Goal: Task Accomplishment & Management: Manage account settings

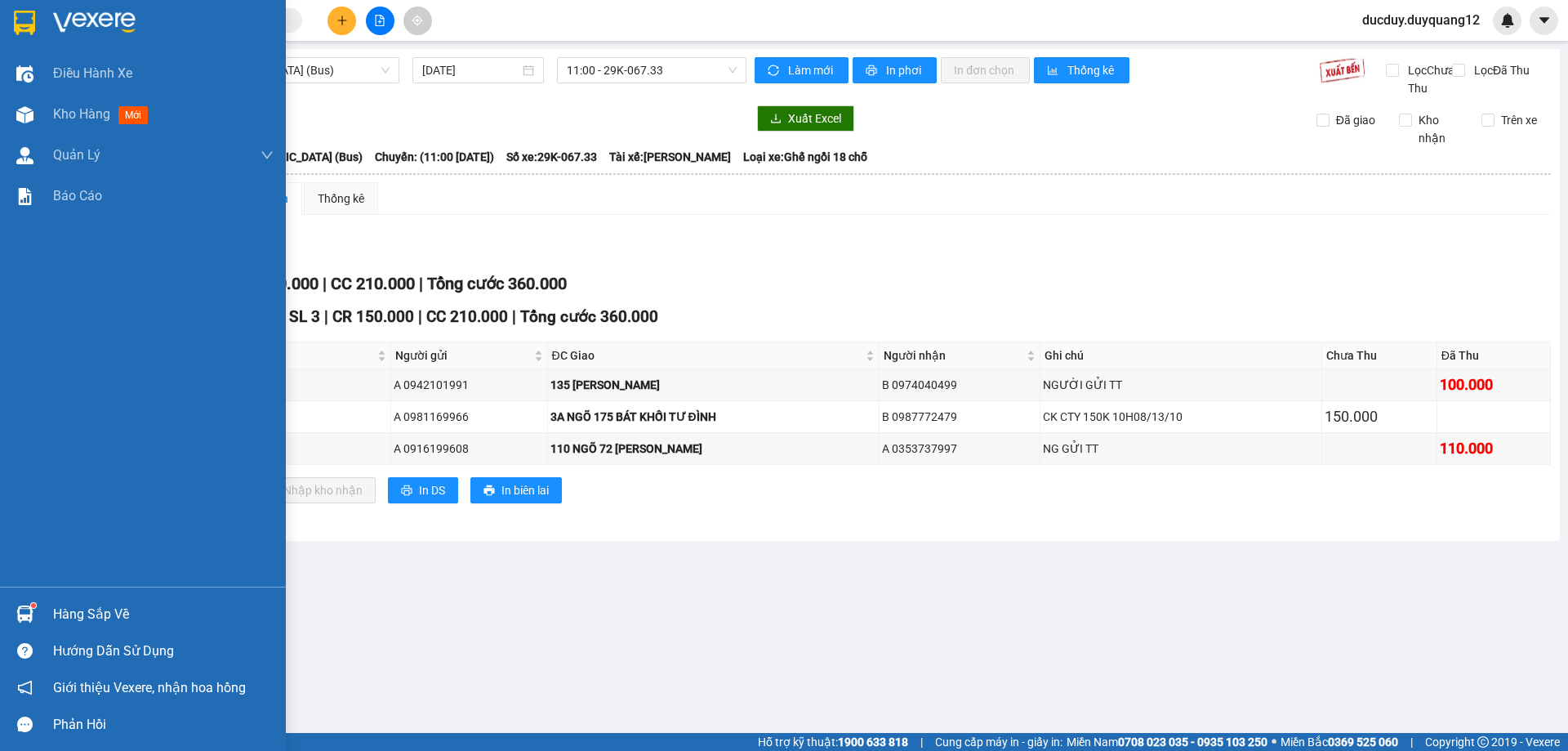
click at [78, 618] on div "Hàng sắp về" at bounding box center [163, 614] width 220 height 25
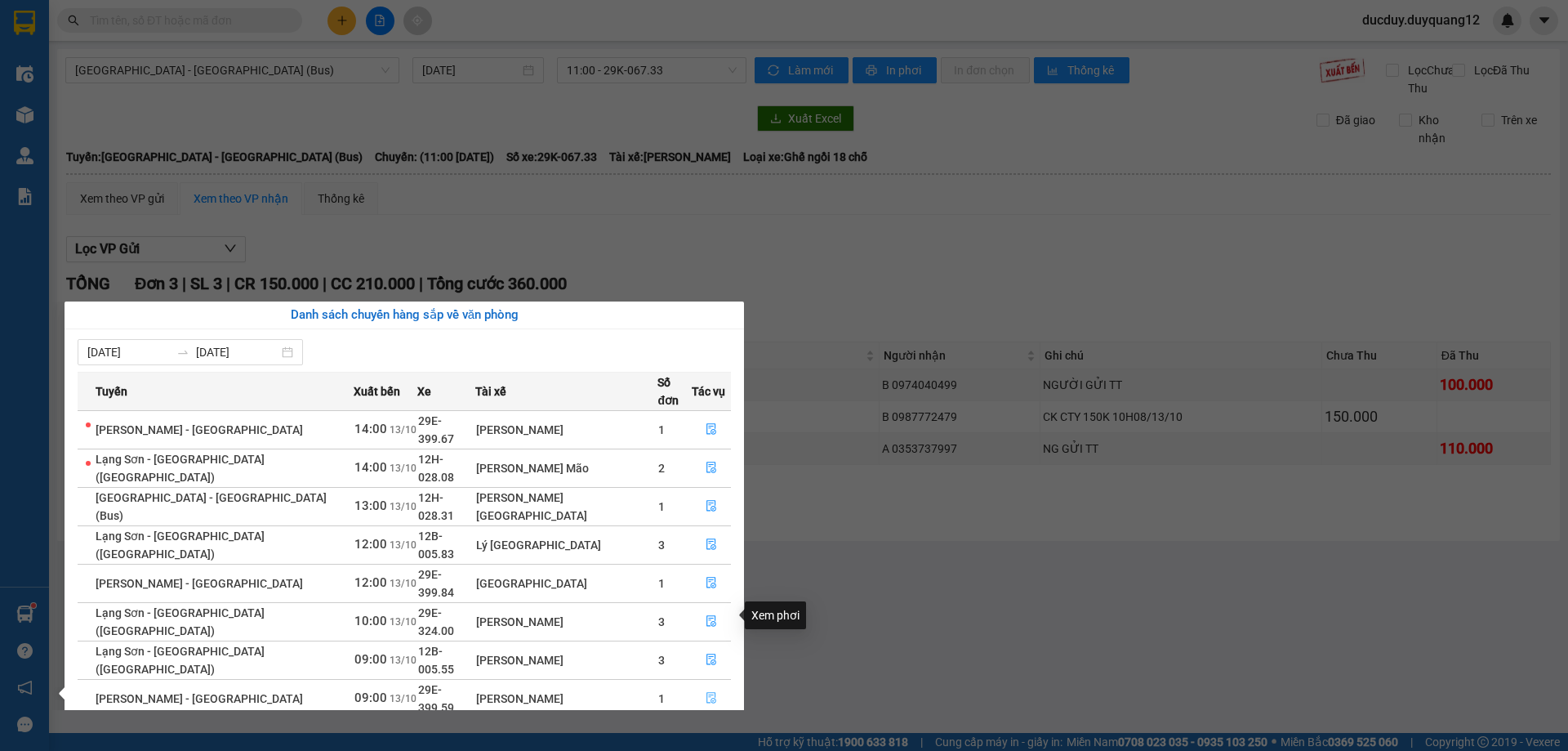
click at [706, 693] on icon "file-done" at bounding box center [710, 698] width 10 height 11
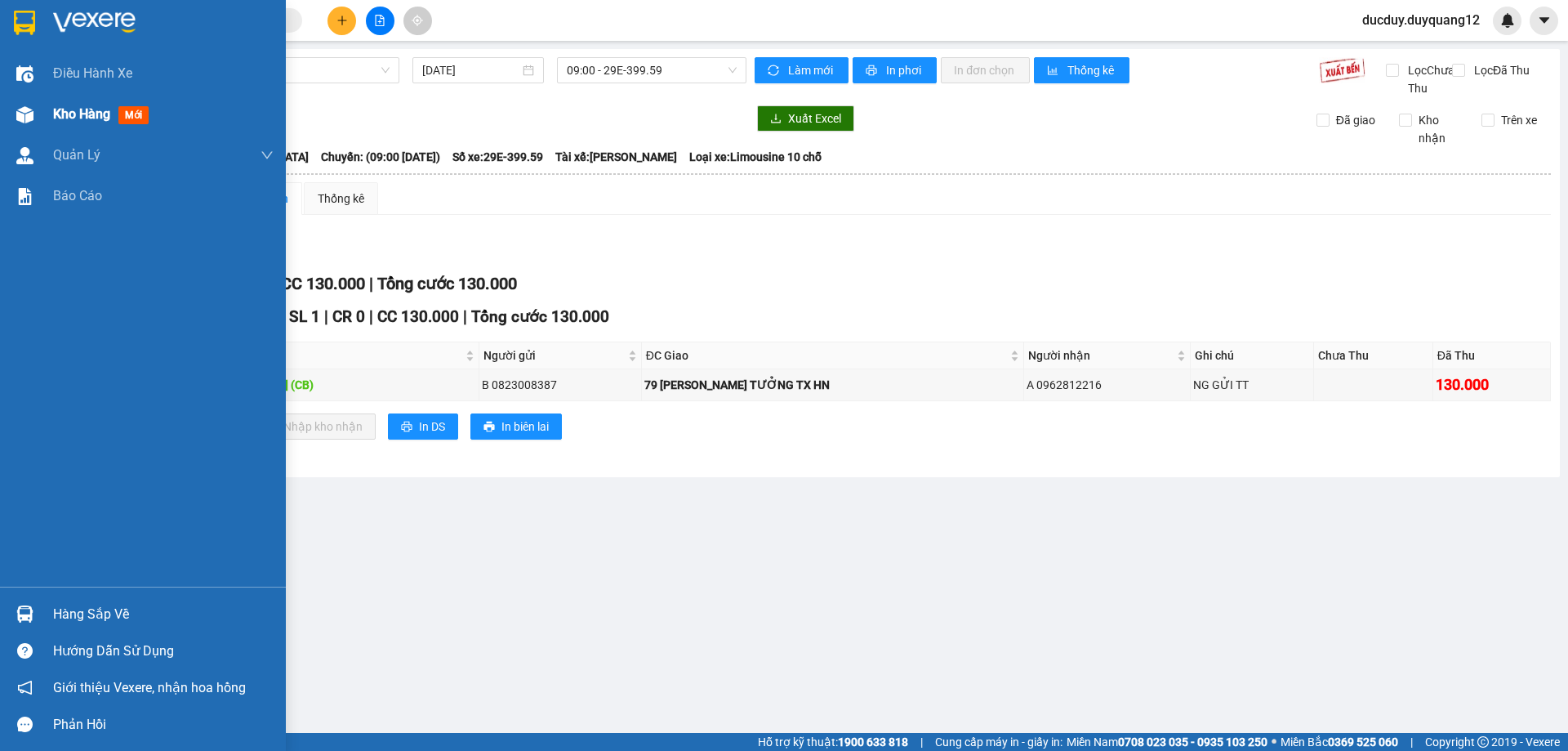
click at [87, 114] on span "Kho hàng" at bounding box center [81, 114] width 57 height 16
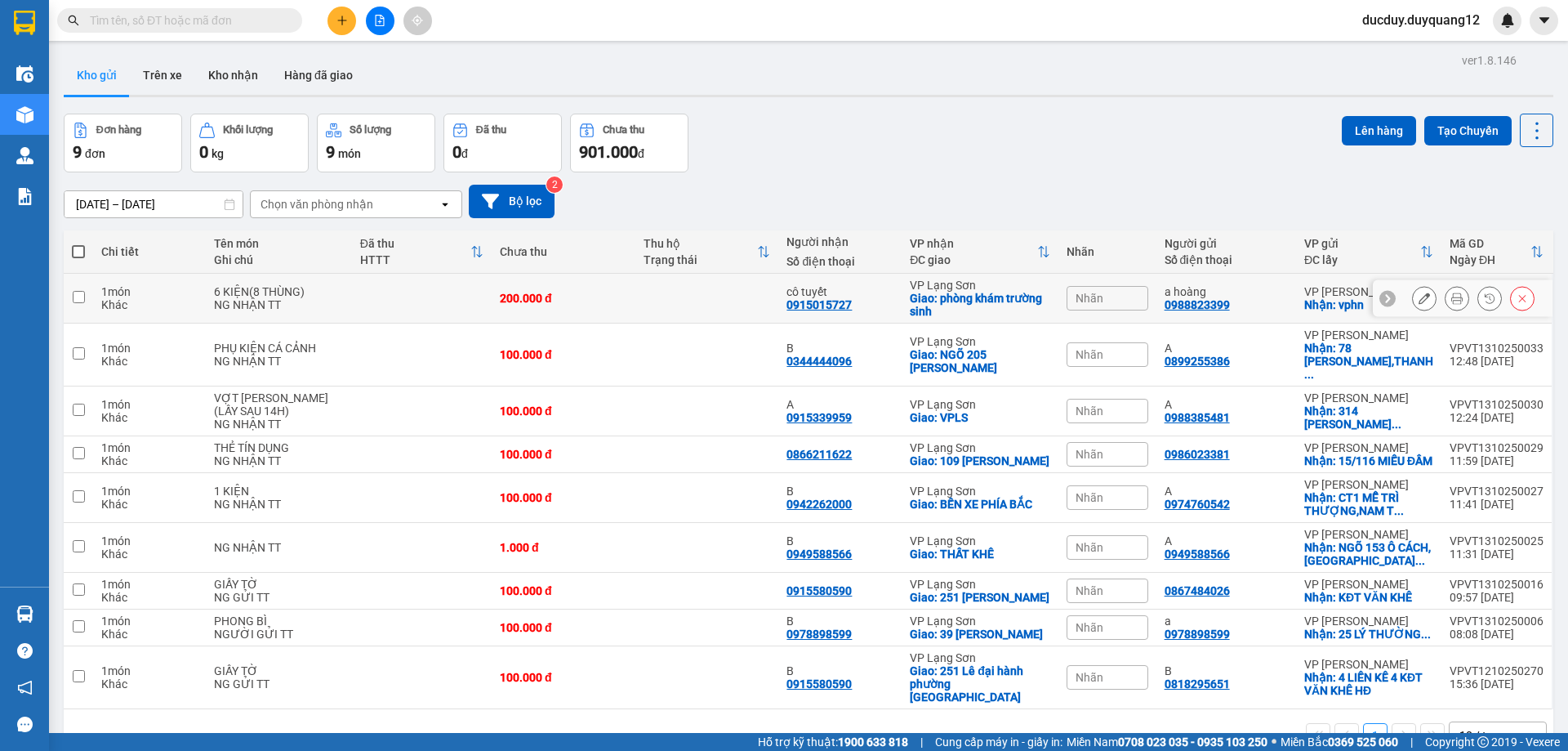
click at [78, 294] on input "checkbox" at bounding box center [78, 297] width 12 height 12
checkbox input "true"
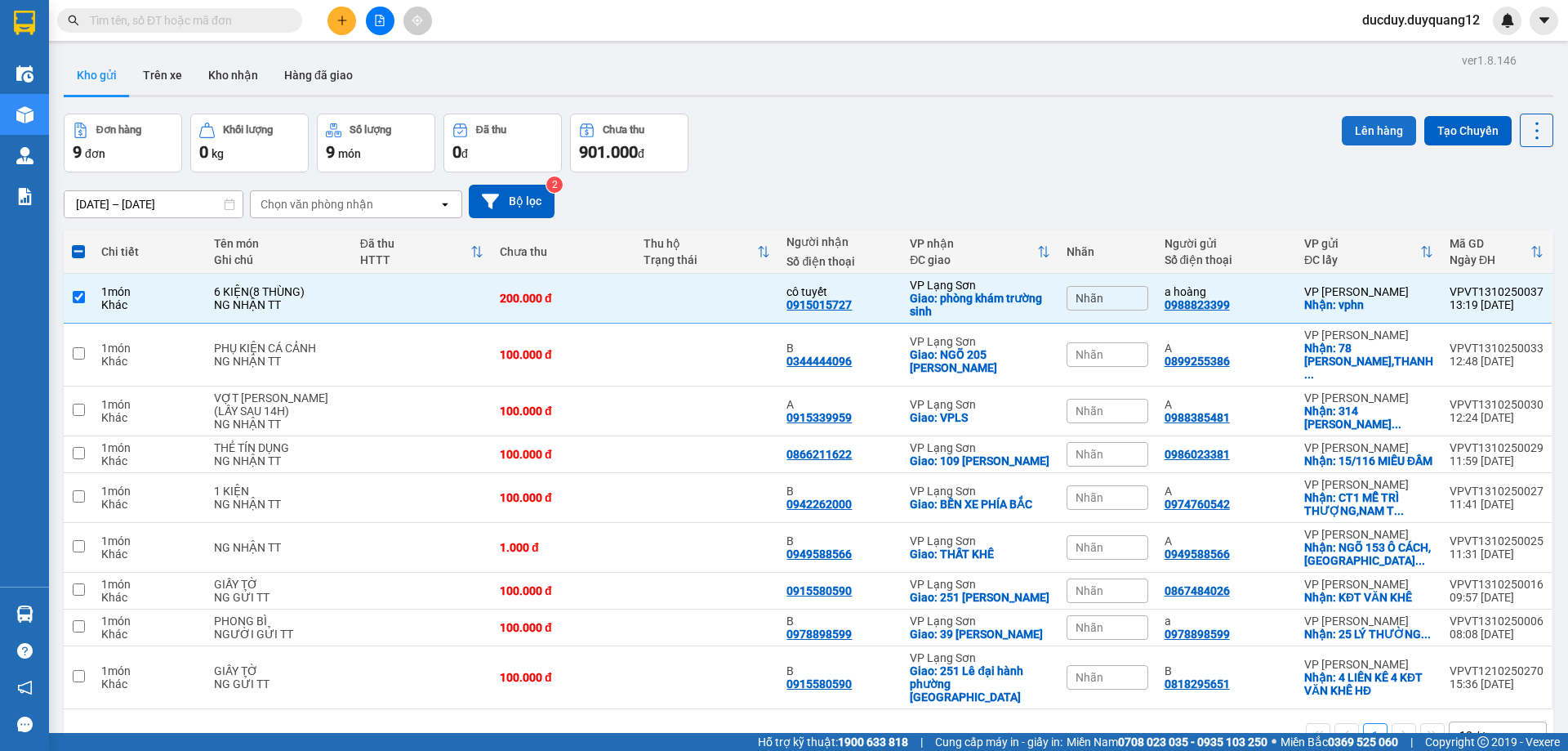
click at [1371, 128] on button "Lên hàng" at bounding box center [1379, 130] width 74 height 29
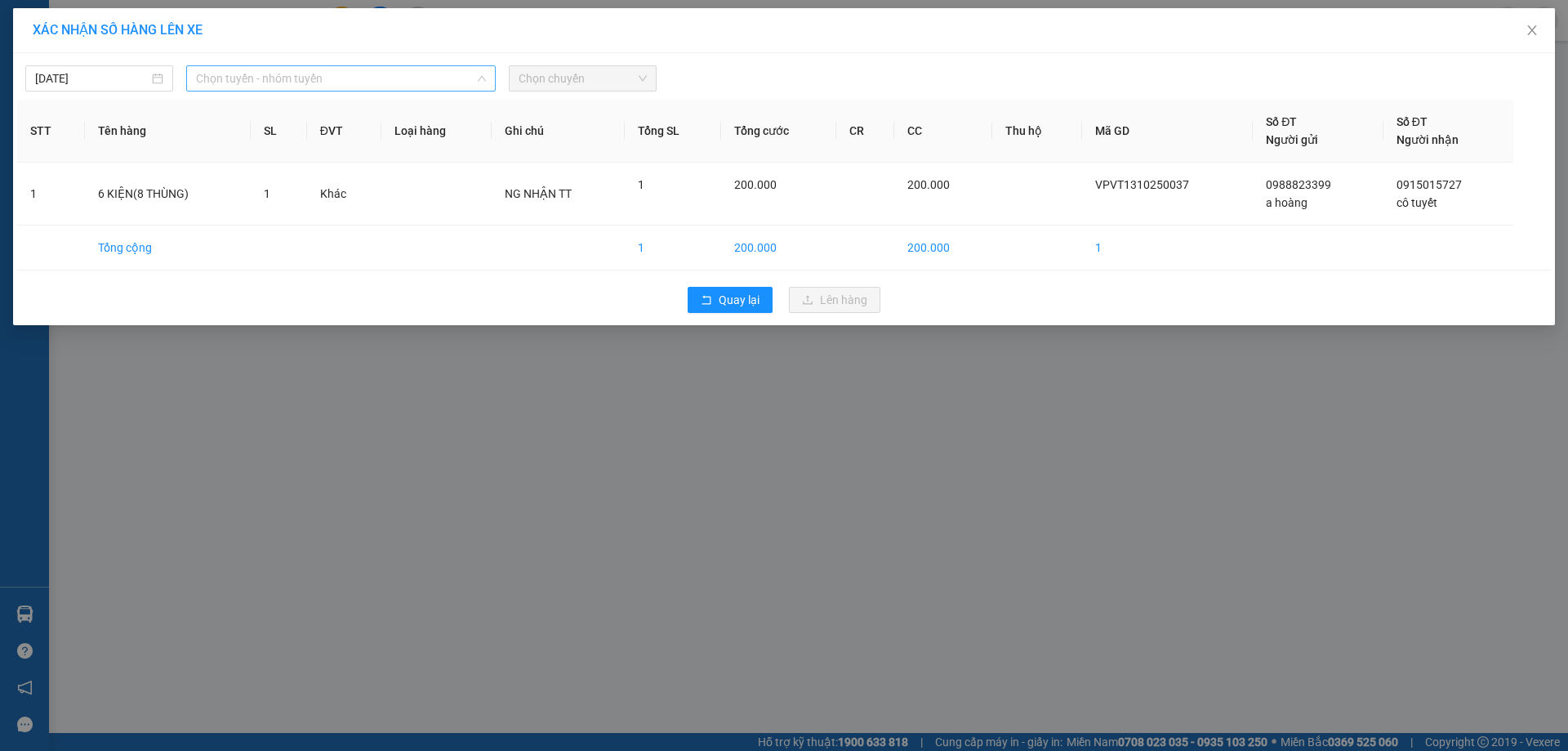
click at [278, 77] on span "Chọn tuyến - nhóm tuyến" at bounding box center [340, 78] width 290 height 25
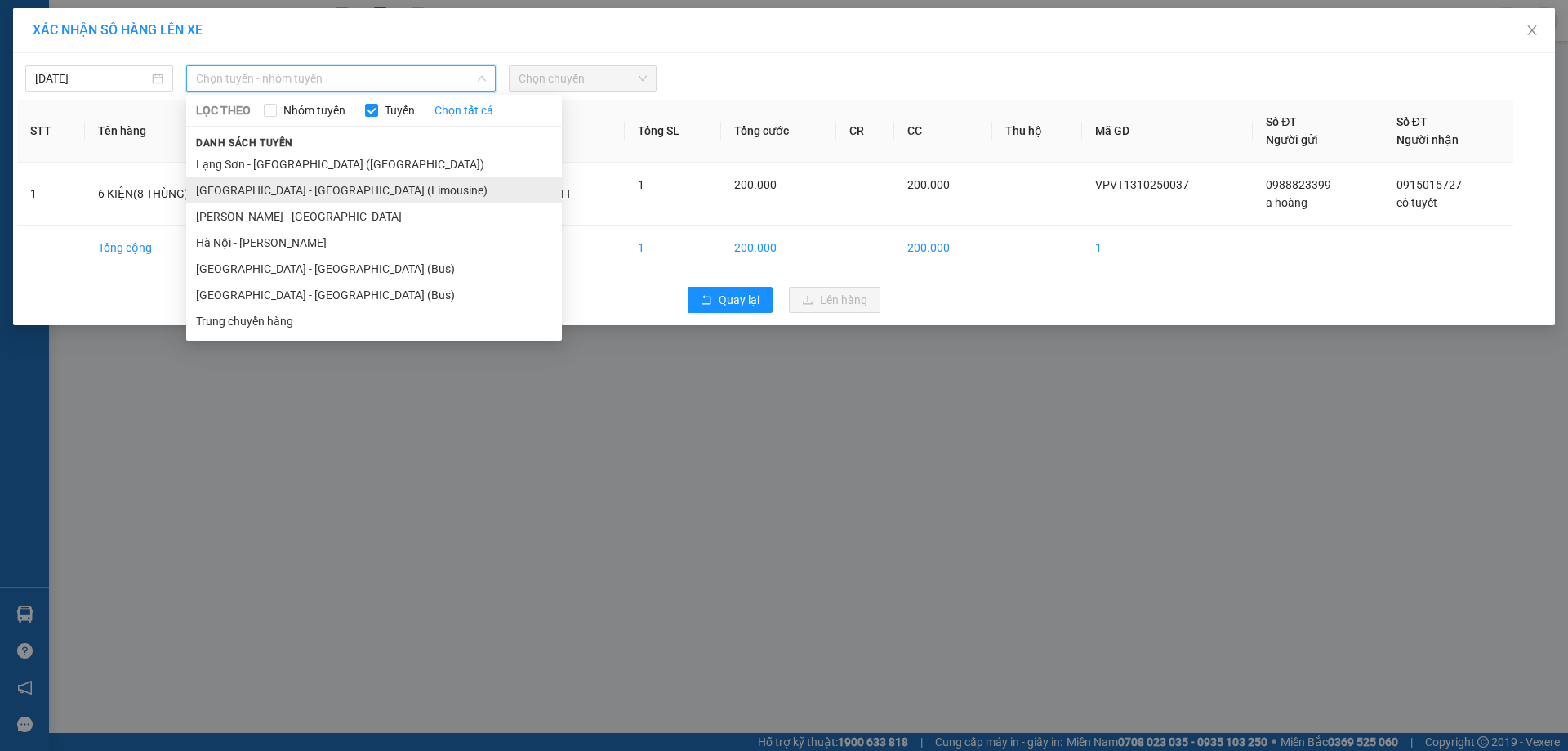
drag, startPoint x: 275, startPoint y: 160, endPoint x: 272, endPoint y: 188, distance: 28.2
click at [272, 188] on ul "[GEOGRAPHIC_DATA] - [GEOGRAPHIC_DATA] ([GEOGRAPHIC_DATA]) [GEOGRAPHIC_DATA] - […" at bounding box center [374, 242] width 375 height 183
click at [272, 188] on li "[GEOGRAPHIC_DATA] - [GEOGRAPHIC_DATA] (Limousine)" at bounding box center [374, 190] width 375 height 26
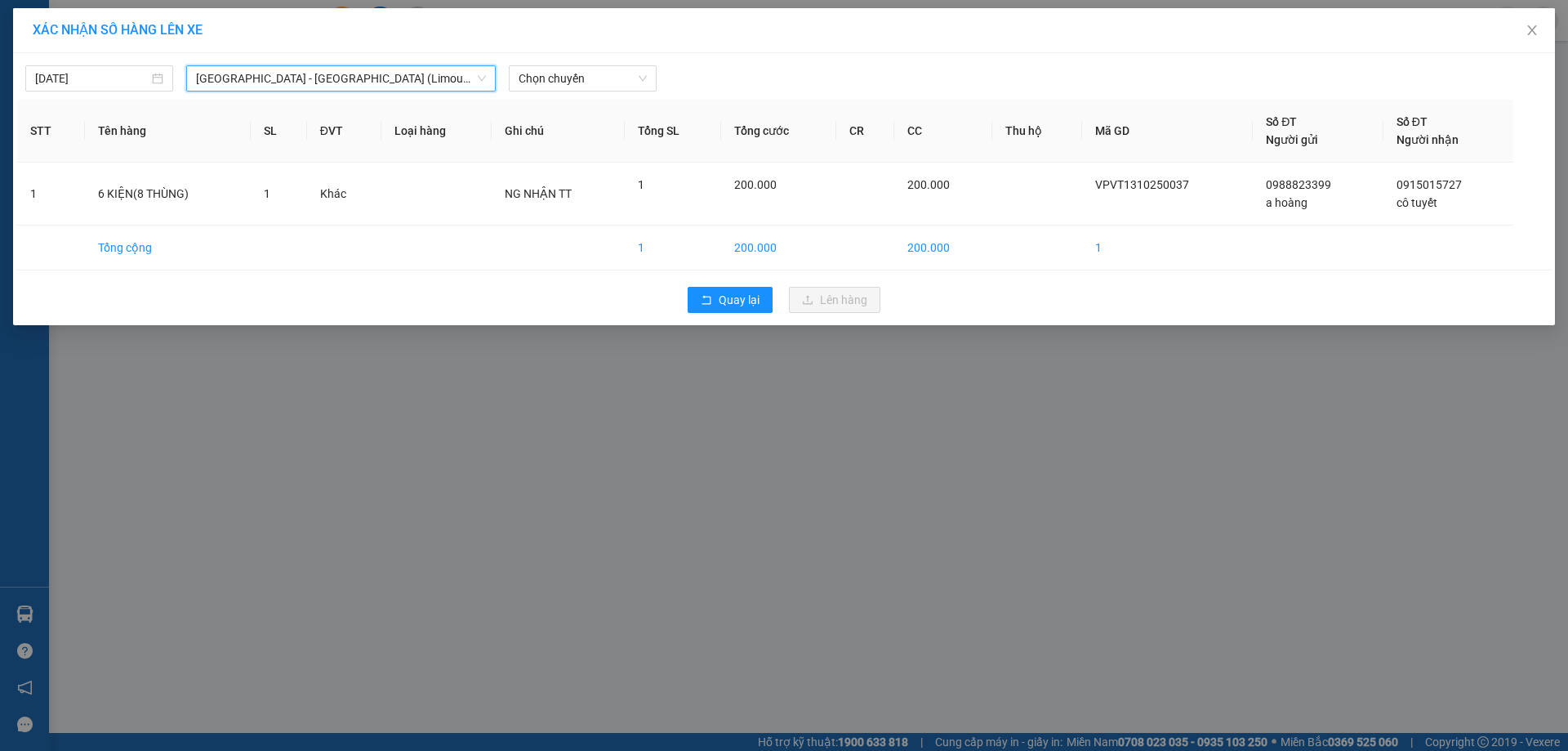
click at [290, 75] on span "[GEOGRAPHIC_DATA] - [GEOGRAPHIC_DATA] (Limousine)" at bounding box center [340, 78] width 290 height 25
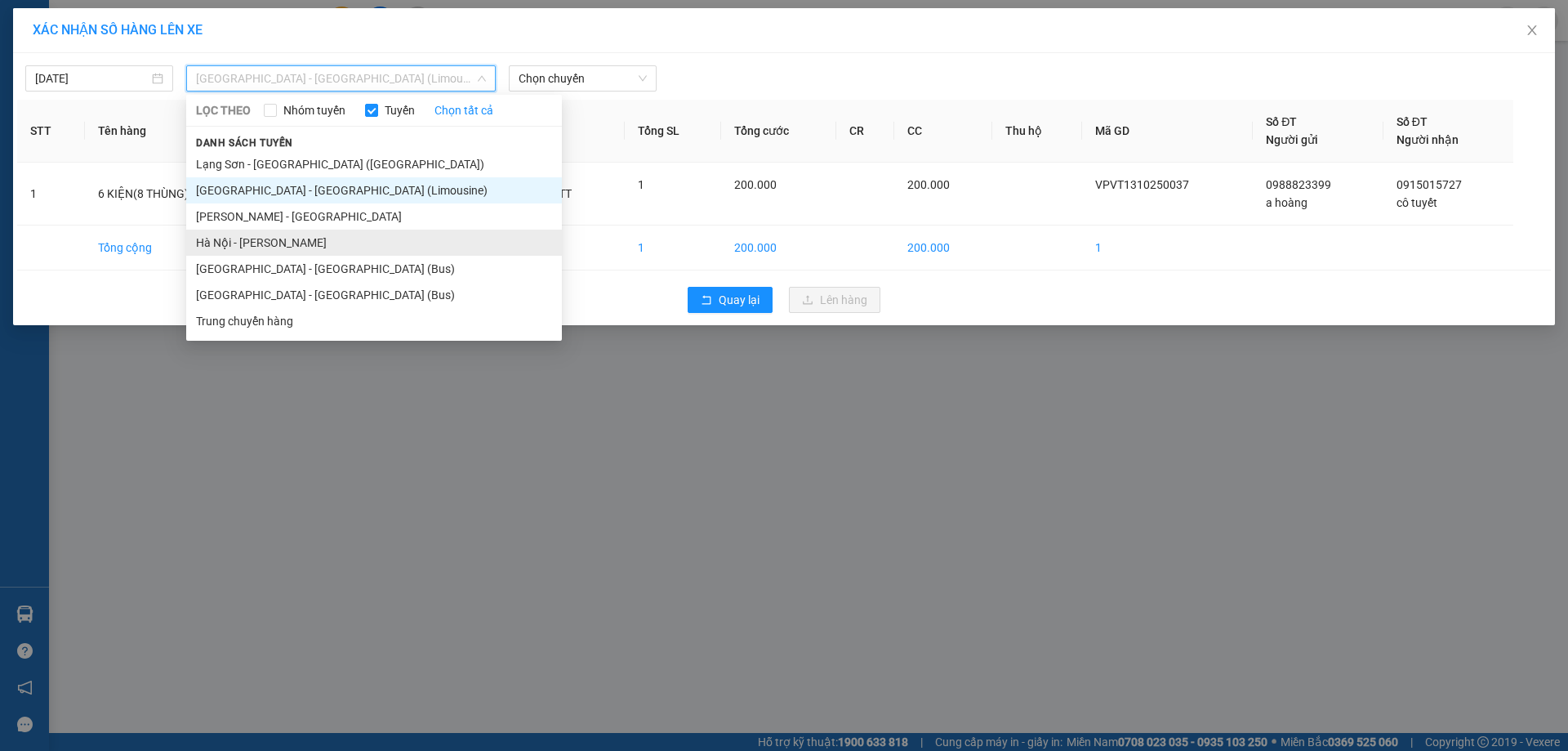
click at [277, 245] on li "Hà Nội - [PERSON_NAME]" at bounding box center [374, 242] width 375 height 26
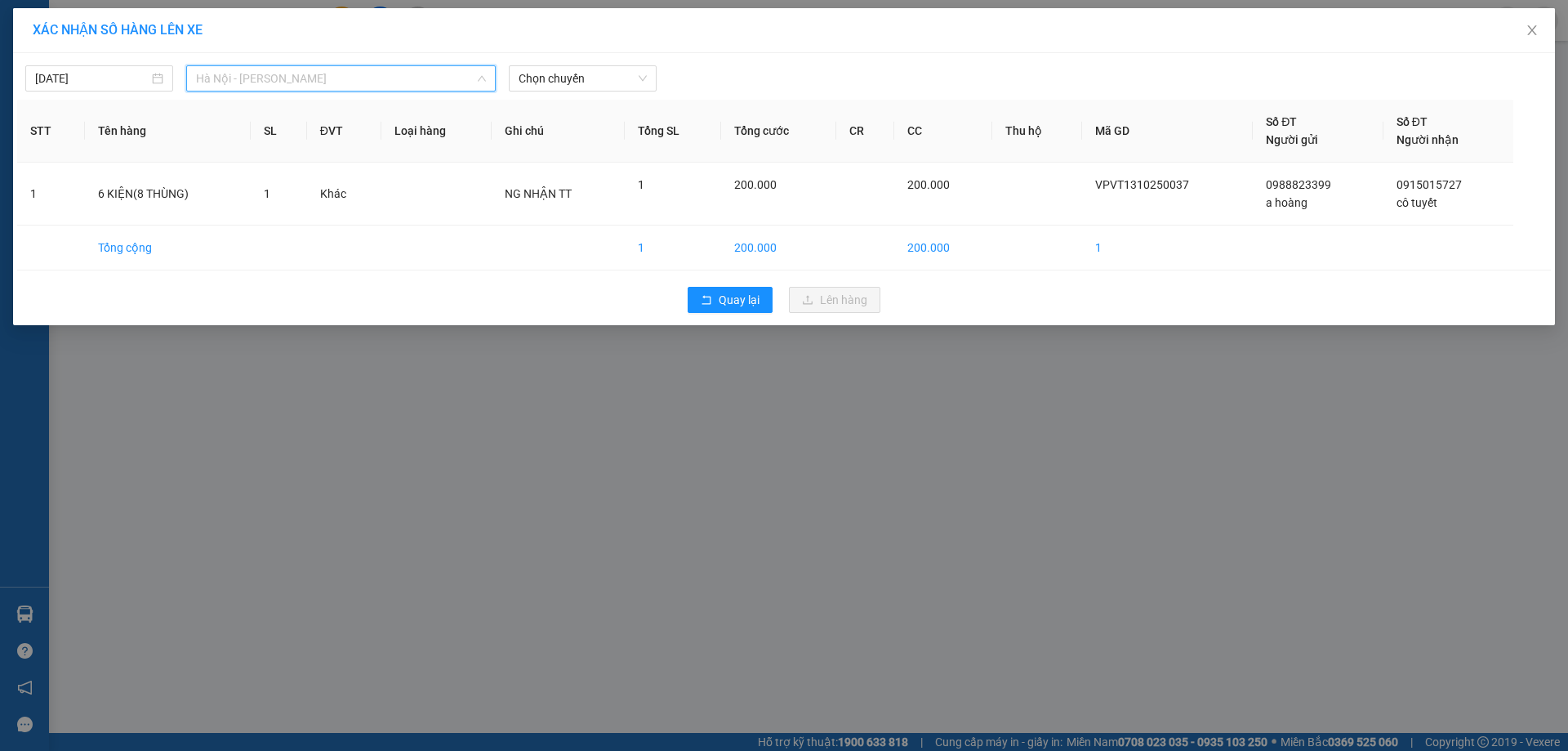
click at [408, 75] on span "Hà Nội - [PERSON_NAME]" at bounding box center [340, 78] width 290 height 25
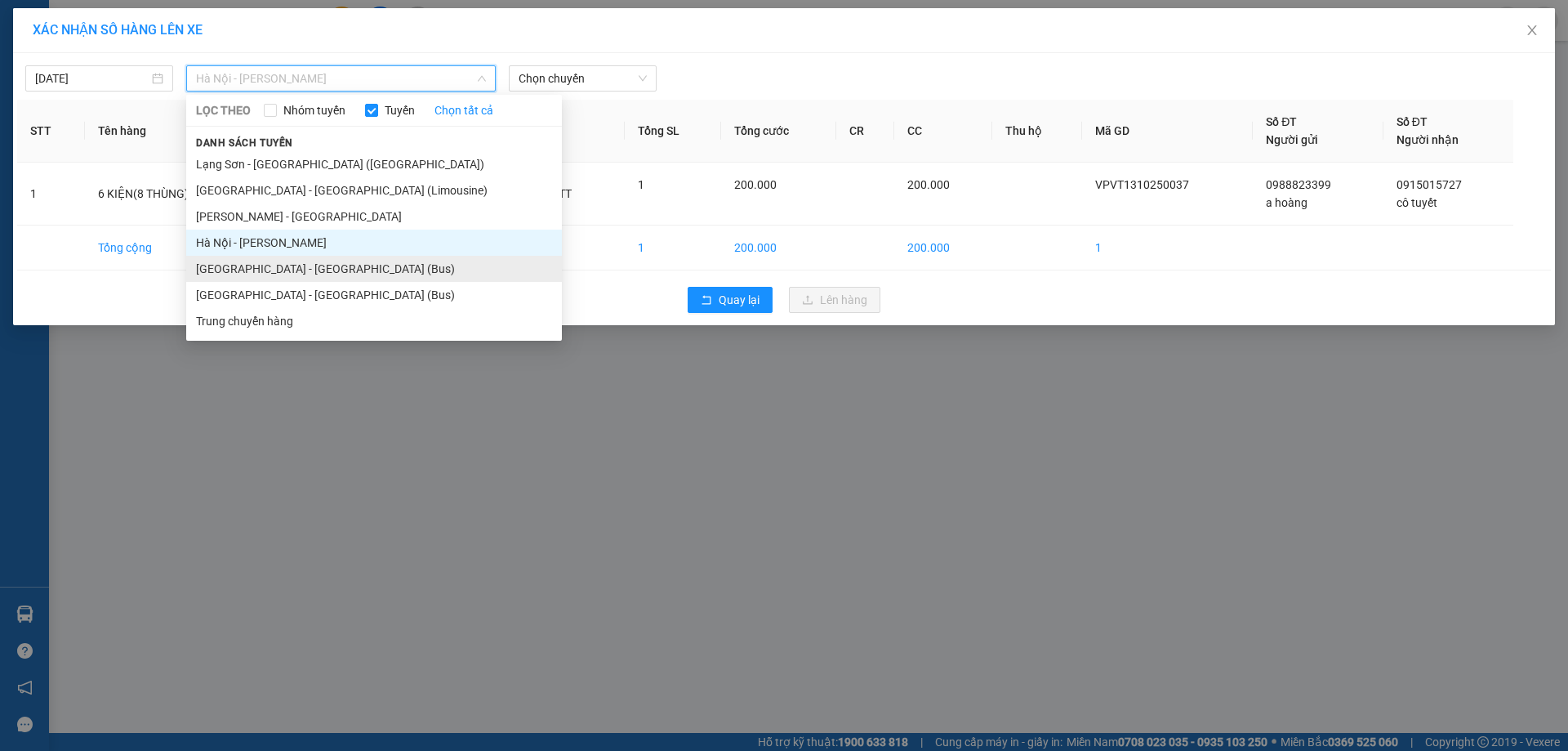
click at [267, 271] on li "[GEOGRAPHIC_DATA] - [GEOGRAPHIC_DATA] (Bus)" at bounding box center [374, 269] width 375 height 26
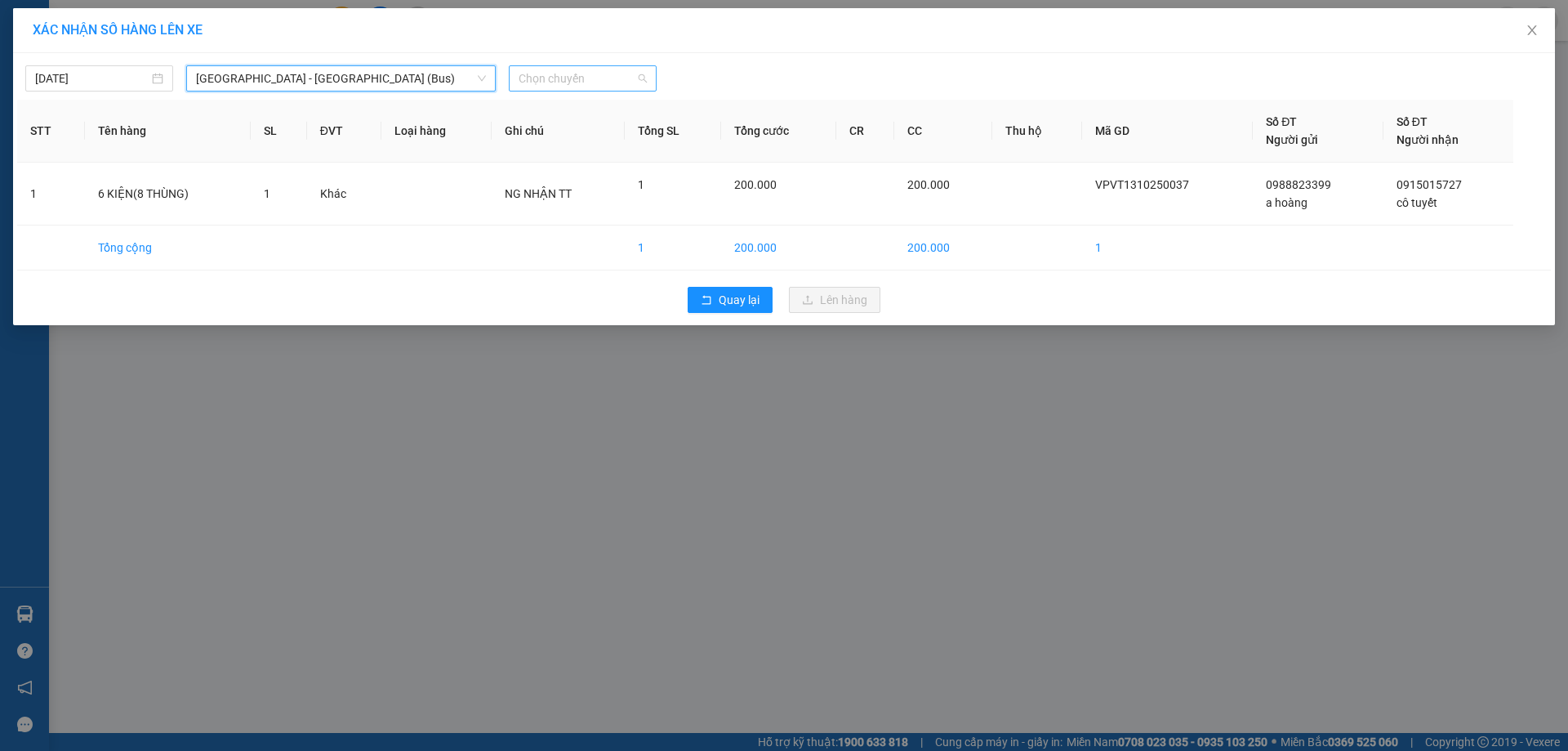
click at [577, 75] on span "Chọn chuyến" at bounding box center [582, 78] width 128 height 25
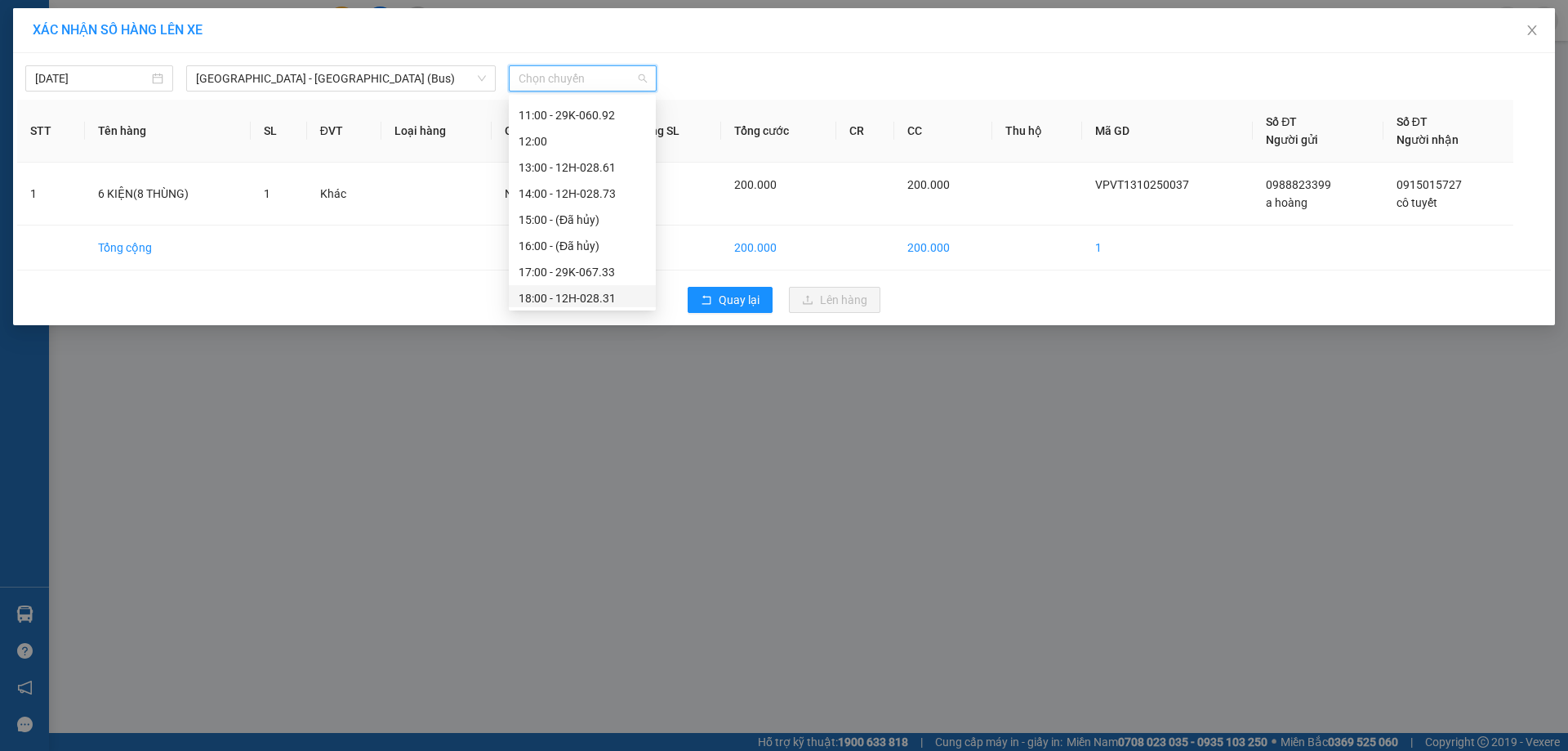
scroll to position [153, 0]
click at [563, 221] on div "14:00 - 12H-028.73" at bounding box center [582, 219] width 128 height 18
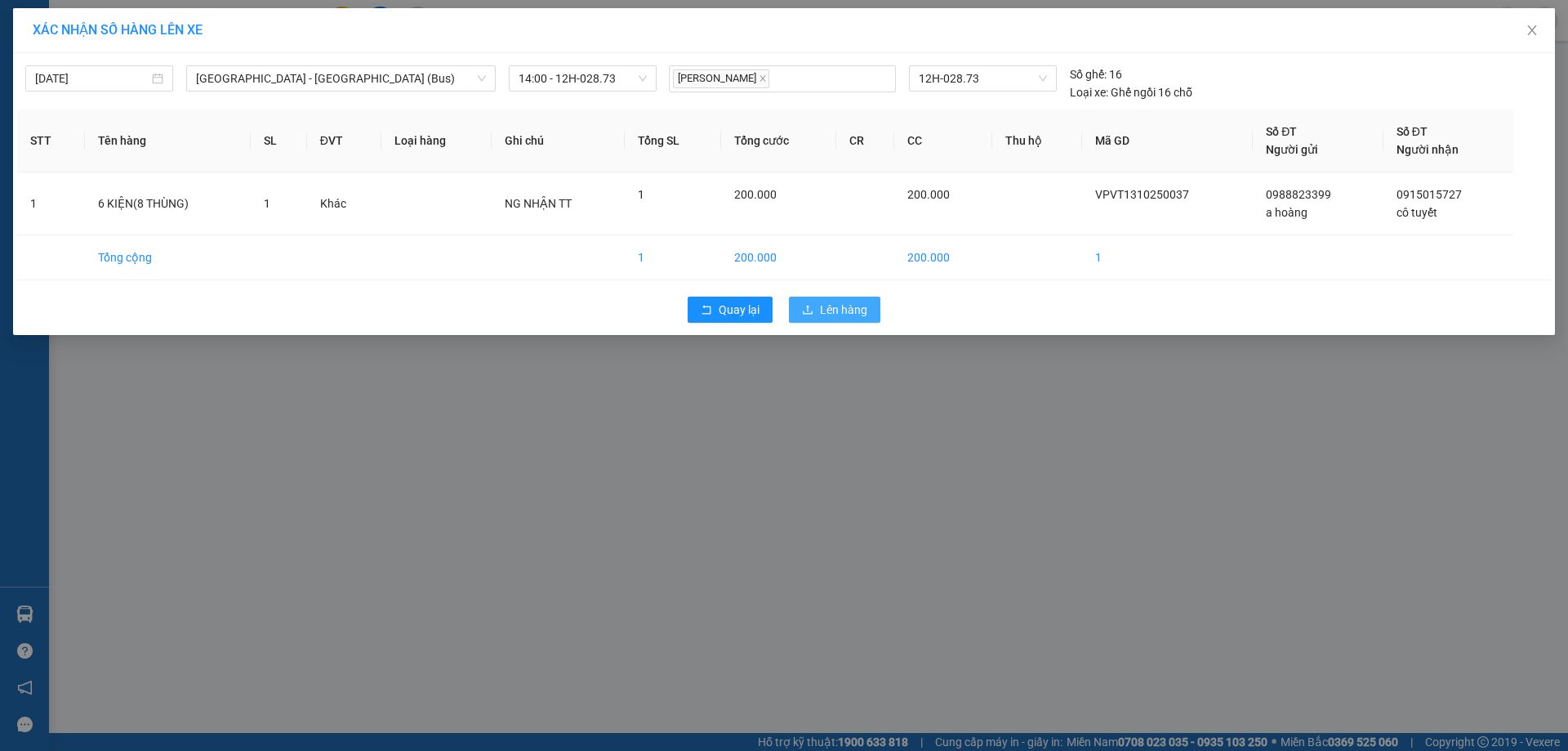
click at [839, 306] on span "Lên hàng" at bounding box center [843, 309] width 48 height 18
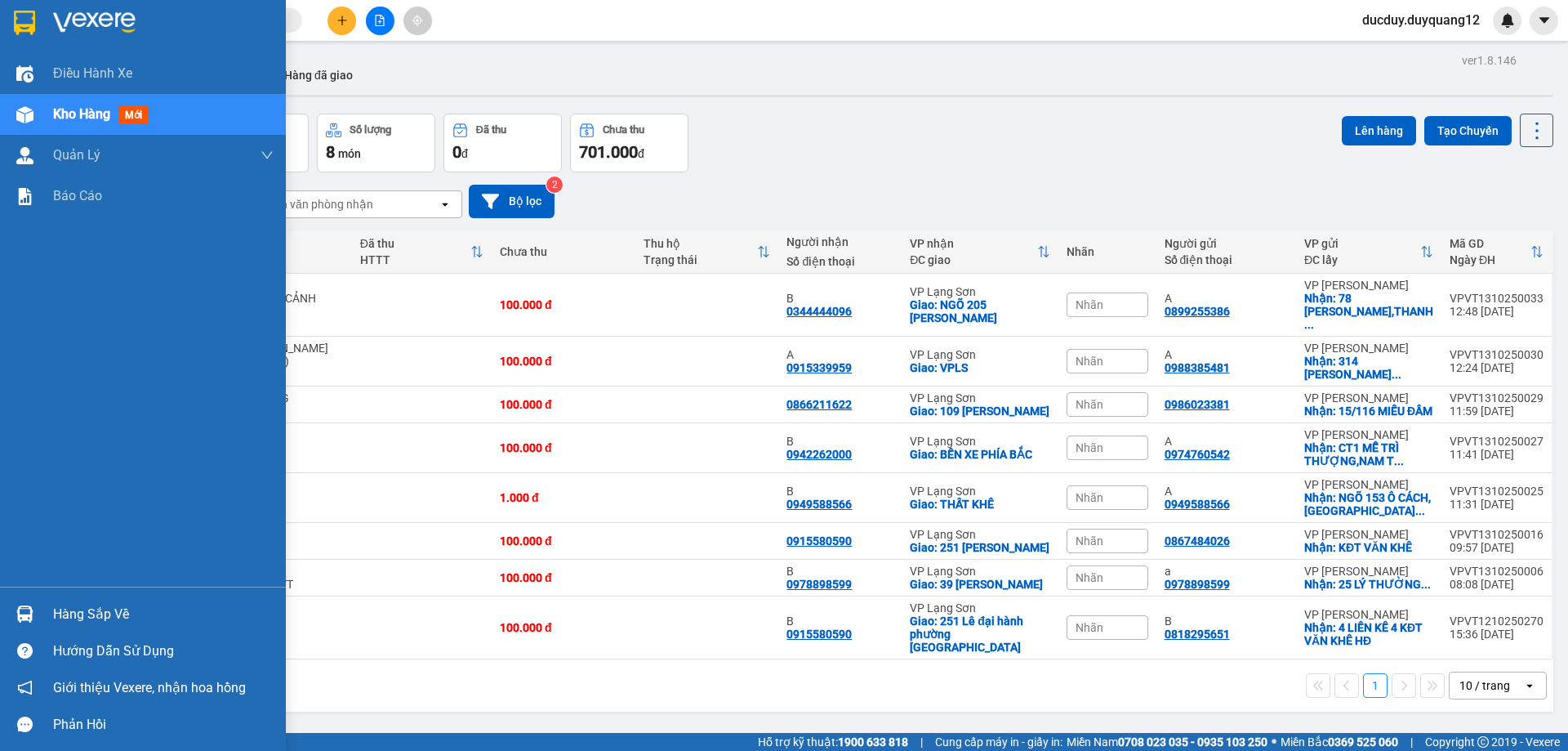
click at [93, 610] on div "Hàng sắp về" at bounding box center [163, 614] width 220 height 25
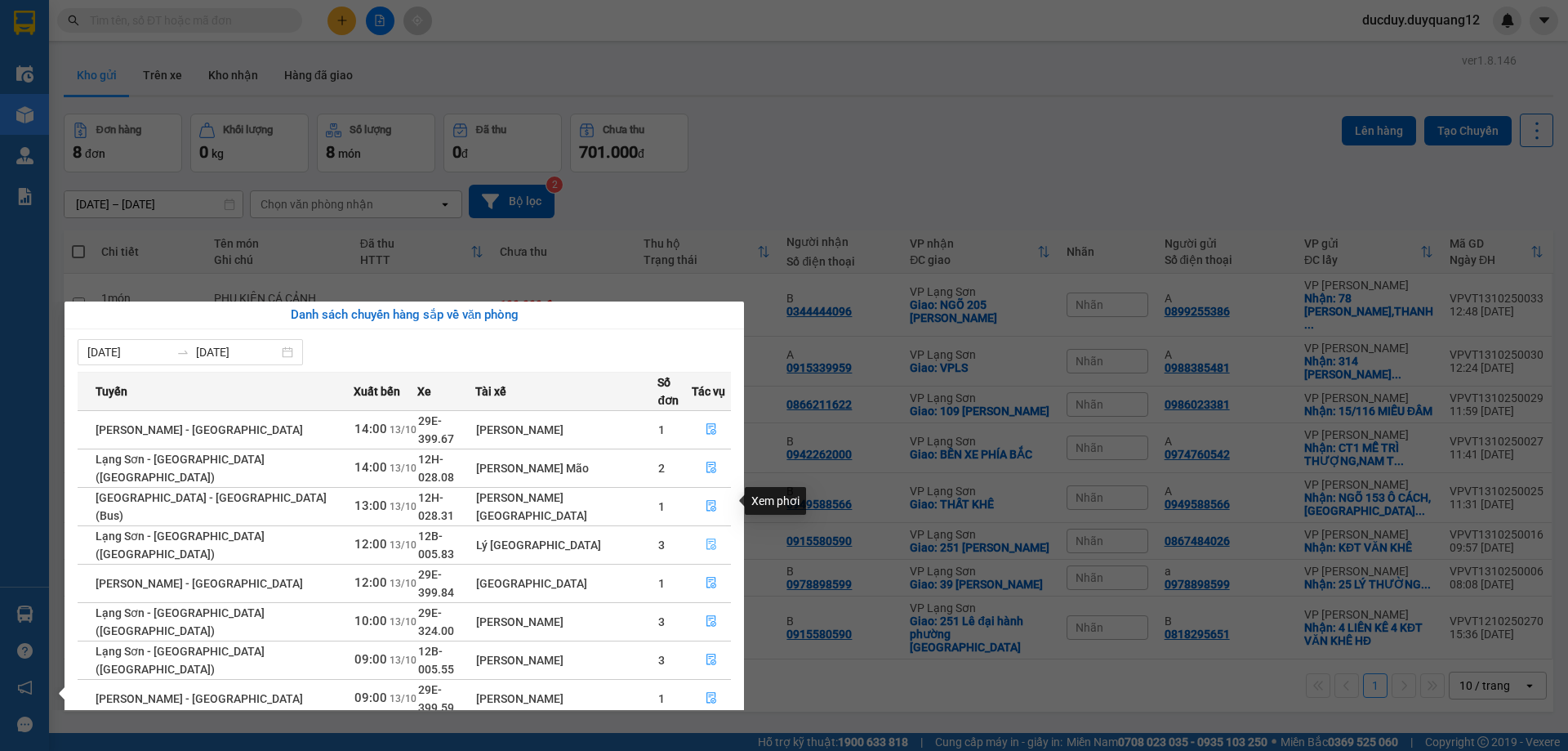
click at [706, 539] on icon "file-done" at bounding box center [711, 544] width 11 height 11
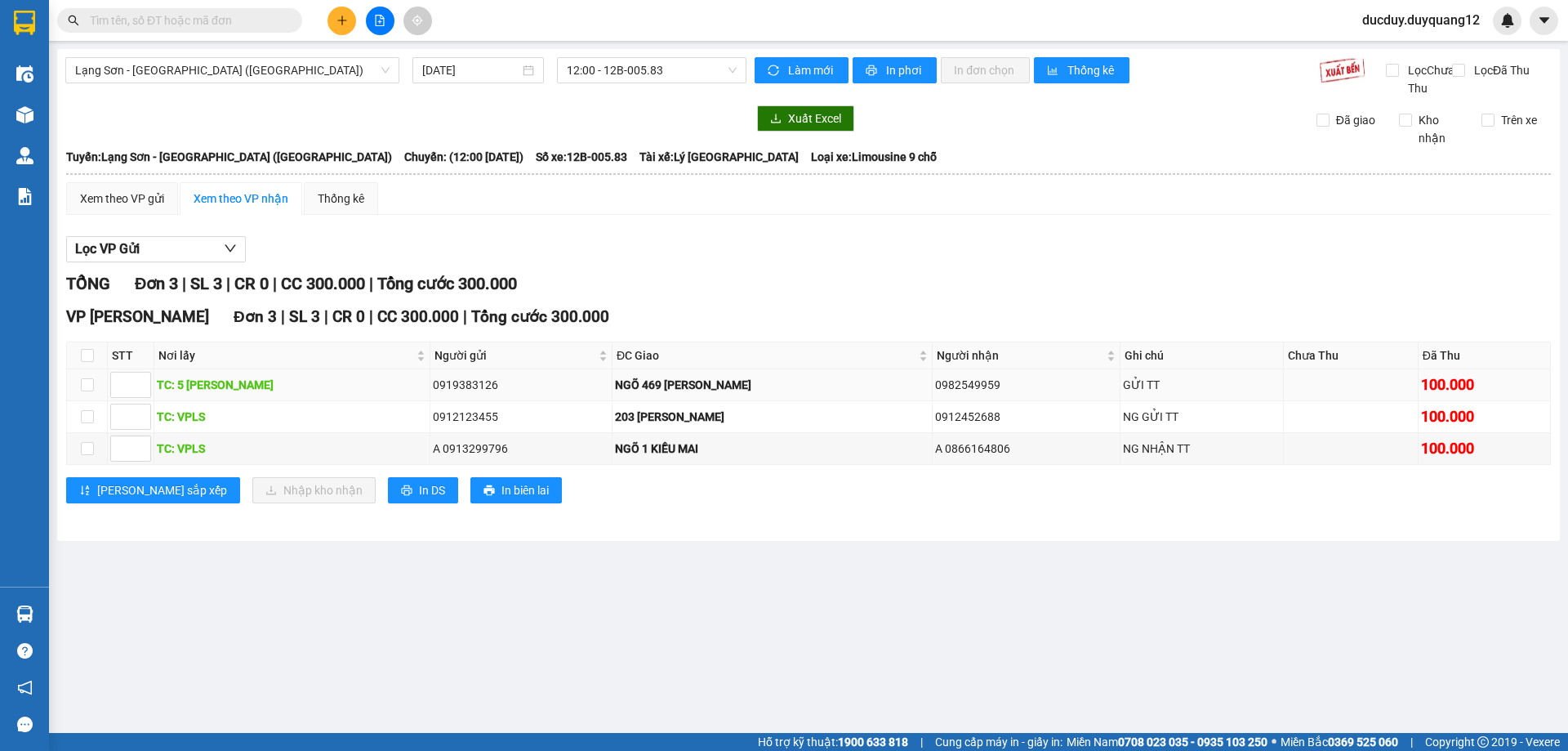
drag, startPoint x: 695, startPoint y: 399, endPoint x: 1111, endPoint y: 399, distance: 416.0
click at [1111, 399] on tr "TC: 5 [PERSON_NAME] 0919383126 NGÕ 469 [PERSON_NAME] 0982549959 GỬI TT 100.000" at bounding box center [809, 385] width 1484 height 32
copy tr "NGÕ 469 [PERSON_NAME] - HN 0982549959"
click at [715, 577] on main "[GEOGRAPHIC_DATA] - [GEOGRAPHIC_DATA] ([GEOGRAPHIC_DATA]) [DATE] 12:00 - 12B-00…" at bounding box center [784, 366] width 1568 height 732
click at [84, 423] on input "checkbox" at bounding box center [87, 416] width 13 height 13
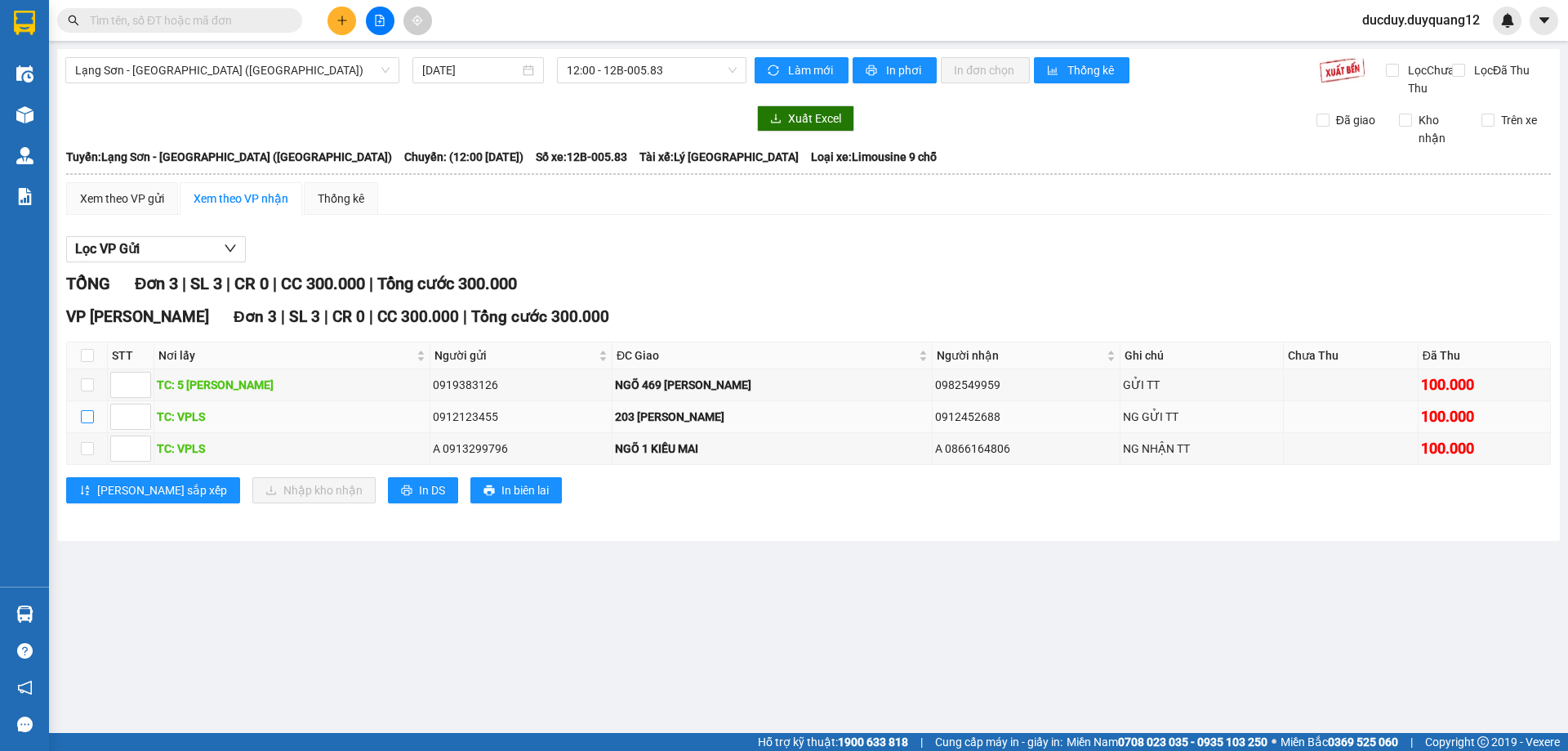
checkbox input "true"
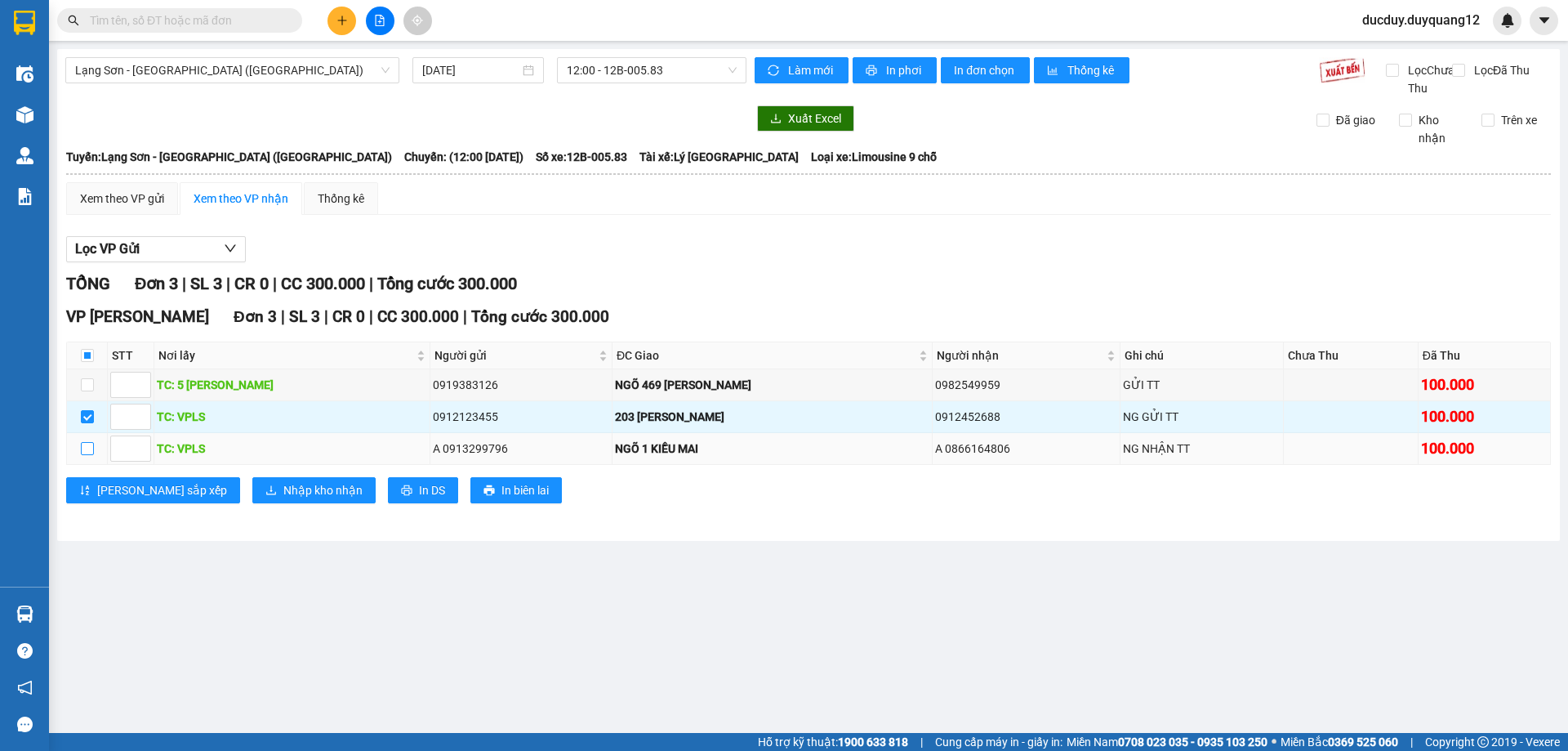
click at [85, 455] on input "checkbox" at bounding box center [87, 448] width 13 height 13
checkbox input "true"
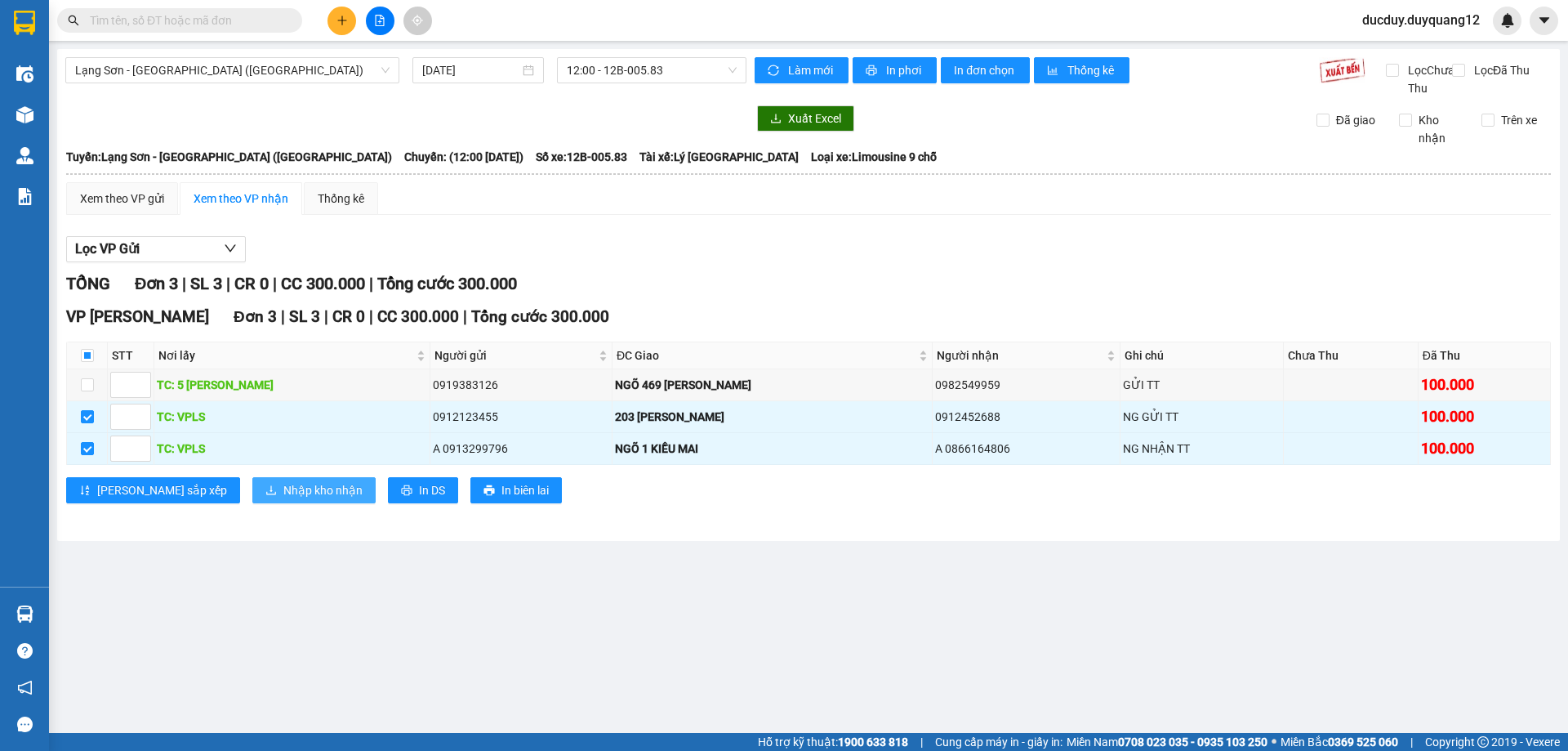
click at [284, 499] on span "Nhập kho nhận" at bounding box center [323, 490] width 79 height 18
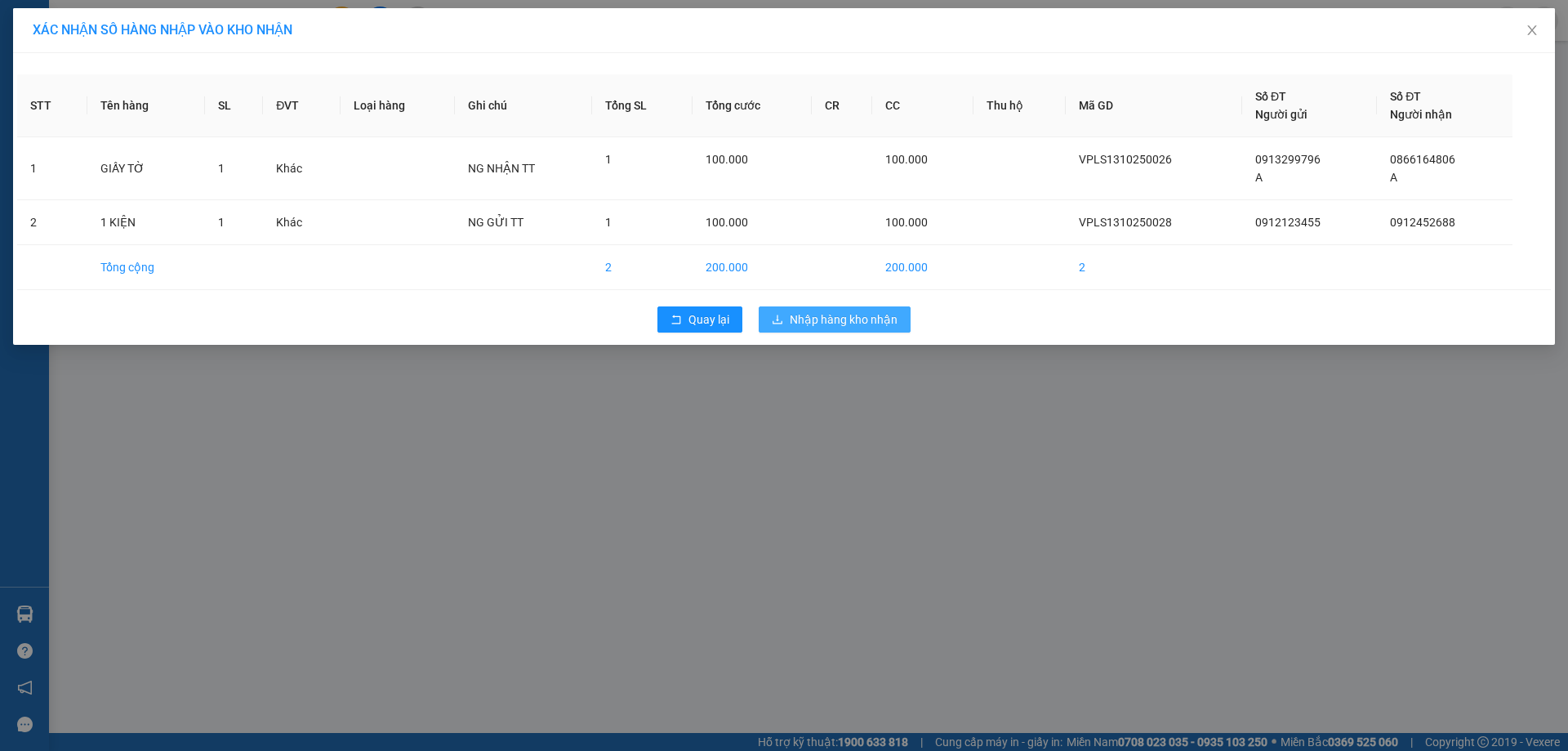
click at [833, 316] on span "Nhập hàng kho nhận" at bounding box center [843, 319] width 108 height 18
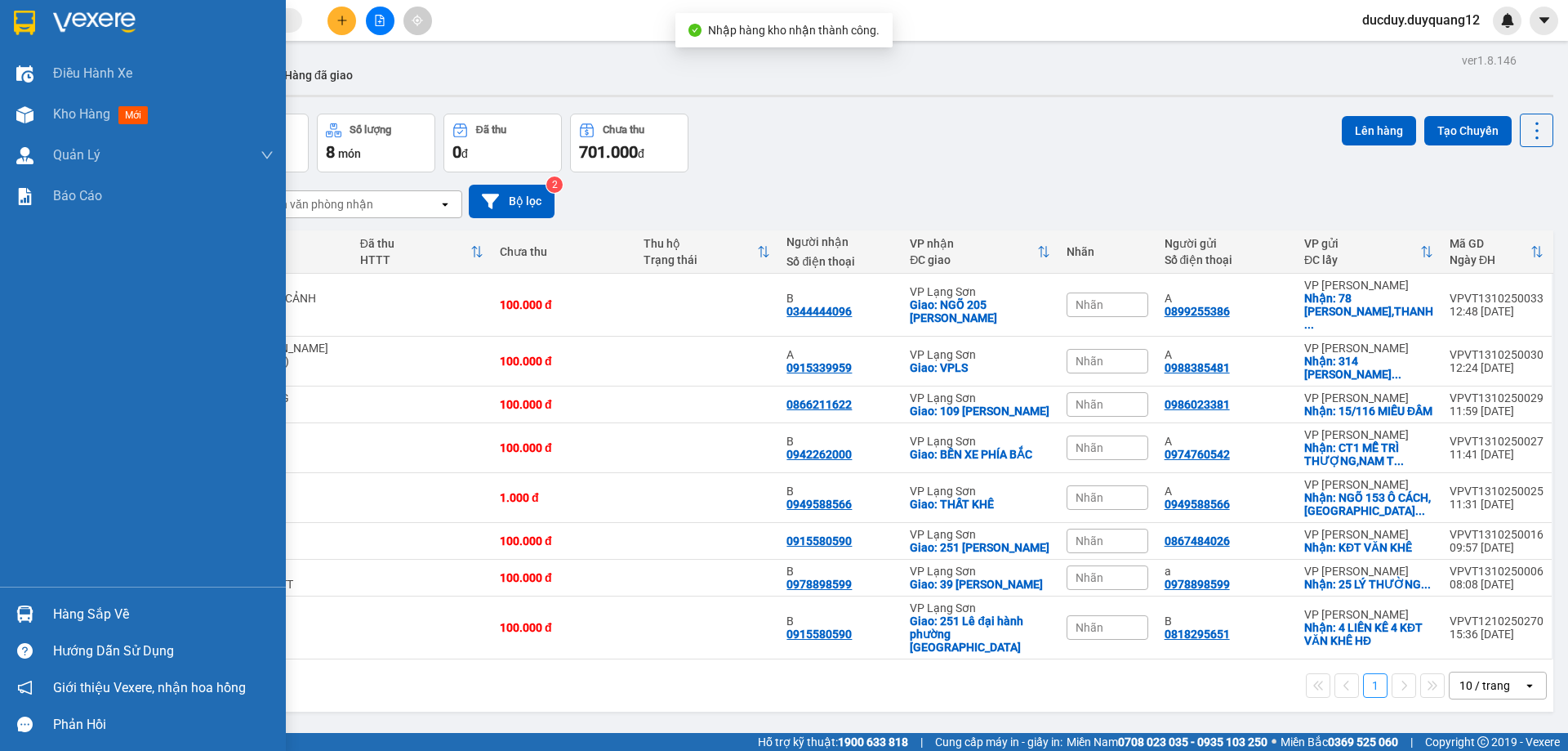
click at [67, 604] on div "Hàng sắp về" at bounding box center [163, 614] width 220 height 25
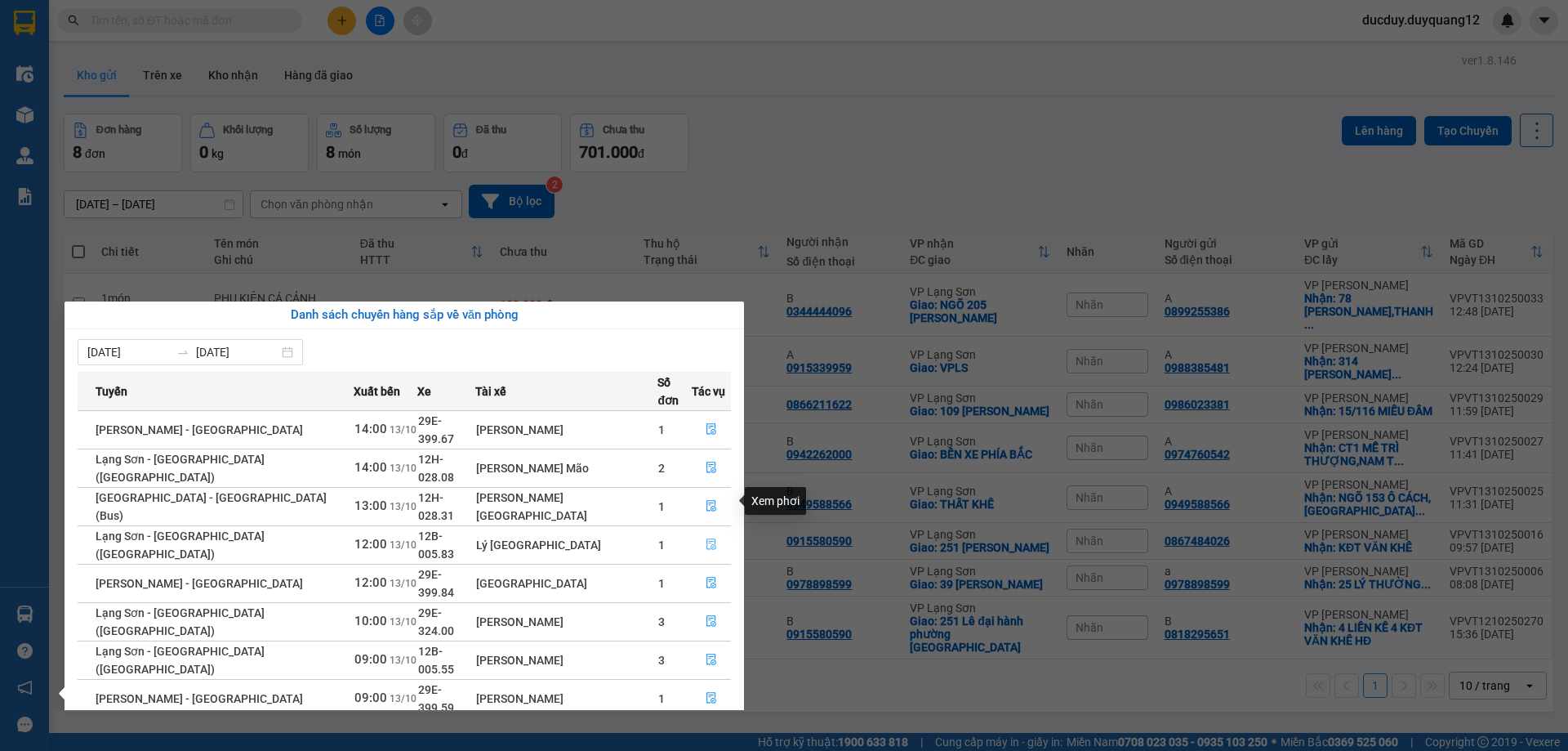
click at [710, 539] on icon "file-done" at bounding box center [711, 544] width 11 height 11
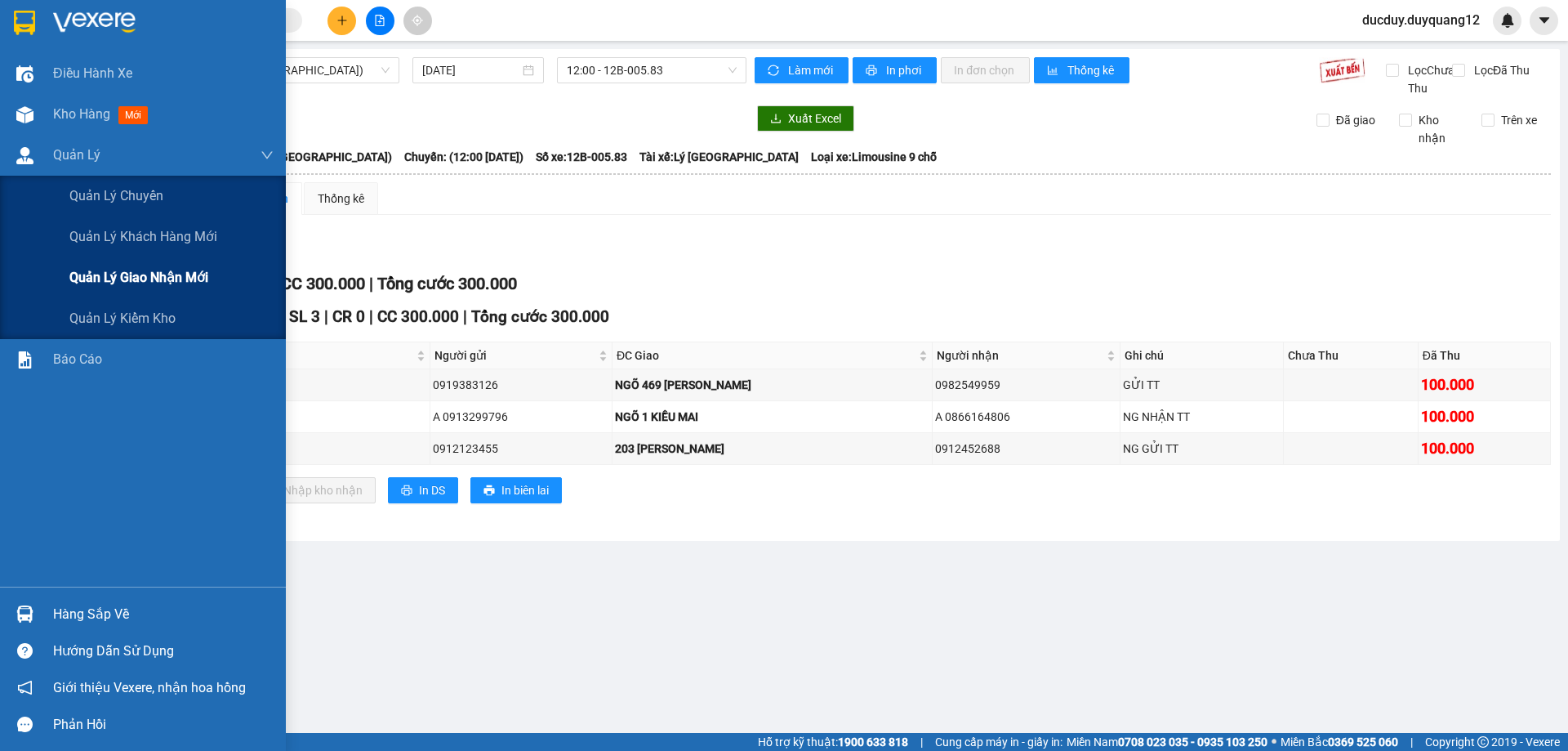
click at [122, 273] on span "Quản lý giao nhận mới" at bounding box center [139, 277] width 139 height 20
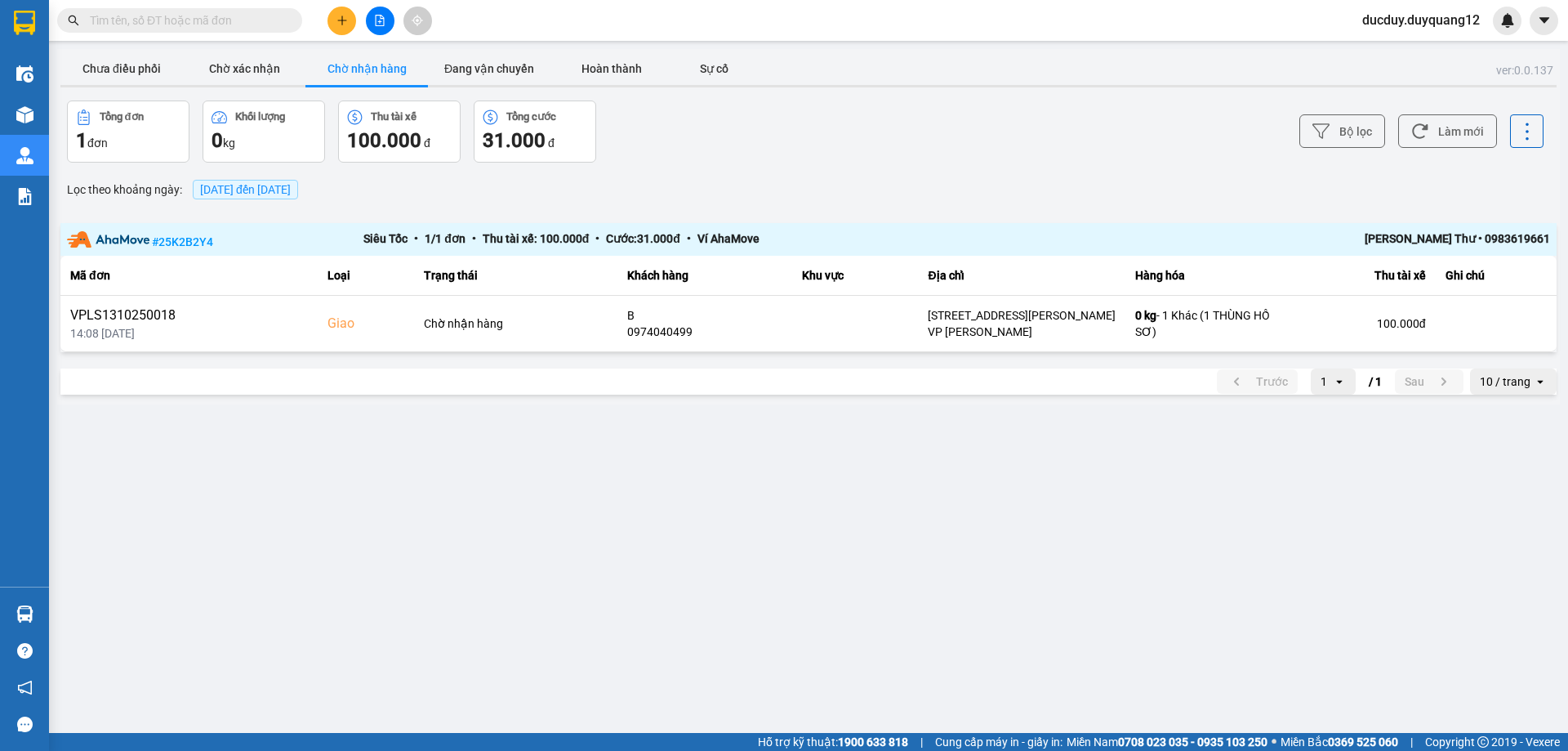
click at [368, 63] on button "Chờ nhận hàng" at bounding box center [367, 68] width 123 height 33
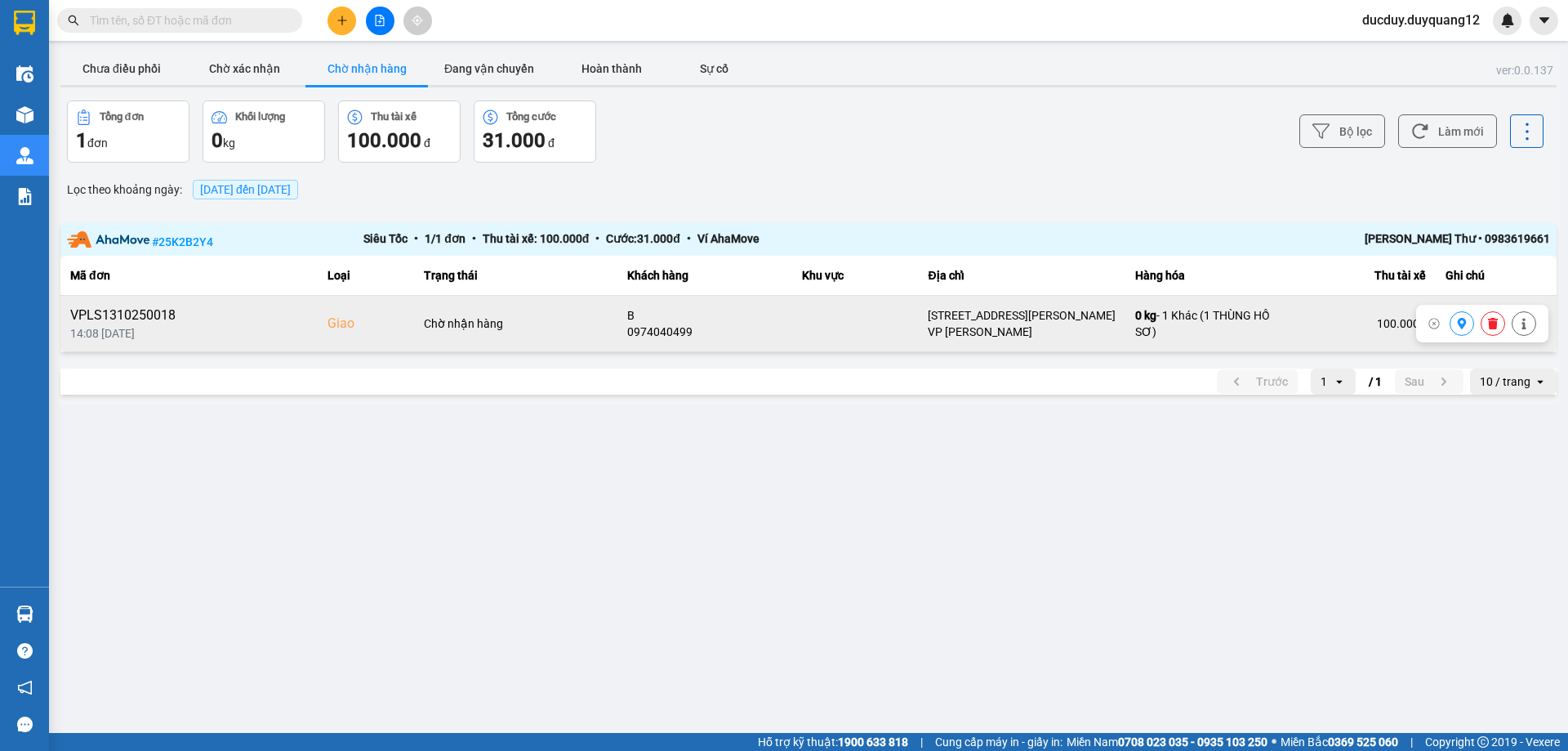
click at [1463, 324] on icon at bounding box center [1462, 323] width 9 height 11
click at [1492, 323] on icon at bounding box center [1492, 323] width 10 height 11
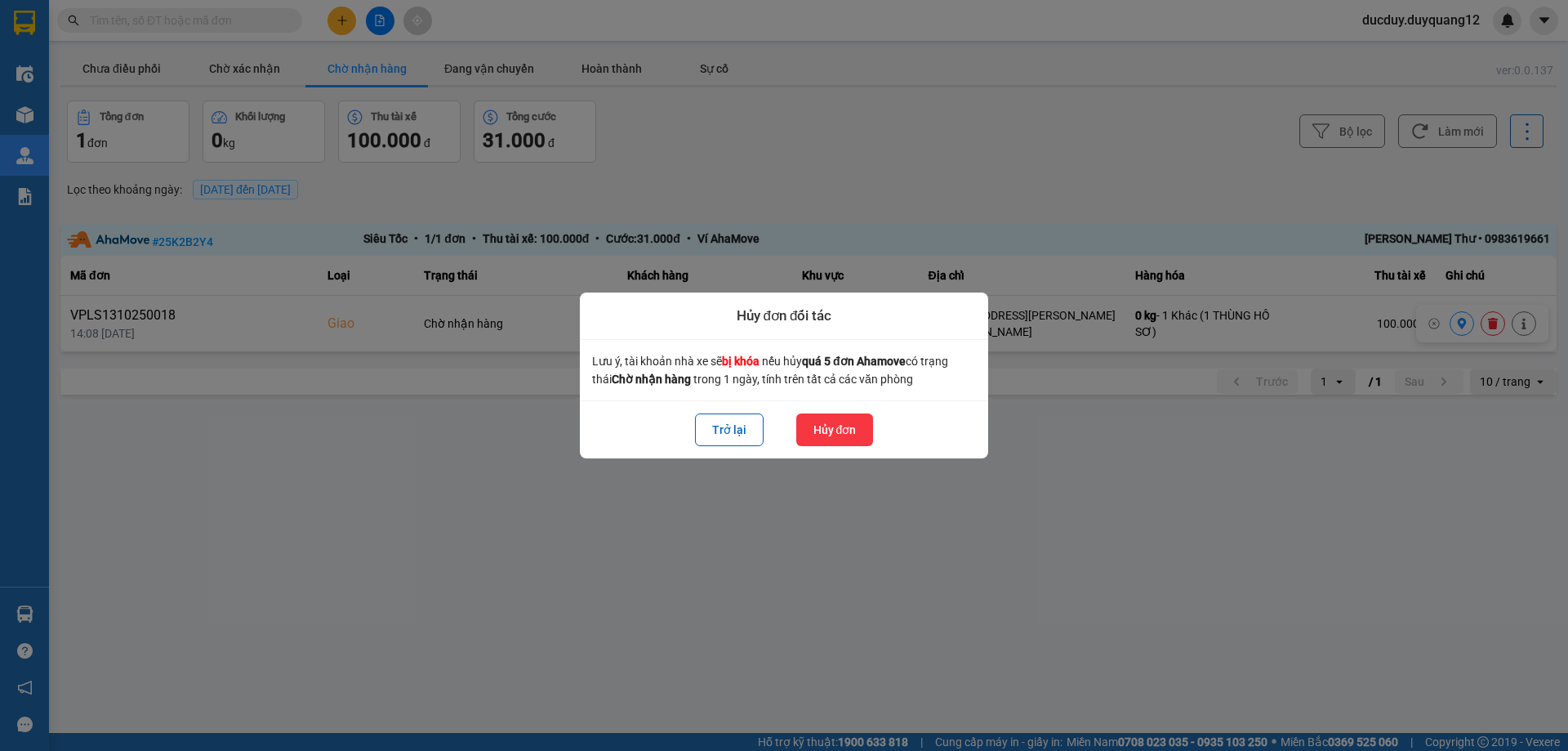
click at [821, 430] on button "Hủy đơn" at bounding box center [835, 429] width 78 height 33
click at [125, 71] on div at bounding box center [784, 376] width 1568 height 751
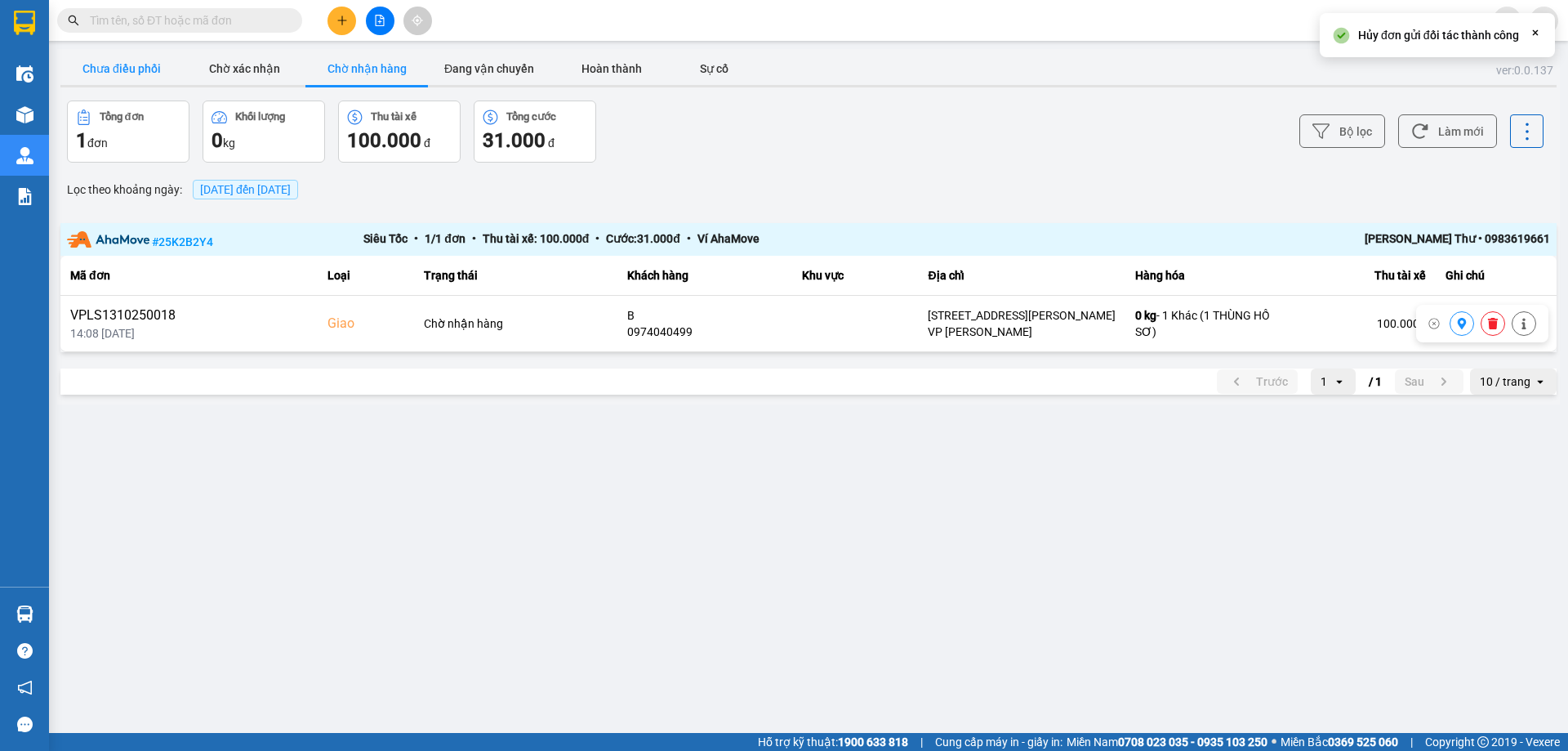
click at [130, 67] on button "Chưa điều phối" at bounding box center [122, 68] width 123 height 33
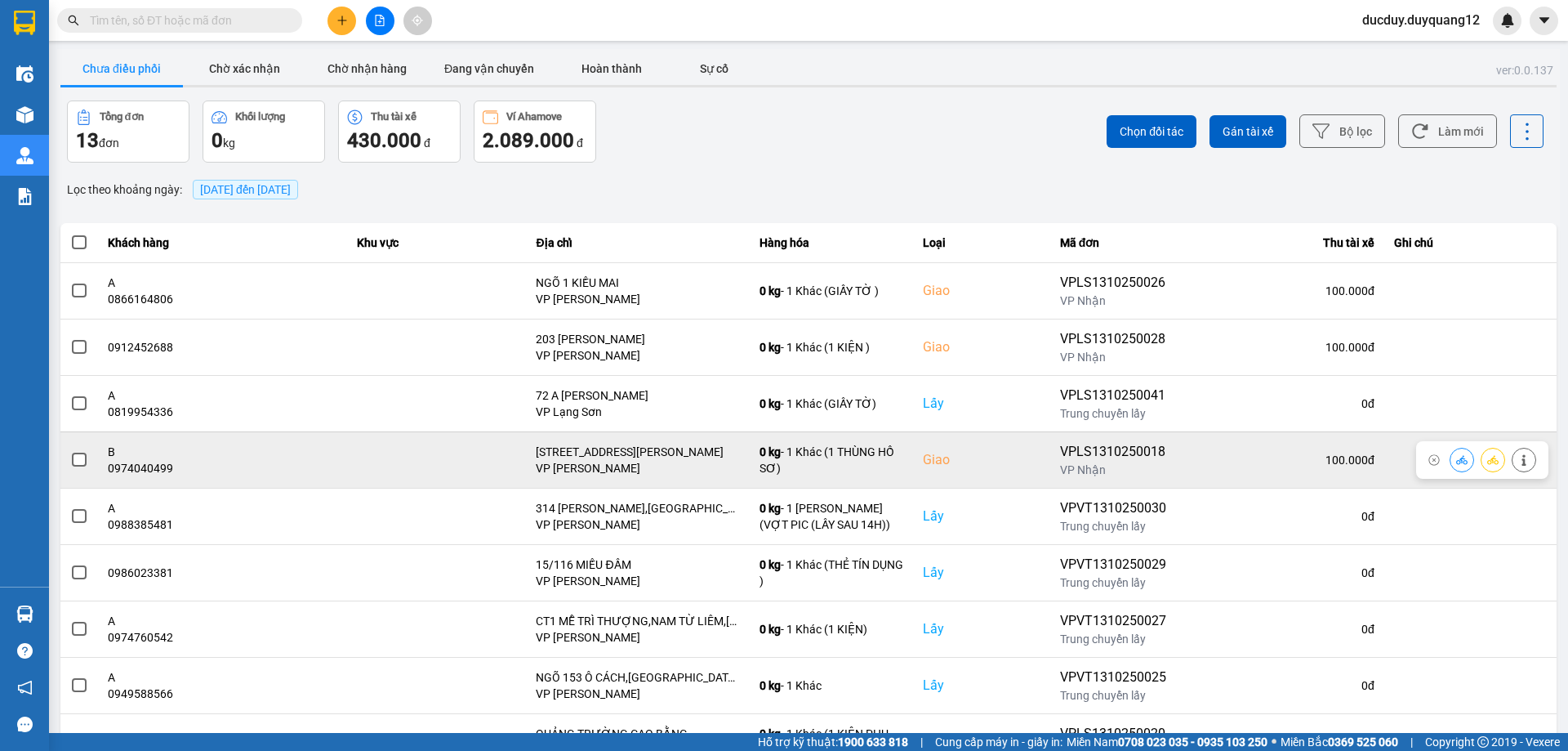
click at [63, 462] on td at bounding box center [79, 459] width 38 height 56
click at [73, 462] on span at bounding box center [79, 459] width 15 height 15
click at [71, 450] on input "checkbox" at bounding box center [71, 450] width 0 height 0
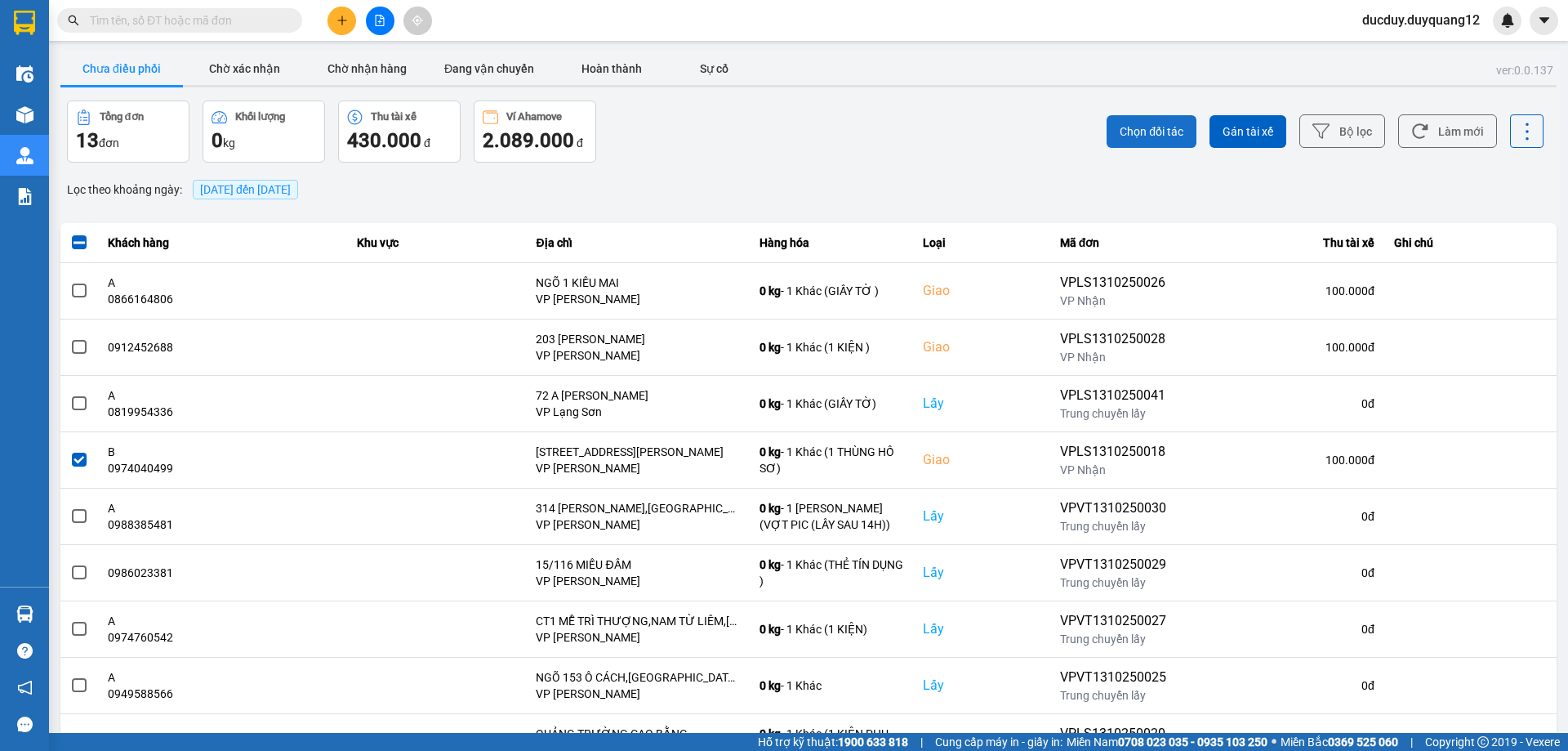
click at [1148, 125] on span "Chọn đối tác" at bounding box center [1151, 131] width 63 height 17
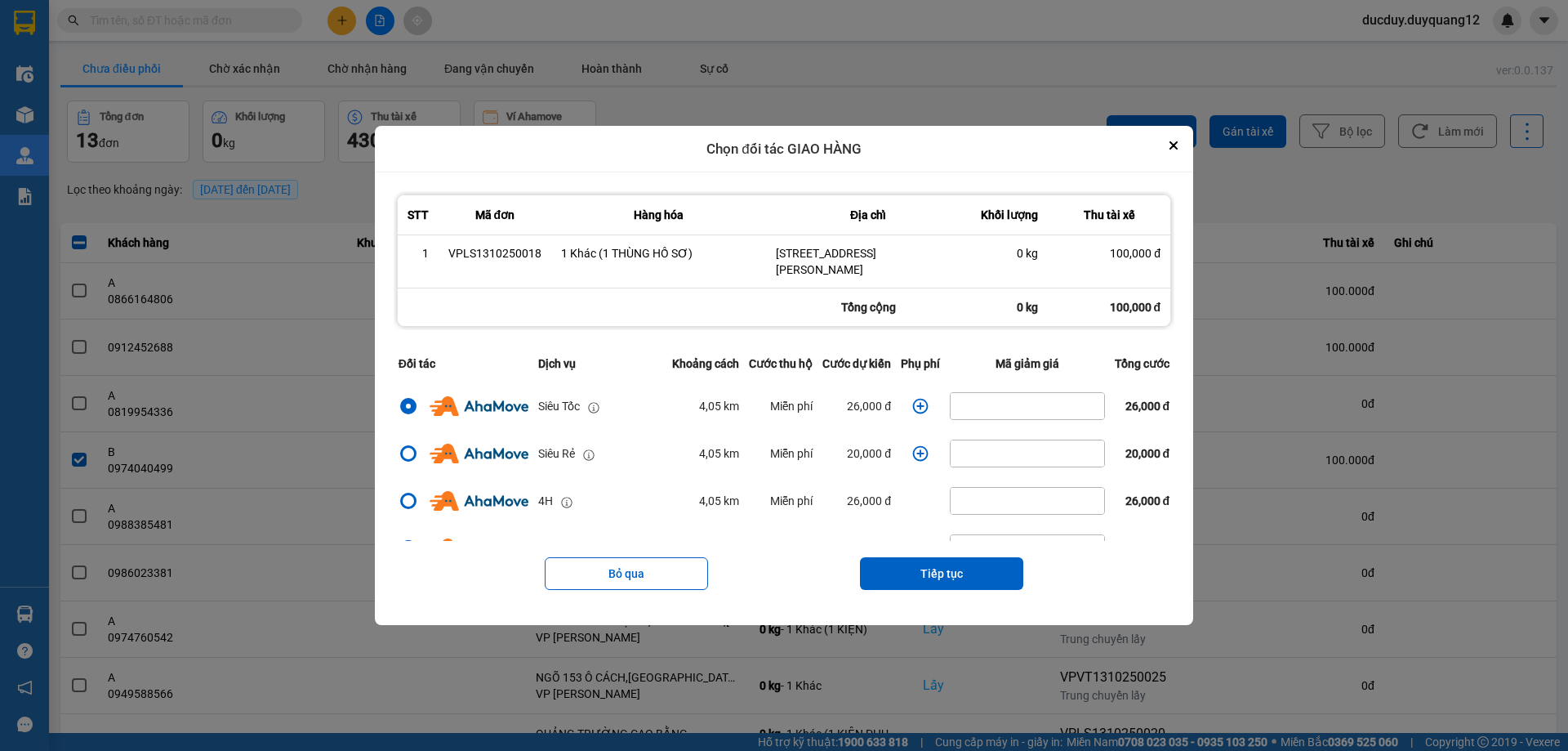
click at [951, 554] on div "Bỏ qua Tiếp tục" at bounding box center [784, 573] width 781 height 65
click at [924, 402] on icon "dialog" at bounding box center [921, 406] width 16 height 16
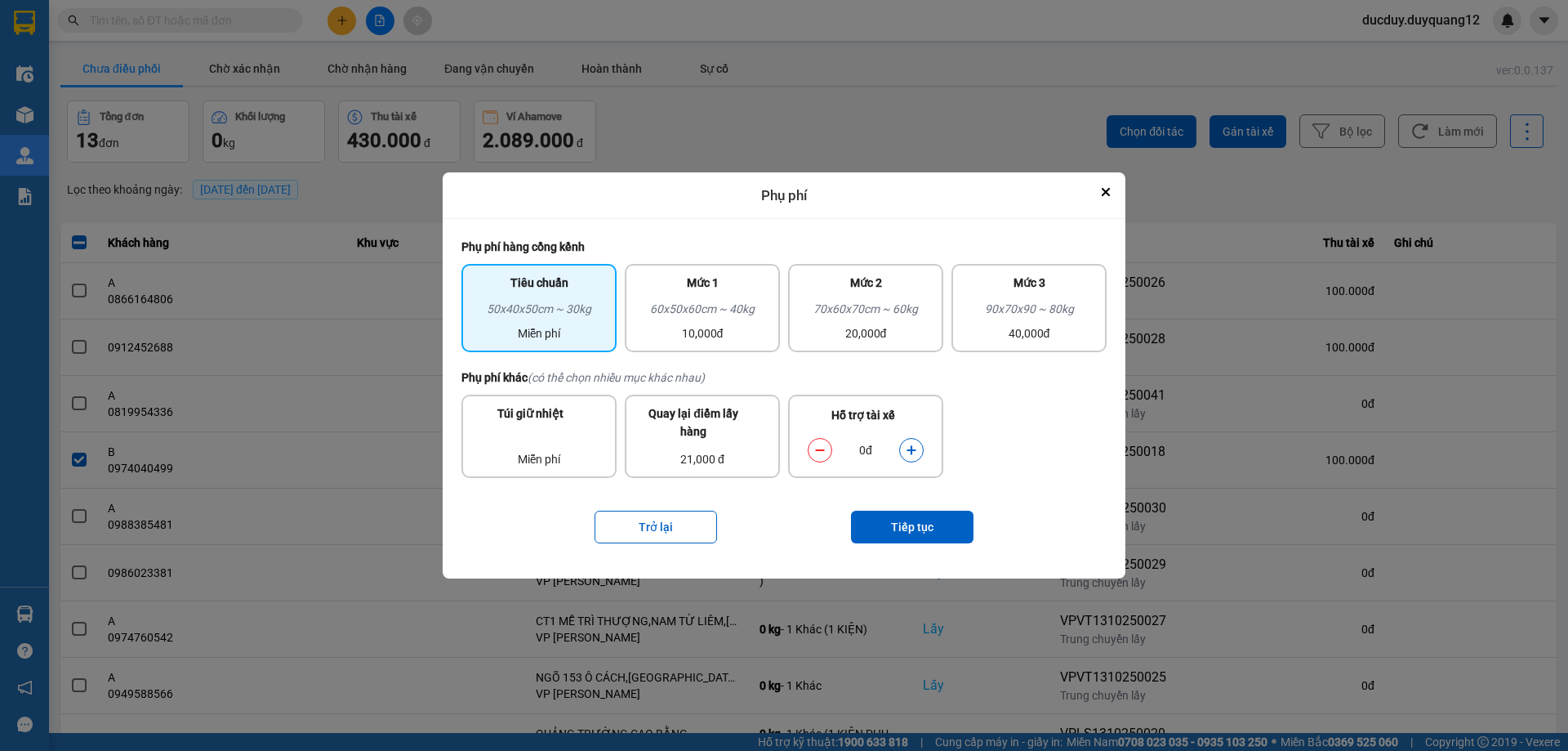
click at [907, 450] on icon "dialog" at bounding box center [911, 450] width 11 height 11
click at [909, 528] on button "Tiếp tục" at bounding box center [911, 526] width 123 height 33
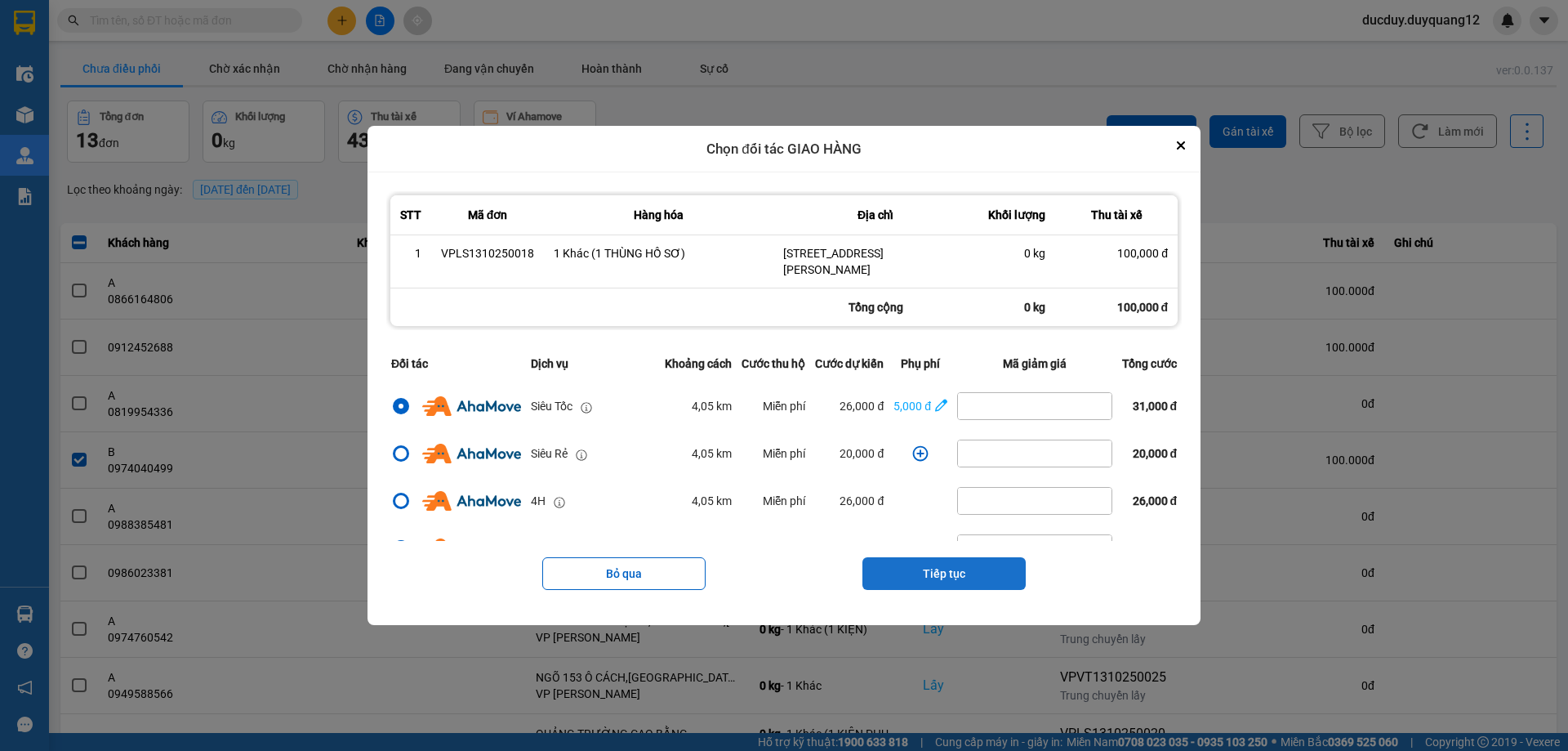
click at [948, 569] on button "Tiếp tục" at bounding box center [943, 573] width 163 height 33
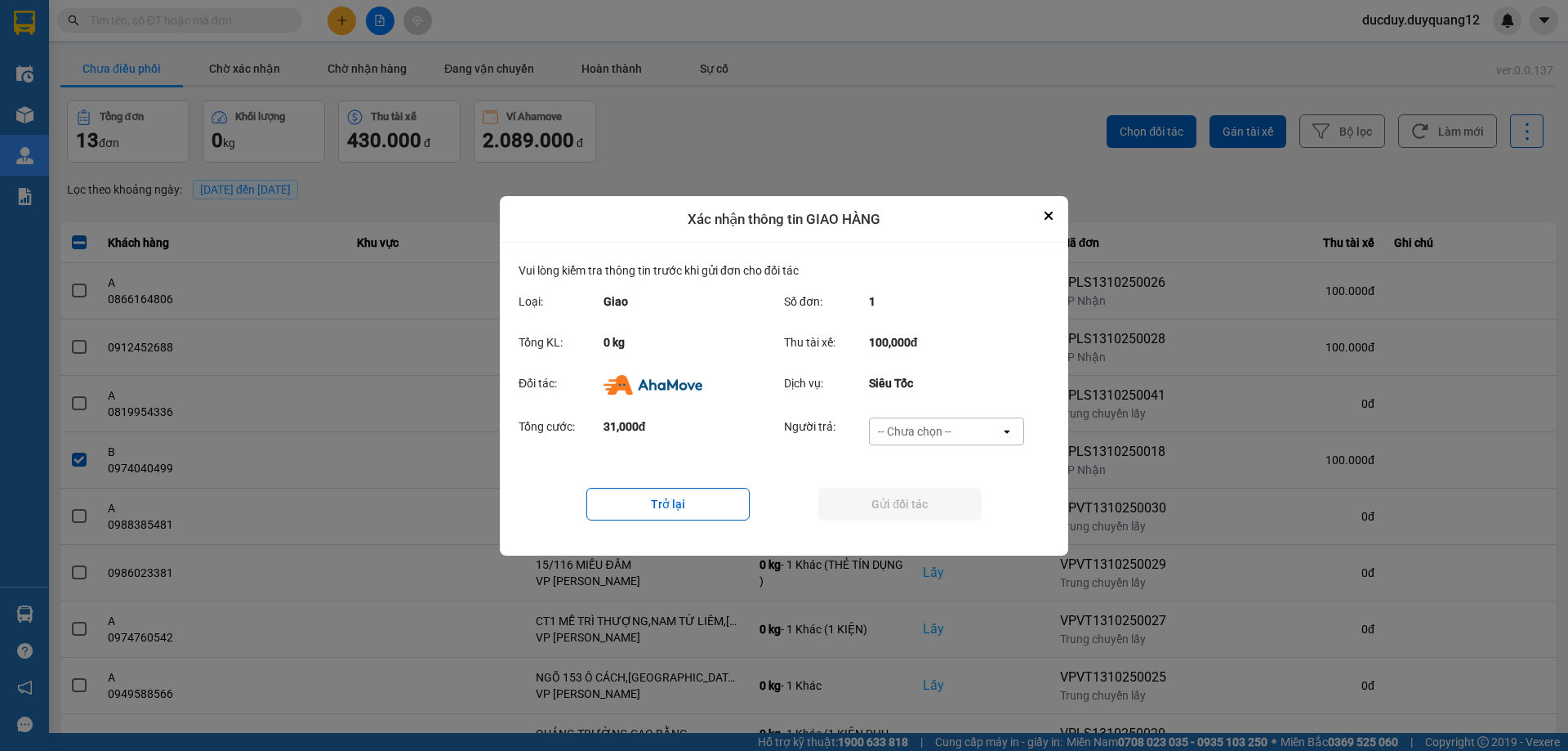
click at [930, 426] on div "-- Chưa chọn --" at bounding box center [914, 431] width 73 height 17
drag, startPoint x: 930, startPoint y: 426, endPoint x: 927, endPoint y: 503, distance: 77.1
click at [923, 526] on span "Ví Ahamove" at bounding box center [914, 524] width 66 height 17
click at [927, 503] on button "Gửi đối tác" at bounding box center [899, 503] width 163 height 33
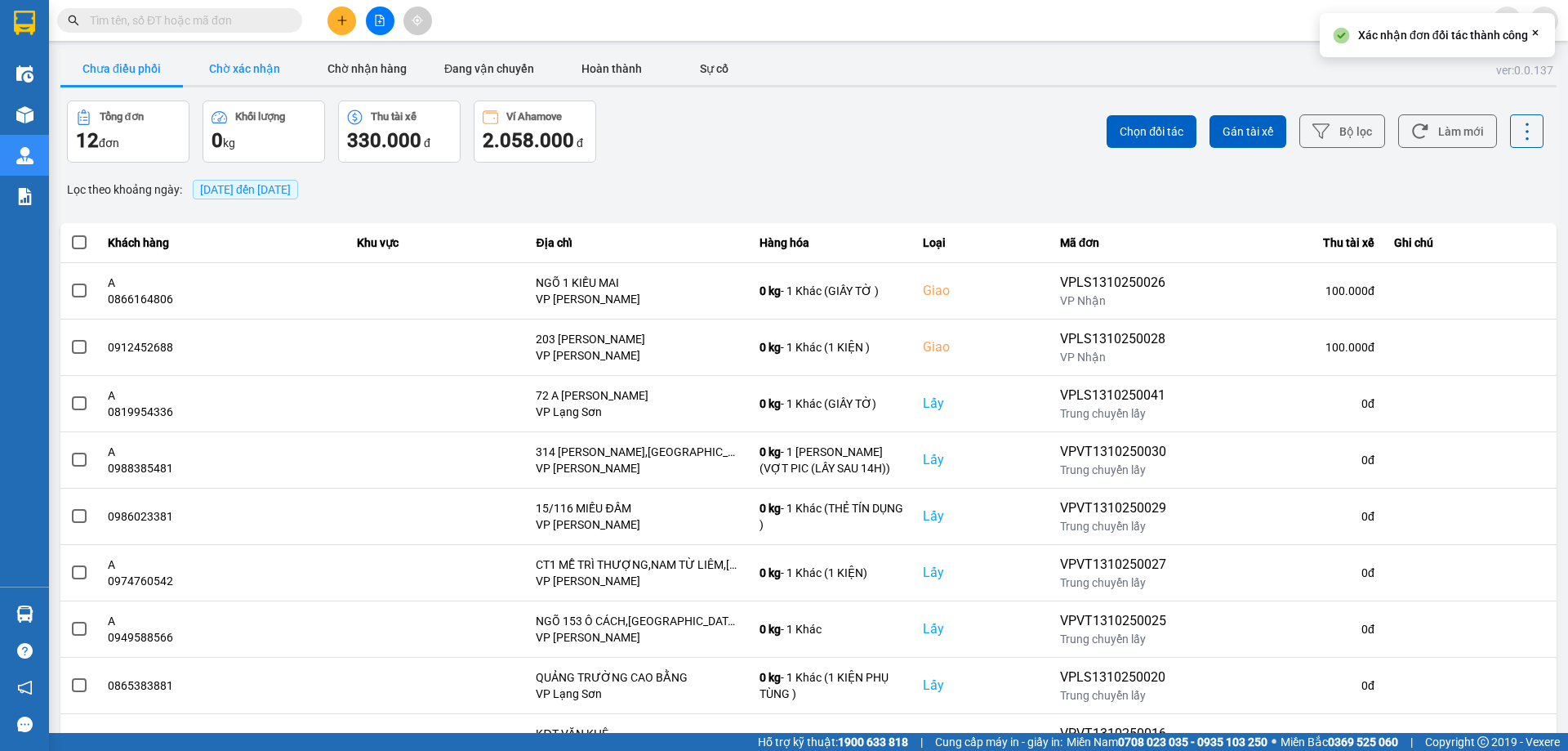
click at [252, 58] on button "Chờ xác nhận" at bounding box center [244, 68] width 123 height 33
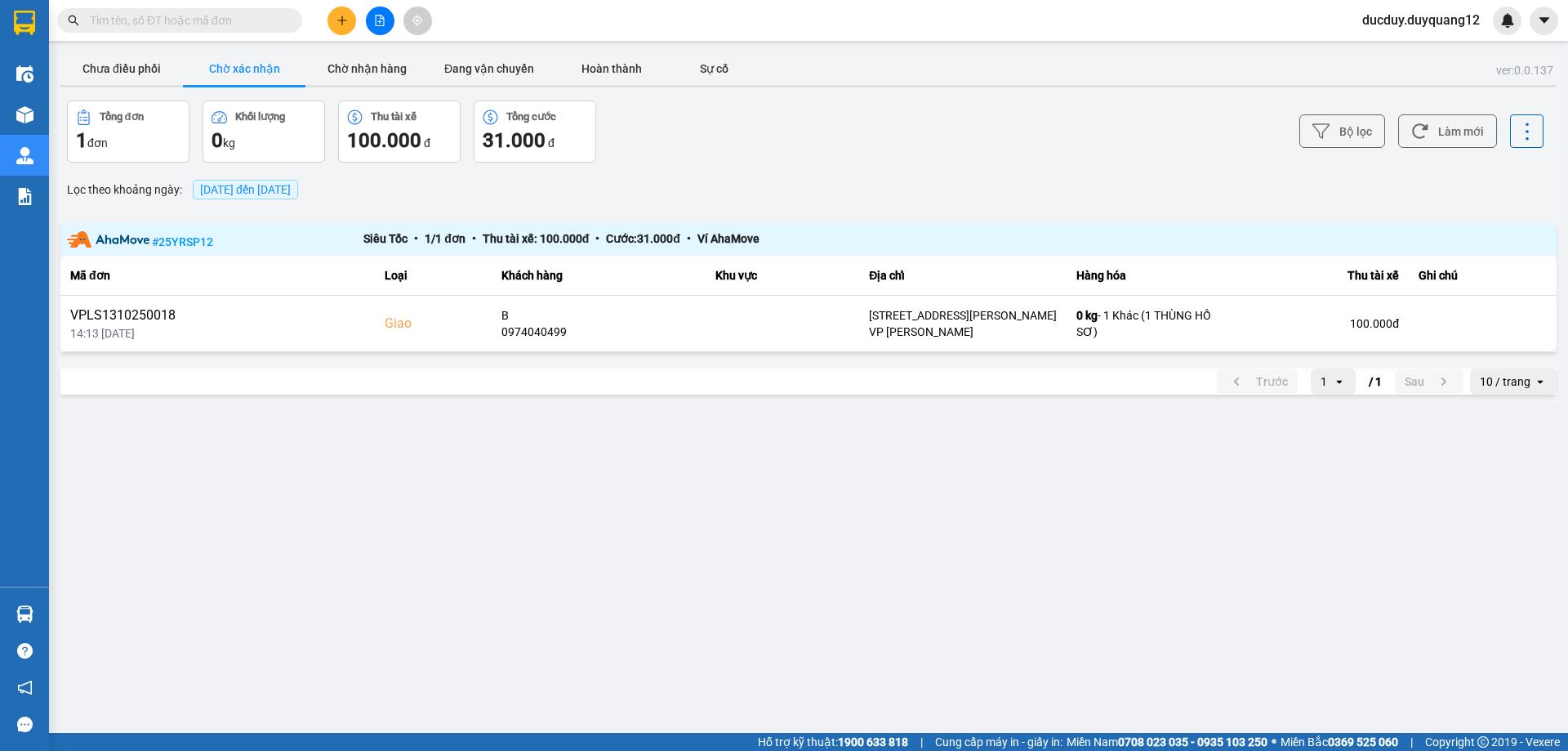
click at [399, 86] on div at bounding box center [808, 86] width 1496 height 3
click at [396, 74] on button "Chờ nhận hàng" at bounding box center [367, 68] width 123 height 33
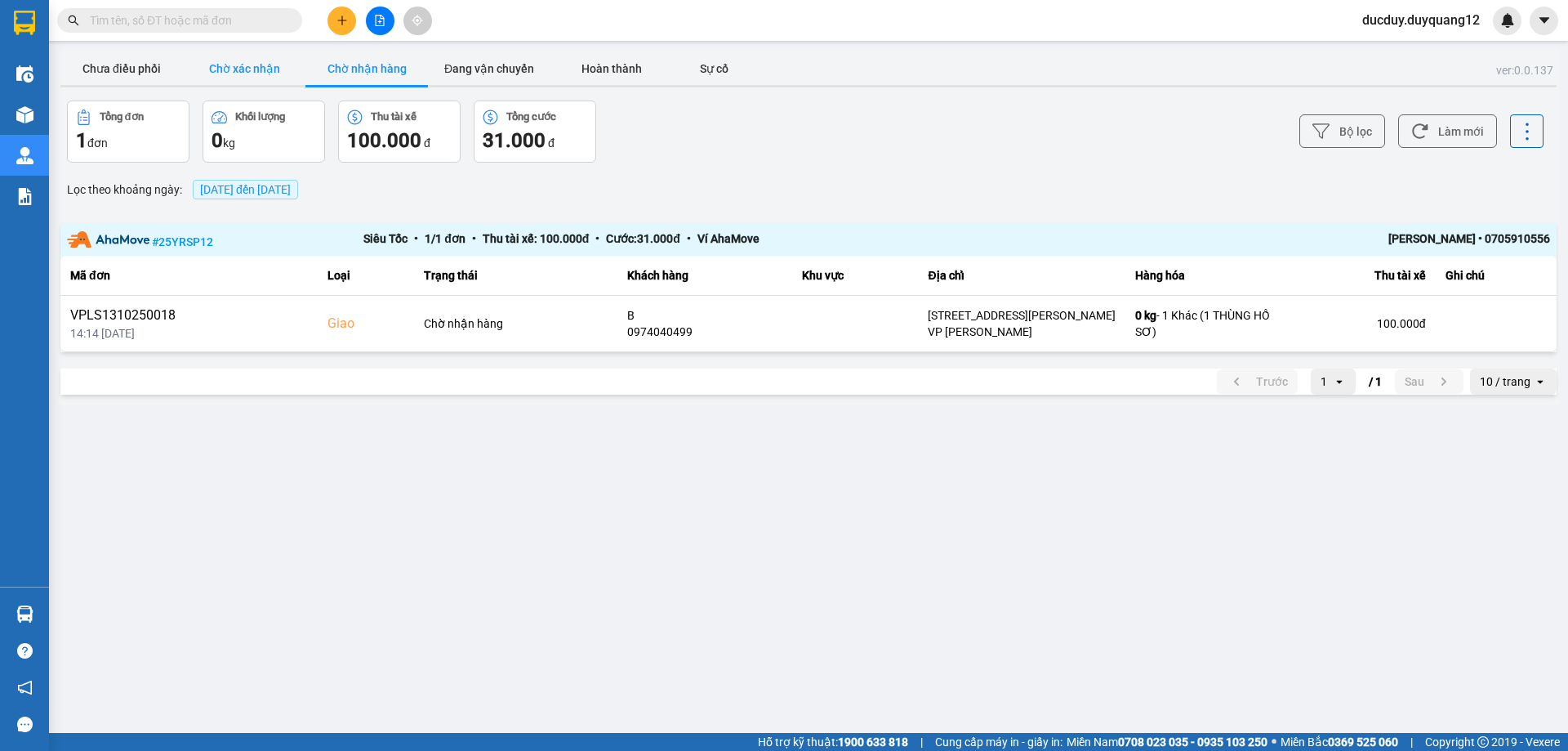
click at [264, 71] on button "Chờ xác nhận" at bounding box center [244, 68] width 123 height 33
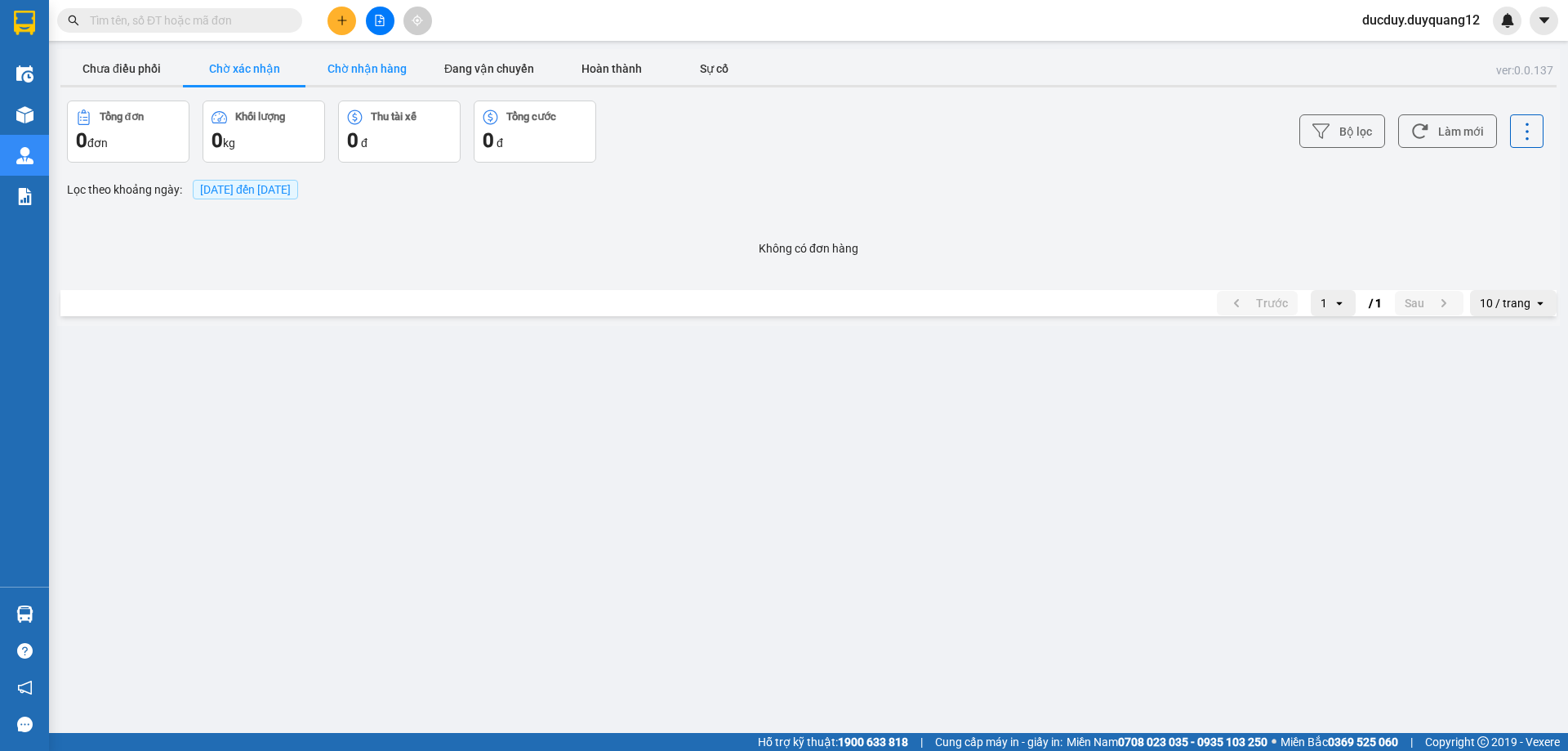
click at [371, 73] on button "Chờ nhận hàng" at bounding box center [367, 68] width 123 height 33
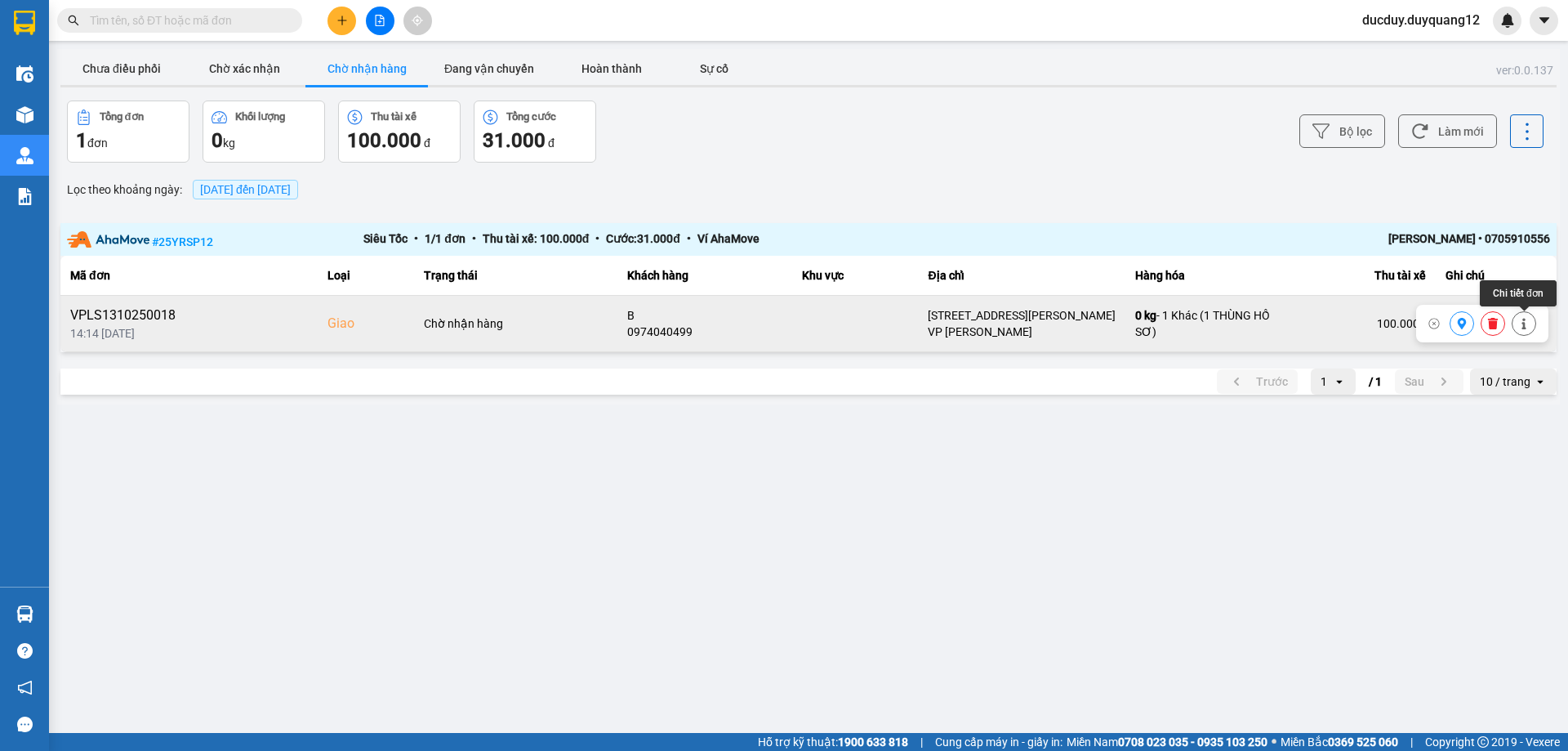
click at [1527, 323] on icon at bounding box center [1524, 323] width 11 height 11
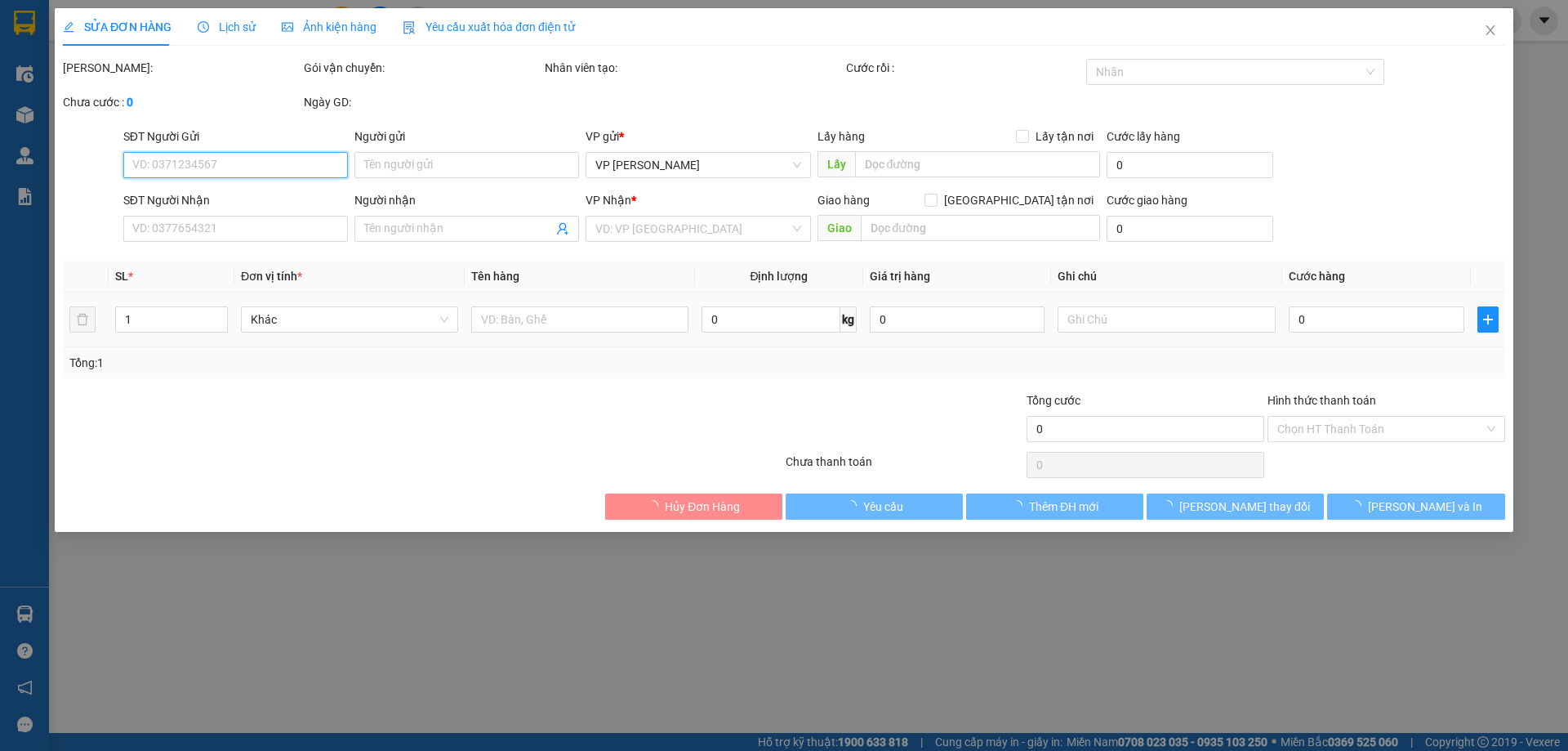
type input "0942101991"
type input "A"
checkbox input "true"
type input "1 VĂN [PERSON_NAME]"
type input "0974040499"
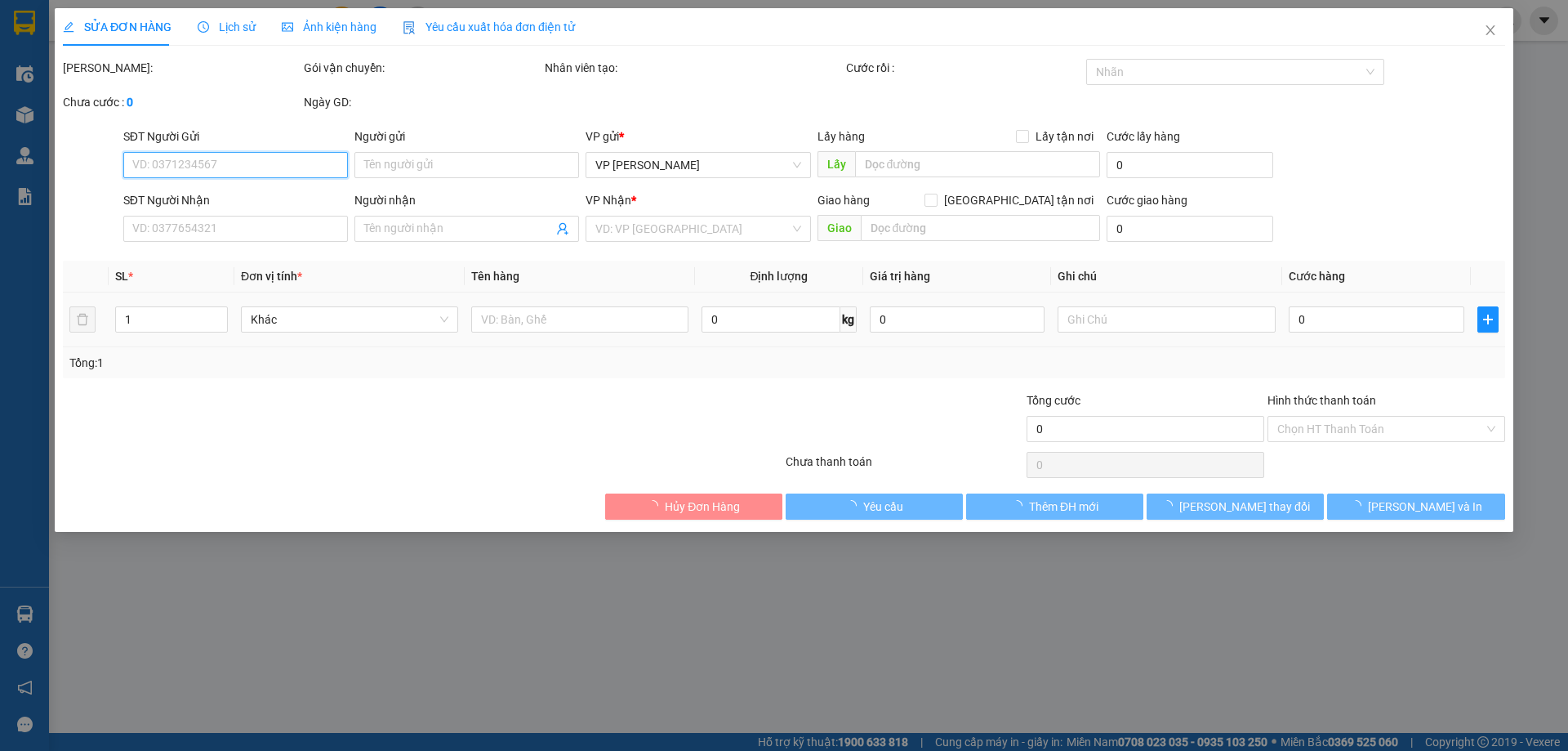
type input "B"
checkbox input "true"
type input "[STREET_ADDRESS][PERSON_NAME]"
type input "100.000"
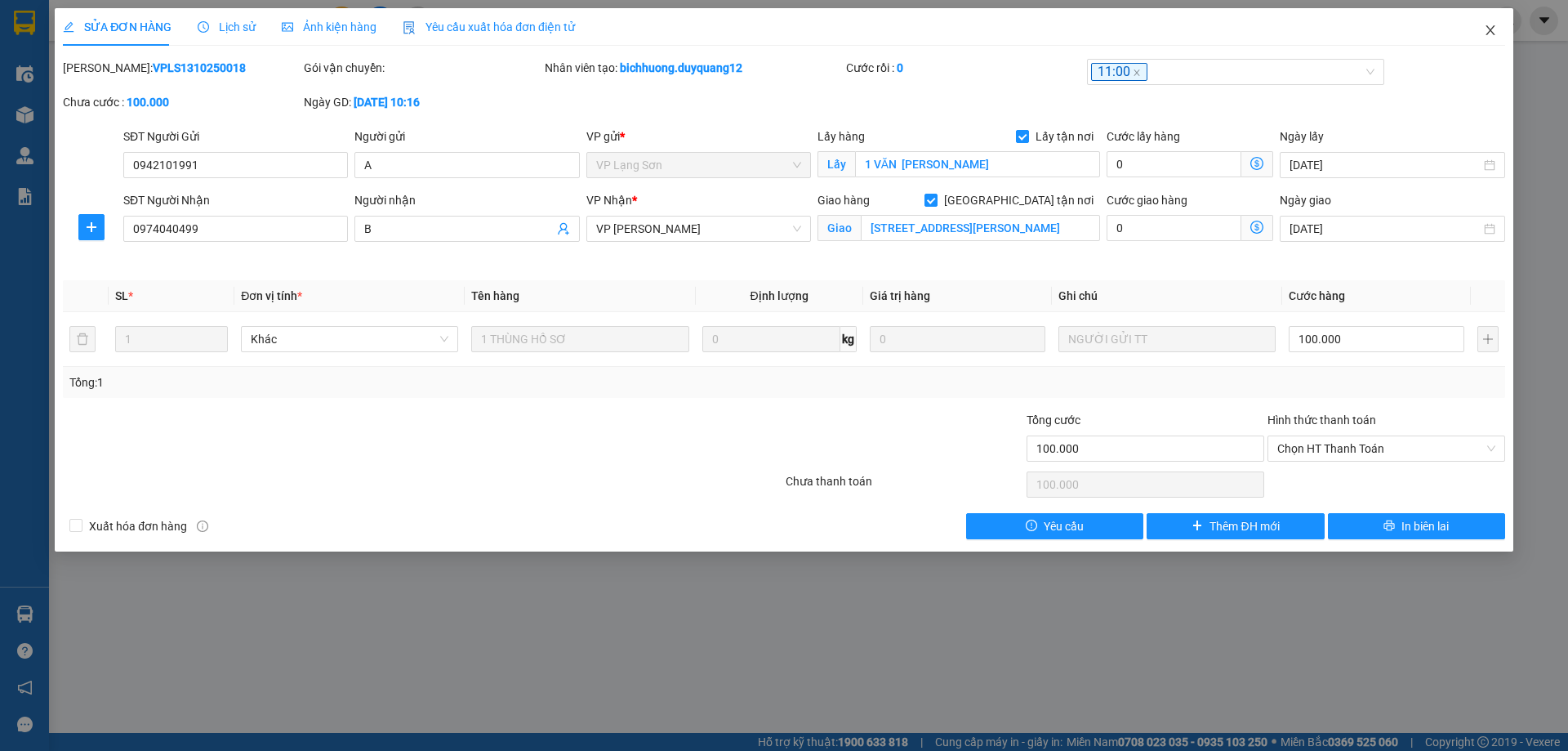
click at [1486, 27] on icon "close" at bounding box center [1490, 30] width 9 height 10
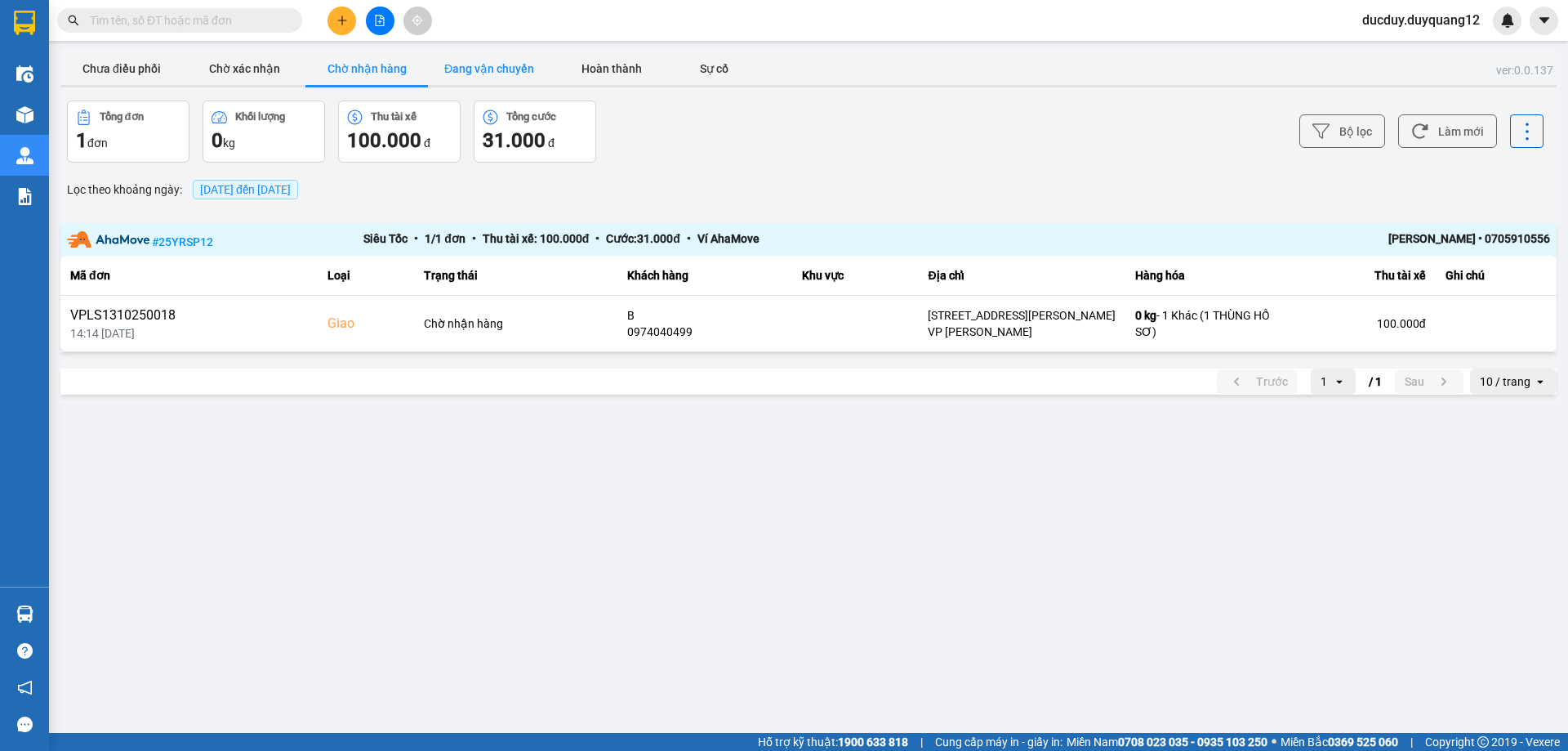
click at [458, 63] on button "Đang vận chuyển" at bounding box center [489, 68] width 123 height 33
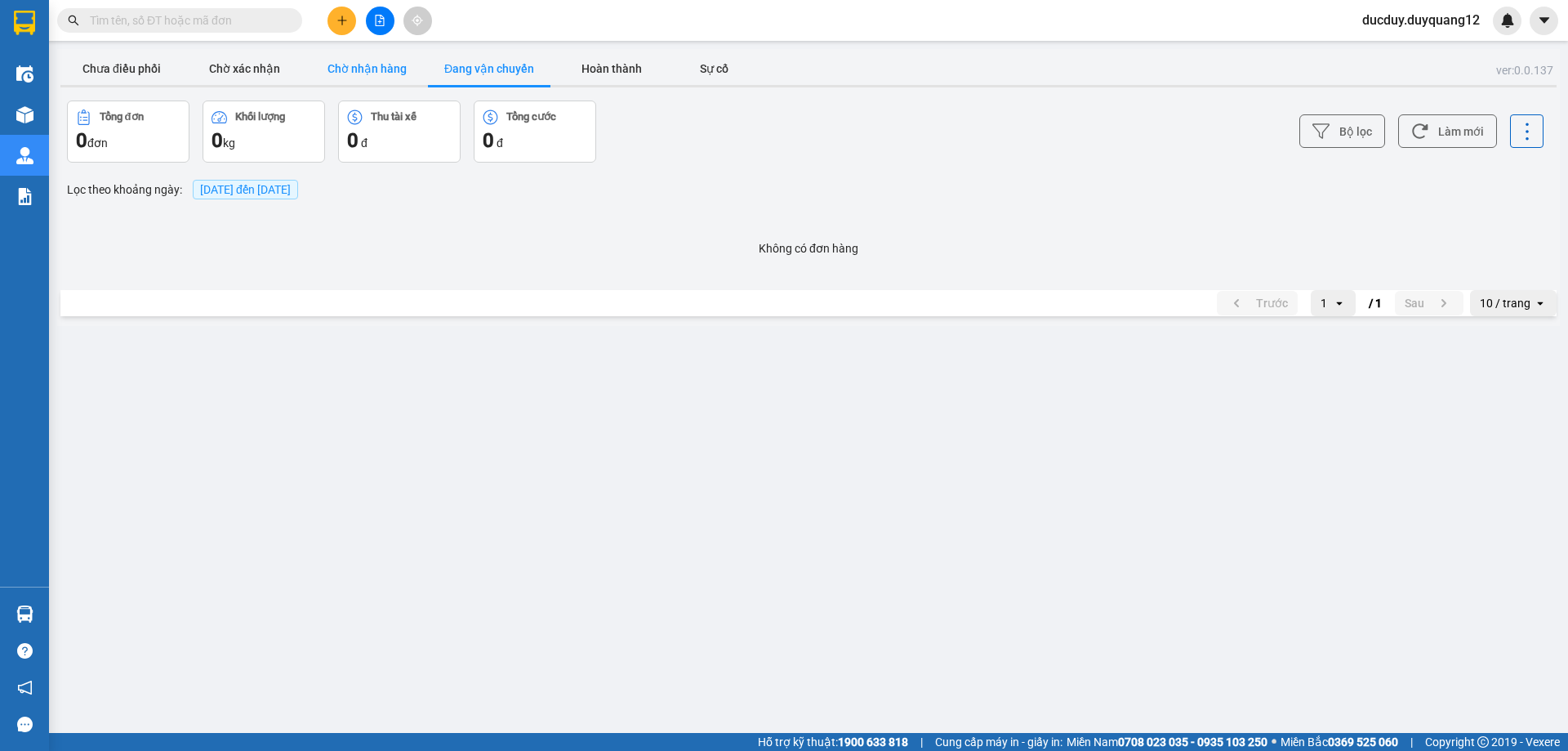
click at [390, 71] on button "Chờ nhận hàng" at bounding box center [367, 68] width 123 height 33
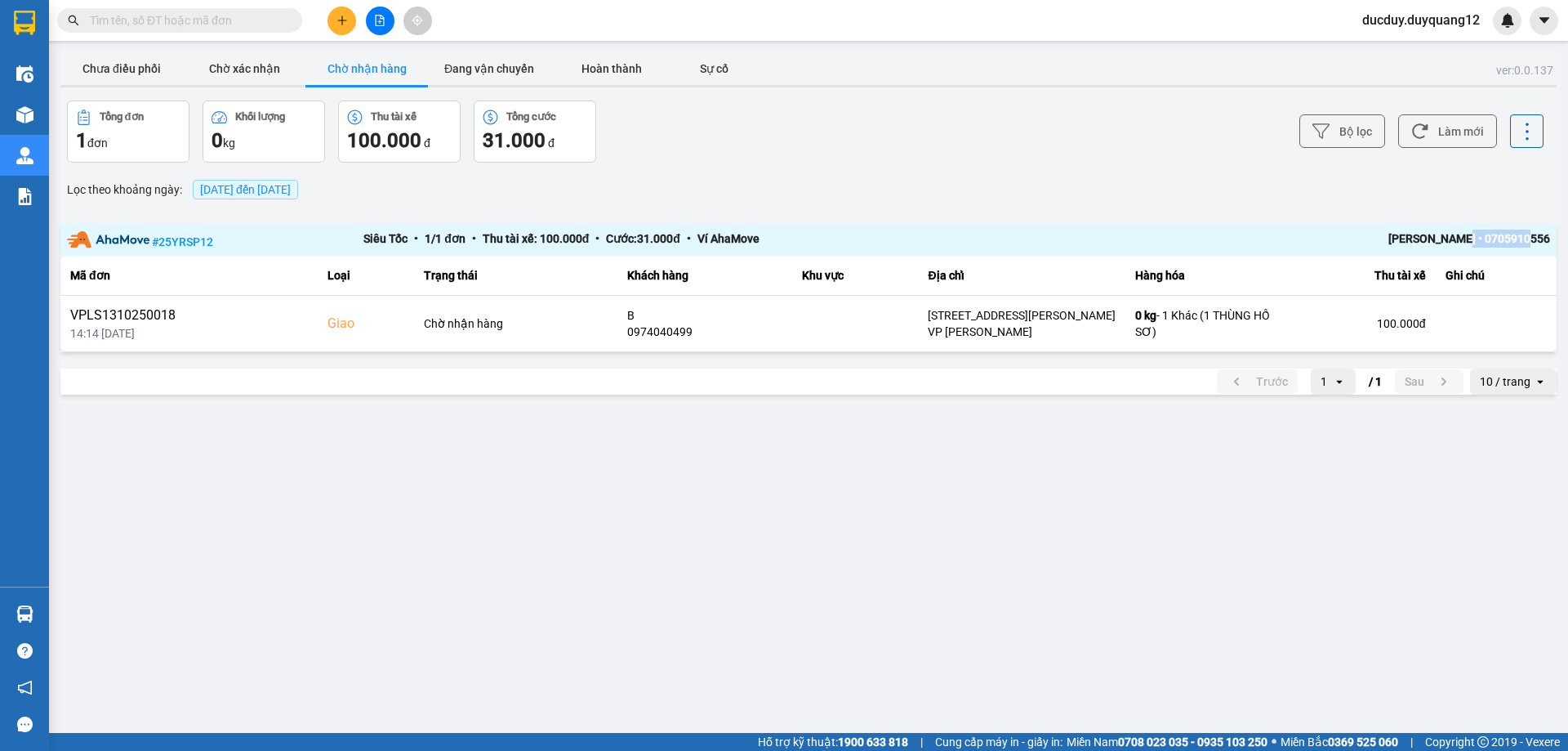
drag, startPoint x: 1479, startPoint y: 237, endPoint x: 1550, endPoint y: 232, distance: 71.2
click at [1550, 232] on div "# 25YRSP12 Siêu Tốc • 1 / 1 đơn • Thu tài xế: 100.000 đ • Cước: 31.000 đ • Ví A…" at bounding box center [808, 240] width 1496 height 33
copy div "0705910556"
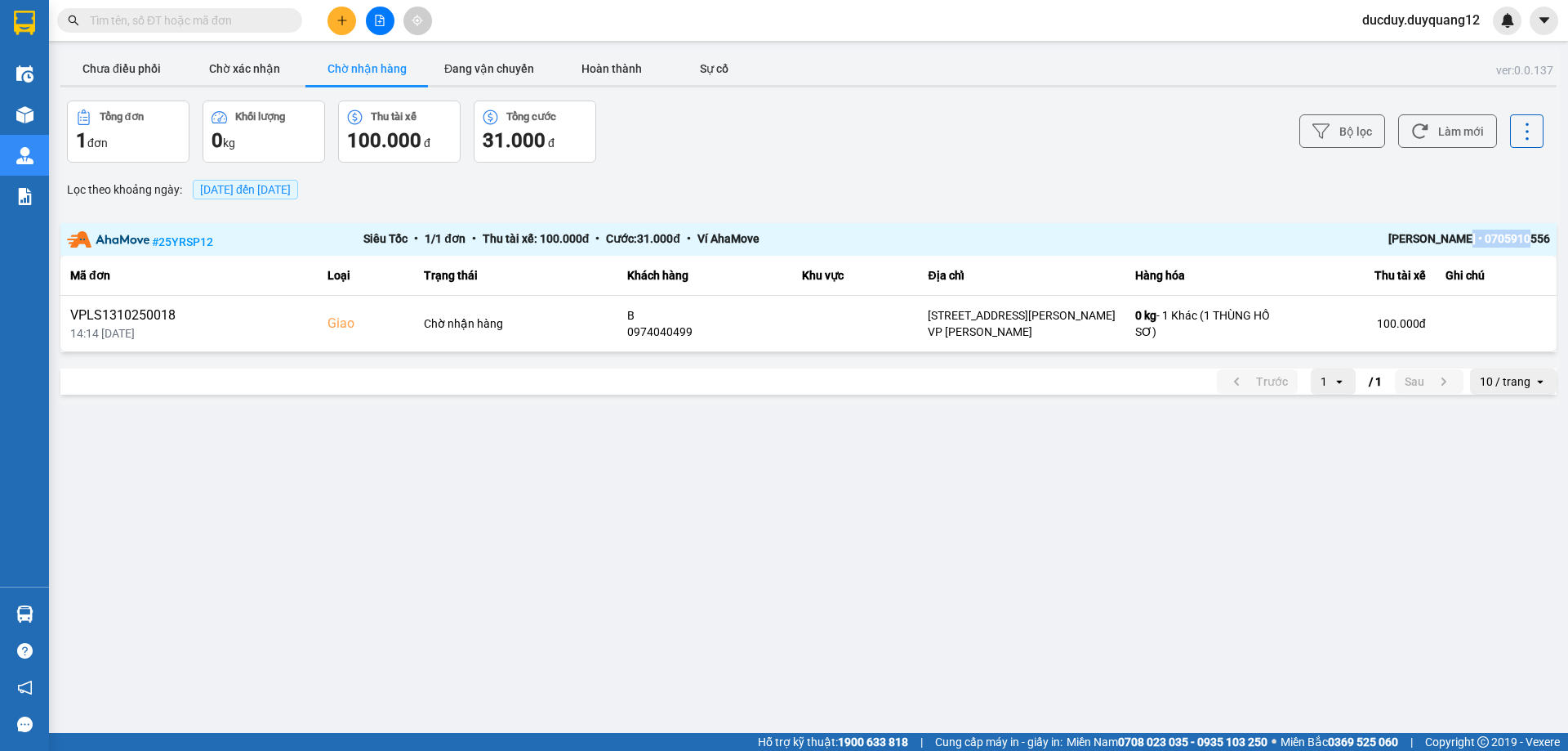
copy div "0705910556"
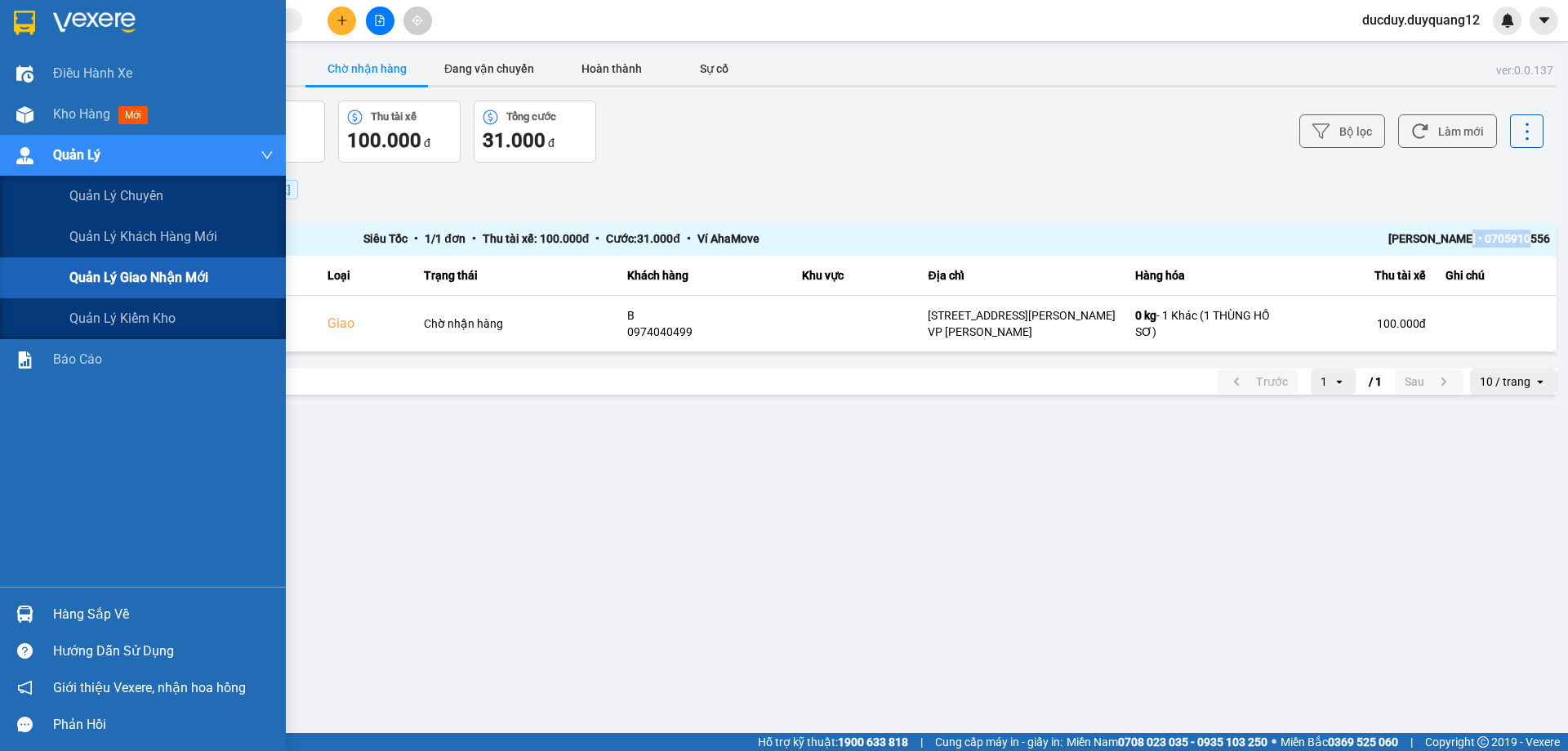
click at [150, 282] on span "Quản lý giao nhận mới" at bounding box center [139, 277] width 139 height 20
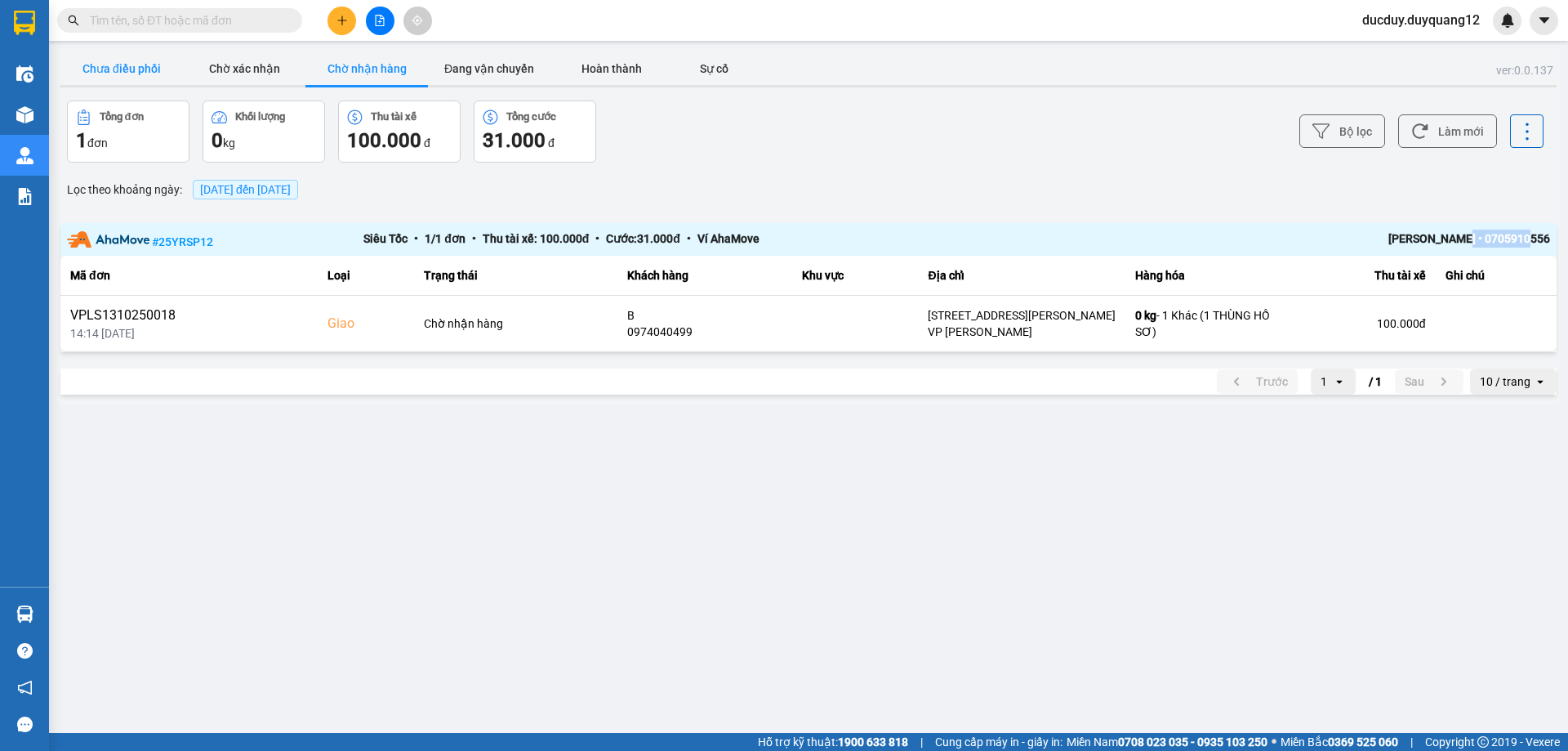
click at [133, 71] on button "Chưa điều phối" at bounding box center [122, 68] width 123 height 33
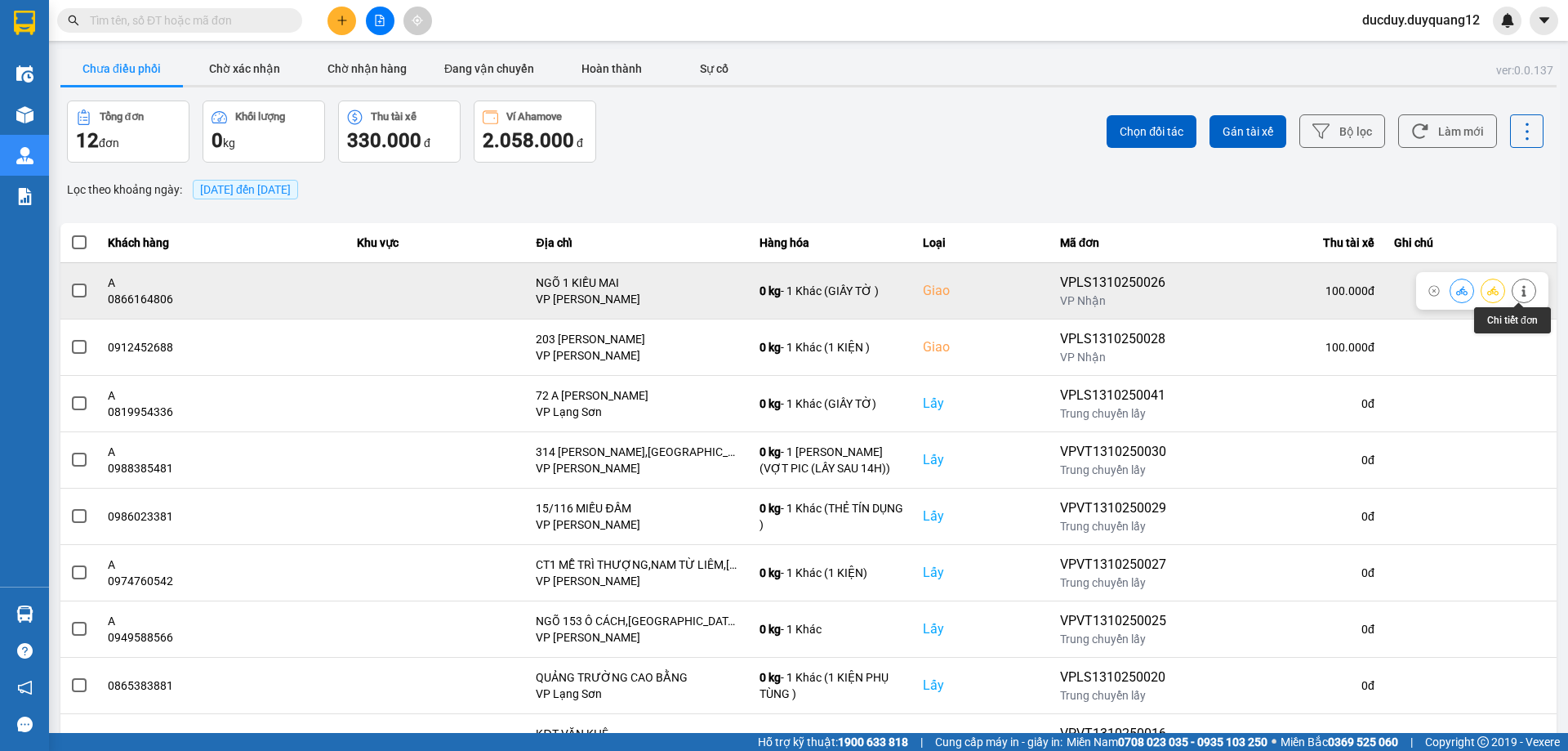
click at [1519, 286] on icon at bounding box center [1524, 290] width 11 height 11
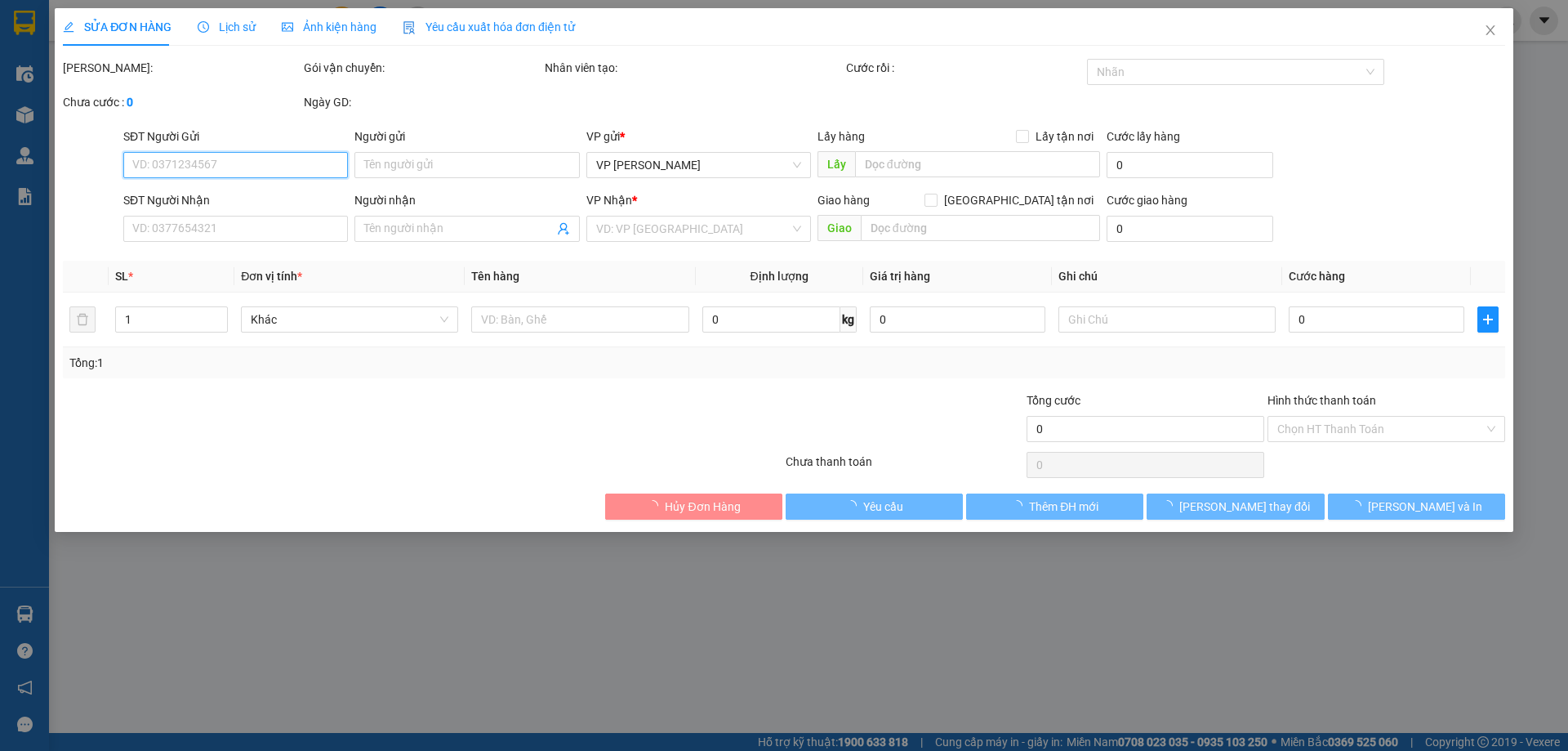
type input "0913299796"
type input "A"
checkbox input "true"
type input "VPLS"
type input "0866164806"
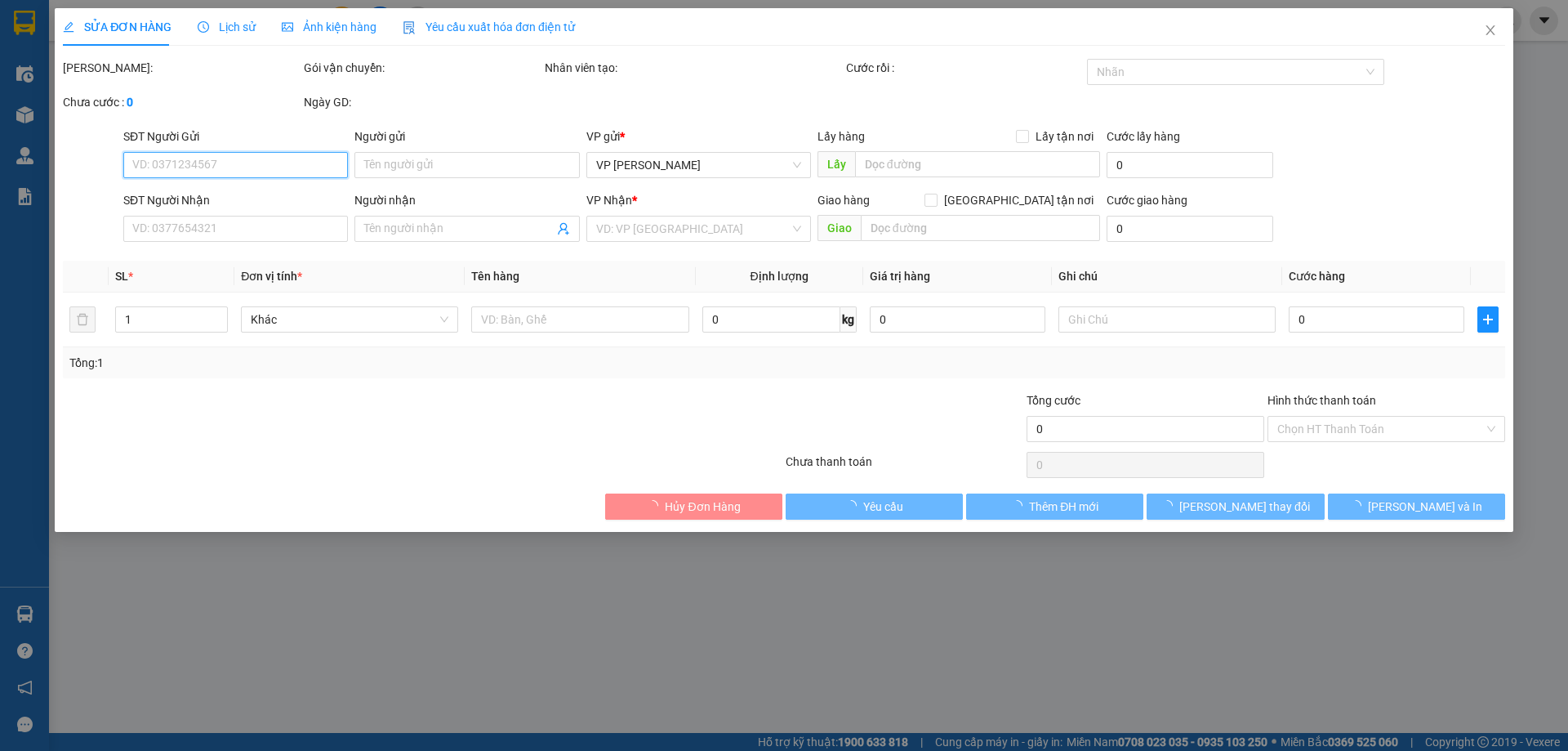
type input "A"
checkbox input "true"
type input "NGÕ 1 KIỀU MAI"
type input "100.000"
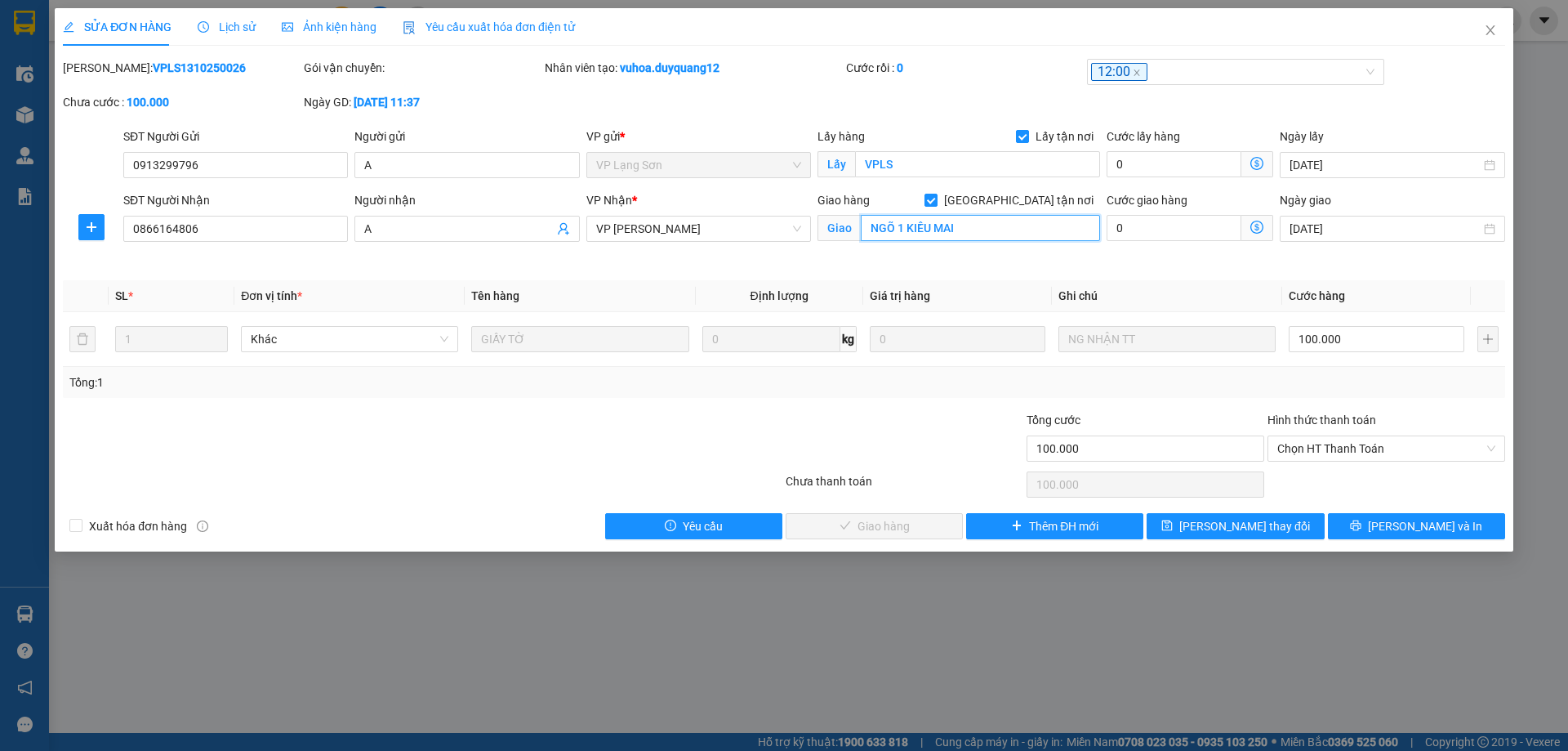
click at [985, 236] on input "NGÕ 1 KIỀU MAI" at bounding box center [980, 228] width 239 height 26
click at [1000, 228] on input "NGÕ 1 KIỀU MAI" at bounding box center [980, 228] width 239 height 26
type input "NGÕ 1 [PERSON_NAME],phúc diễn,bắc từ [GEOGRAPHIC_DATA],[GEOGRAPHIC_DATA]"
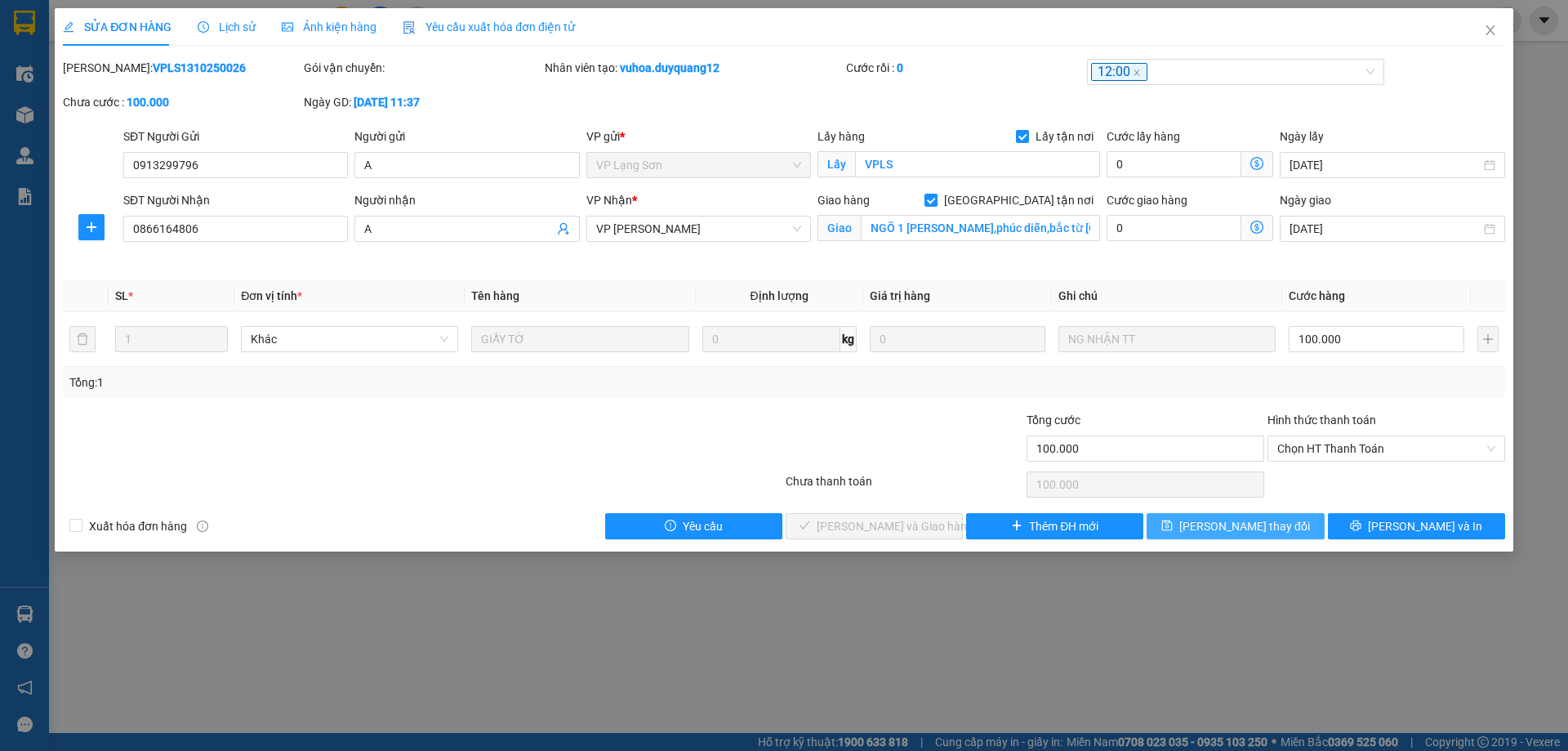
click at [1285, 524] on button "[PERSON_NAME] thay đổi" at bounding box center [1235, 526] width 177 height 26
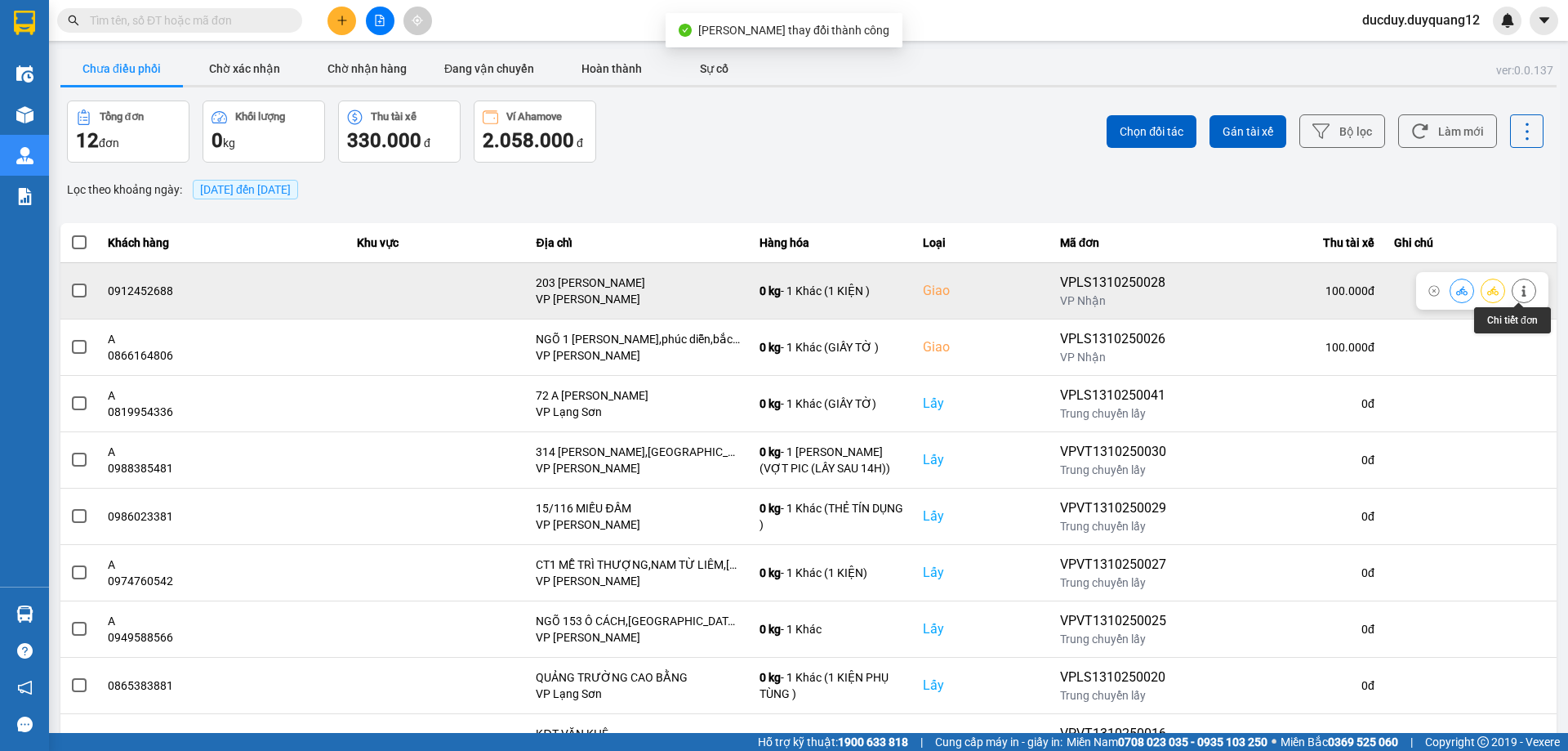
click at [1519, 294] on icon at bounding box center [1524, 290] width 11 height 11
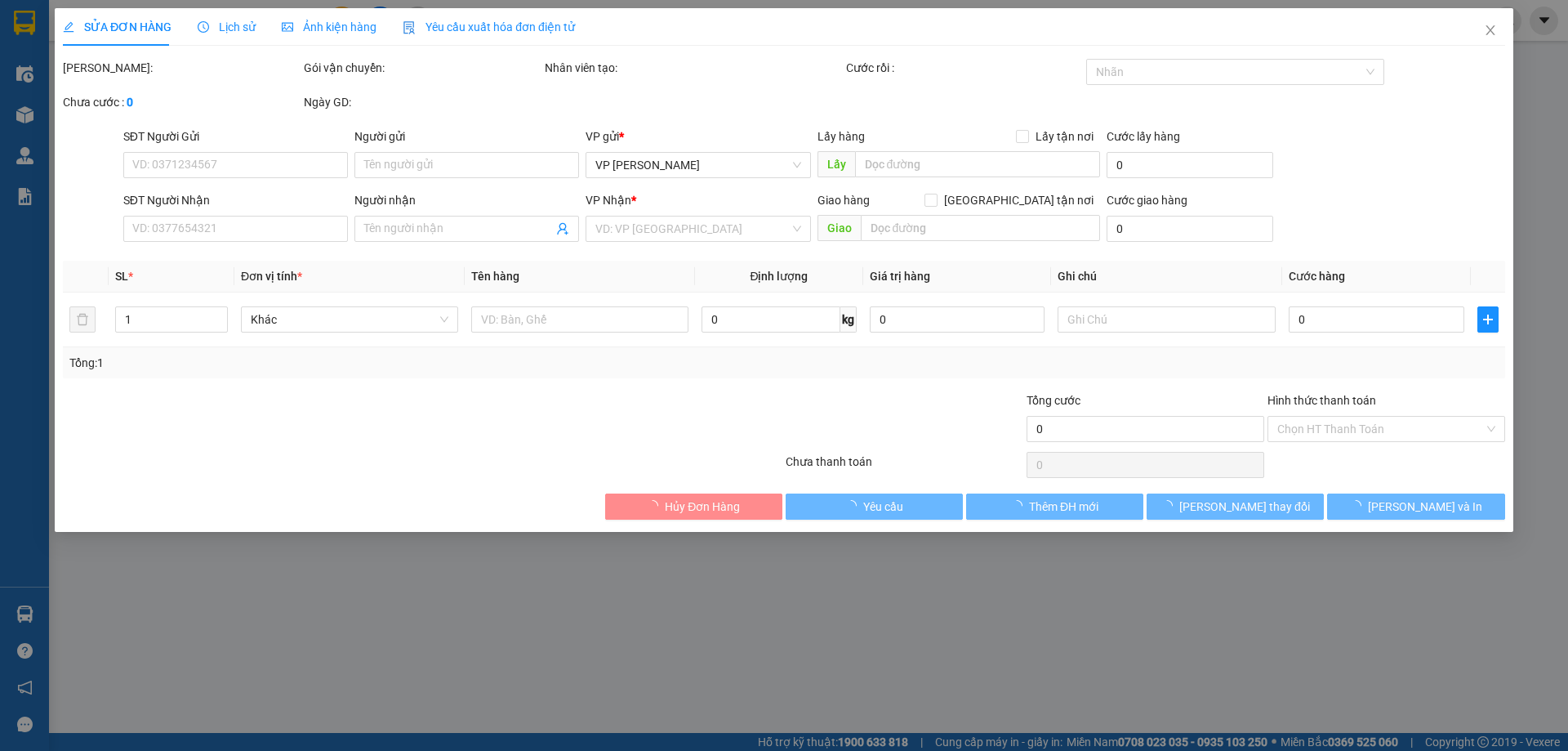
type input "0912123455"
checkbox input "true"
type input "VPLS"
type input "0912452688"
checkbox input "true"
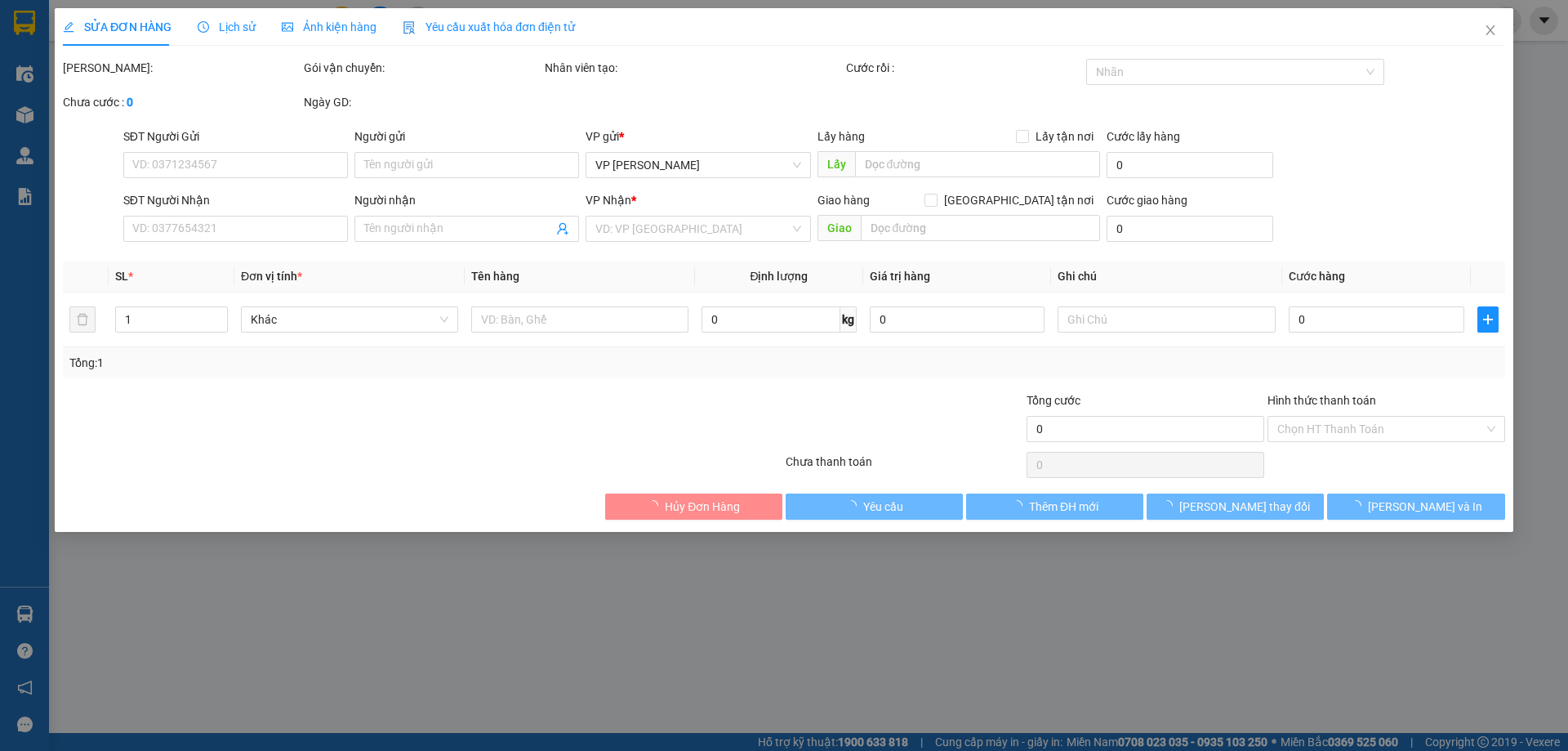
type input "203 [PERSON_NAME]"
type input "100.000"
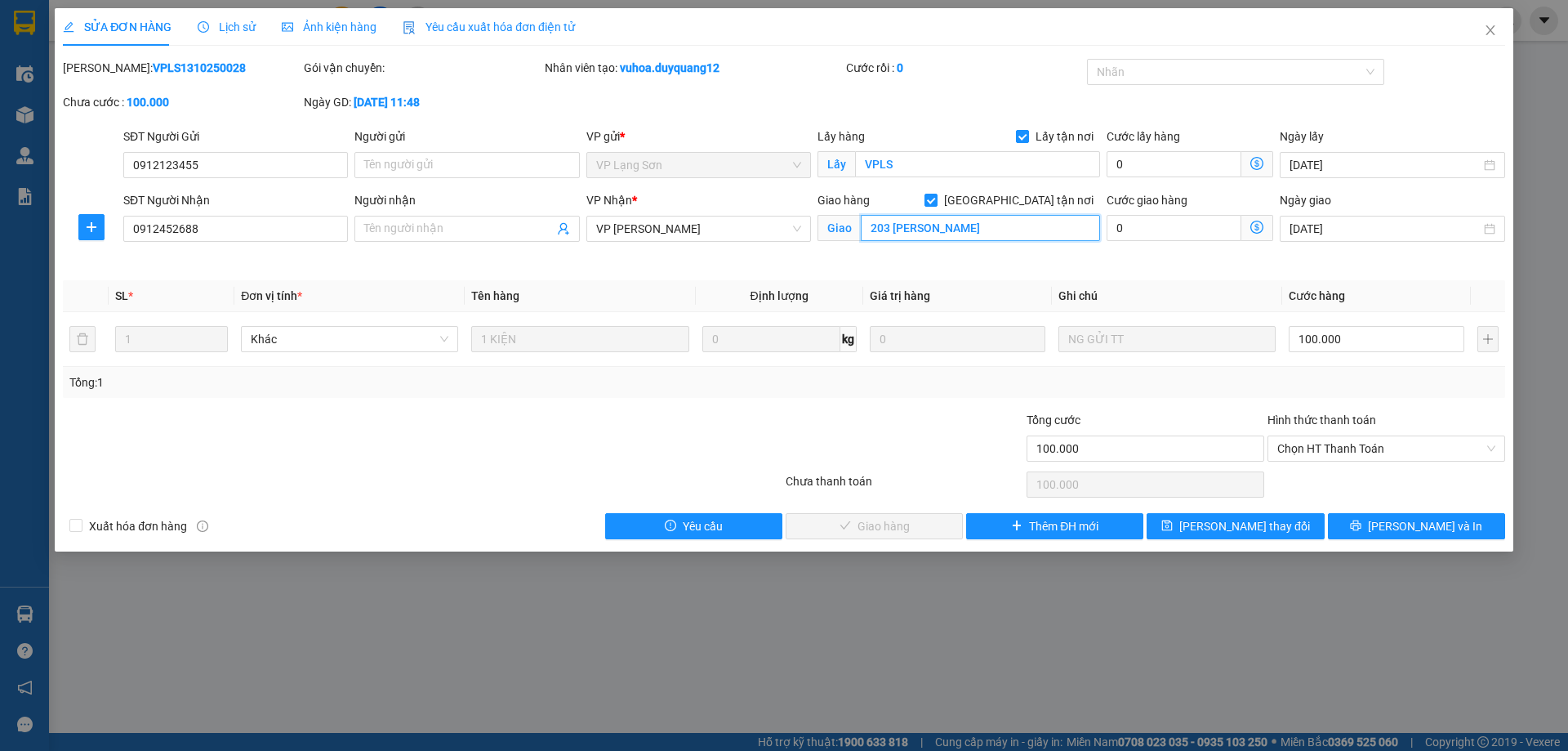
click at [1018, 231] on input "203 [PERSON_NAME]" at bounding box center [980, 228] width 239 height 26
click at [1048, 229] on input "203 [PERSON_NAME]" at bounding box center [980, 228] width 239 height 26
type input "[STREET_ADDRESS][PERSON_NAME][PERSON_NAME]"
click at [1271, 526] on span "[PERSON_NAME] thay đổi" at bounding box center [1245, 526] width 130 height 18
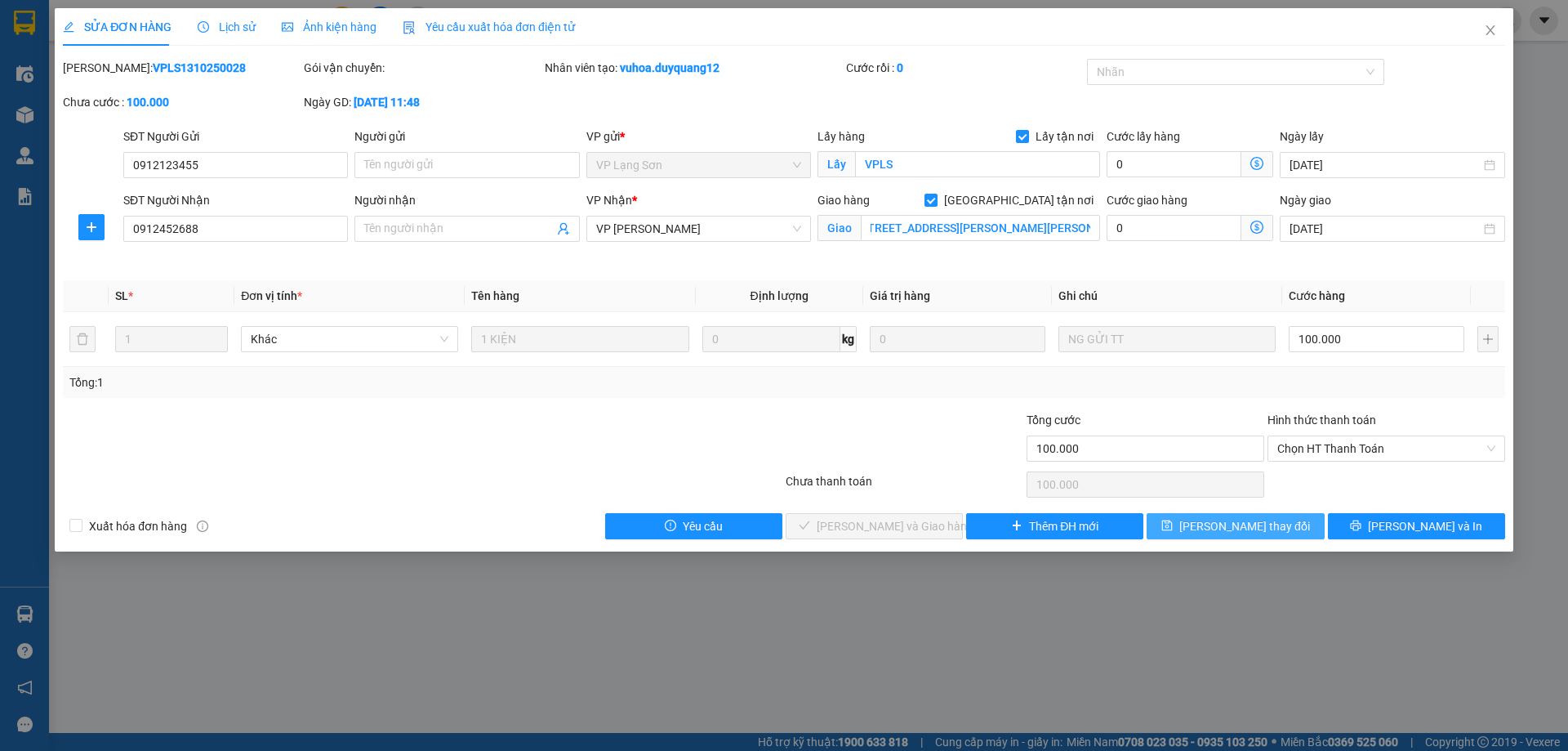
scroll to position [0, 0]
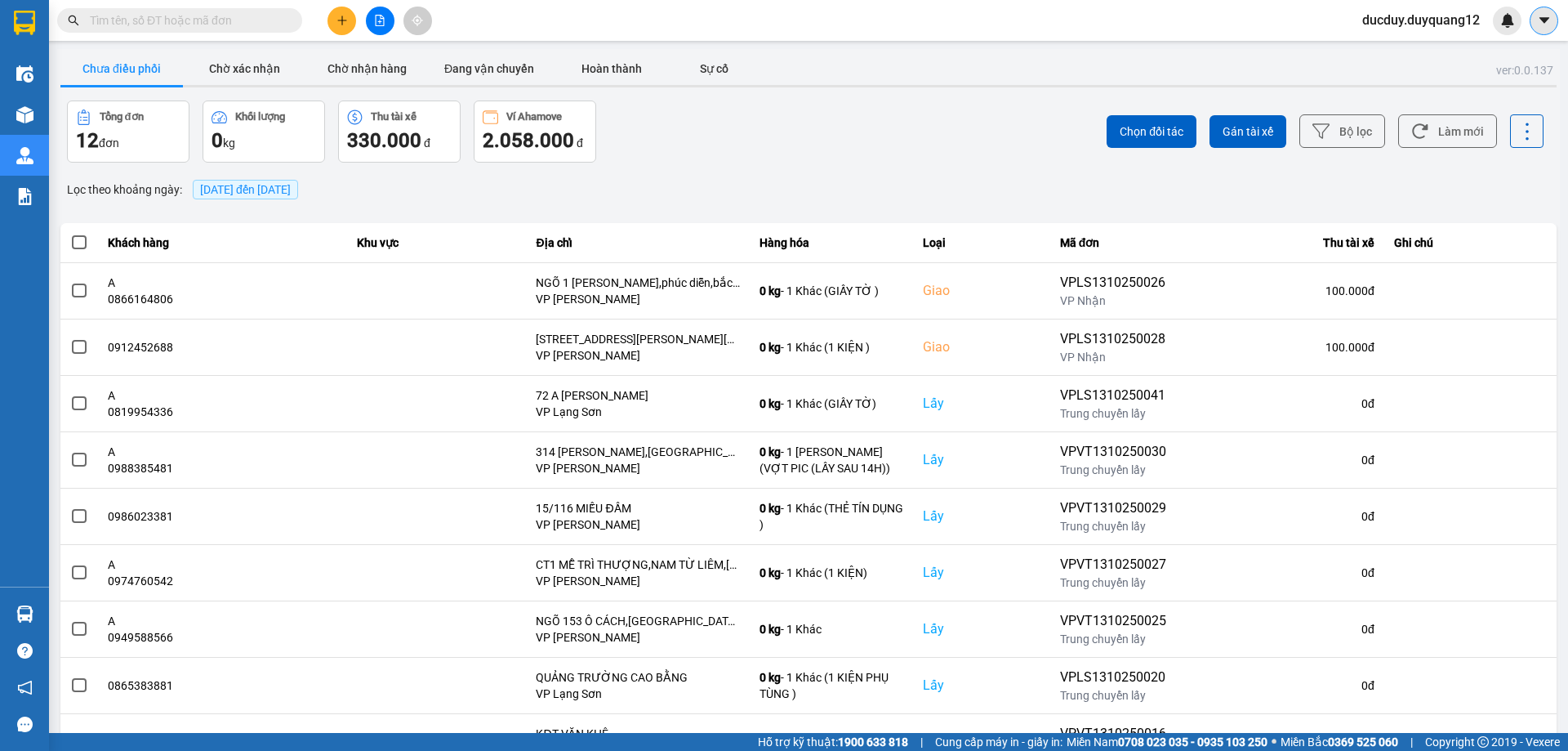
click at [1541, 24] on icon "caret-down" at bounding box center [1544, 20] width 15 height 15
click at [1493, 56] on div "Cấu hình nhà xe" at bounding box center [1501, 61] width 83 height 18
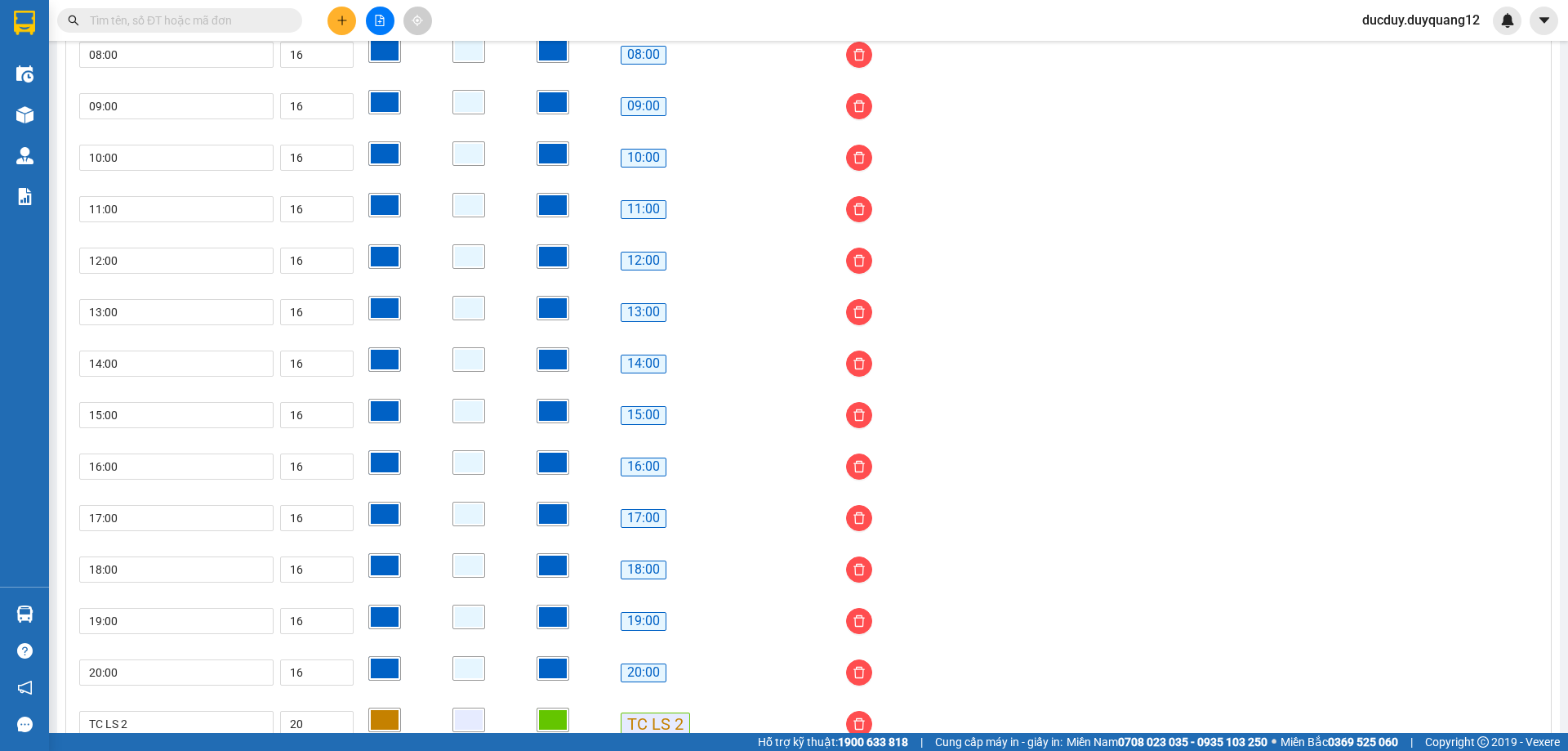
scroll to position [1350, 0]
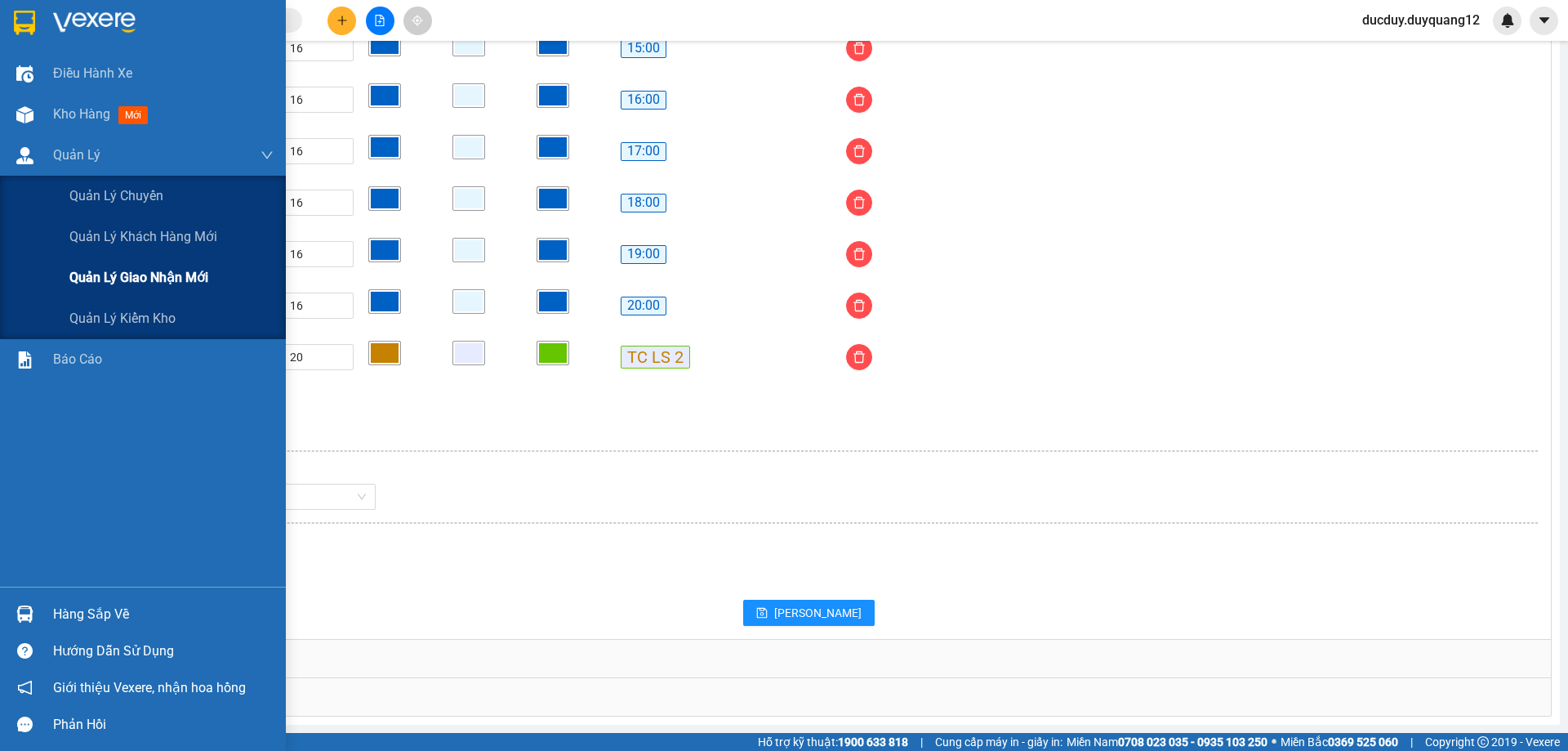
click at [145, 288] on div "Quản lý giao nhận mới" at bounding box center [172, 278] width 204 height 41
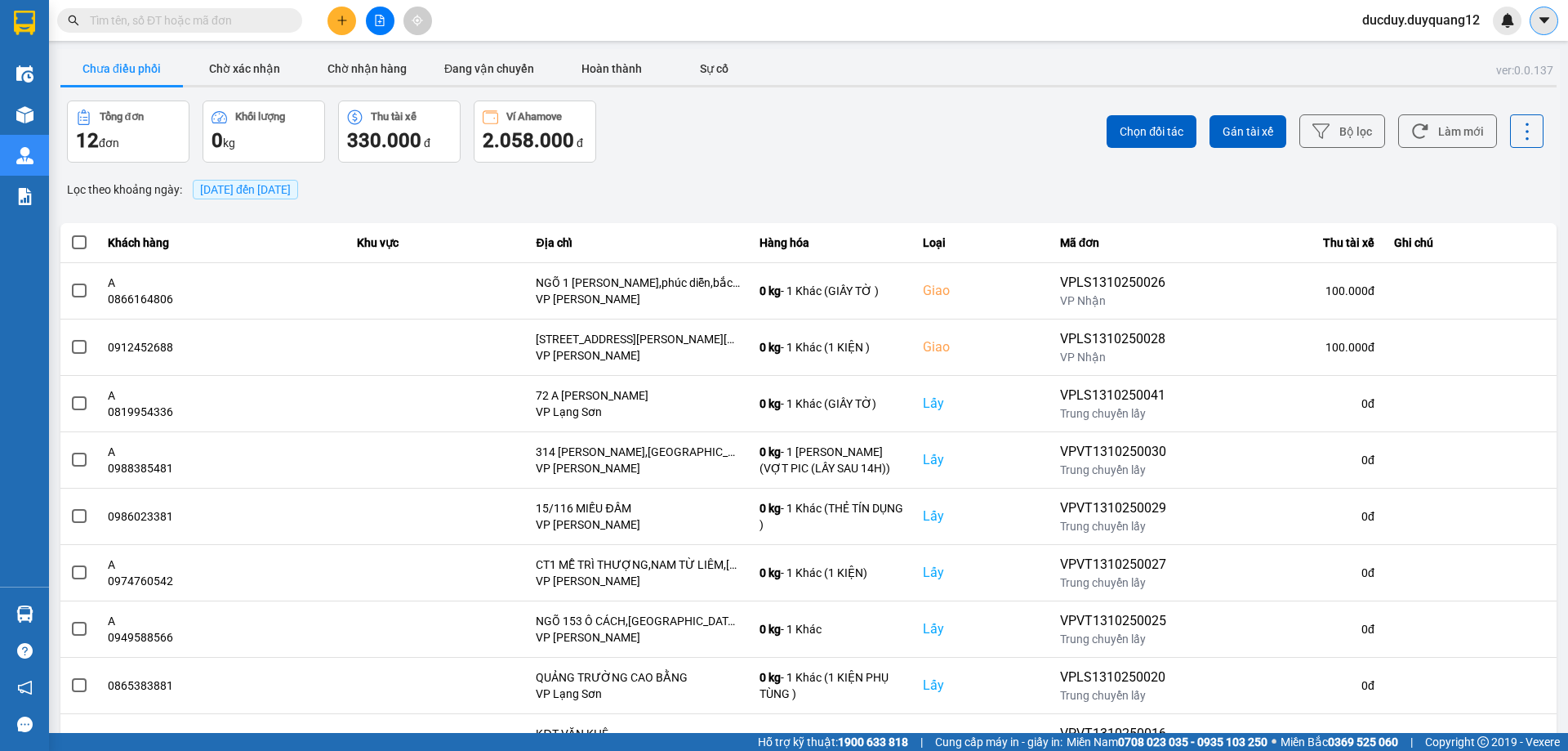
click at [1540, 19] on icon "caret-down" at bounding box center [1544, 20] width 15 height 15
click at [1480, 71] on div "Cấu hình nhà xe" at bounding box center [1487, 61] width 123 height 31
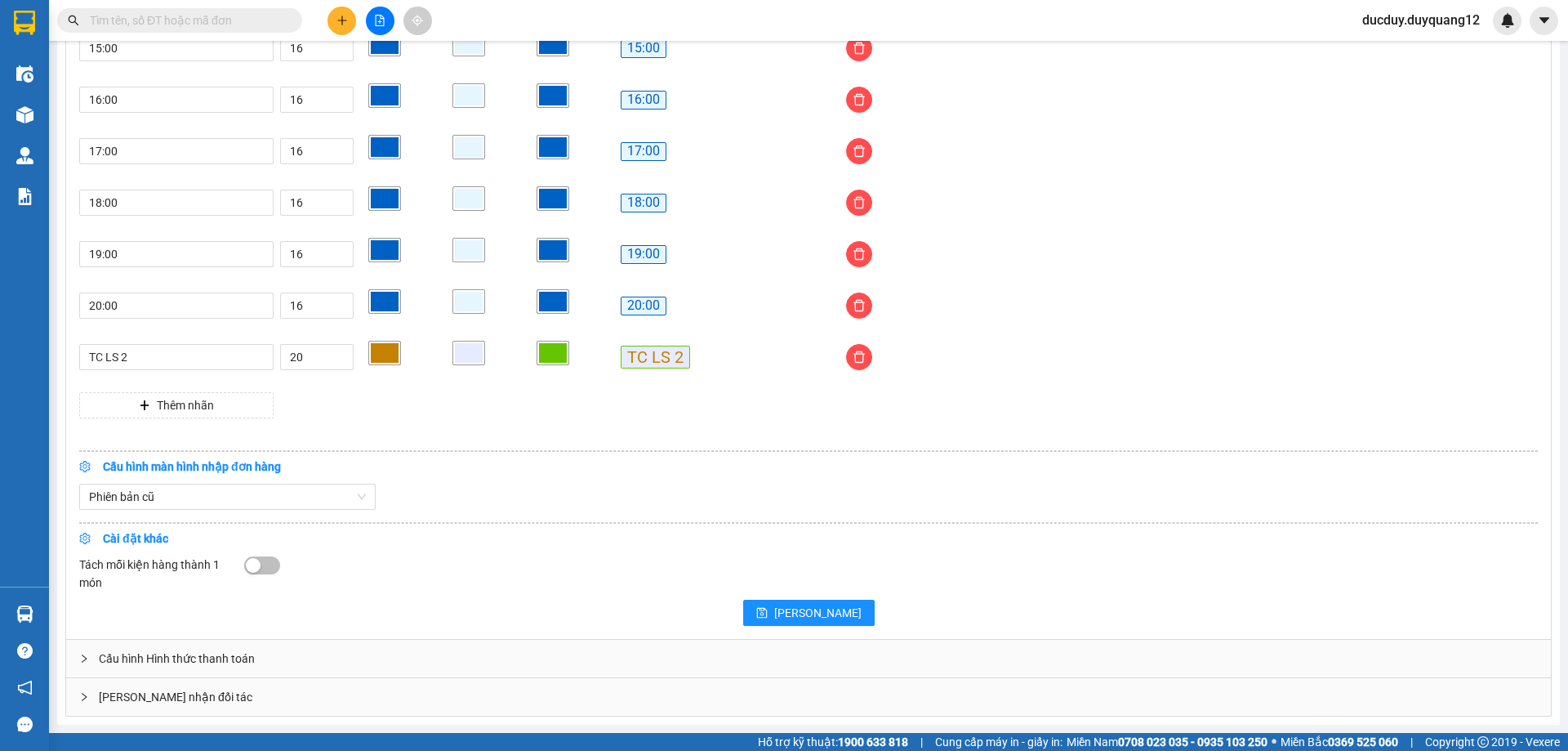
click at [253, 703] on div "[PERSON_NAME] nhận đối tác" at bounding box center [808, 696] width 1485 height 38
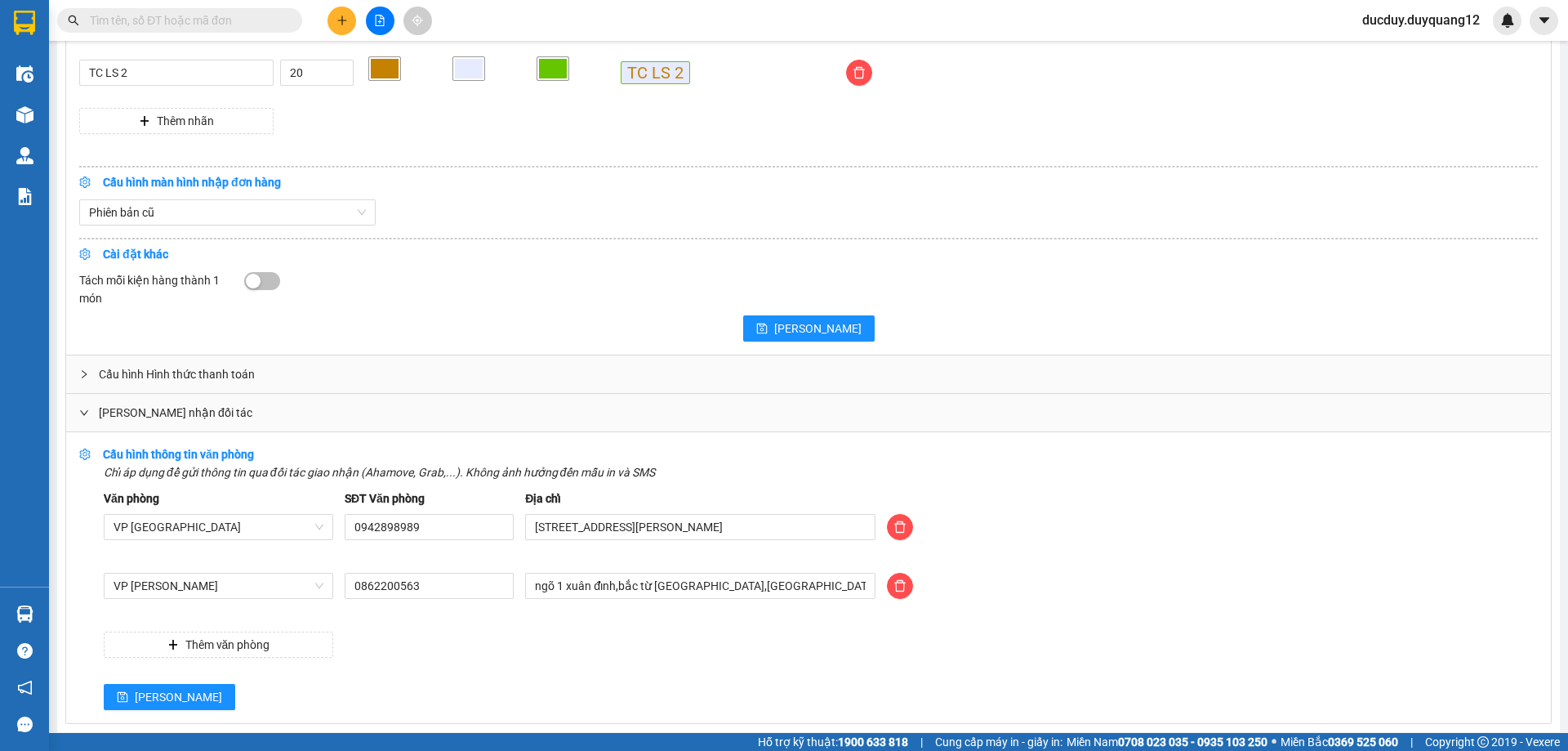
scroll to position [1640, 0]
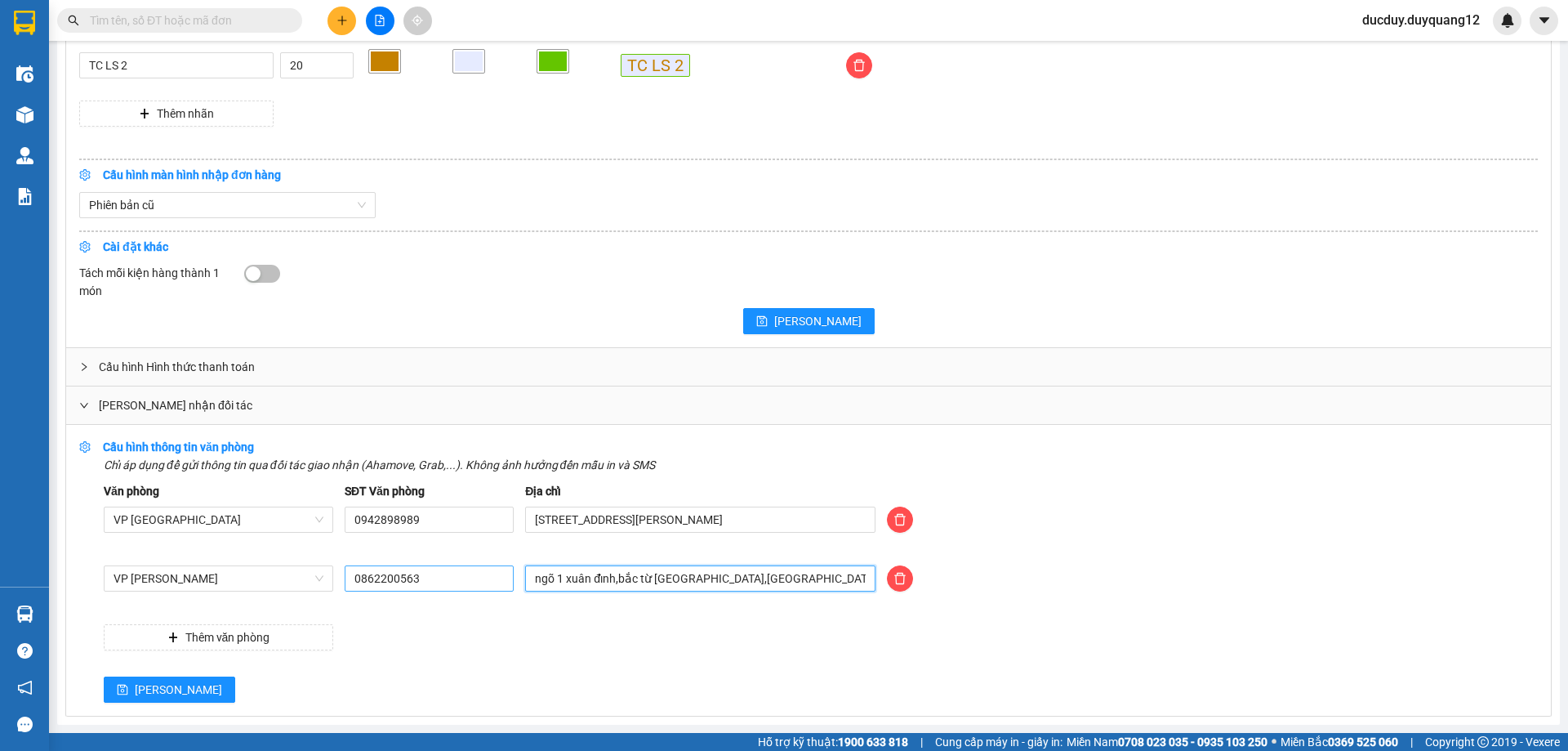
drag, startPoint x: 729, startPoint y: 573, endPoint x: 384, endPoint y: 572, distance: 345.0
click at [384, 572] on div "VP [PERSON_NAME] 0862200563 ngõ 1 xuân đỉnh,bắc từ [GEOGRAPHIC_DATA],[GEOGRAPHI…" at bounding box center [821, 588] width 1445 height 46
type input "512 MINH KHAI,[GEOGRAPHIC_DATA],[GEOGRAPHIC_DATA]"
drag, startPoint x: 472, startPoint y: 576, endPoint x: 312, endPoint y: 578, distance: 160.0
click at [316, 582] on div "VP [PERSON_NAME][GEOGRAPHIC_DATA],[GEOGRAPHIC_DATA],[GEOGRAPHIC_DATA]" at bounding box center [821, 588] width 1445 height 46
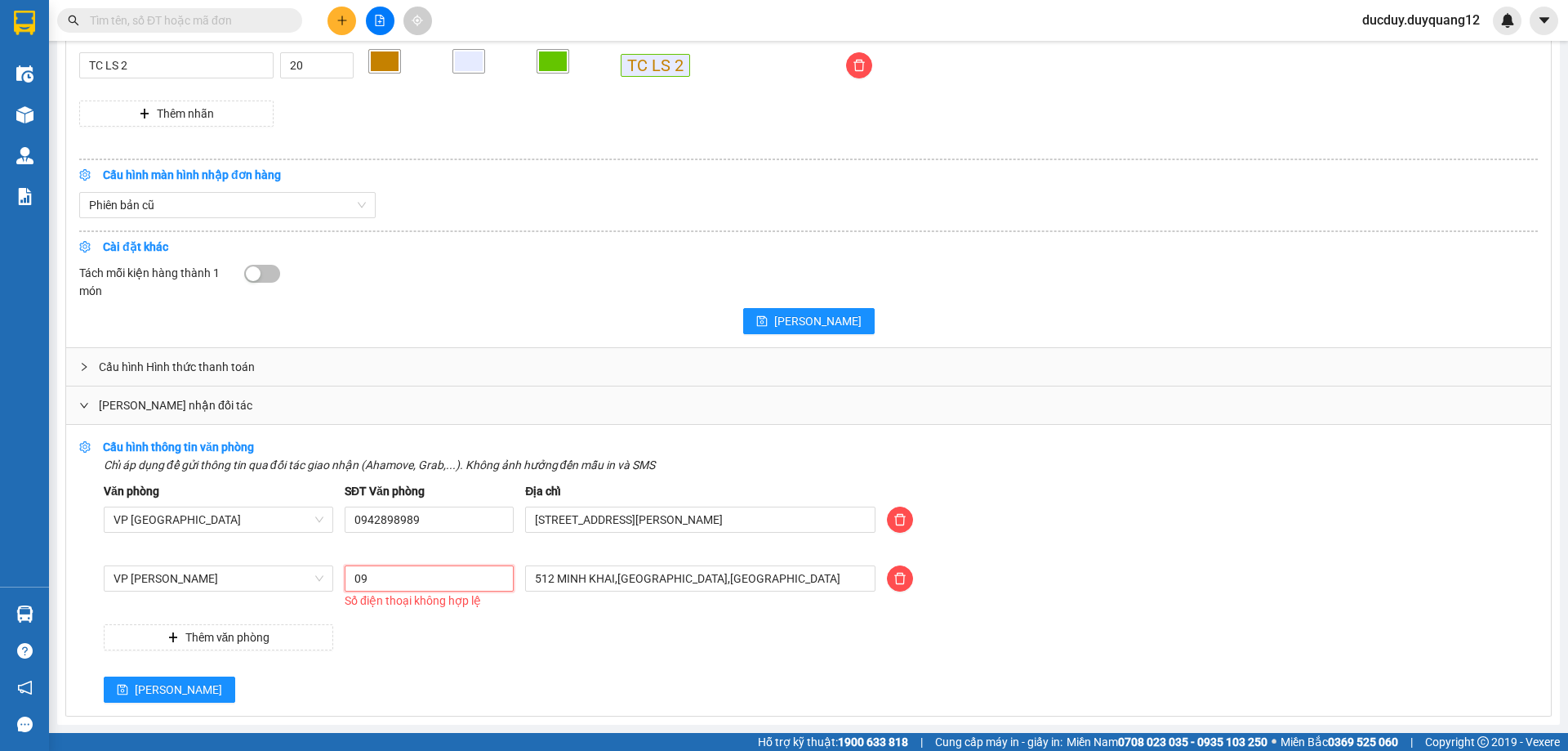
type input "0981355523"
drag, startPoint x: 164, startPoint y: 681, endPoint x: 142, endPoint y: 687, distance: 22.8
click at [153, 685] on button "[PERSON_NAME]" at bounding box center [169, 689] width 131 height 26
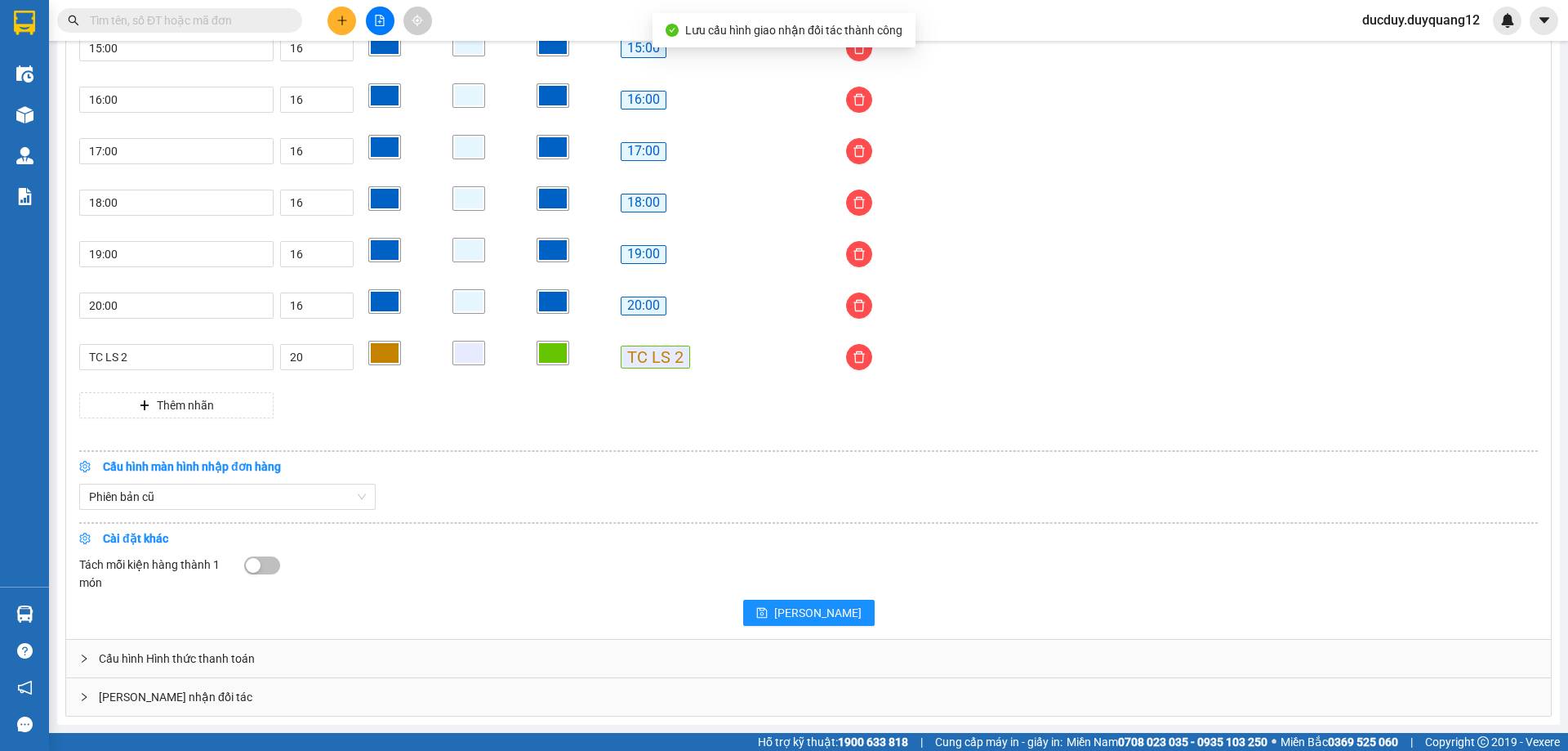
scroll to position [1350, 0]
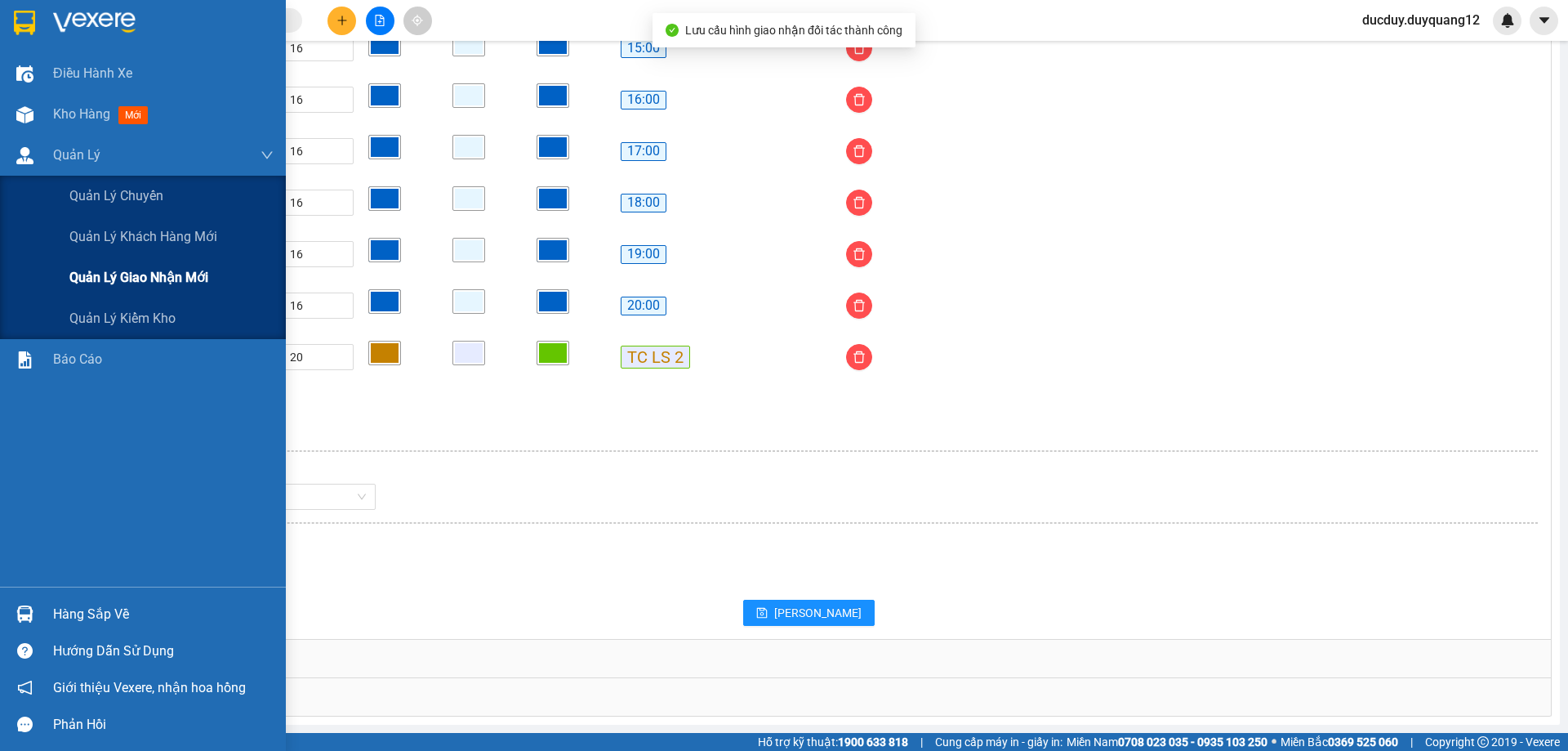
click at [123, 279] on span "Quản lý giao nhận mới" at bounding box center [139, 277] width 139 height 20
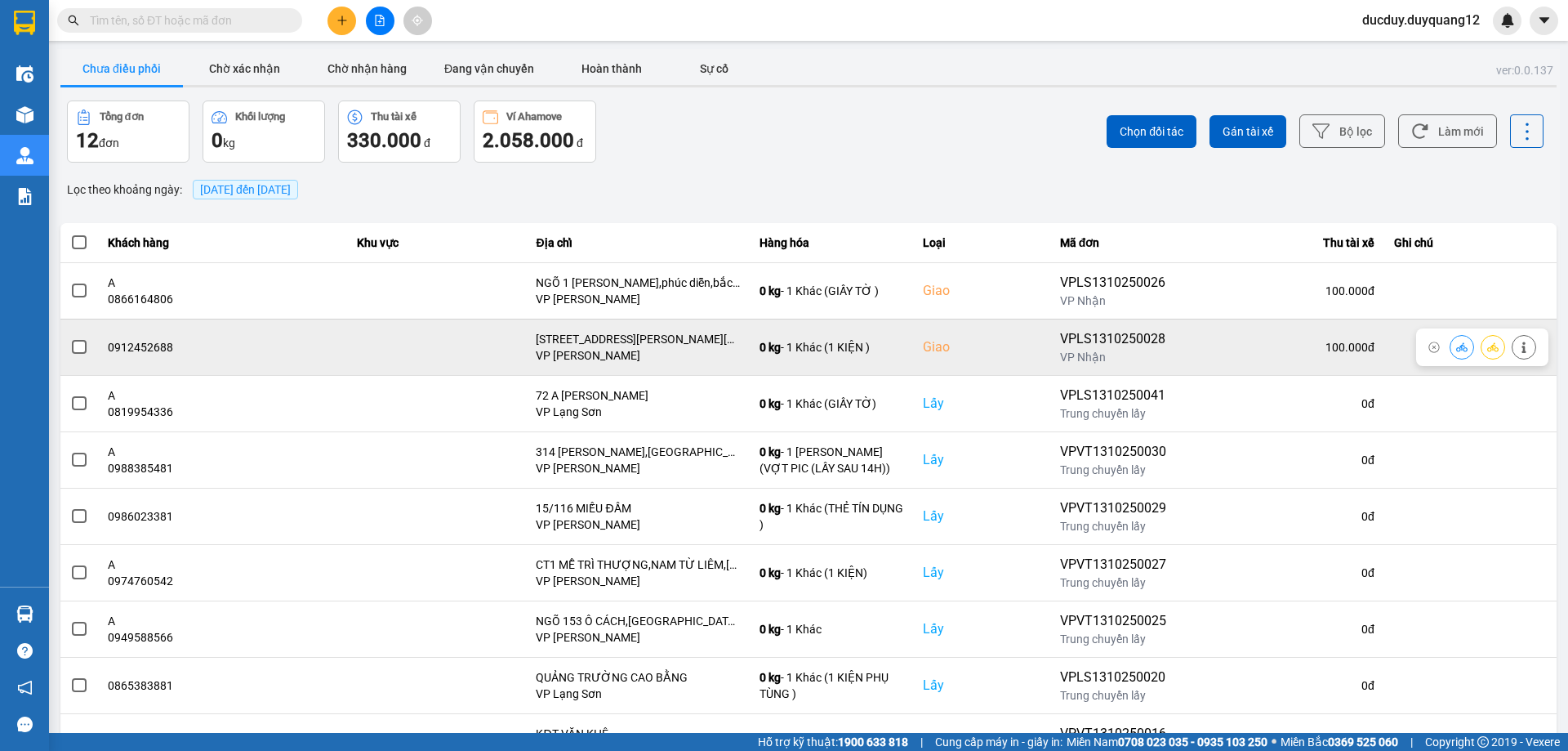
click at [76, 345] on span at bounding box center [79, 346] width 15 height 15
click at [71, 338] on input "checkbox" at bounding box center [71, 338] width 0 height 0
click at [78, 346] on span at bounding box center [79, 346] width 15 height 15
click at [71, 338] on input "checkbox" at bounding box center [71, 338] width 0 height 0
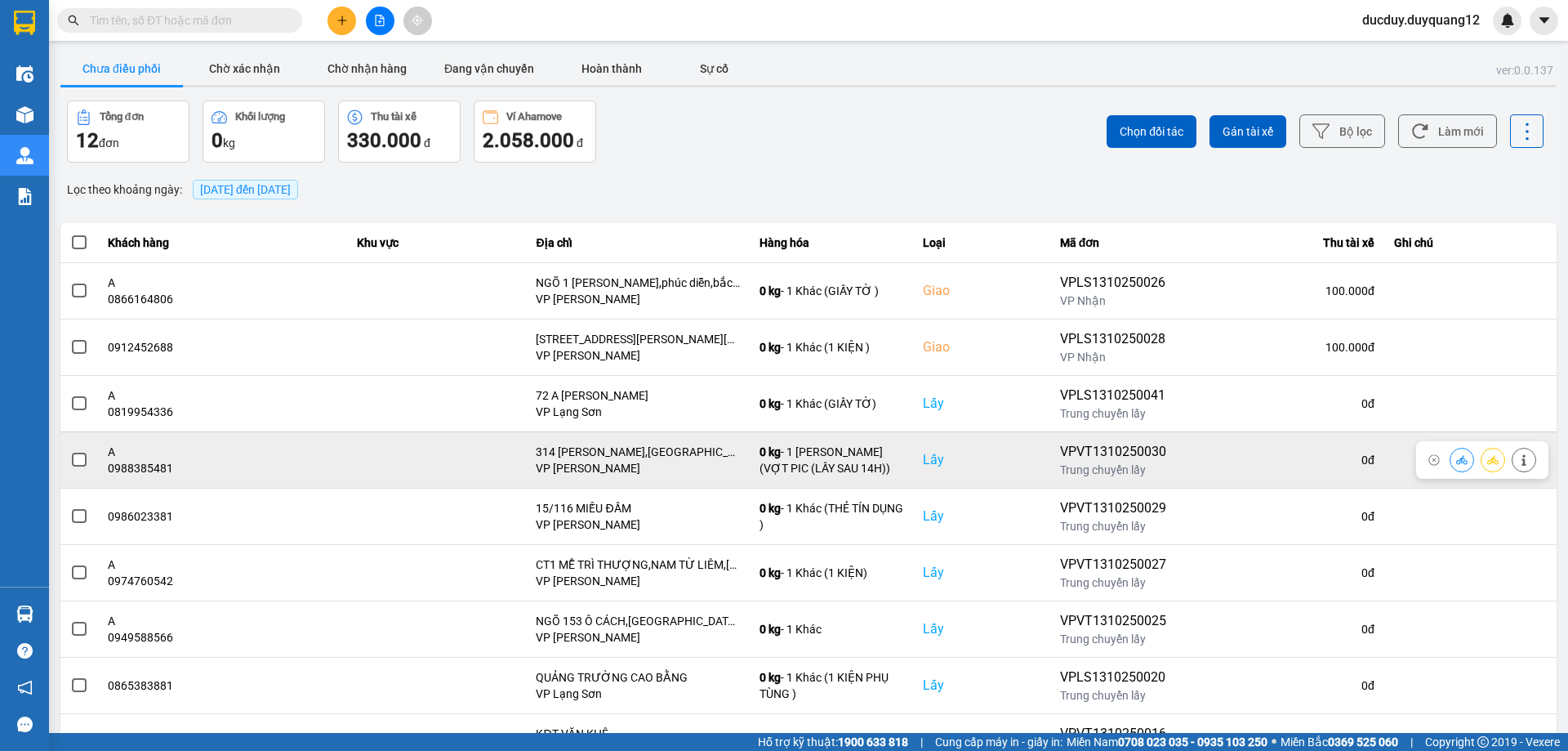
click at [80, 459] on span at bounding box center [79, 459] width 15 height 15
click at [71, 450] on input "checkbox" at bounding box center [71, 450] width 0 height 0
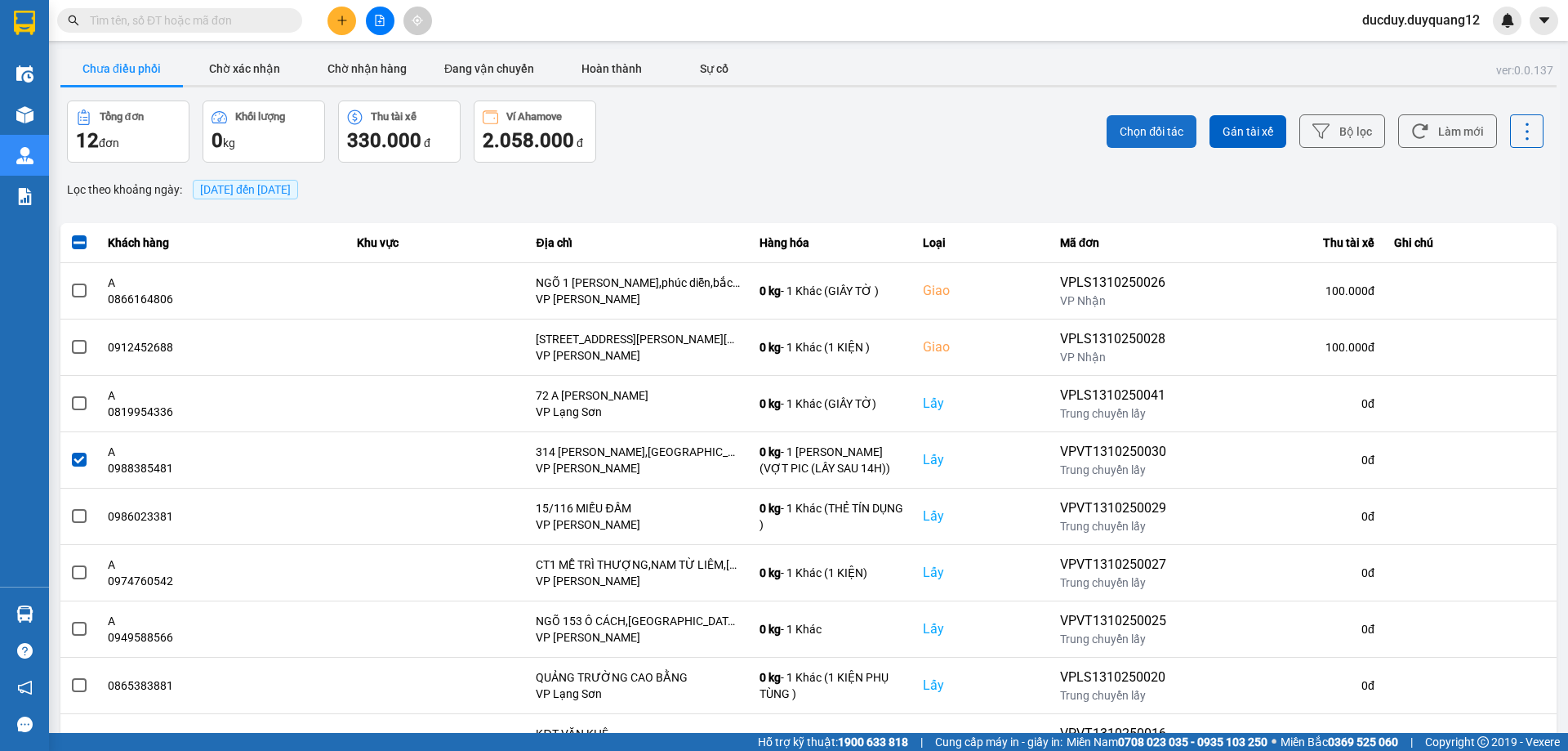
click at [1173, 132] on span "Chọn đối tác" at bounding box center [1151, 131] width 63 height 17
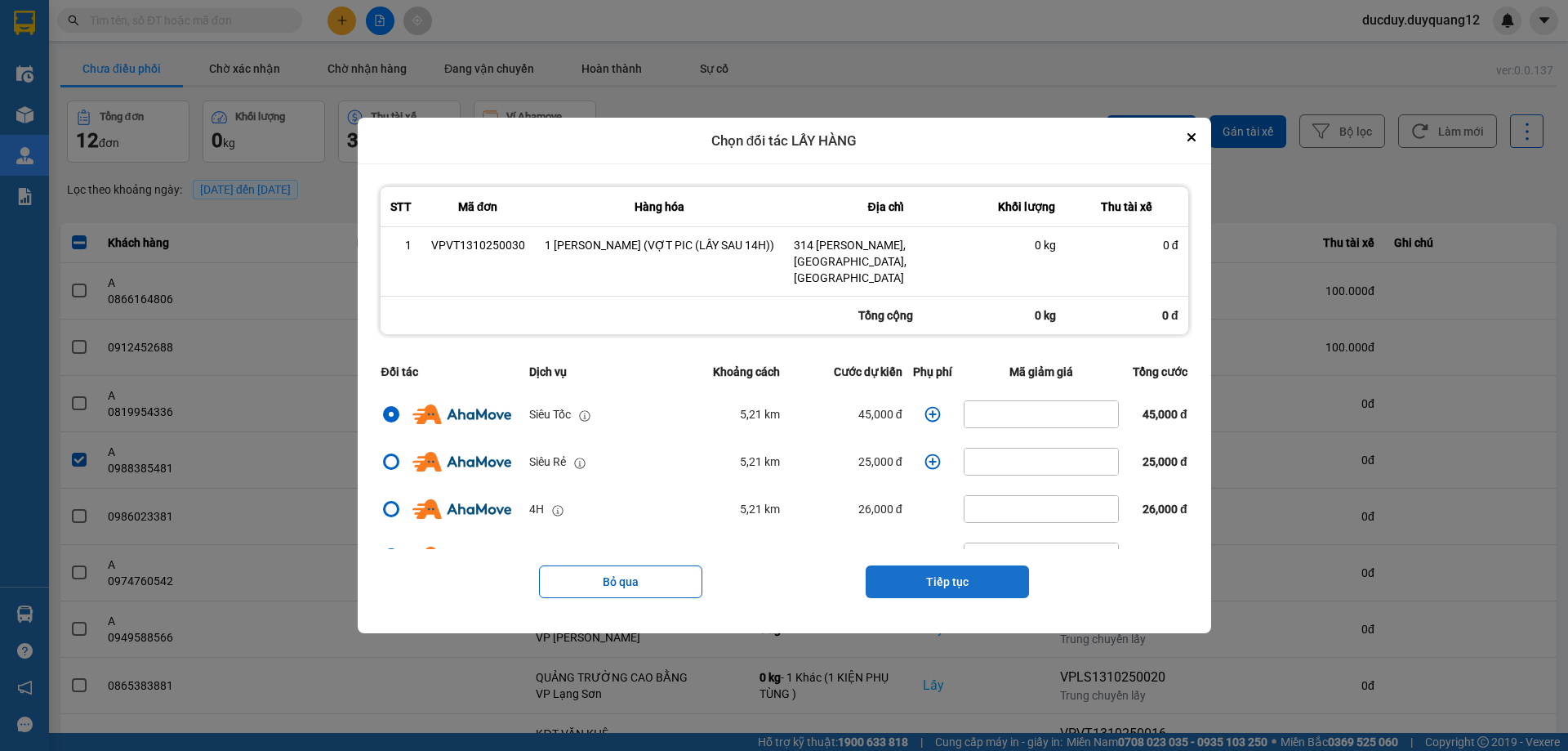
click at [952, 567] on button "Tiếp tục" at bounding box center [947, 581] width 163 height 33
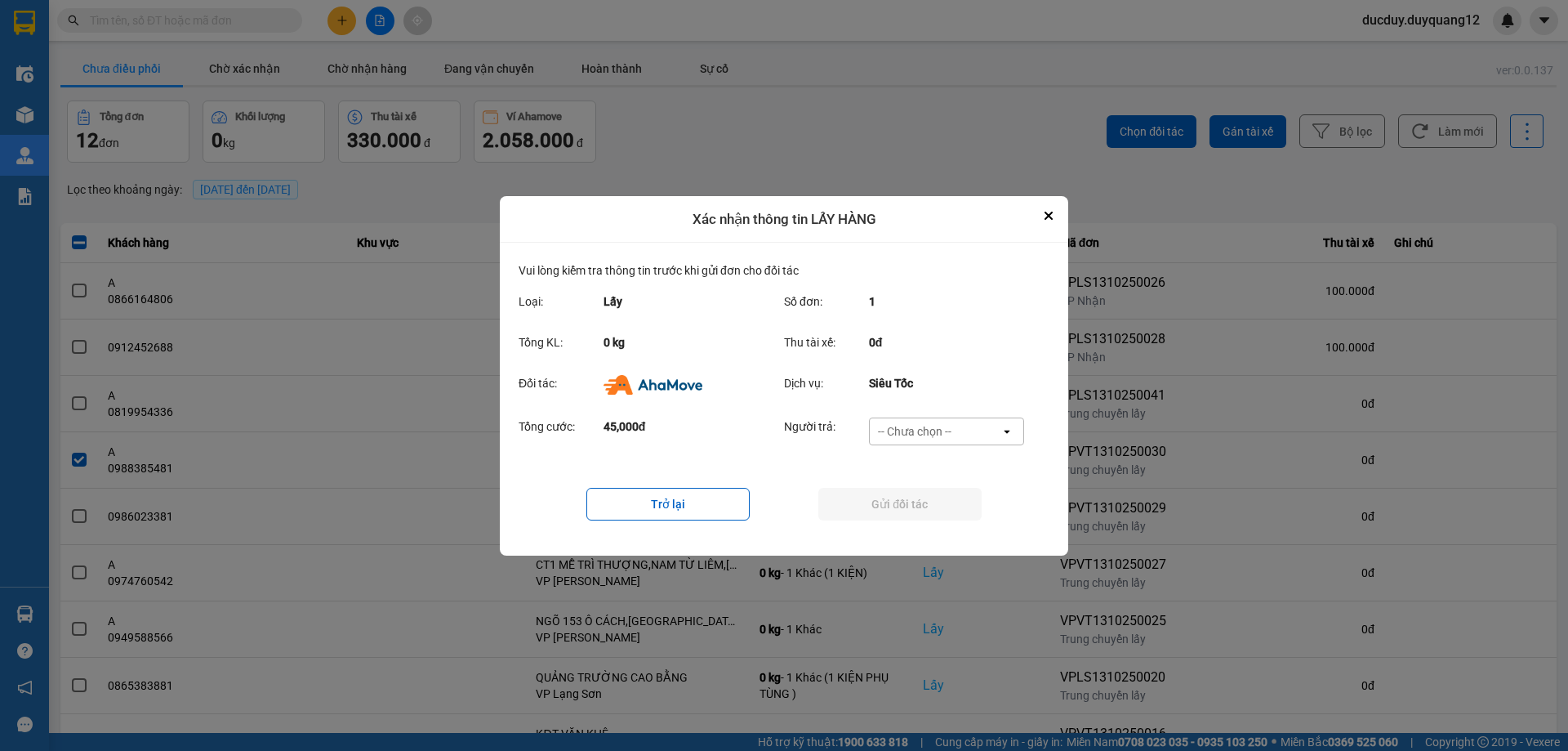
click at [937, 399] on div "Dịch vụ: Siêu Tốc" at bounding box center [910, 388] width 250 height 29
click at [938, 428] on div "-- Chưa chọn --" at bounding box center [914, 431] width 73 height 17
click at [933, 528] on span "Ví Ahamove" at bounding box center [914, 524] width 66 height 17
click at [940, 510] on button "Gửi đối tác" at bounding box center [899, 503] width 163 height 33
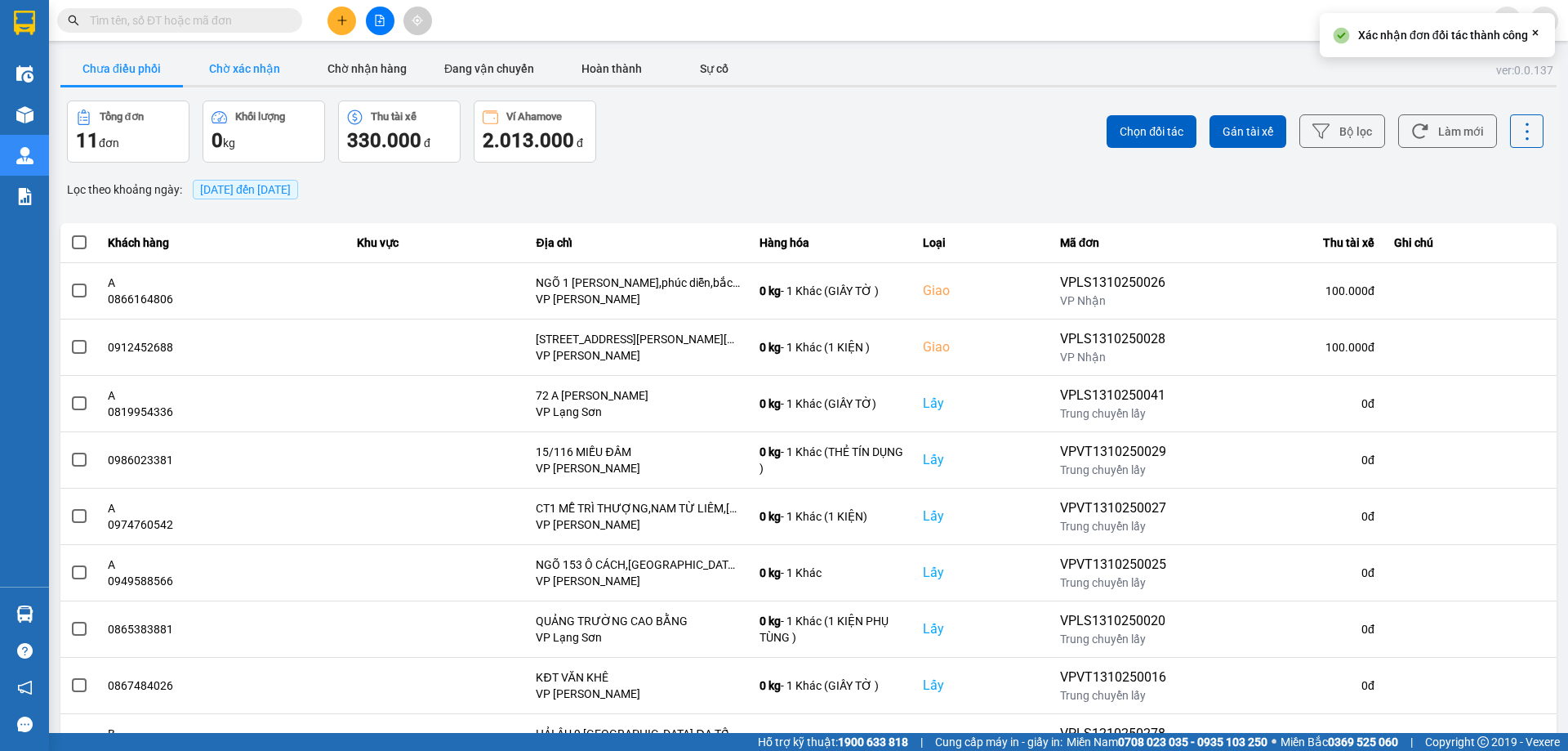
click at [217, 52] on button "Chờ xác nhận" at bounding box center [244, 68] width 123 height 33
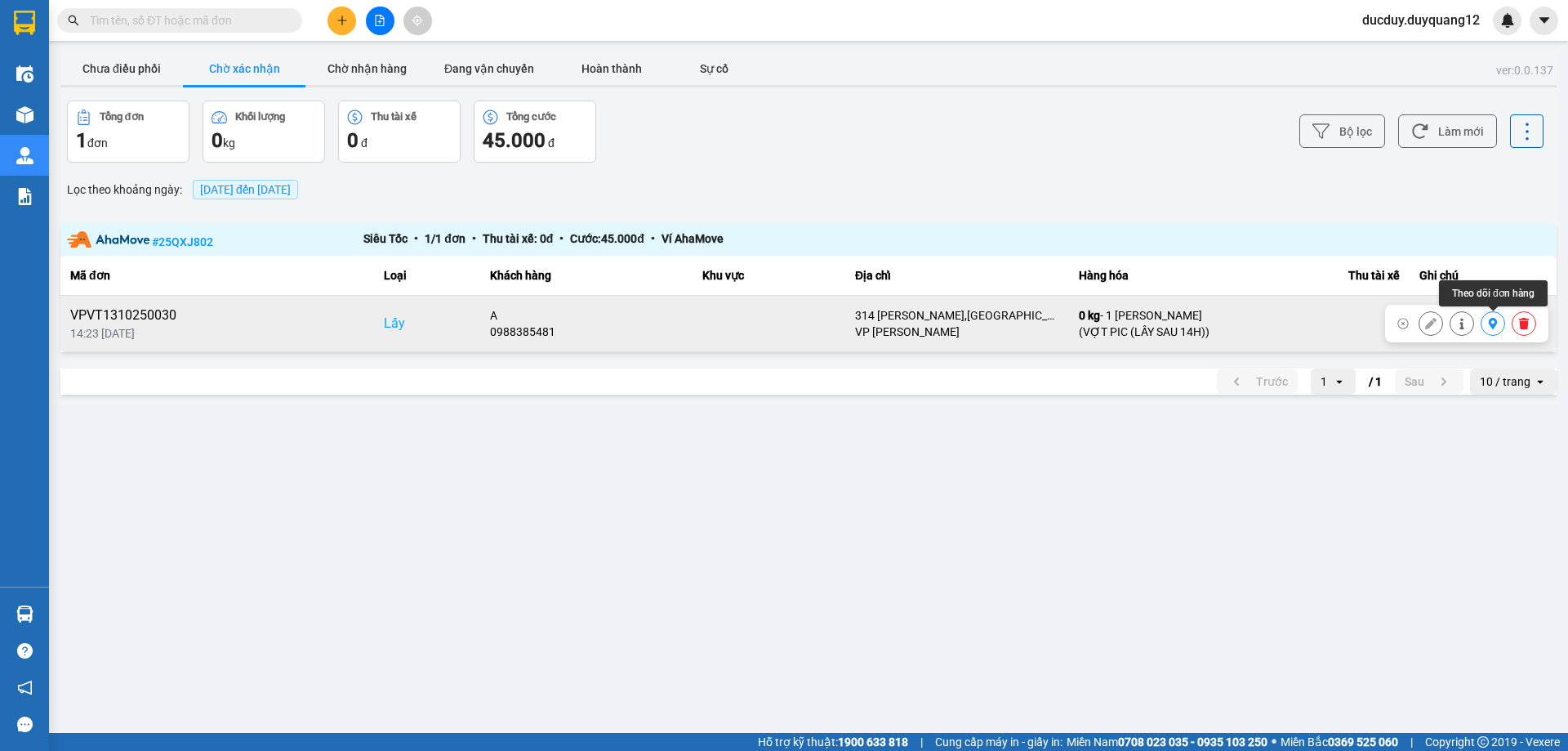
click at [1489, 322] on icon at bounding box center [1493, 323] width 9 height 11
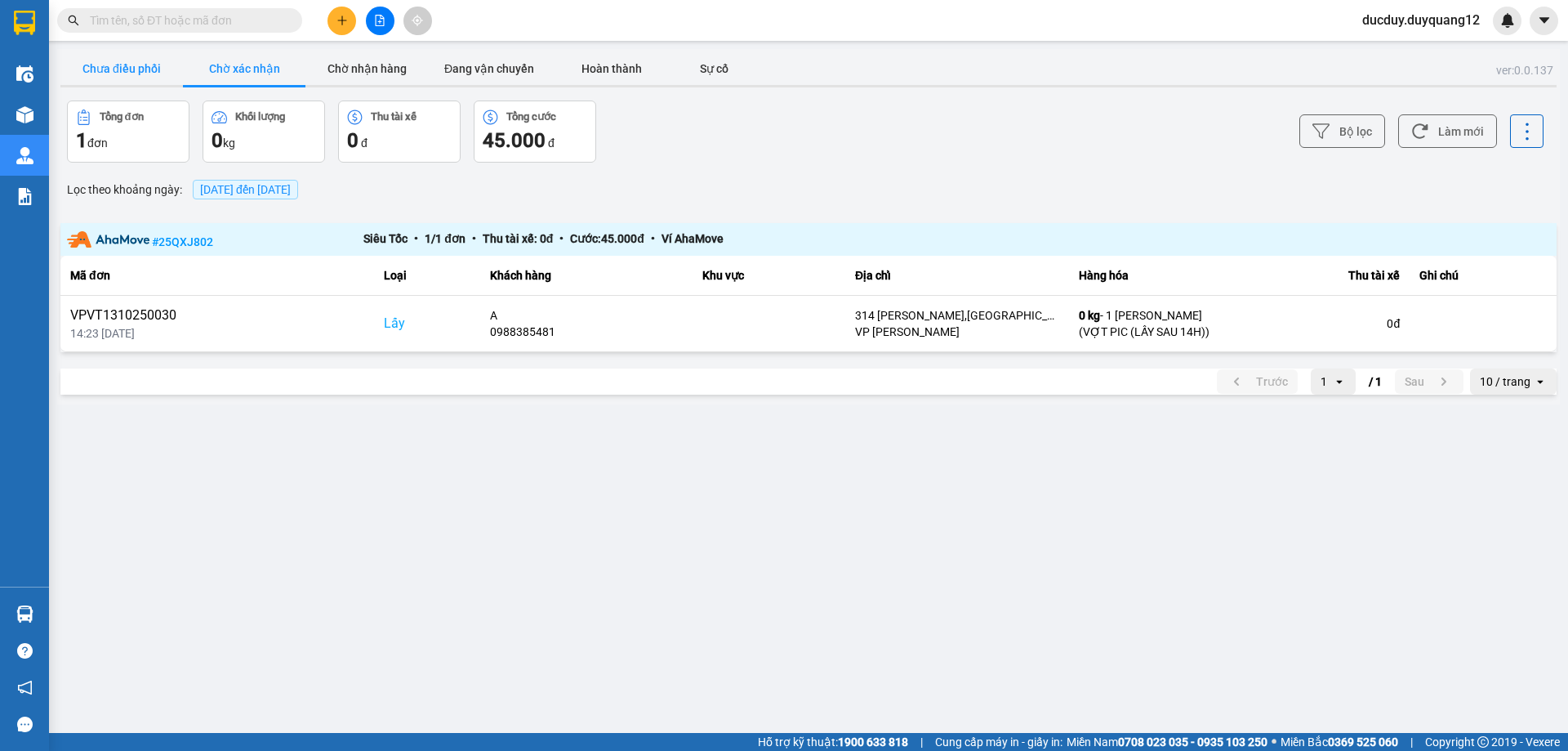
click at [116, 73] on button "Chưa điều phối" at bounding box center [122, 68] width 123 height 33
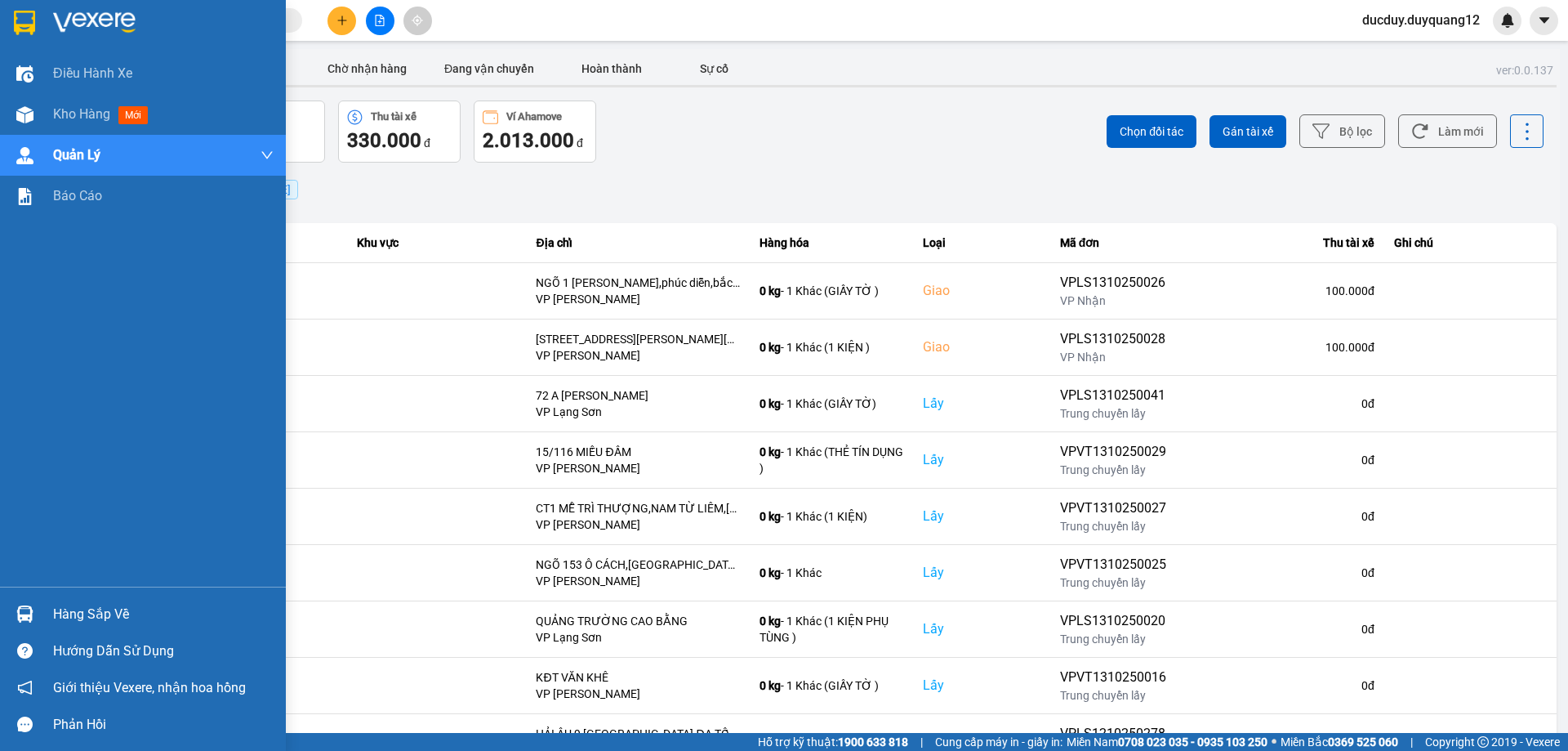
click at [95, 607] on div "Hàng sắp về" at bounding box center [163, 614] width 220 height 25
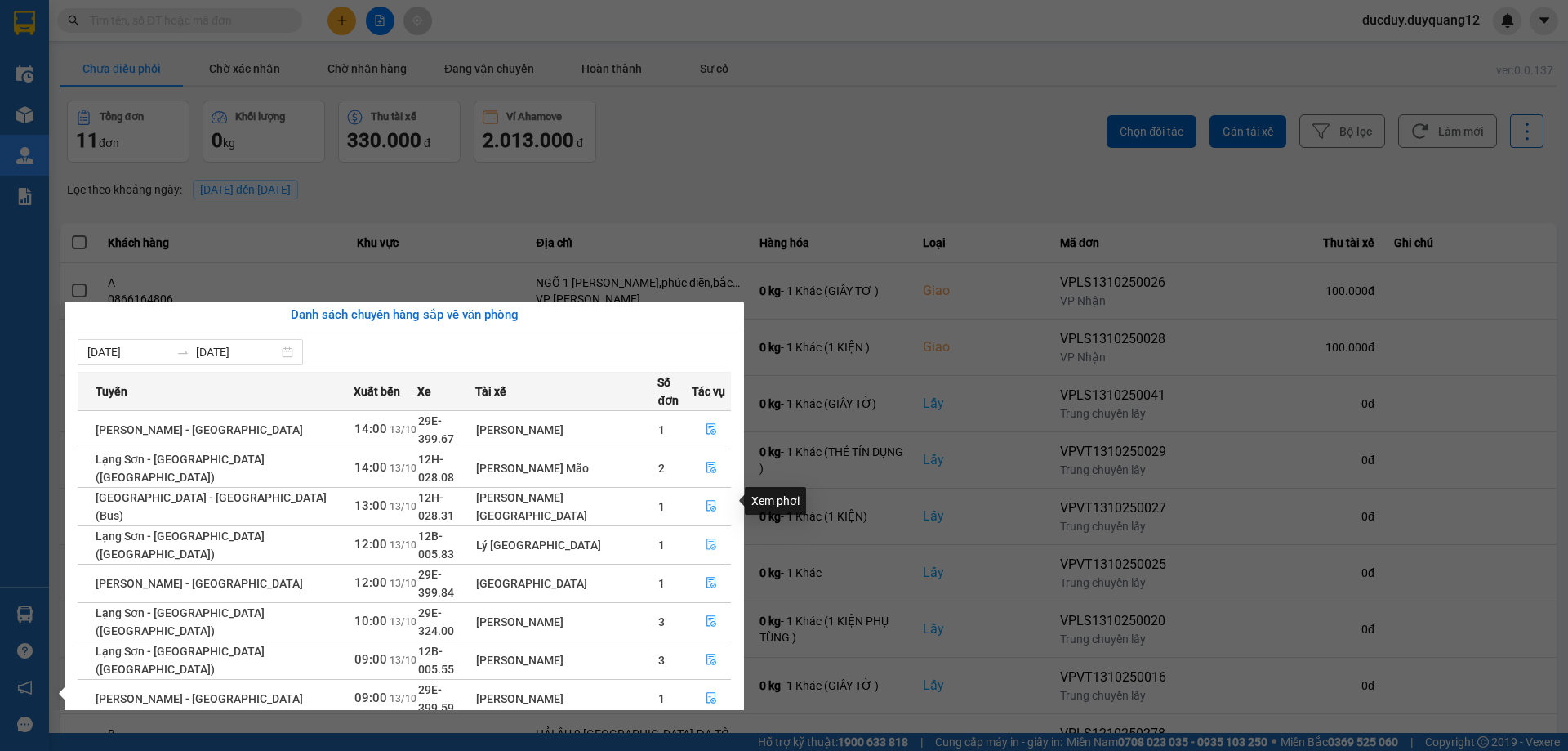
click at [706, 539] on icon "file-done" at bounding box center [711, 544] width 11 height 11
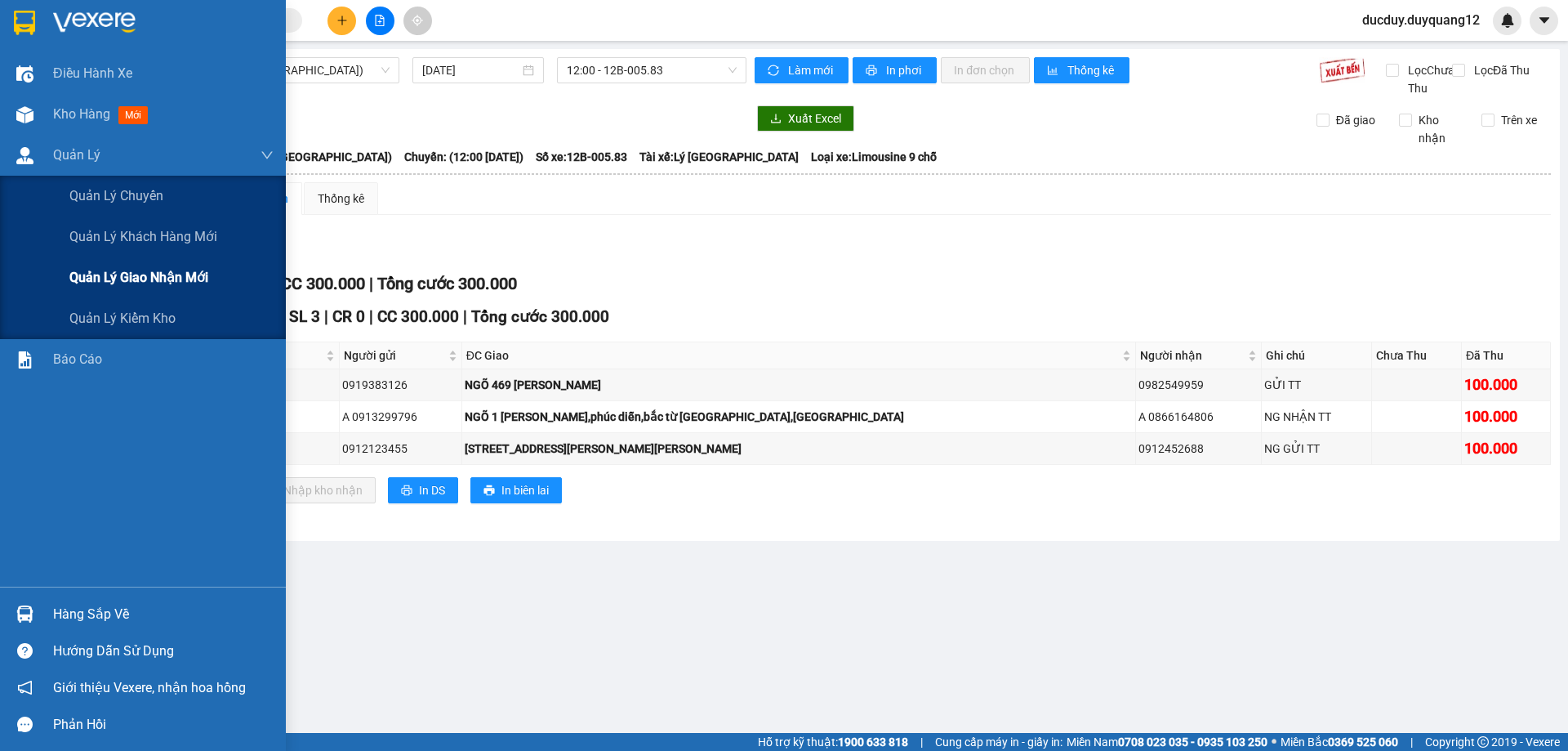
click at [117, 288] on div "Quản lý giao nhận mới" at bounding box center [172, 278] width 204 height 41
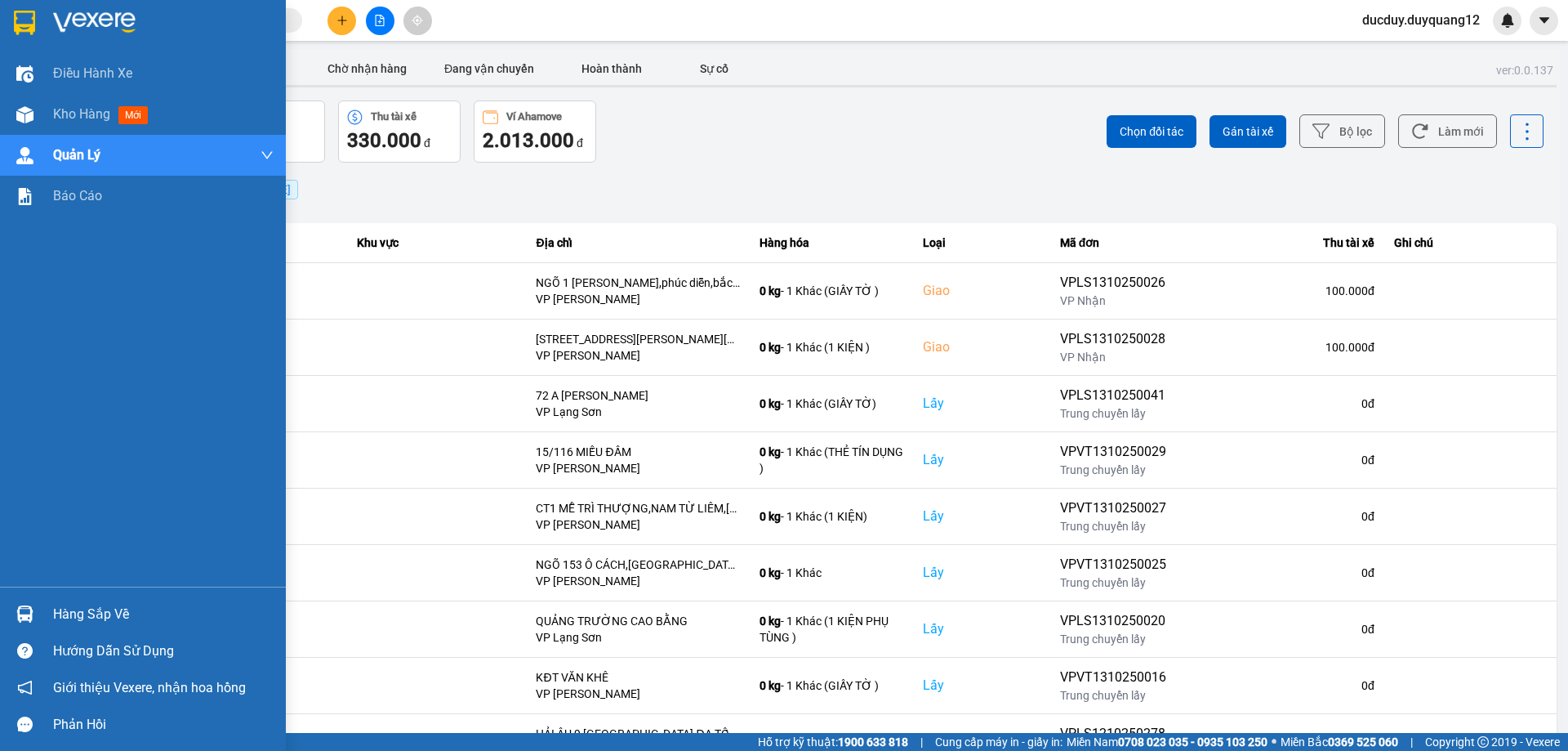
click at [72, 617] on div "Hàng sắp về" at bounding box center [163, 614] width 220 height 25
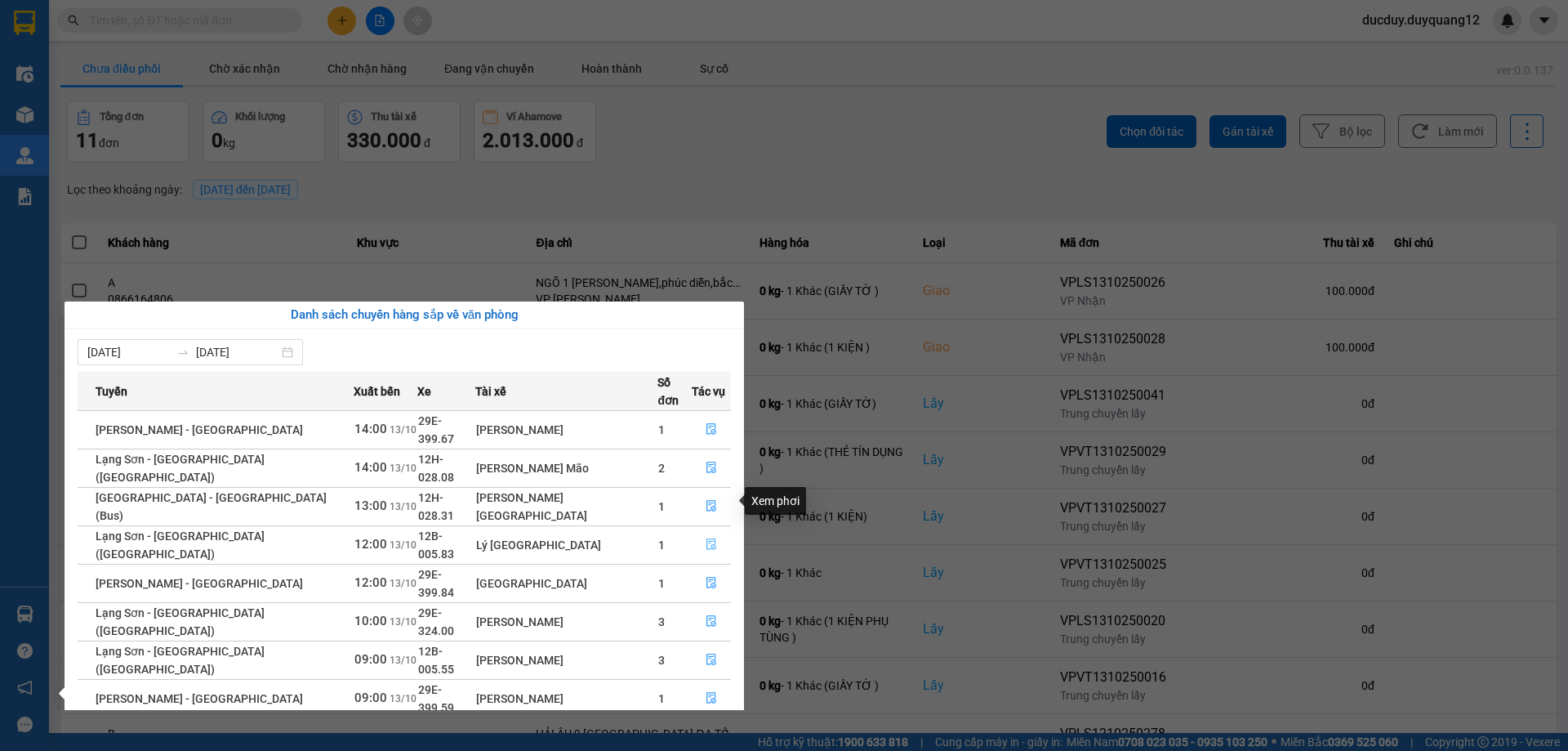
click at [706, 539] on icon "file-done" at bounding box center [711, 544] width 11 height 11
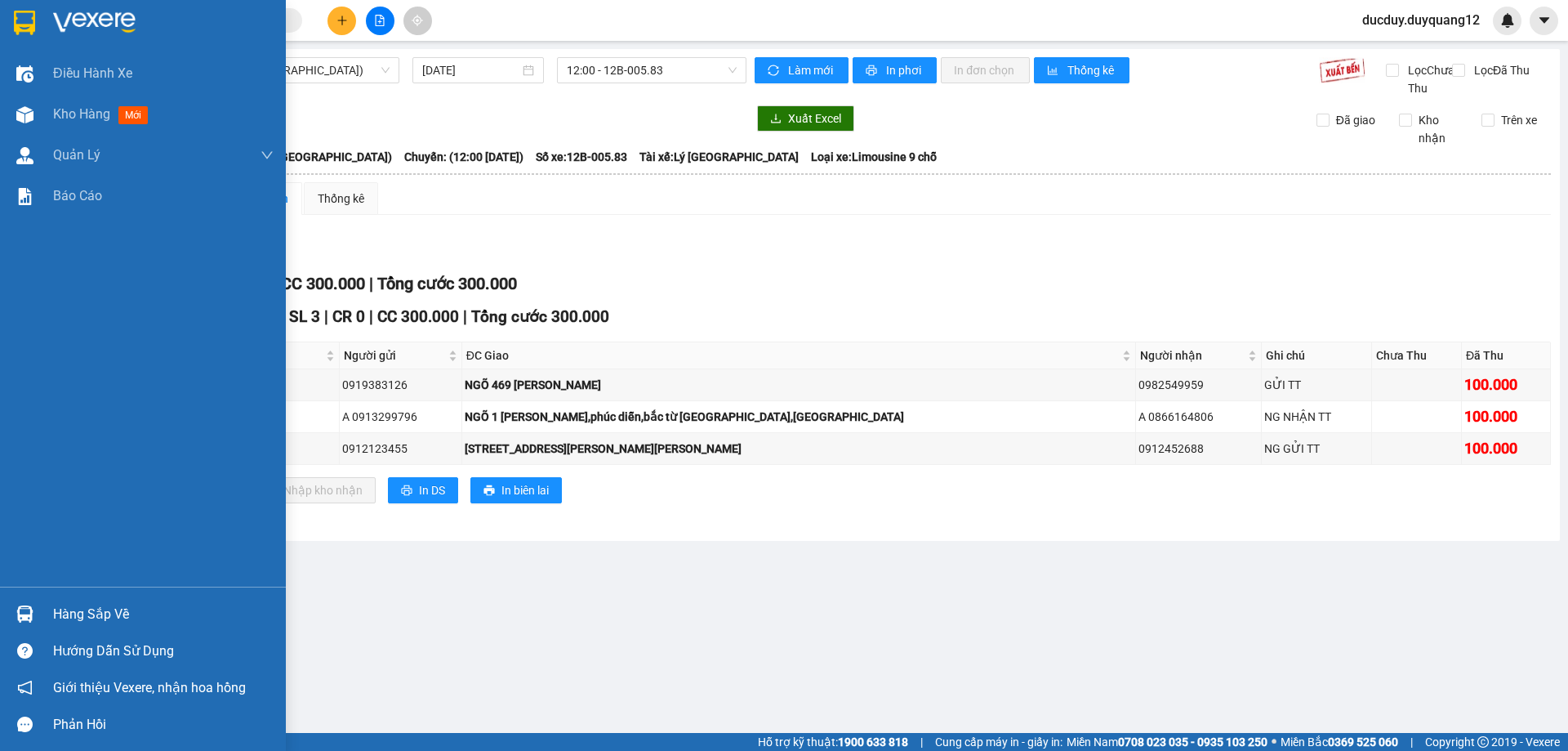
click at [74, 613] on div "Hàng sắp về" at bounding box center [163, 614] width 220 height 25
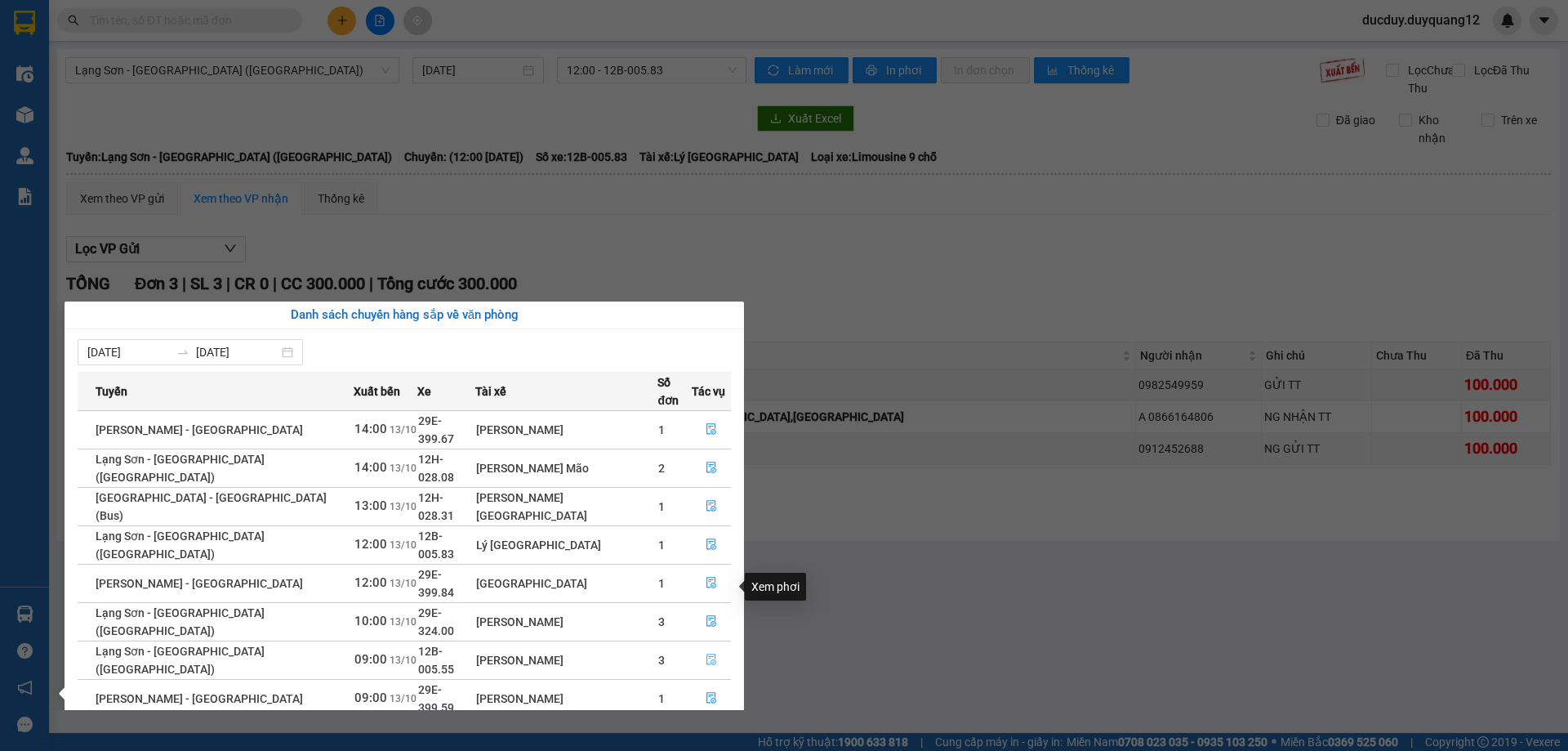
click at [708, 653] on icon "file-done" at bounding box center [711, 658] width 11 height 11
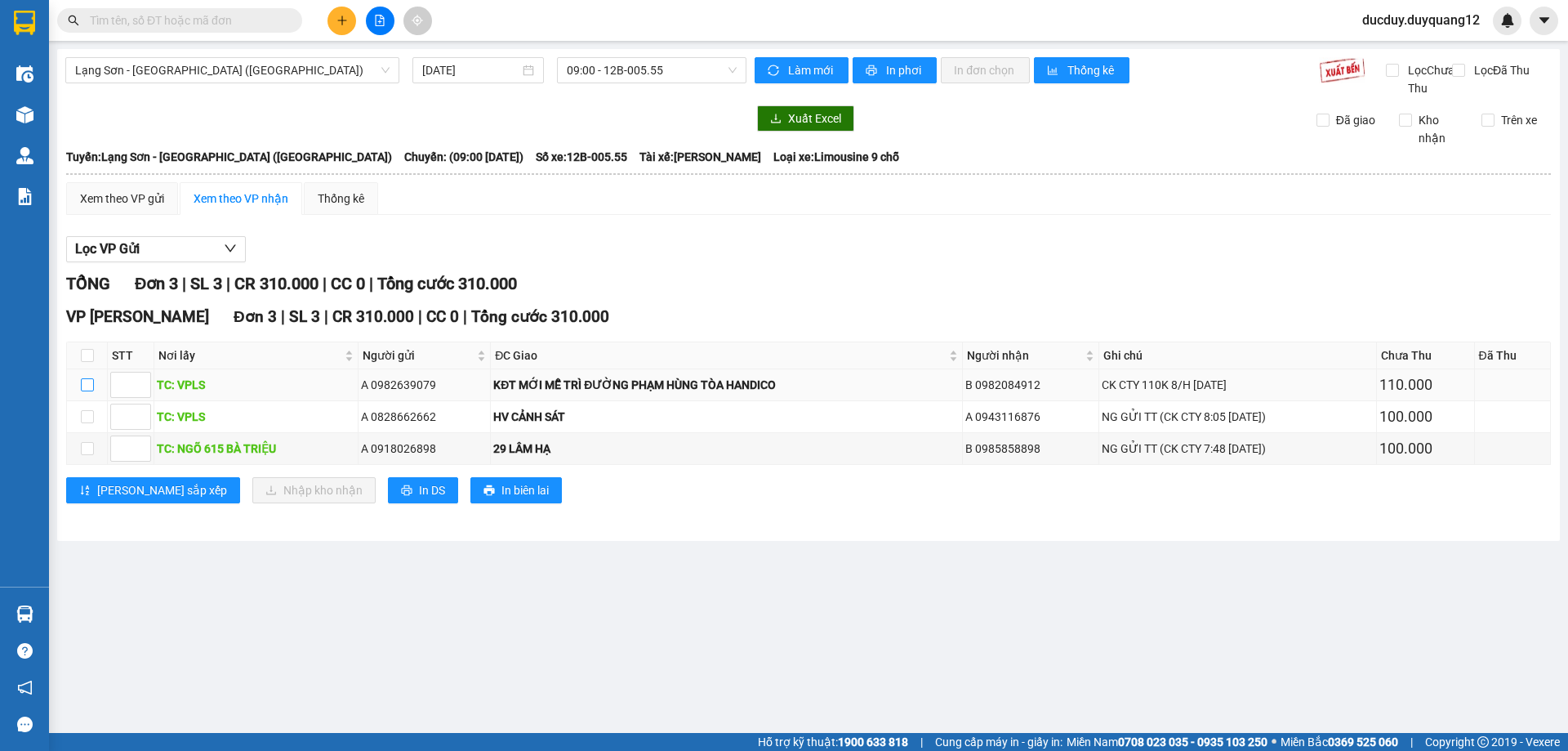
click at [88, 391] on input "checkbox" at bounding box center [87, 384] width 13 height 13
checkbox input "true"
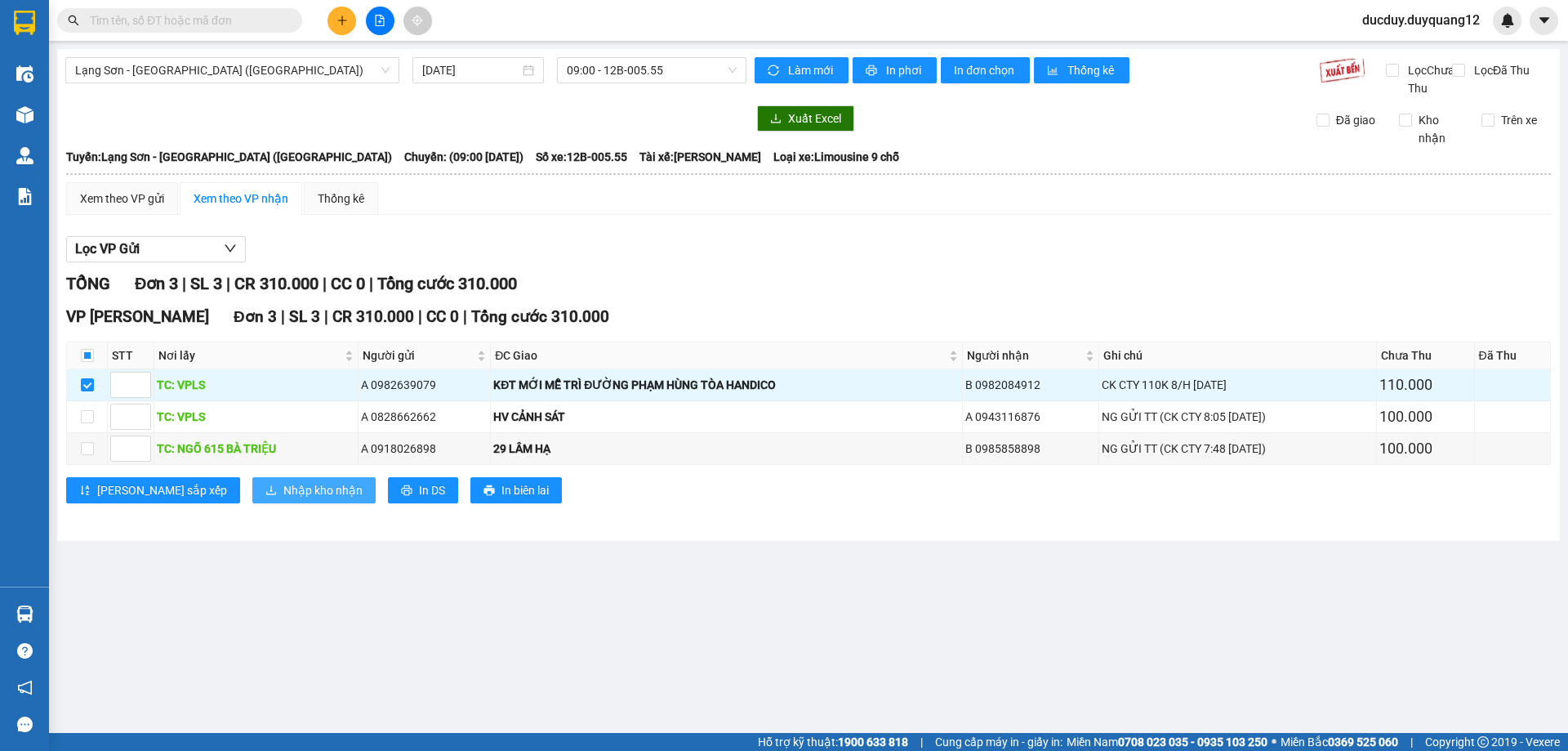
click at [284, 499] on span "Nhập kho nhận" at bounding box center [323, 490] width 79 height 18
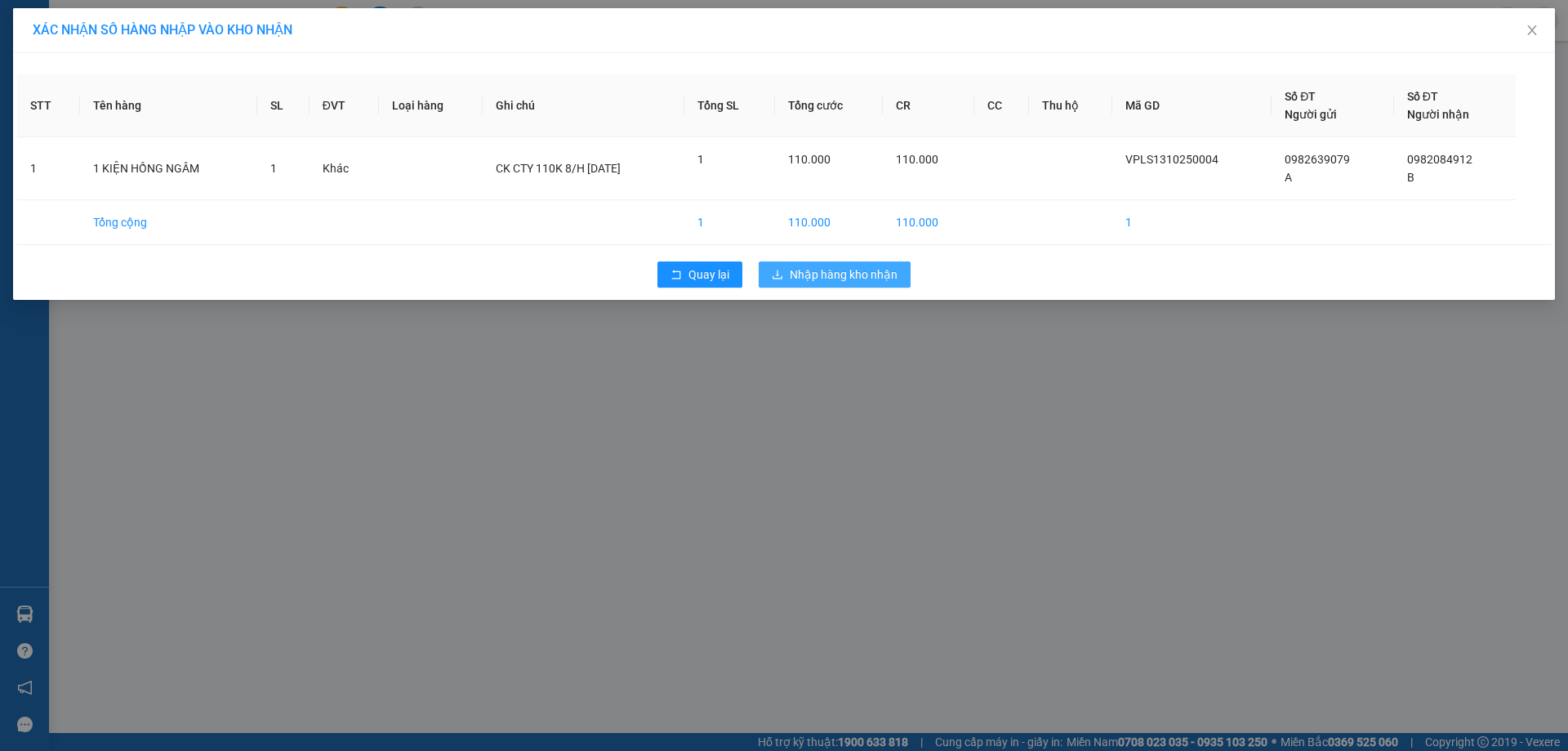
click at [806, 262] on button "Nhập hàng kho nhận" at bounding box center [835, 275] width 152 height 26
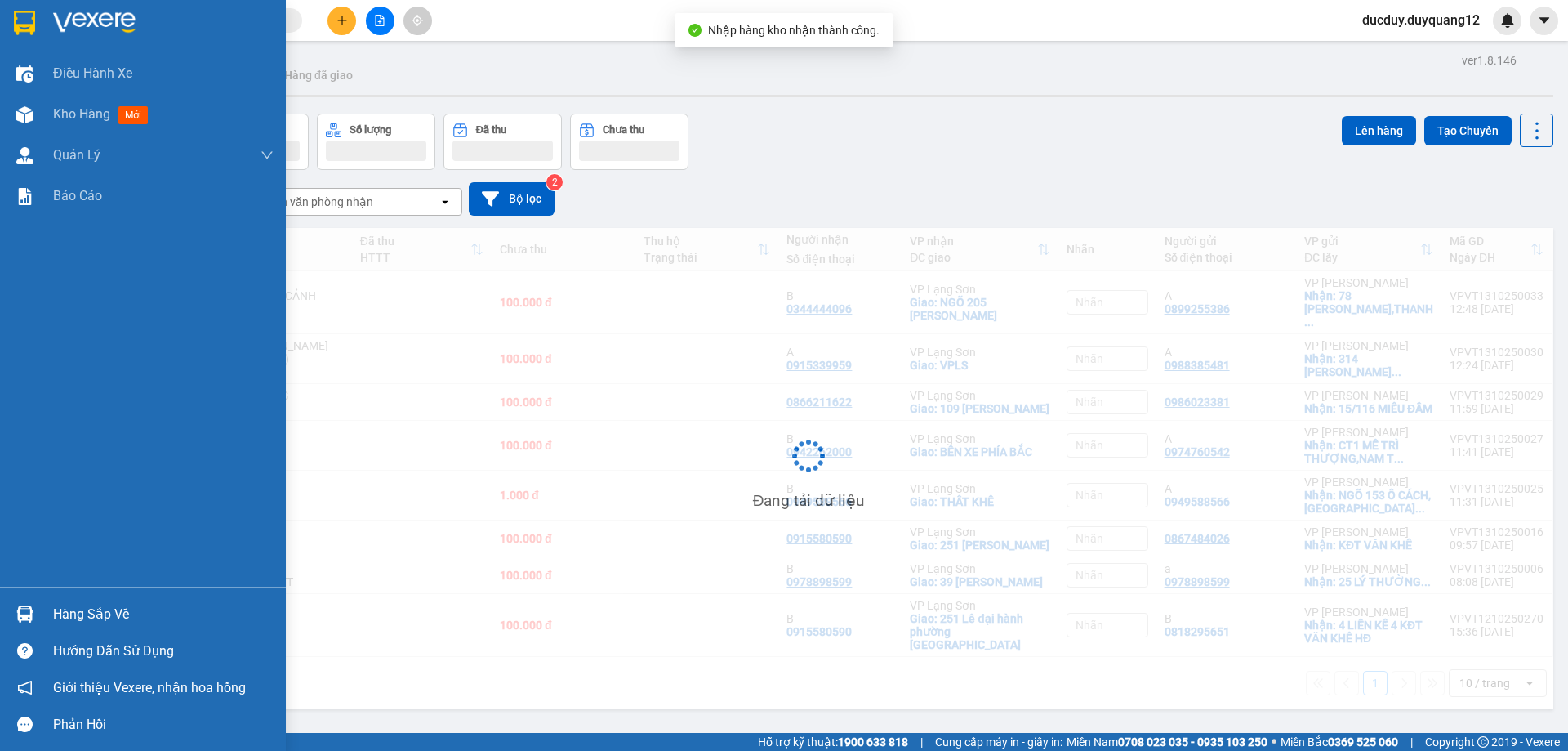
click at [89, 621] on div "Hàng sắp về" at bounding box center [163, 614] width 220 height 25
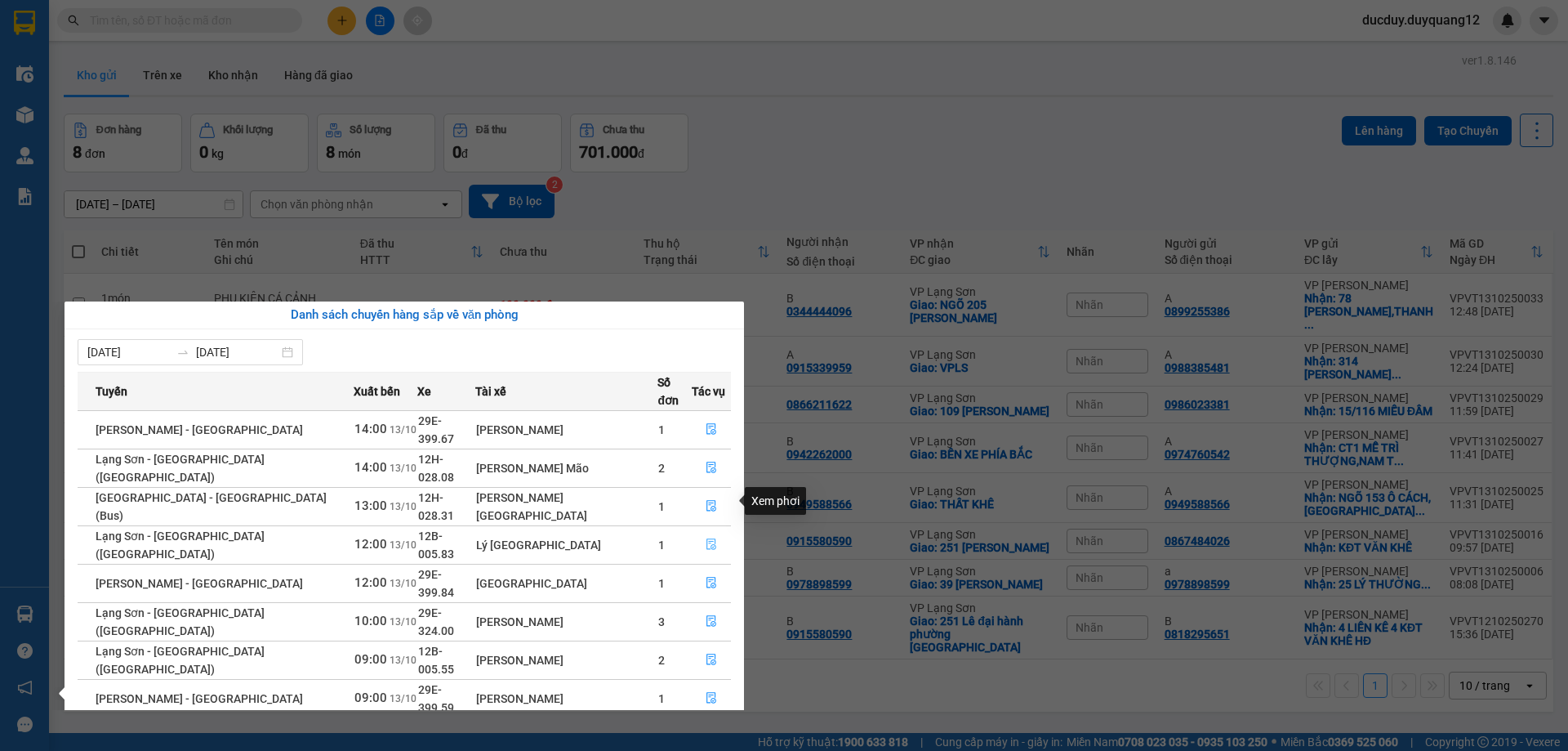
click at [706, 539] on icon "file-done" at bounding box center [711, 544] width 11 height 11
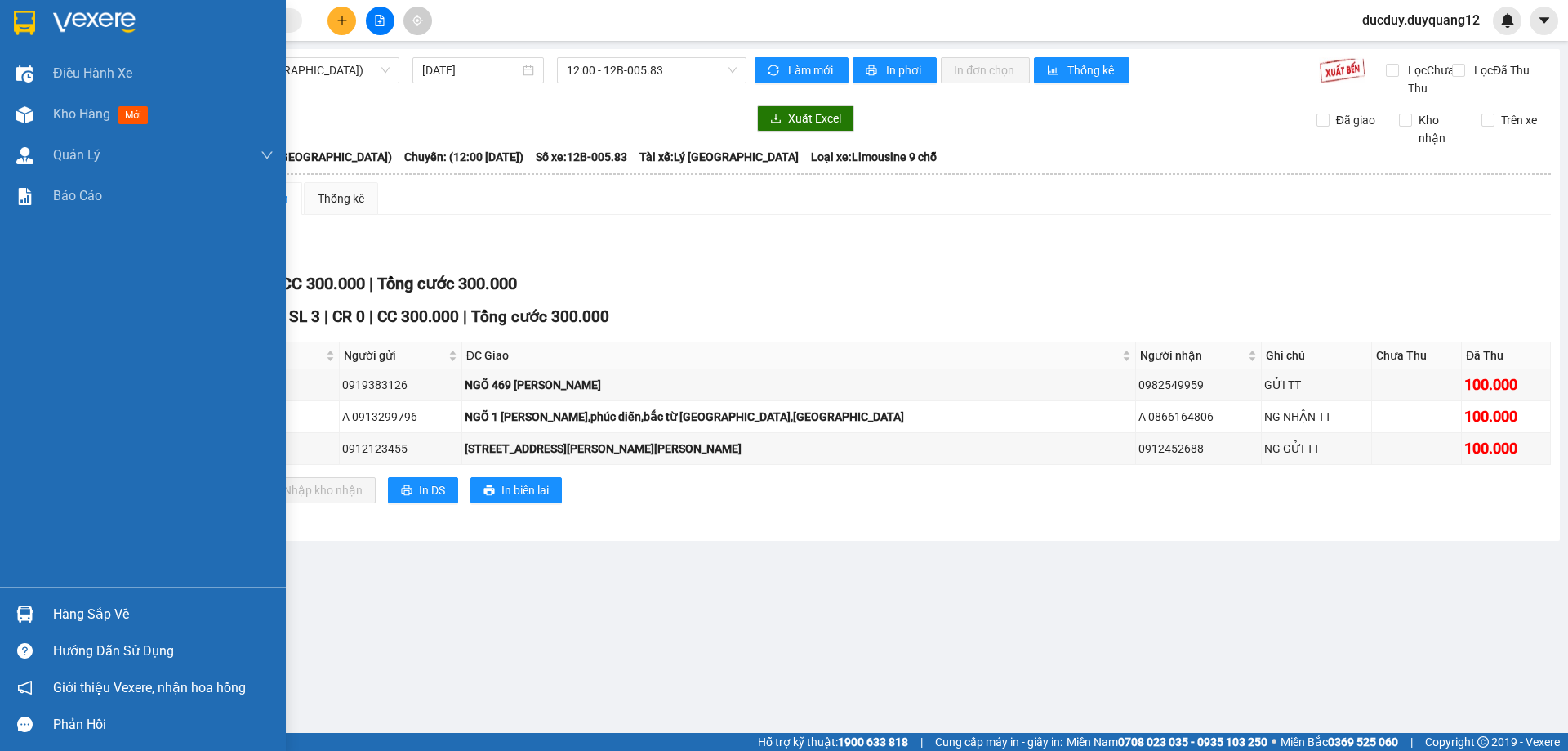
click at [63, 617] on div "Hàng sắp về" at bounding box center [163, 614] width 220 height 25
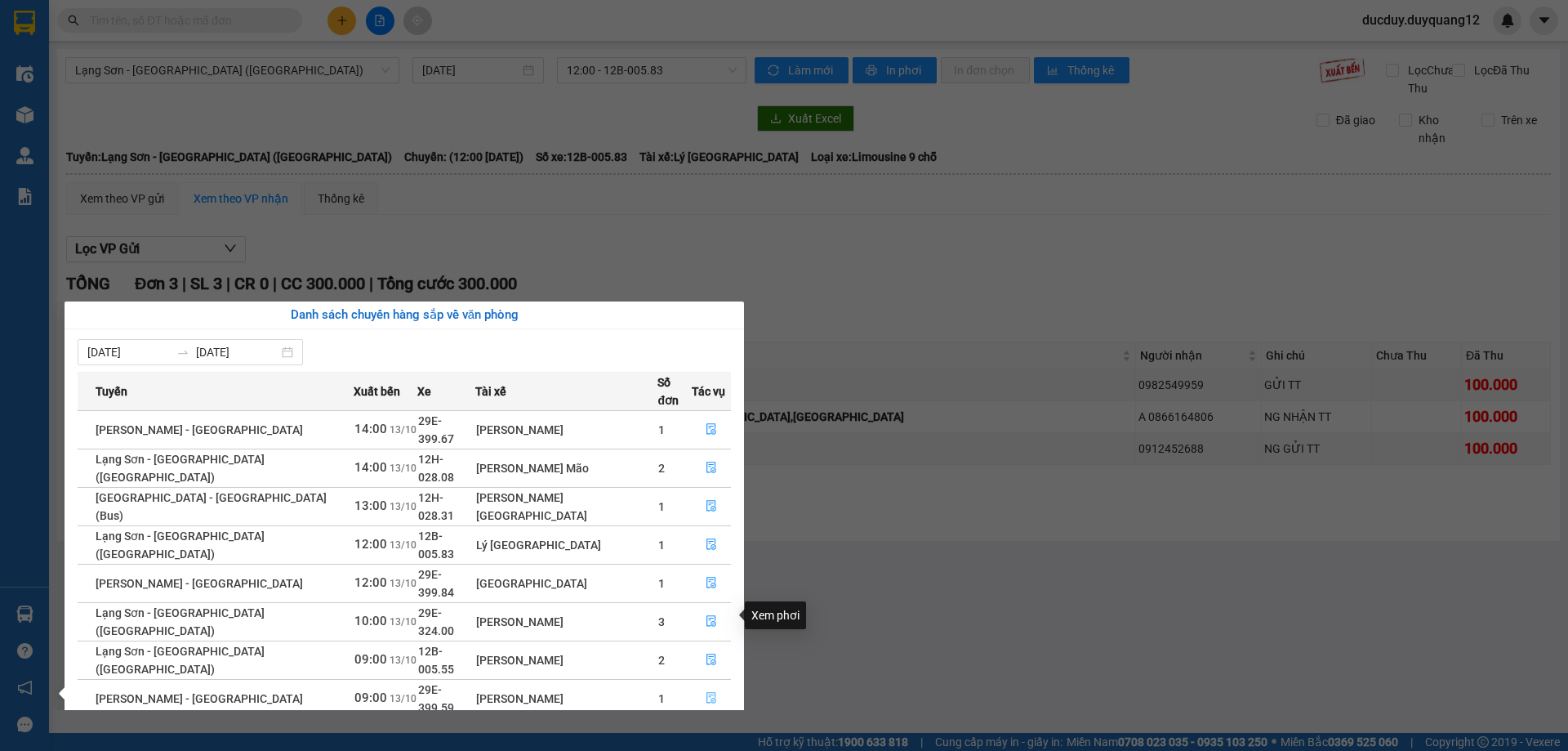
click at [706, 693] on icon "file-done" at bounding box center [710, 698] width 10 height 11
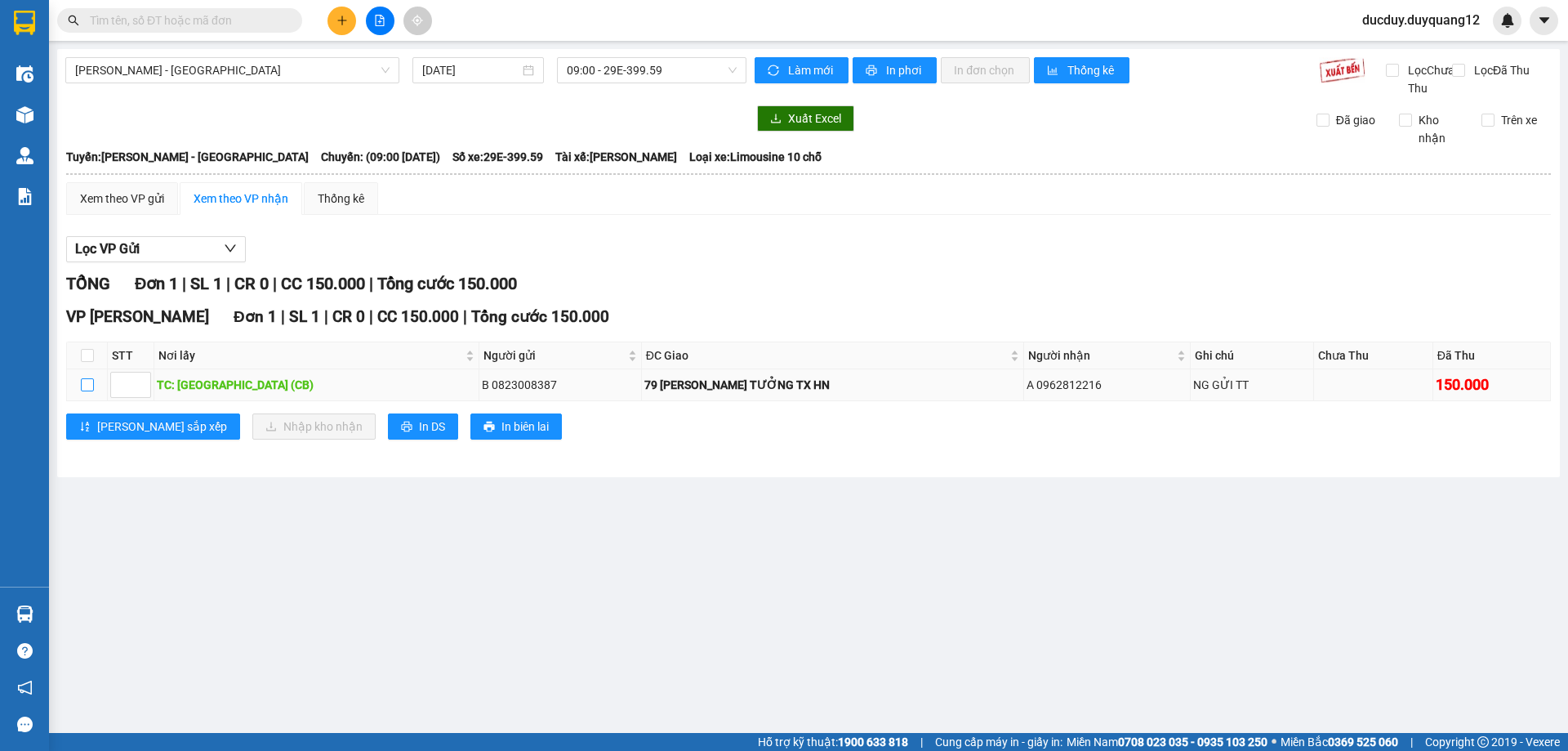
click at [82, 391] on input "checkbox" at bounding box center [87, 384] width 13 height 13
checkbox input "true"
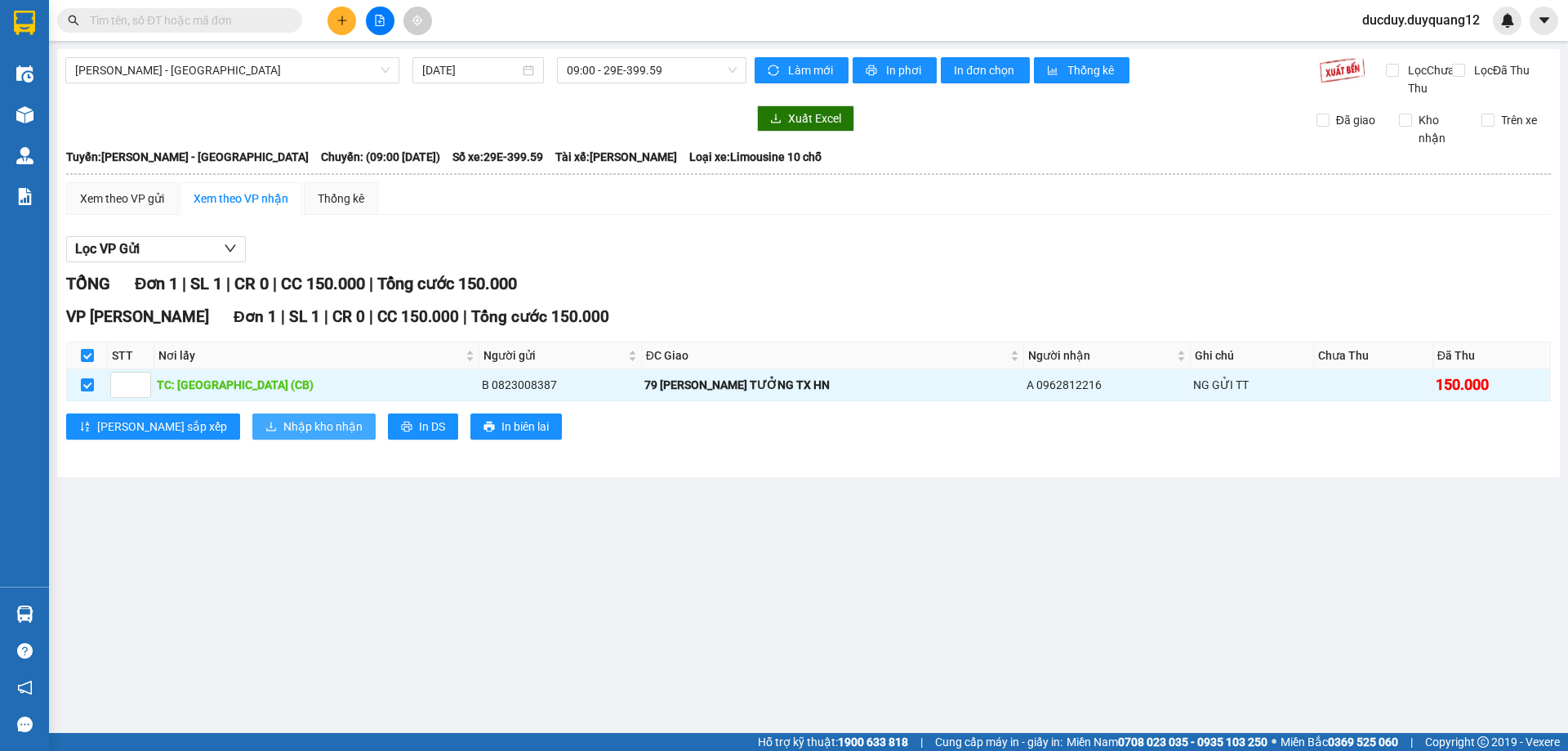
click at [284, 435] on span "Nhập kho nhận" at bounding box center [323, 426] width 79 height 18
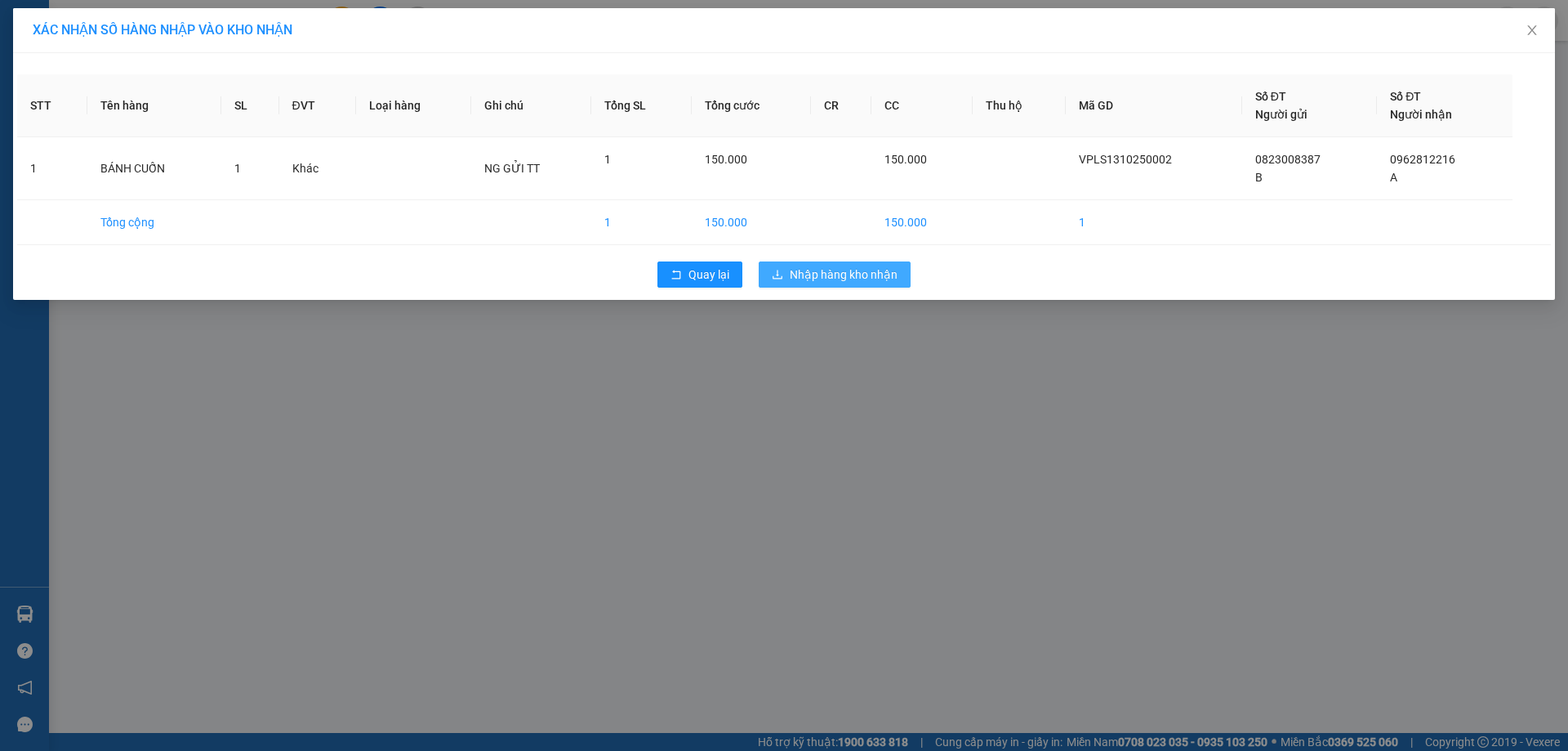
click at [822, 265] on span "Nhập hàng kho nhận" at bounding box center [843, 274] width 108 height 18
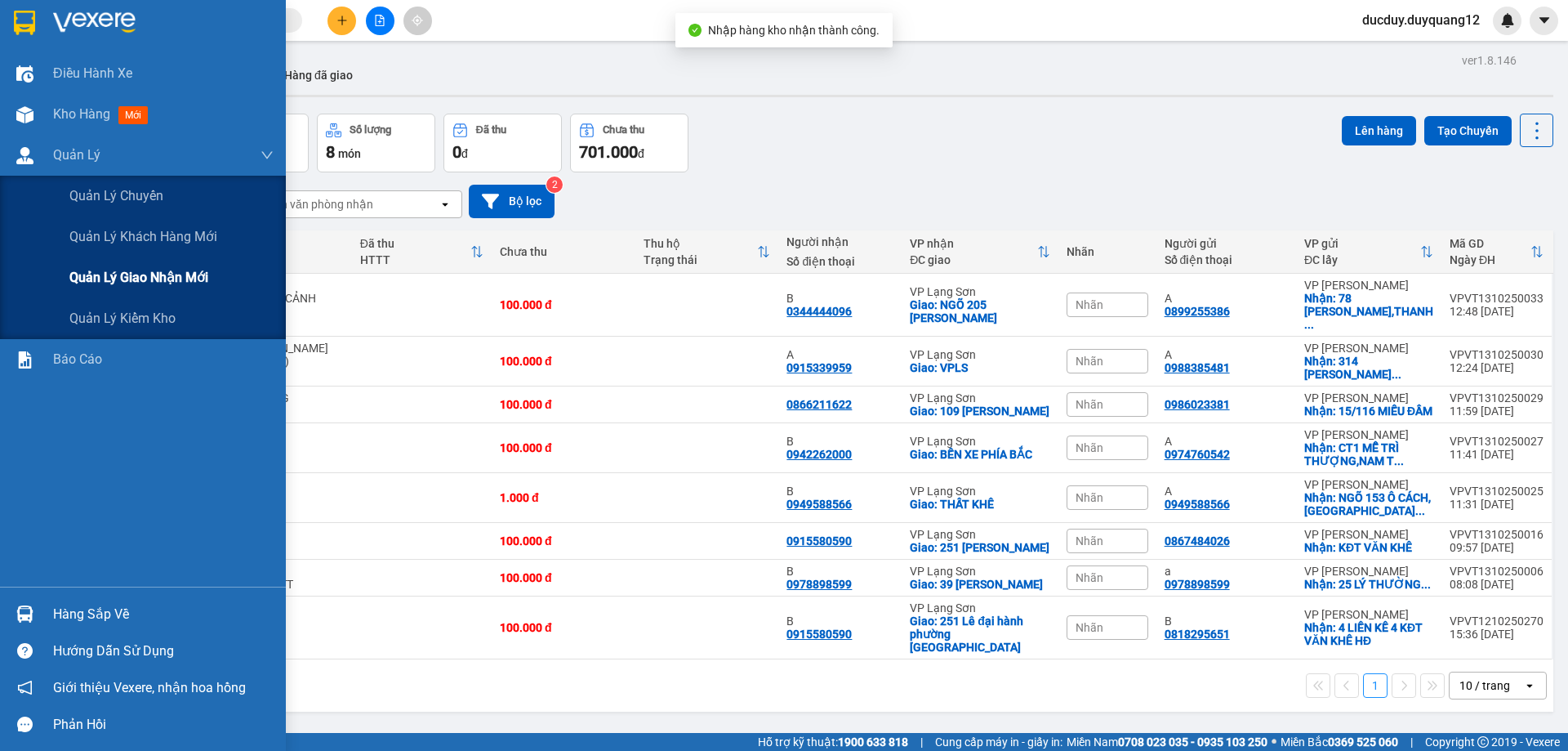
click at [99, 283] on span "Quản lý giao nhận mới" at bounding box center [139, 277] width 139 height 20
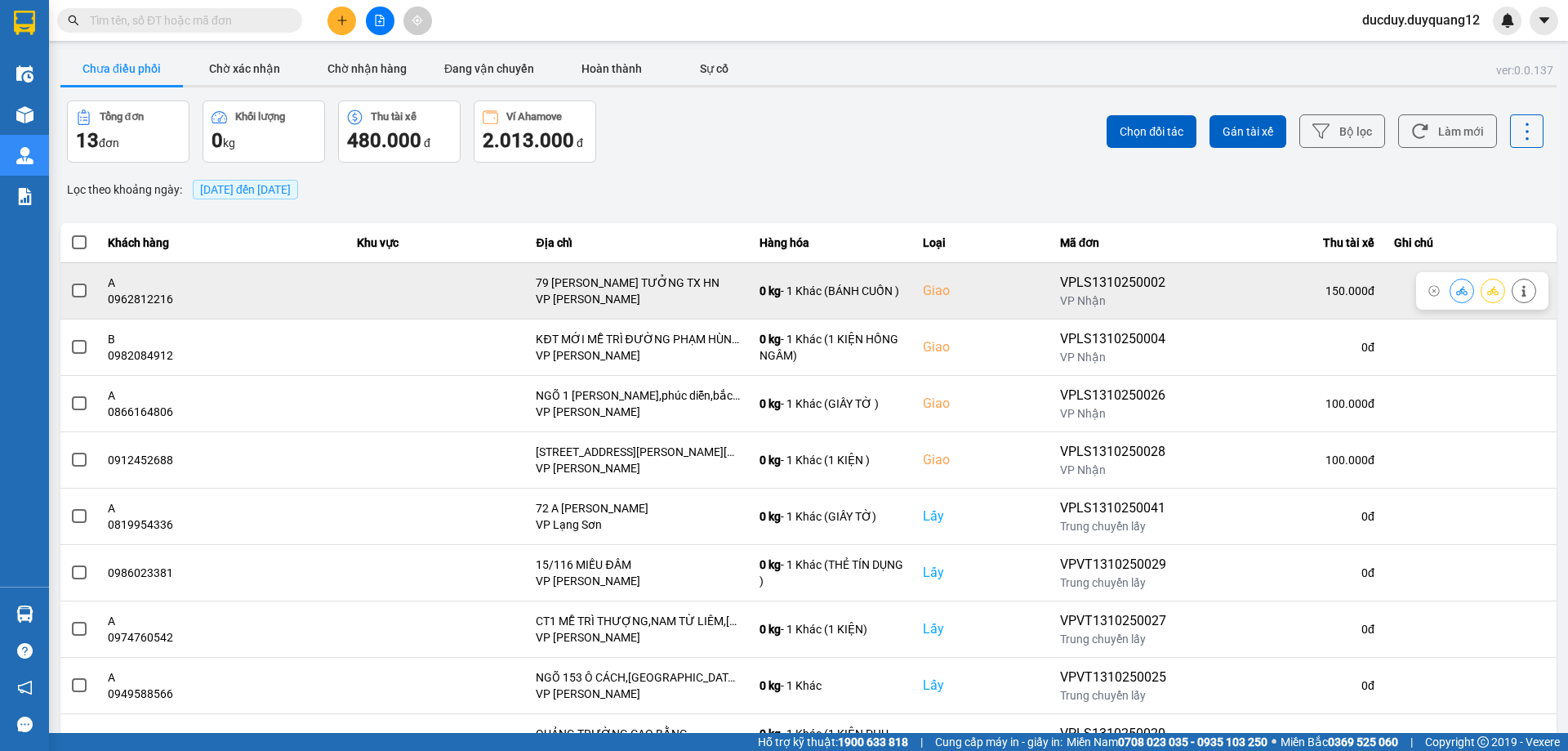
click at [1524, 290] on button at bounding box center [1524, 290] width 23 height 28
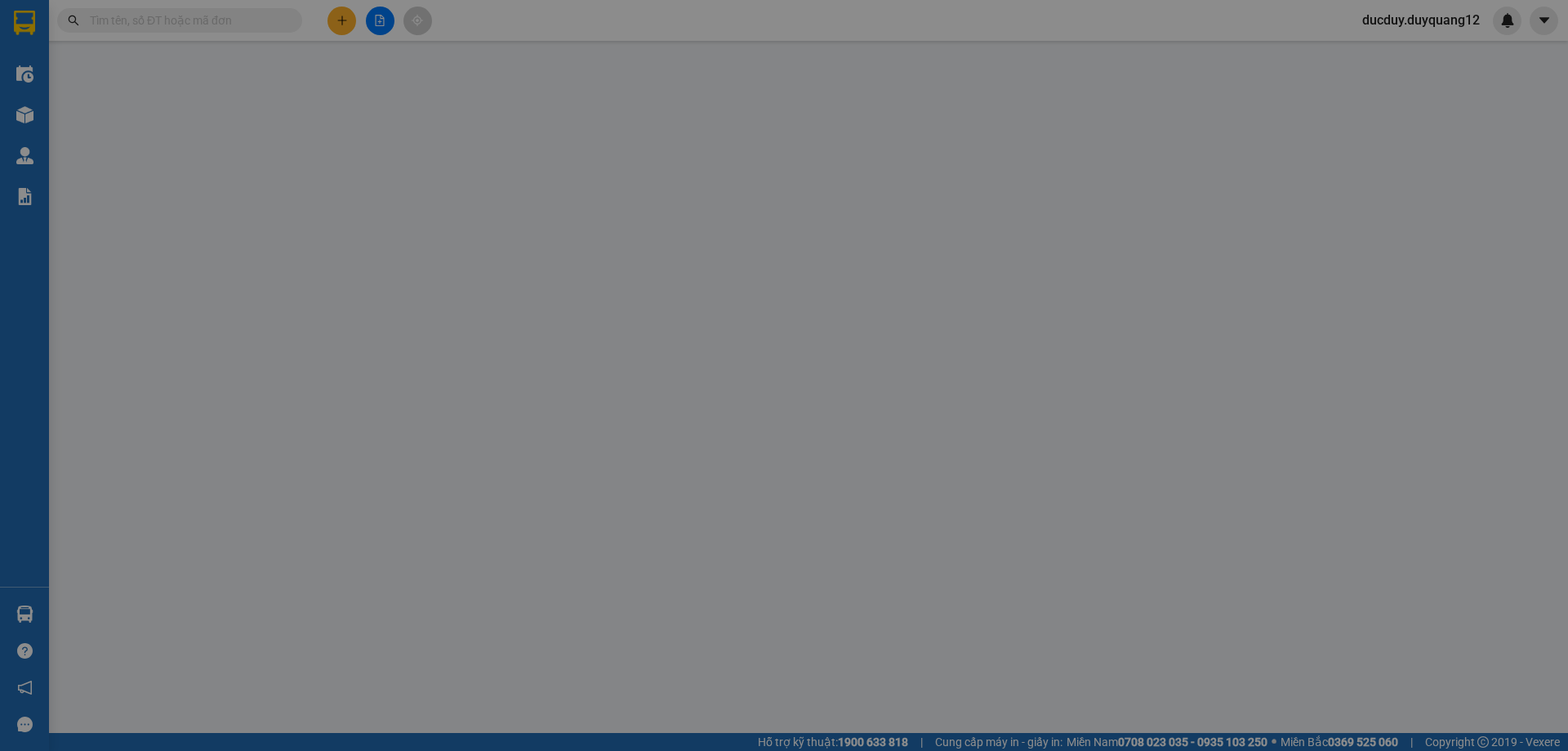
type input "0823008387"
type input "B"
checkbox input "true"
type input "[GEOGRAPHIC_DATA] (CB)"
type input "0962812216"
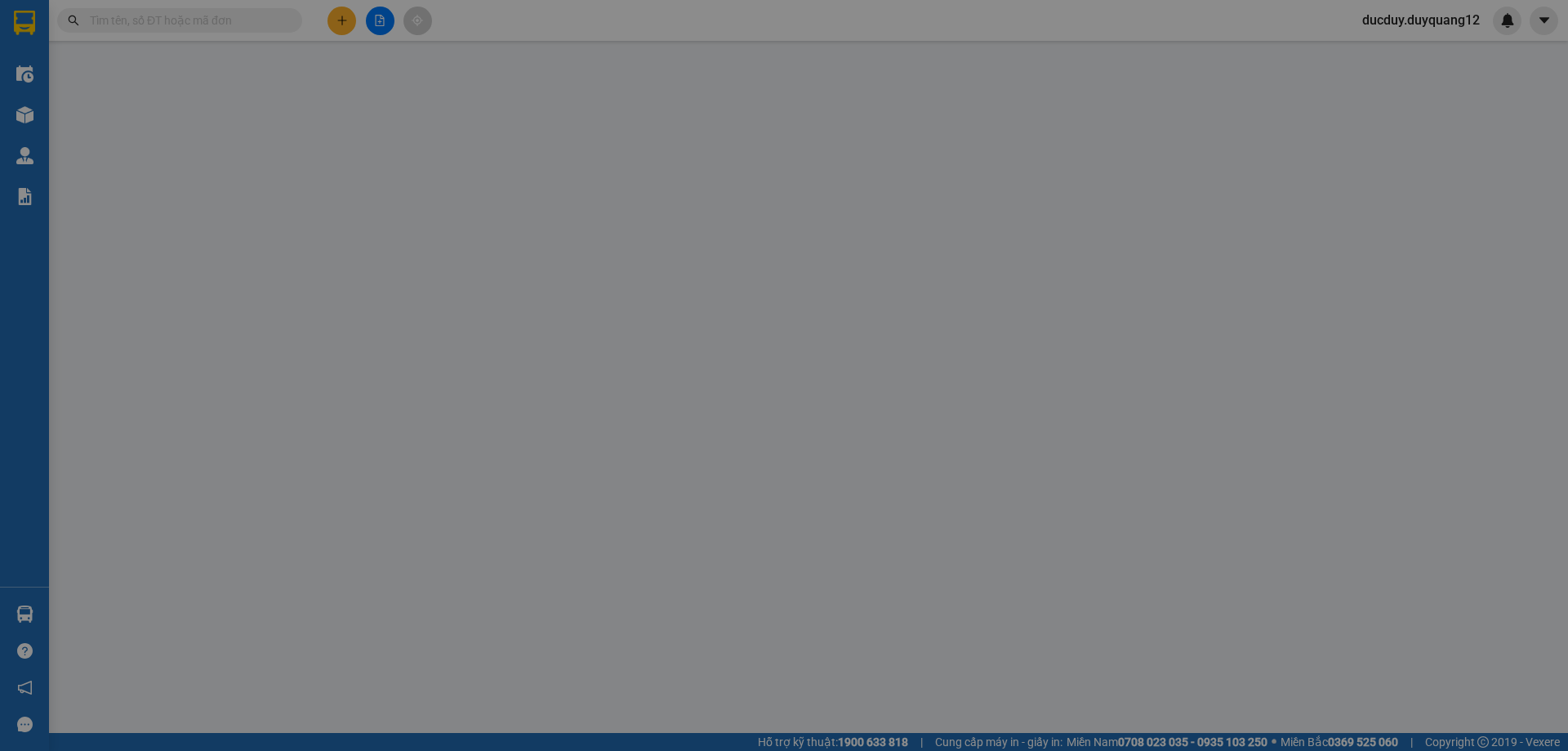
type input "A"
checkbox input "true"
type input "79 [PERSON_NAME] TƯỞNG TX HN"
type input "150.000"
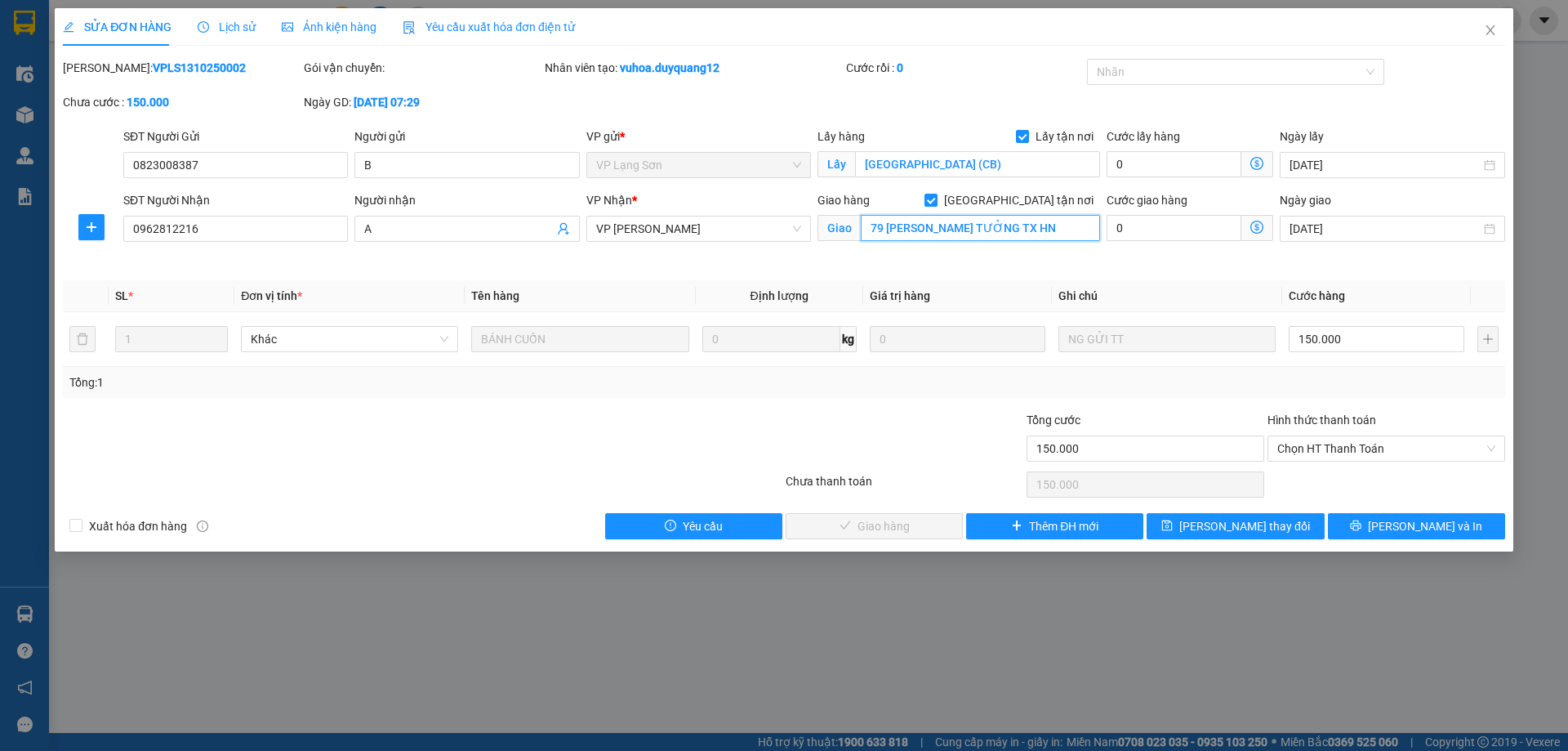
click at [1019, 220] on input "79 [PERSON_NAME] TƯỞNG TX HN" at bounding box center [980, 228] width 239 height 26
click at [1080, 231] on input "79 [PERSON_NAME] TƯỞNG TX HN" at bounding box center [980, 228] width 239 height 26
type input "79 [PERSON_NAME] TƯỞNG,"
click at [1487, 27] on icon "close" at bounding box center [1490, 30] width 9 height 10
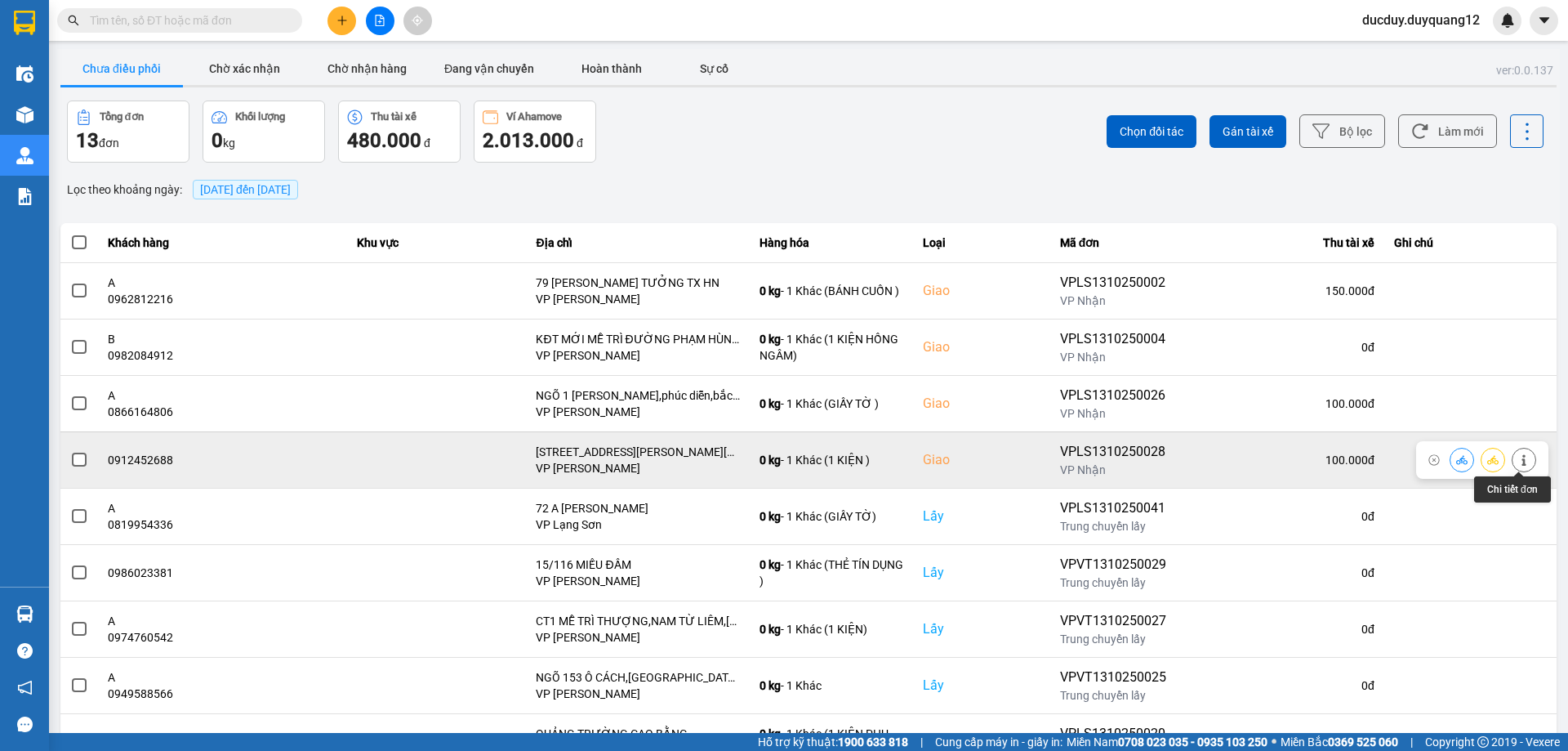
click at [1520, 458] on icon at bounding box center [1524, 459] width 11 height 11
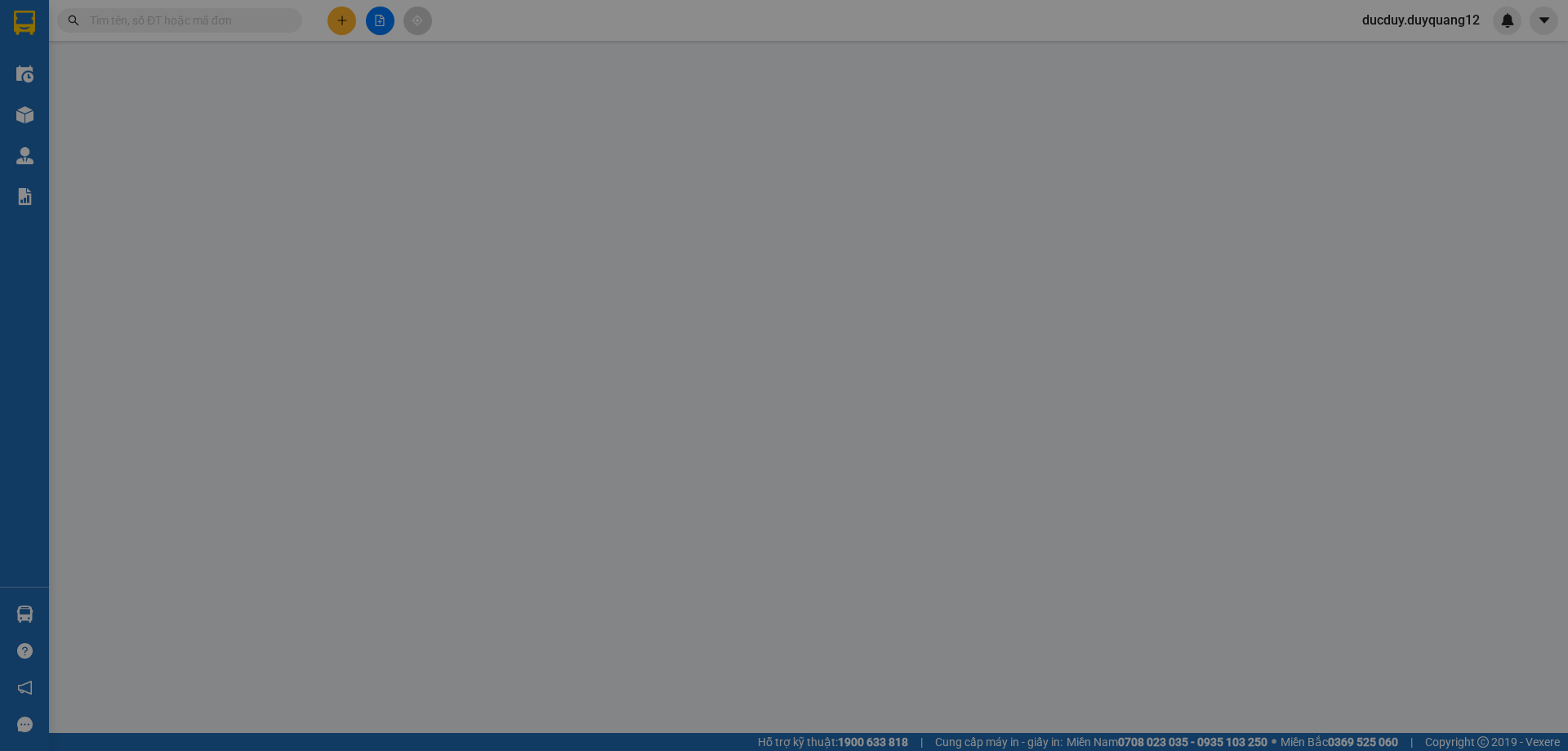
type input "0912123455"
checkbox input "true"
type input "VPLS"
type input "0912452688"
checkbox input "true"
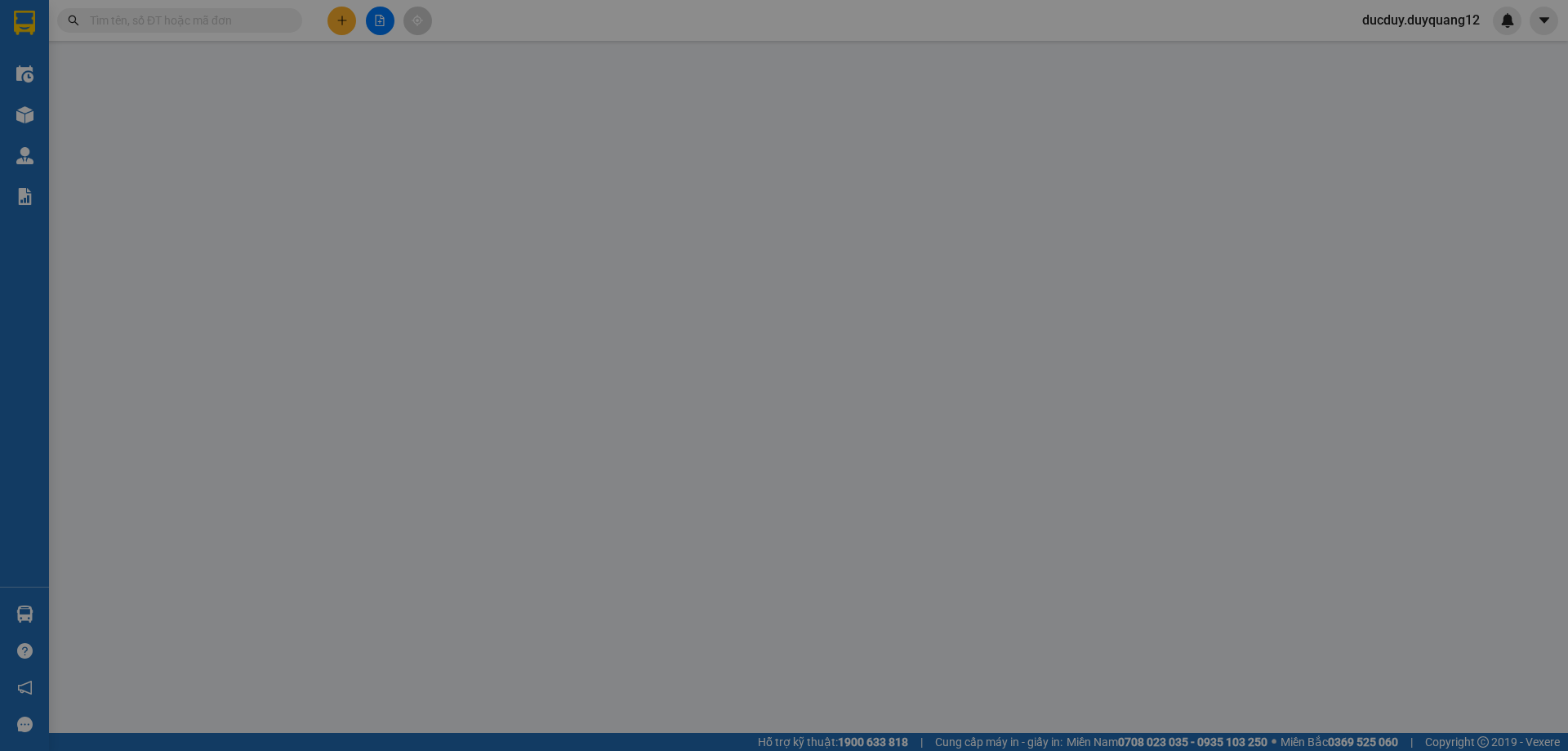
type input "[STREET_ADDRESS][PERSON_NAME][PERSON_NAME]"
type input "100.000"
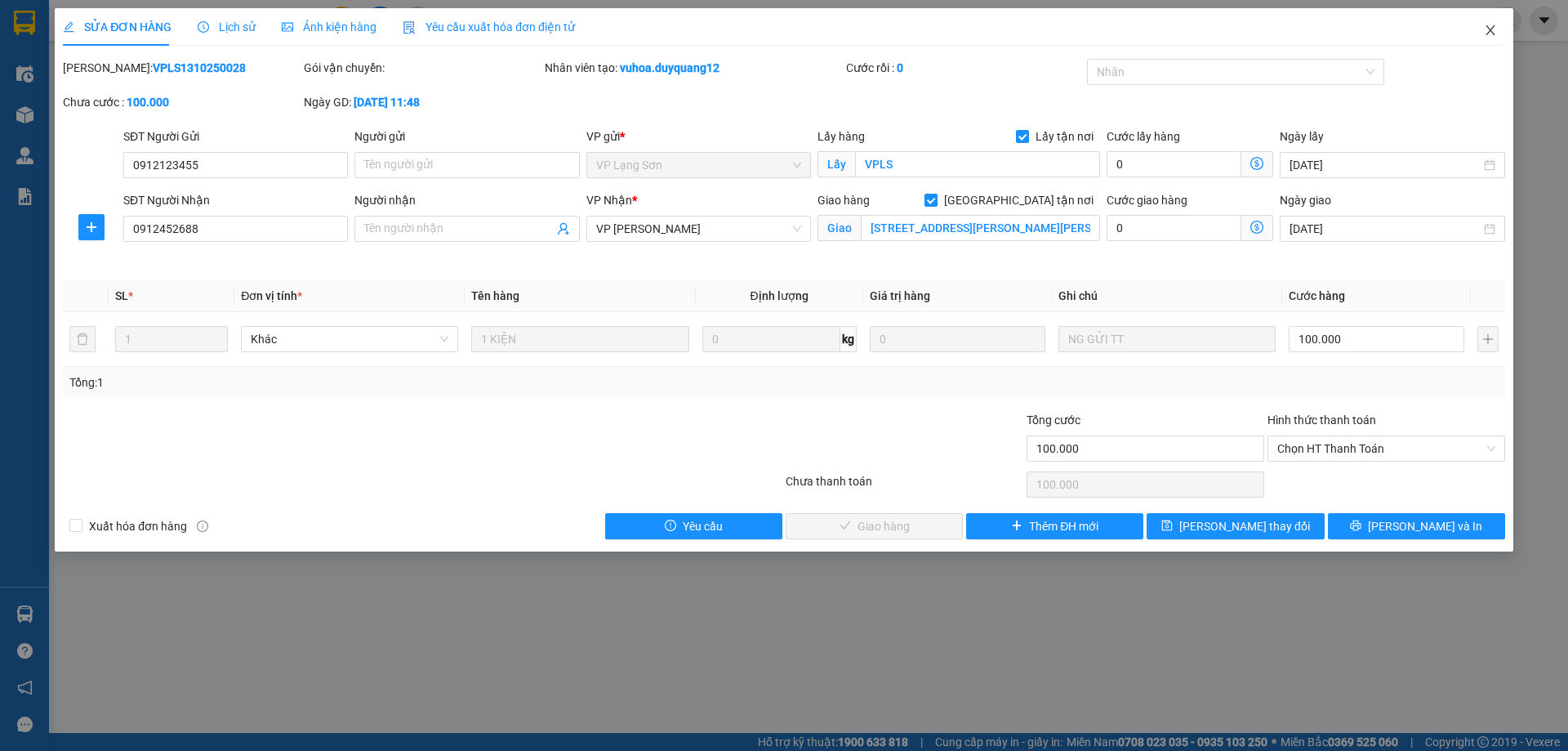
click at [1495, 26] on icon "close" at bounding box center [1490, 30] width 13 height 13
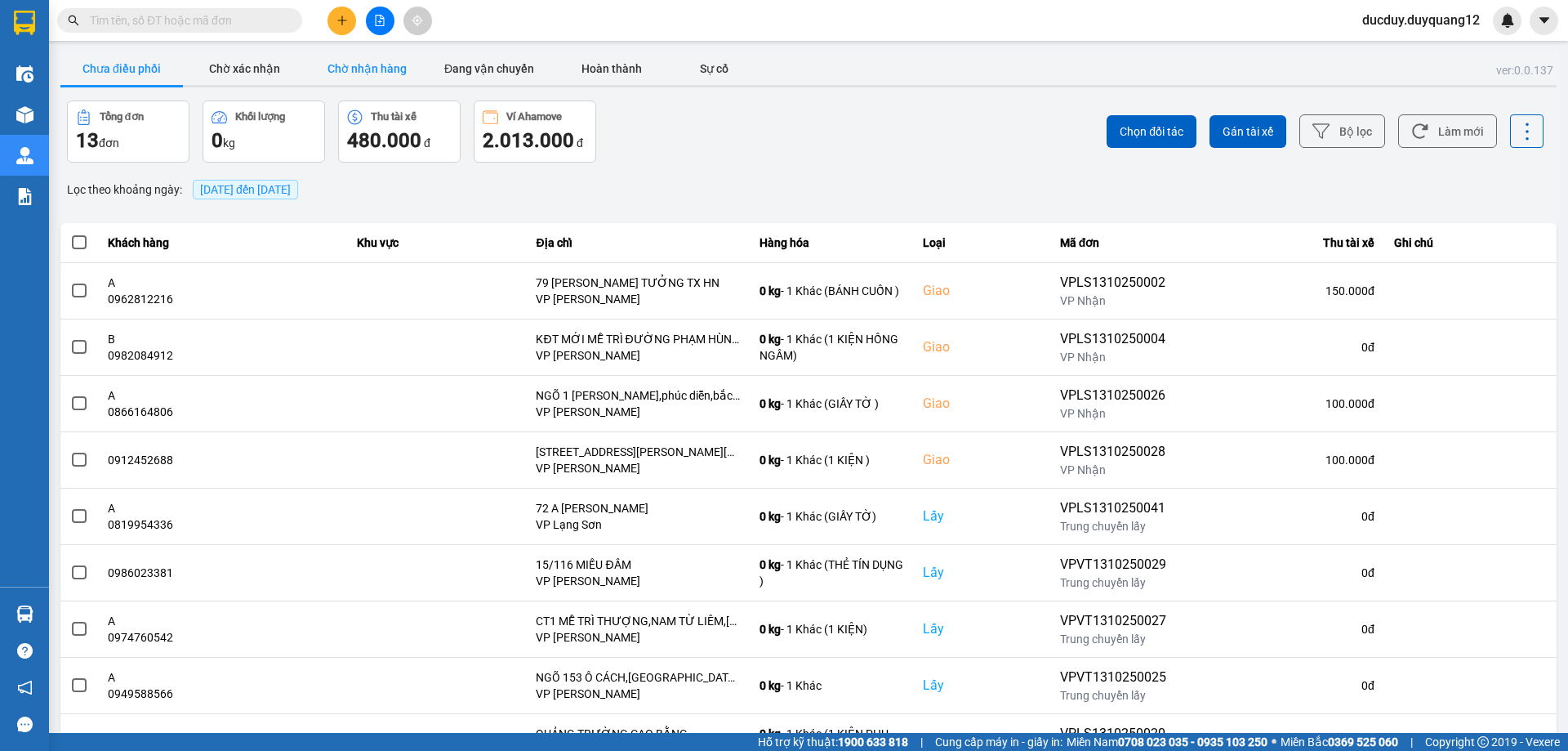
click at [351, 56] on button "Chờ nhận hàng" at bounding box center [367, 68] width 123 height 33
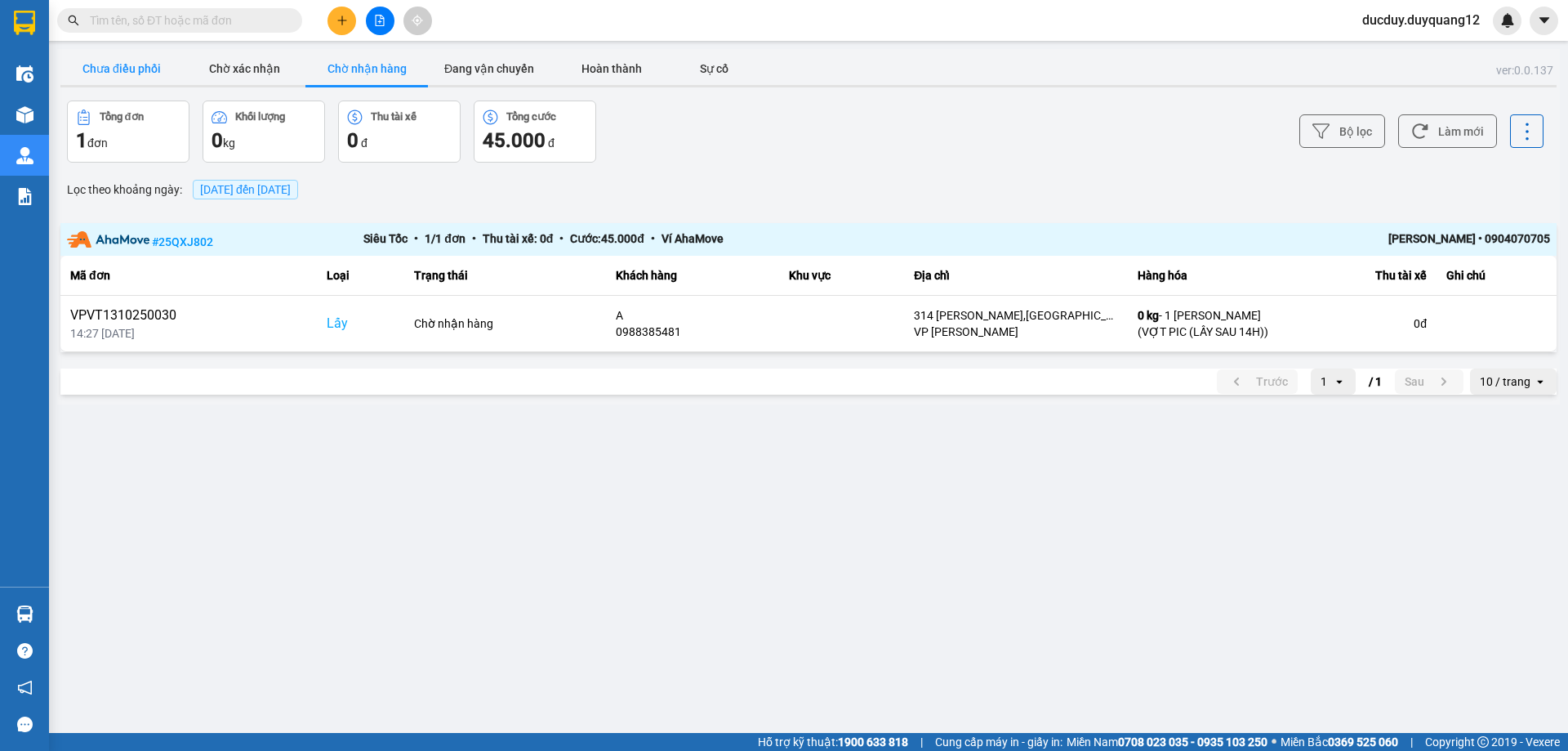
click at [136, 77] on button "Chưa điều phối" at bounding box center [122, 68] width 123 height 33
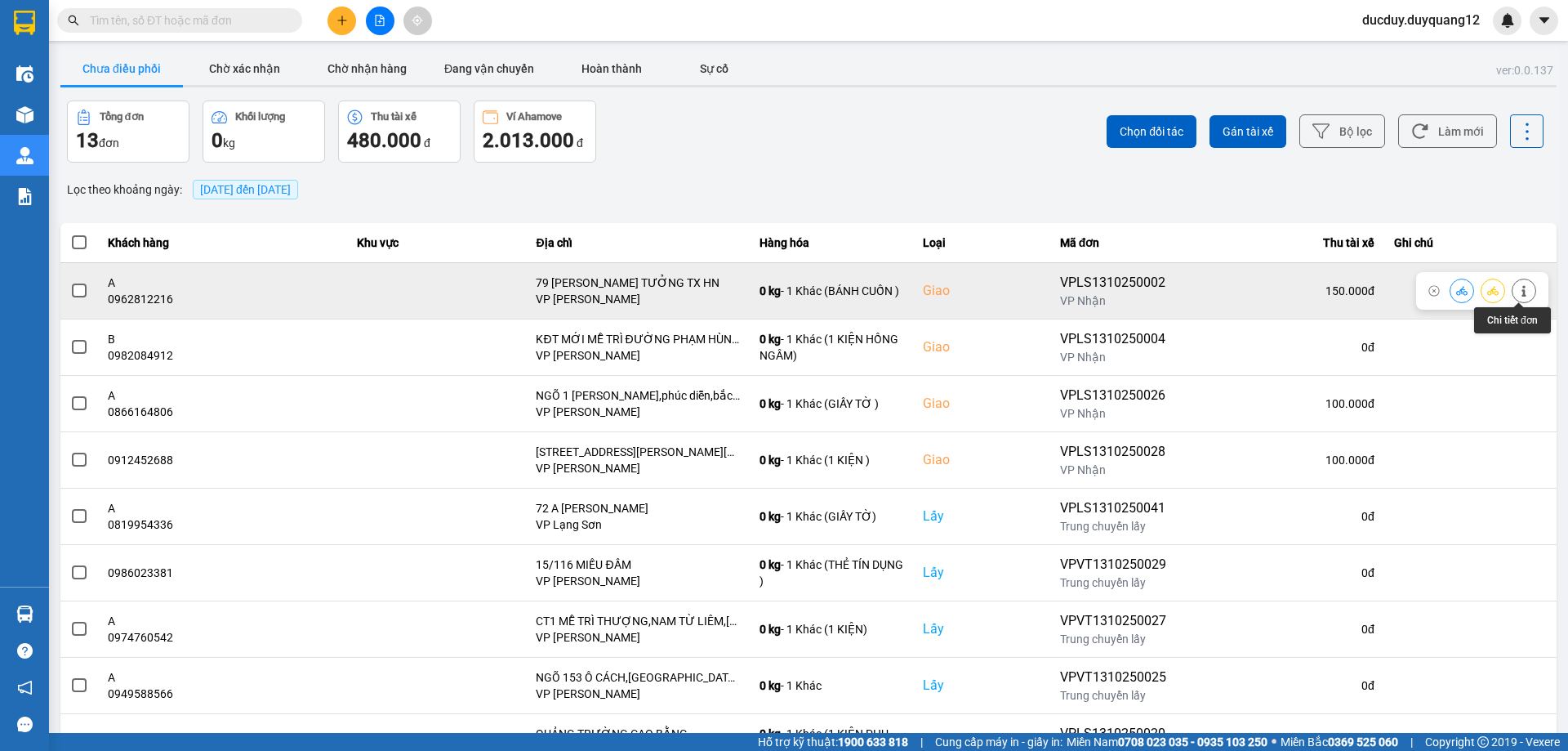
click at [1521, 290] on icon at bounding box center [1523, 290] width 4 height 11
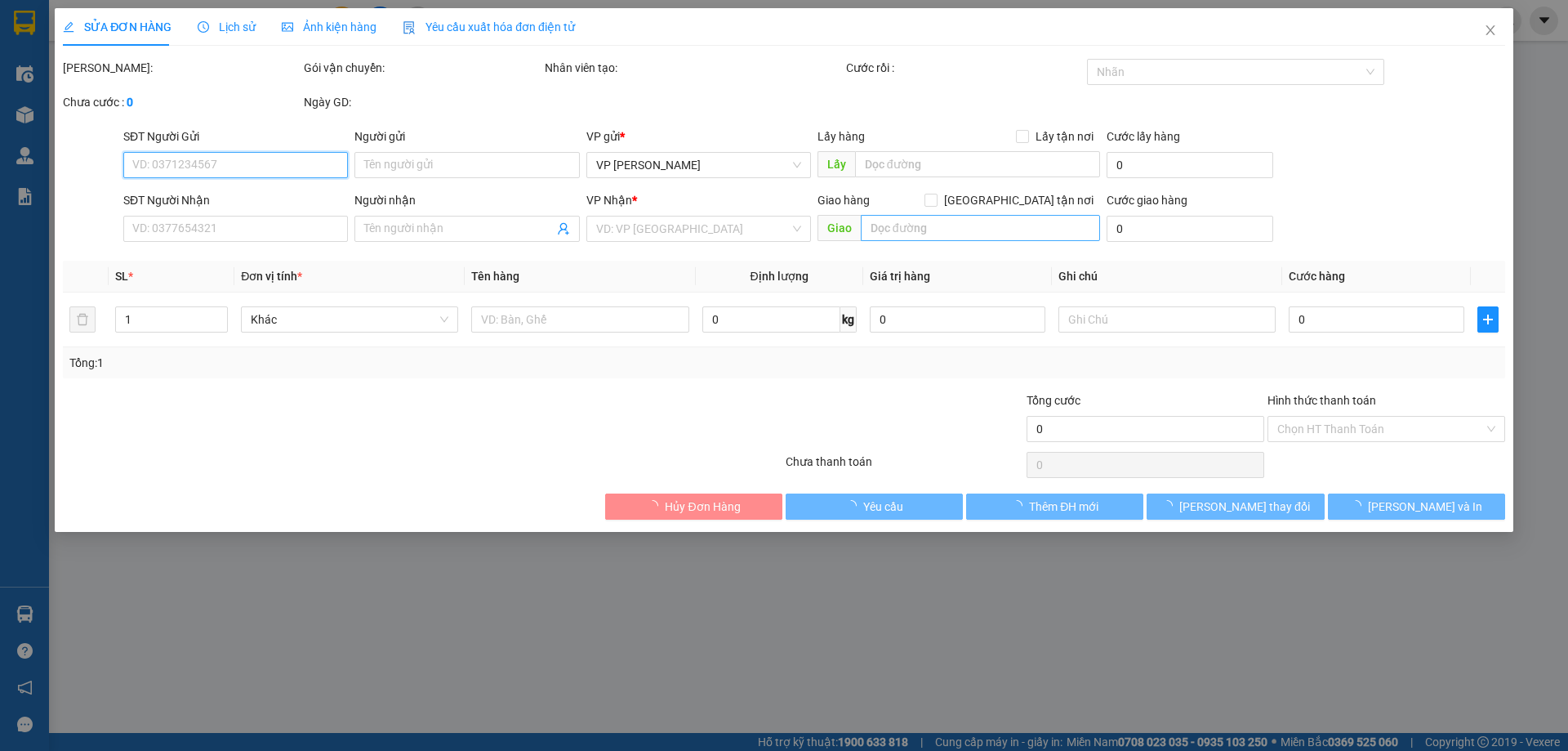
type input "0823008387"
type input "B"
checkbox input "true"
type input "[GEOGRAPHIC_DATA] (CB)"
type input "0962812216"
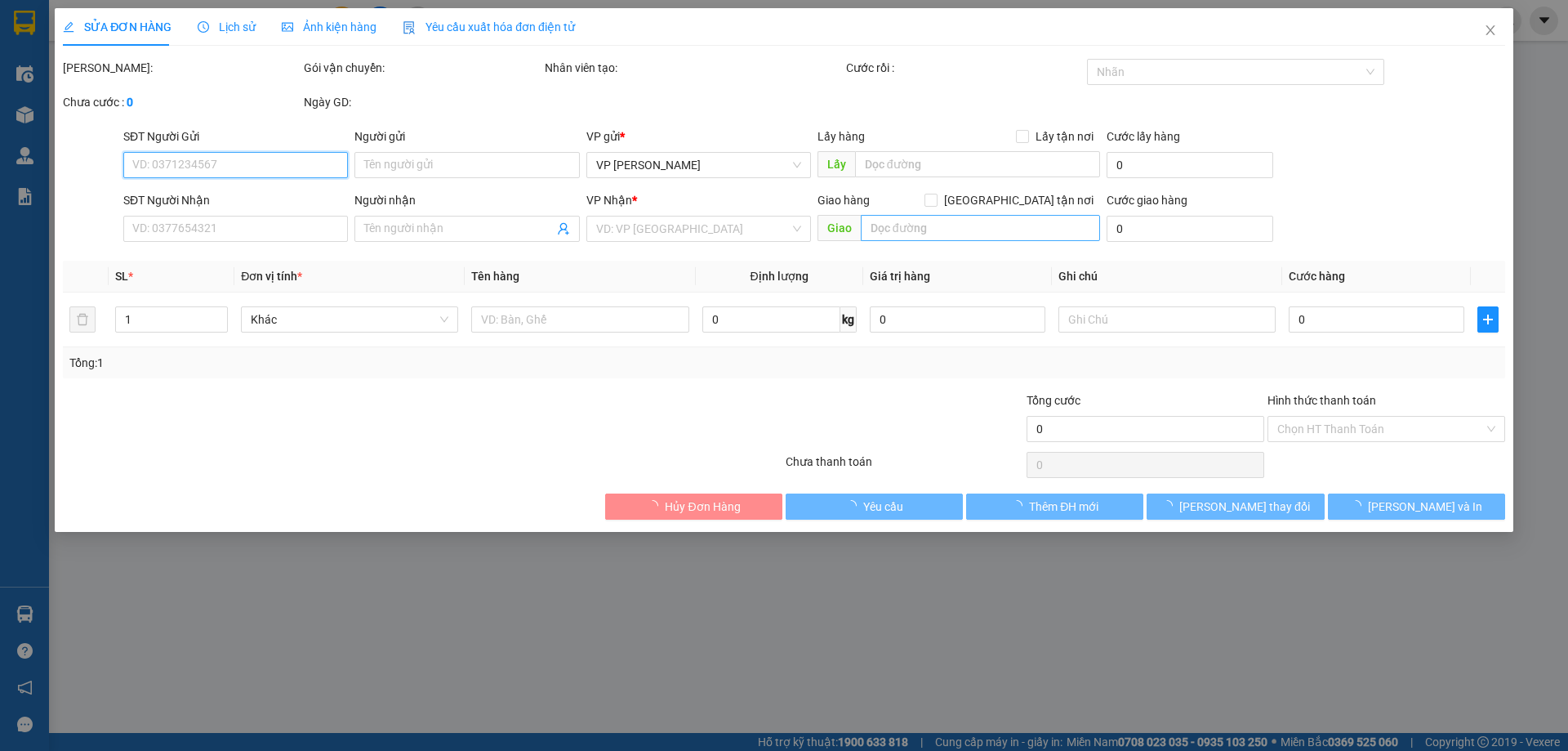
type input "A"
checkbox input "true"
type input "79 [PERSON_NAME] TƯỞNG TX HN"
type input "150.000"
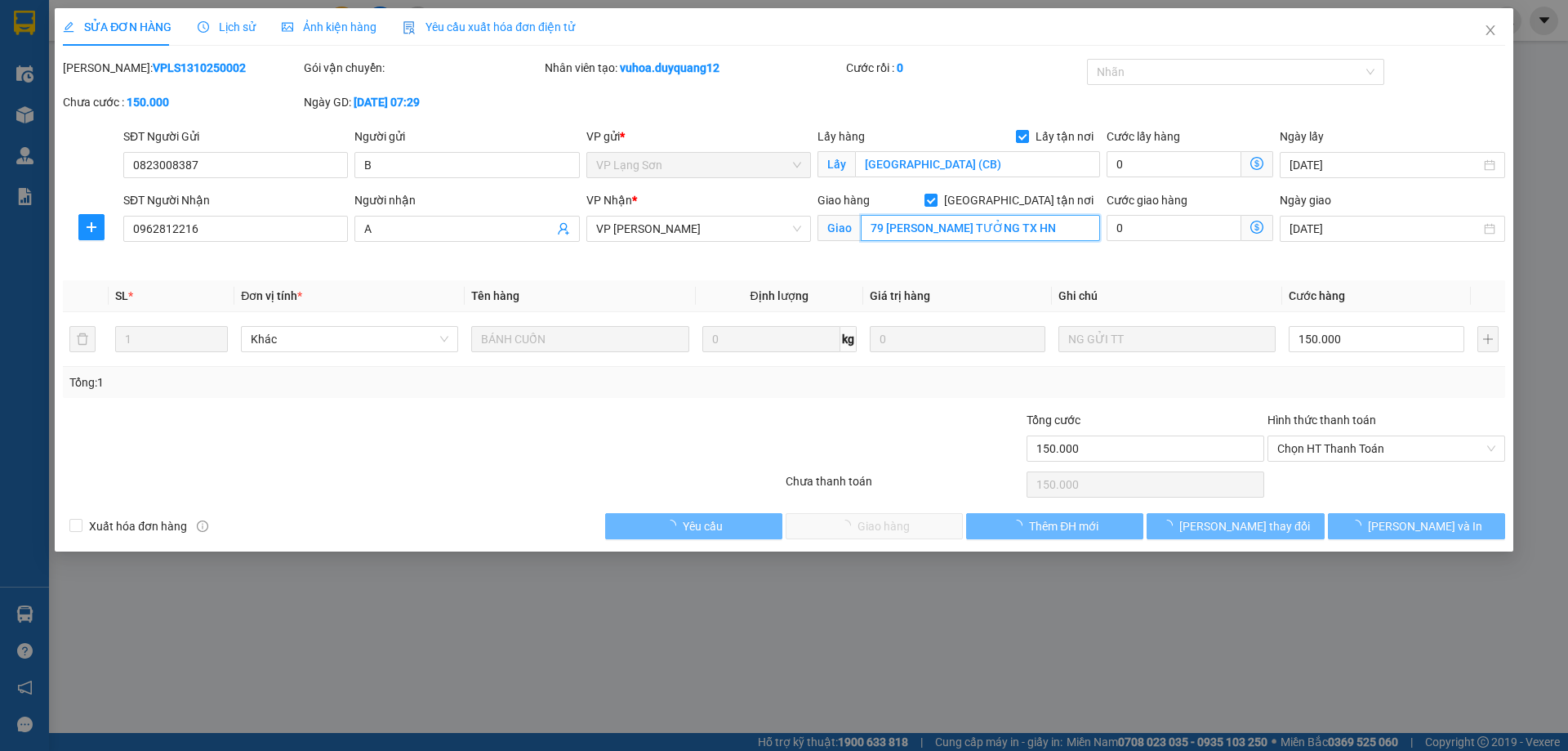
click at [1046, 224] on input "79 [PERSON_NAME] TƯỞNG TX HN" at bounding box center [980, 228] width 239 height 26
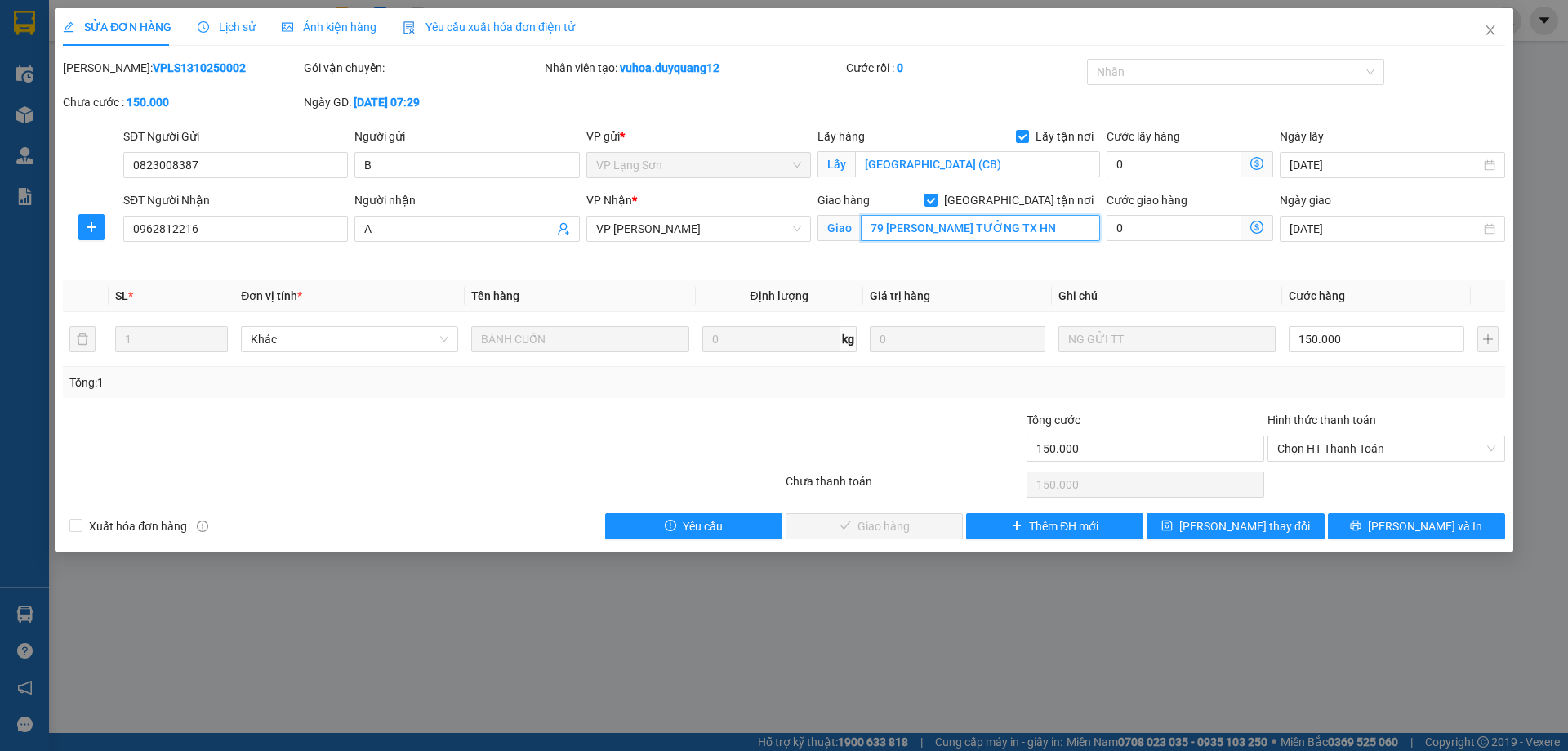
click at [1052, 224] on input "79 [PERSON_NAME] TƯỞNG TX HN" at bounding box center [980, 228] width 239 height 26
type input "79 [PERSON_NAME],[PERSON_NAME],[GEOGRAPHIC_DATA]"
click at [1224, 520] on span "[PERSON_NAME] thay đổi" at bounding box center [1245, 526] width 130 height 18
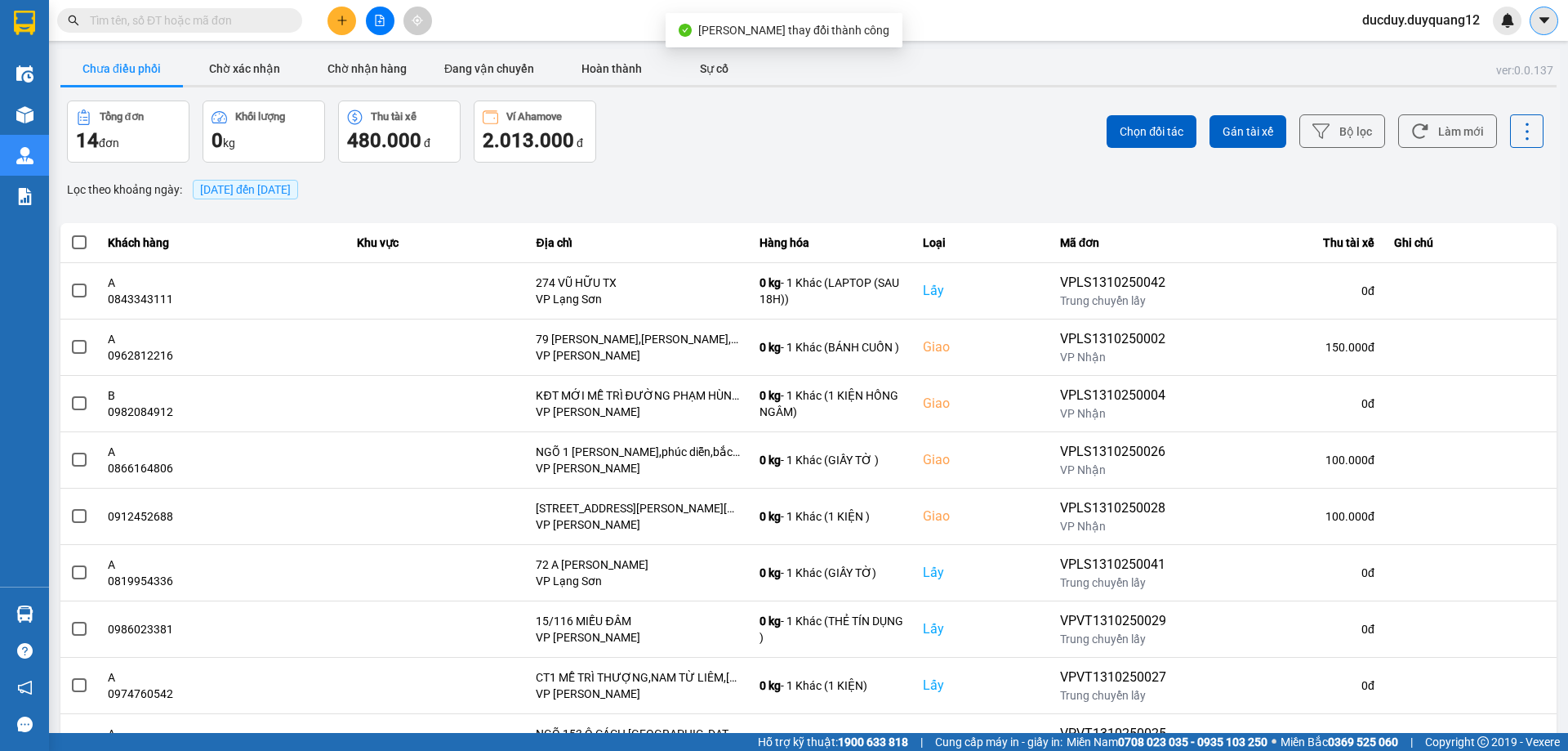
click at [1549, 8] on button at bounding box center [1543, 20] width 28 height 28
click at [1506, 56] on div "Cấu hình nhà xe" at bounding box center [1501, 61] width 83 height 18
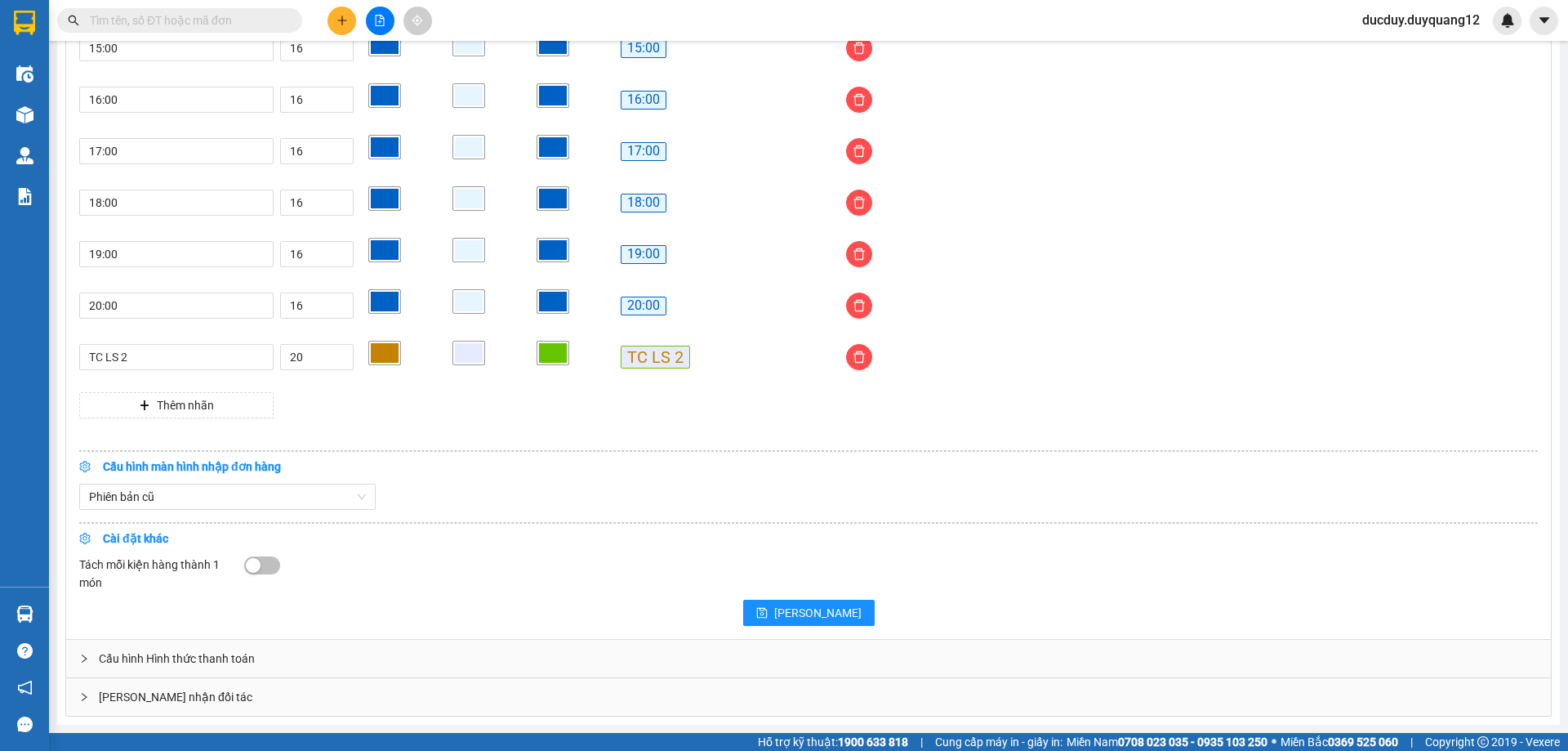
click at [228, 693] on div "[PERSON_NAME] nhận đối tác" at bounding box center [808, 696] width 1485 height 38
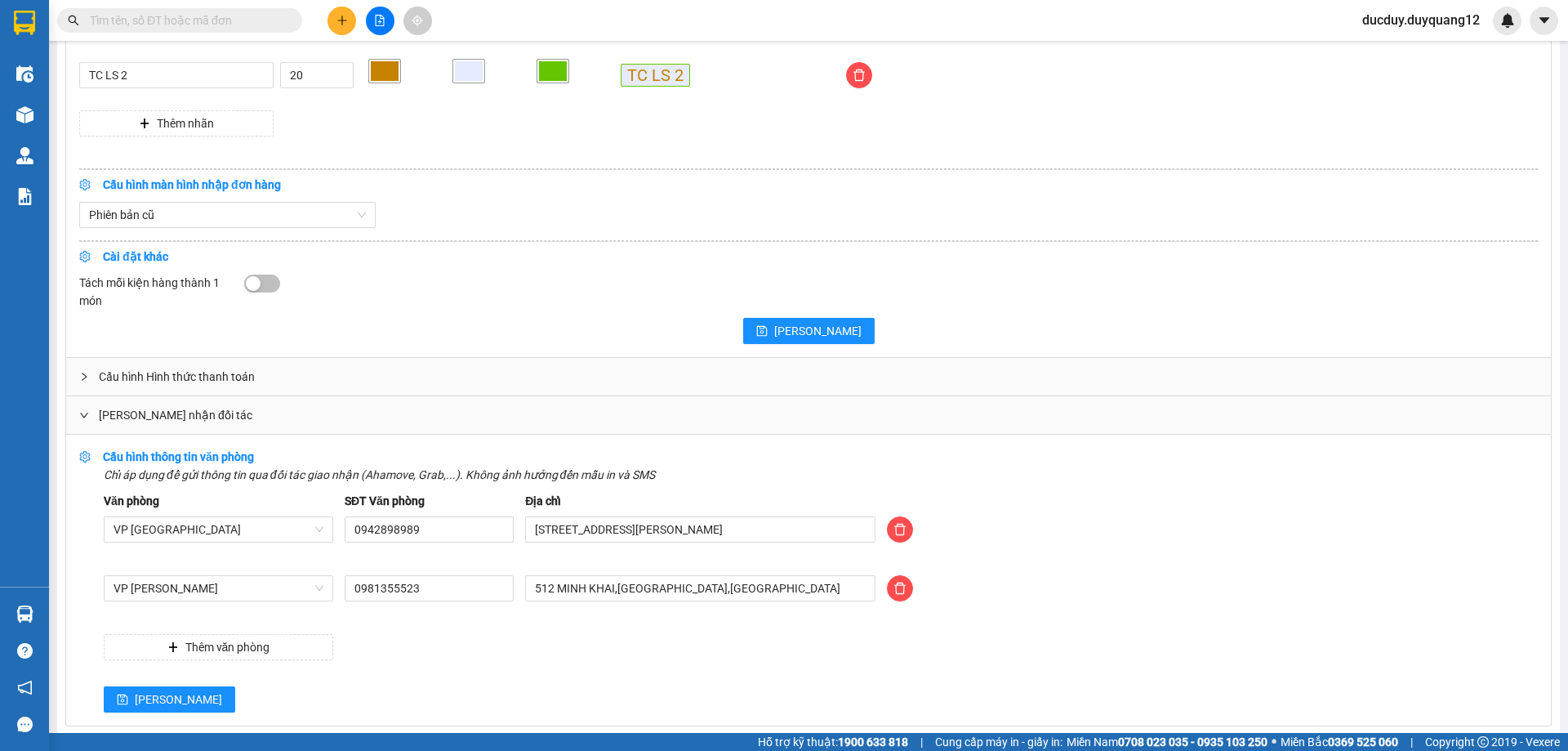
scroll to position [1640, 0]
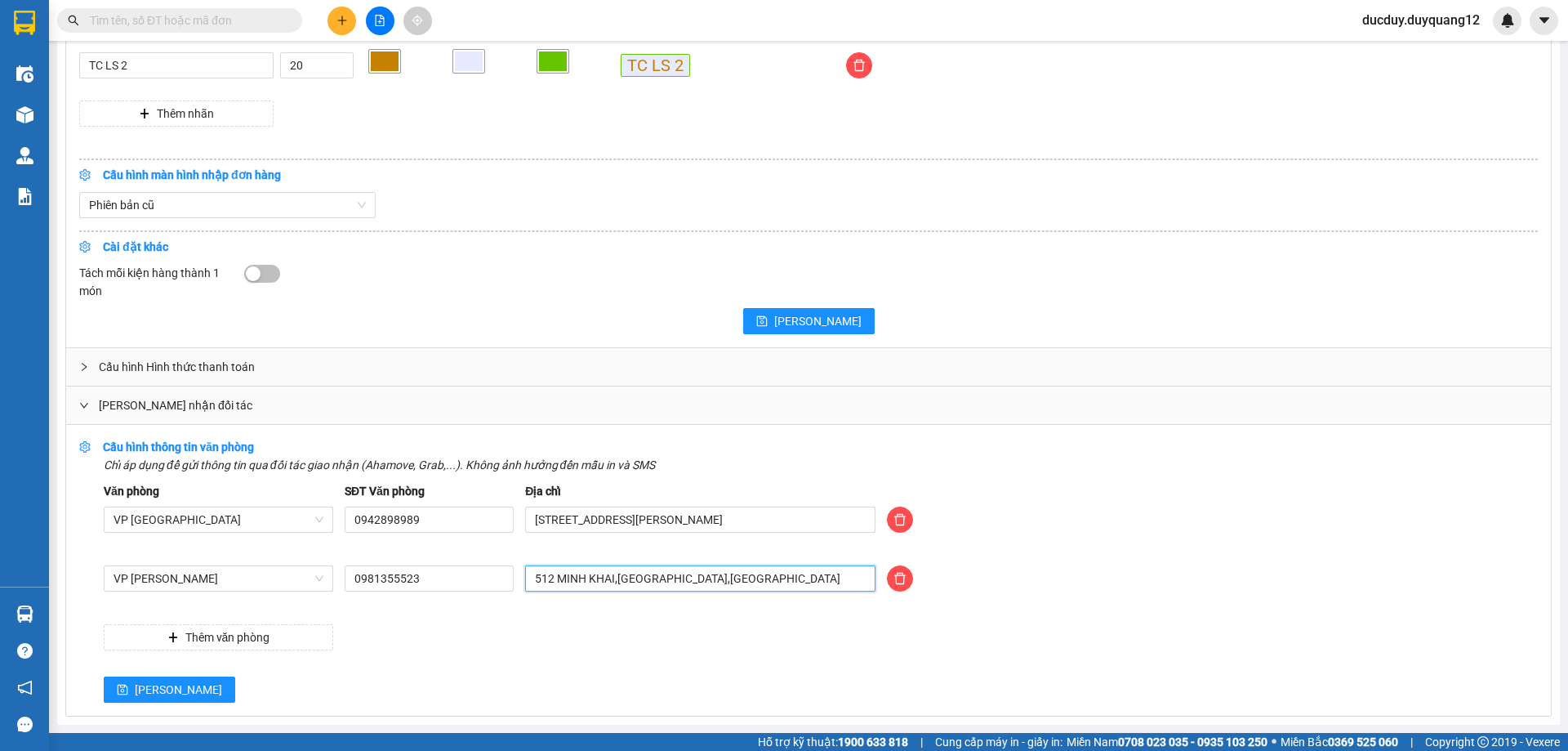
drag, startPoint x: 782, startPoint y: 574, endPoint x: 485, endPoint y: 600, distance: 298.1
click at [485, 600] on div "VP [PERSON_NAME] 0981355523 512 MINH KHAI,[GEOGRAPHIC_DATA],[GEOGRAPHIC_DATA]" at bounding box center [821, 588] width 1445 height 46
type input "473 MINH KHAI,[GEOGRAPHIC_DATA],[GEOGRAPHIC_DATA]"
click at [152, 688] on span "[PERSON_NAME]" at bounding box center [178, 689] width 87 height 18
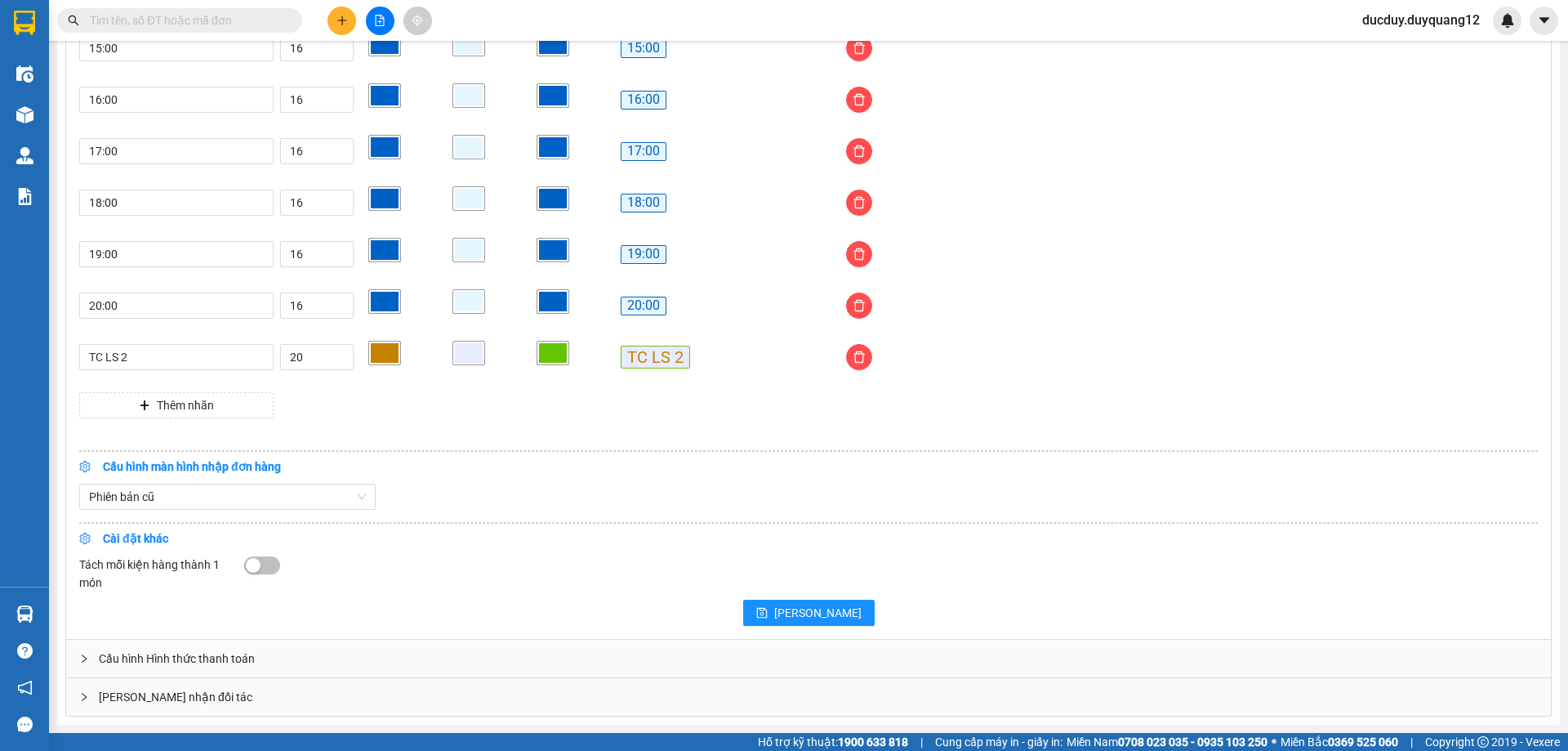
scroll to position [1350, 0]
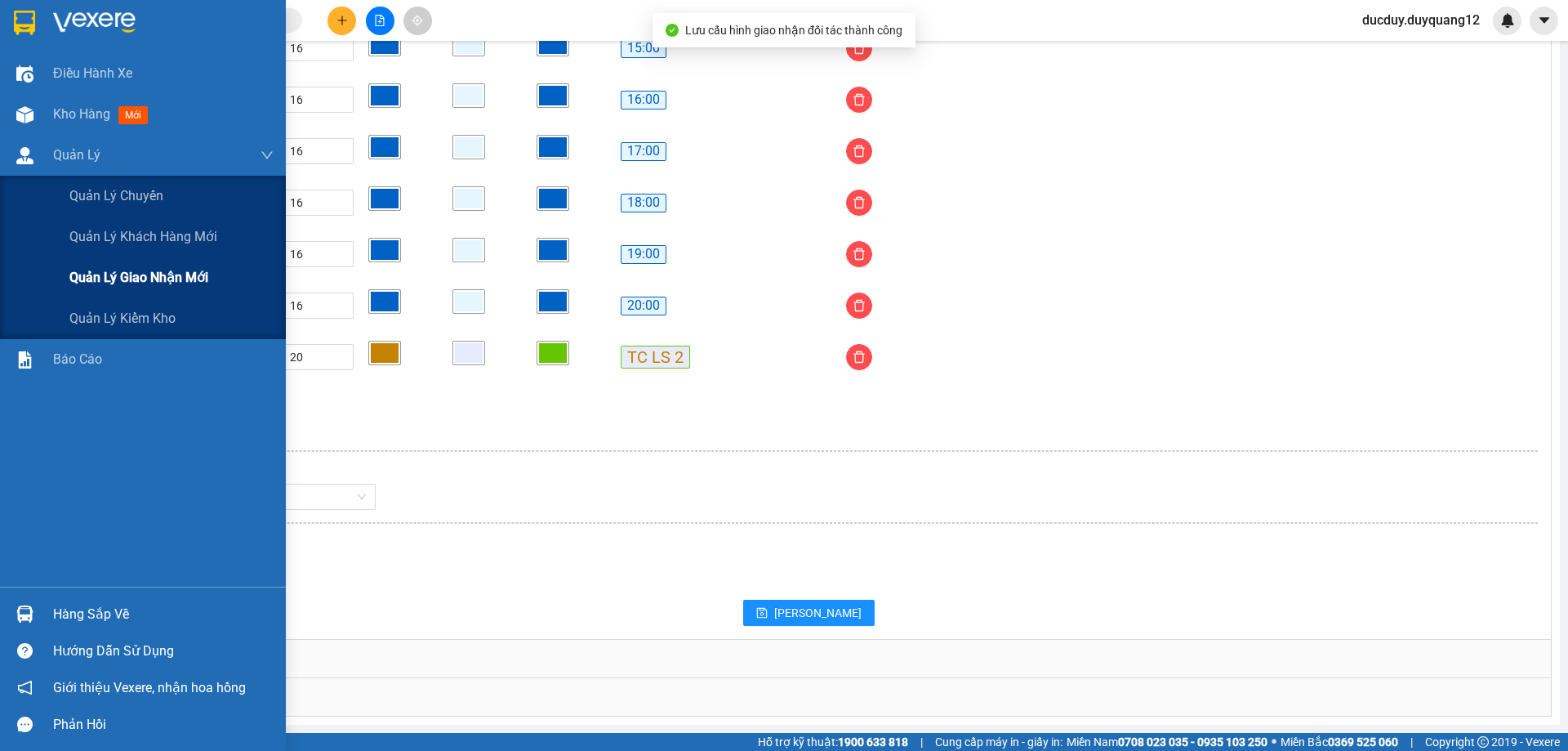
click at [125, 283] on span "Quản lý giao nhận mới" at bounding box center [139, 277] width 139 height 20
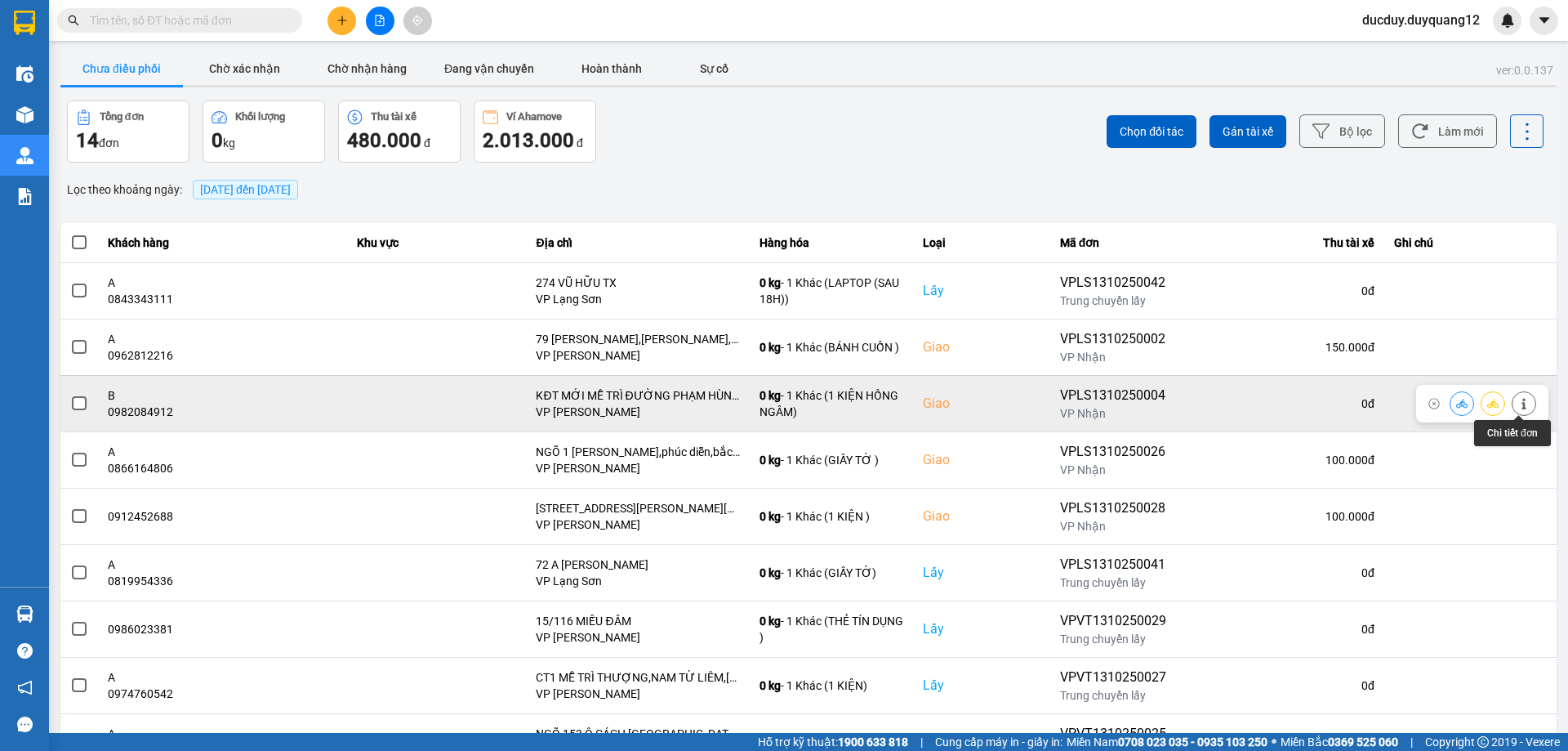
click at [1528, 407] on button at bounding box center [1524, 403] width 23 height 28
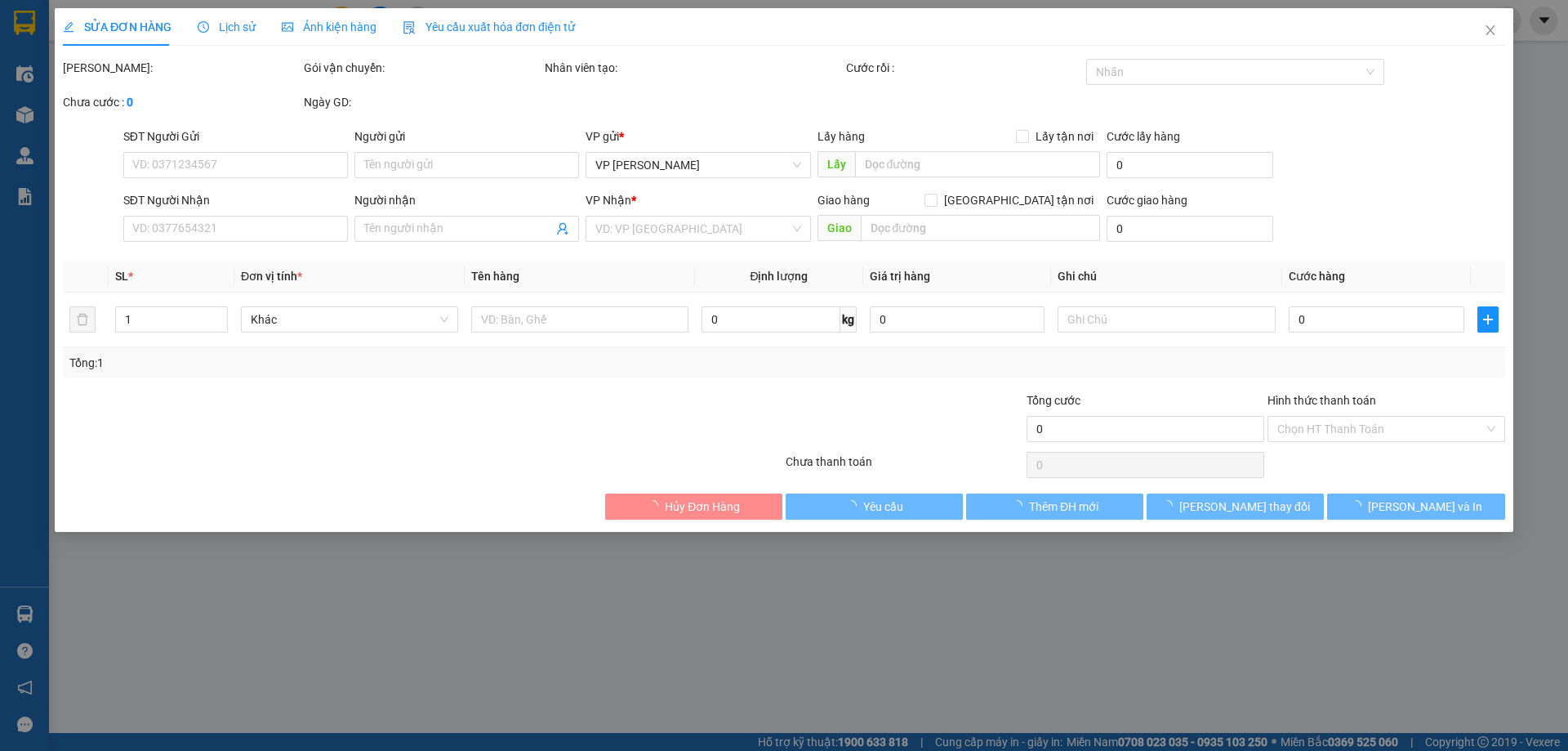
type input "0982639079"
type input "A"
checkbox input "true"
type input "VPLS"
type input "0982084912"
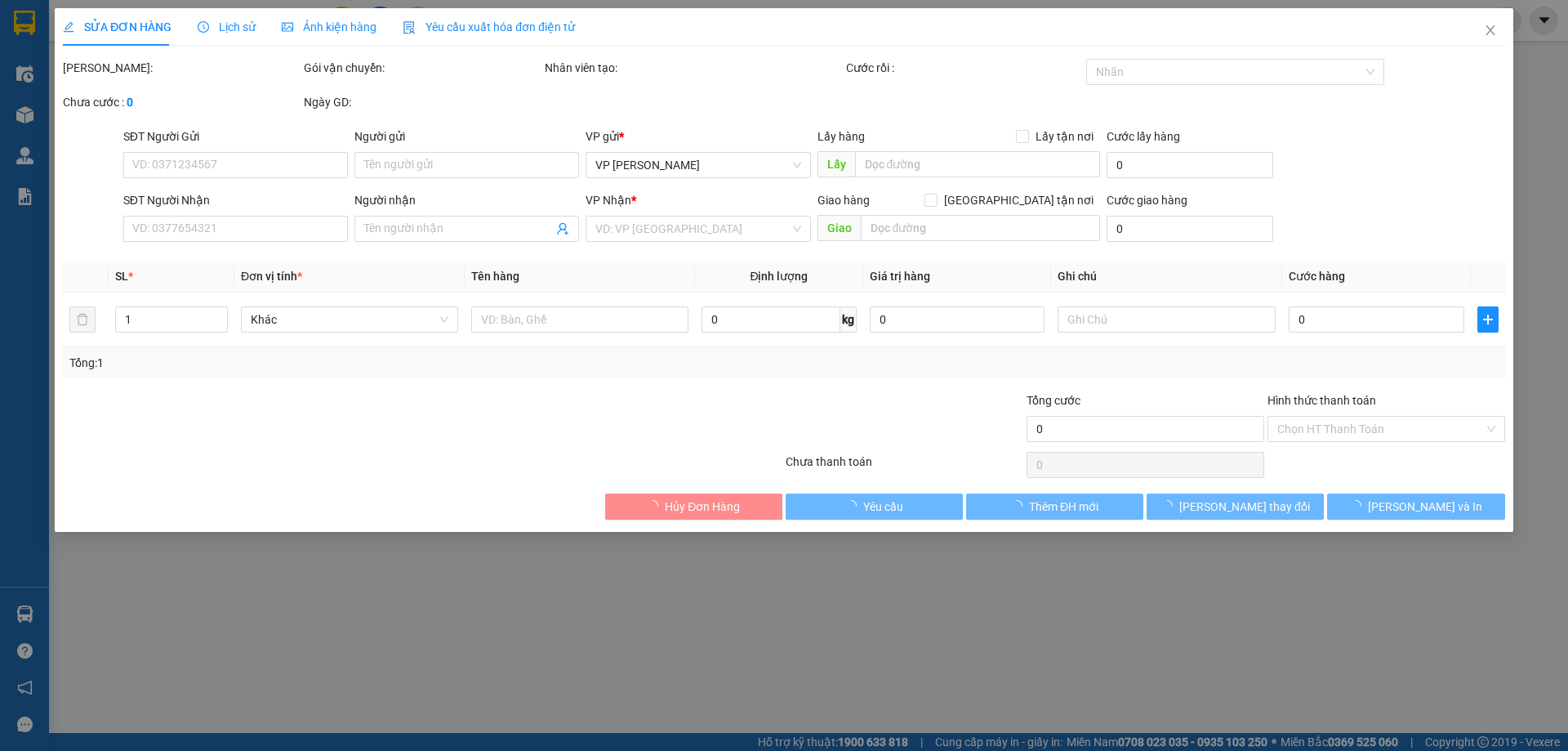
type input "B"
checkbox input "true"
type input "KĐT MỚI MỄ TRÌ ĐƯỜNG PHẠM HÙNG TÒA HANDICO"
type input "110.000"
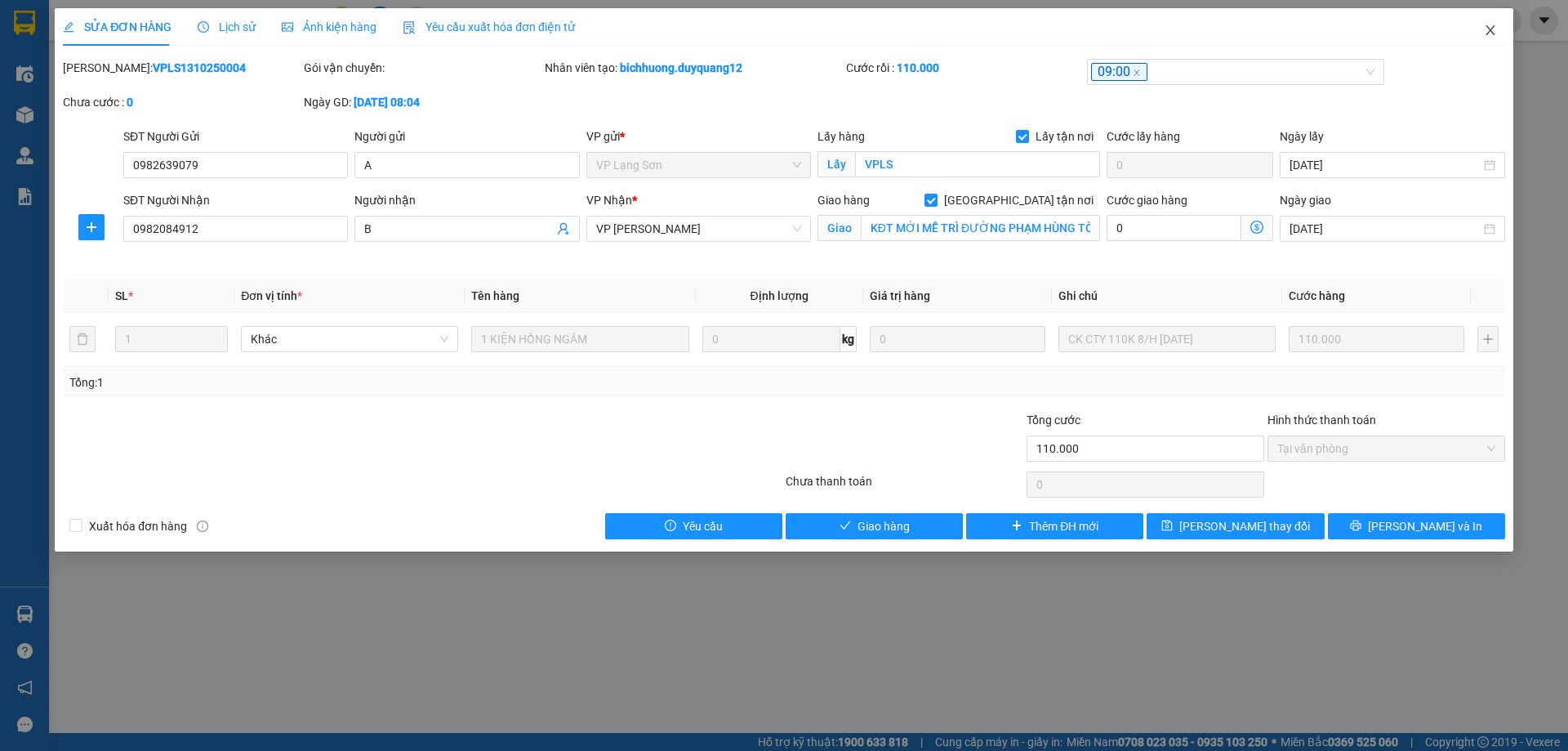
click at [1494, 30] on icon "close" at bounding box center [1490, 30] width 13 height 13
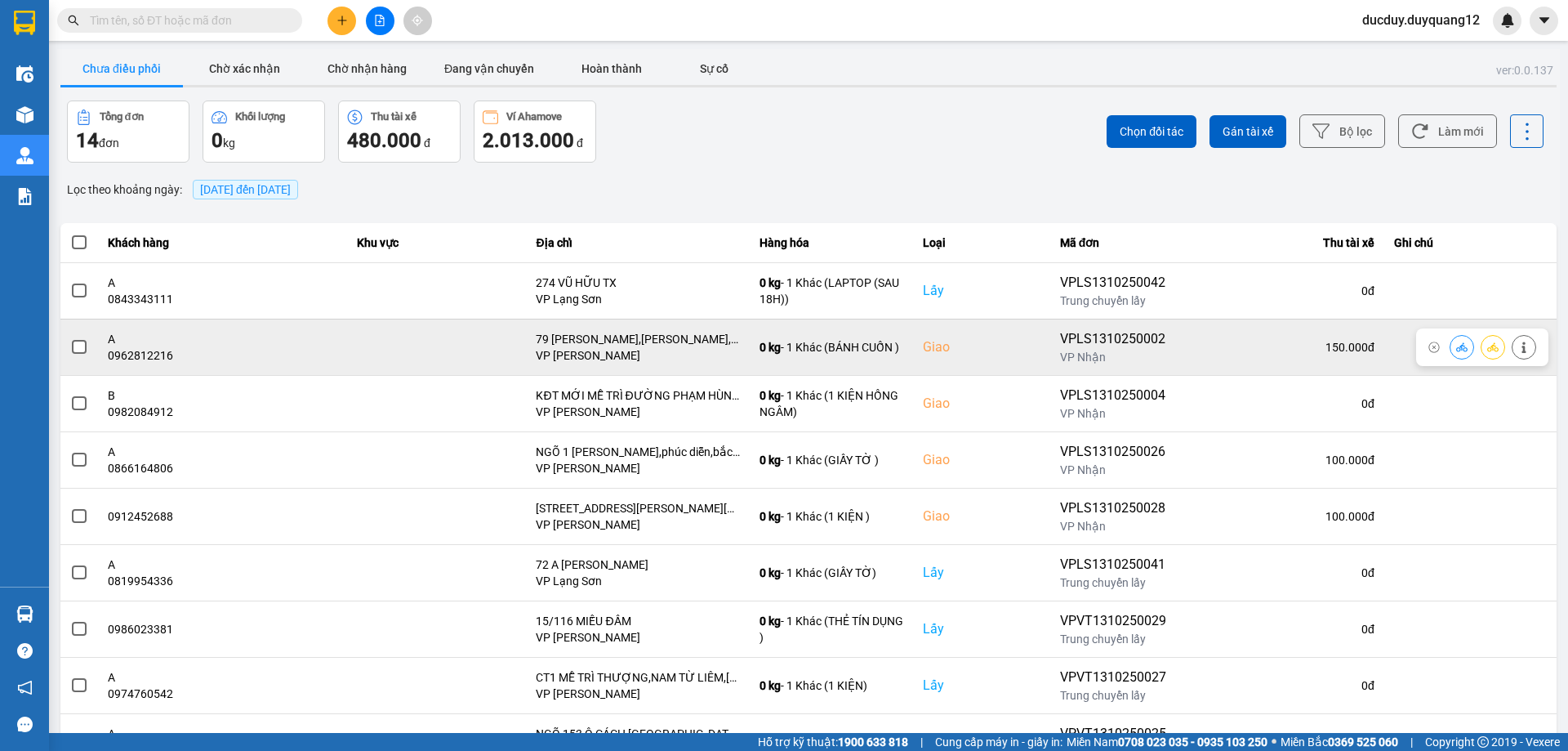
click at [79, 347] on span at bounding box center [79, 346] width 15 height 15
click at [71, 338] on input "checkbox" at bounding box center [71, 338] width 0 height 0
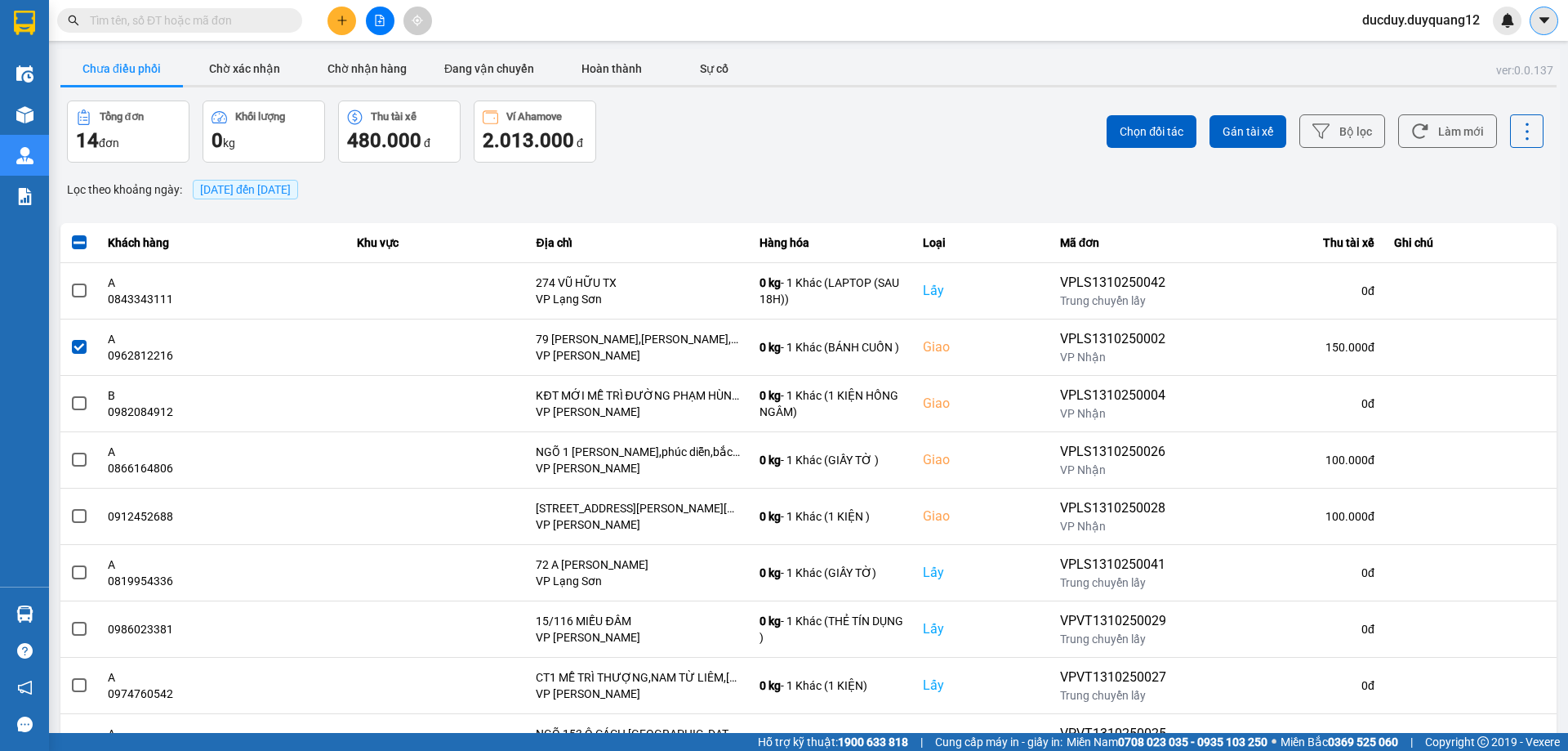
click at [1551, 19] on button at bounding box center [1543, 20] width 28 height 28
click at [1496, 54] on div "Cấu hình nhà xe" at bounding box center [1501, 61] width 83 height 18
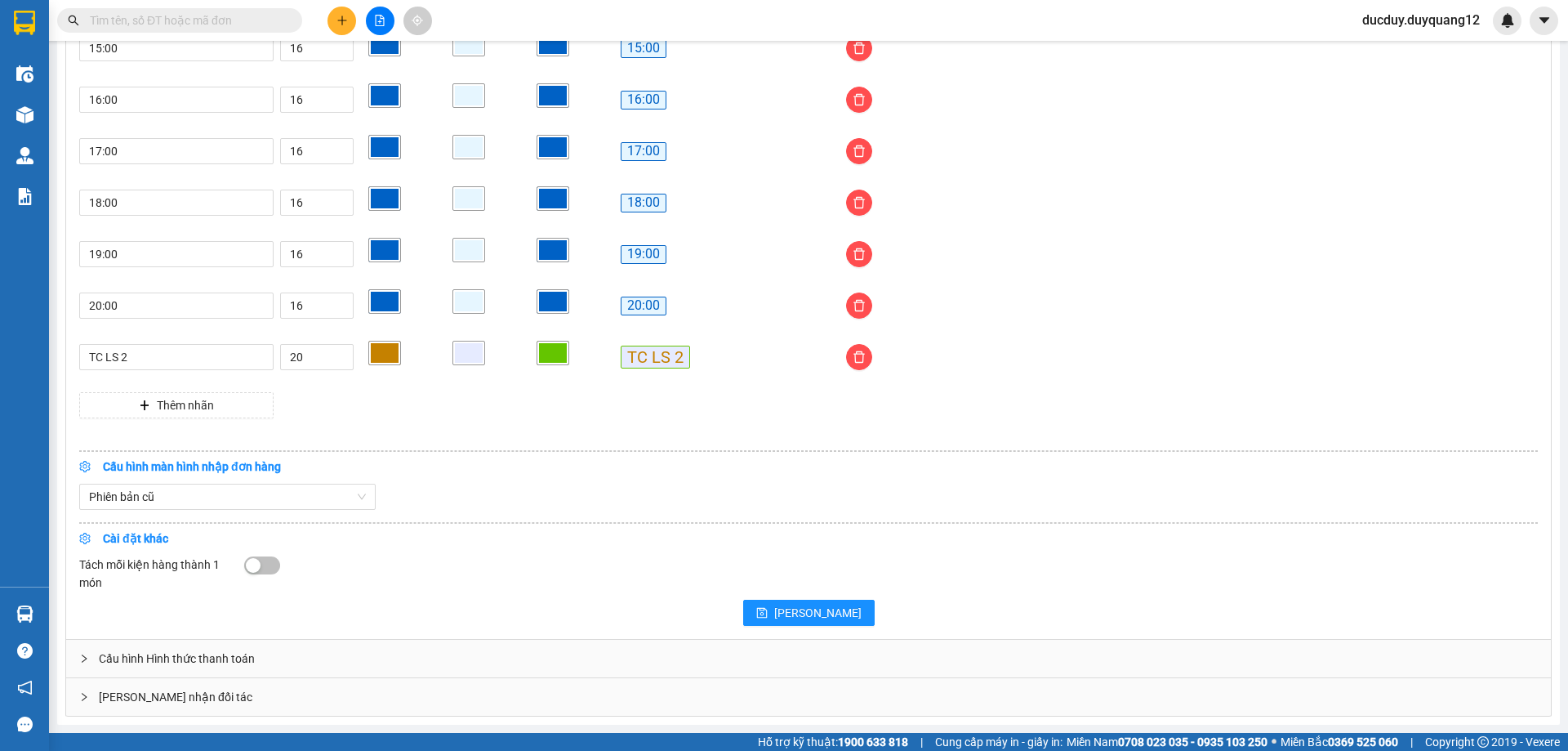
click at [423, 695] on div "[PERSON_NAME] nhận đối tác" at bounding box center [808, 696] width 1485 height 38
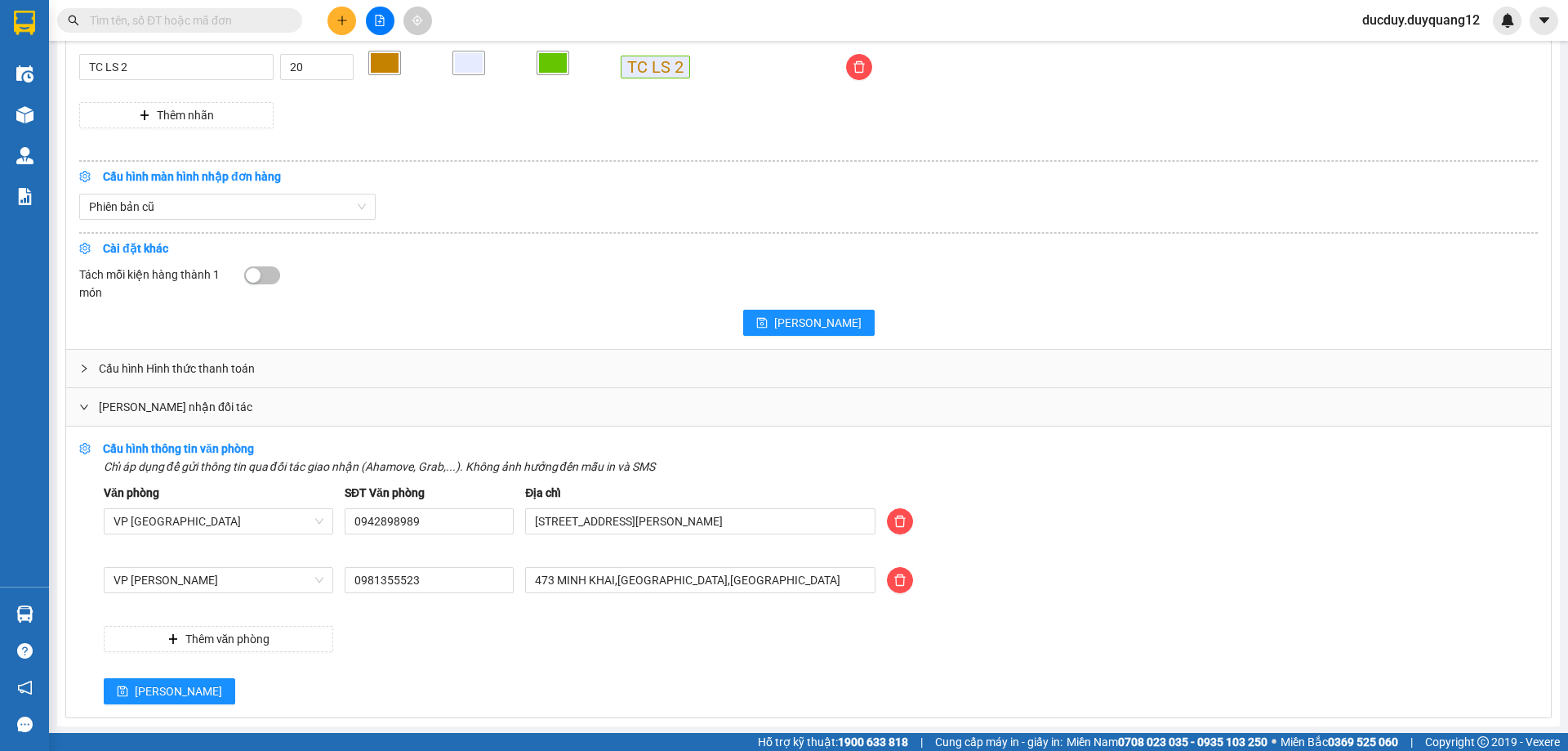
scroll to position [1640, 0]
click at [145, 682] on span "[PERSON_NAME]" at bounding box center [178, 689] width 87 height 18
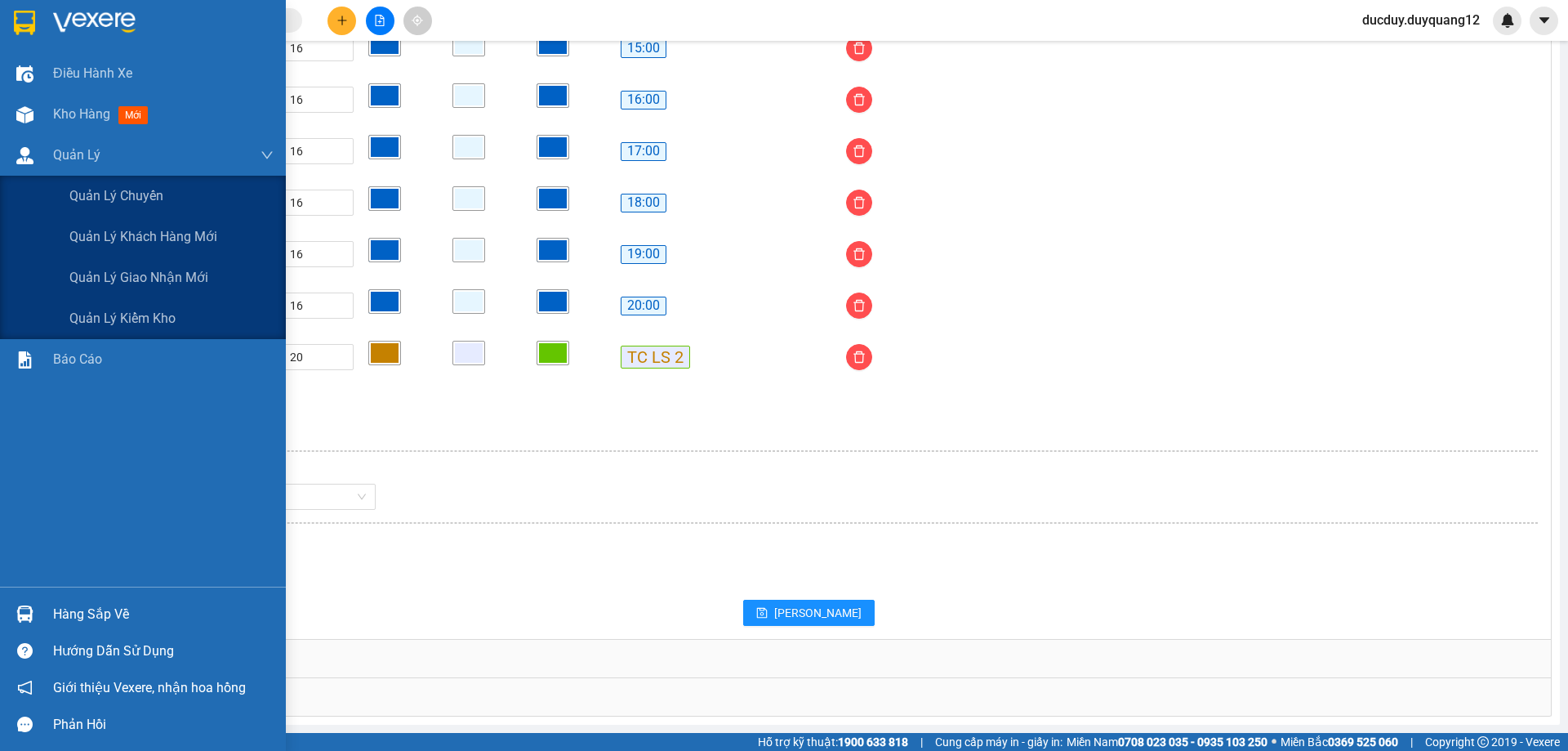
scroll to position [1350, 0]
click at [98, 271] on span "Quản lý giao nhận mới" at bounding box center [139, 277] width 139 height 20
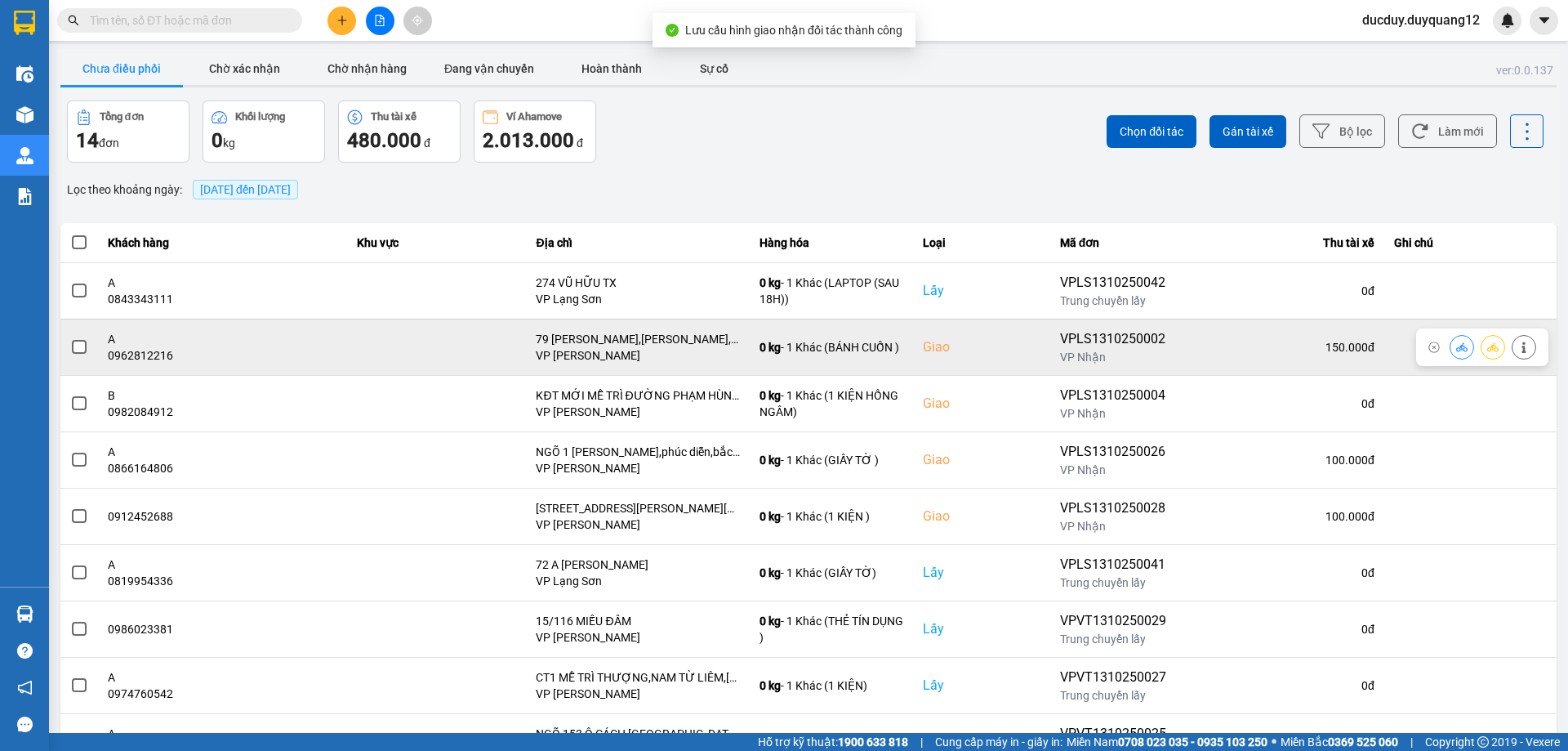
click at [78, 345] on span at bounding box center [79, 346] width 15 height 15
click at [71, 338] on input "checkbox" at bounding box center [71, 338] width 0 height 0
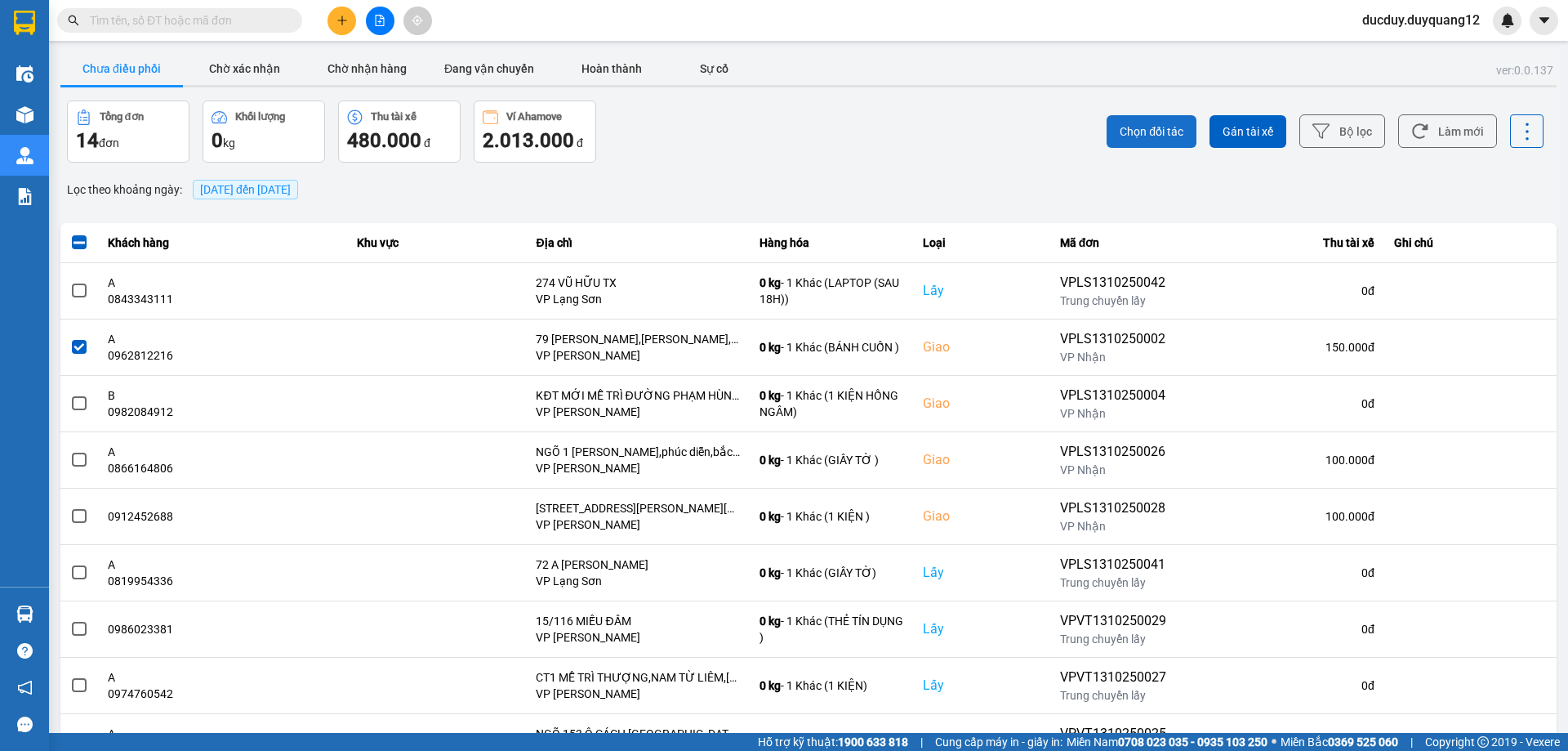
click at [1112, 130] on div "Chọn đối tác Gán tài xế Bộ lọc Làm mới" at bounding box center [1175, 131] width 739 height 62
click at [1119, 129] on span "Chọn đối tác" at bounding box center [1151, 131] width 63 height 17
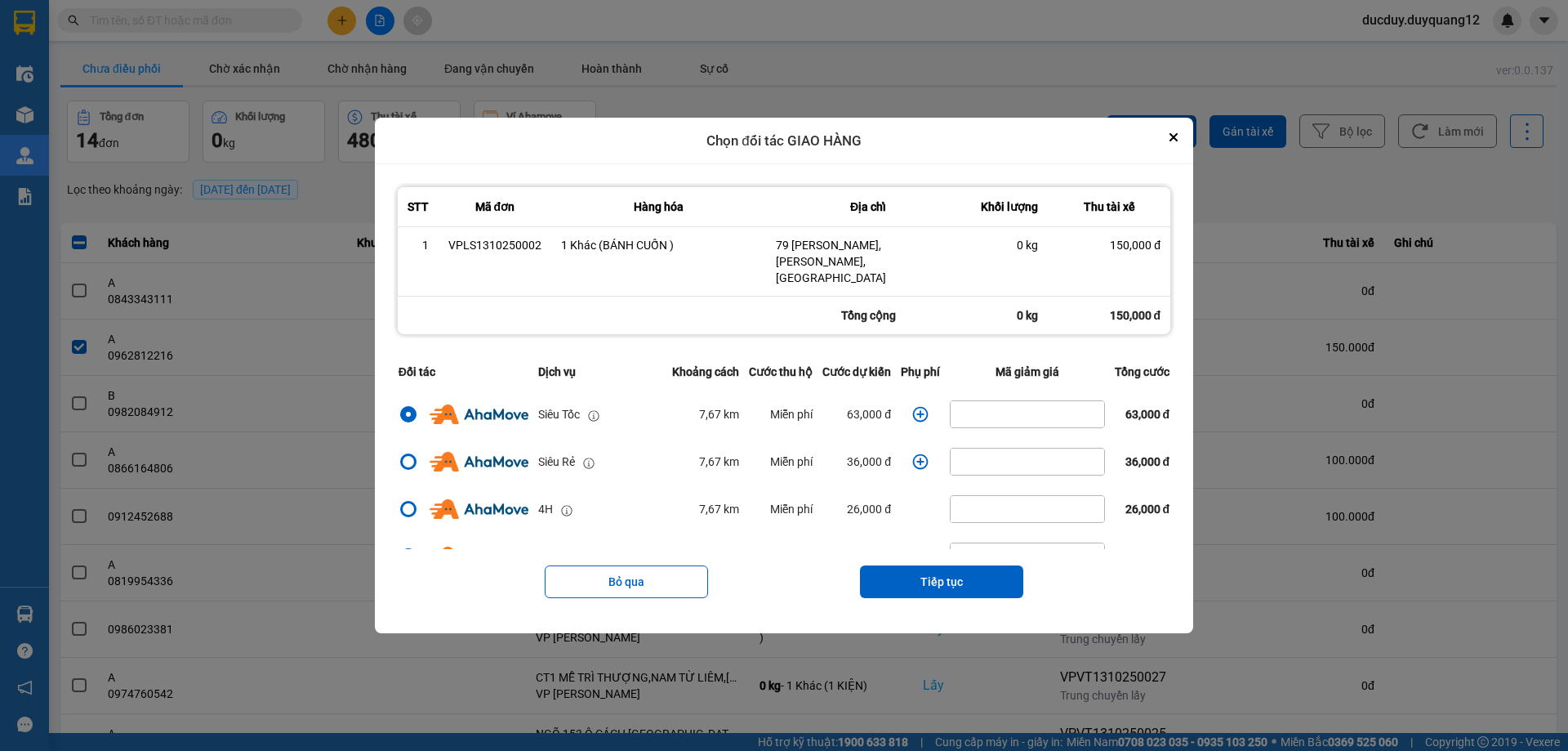
click at [923, 406] on icon "dialog" at bounding box center [920, 414] width 17 height 17
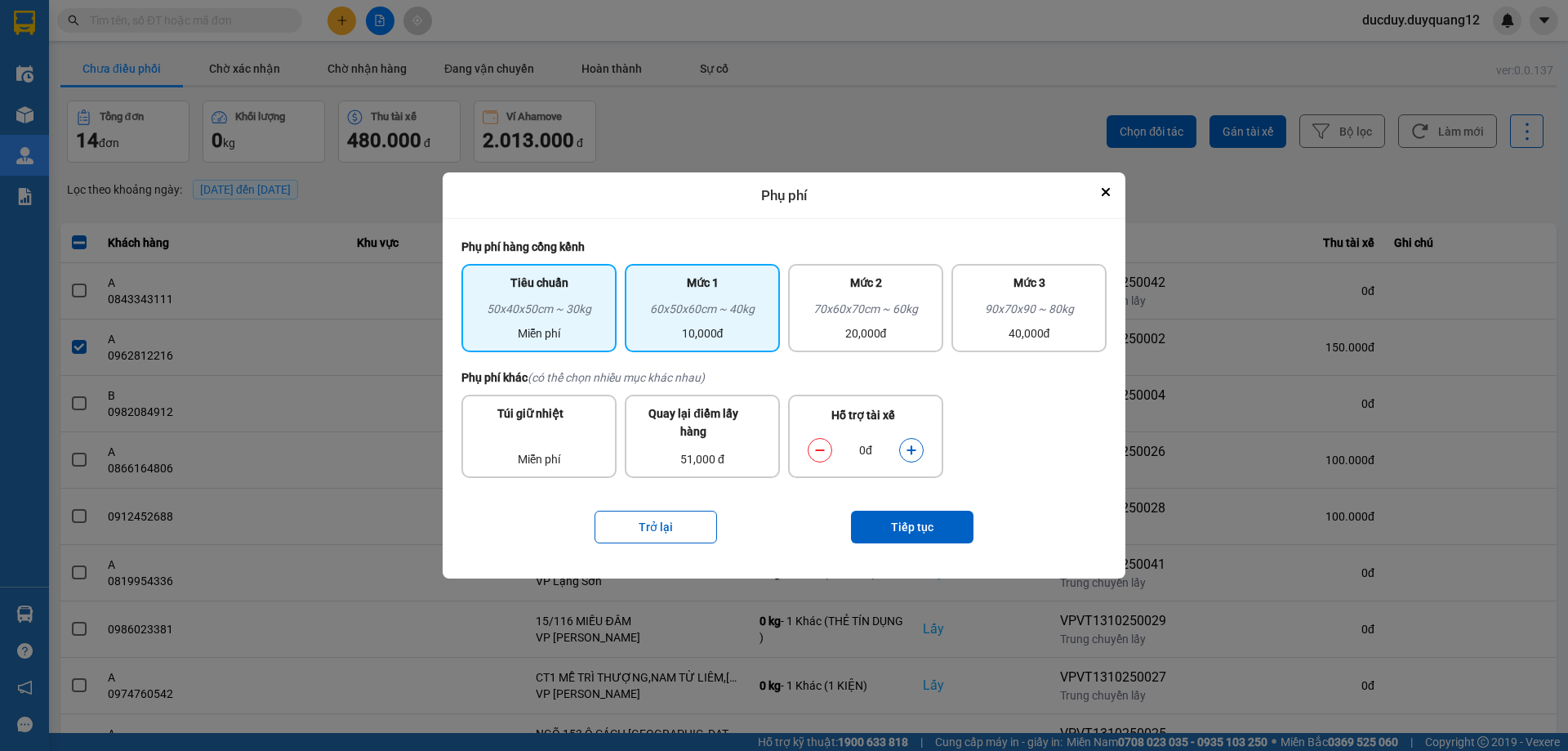
click at [692, 317] on div "60x50x60cm ~ 40kg" at bounding box center [702, 312] width 136 height 25
click at [730, 317] on div "60x50x60cm ~ 40kg" at bounding box center [702, 312] width 136 height 25
click at [693, 319] on div "60x50x60cm ~ 40kg" at bounding box center [702, 312] width 136 height 25
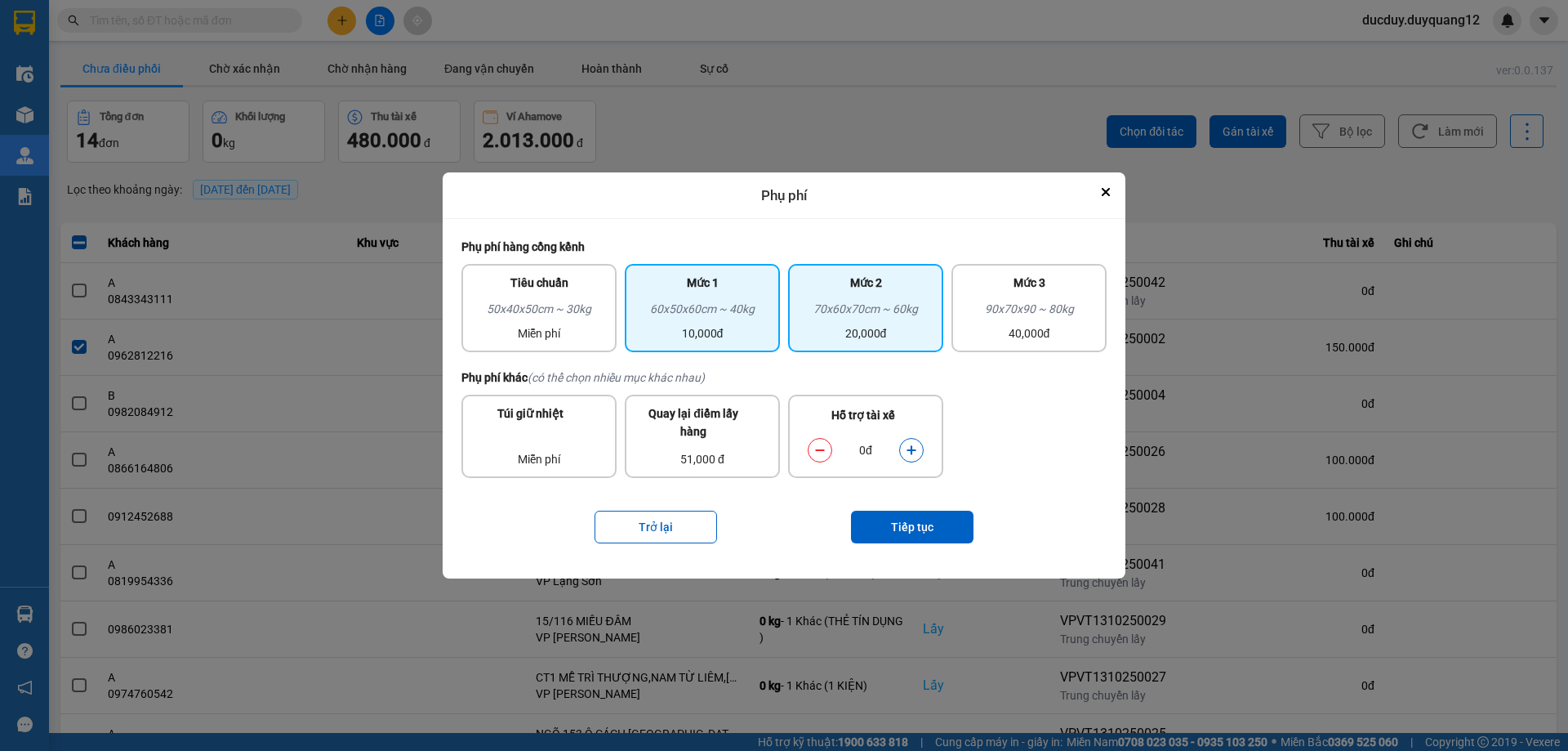
click at [854, 328] on div "20,000đ" at bounding box center [866, 333] width 136 height 18
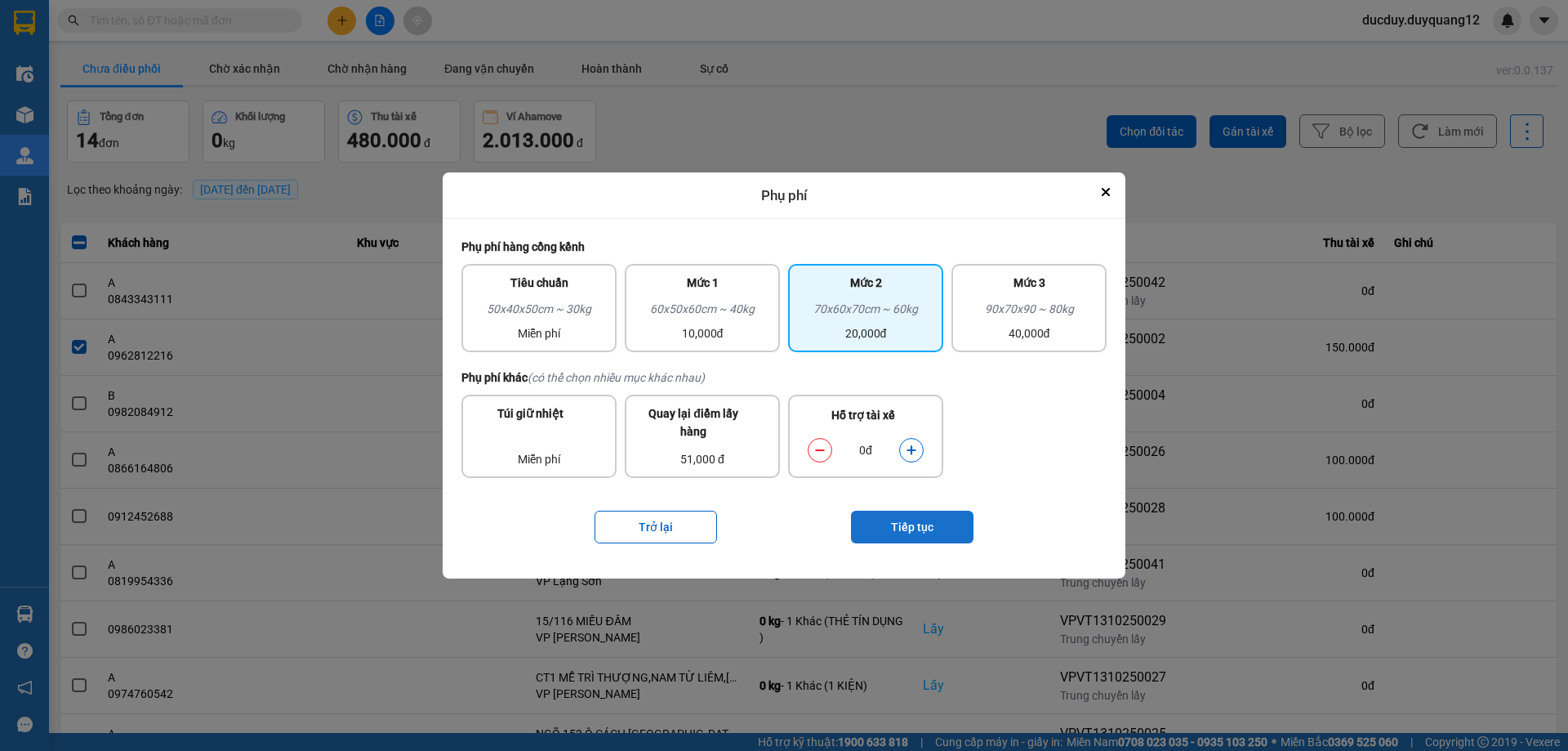
click at [934, 524] on button "Tiếp tục" at bounding box center [911, 526] width 123 height 33
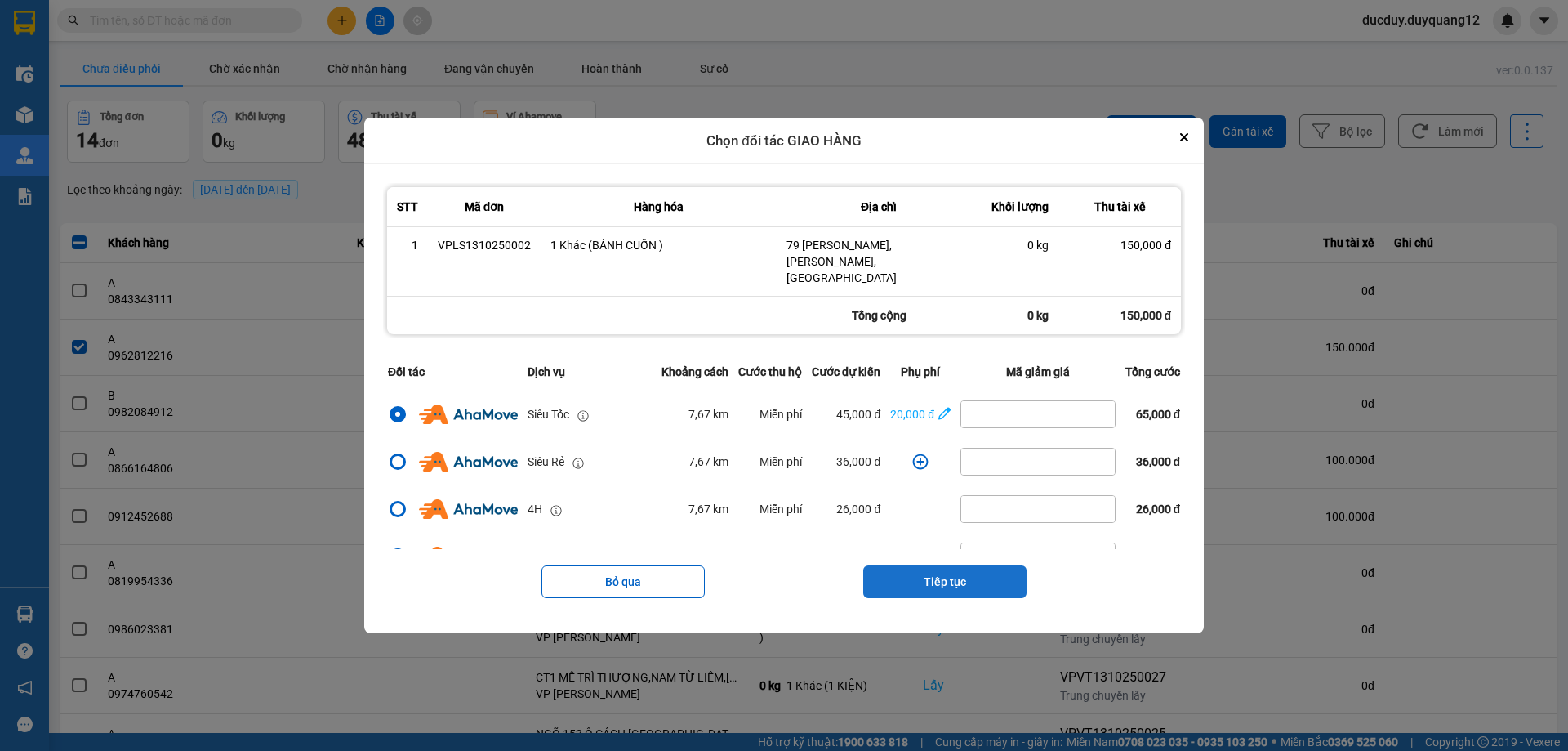
click at [949, 569] on button "Tiếp tục" at bounding box center [944, 581] width 163 height 33
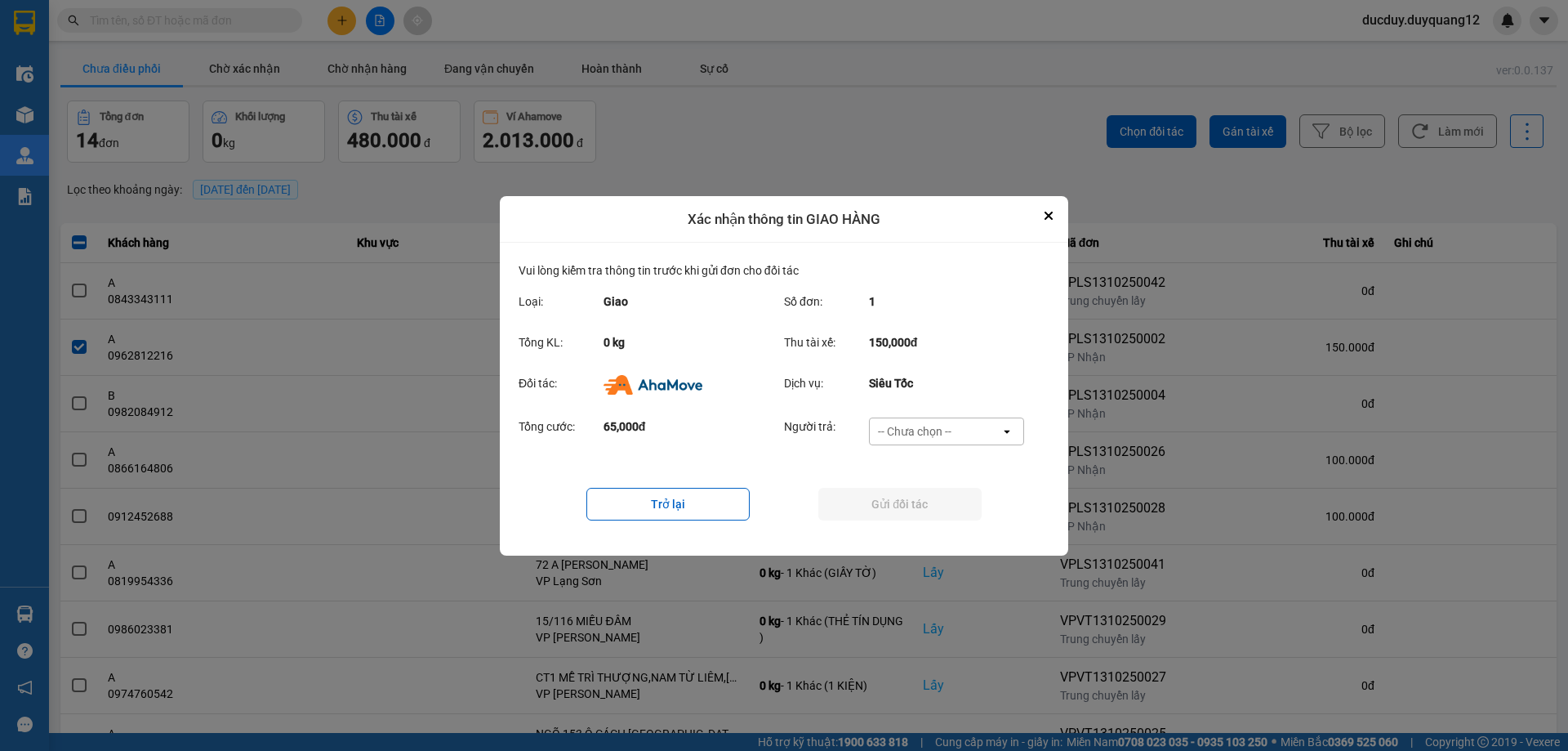
click at [940, 424] on div "-- Chưa chọn --" at bounding box center [914, 431] width 73 height 17
click at [925, 519] on span "Ví Ahamove" at bounding box center [914, 524] width 66 height 17
click at [912, 494] on button "Gửi đối tác" at bounding box center [899, 503] width 163 height 33
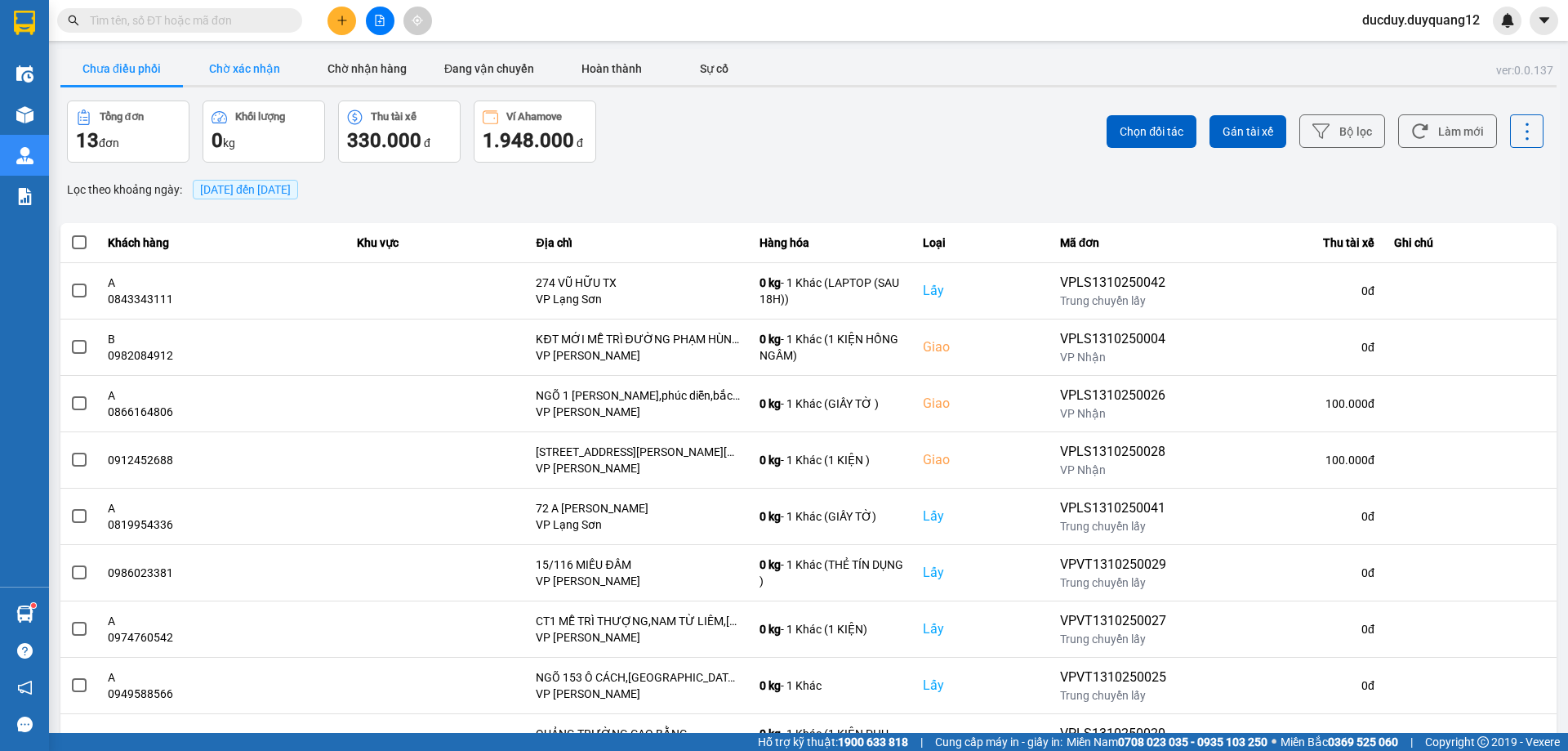
click at [228, 68] on button "Chờ xác nhận" at bounding box center [244, 68] width 123 height 33
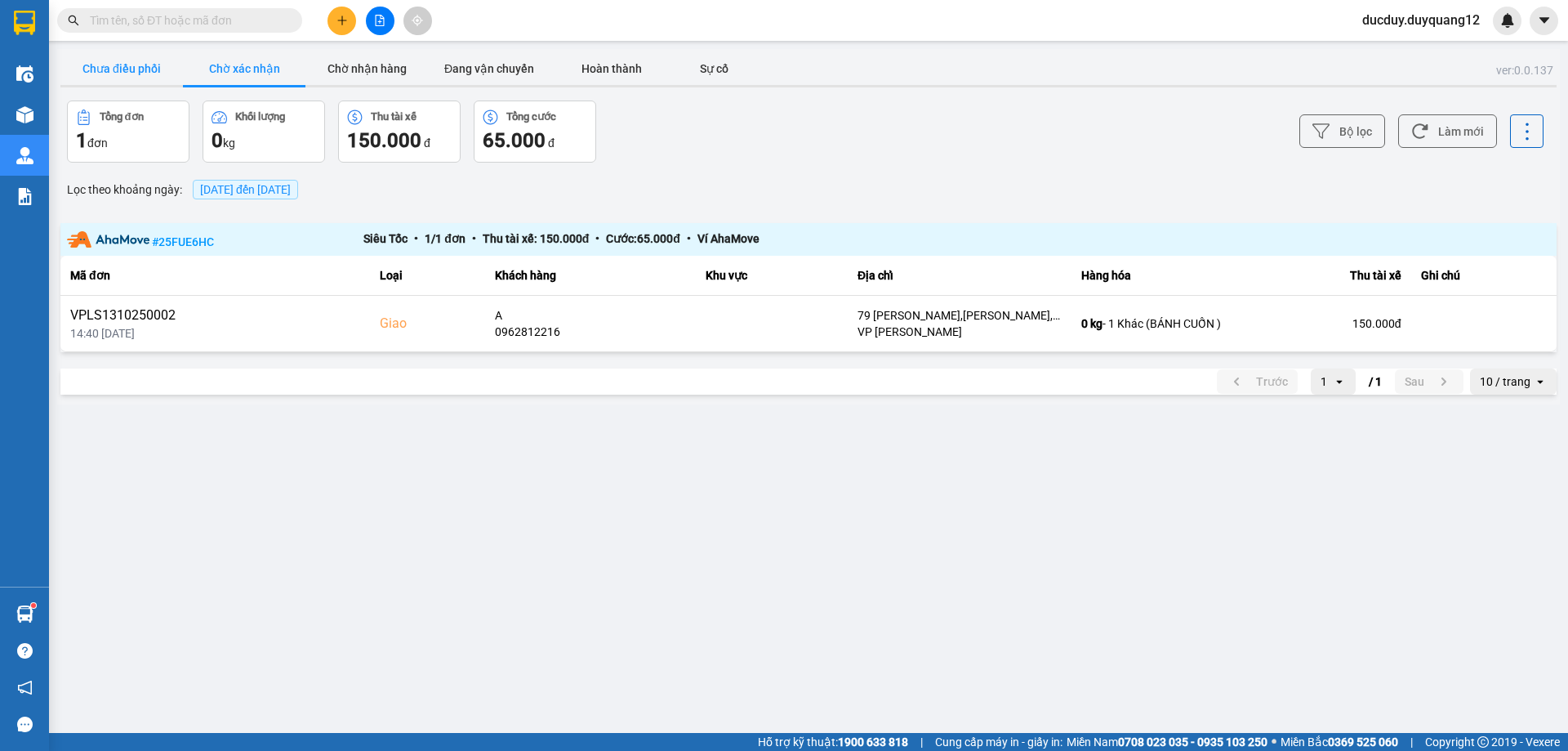
click at [136, 69] on button "Chưa điều phối" at bounding box center [122, 68] width 123 height 33
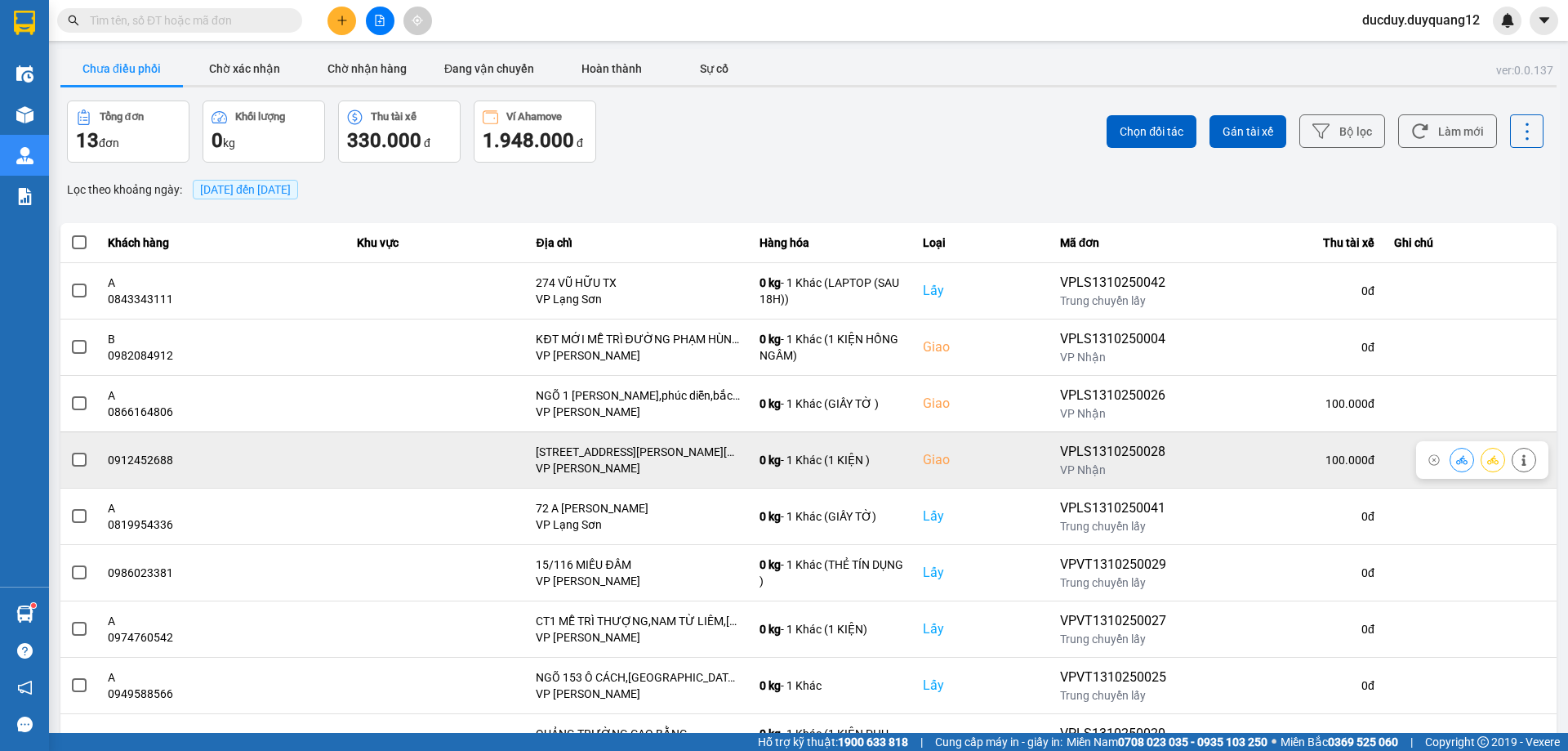
click at [77, 457] on span at bounding box center [79, 459] width 15 height 15
click at [71, 450] on input "checkbox" at bounding box center [71, 450] width 0 height 0
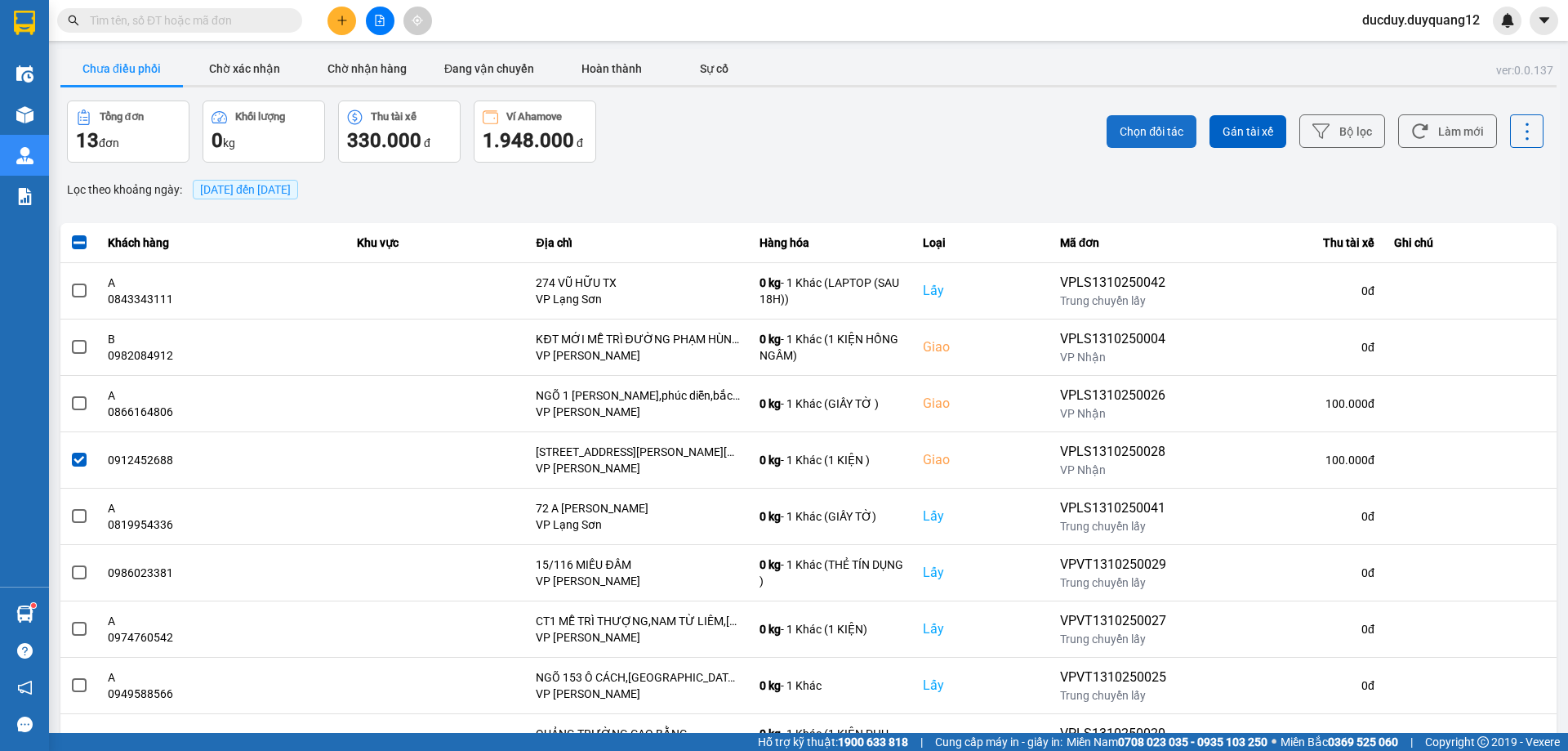
click at [1147, 128] on span "Chọn đối tác" at bounding box center [1151, 131] width 63 height 17
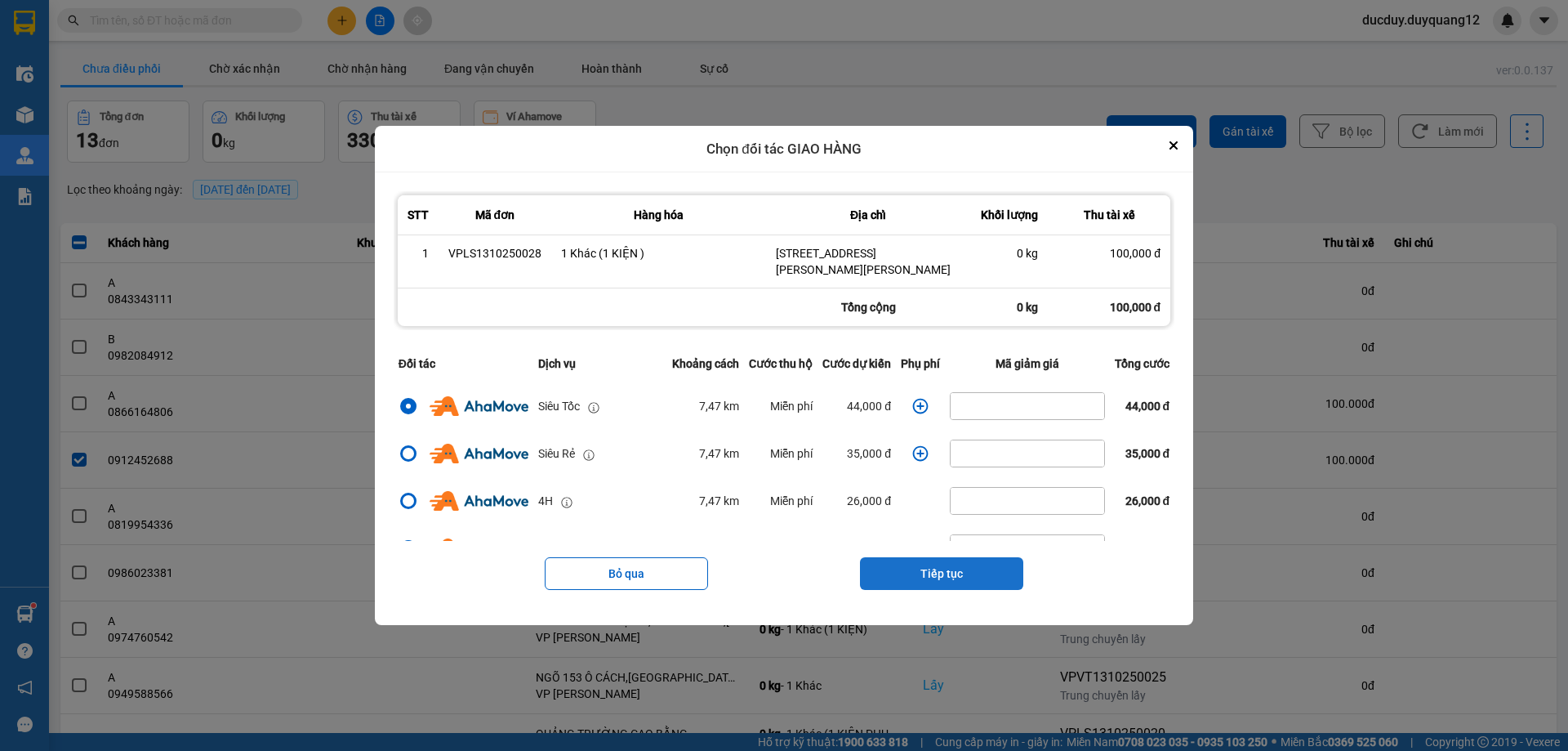
click at [933, 571] on button "Tiếp tục" at bounding box center [941, 573] width 163 height 33
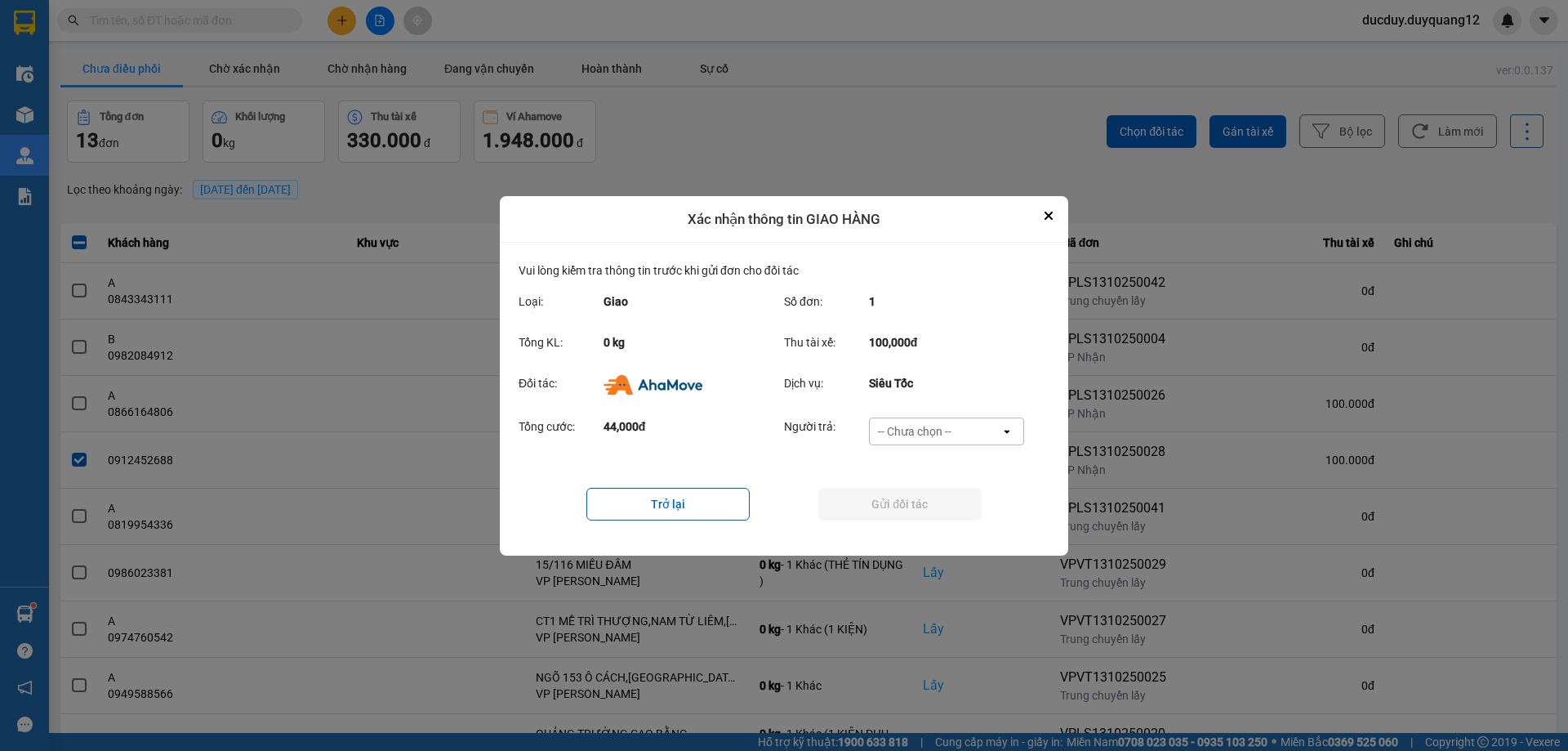
click at [936, 428] on div "-- Chưa chọn --" at bounding box center [914, 431] width 73 height 17
click at [932, 518] on span "Ví Ahamove" at bounding box center [914, 524] width 66 height 17
click at [933, 504] on button "Gửi đối tác" at bounding box center [899, 503] width 163 height 33
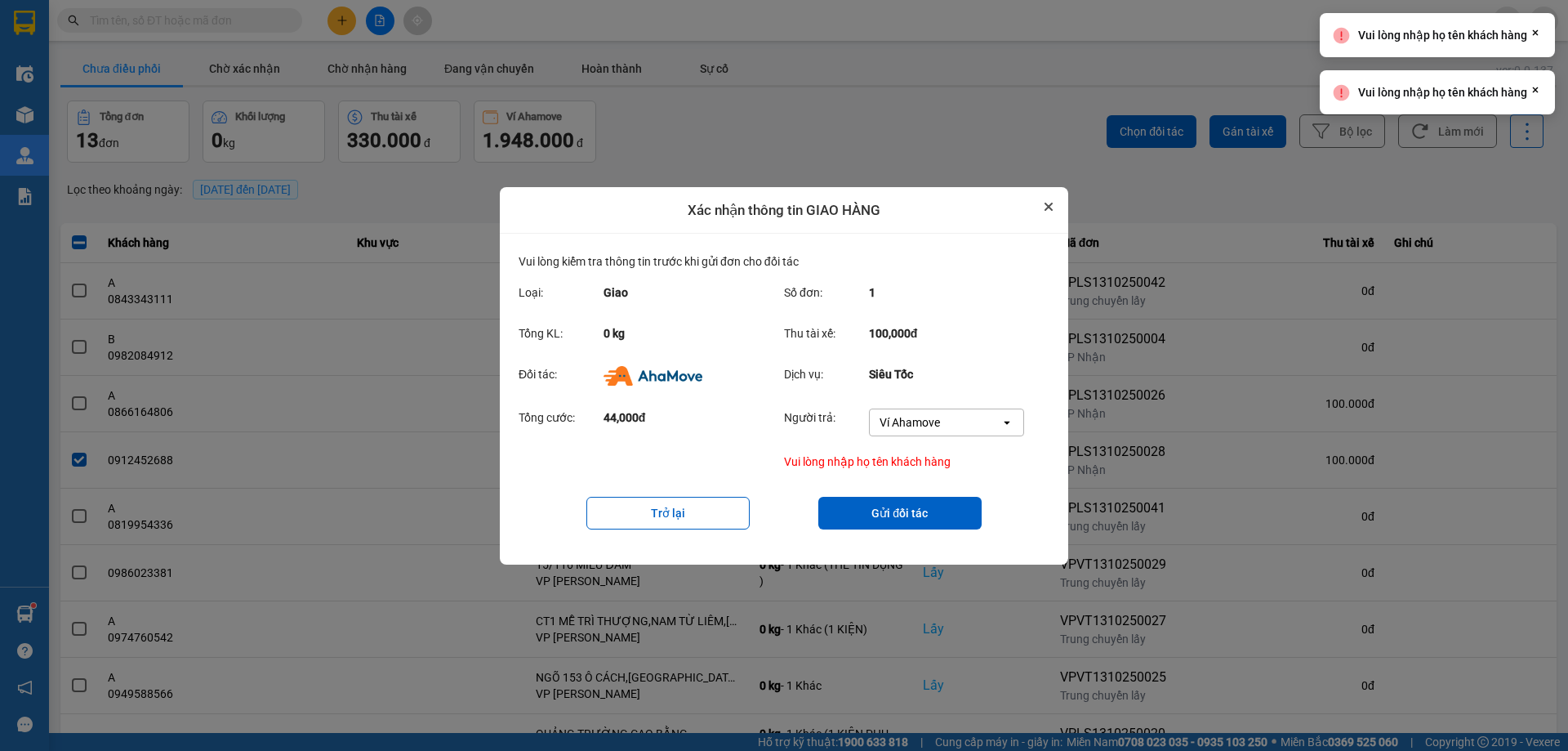
click at [1047, 208] on icon "Close" at bounding box center [1048, 206] width 6 height 6
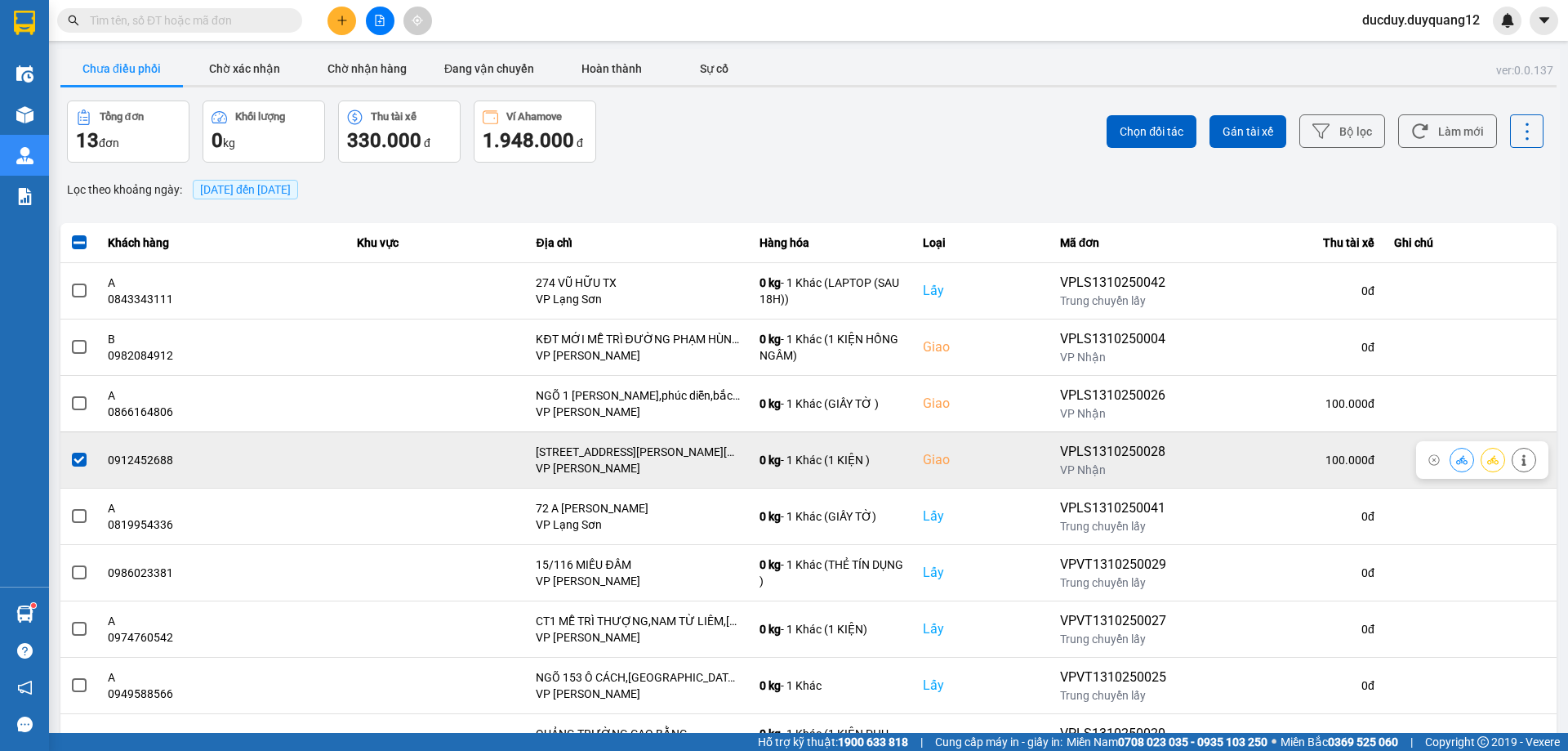
click at [1519, 454] on icon at bounding box center [1524, 459] width 11 height 11
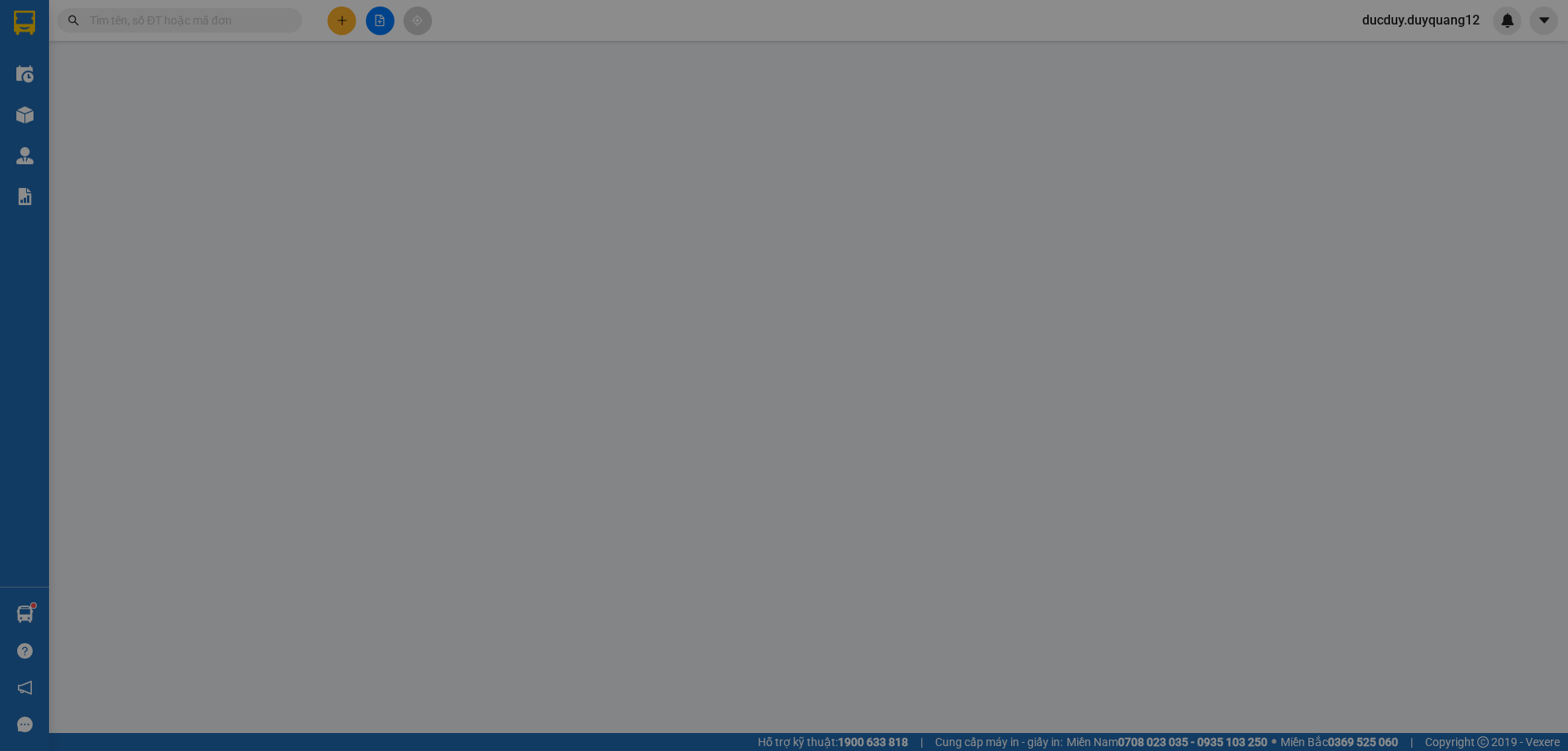
type input "0912123455"
checkbox input "true"
type input "VPLS"
type input "0912452688"
checkbox input "true"
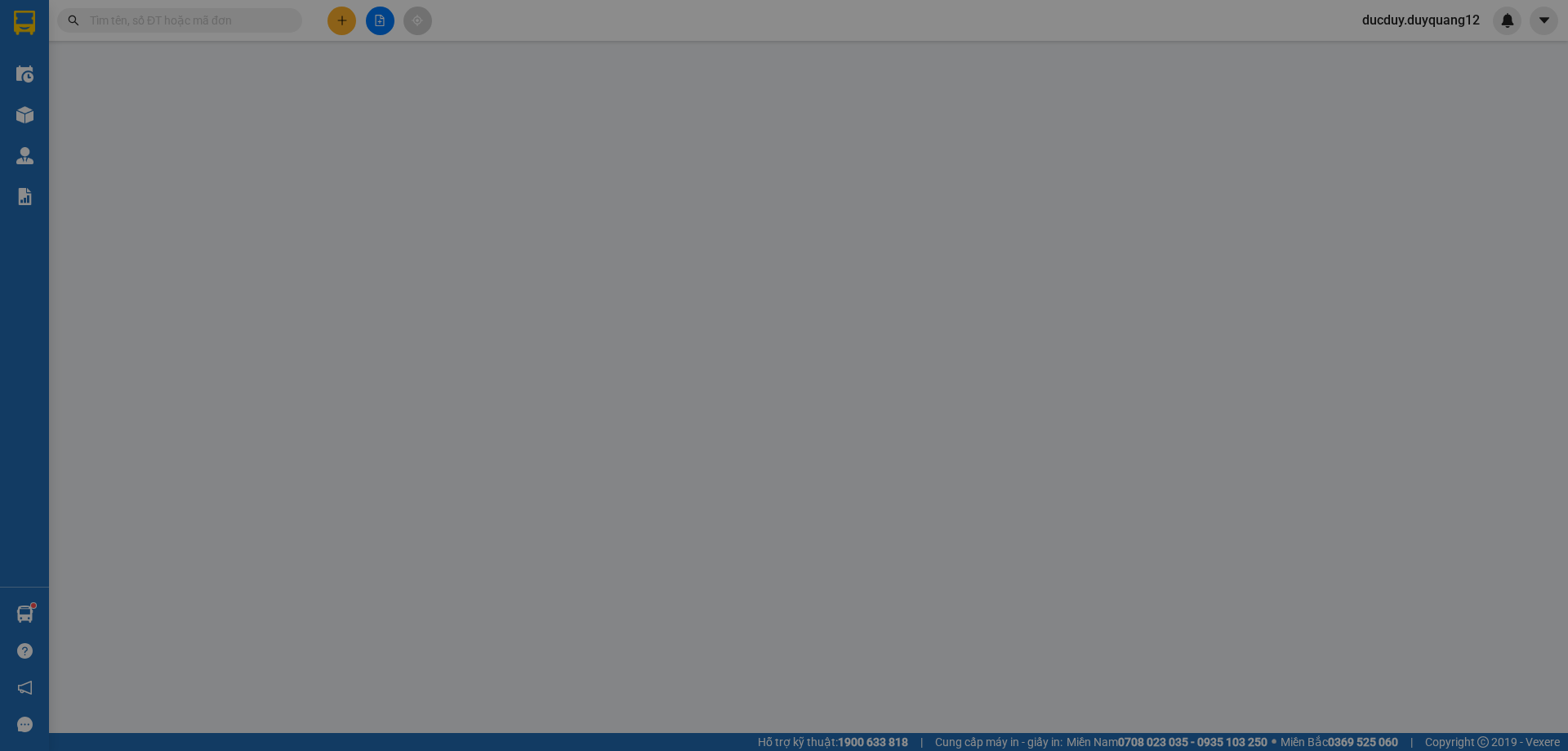
type input "[STREET_ADDRESS][PERSON_NAME][PERSON_NAME]"
type input "100.000"
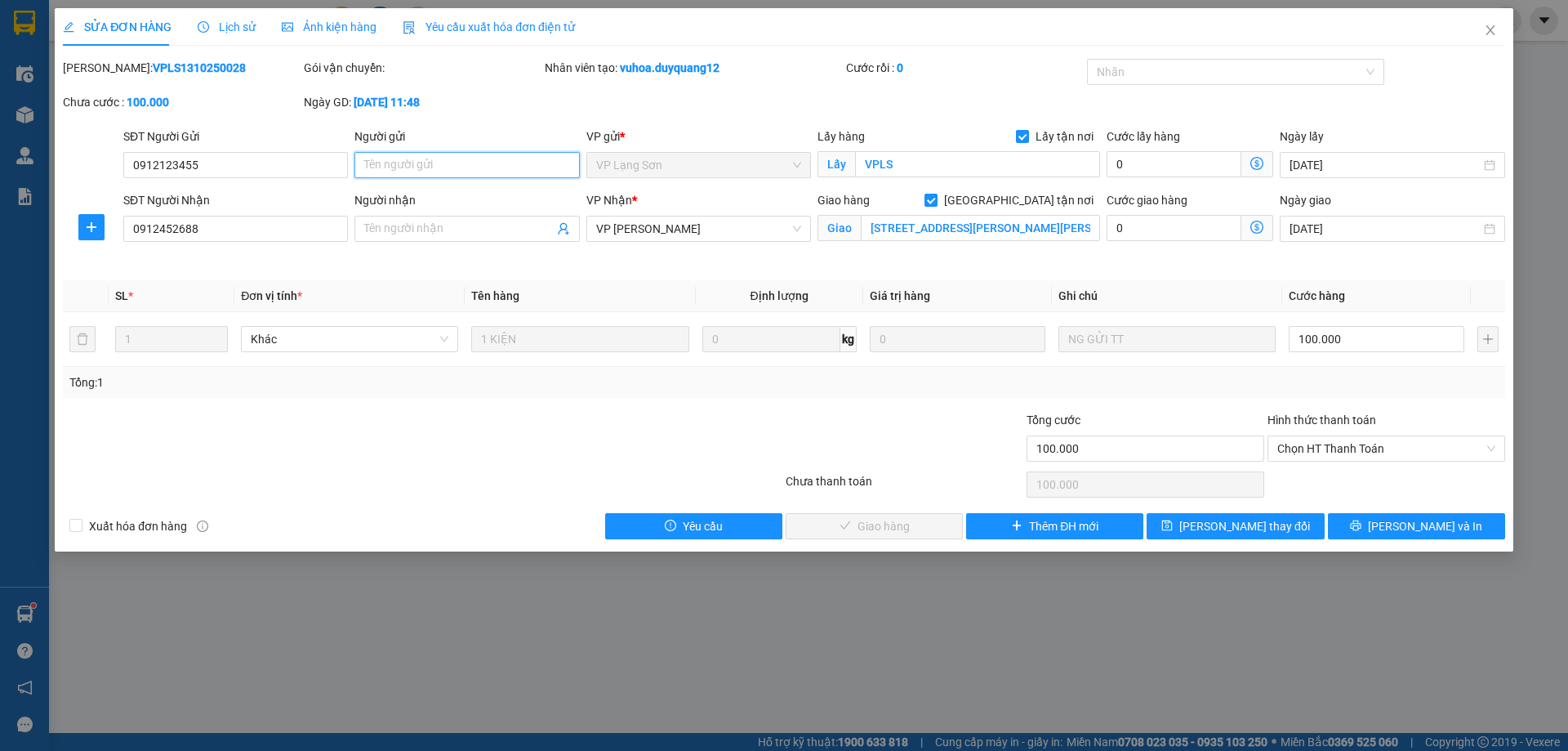
click at [428, 161] on input "Người gửi" at bounding box center [466, 165] width 225 height 26
click at [637, 165] on span "VP Lạng Sơn" at bounding box center [698, 165] width 205 height 25
click at [415, 171] on input "Người gửi" at bounding box center [466, 165] width 225 height 26
type input "a"
click at [411, 228] on input "Người nhận" at bounding box center [458, 228] width 189 height 18
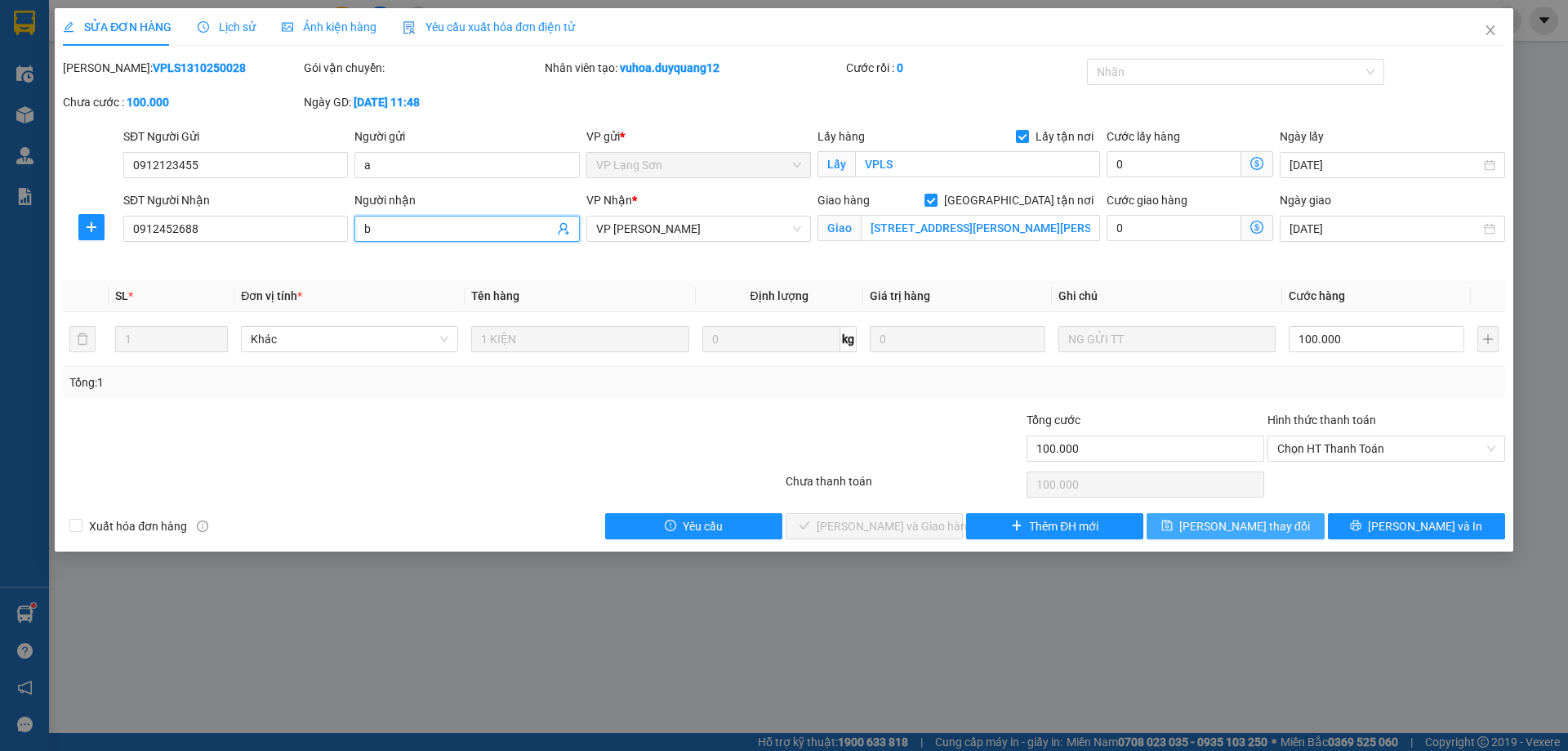
type input "b"
click at [1237, 517] on span "[PERSON_NAME] thay đổi" at bounding box center [1245, 526] width 130 height 18
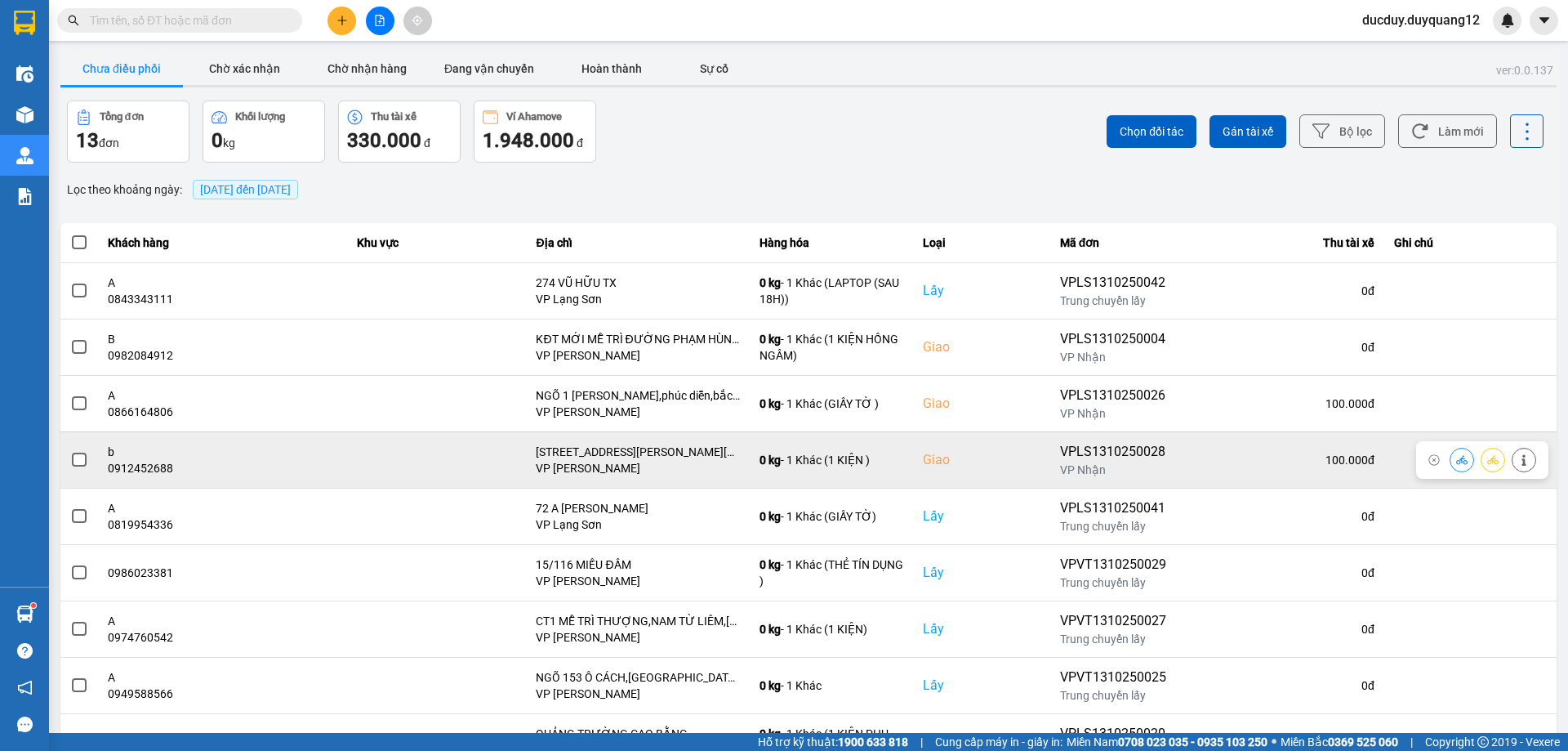
click at [84, 454] on span at bounding box center [79, 459] width 15 height 15
click at [71, 450] on input "checkbox" at bounding box center [71, 450] width 0 height 0
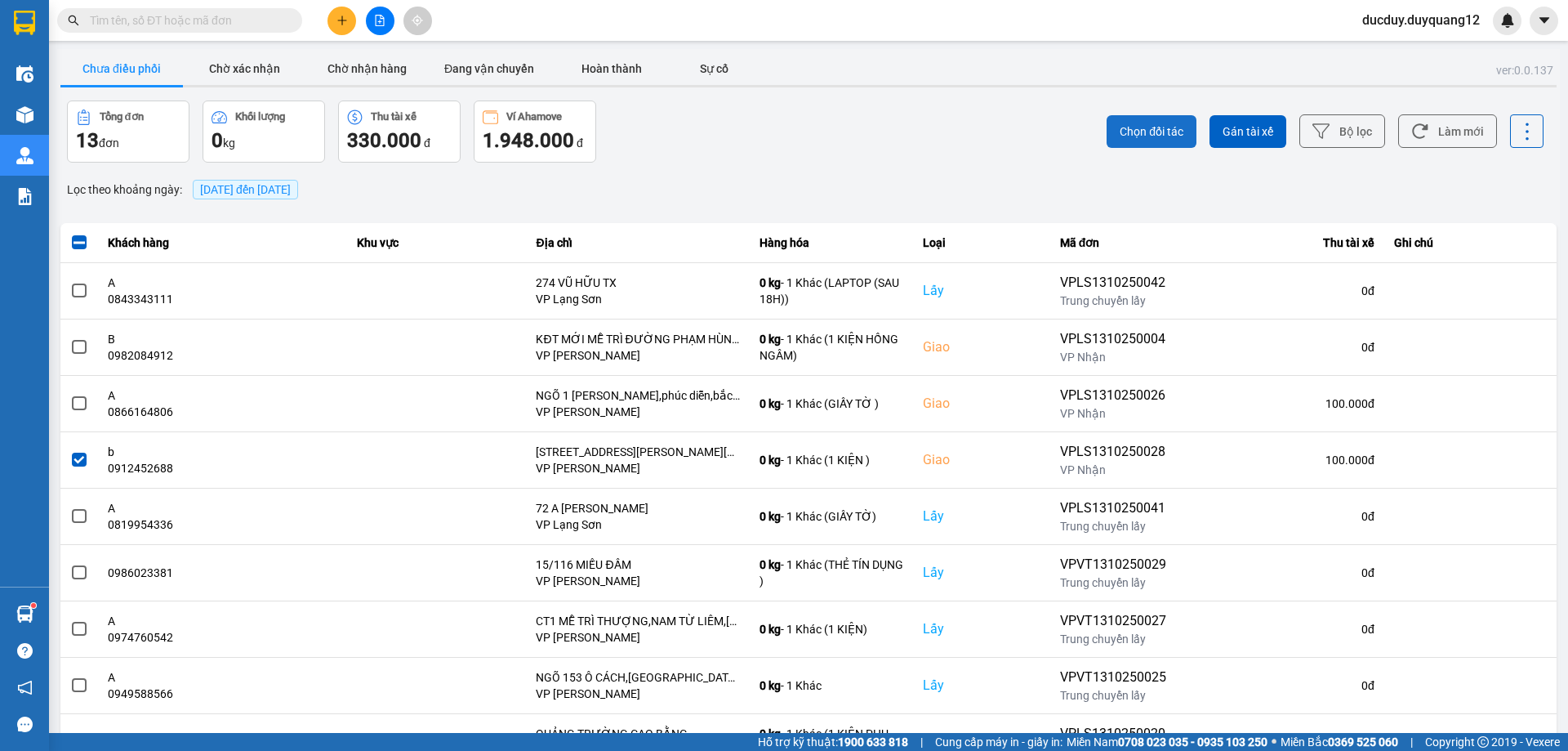
click at [1146, 127] on span "Chọn đối tác" at bounding box center [1151, 131] width 63 height 17
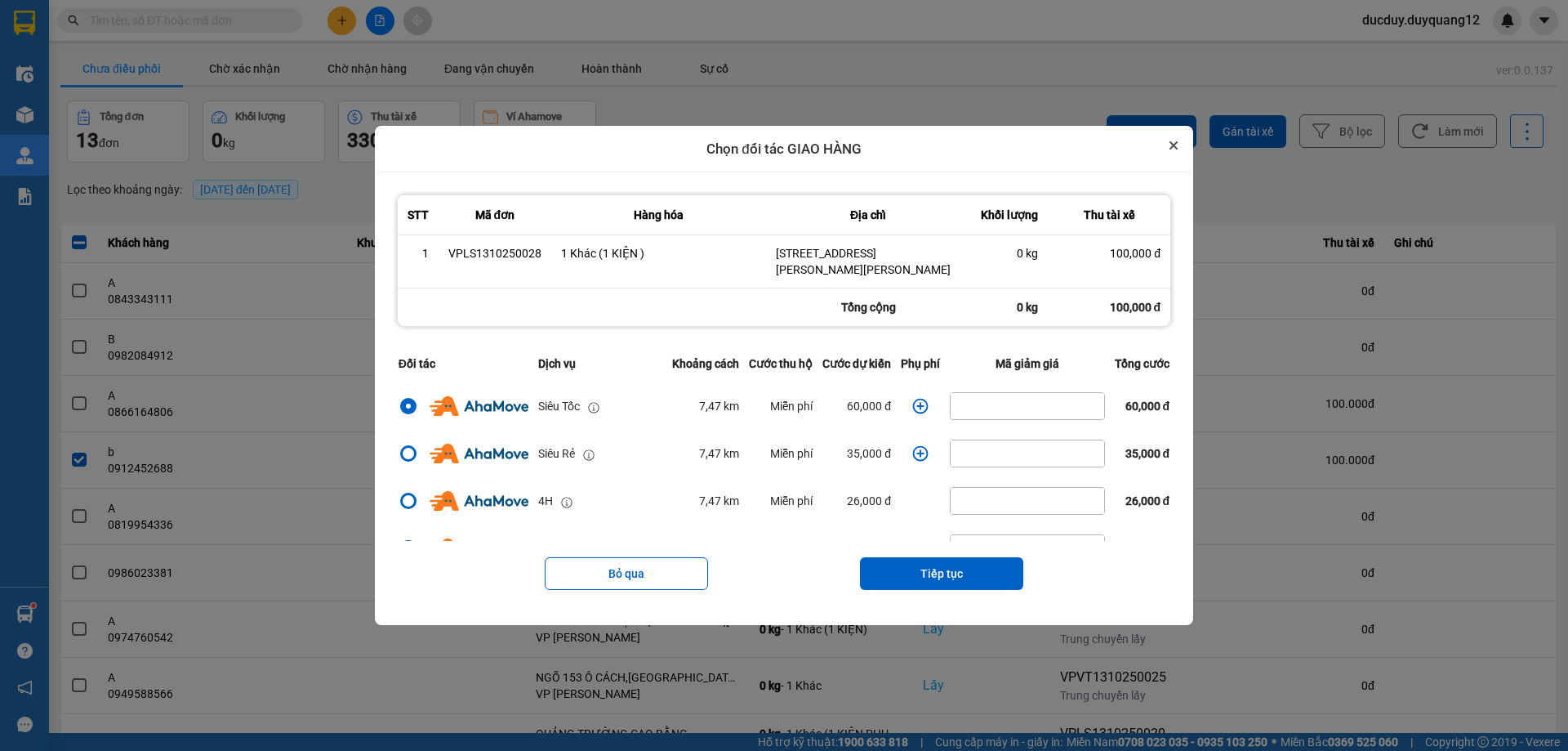
click at [1177, 143] on icon "Close" at bounding box center [1173, 145] width 6 height 6
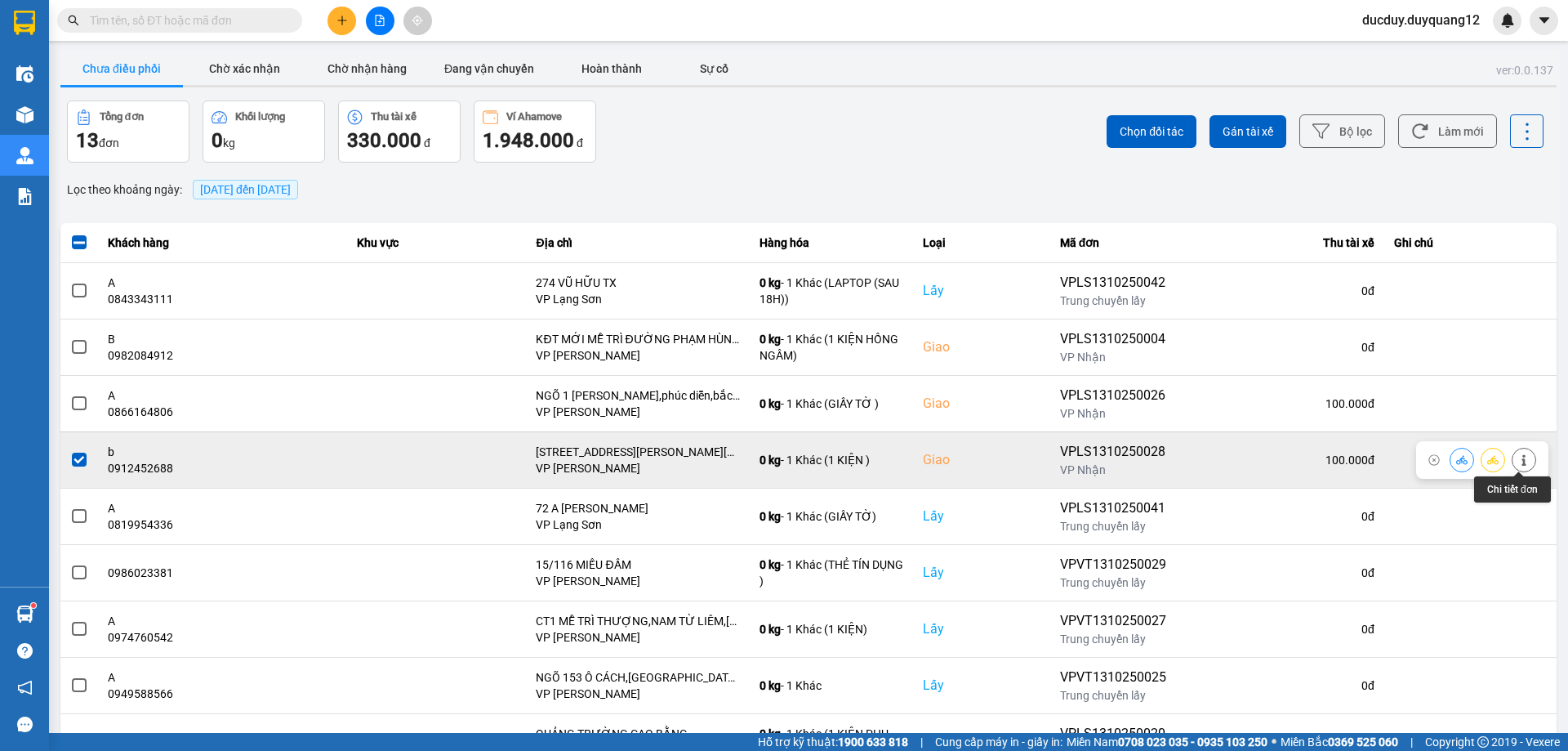
click at [1521, 462] on icon at bounding box center [1524, 459] width 11 height 11
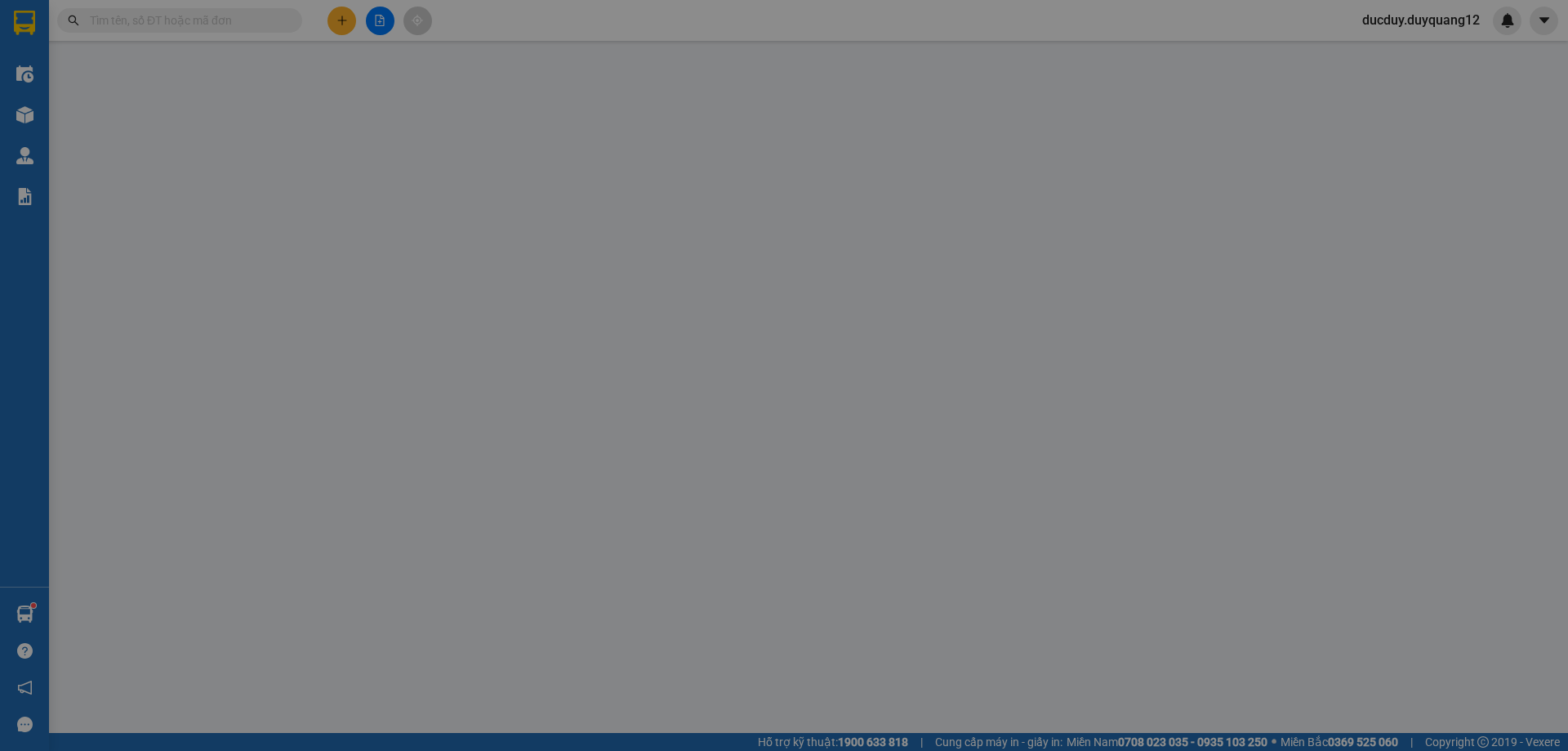
type input "0912123455"
type input "a"
checkbox input "true"
type input "VPLS"
type input "0912452688"
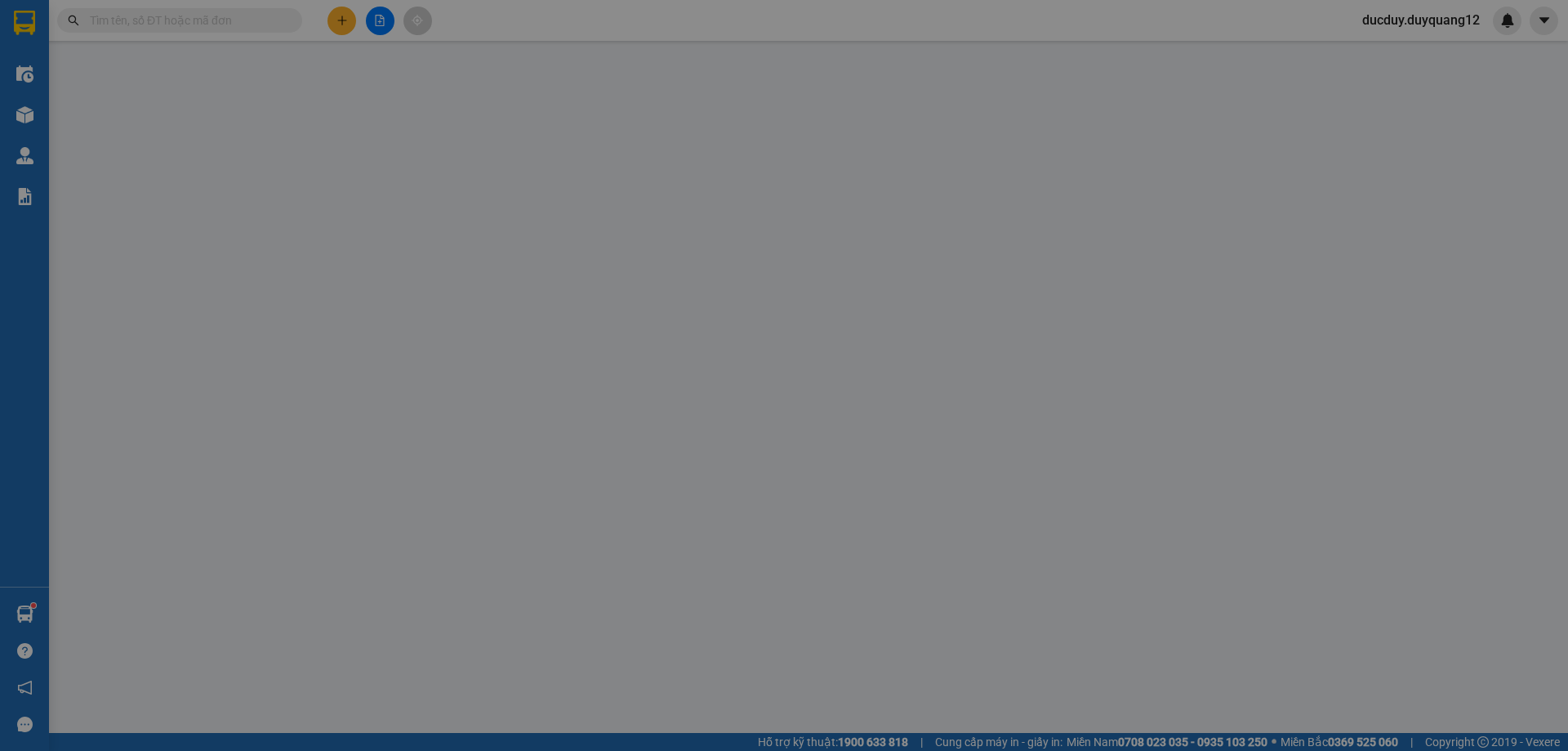
type input "b"
checkbox input "true"
type input "[STREET_ADDRESS][PERSON_NAME][PERSON_NAME]"
type input "100.000"
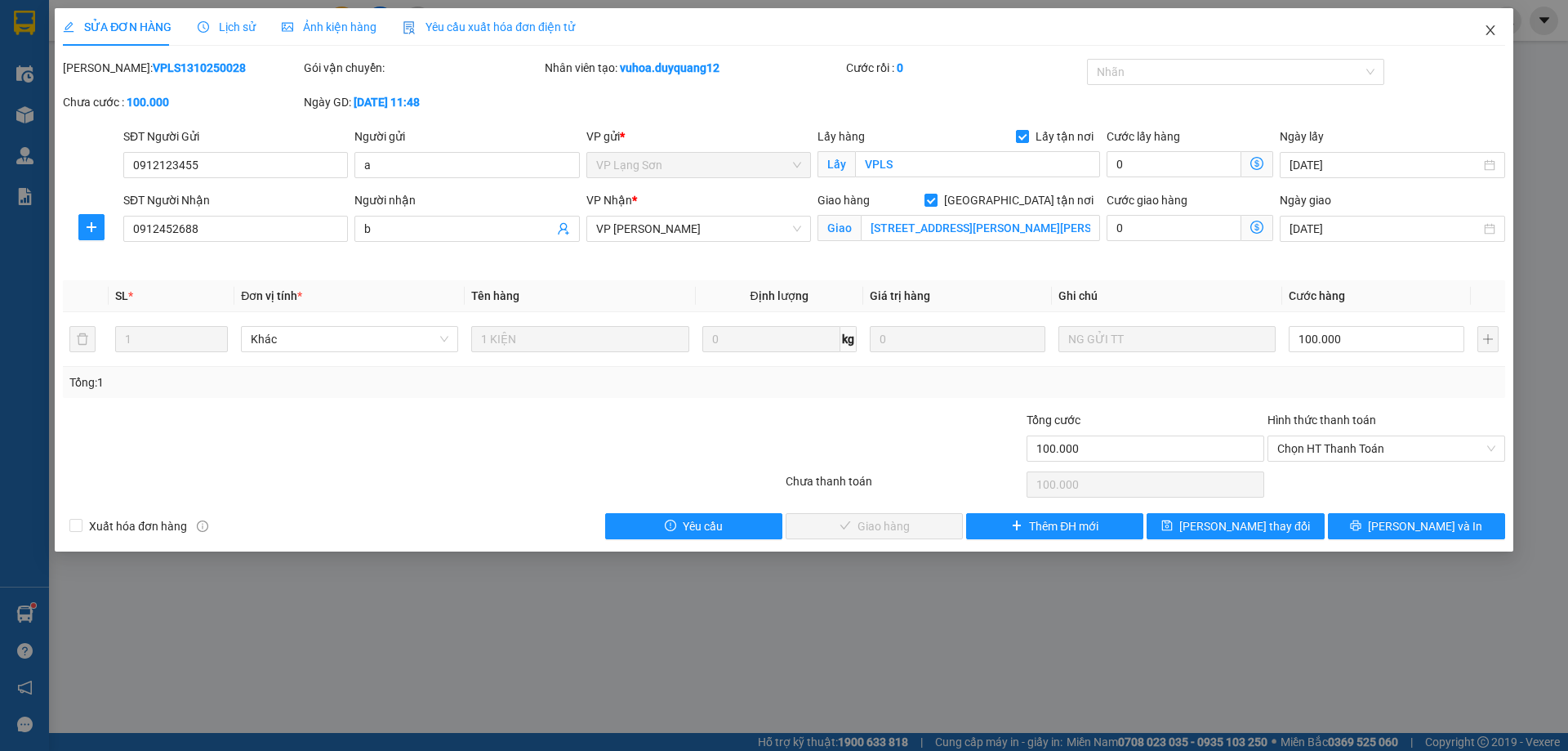
click at [1493, 26] on icon "close" at bounding box center [1490, 30] width 13 height 13
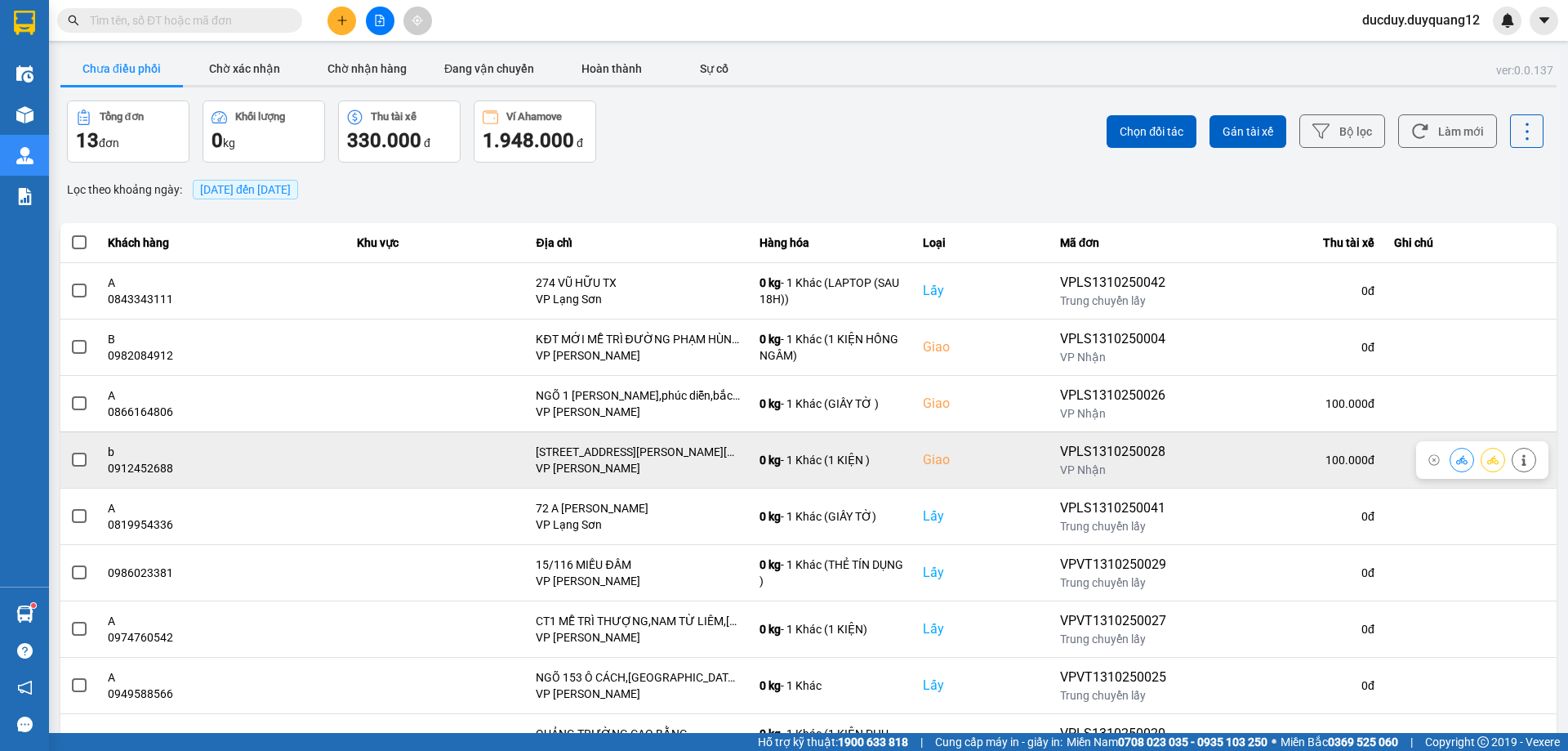
click at [79, 459] on span at bounding box center [79, 459] width 15 height 15
click at [71, 450] on input "checkbox" at bounding box center [71, 450] width 0 height 0
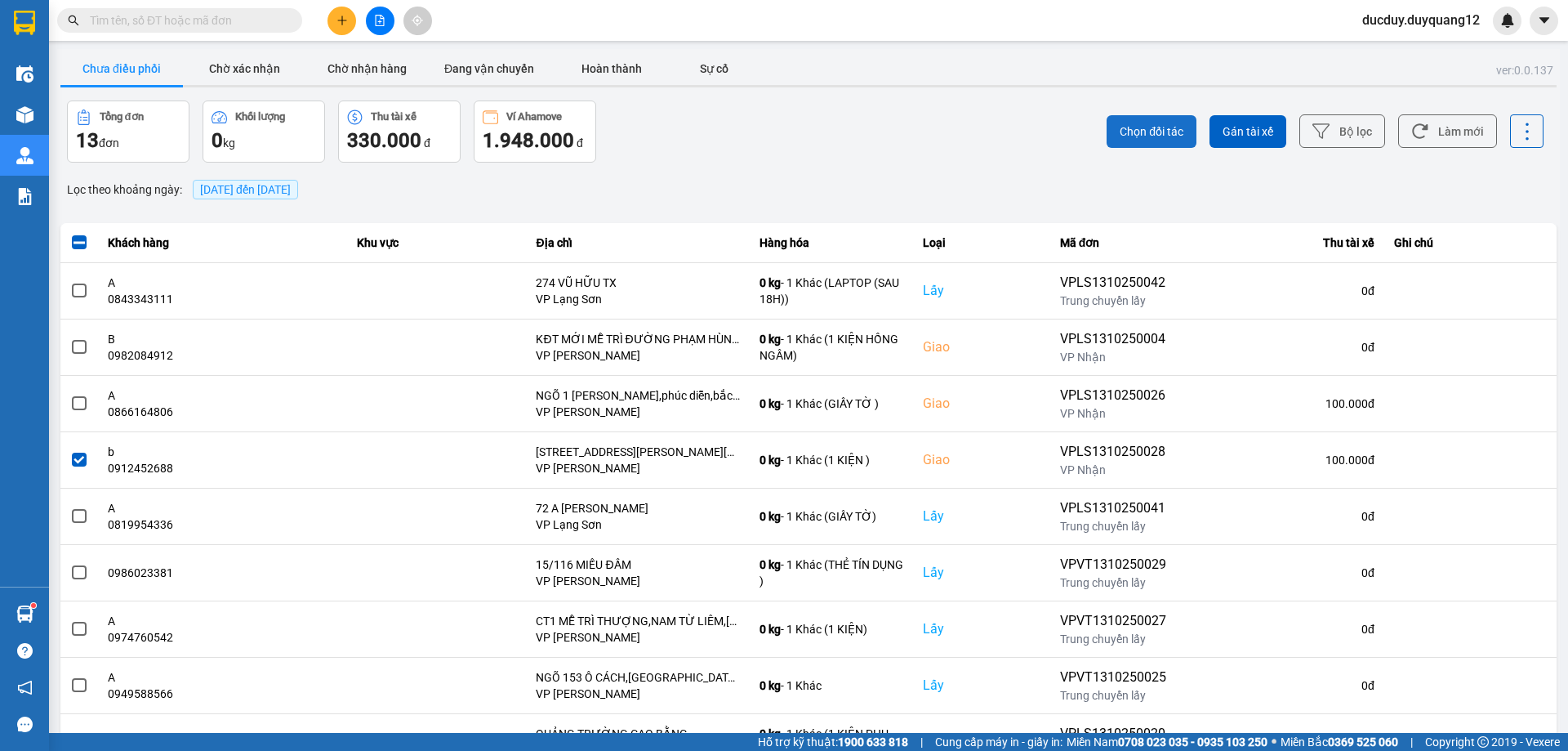
click at [1171, 122] on button "Chọn đối tác" at bounding box center [1152, 131] width 90 height 33
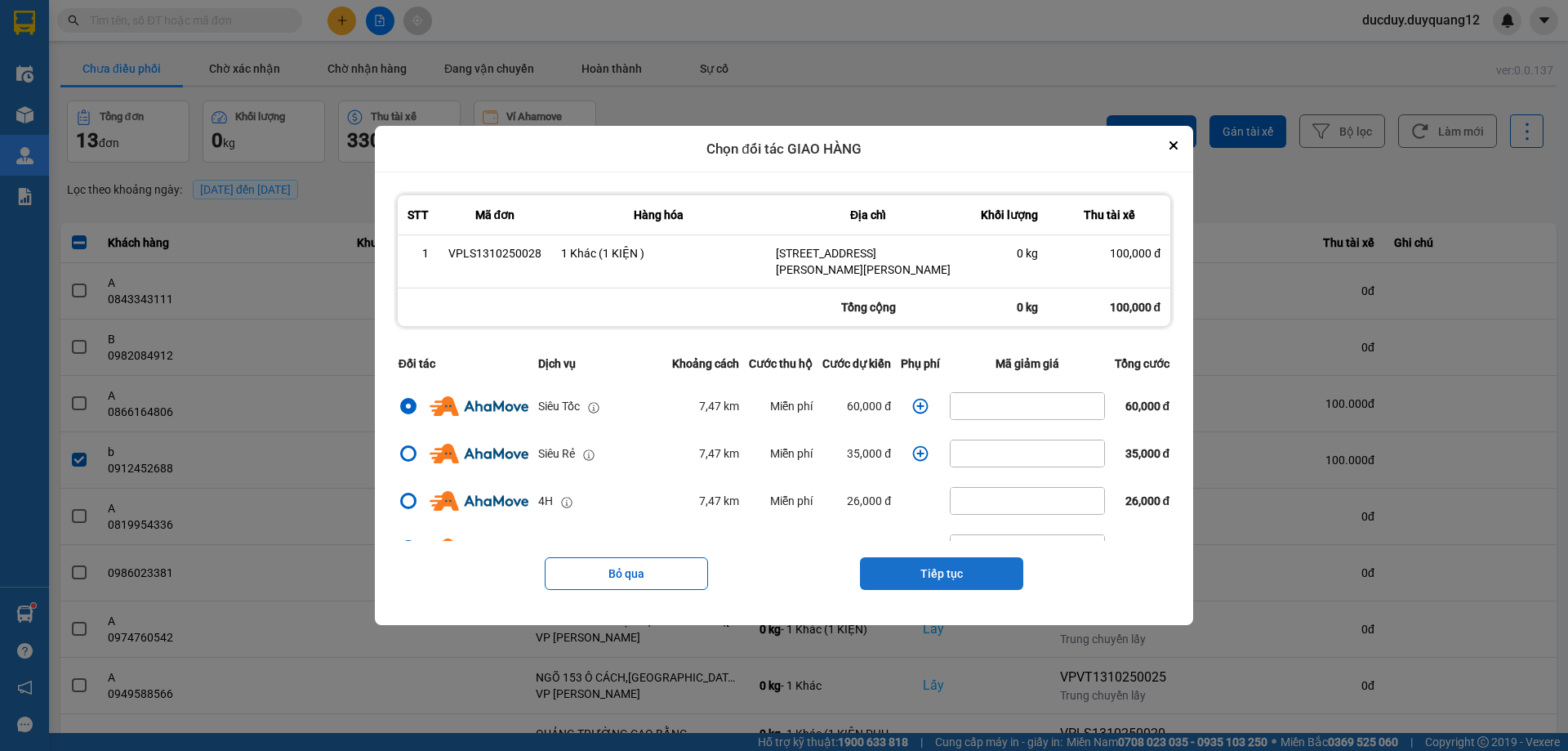
click at [935, 560] on button "Tiếp tục" at bounding box center [941, 573] width 163 height 33
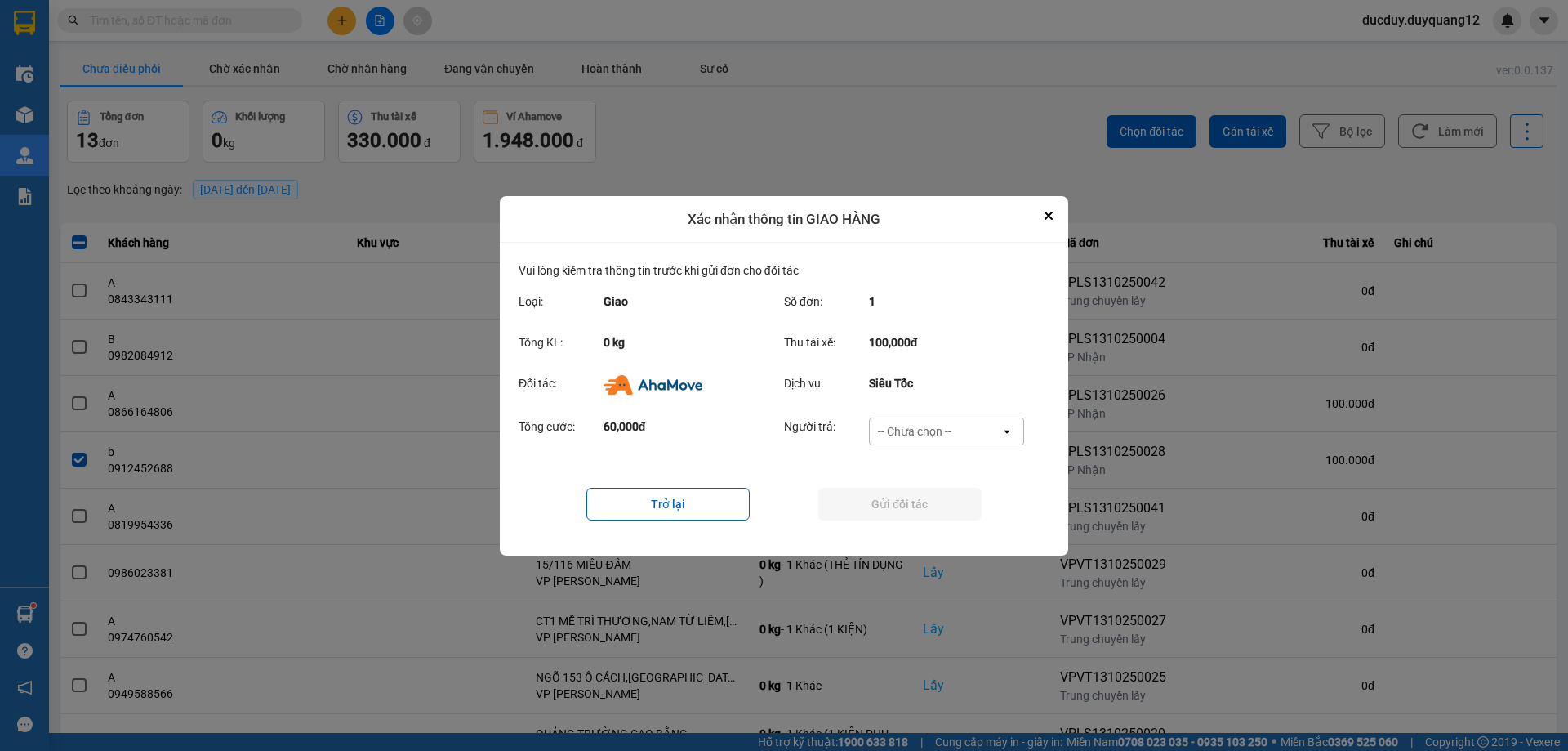
click at [913, 428] on div "-- Chưa chọn --" at bounding box center [914, 431] width 73 height 17
click at [926, 518] on span "Ví Ahamove" at bounding box center [914, 524] width 66 height 17
click at [926, 508] on button "Gửi đối tác" at bounding box center [899, 503] width 163 height 33
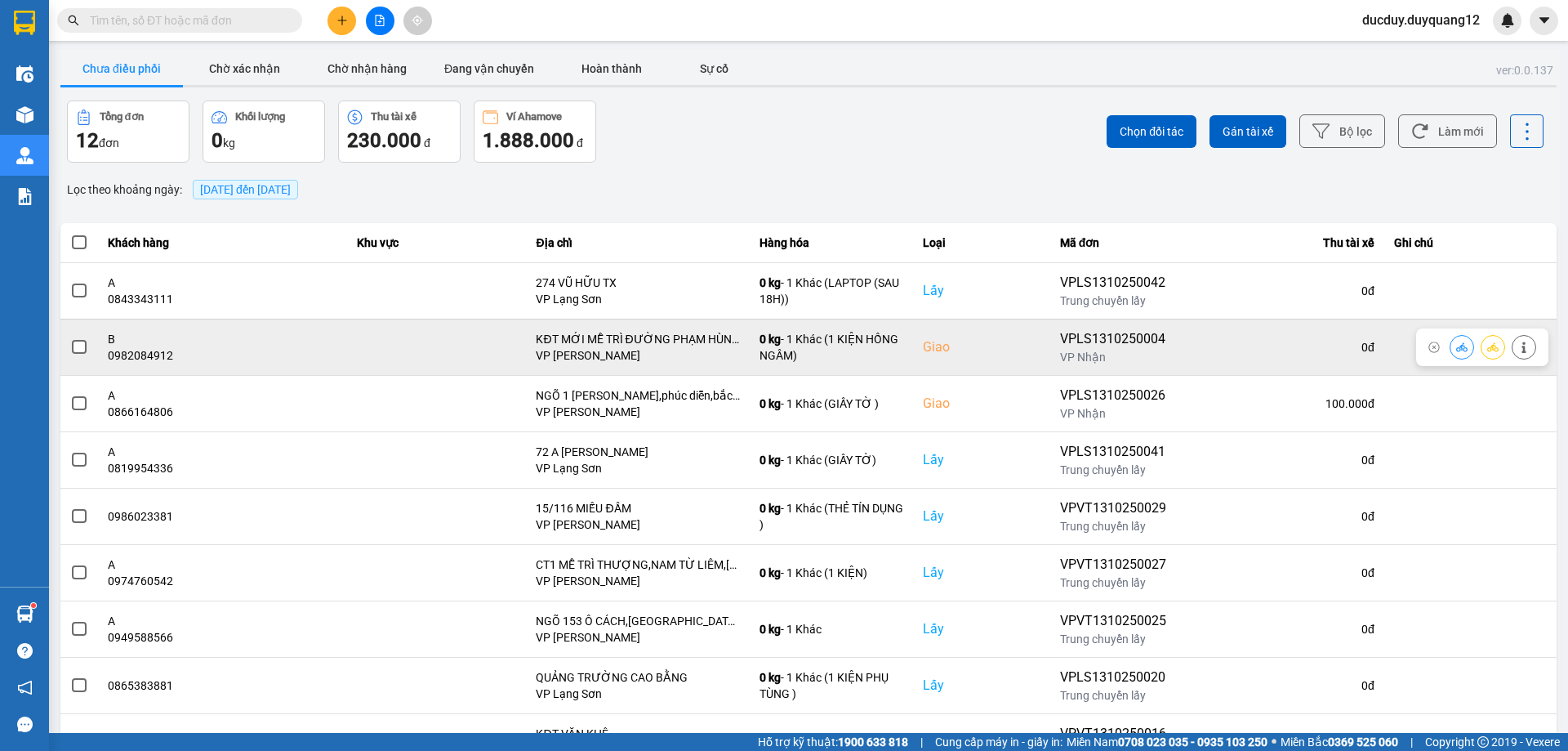
click at [81, 347] on span at bounding box center [79, 346] width 15 height 15
click at [71, 338] on input "checkbox" at bounding box center [71, 338] width 0 height 0
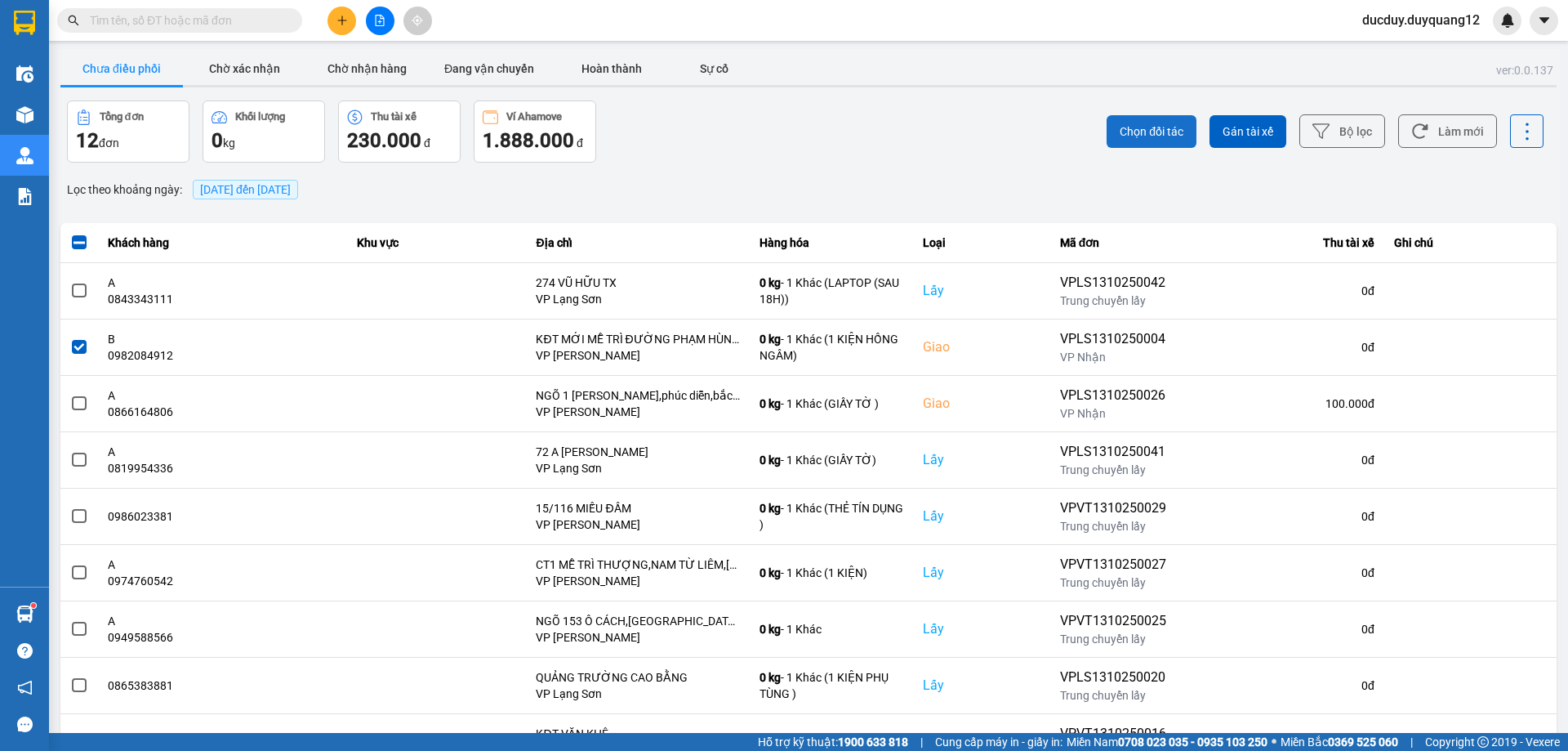
click at [1178, 126] on span "Chọn đối tác" at bounding box center [1151, 131] width 63 height 17
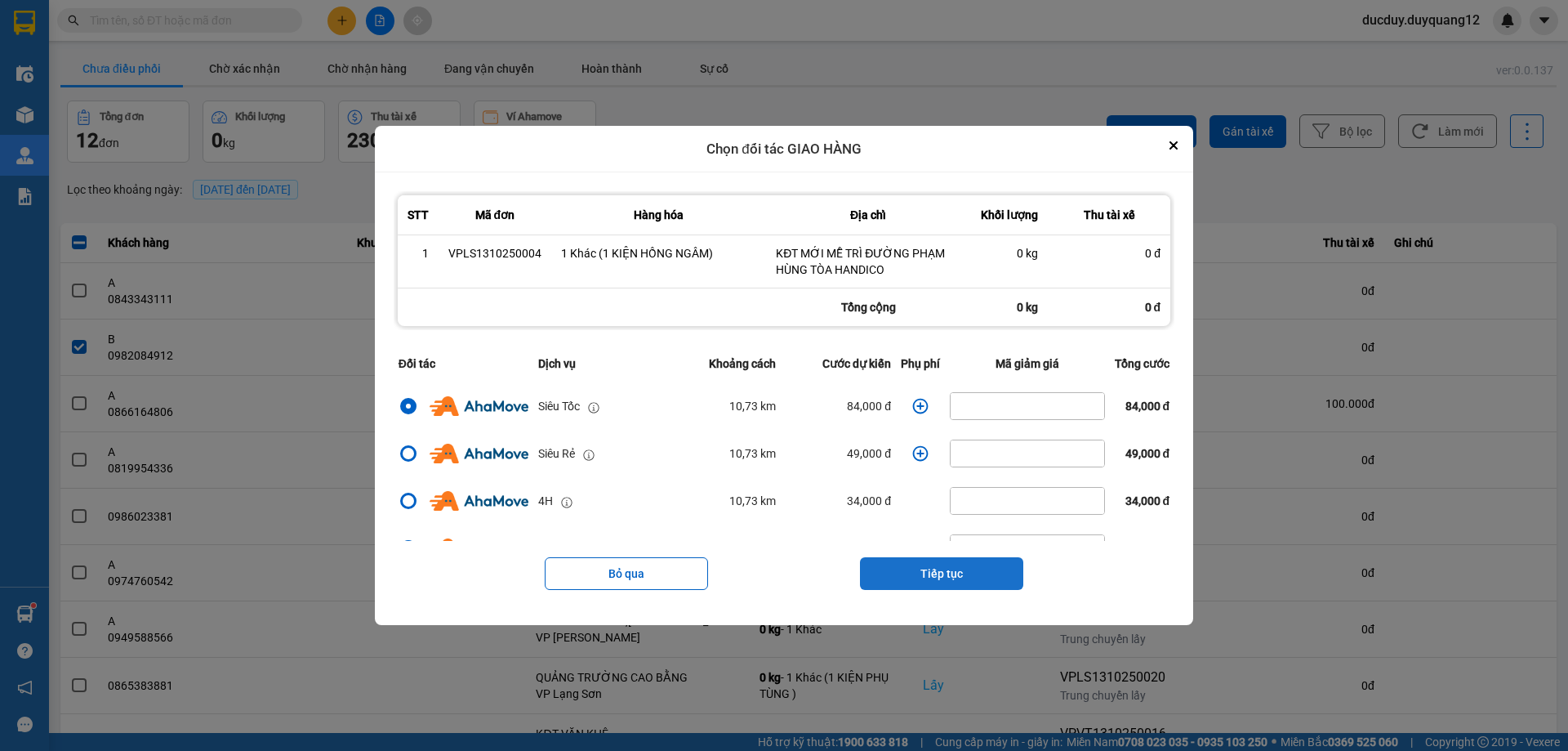
click at [953, 578] on button "Tiếp tục" at bounding box center [941, 573] width 163 height 33
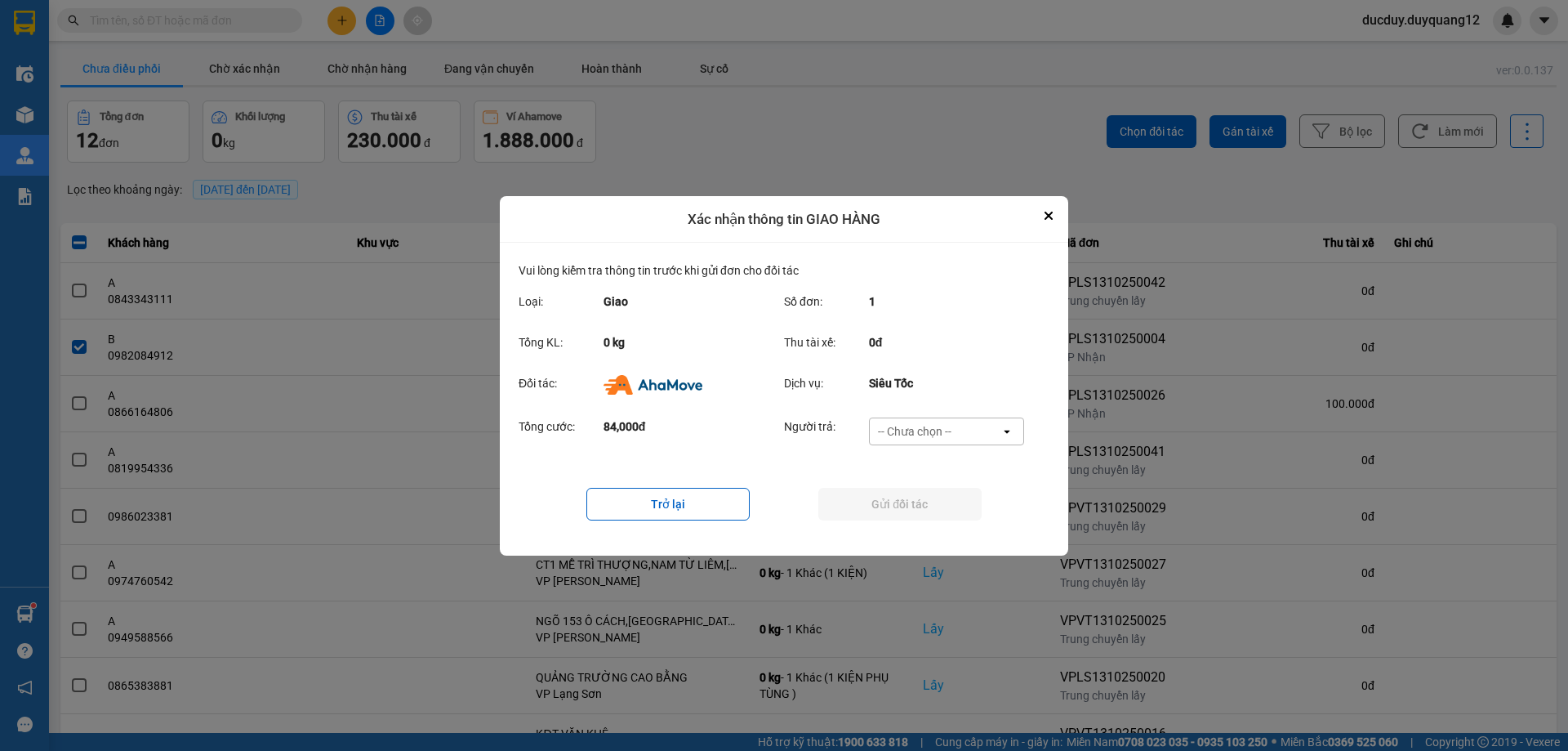
click at [923, 431] on div "-- Chưa chọn --" at bounding box center [914, 431] width 73 height 17
click at [925, 517] on span "Ví Ahamove" at bounding box center [914, 524] width 66 height 17
click at [929, 498] on button "Gửi đối tác" at bounding box center [899, 503] width 163 height 33
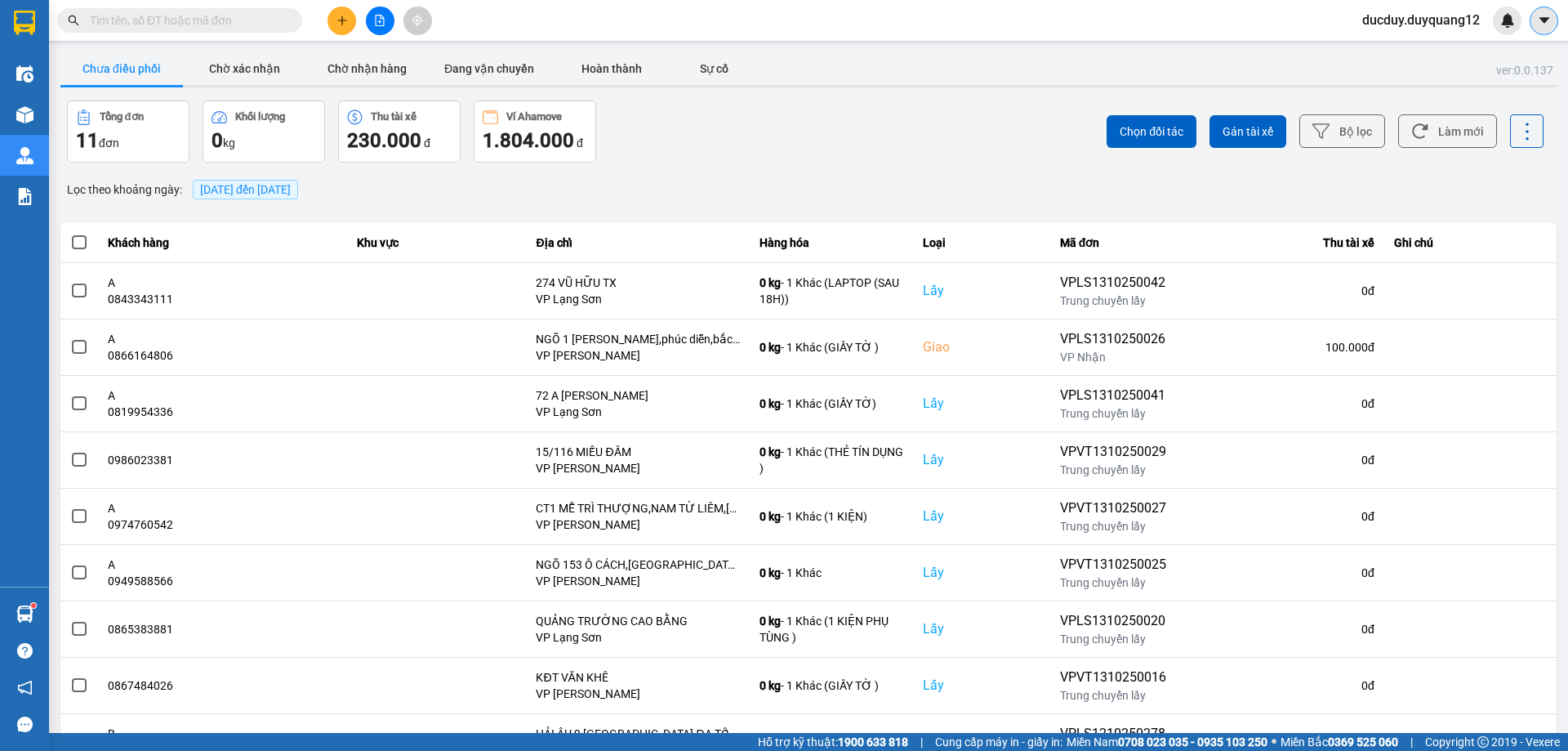
click at [1547, 18] on icon "caret-down" at bounding box center [1543, 19] width 10 height 5
click at [1474, 61] on div "Cấu hình nhà xe" at bounding box center [1501, 61] width 83 height 18
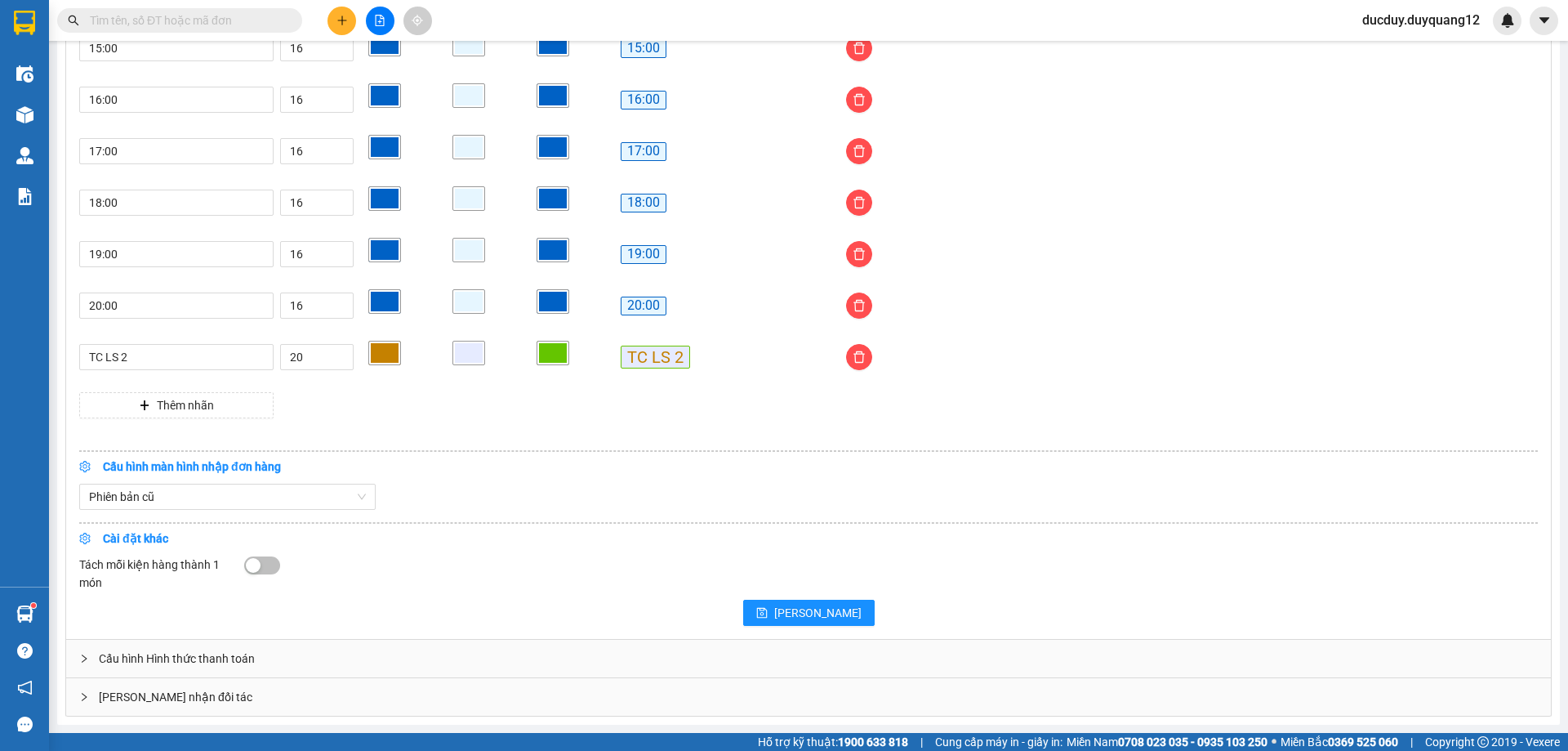
click at [289, 696] on div "[PERSON_NAME] nhận đối tác" at bounding box center [808, 696] width 1485 height 38
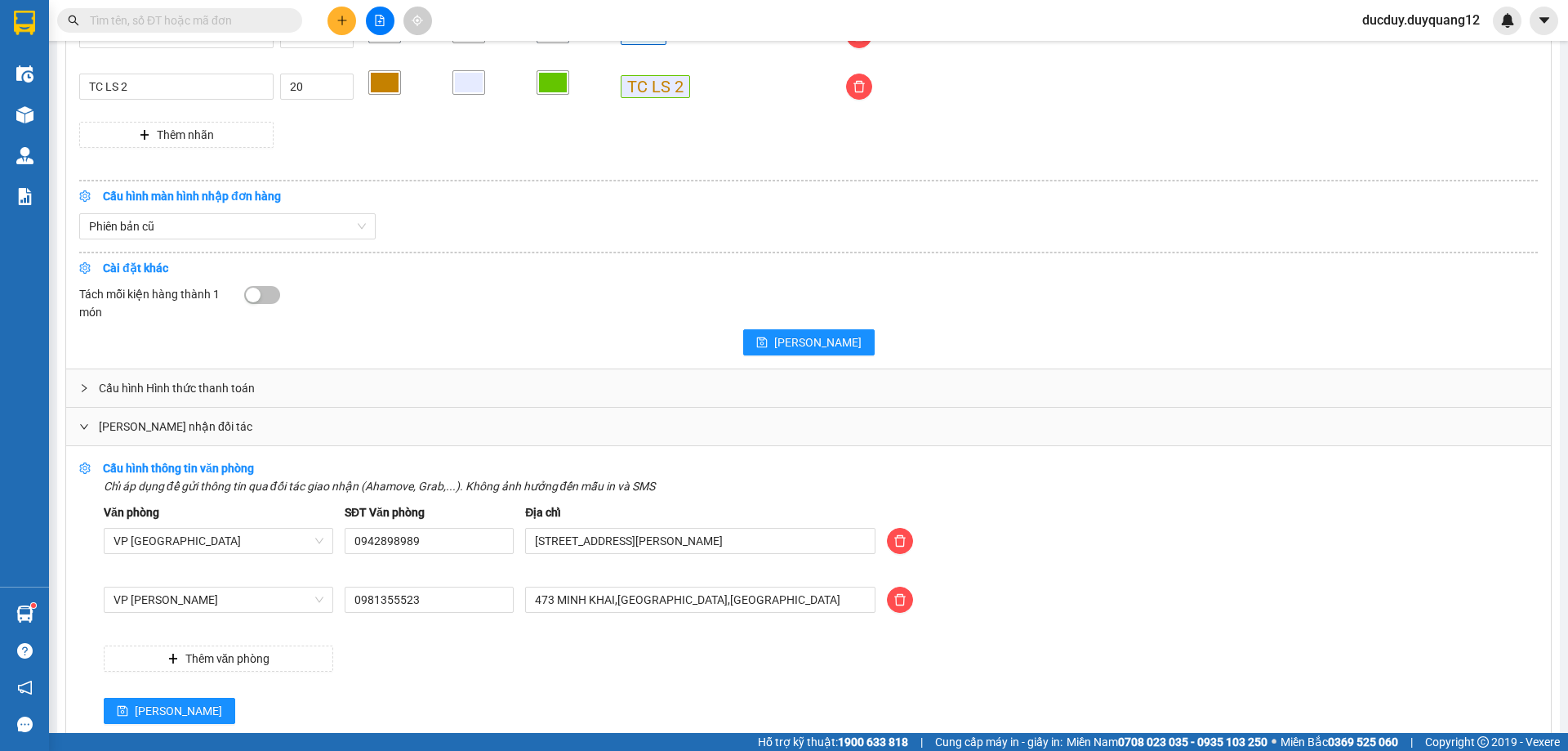
scroll to position [1640, 0]
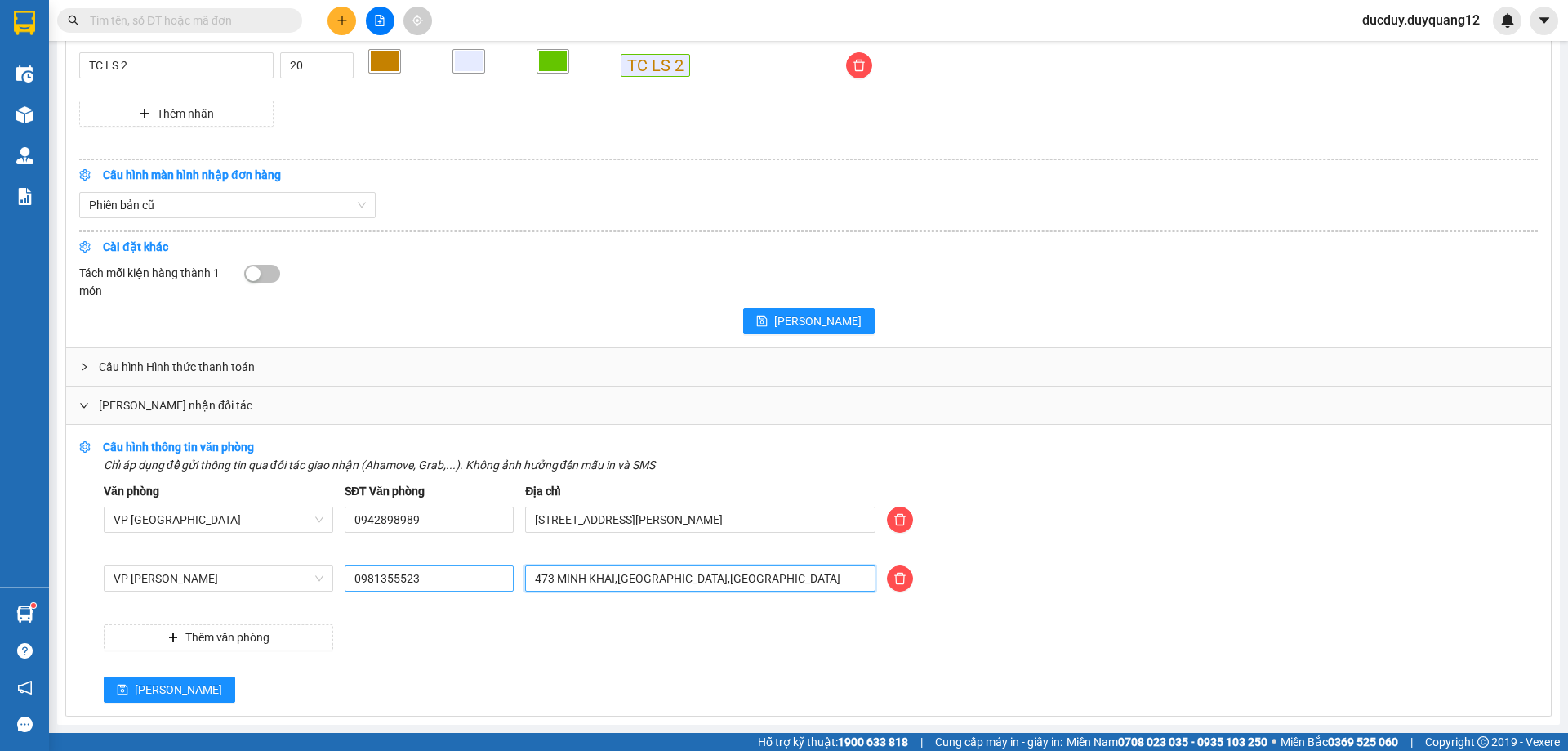
drag, startPoint x: 762, startPoint y: 578, endPoint x: 428, endPoint y: 584, distance: 334.1
click at [428, 584] on div "VP [PERSON_NAME] 0981355523 473 [GEOGRAPHIC_DATA],[GEOGRAPHIC_DATA],[GEOGRAPHIC…" at bounding box center [821, 588] width 1445 height 46
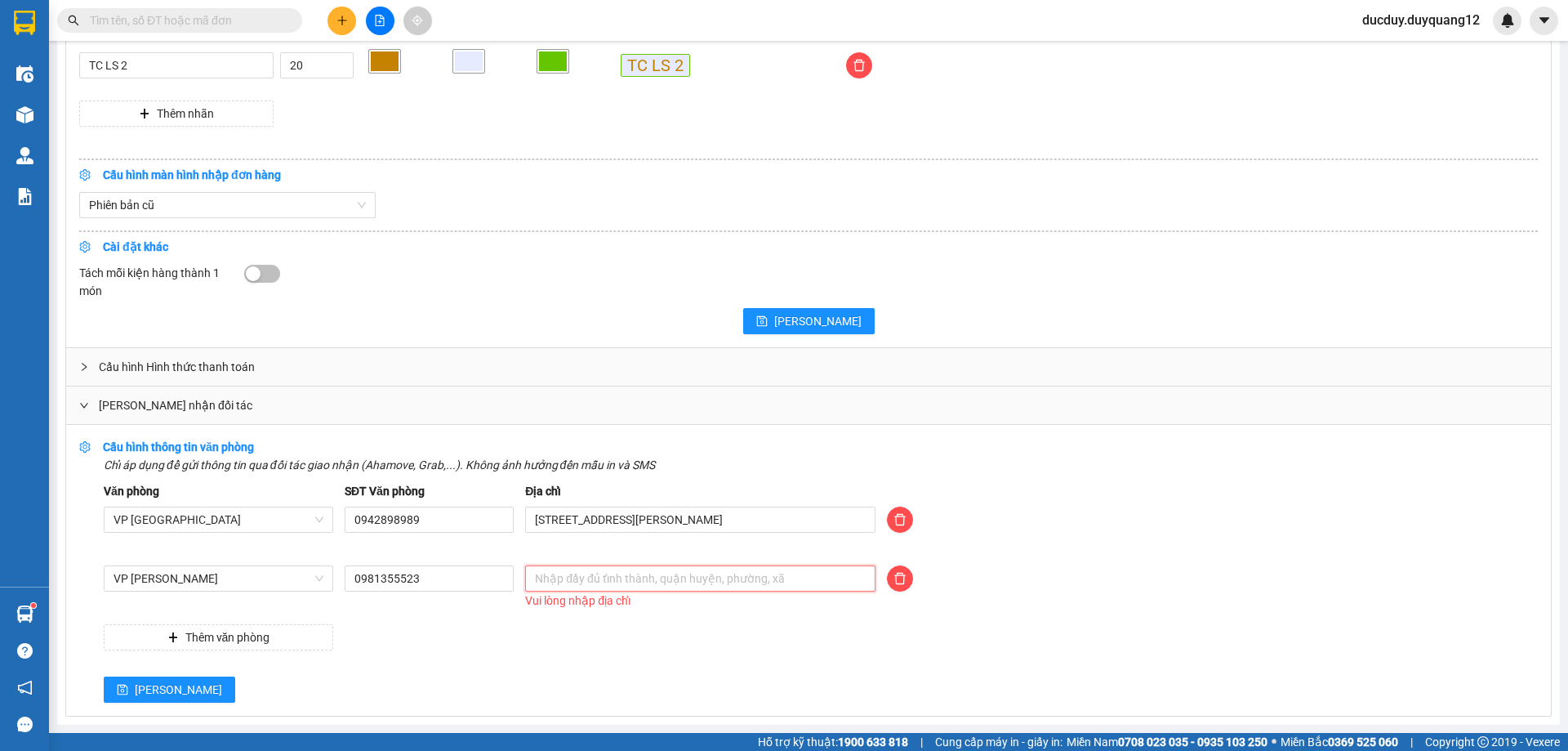
click at [692, 578] on input "text" at bounding box center [701, 578] width 351 height 26
click at [687, 580] on input "text" at bounding box center [701, 578] width 351 height 26
click at [544, 577] on input "[STREET_ADDRESS][PERSON_NAME]" at bounding box center [701, 578] width 351 height 26
type input "[STREET_ADDRESS][PERSON_NAME]"
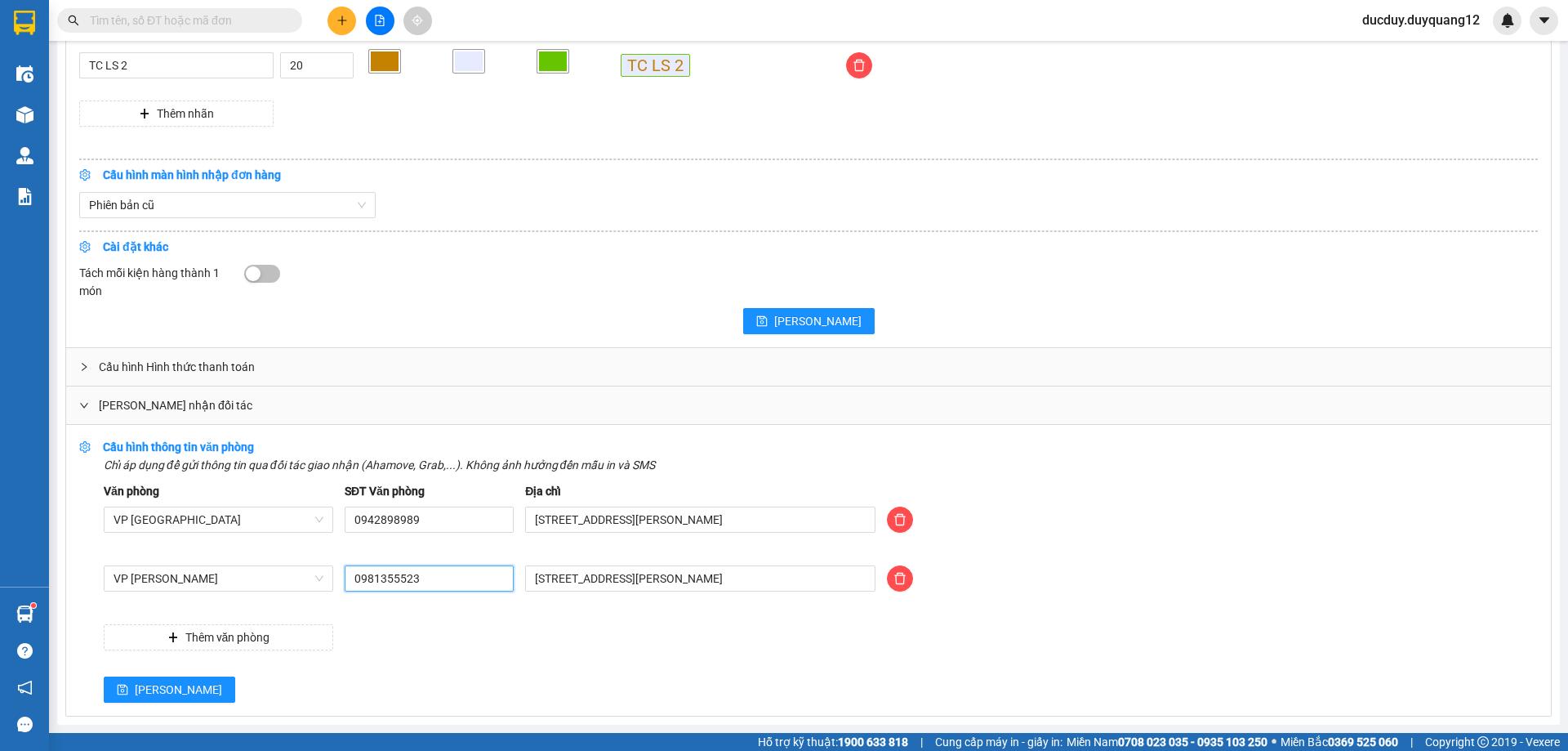
drag, startPoint x: 454, startPoint y: 579, endPoint x: 434, endPoint y: 579, distance: 20.0
click at [434, 579] on input "0981355523" at bounding box center [429, 578] width 169 height 26
click at [141, 692] on span "[PERSON_NAME]" at bounding box center [178, 689] width 87 height 18
click at [150, 684] on span "[PERSON_NAME]" at bounding box center [178, 689] width 87 height 18
click at [150, 682] on span "[PERSON_NAME]" at bounding box center [178, 689] width 87 height 18
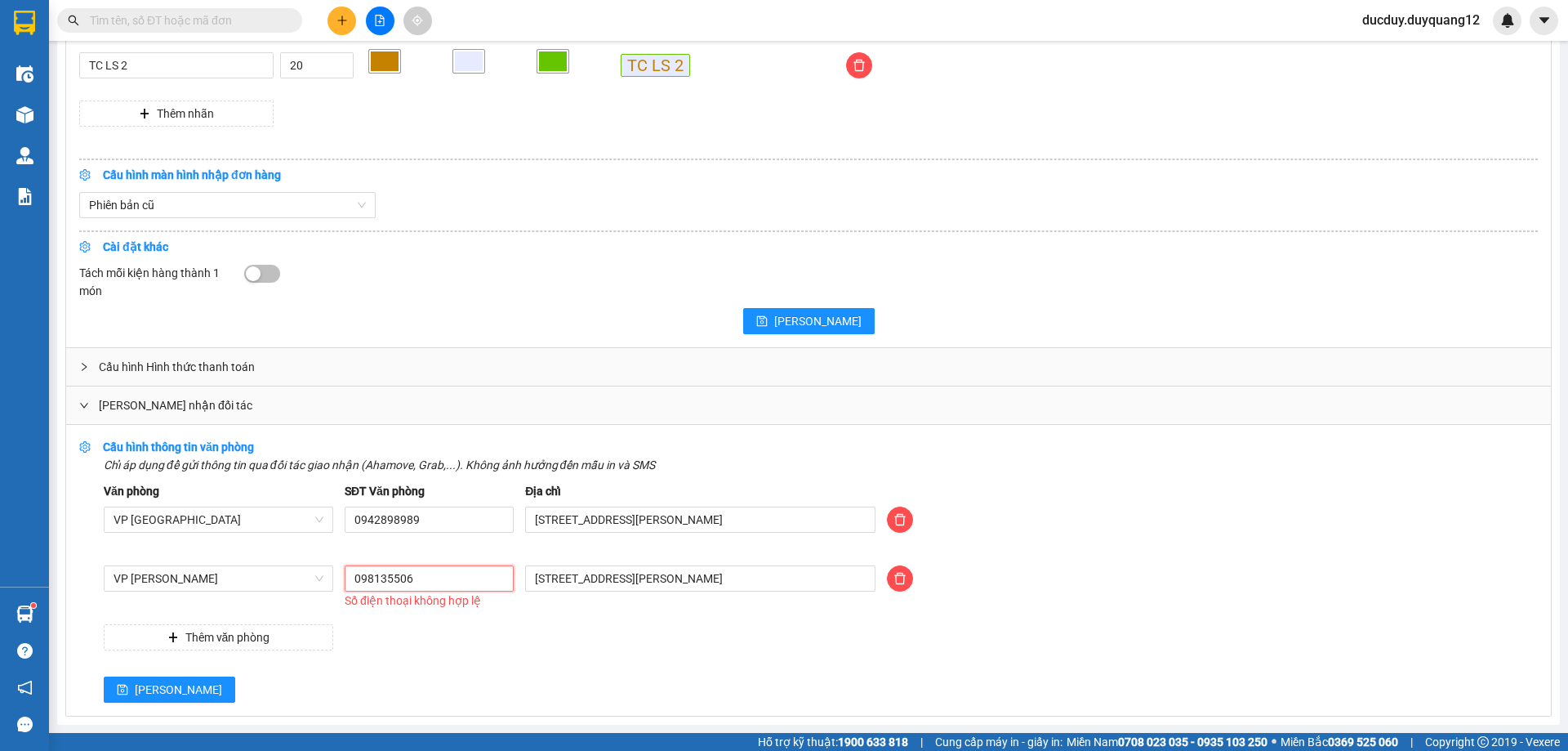
click at [423, 584] on input "098135506" at bounding box center [429, 578] width 169 height 26
drag, startPoint x: 428, startPoint y: 580, endPoint x: 323, endPoint y: 584, distance: 105.1
click at [323, 584] on div "VP [PERSON_NAME] 098135506 Số điện thoại không hợp lệ 116 mạc thái tổ,[GEOGRAPH…" at bounding box center [821, 588] width 1445 height 46
type input "0981355506"
click at [138, 684] on span "[PERSON_NAME]" at bounding box center [178, 689] width 87 height 18
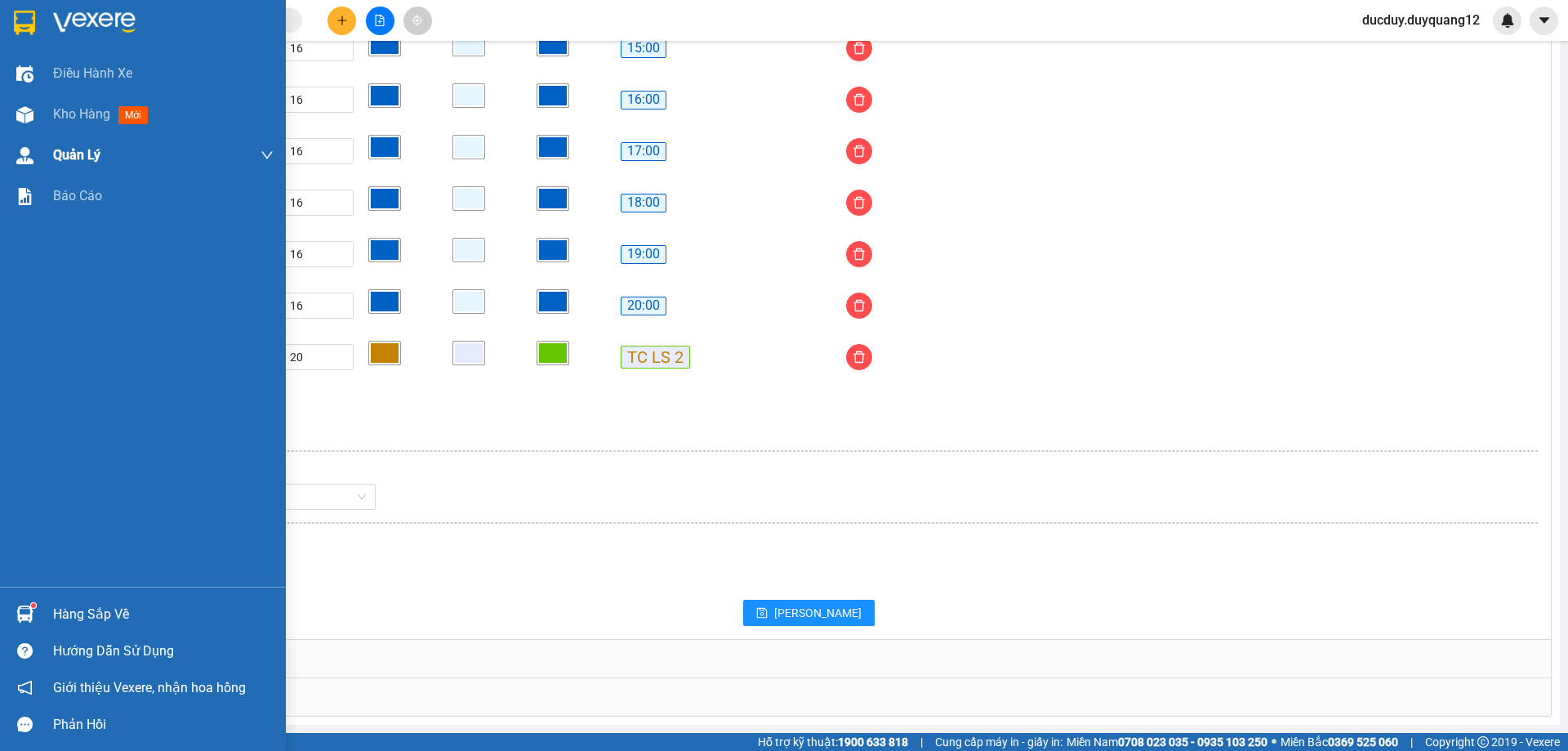
scroll to position [1350, 0]
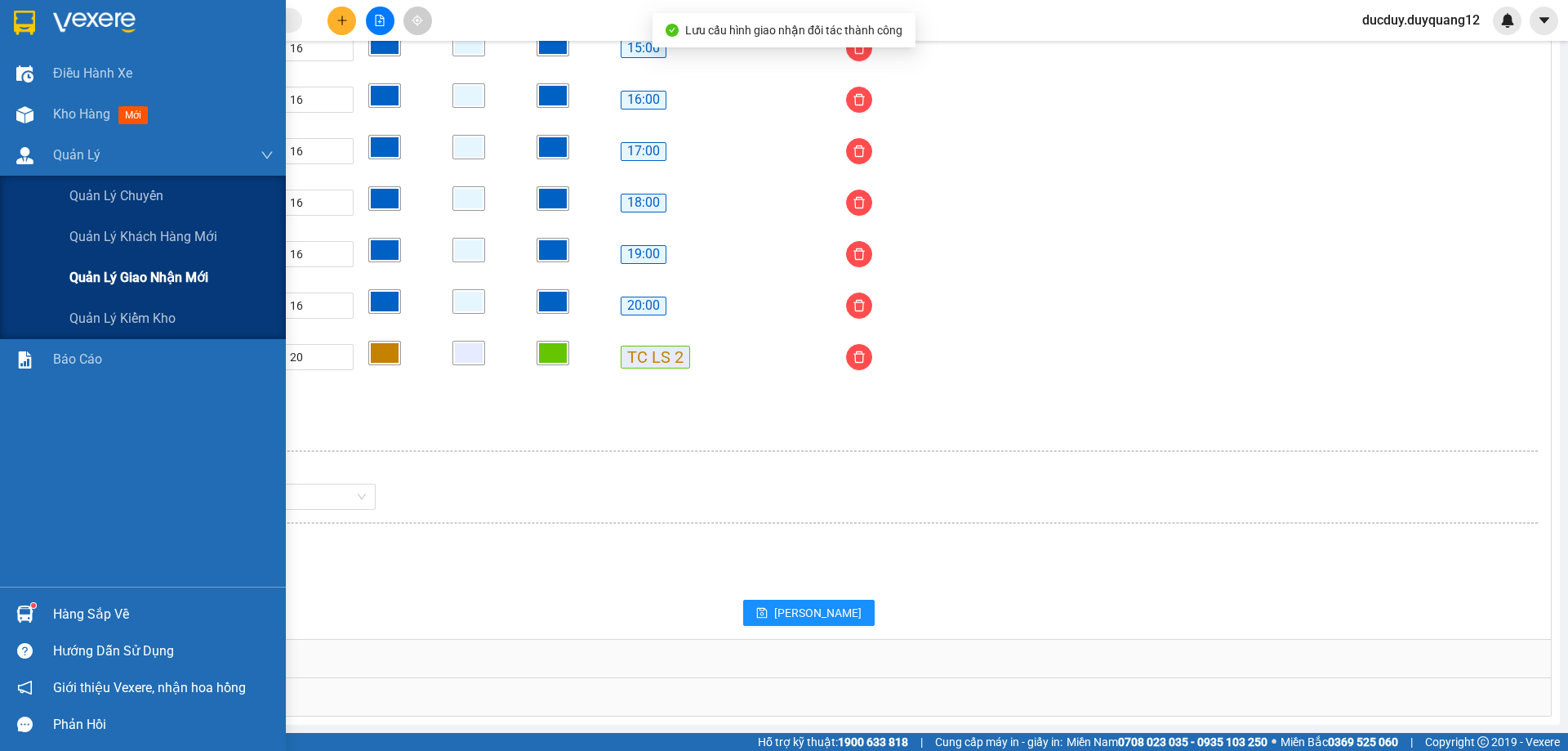
click at [149, 283] on span "Quản lý giao nhận mới" at bounding box center [139, 277] width 139 height 20
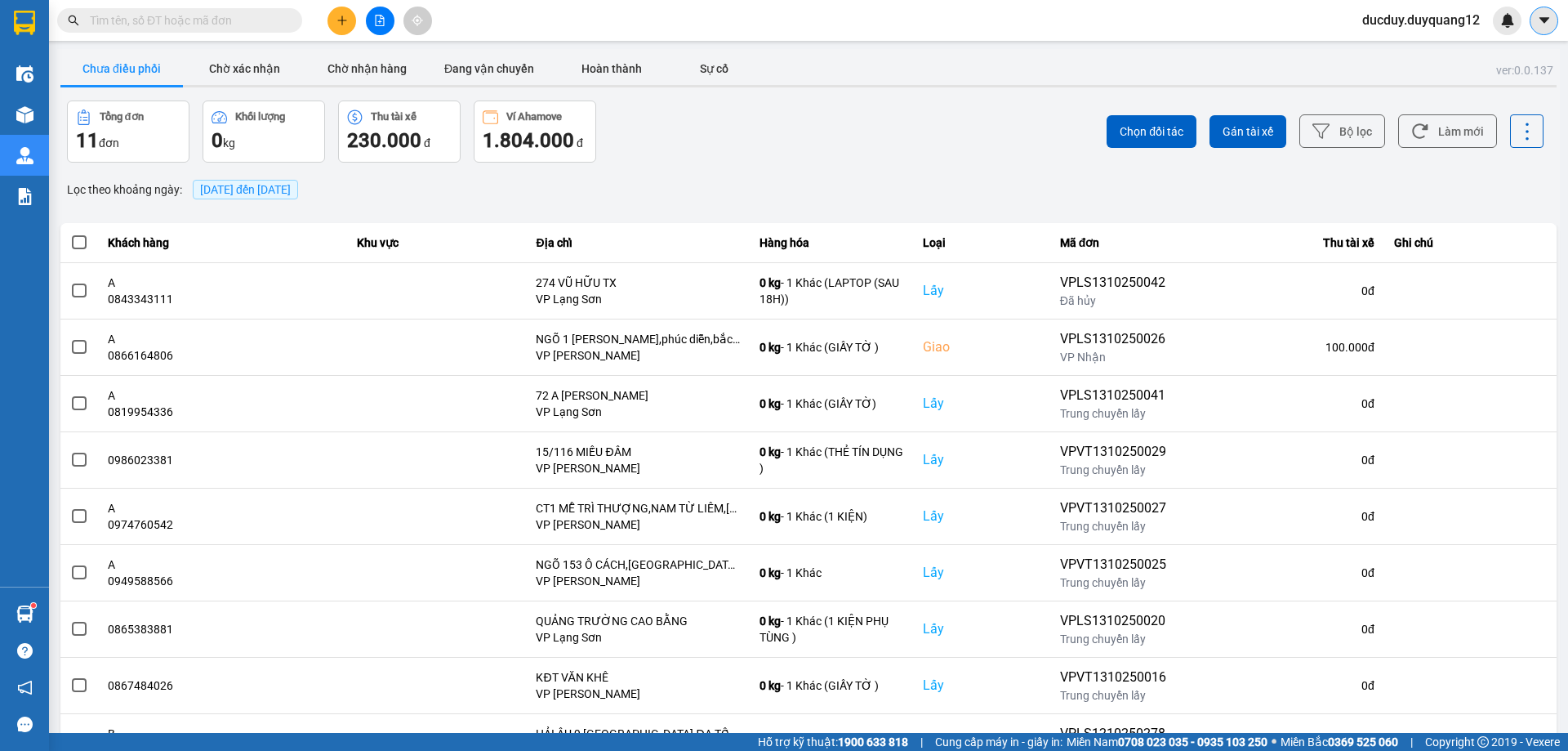
click at [1541, 20] on icon "caret-down" at bounding box center [1544, 20] width 15 height 15
click at [1519, 61] on div "Cấu hình nhà xe" at bounding box center [1501, 61] width 83 height 18
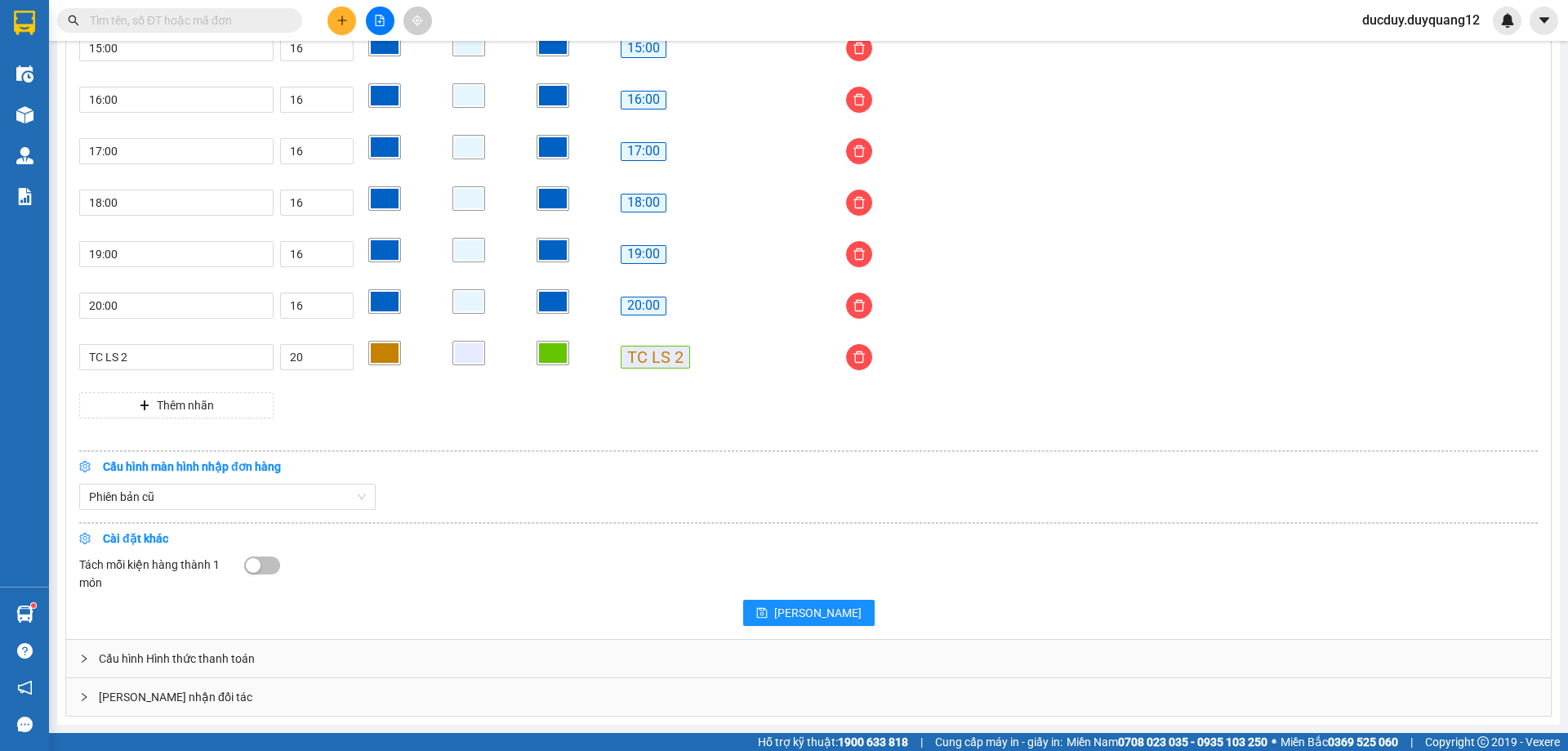
click at [240, 690] on div "[PERSON_NAME] nhận đối tác" at bounding box center [808, 696] width 1485 height 38
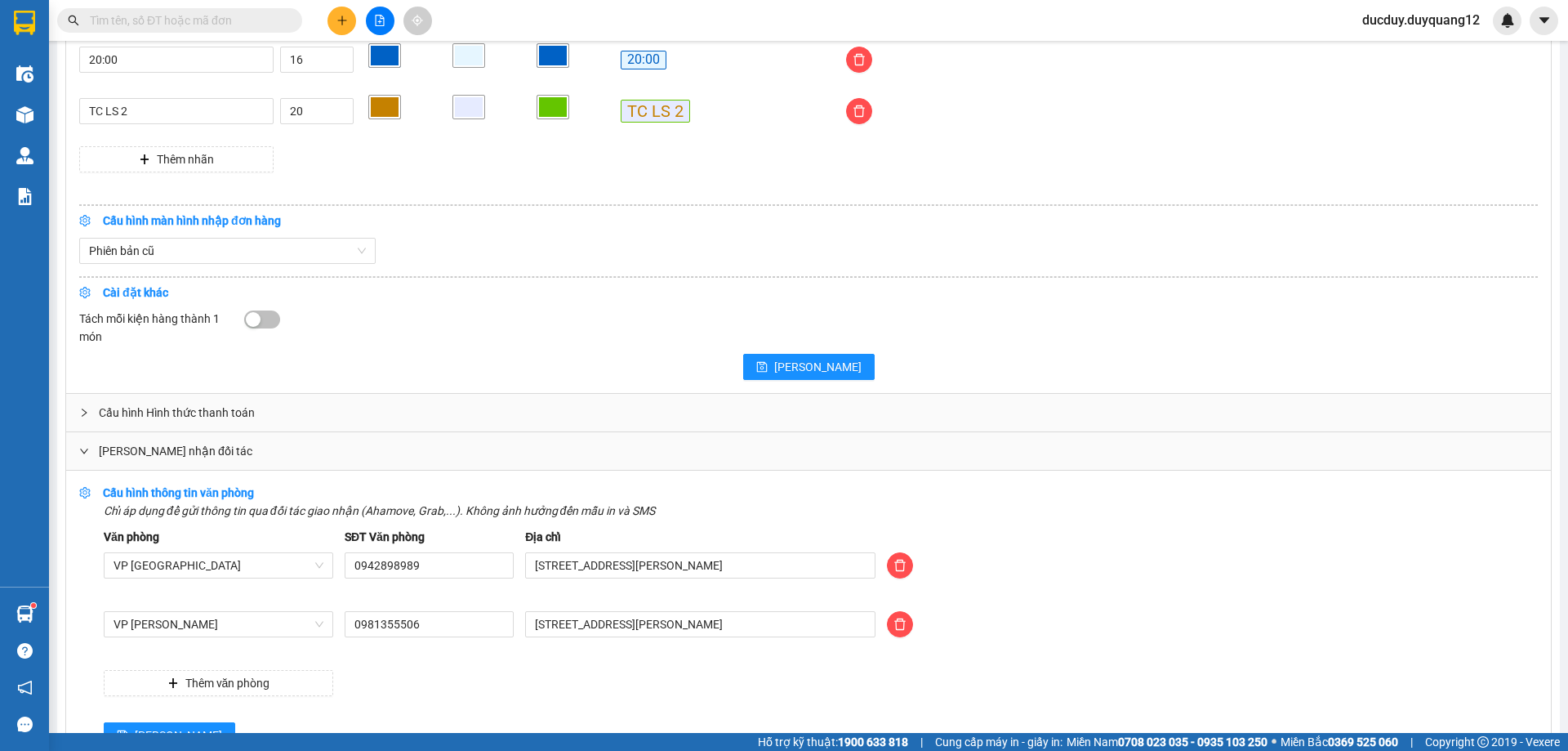
scroll to position [1640, 0]
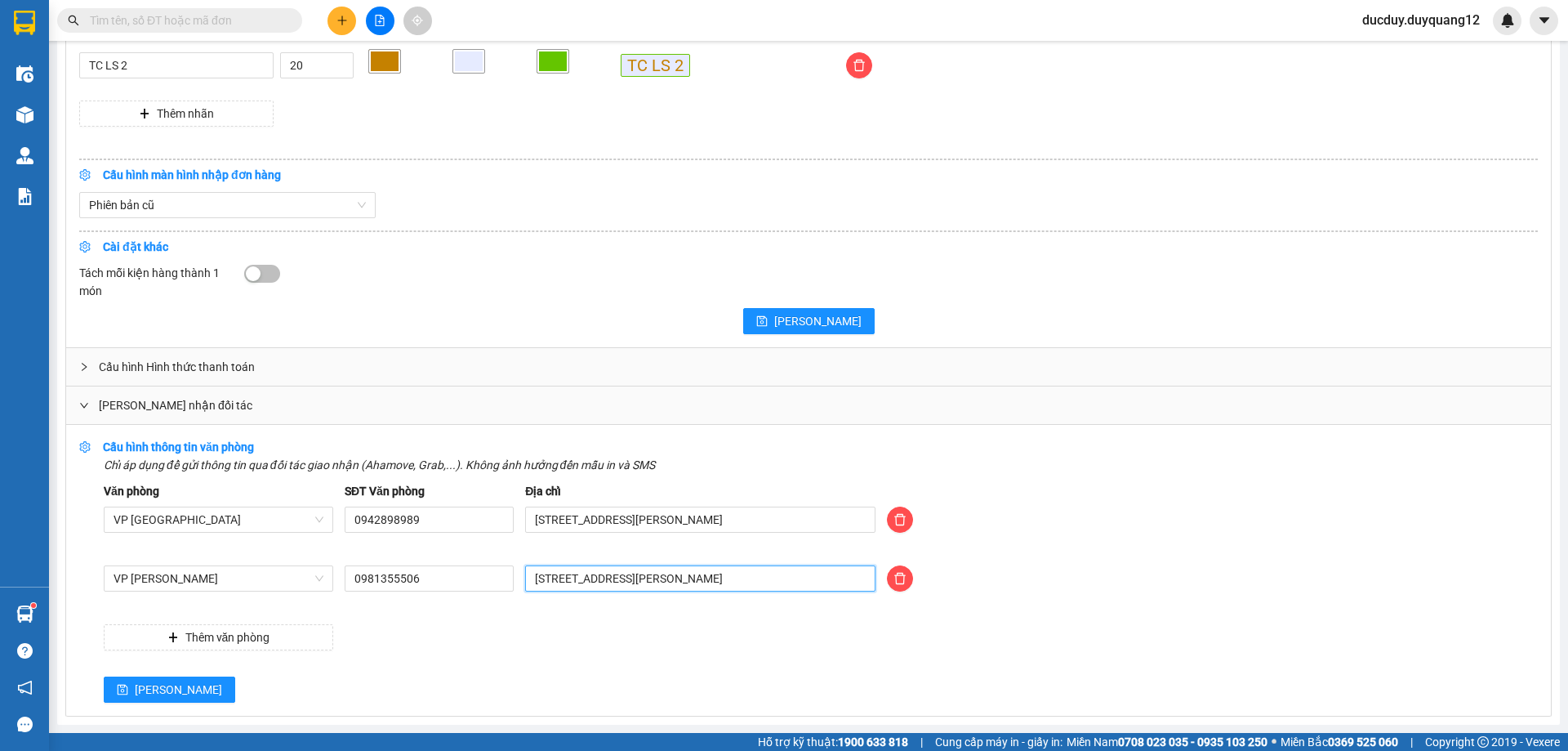
click at [611, 580] on input "[STREET_ADDRESS][PERSON_NAME]" at bounding box center [701, 578] width 351 height 26
type input "[STREET_ADDRESS][PERSON_NAME]"
drag, startPoint x: 126, startPoint y: 681, endPoint x: 133, endPoint y: 677, distance: 8.1
click at [127, 681] on button "[PERSON_NAME]" at bounding box center [169, 689] width 131 height 26
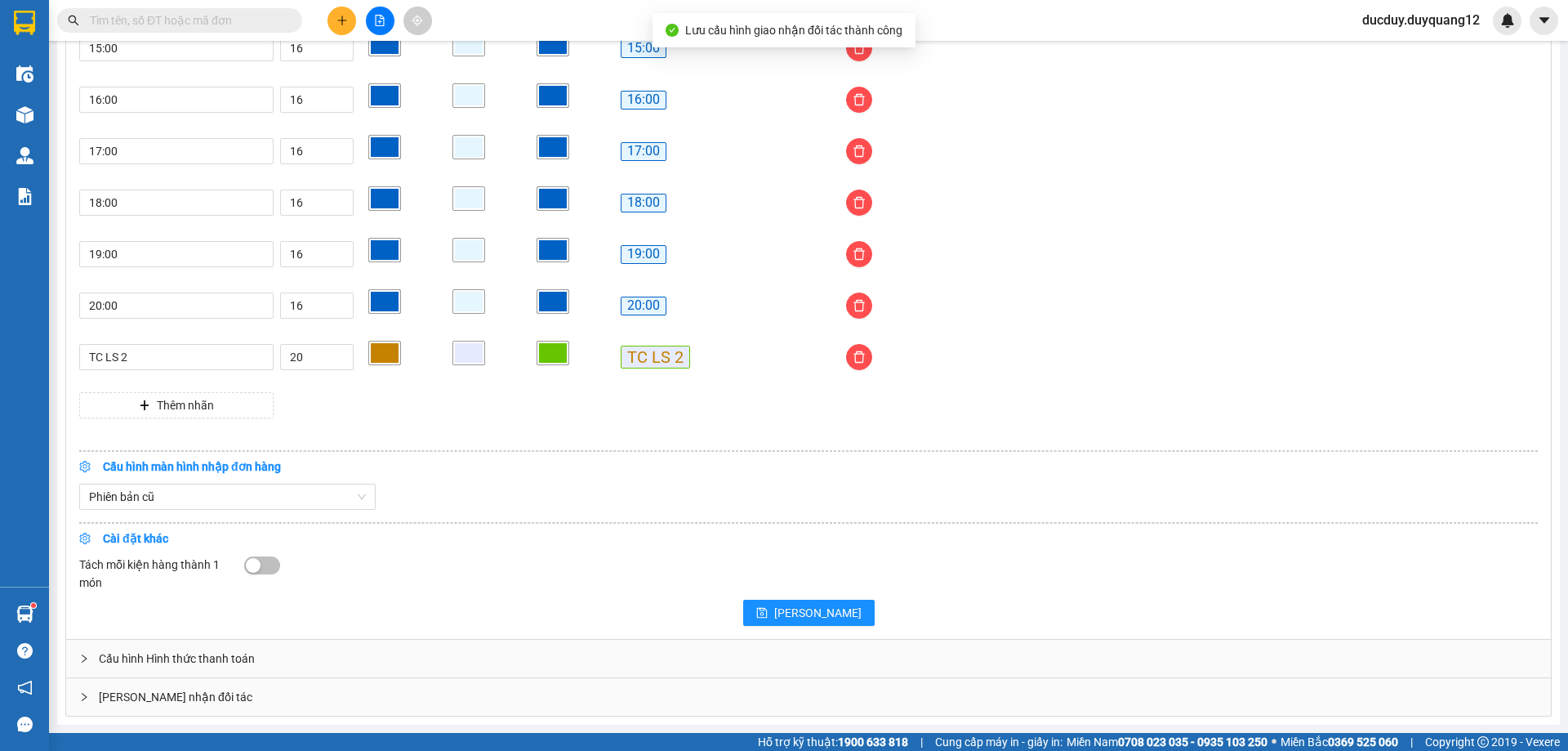
scroll to position [1350, 0]
click at [210, 697] on div "[PERSON_NAME] nhận đối tác" at bounding box center [808, 696] width 1485 height 38
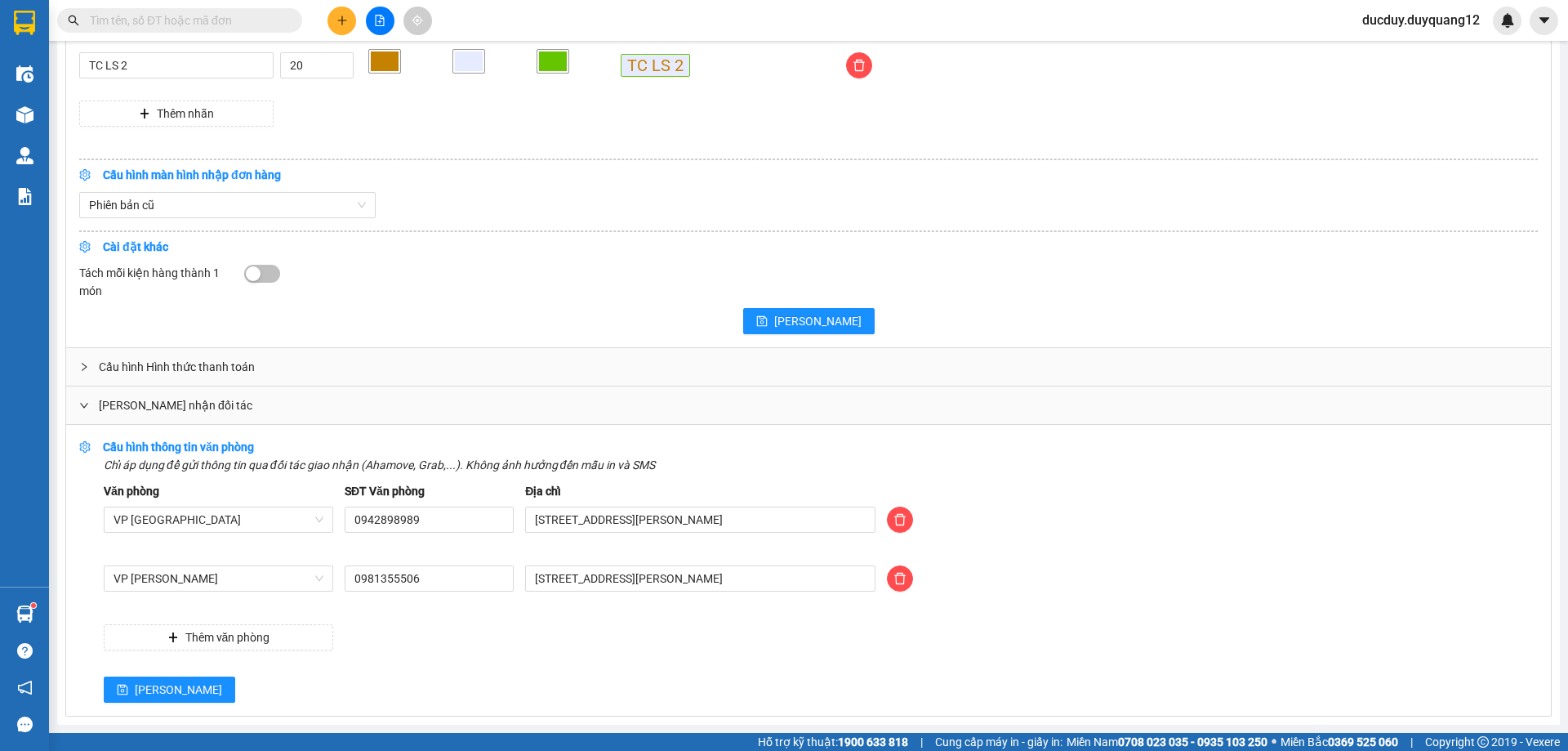
scroll to position [1640, 0]
click at [133, 688] on button "[PERSON_NAME]" at bounding box center [169, 689] width 131 height 26
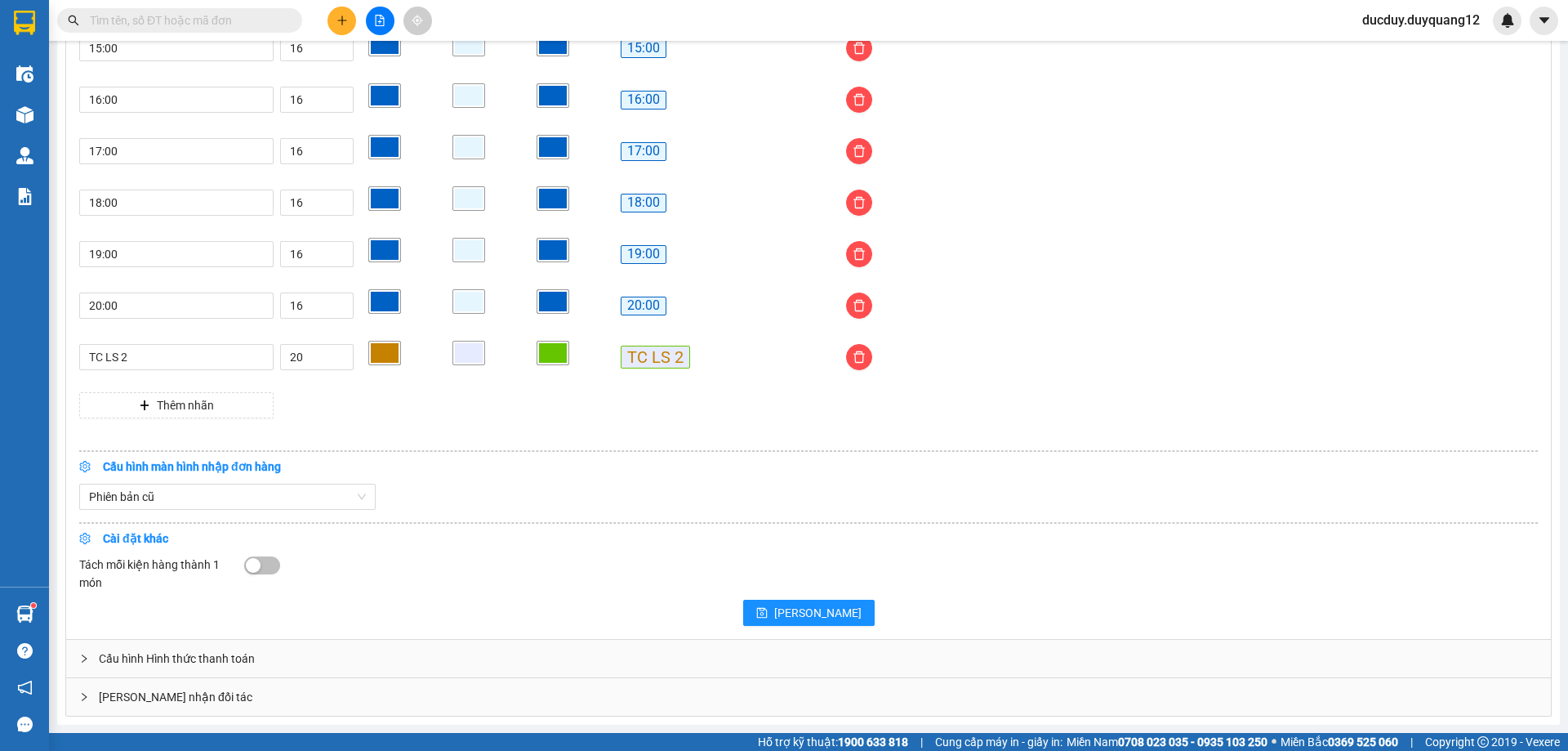
scroll to position [1350, 0]
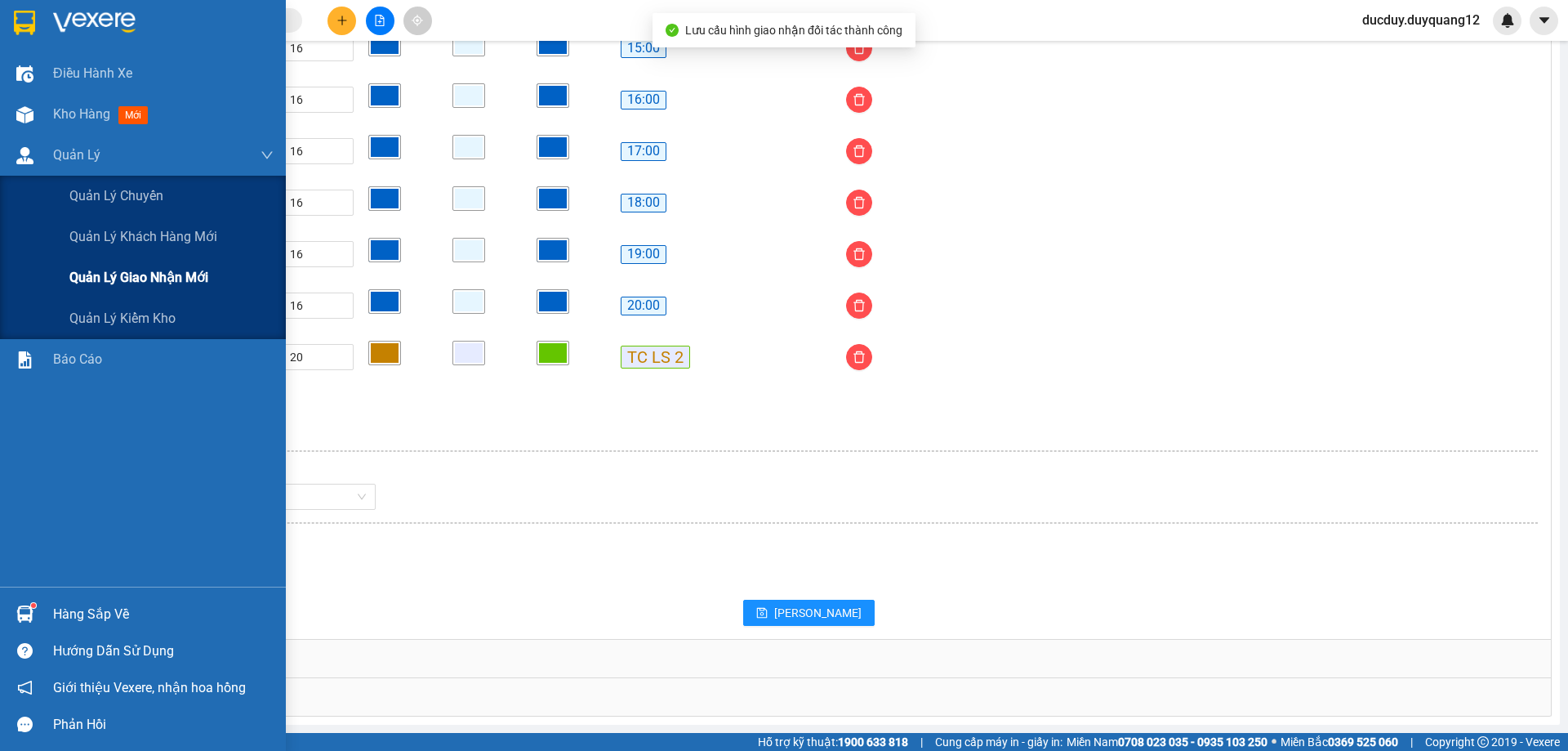
click at [125, 272] on span "Quản lý giao nhận mới" at bounding box center [139, 277] width 139 height 20
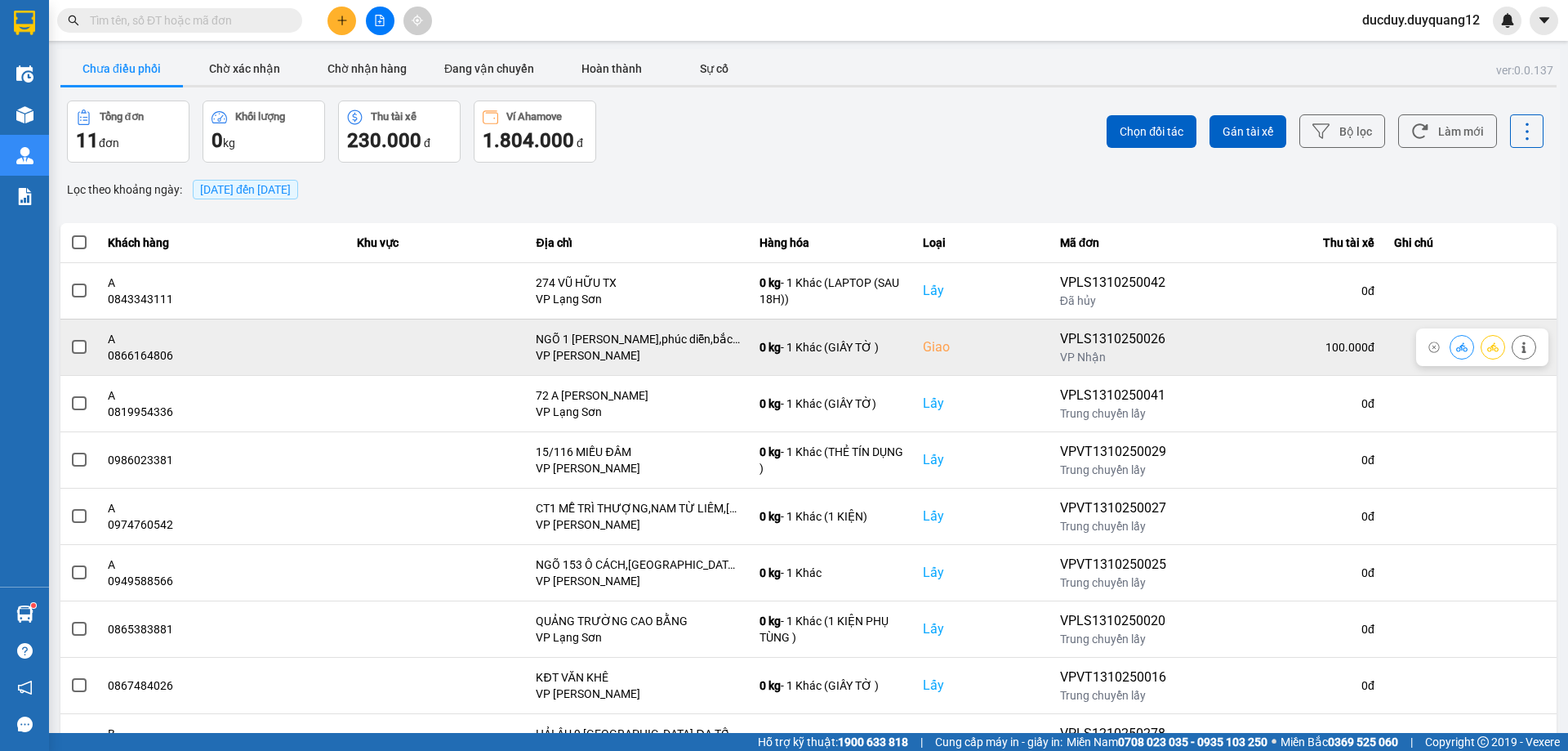
click at [72, 345] on span at bounding box center [79, 346] width 15 height 15
click at [71, 338] on input "checkbox" at bounding box center [71, 338] width 0 height 0
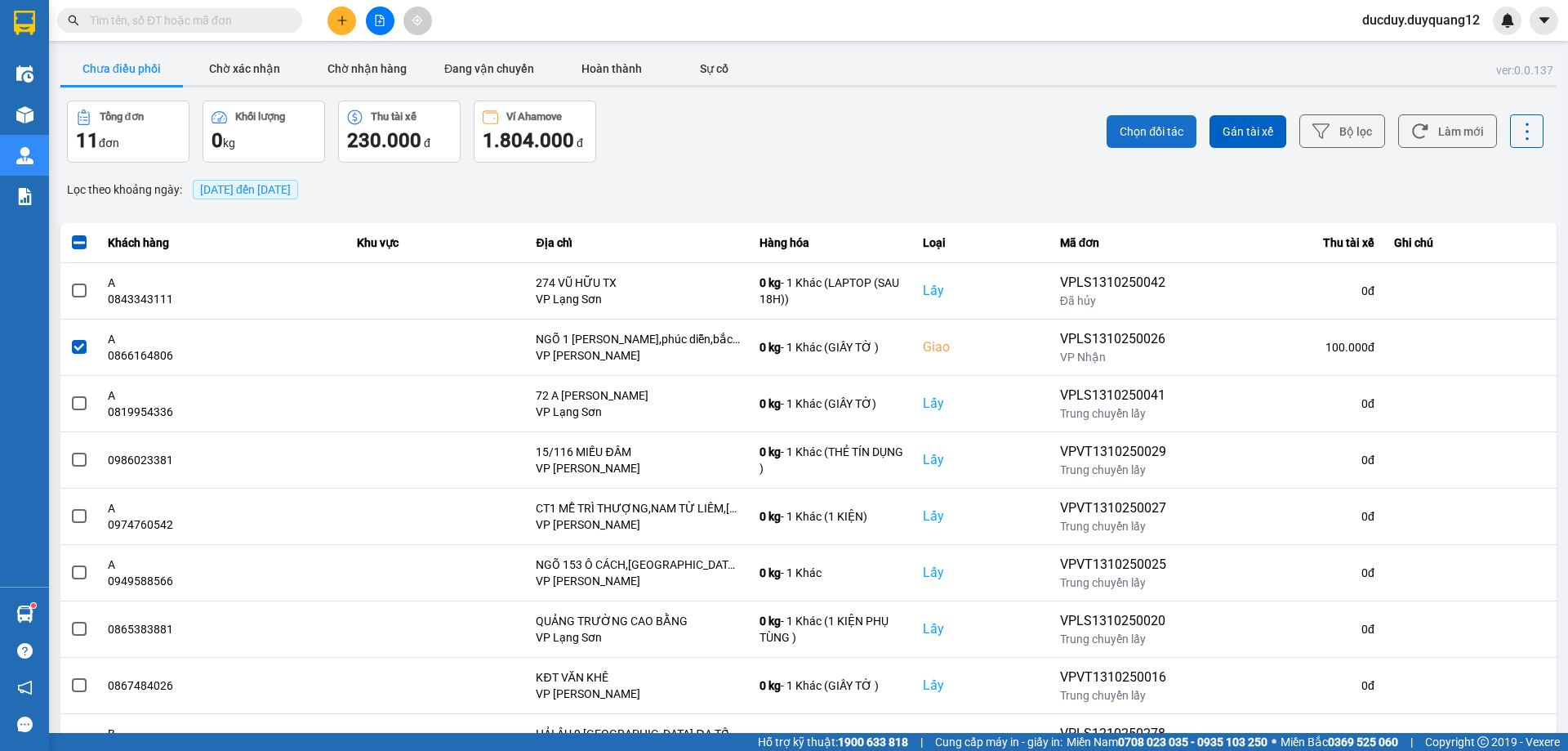
click at [1134, 133] on span "Chọn đối tác" at bounding box center [1151, 131] width 63 height 17
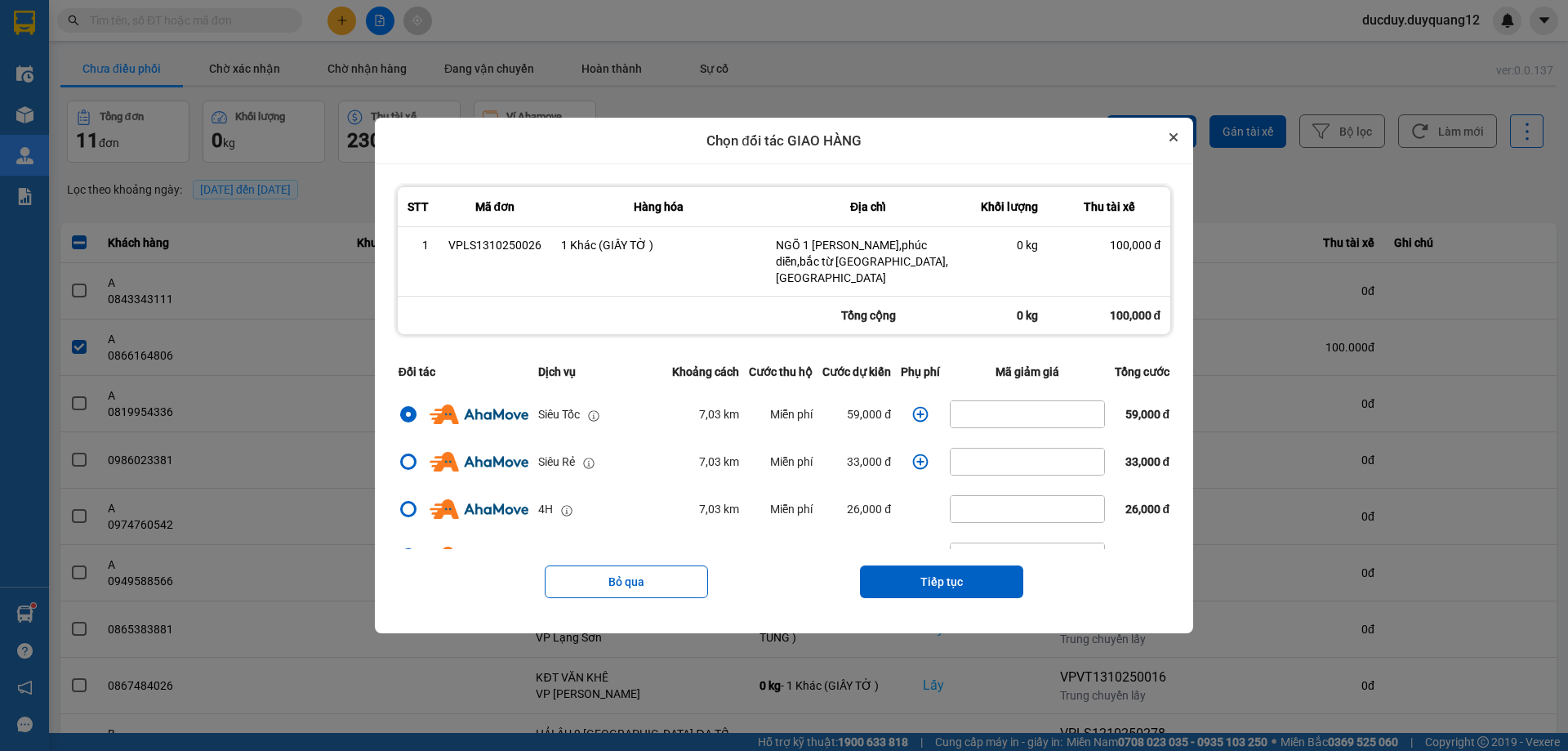
click at [1178, 141] on icon "Close" at bounding box center [1173, 137] width 8 height 8
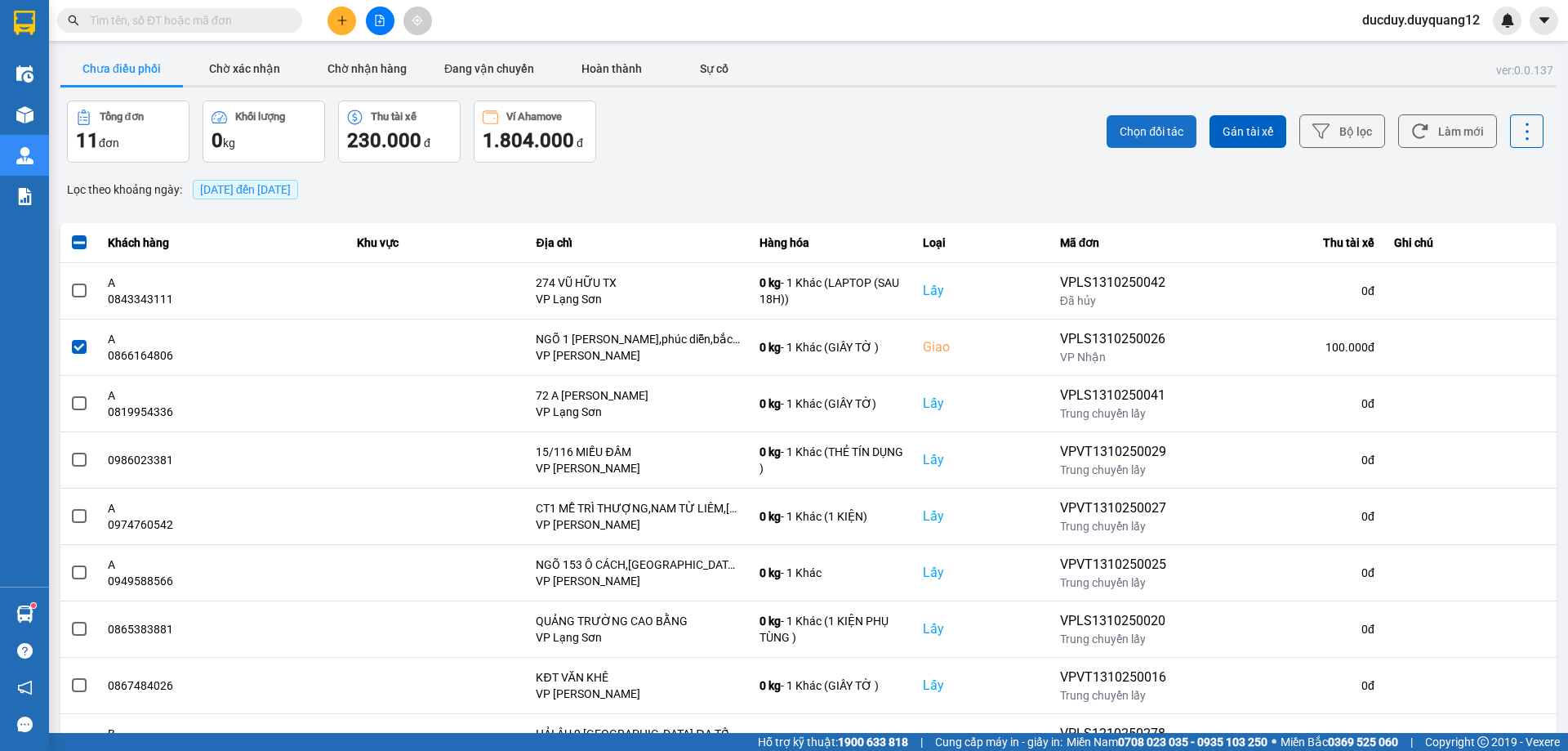
click at [1151, 127] on span "Chọn đối tác" at bounding box center [1151, 131] width 63 height 17
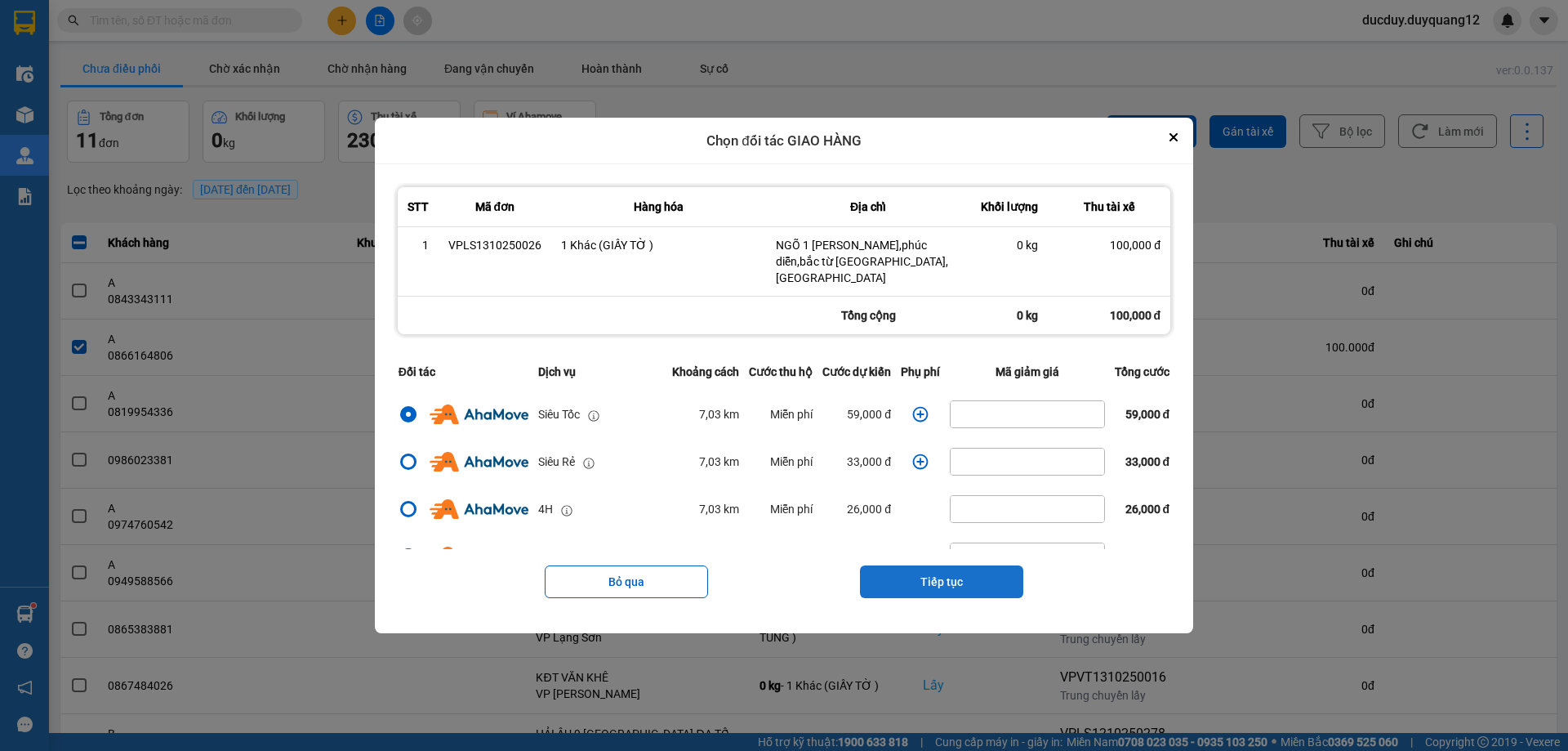
drag, startPoint x: 947, startPoint y: 576, endPoint x: 931, endPoint y: 538, distance: 41.2
click at [946, 570] on button "Tiếp tục" at bounding box center [941, 581] width 163 height 33
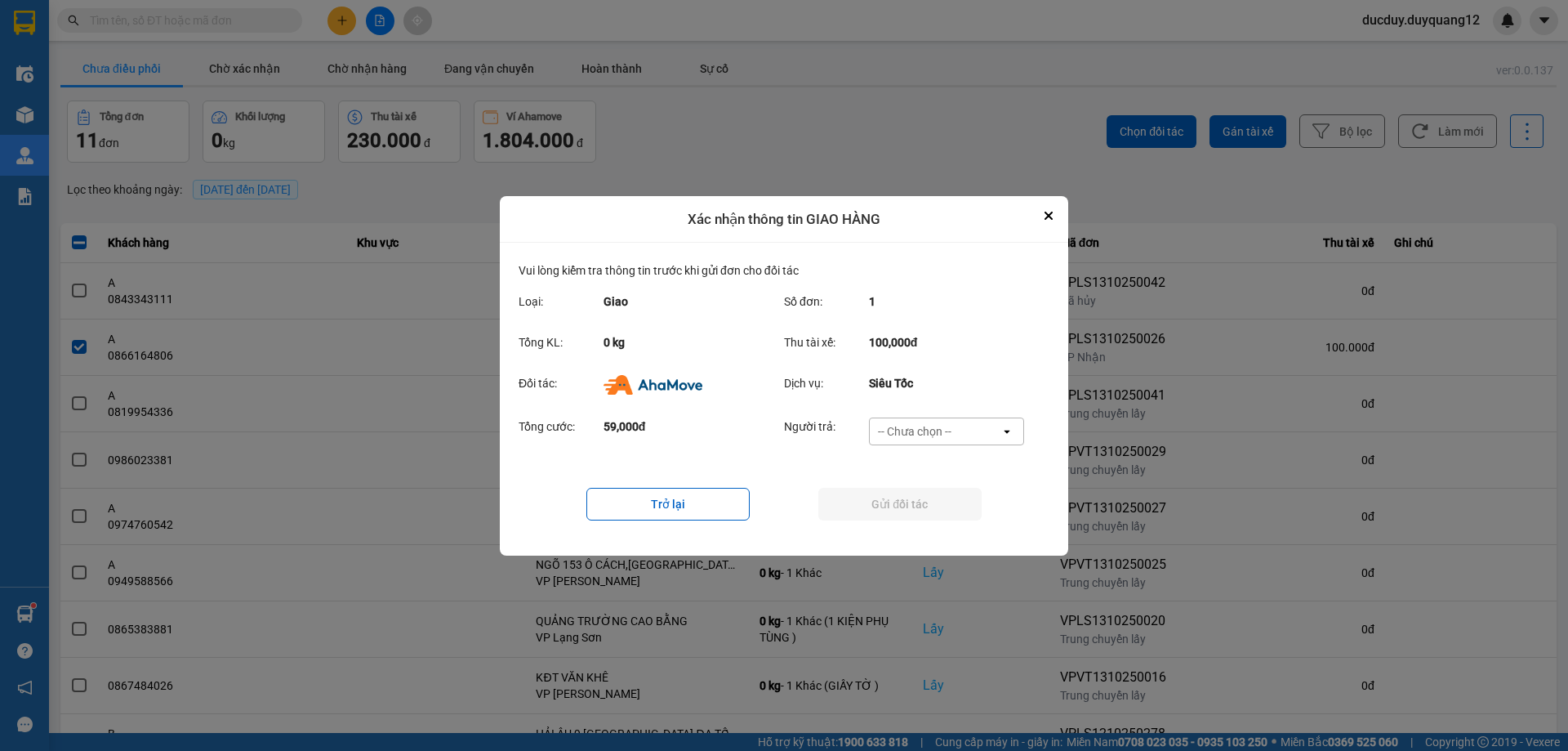
click at [929, 424] on div "-- Chưa chọn --" at bounding box center [914, 431] width 73 height 17
click at [910, 519] on span "Ví Ahamove" at bounding box center [914, 524] width 66 height 17
click at [907, 498] on button "Gửi đối tác" at bounding box center [899, 503] width 163 height 33
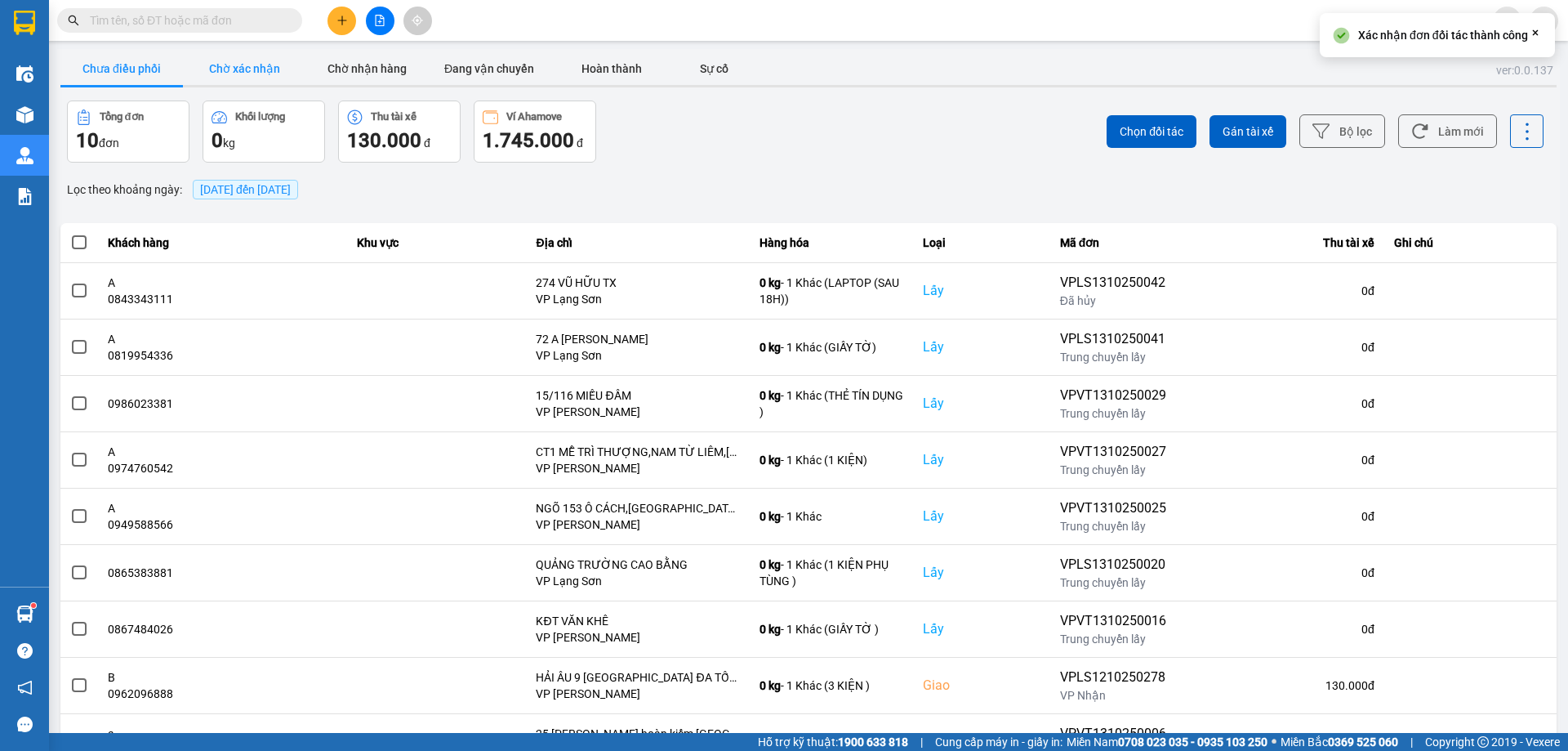
click at [211, 61] on button "Chờ xác nhận" at bounding box center [244, 68] width 123 height 33
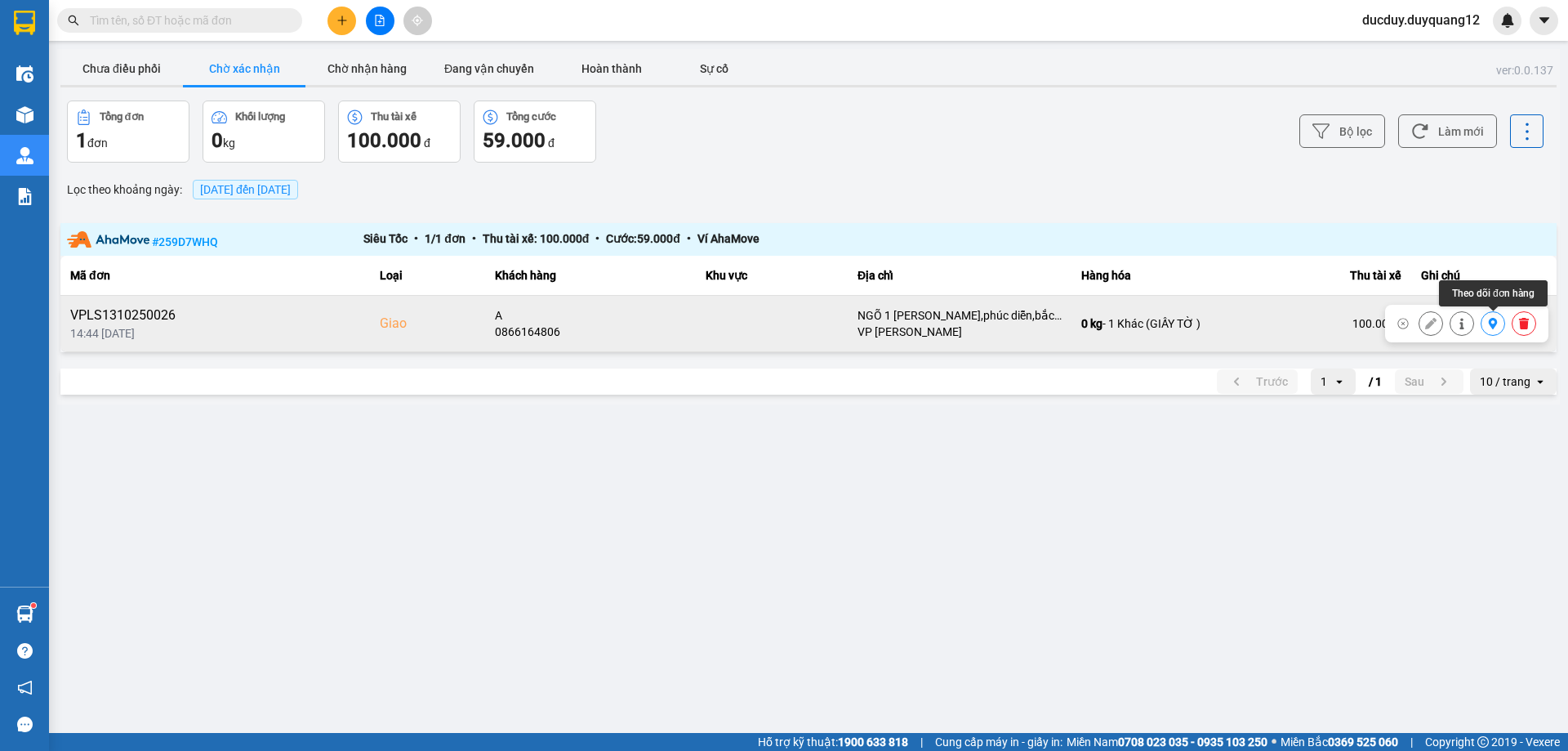
click at [1496, 325] on icon at bounding box center [1493, 323] width 9 height 11
click at [147, 69] on button "Chưa điều phối" at bounding box center [122, 68] width 123 height 33
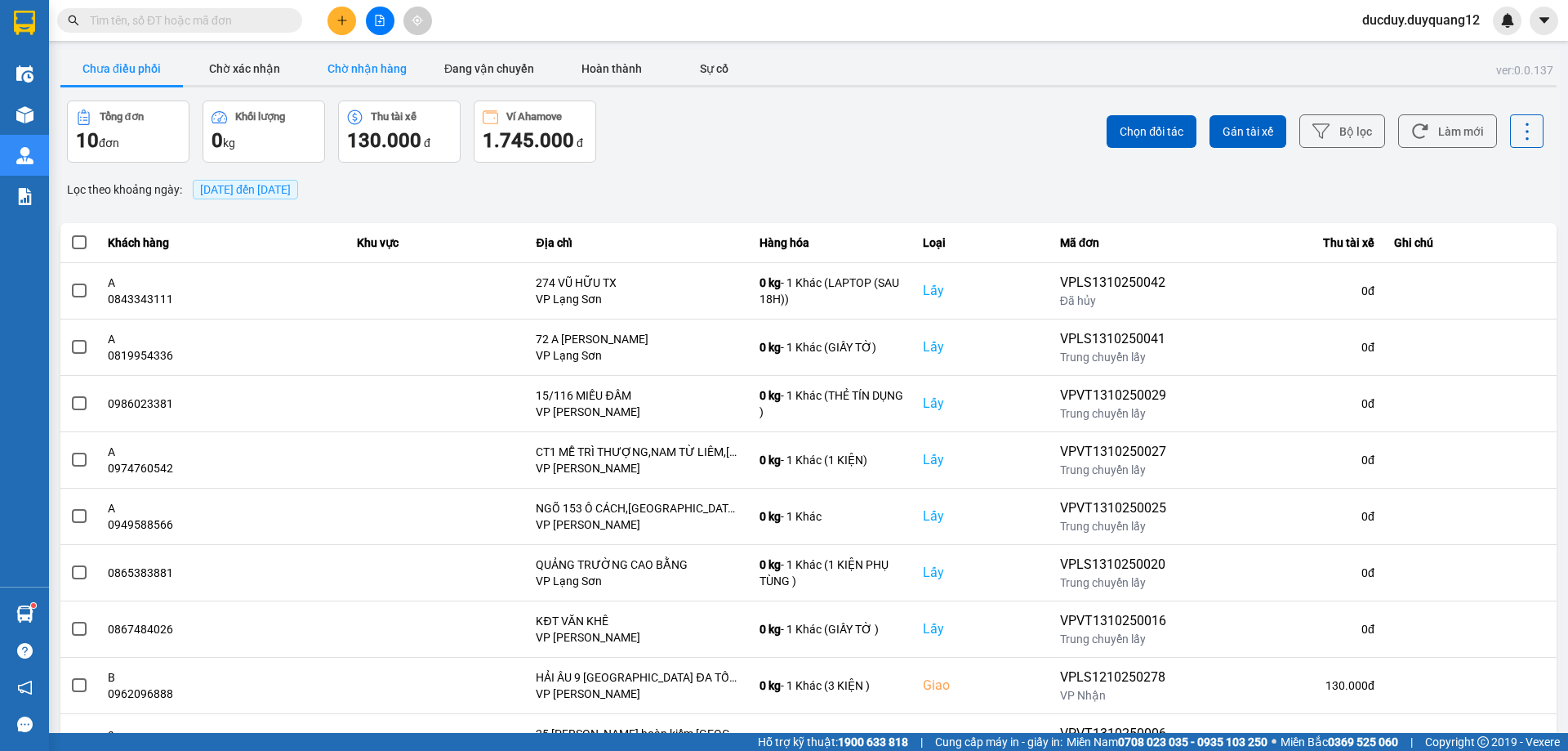
click at [383, 74] on button "Chờ nhận hàng" at bounding box center [367, 68] width 123 height 33
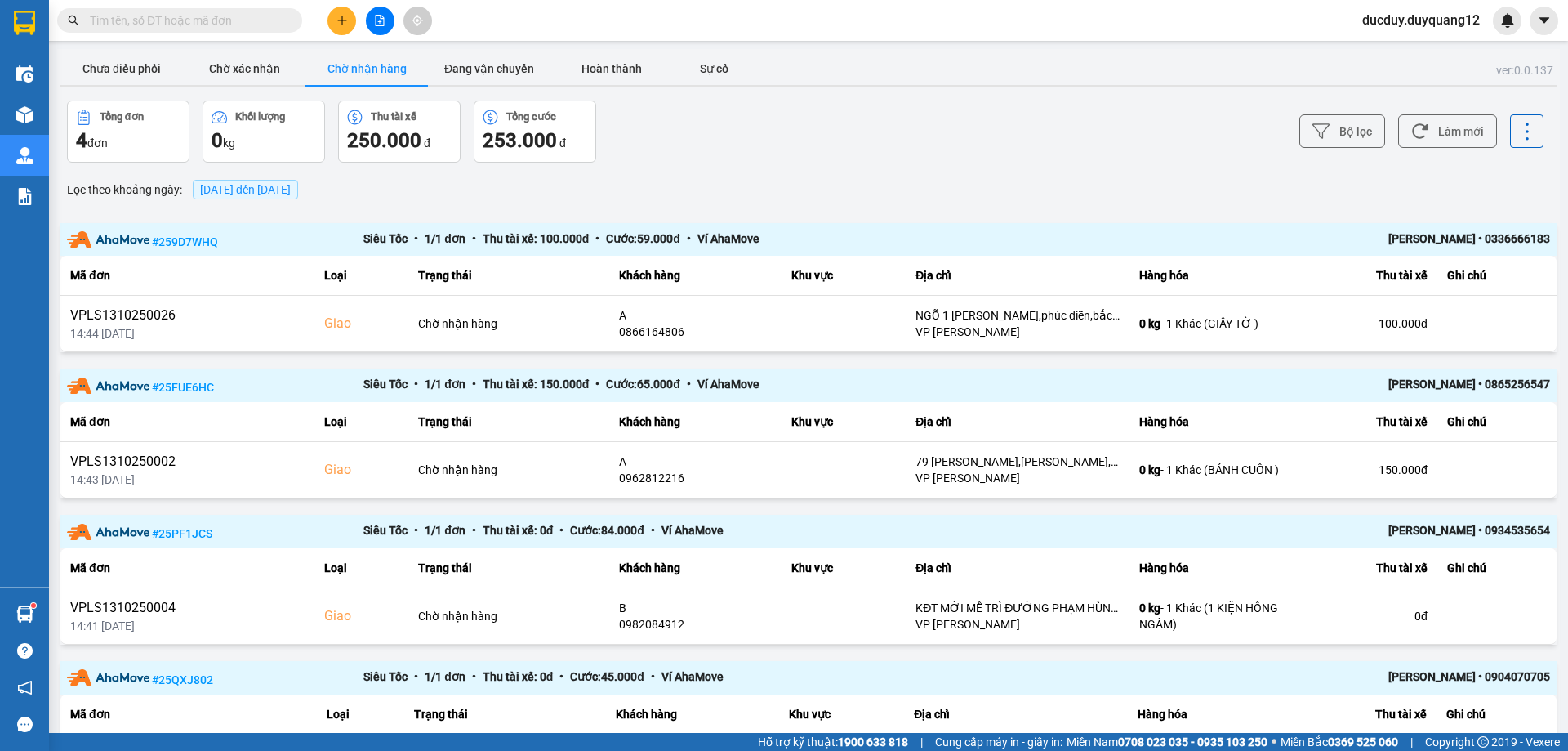
drag, startPoint x: 1469, startPoint y: 239, endPoint x: 1567, endPoint y: 227, distance: 98.7
click at [1567, 227] on main "ver: 0.0.137 Chưa điều phối Chờ xác nhận Chờ nhận hàng Đang vận chuyển Hoàn thà…" at bounding box center [784, 366] width 1568 height 732
copy div "• 0336666183"
click at [502, 71] on button "Đang vận chuyển" at bounding box center [489, 68] width 123 height 33
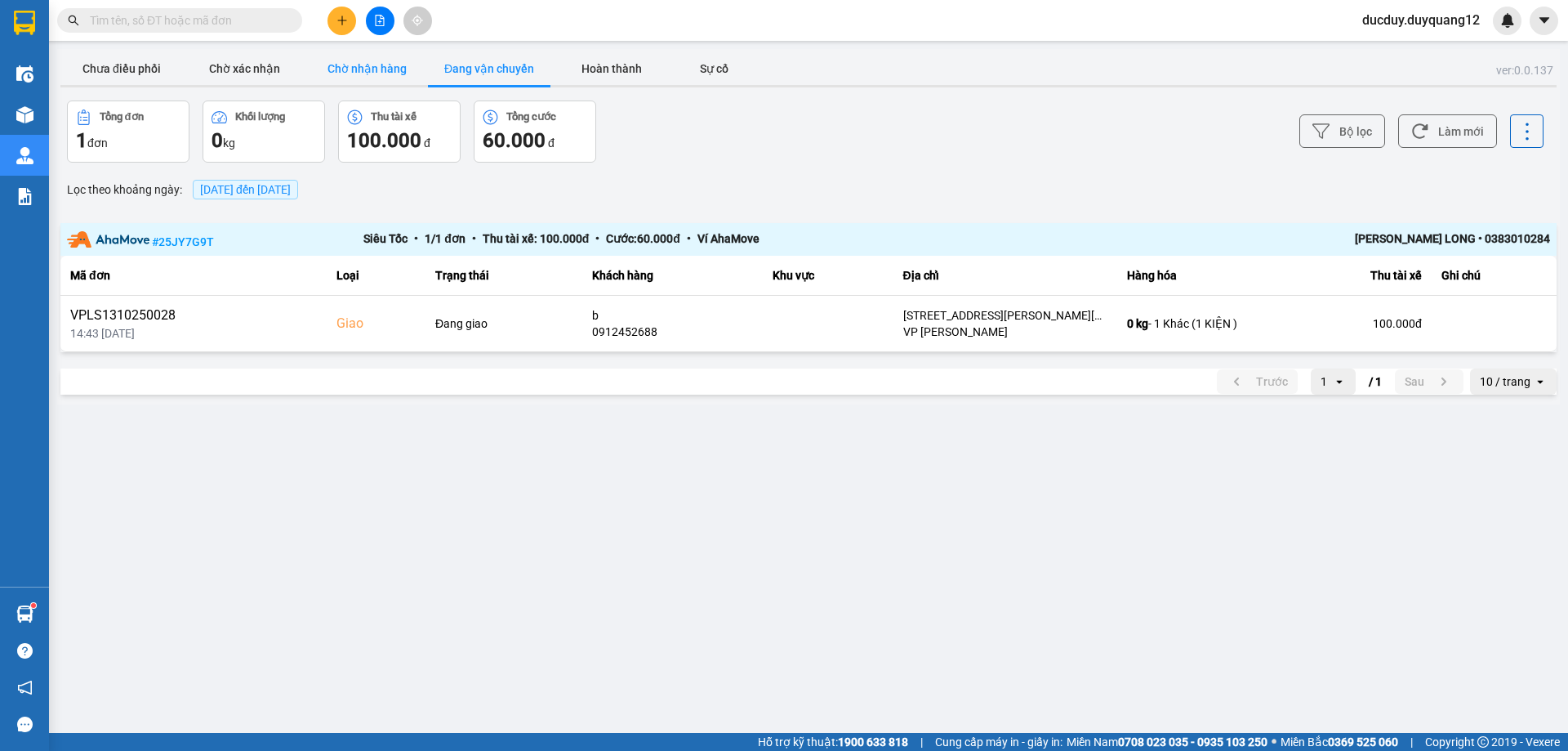
click at [370, 71] on button "Chờ nhận hàng" at bounding box center [367, 68] width 123 height 33
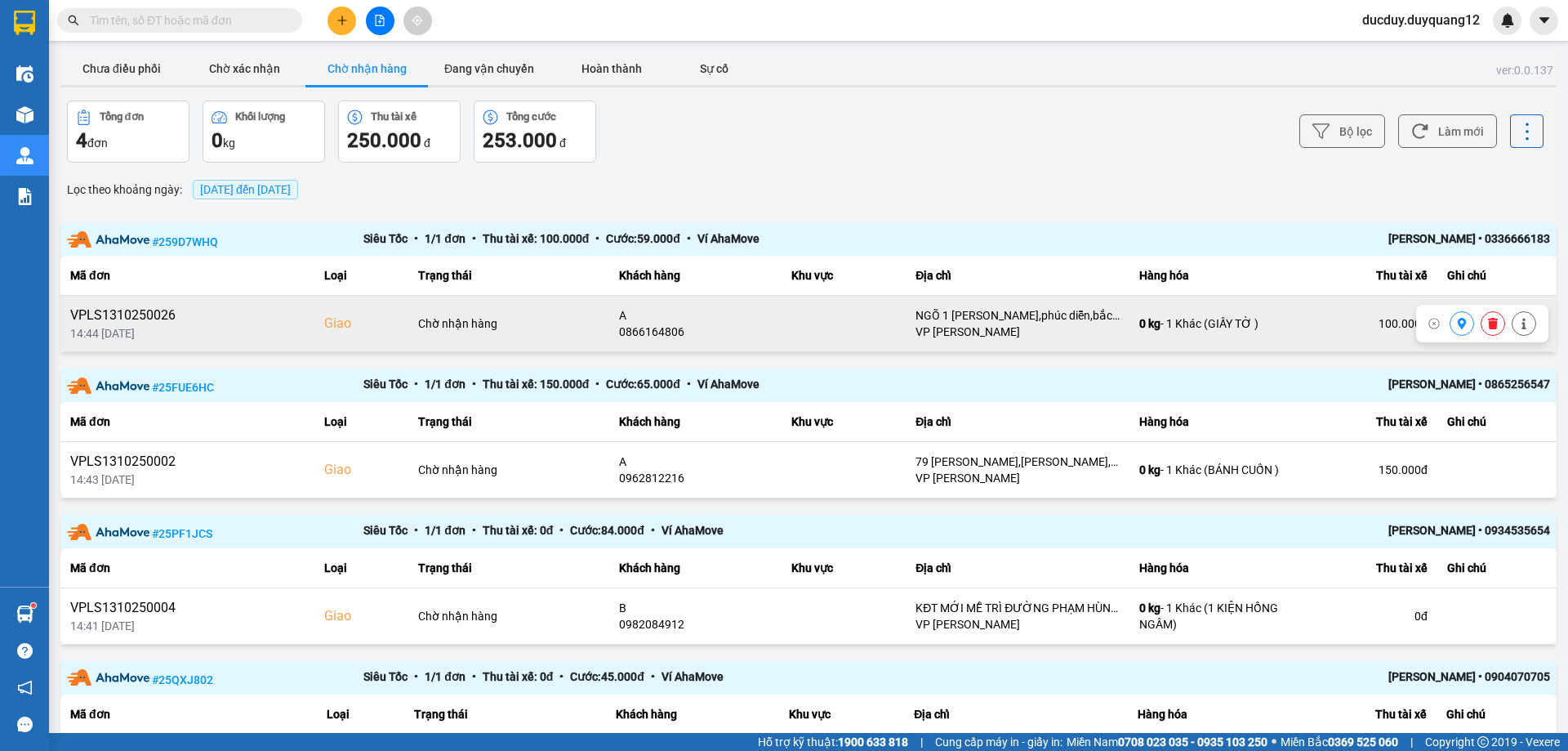
click at [1460, 325] on icon at bounding box center [1461, 323] width 11 height 11
click at [242, 56] on button "Chờ xác nhận" at bounding box center [244, 68] width 123 height 33
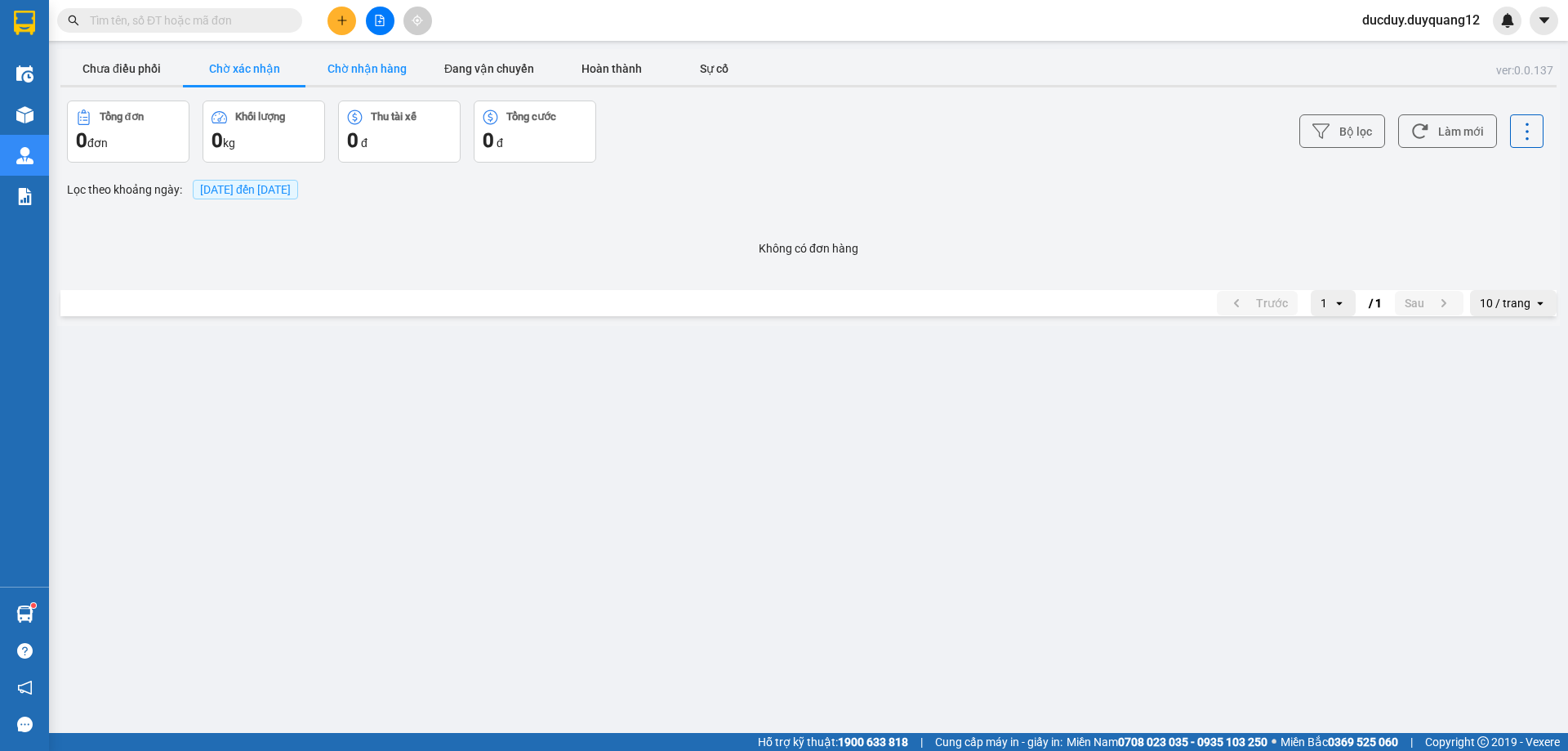
click at [374, 58] on button "Chờ nhận hàng" at bounding box center [367, 68] width 123 height 33
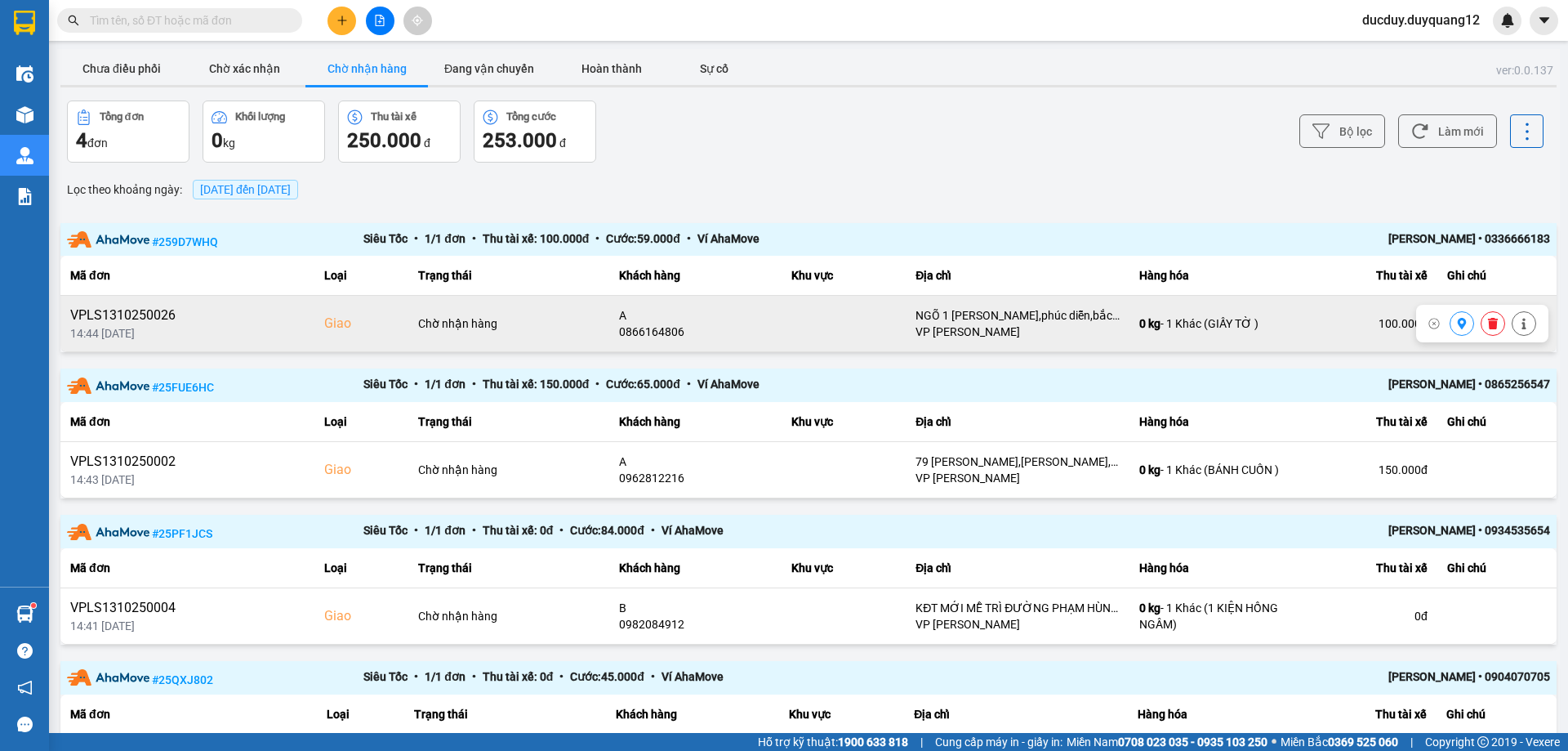
click at [1451, 317] on button at bounding box center [1462, 323] width 23 height 28
drag, startPoint x: 1476, startPoint y: 241, endPoint x: 1540, endPoint y: 230, distance: 64.9
click at [1551, 230] on div "ver: 0.0.137 Chưa điều phối Chờ xác nhận Chờ nhận hàng Đang vận chuyển Hoàn thà…" at bounding box center [808, 446] width 1503 height 794
copy div "0336666183"
click at [1519, 320] on icon at bounding box center [1524, 323] width 11 height 11
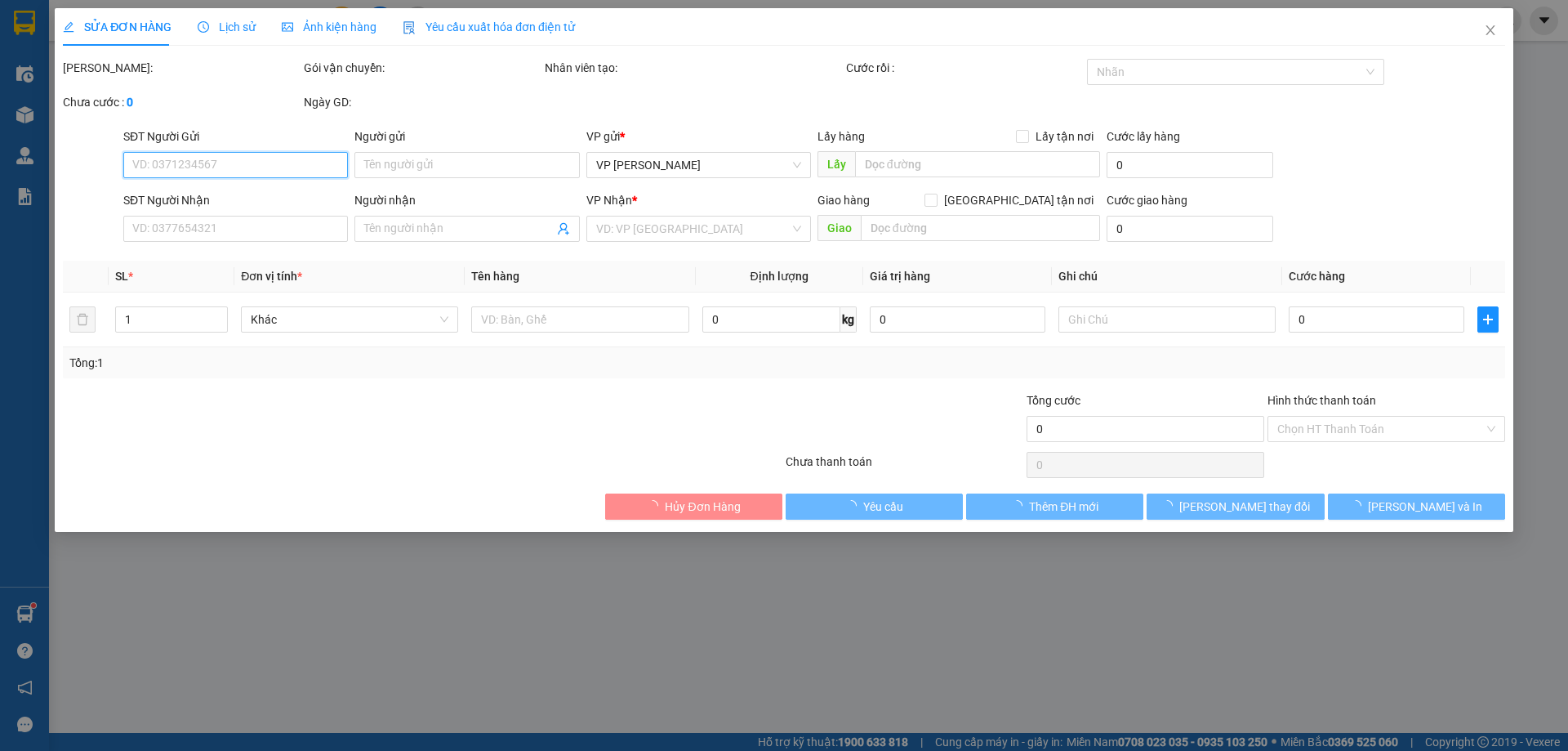
type input "0913299796"
type input "A"
checkbox input "true"
type input "VPLS"
type input "0866164806"
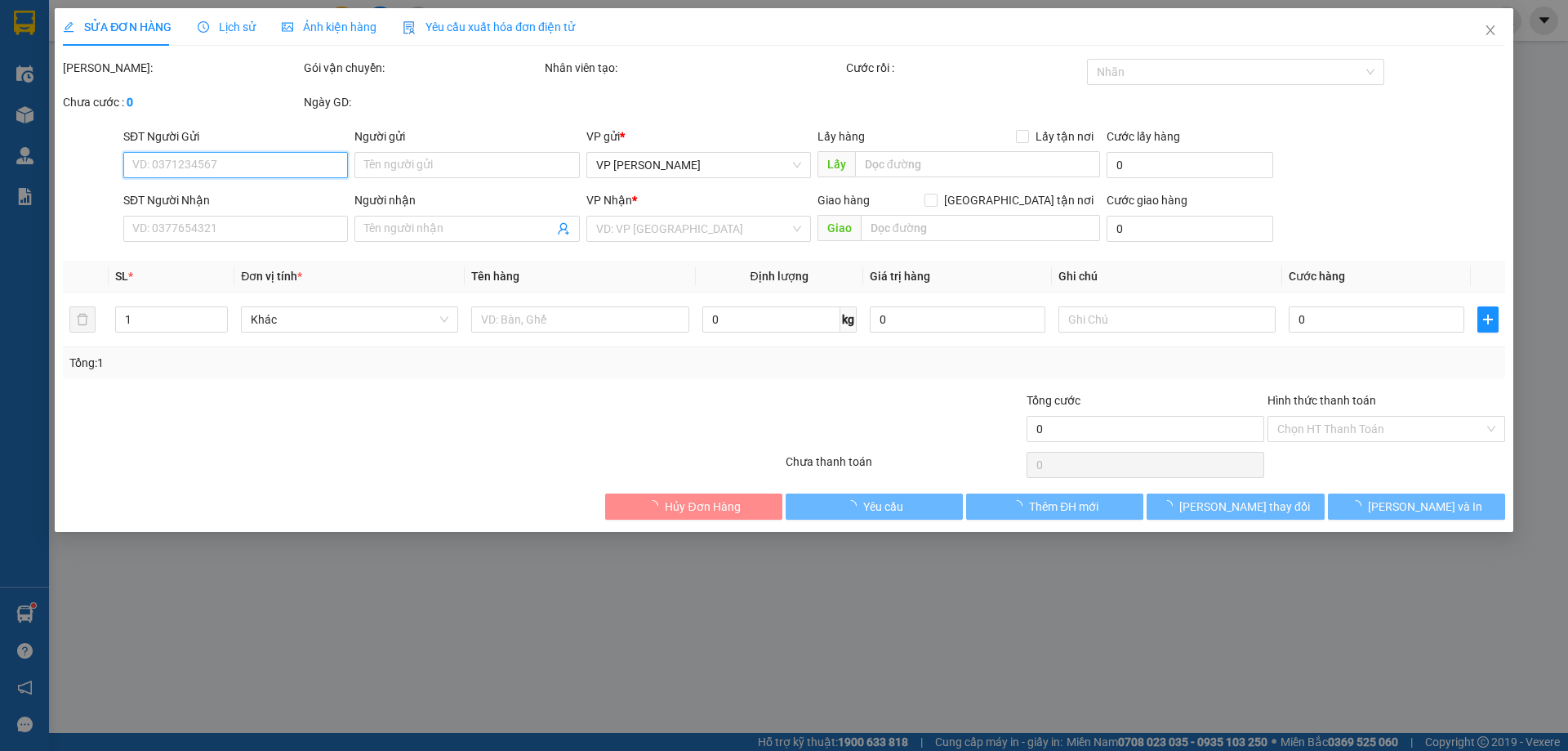
type input "A"
checkbox input "true"
type input "NGÕ 1 [PERSON_NAME],phúc diễn,bắc từ [GEOGRAPHIC_DATA],[GEOGRAPHIC_DATA]"
type input "100.000"
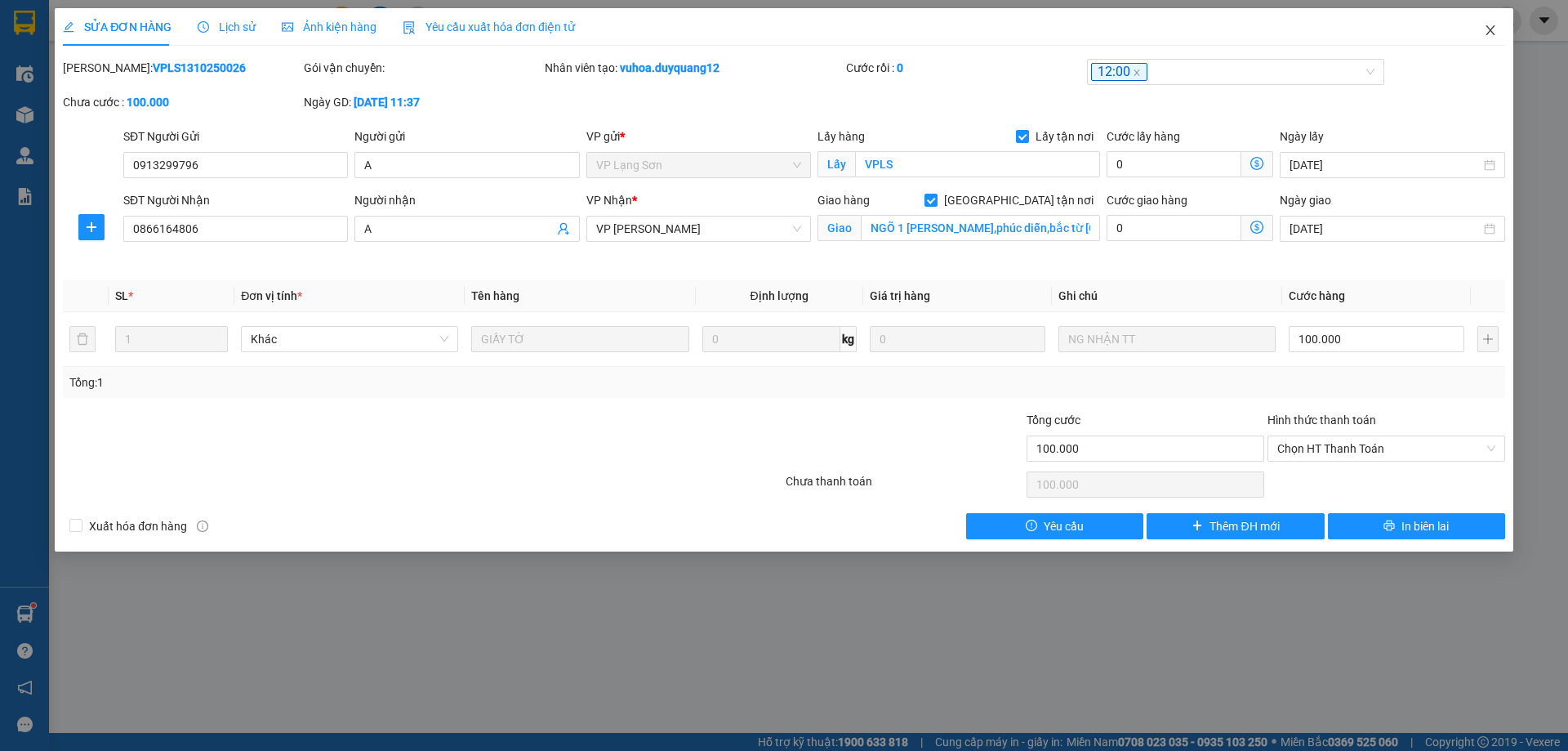
click at [1490, 26] on icon "close" at bounding box center [1490, 30] width 13 height 13
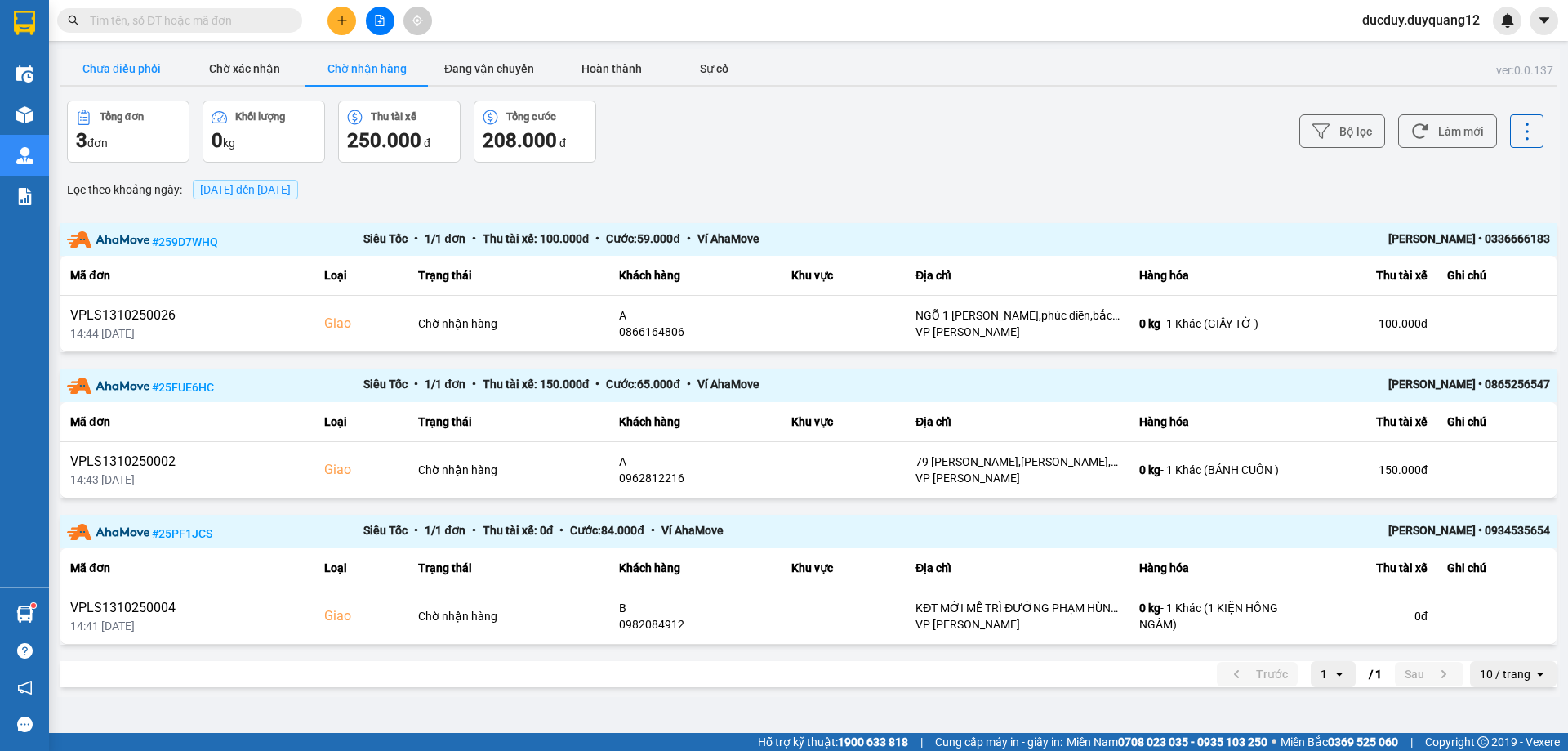
click at [133, 65] on button "Chưa điều phối" at bounding box center [122, 68] width 123 height 33
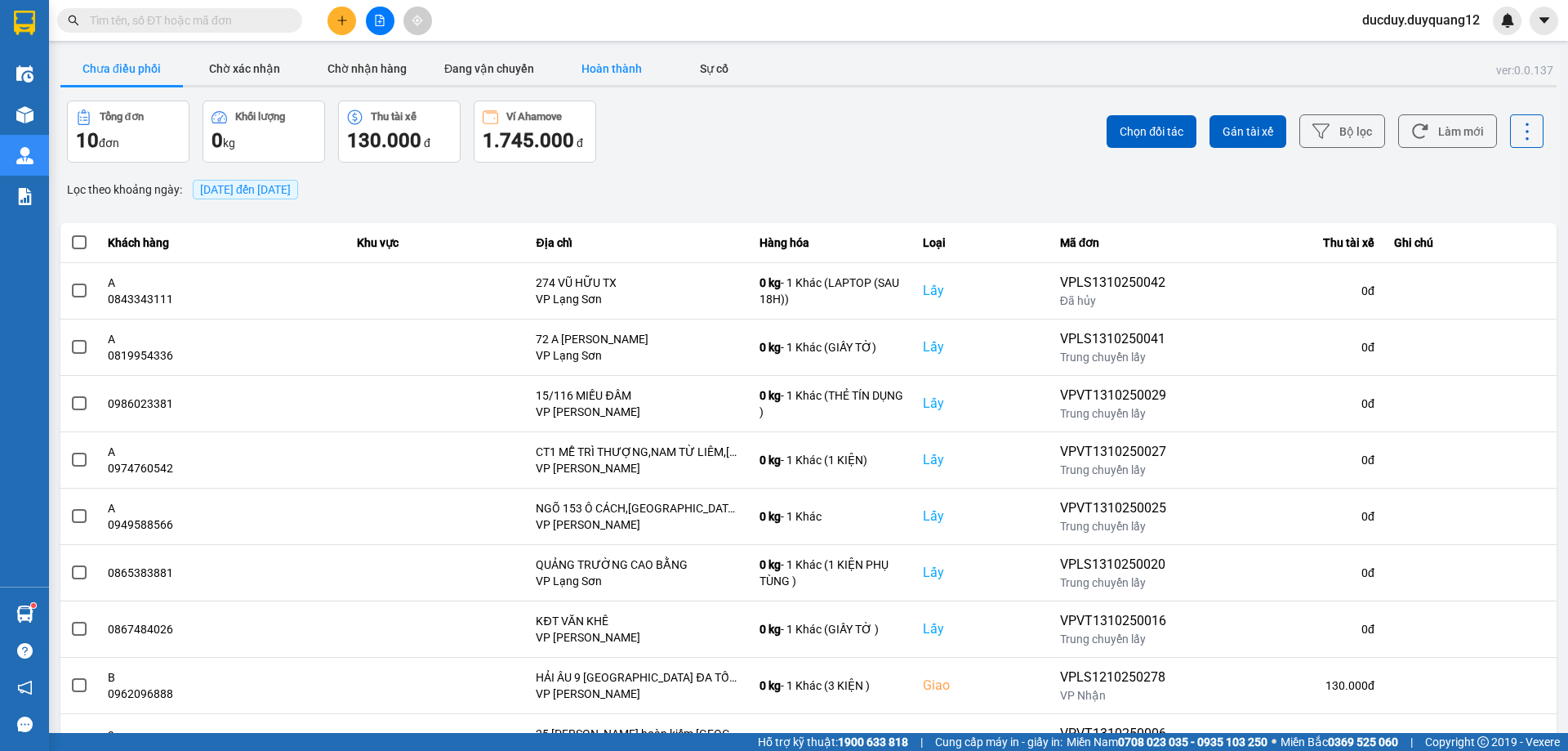
click at [595, 68] on button "Hoàn thành" at bounding box center [612, 68] width 123 height 33
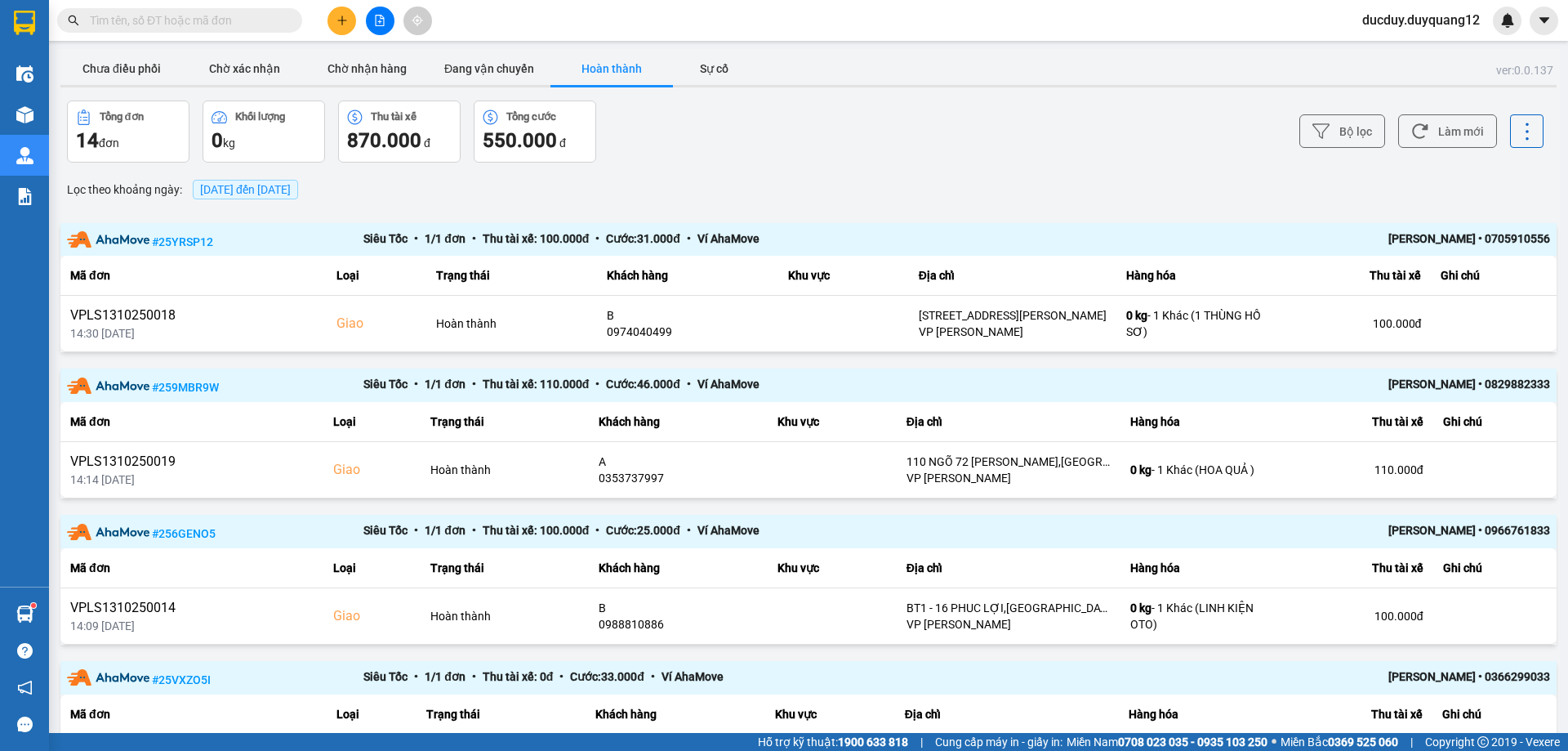
click at [624, 66] on button "Hoàn thành" at bounding box center [612, 68] width 123 height 33
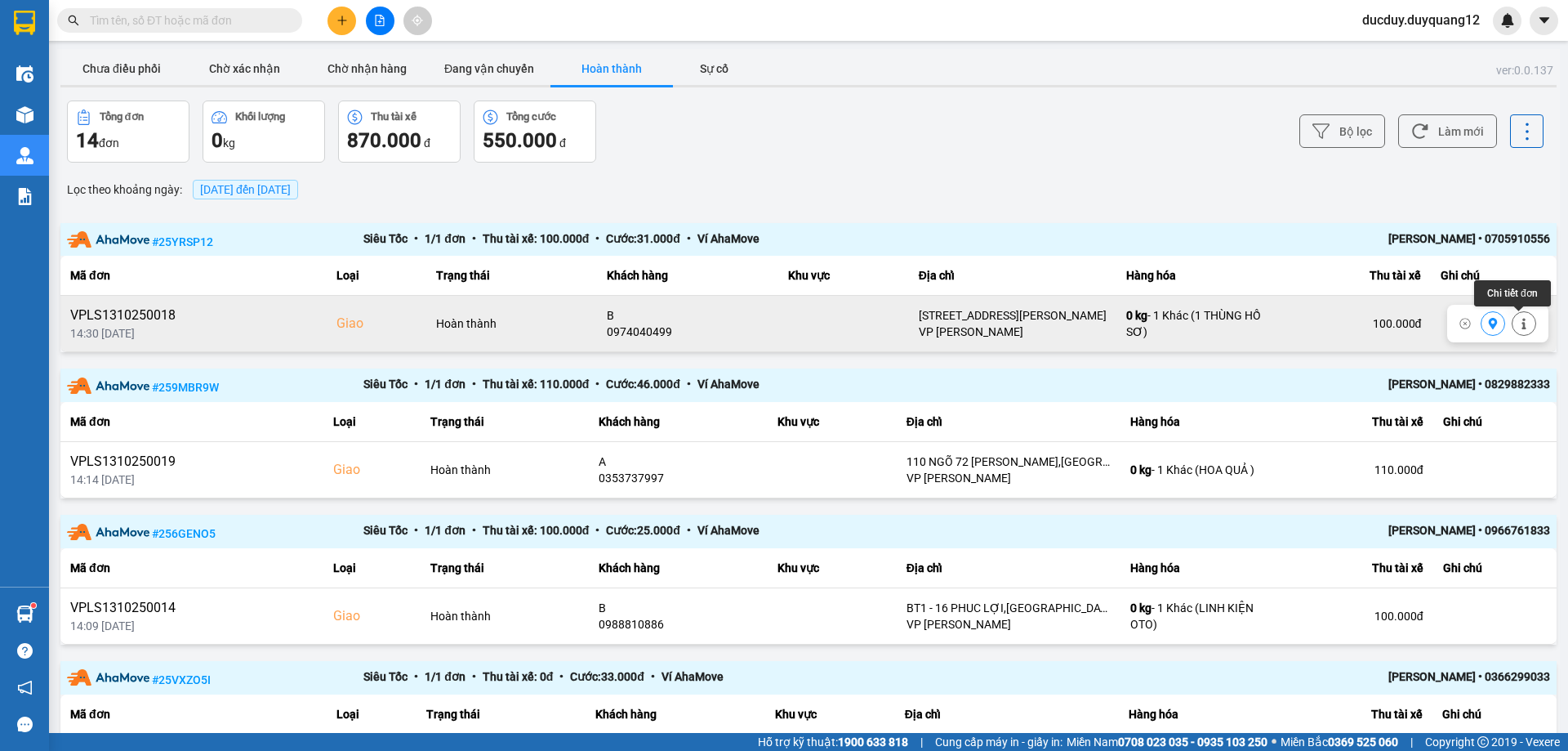
click at [1519, 318] on icon at bounding box center [1524, 323] width 11 height 11
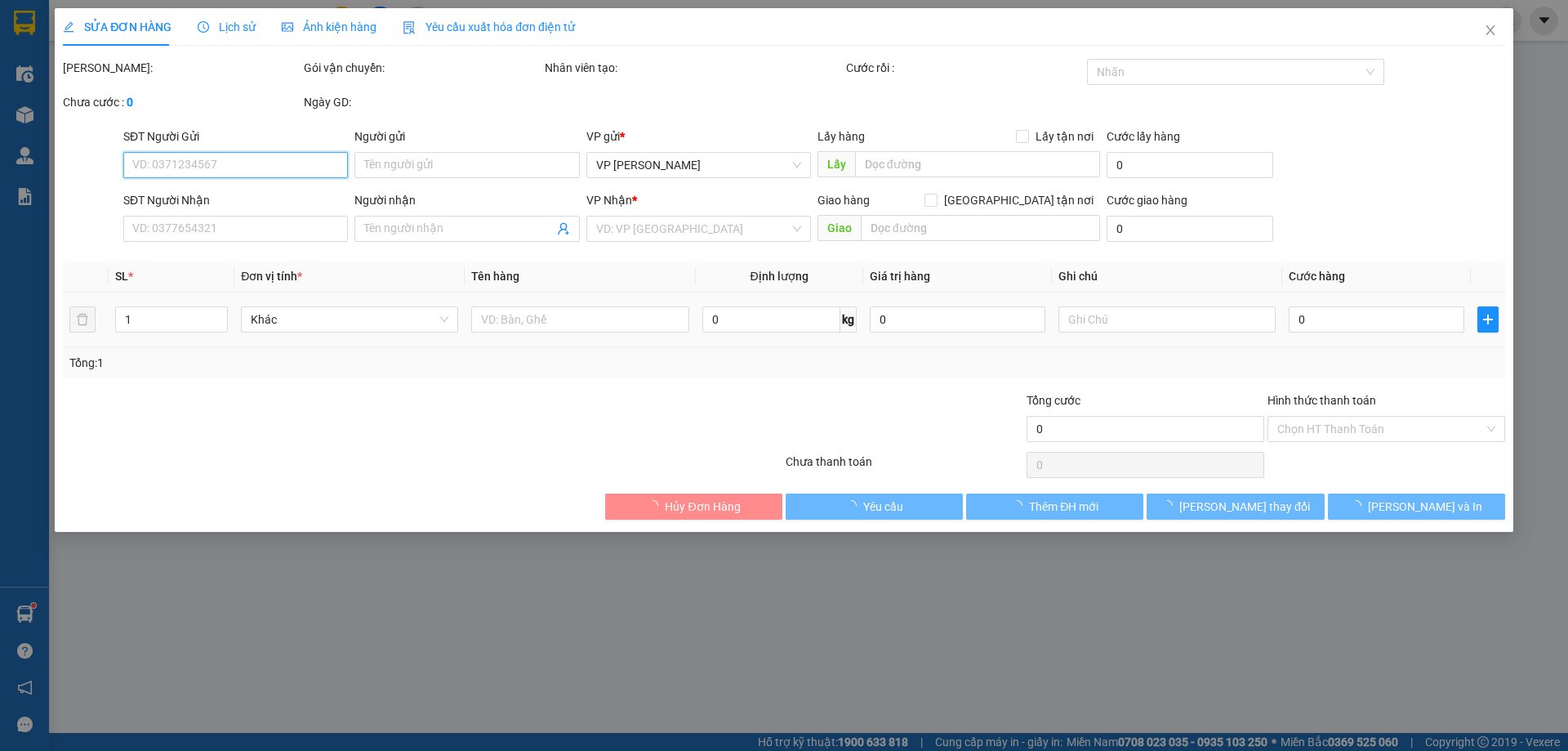
type input "0942101991"
type input "A"
checkbox input "true"
type input "1 VĂN [PERSON_NAME]"
type input "0974040499"
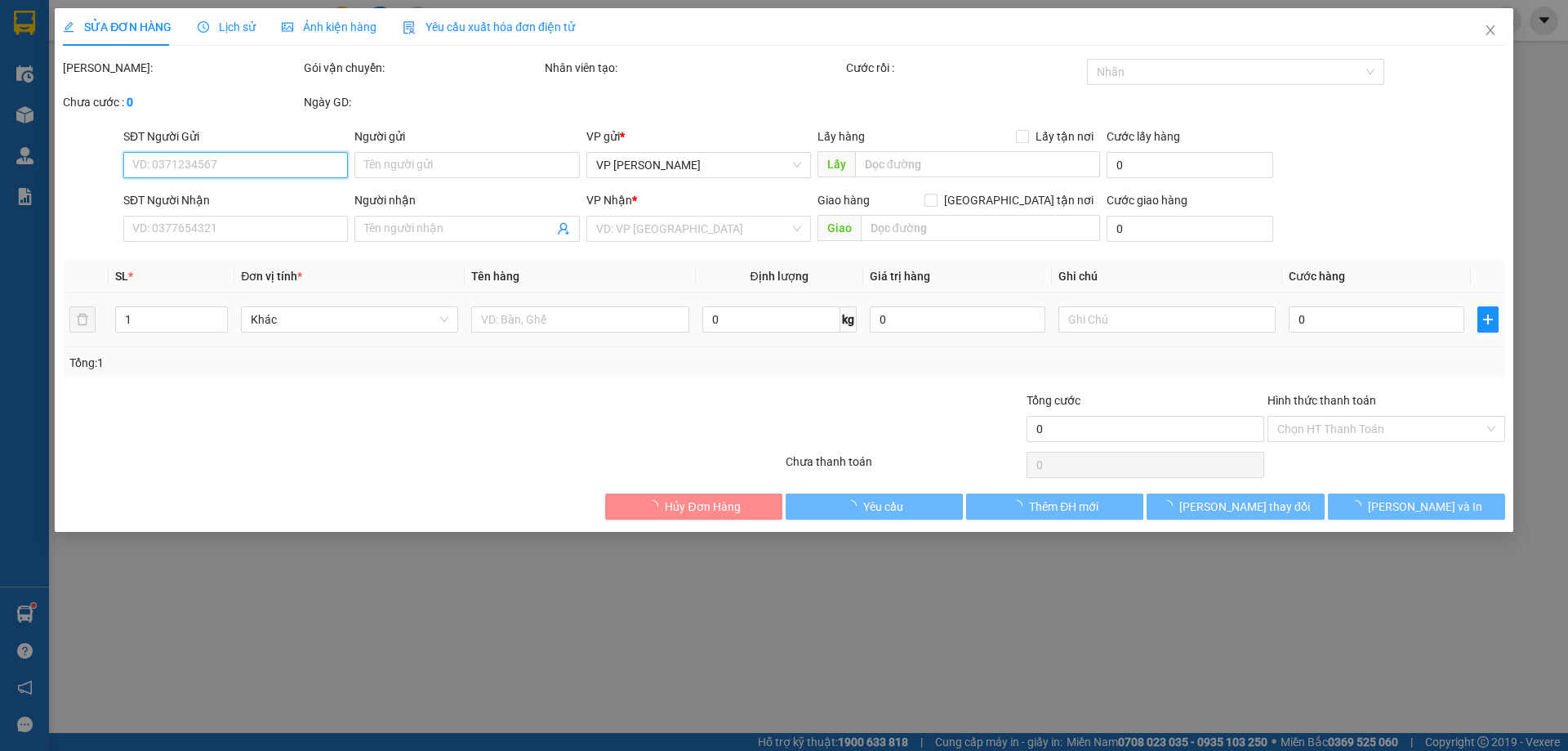
type input "B"
checkbox input "true"
type input "[STREET_ADDRESS][PERSON_NAME]"
type input "100.000"
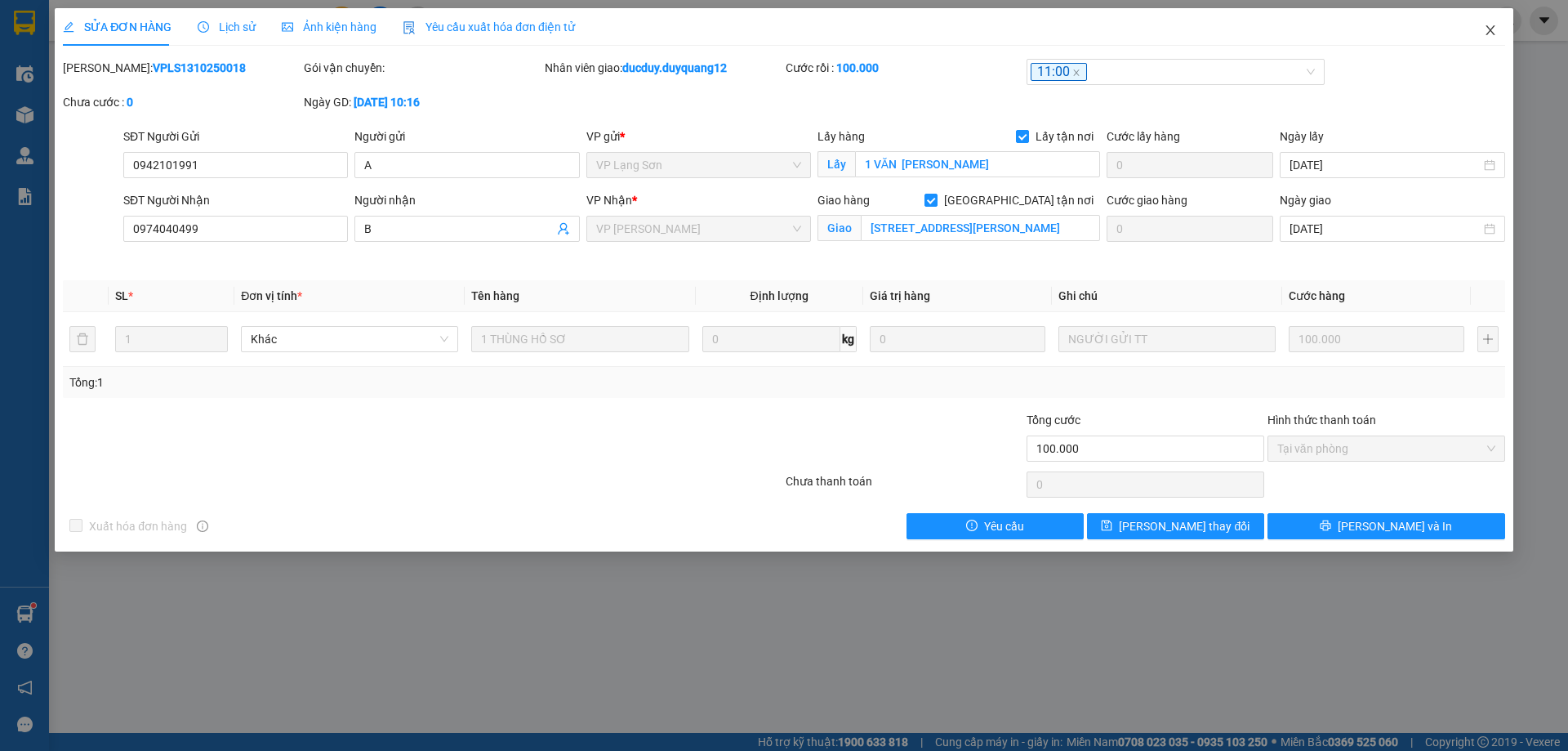
click at [1491, 27] on icon "close" at bounding box center [1490, 30] width 13 height 13
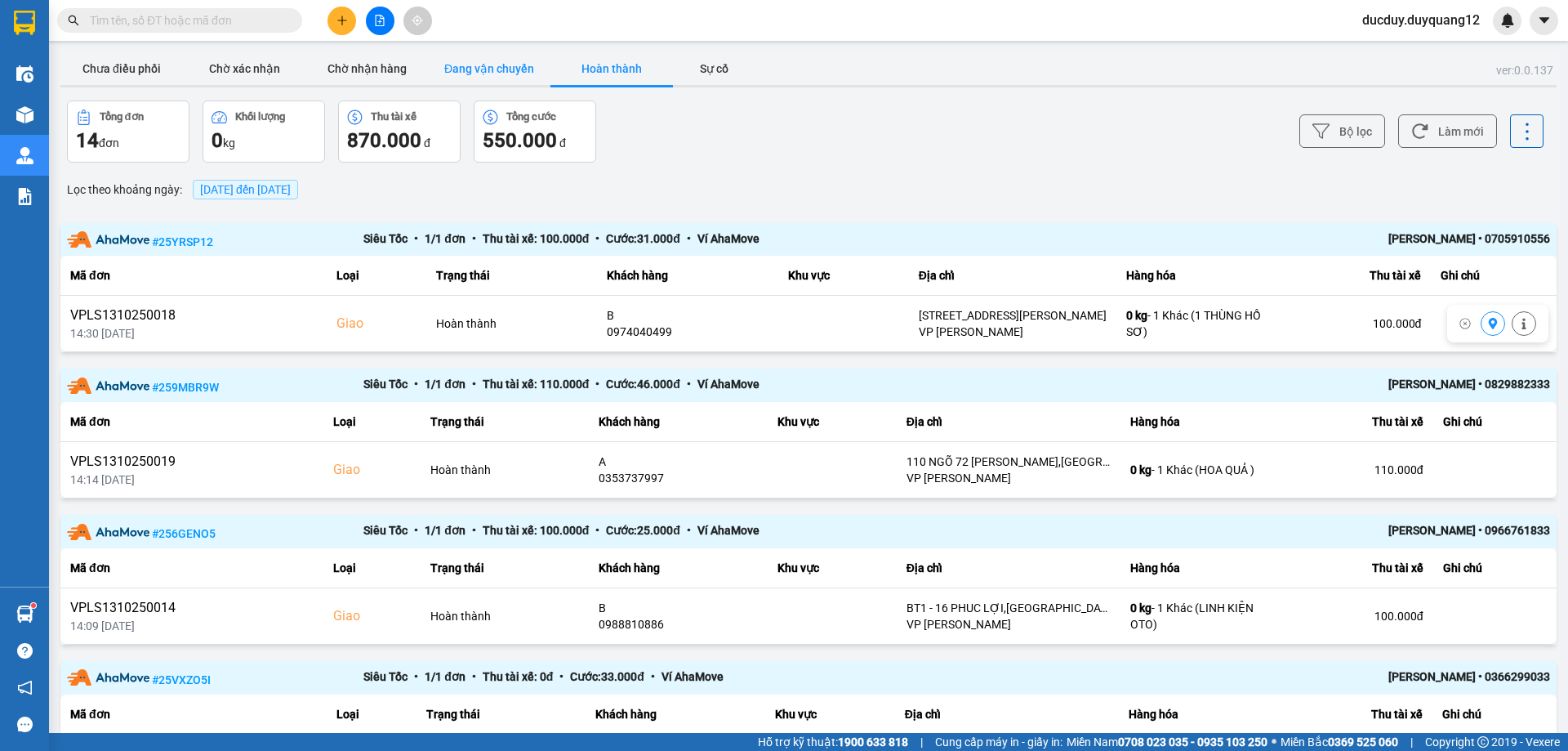
click at [515, 63] on button "Đang vận chuyển" at bounding box center [489, 68] width 123 height 33
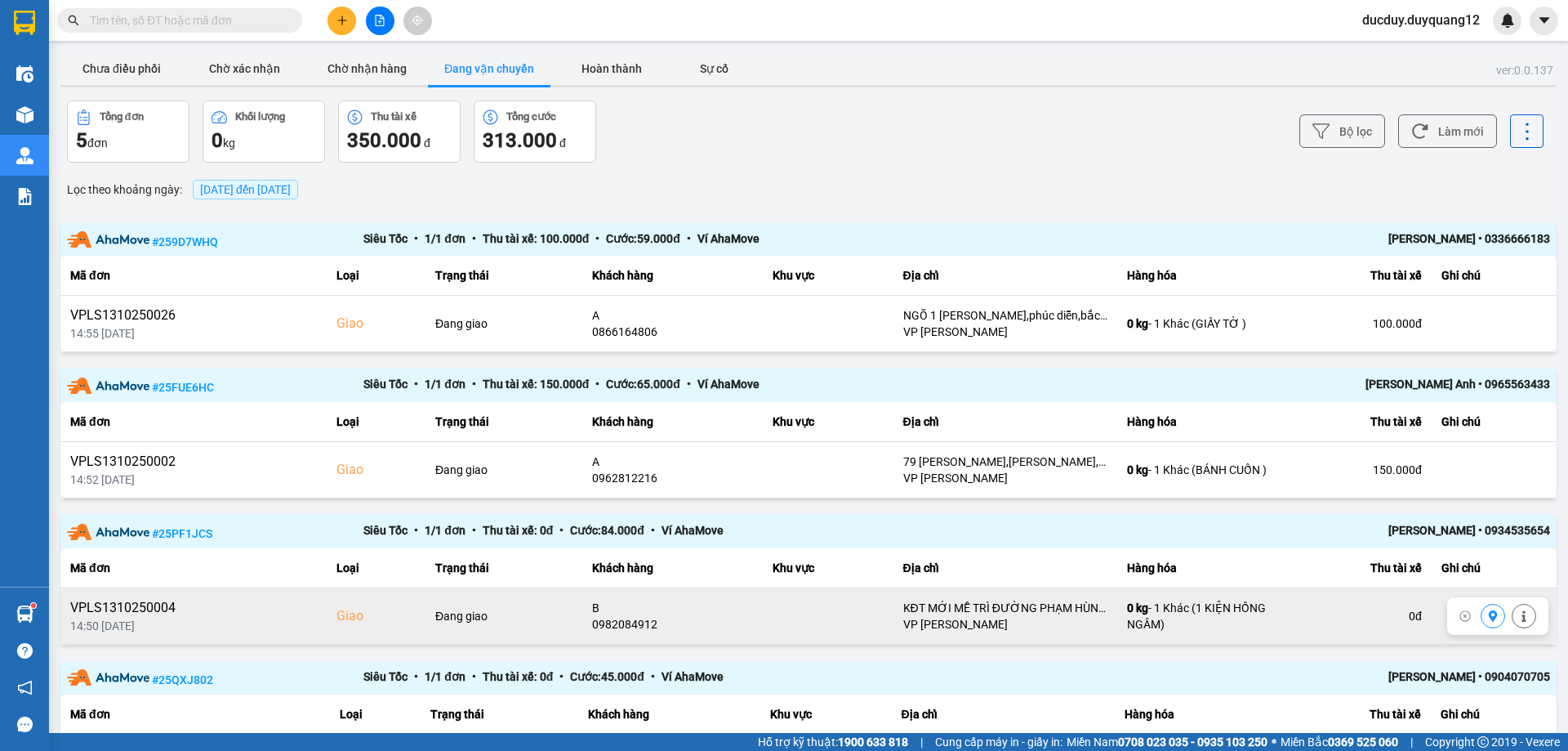
click at [1487, 613] on icon at bounding box center [1492, 615] width 11 height 11
click at [495, 62] on button "Đang vận chuyển" at bounding box center [489, 68] width 123 height 33
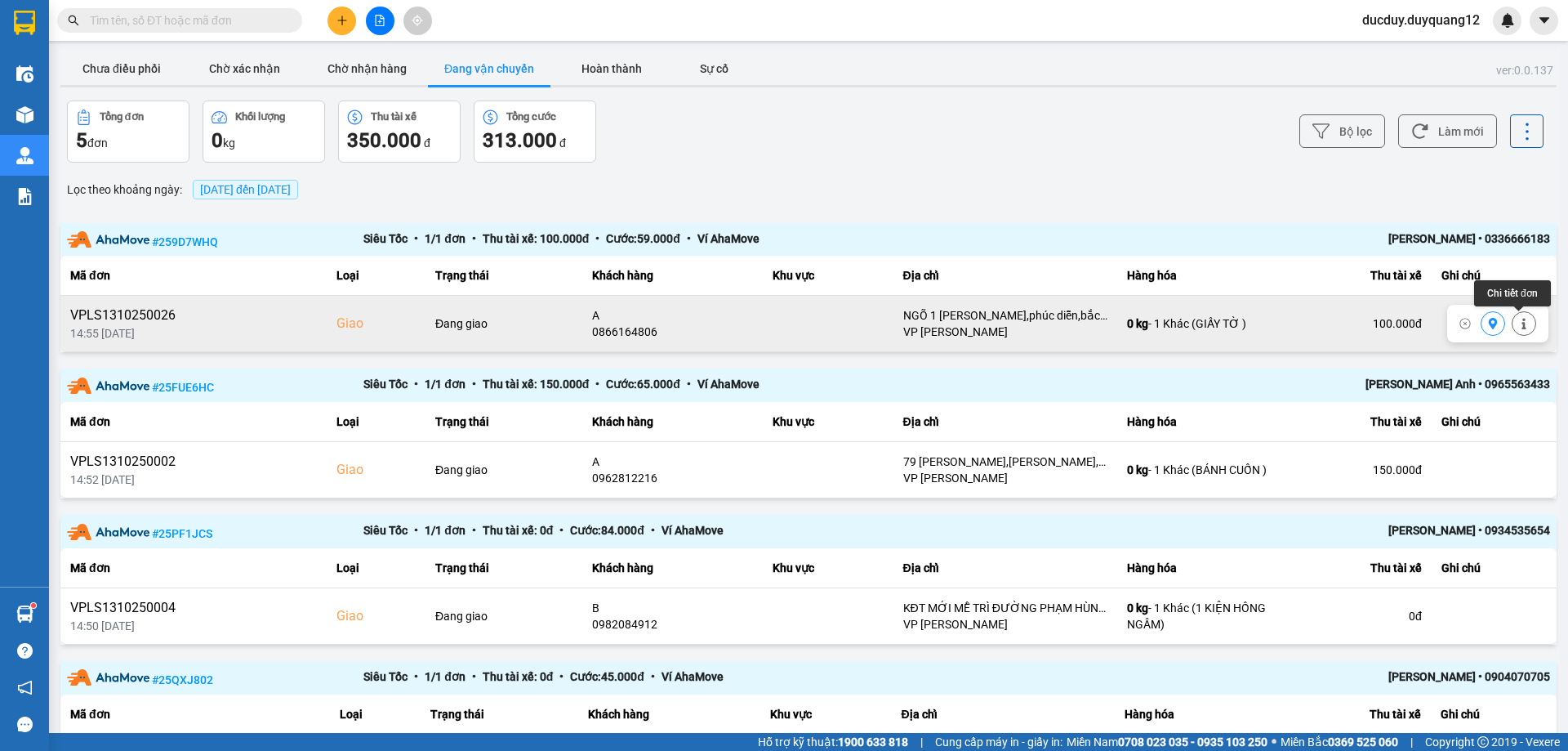
click at [1521, 323] on icon at bounding box center [1524, 323] width 11 height 11
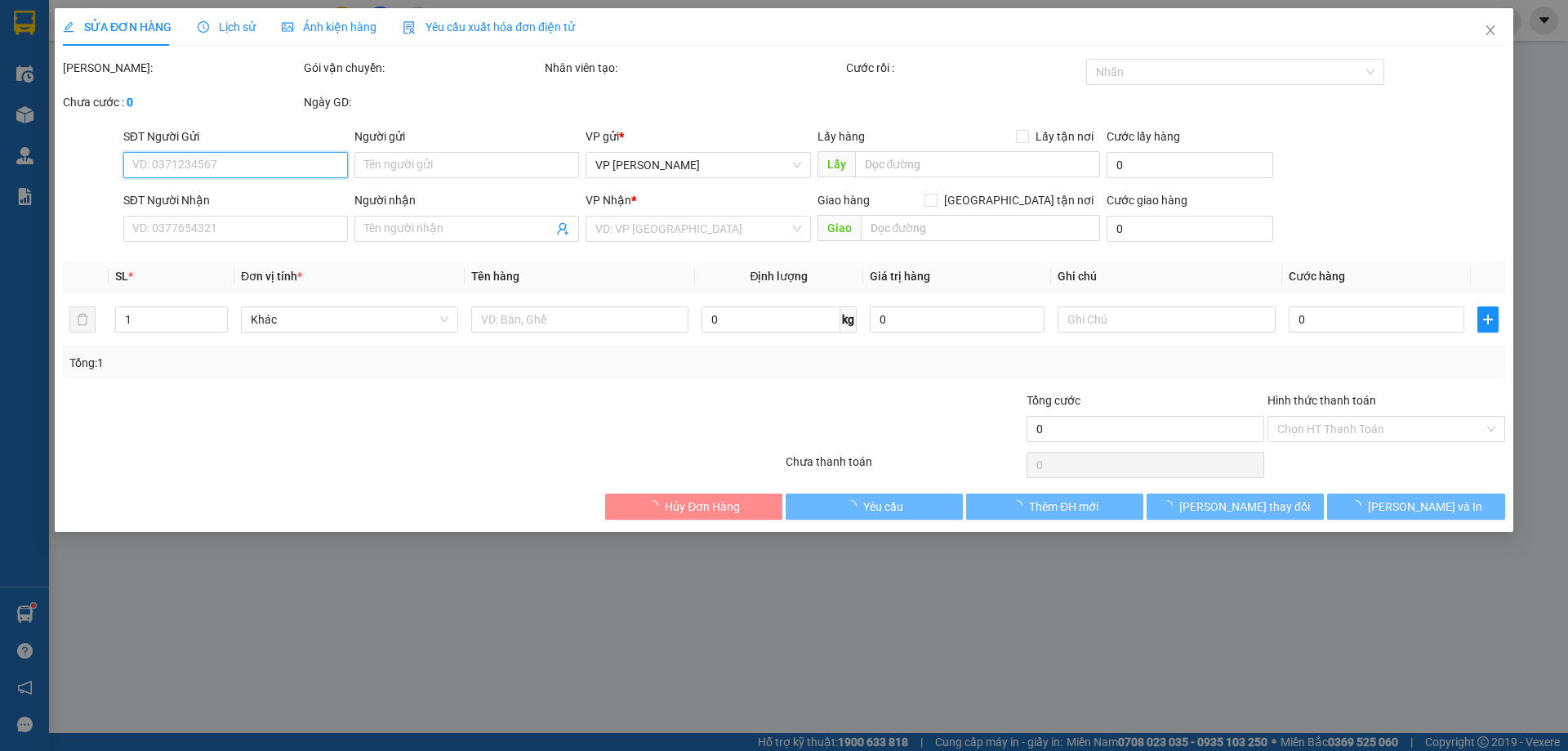
type input "0913299796"
type input "A"
checkbox input "true"
type input "VPLS"
type input "0866164806"
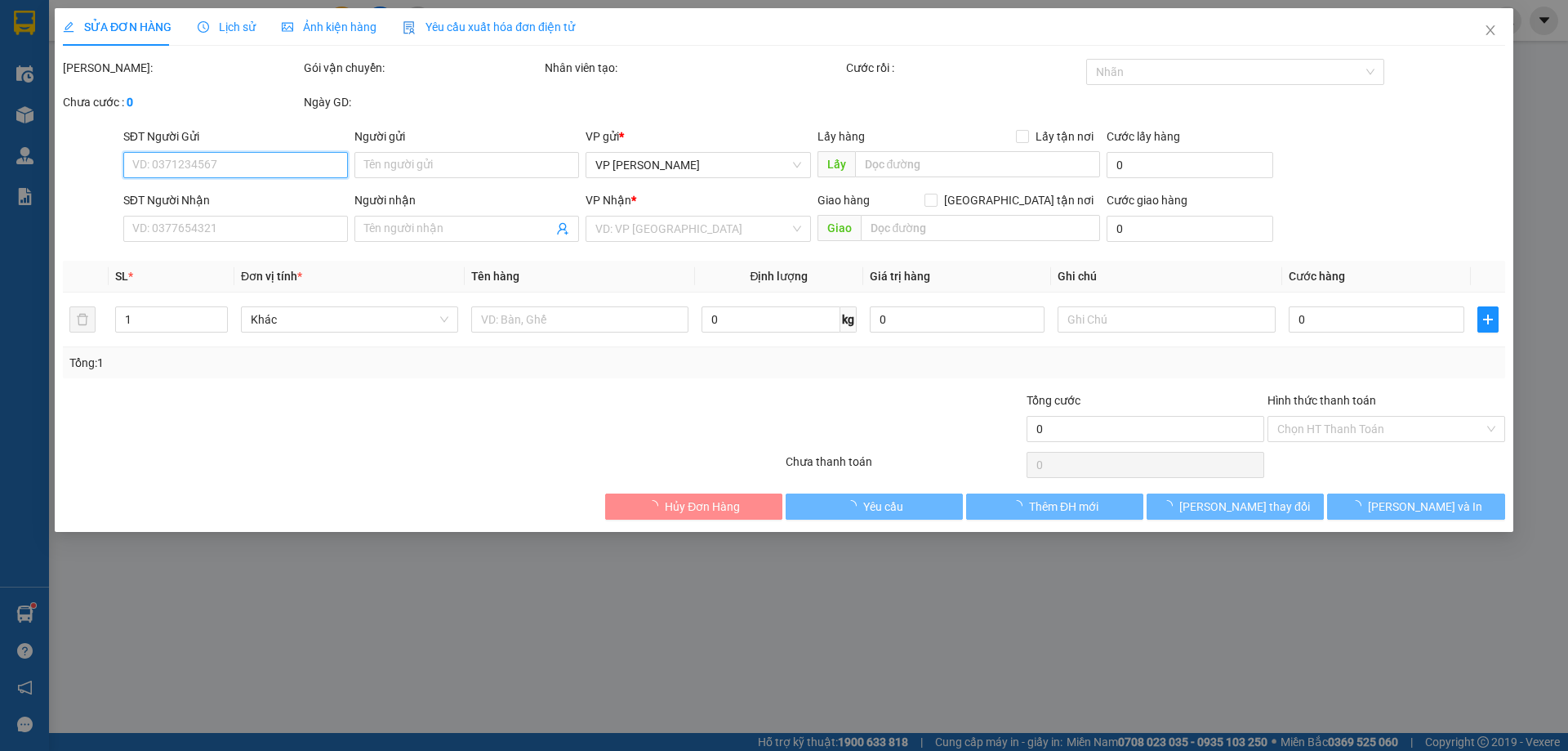
type input "A"
checkbox input "true"
type input "NGÕ 1 [PERSON_NAME],phúc diễn,bắc từ [GEOGRAPHIC_DATA],[GEOGRAPHIC_DATA]"
type input "100.000"
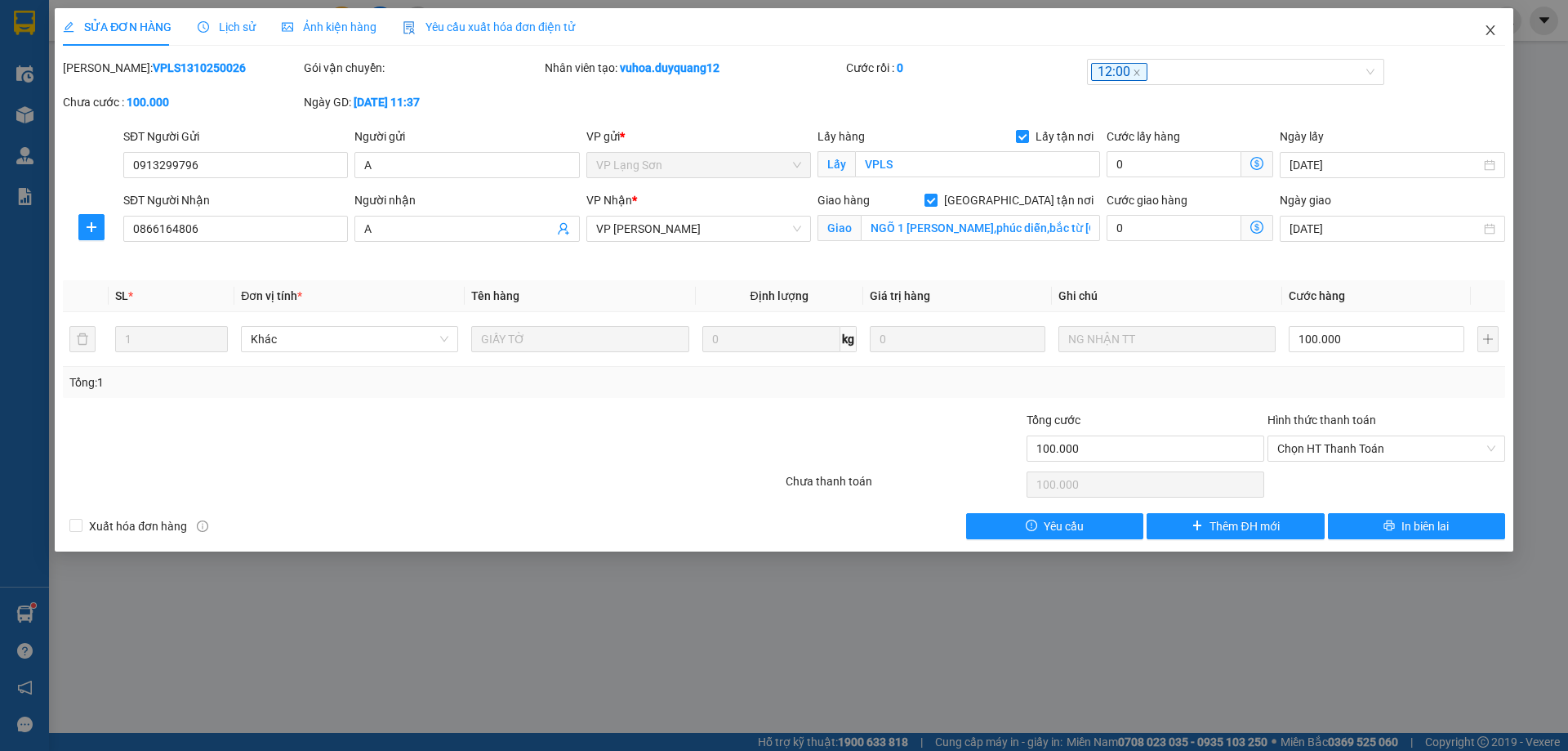
click at [1492, 27] on icon "close" at bounding box center [1490, 30] width 13 height 13
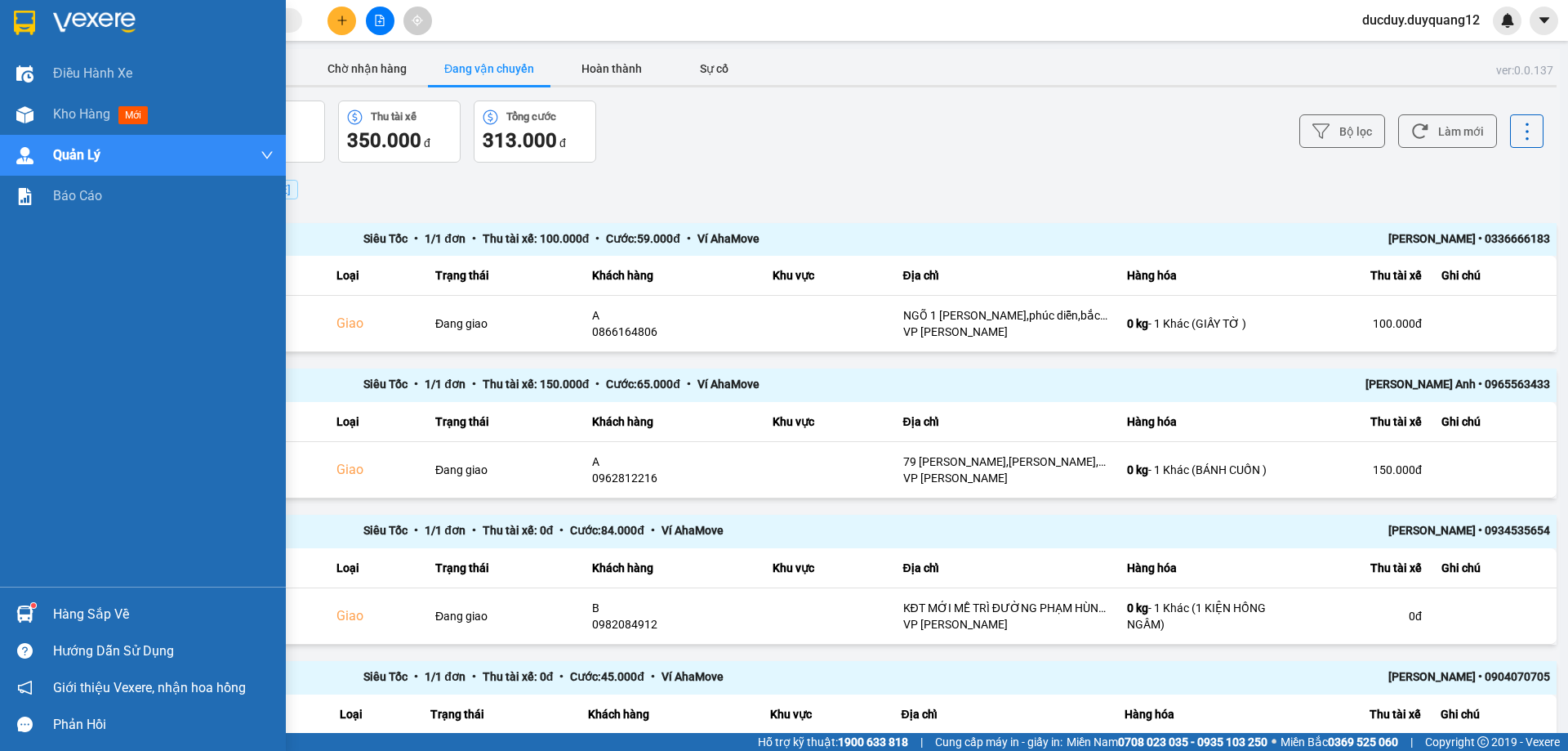
click at [86, 635] on div "Hướng dẫn sử dụng" at bounding box center [143, 651] width 286 height 37
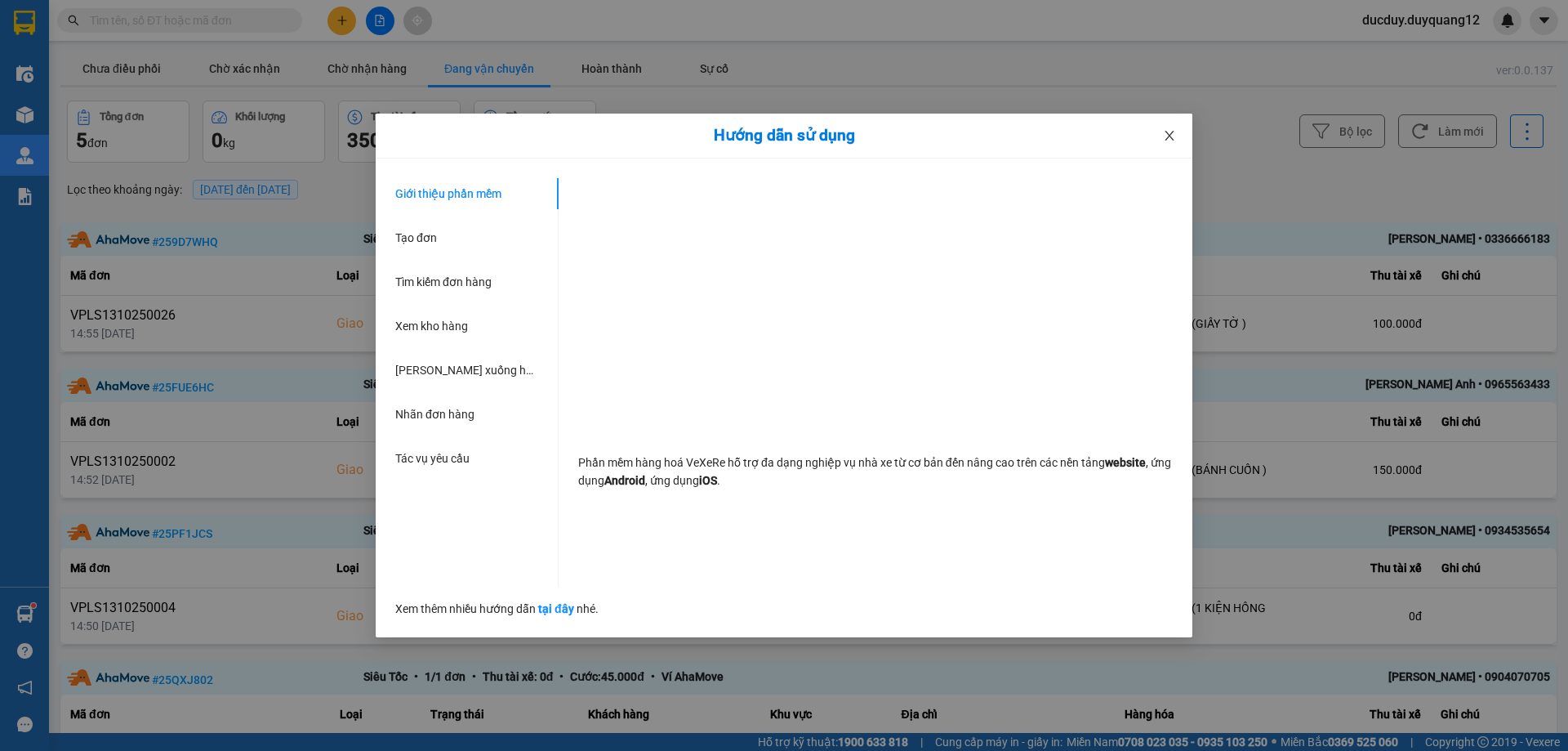
click at [1163, 130] on icon "close" at bounding box center [1169, 135] width 13 height 13
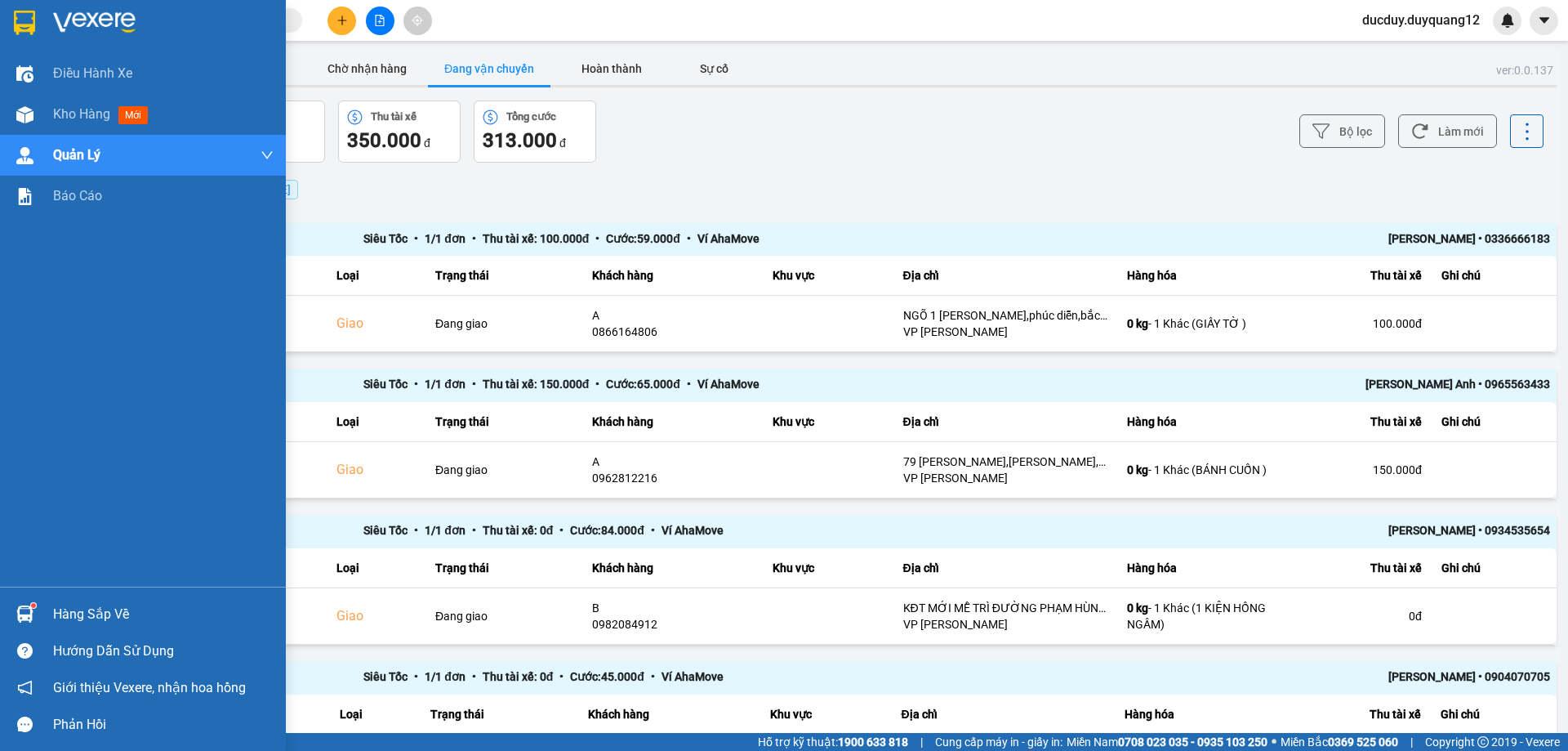
click at [61, 608] on div "Hàng sắp về" at bounding box center [163, 614] width 220 height 25
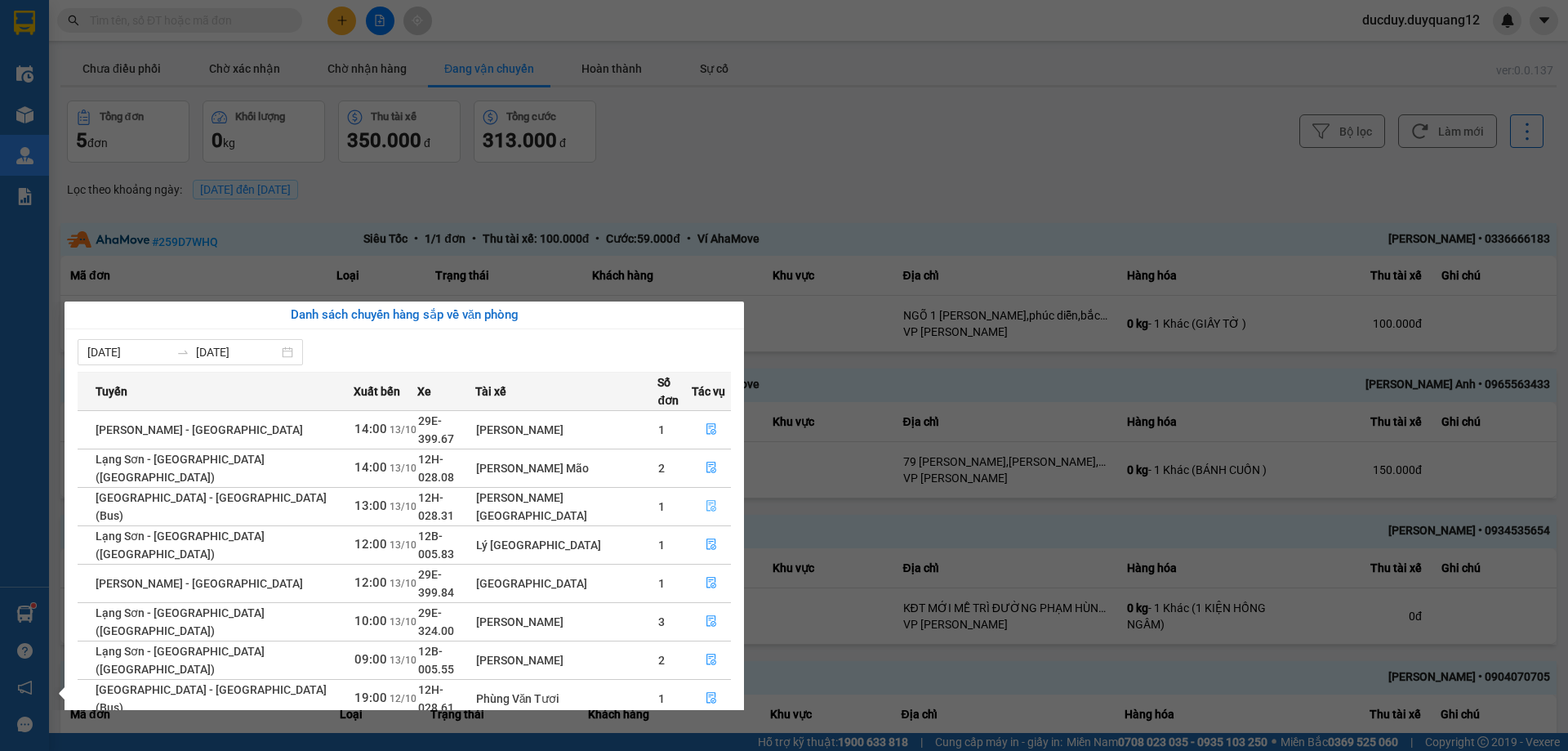
click at [706, 500] on icon "file-done" at bounding box center [711, 505] width 11 height 11
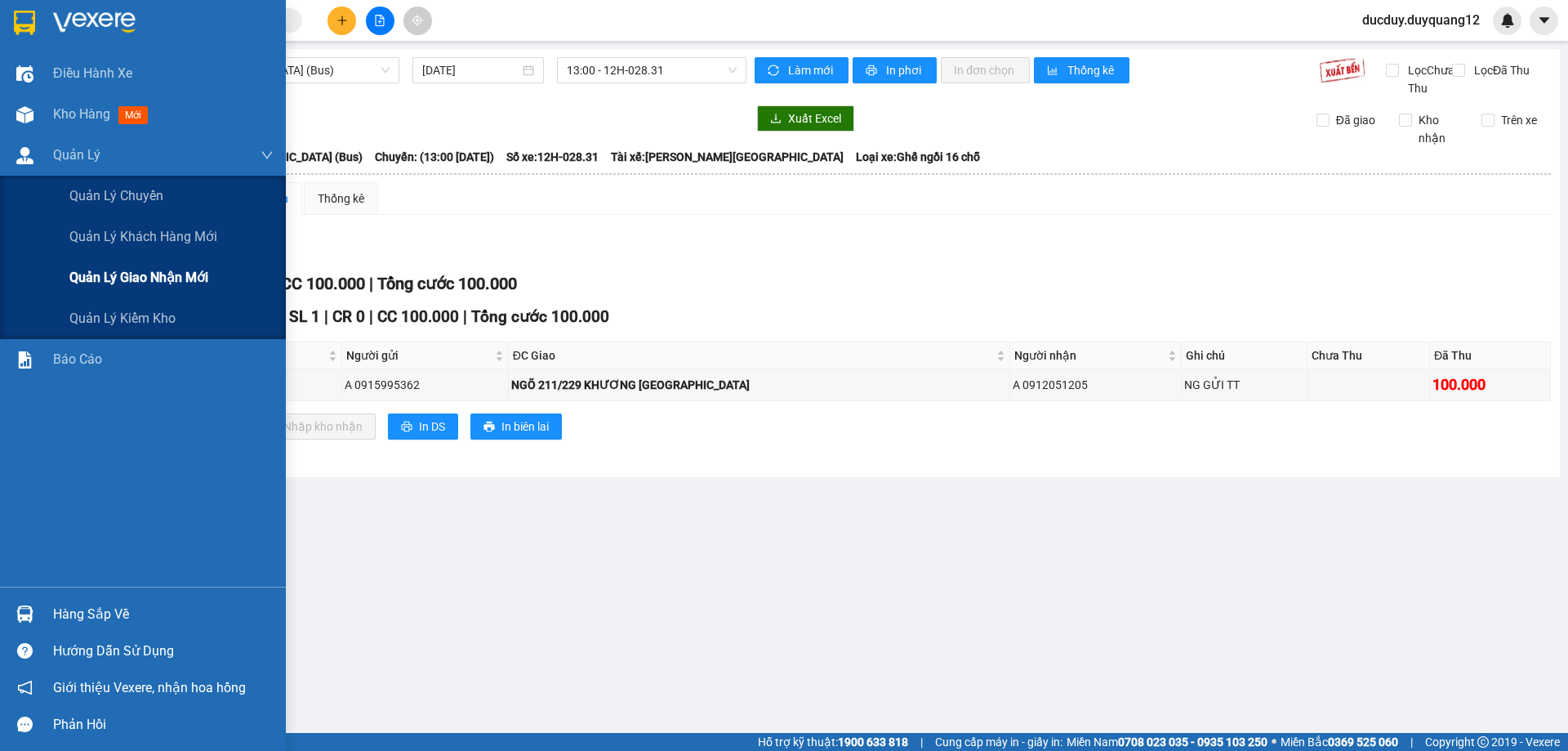
click at [129, 279] on span "Quản lý giao nhận mới" at bounding box center [139, 277] width 139 height 20
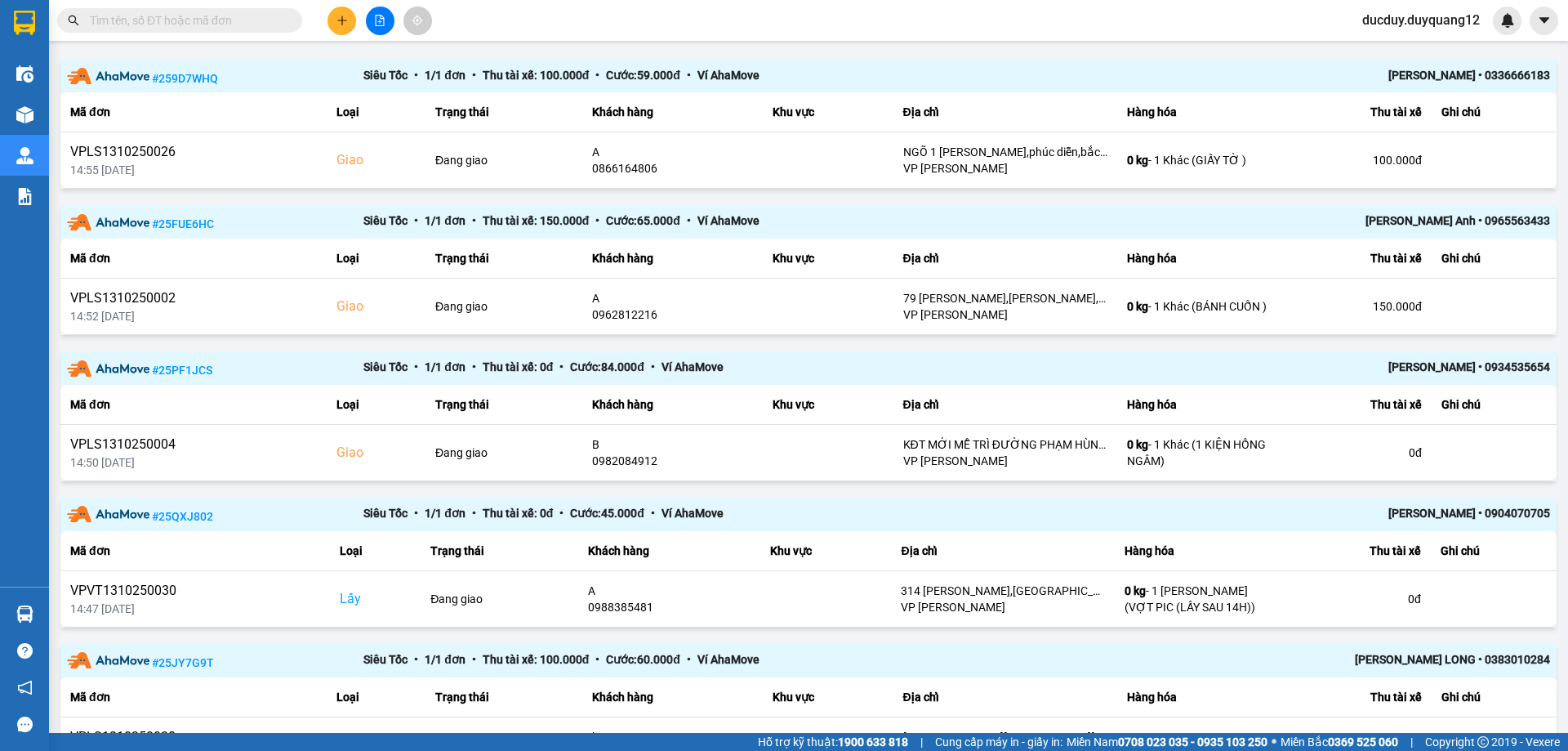
scroll to position [245, 0]
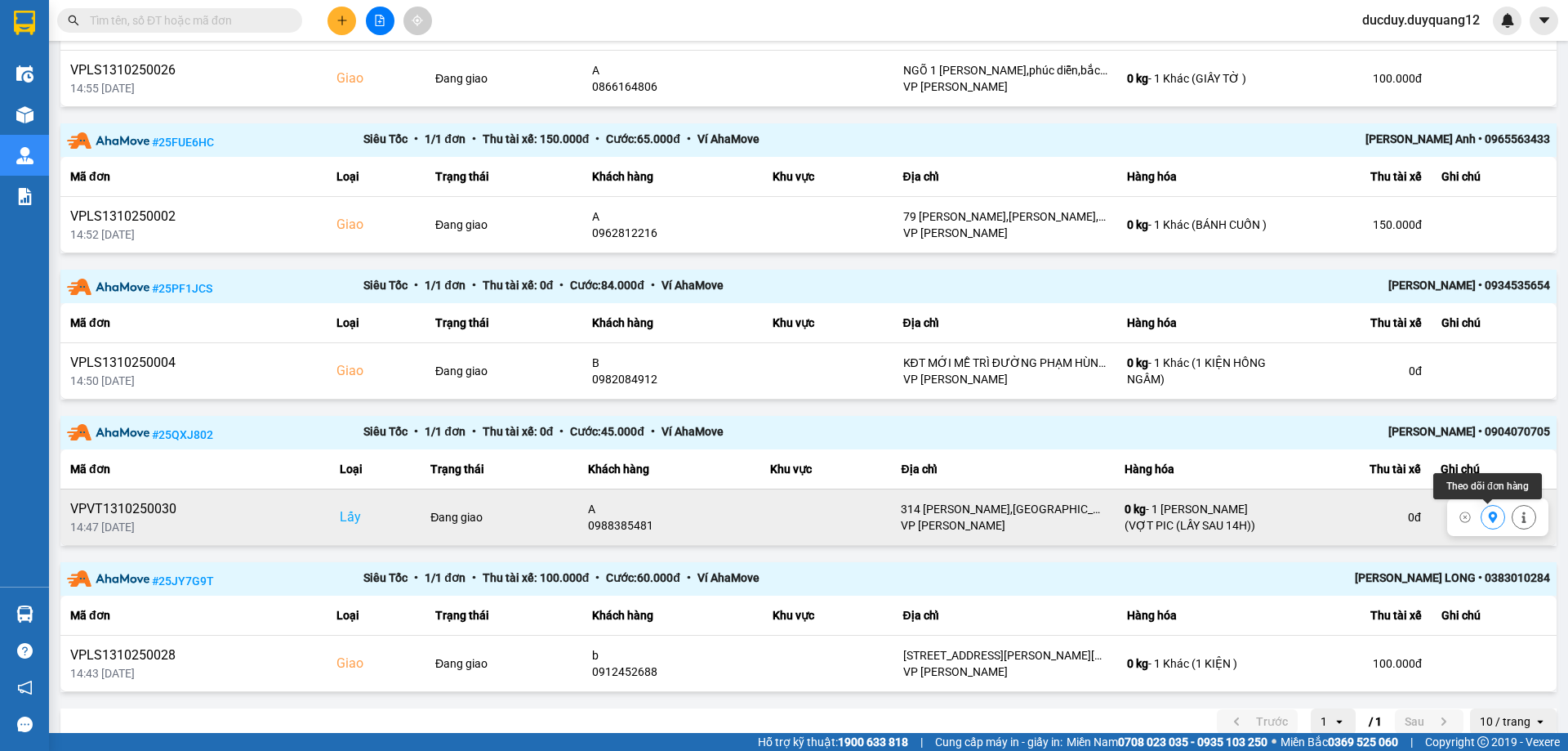
click at [1491, 519] on icon at bounding box center [1492, 517] width 11 height 11
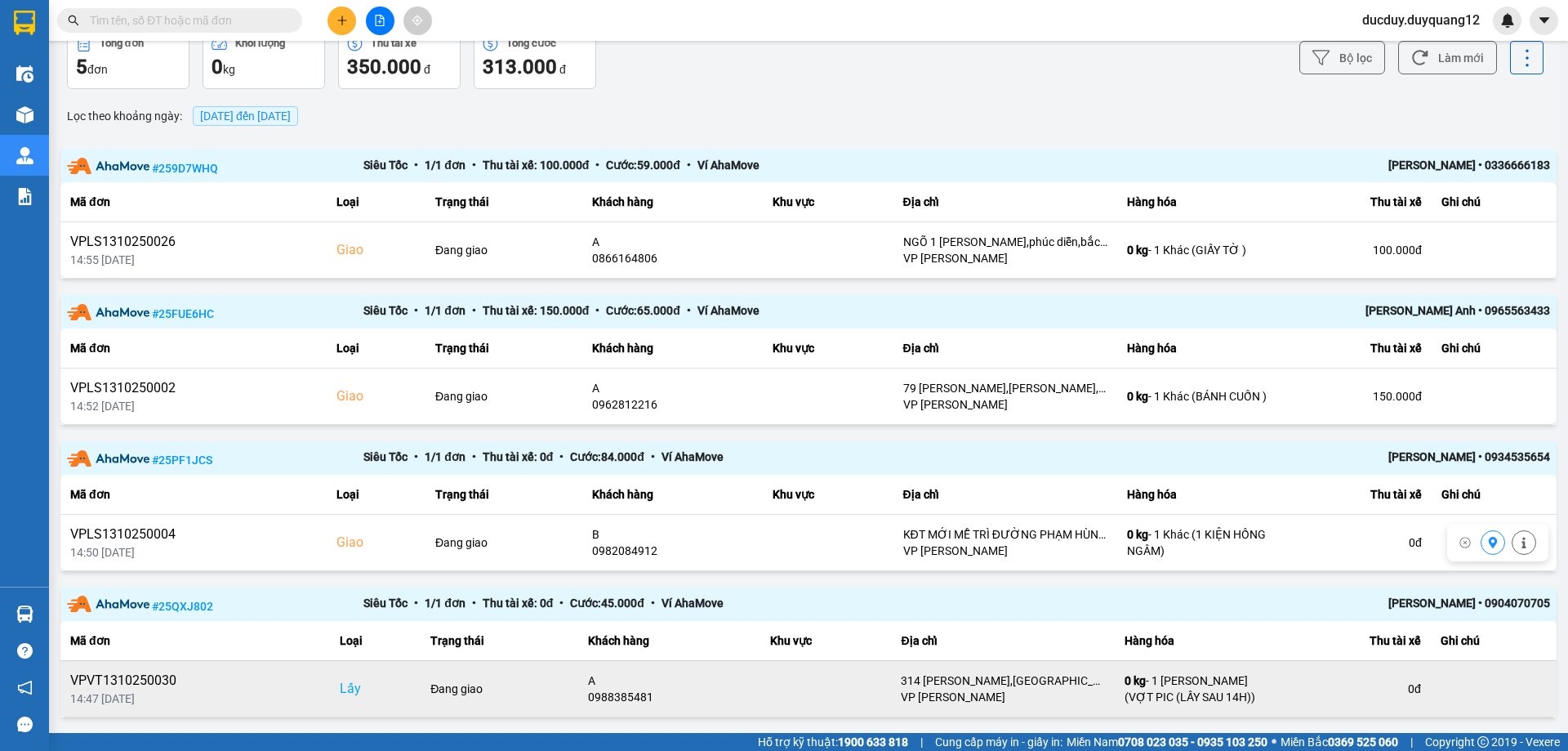
scroll to position [0, 0]
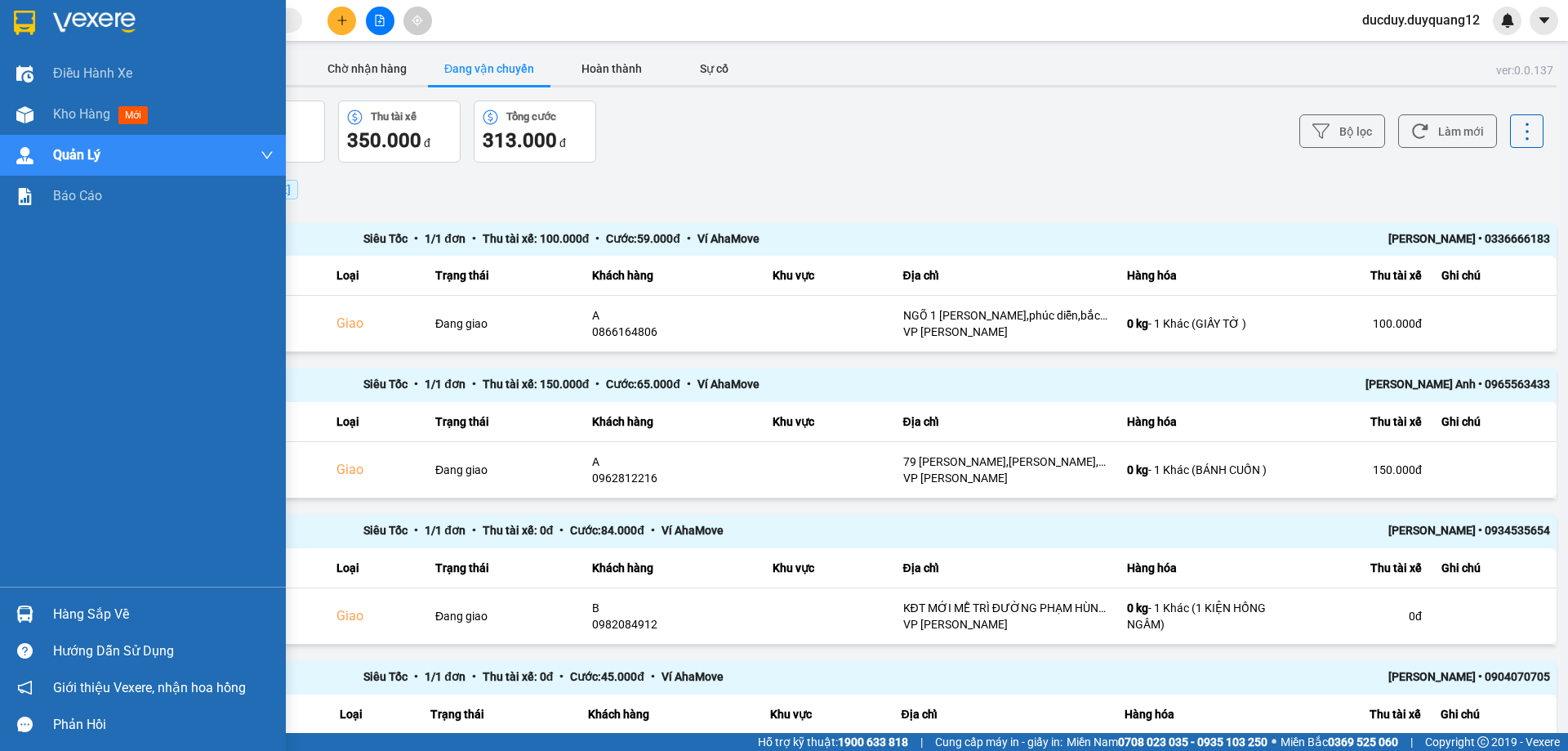
click at [93, 606] on div "Hàng sắp về" at bounding box center [163, 614] width 220 height 25
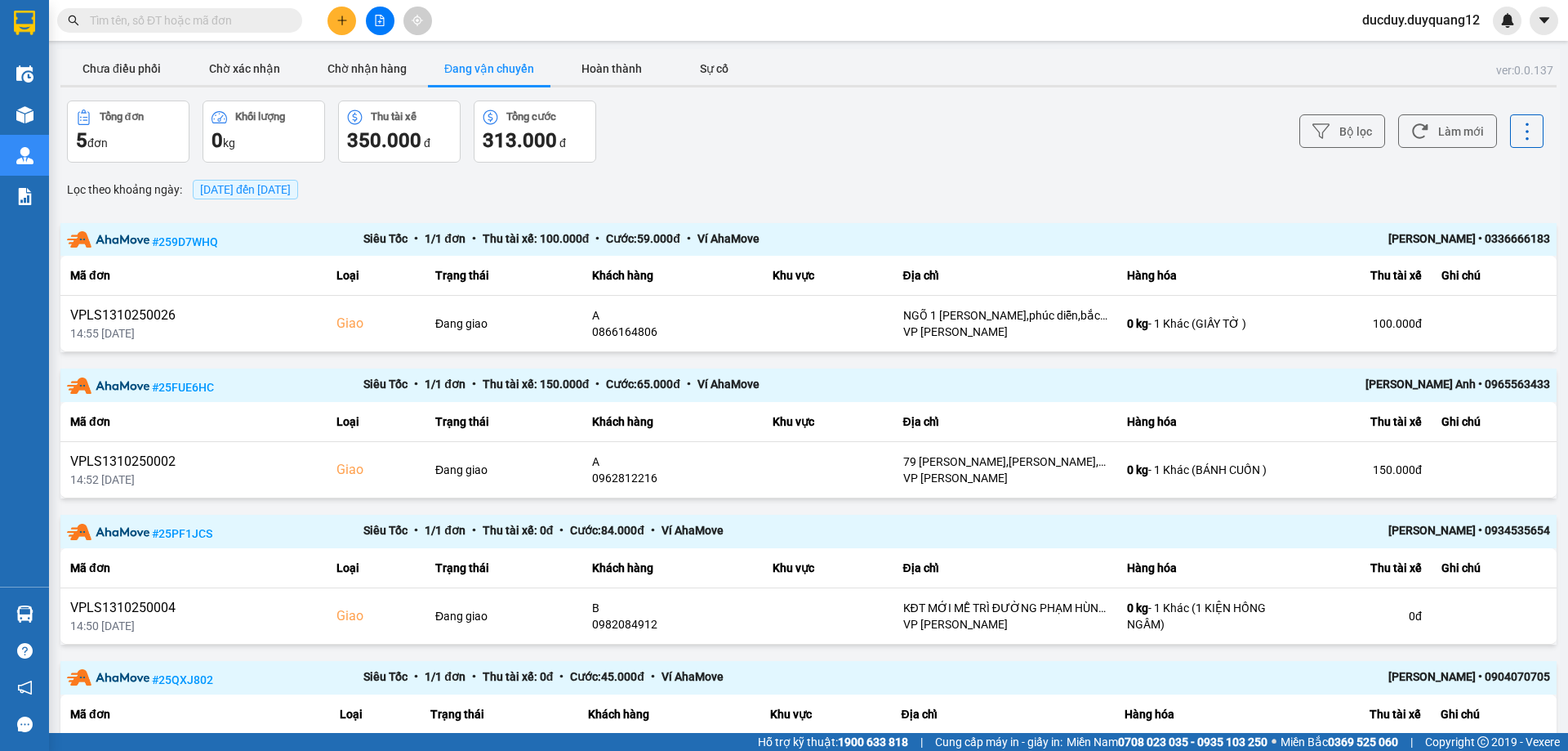
click at [742, 202] on section "Kết quả tìm kiếm ( 0 ) Bộ lọc No Data ducduy.duyquang12 Điều hành xe Kho hàng m…" at bounding box center [784, 376] width 1568 height 751
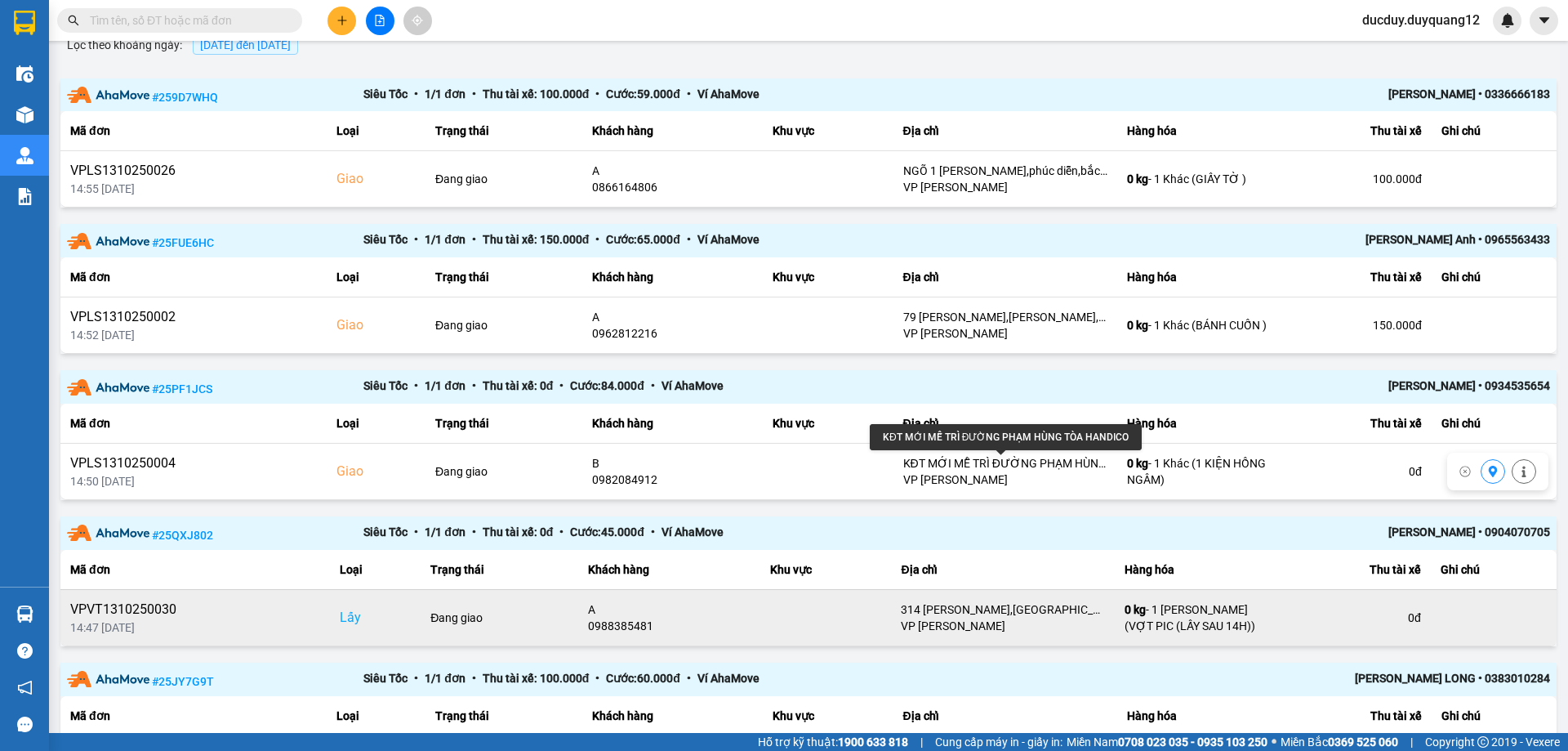
scroll to position [183, 0]
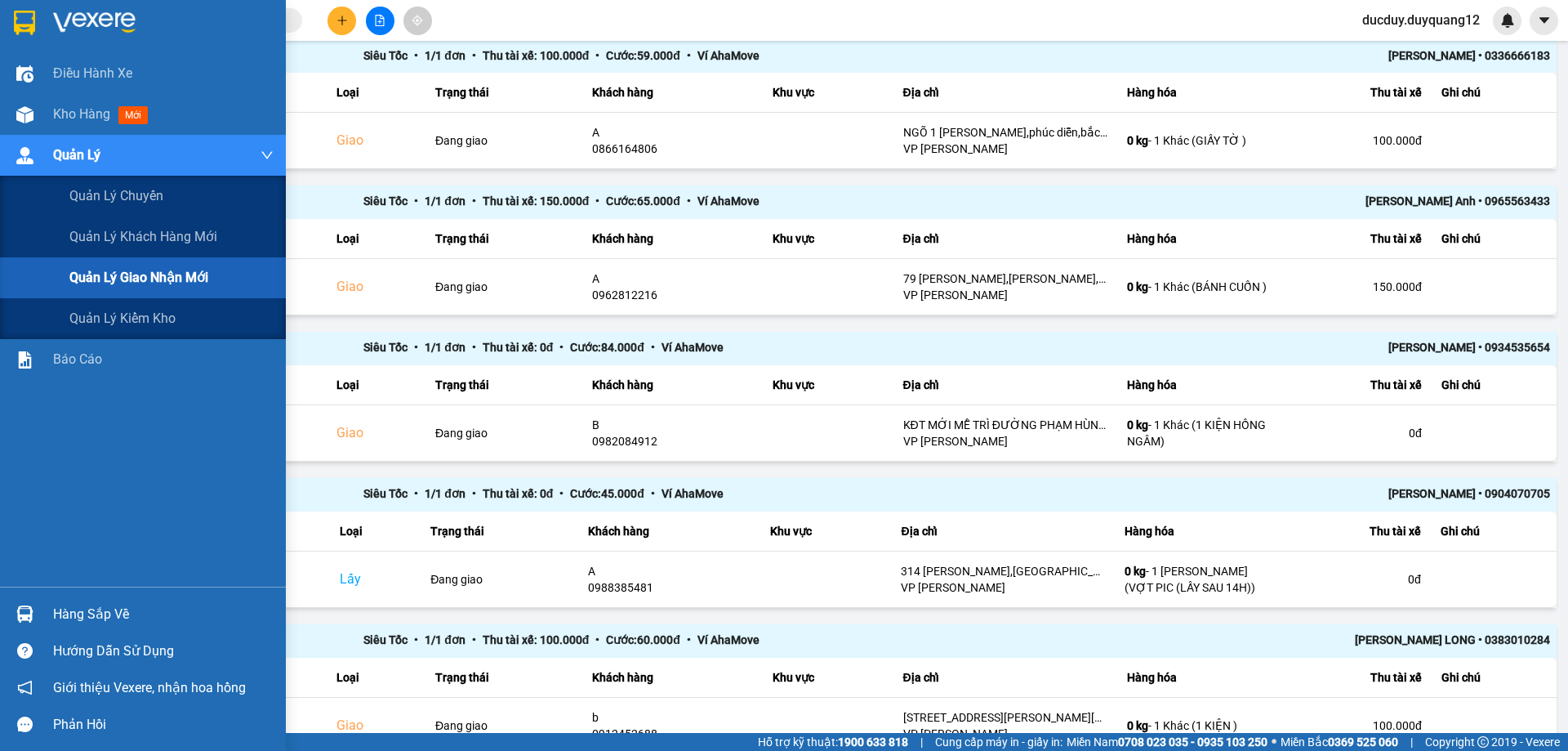
click at [102, 282] on span "Quản lý giao nhận mới" at bounding box center [139, 277] width 139 height 20
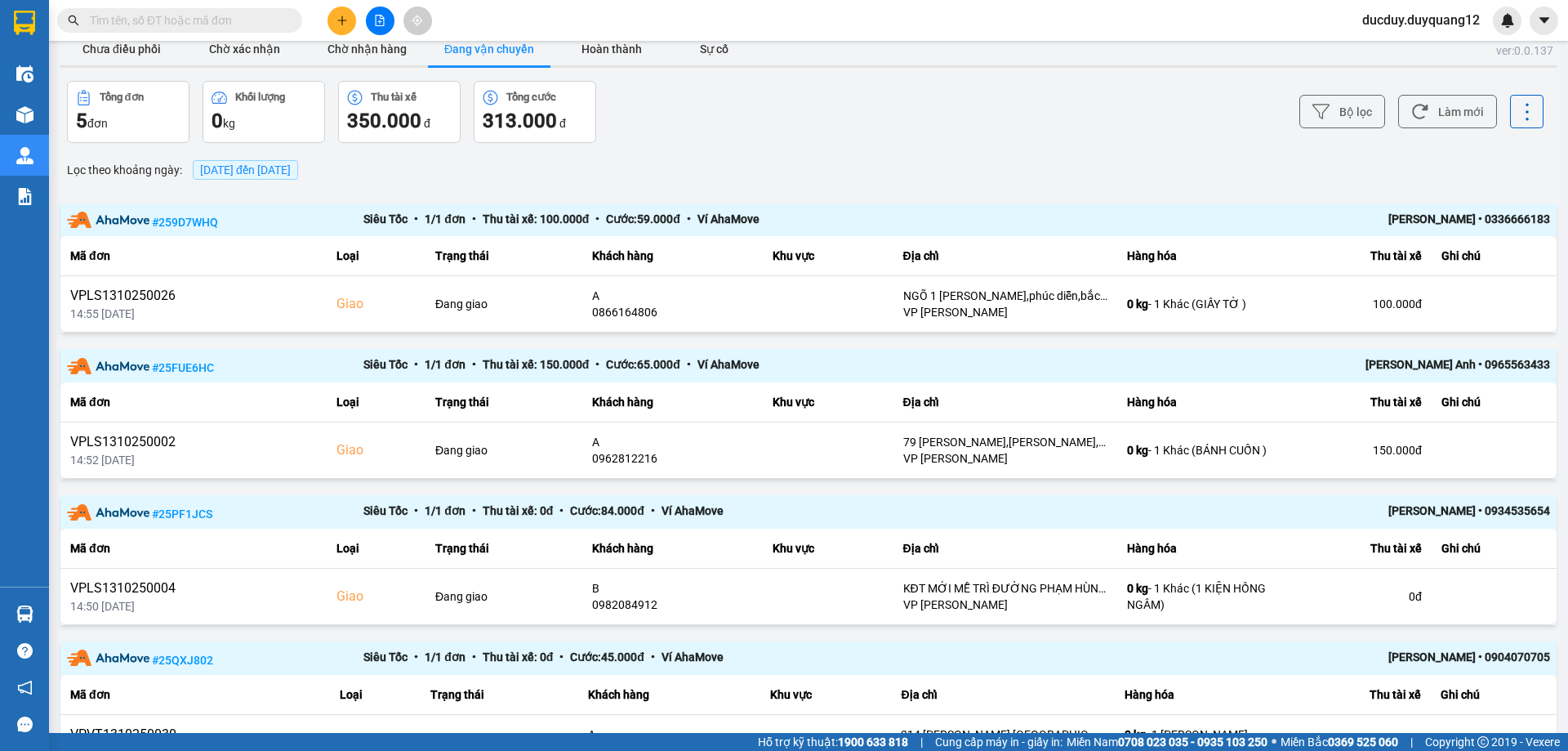
scroll to position [0, 0]
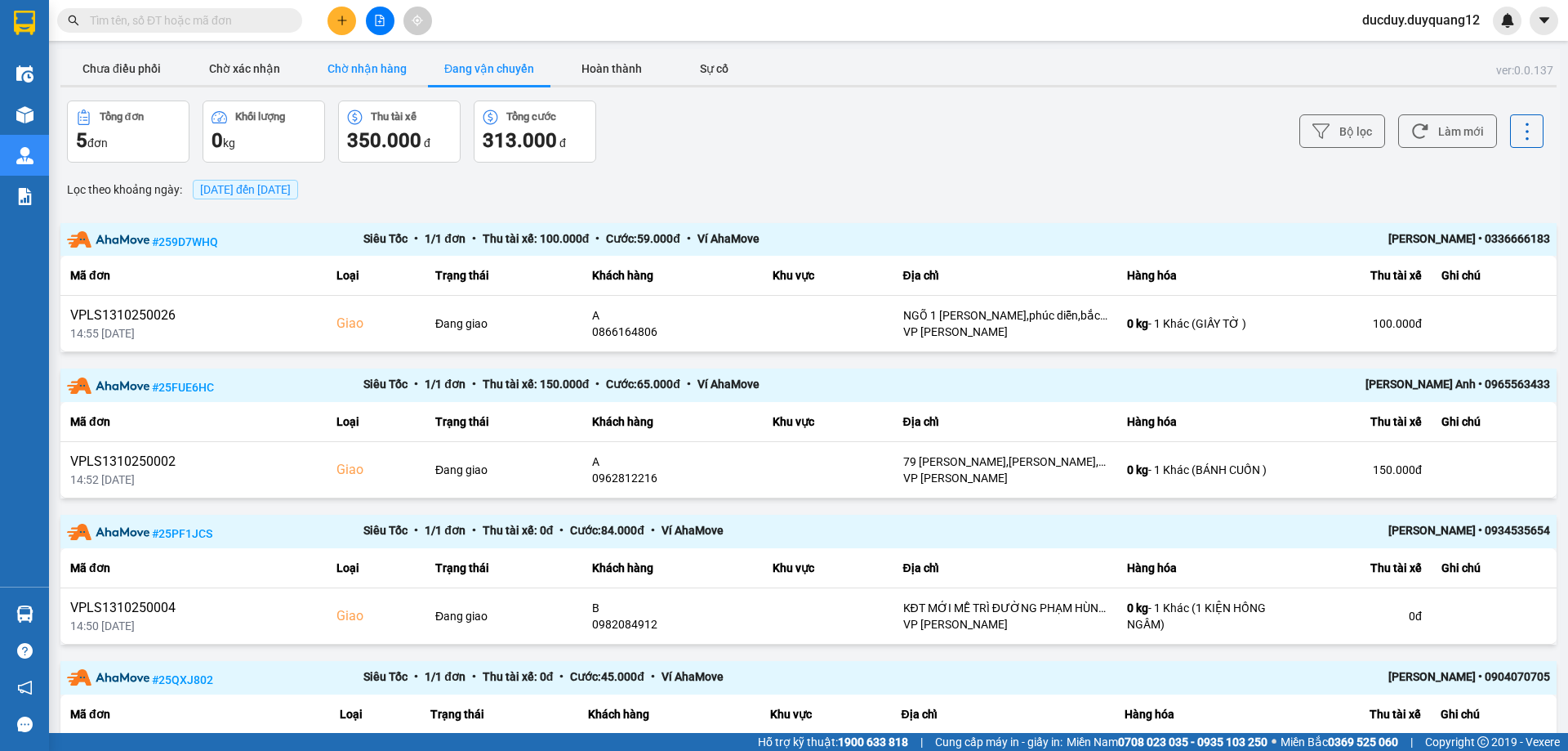
click at [383, 58] on button "Chờ nhận hàng" at bounding box center [367, 68] width 123 height 33
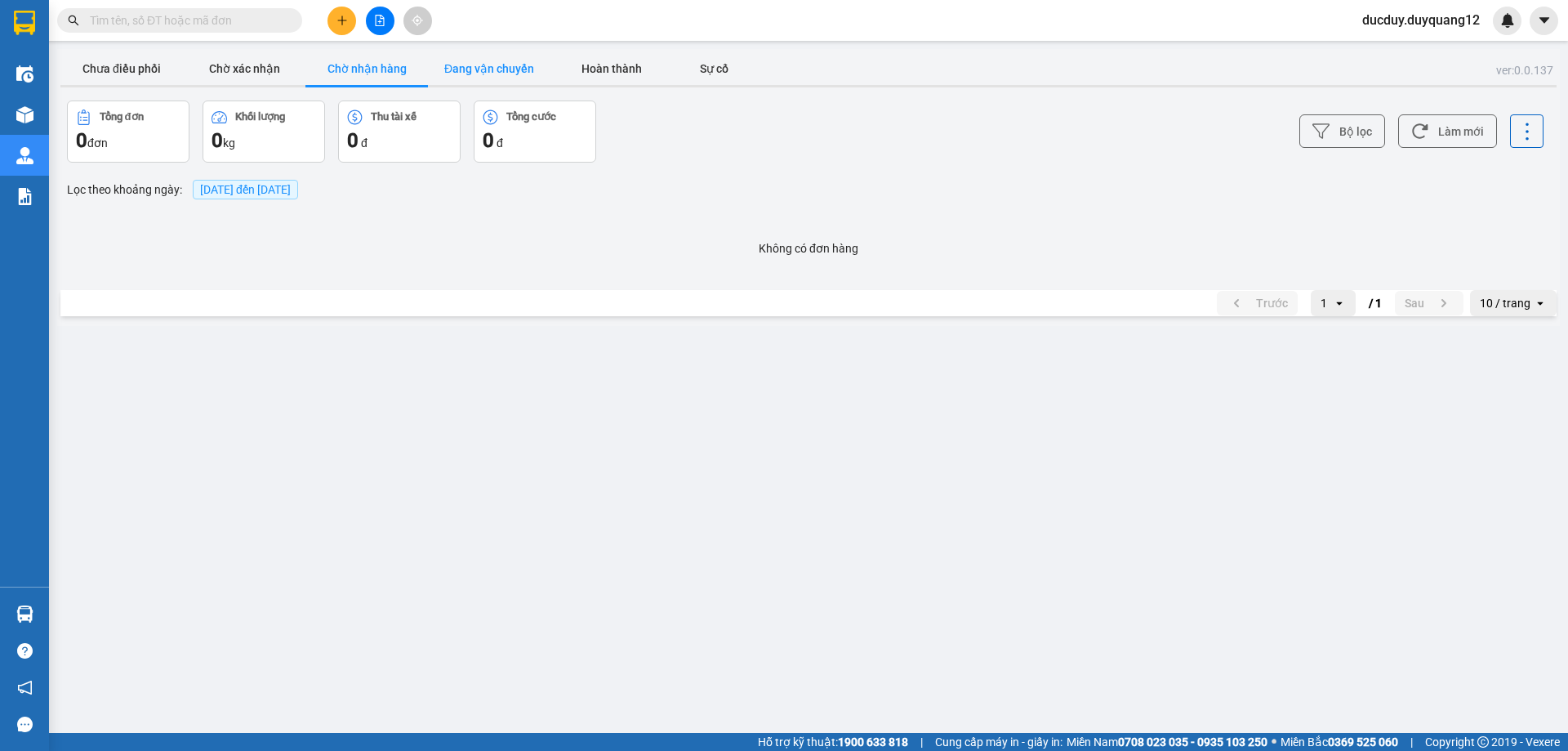
click at [481, 72] on button "Đang vận chuyển" at bounding box center [489, 68] width 123 height 33
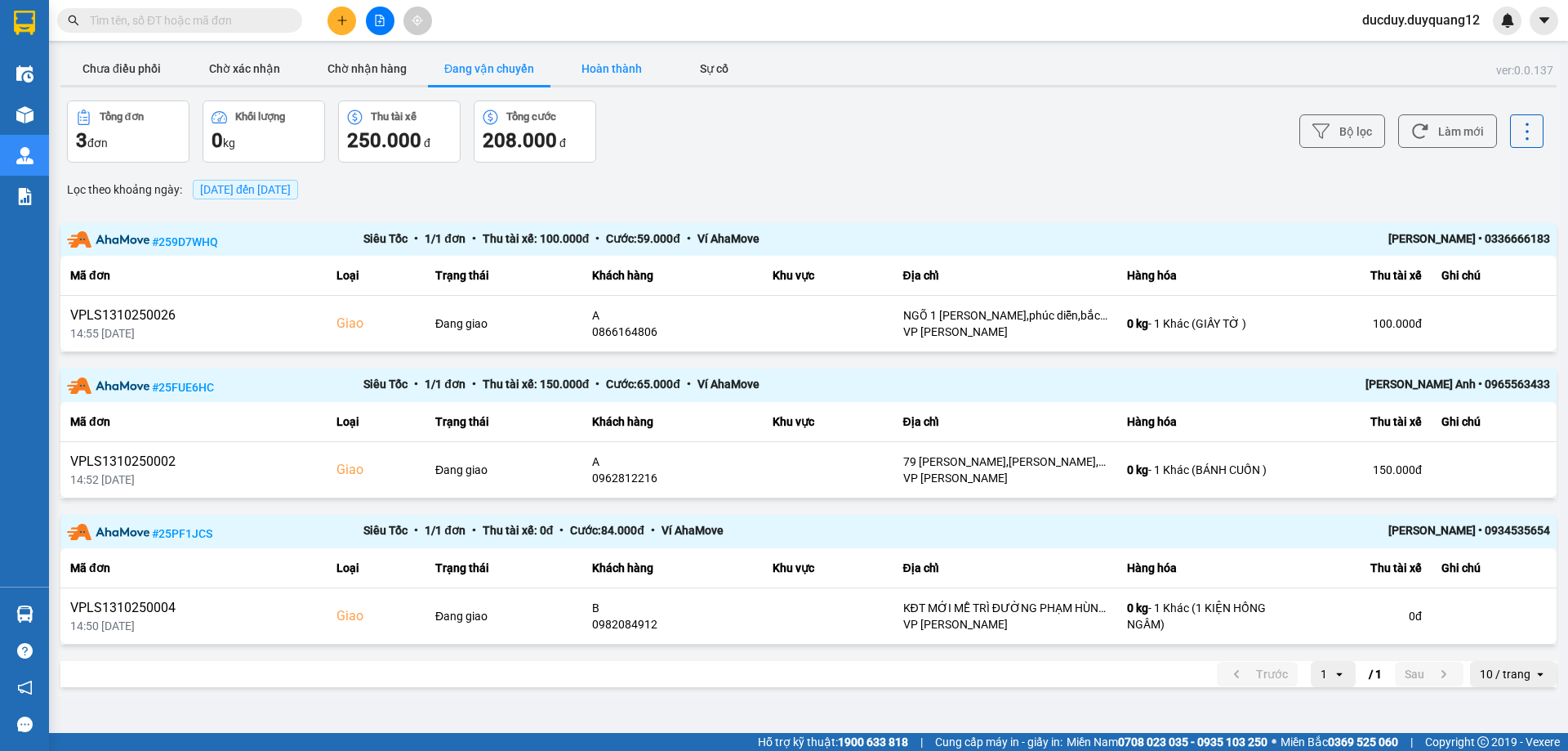
click at [617, 72] on button "Hoàn thành" at bounding box center [612, 68] width 123 height 33
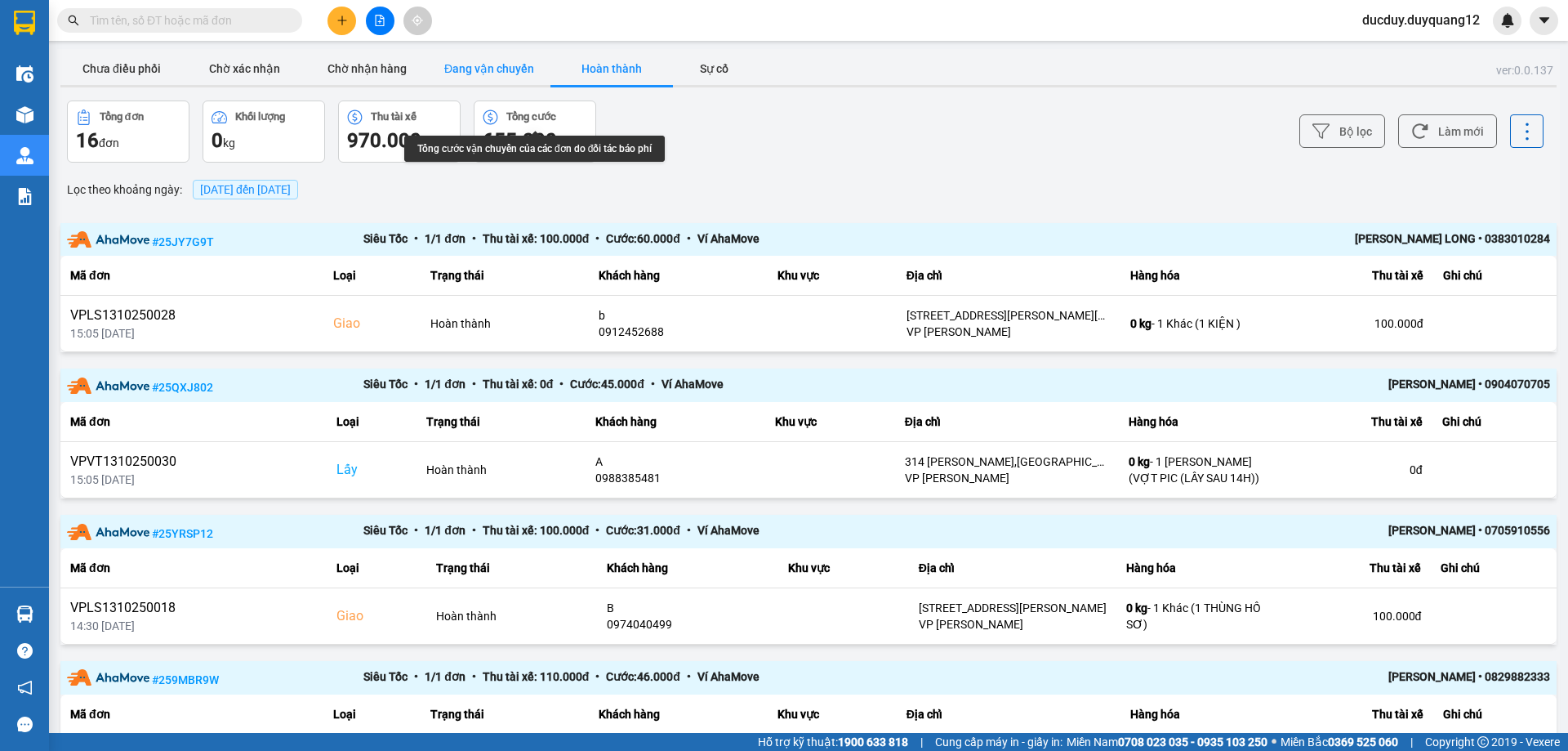
click at [509, 55] on button "Đang vận chuyển" at bounding box center [489, 68] width 123 height 33
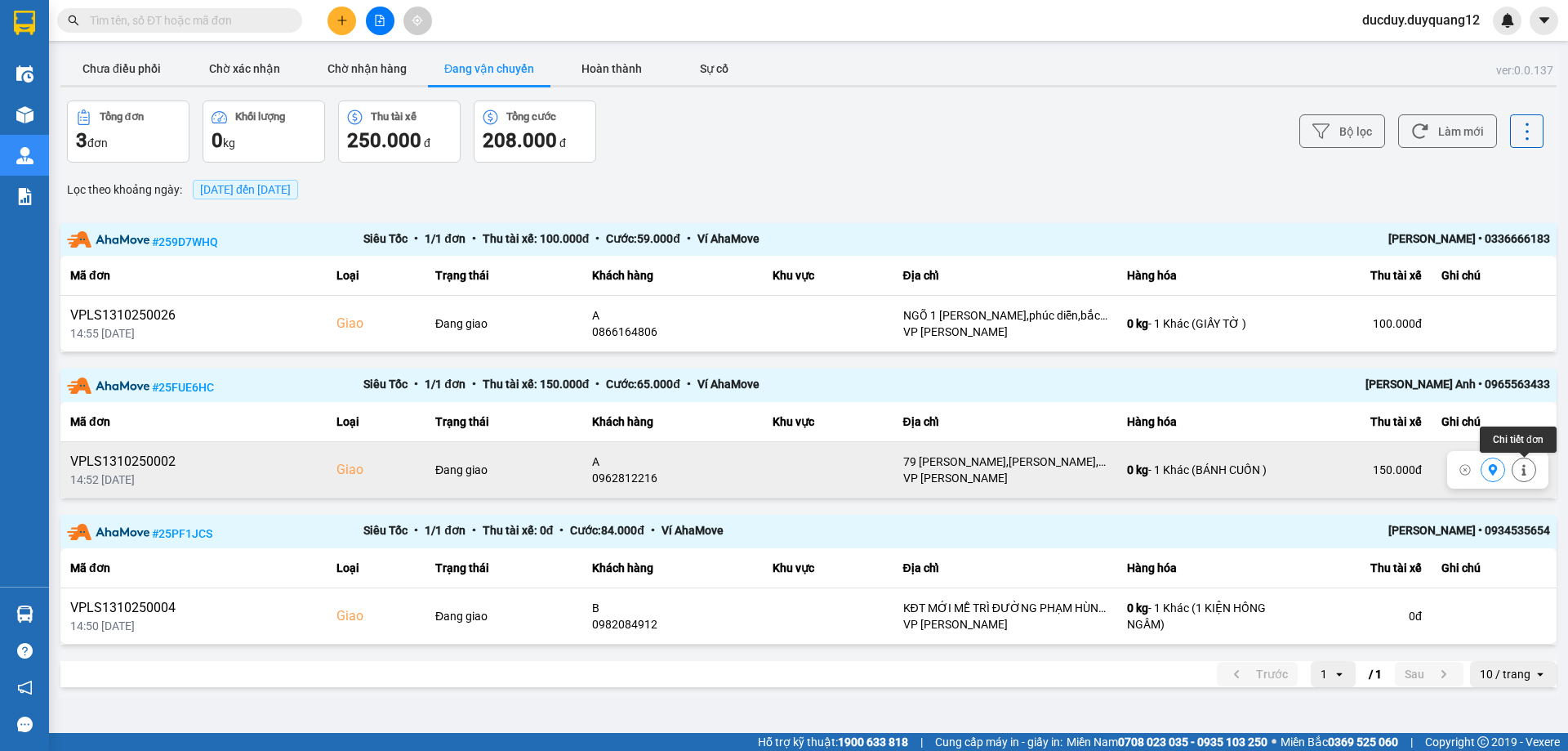
click at [1523, 470] on icon at bounding box center [1523, 470] width 4 height 11
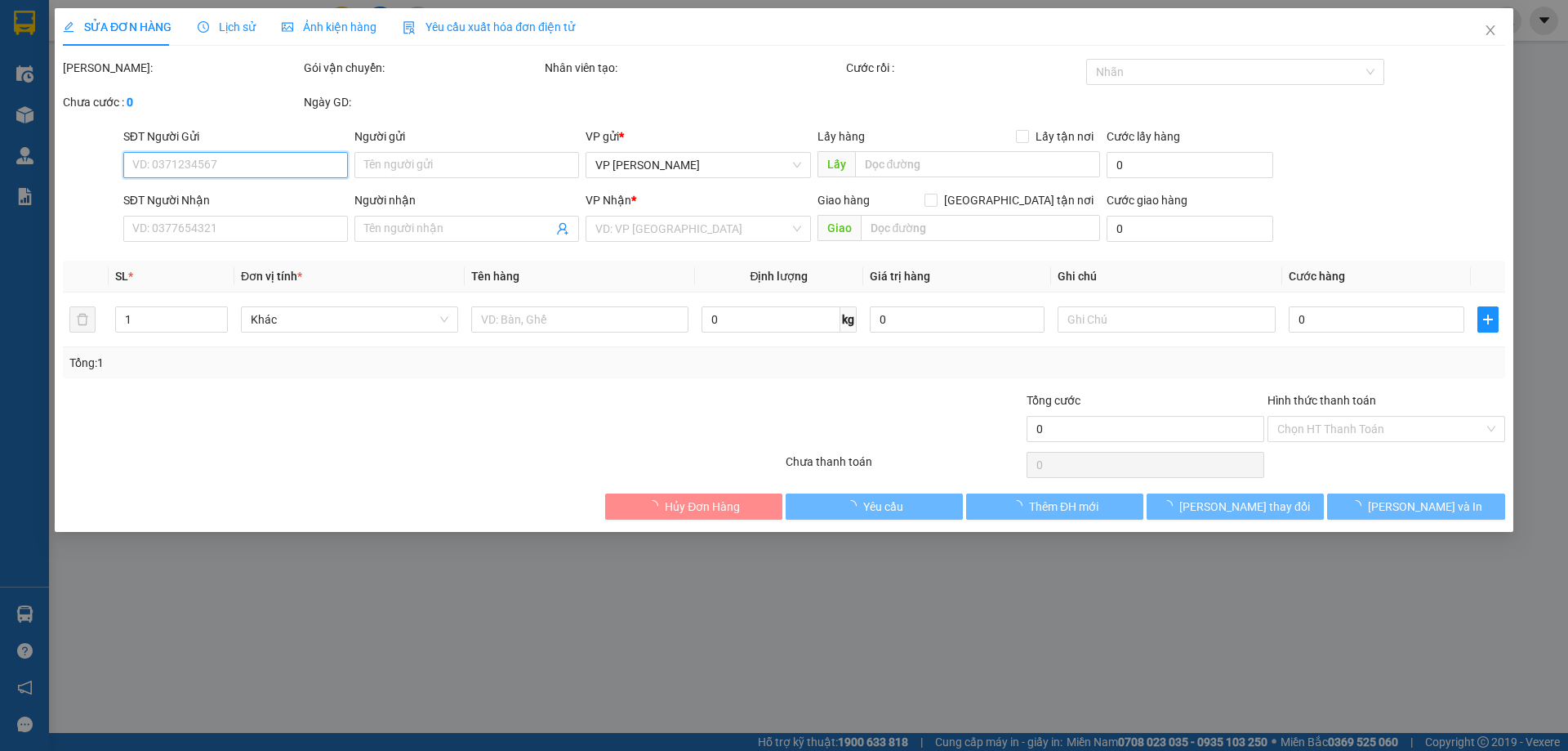
type input "0823008387"
type input "B"
checkbox input "true"
type input "[GEOGRAPHIC_DATA] (CB)"
type input "0962812216"
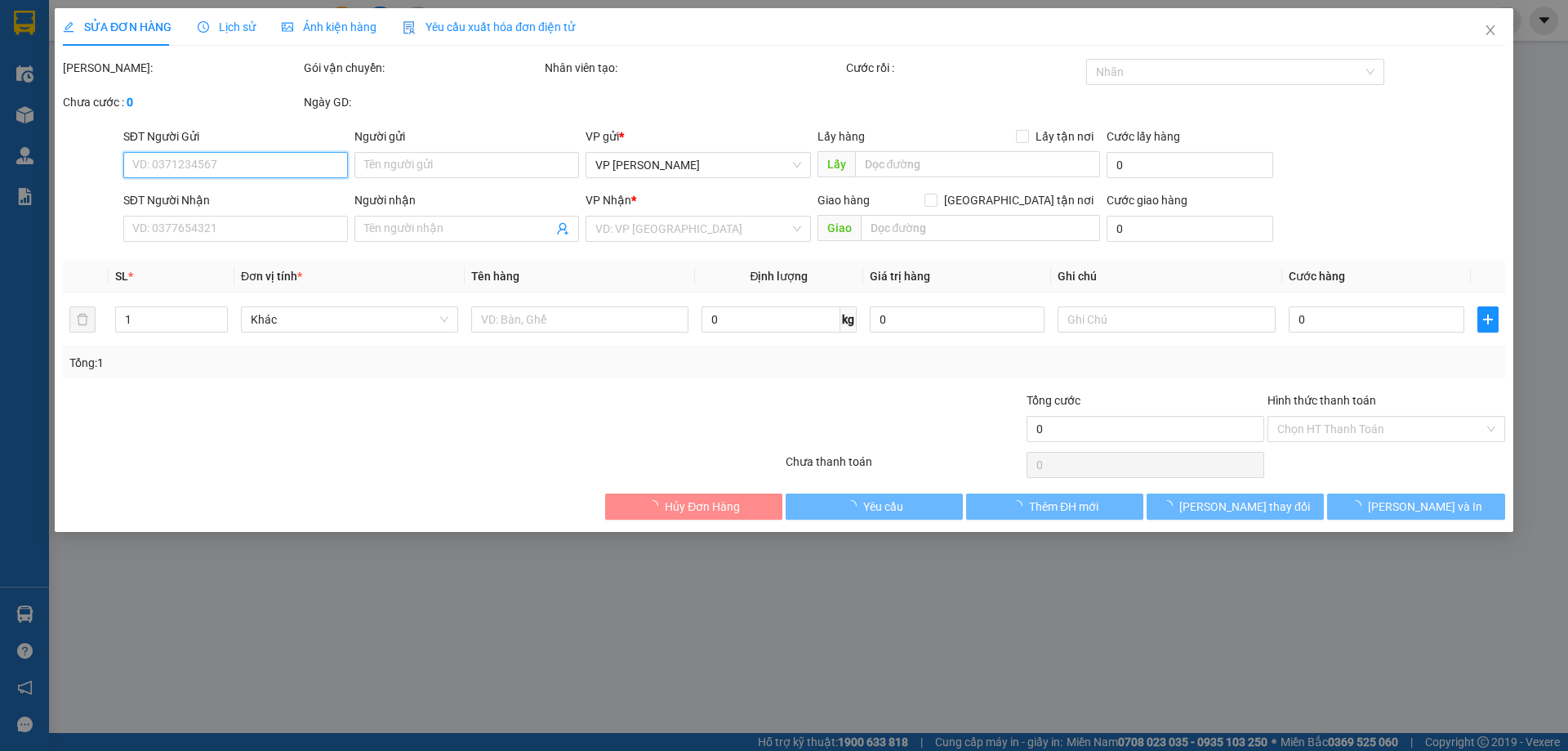
type input "A"
checkbox input "true"
type input "79 [PERSON_NAME],[PERSON_NAME],[GEOGRAPHIC_DATA]"
type input "150.000"
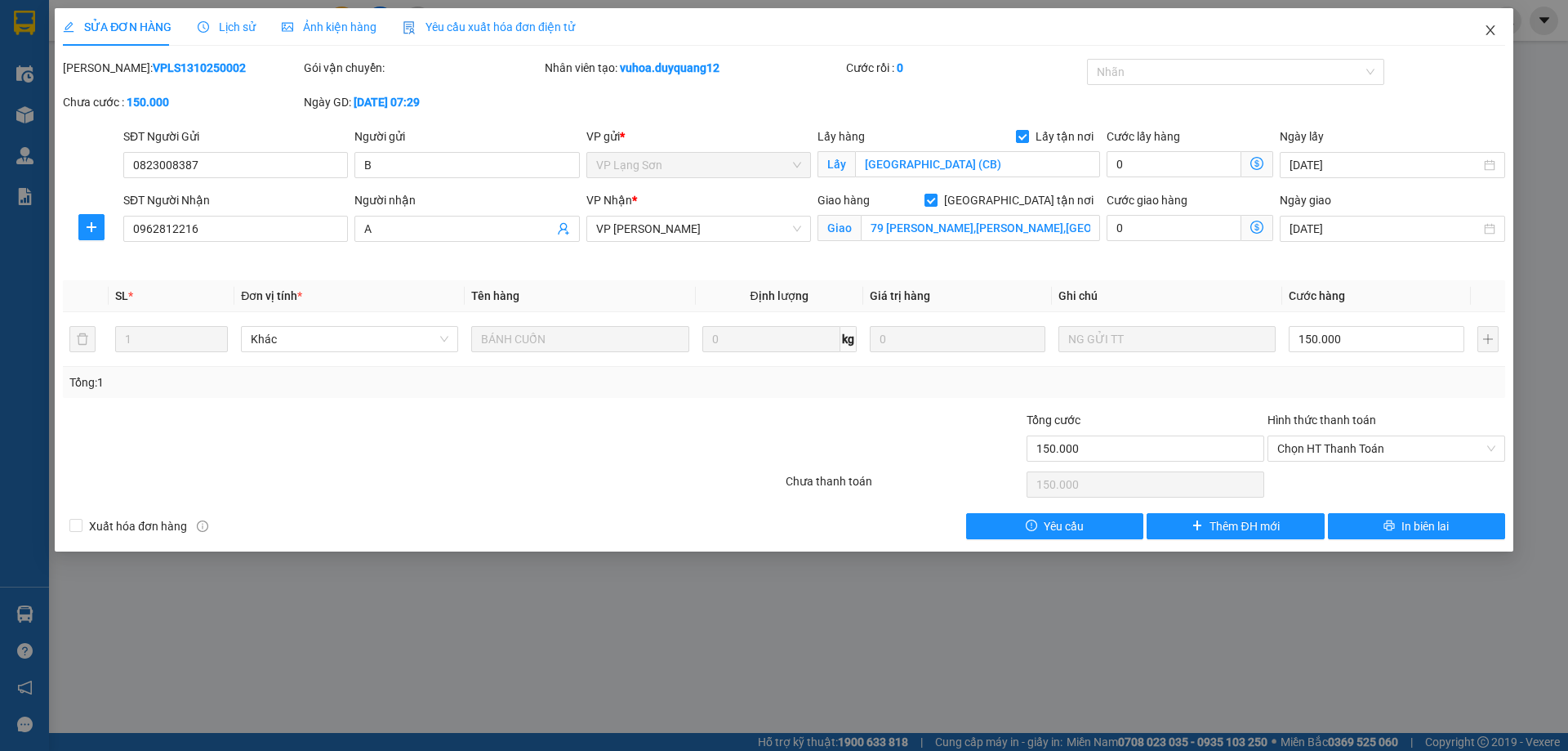
click at [1490, 31] on icon "close" at bounding box center [1490, 30] width 9 height 10
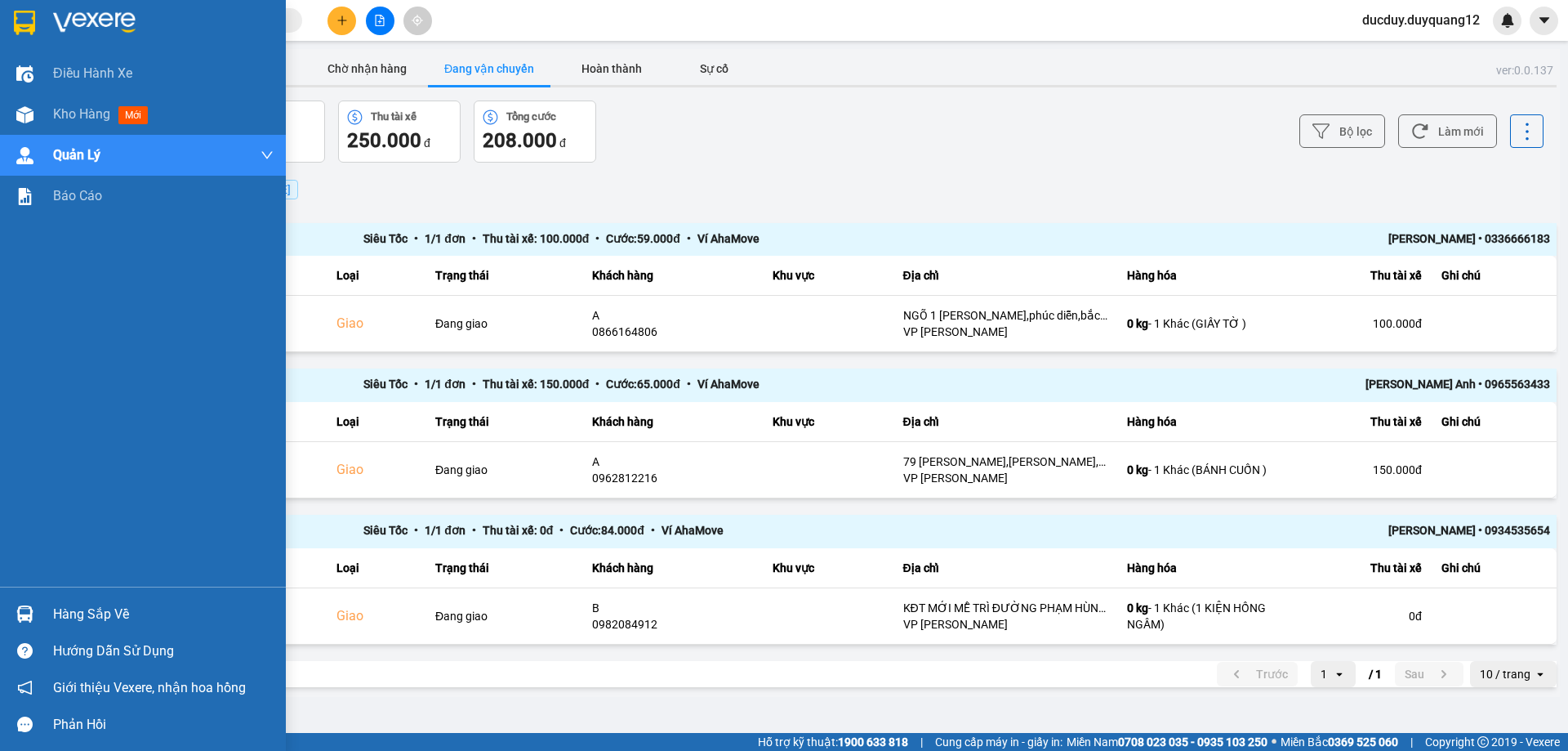
click at [84, 622] on div "Hàng sắp về" at bounding box center [163, 614] width 220 height 25
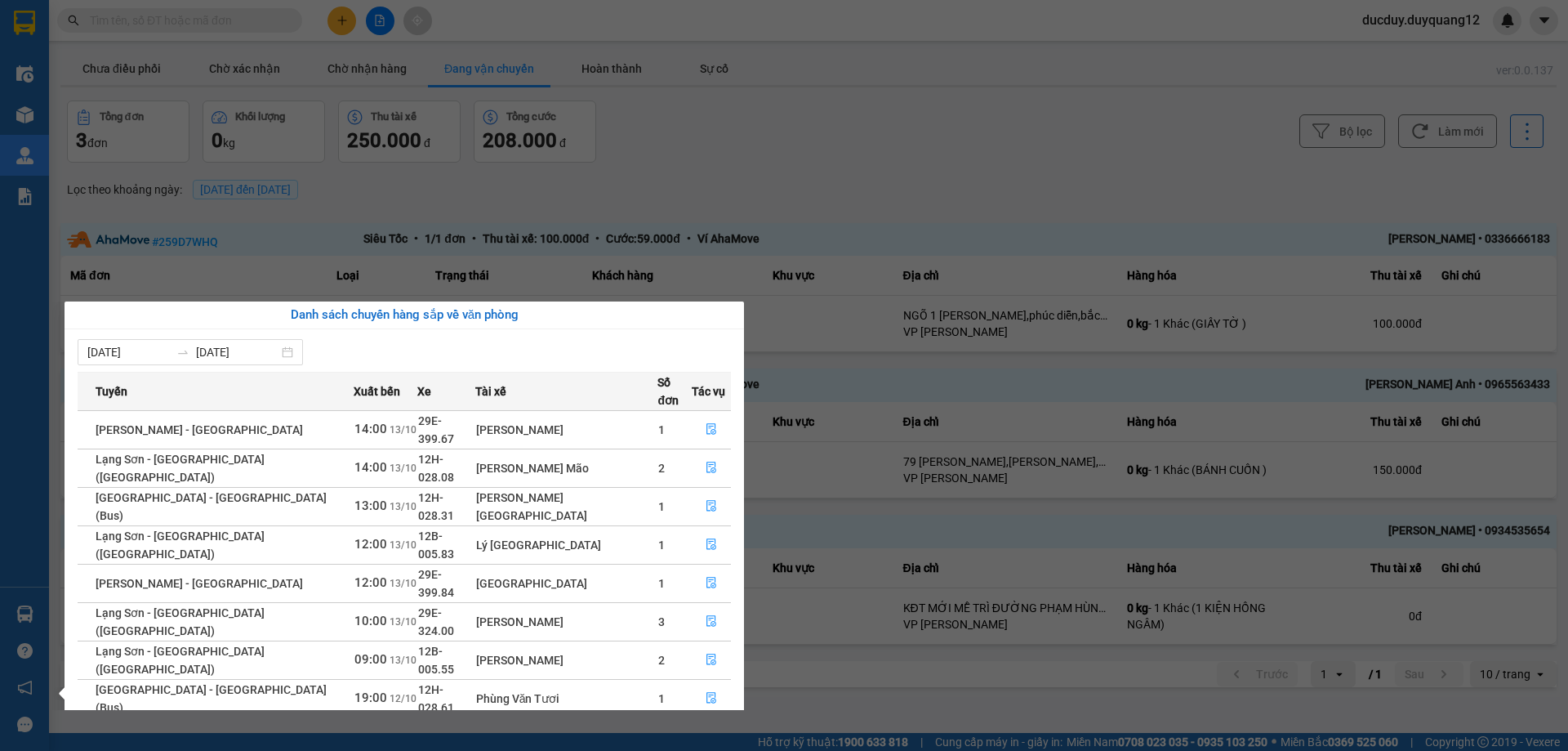
drag, startPoint x: 911, startPoint y: 173, endPoint x: 730, endPoint y: 150, distance: 182.5
click at [908, 173] on section "Kết quả tìm kiếm ( 0 ) Bộ lọc No Data ducduy.duyquang12 Điều hành xe Kho hàng m…" at bounding box center [784, 376] width 1568 height 751
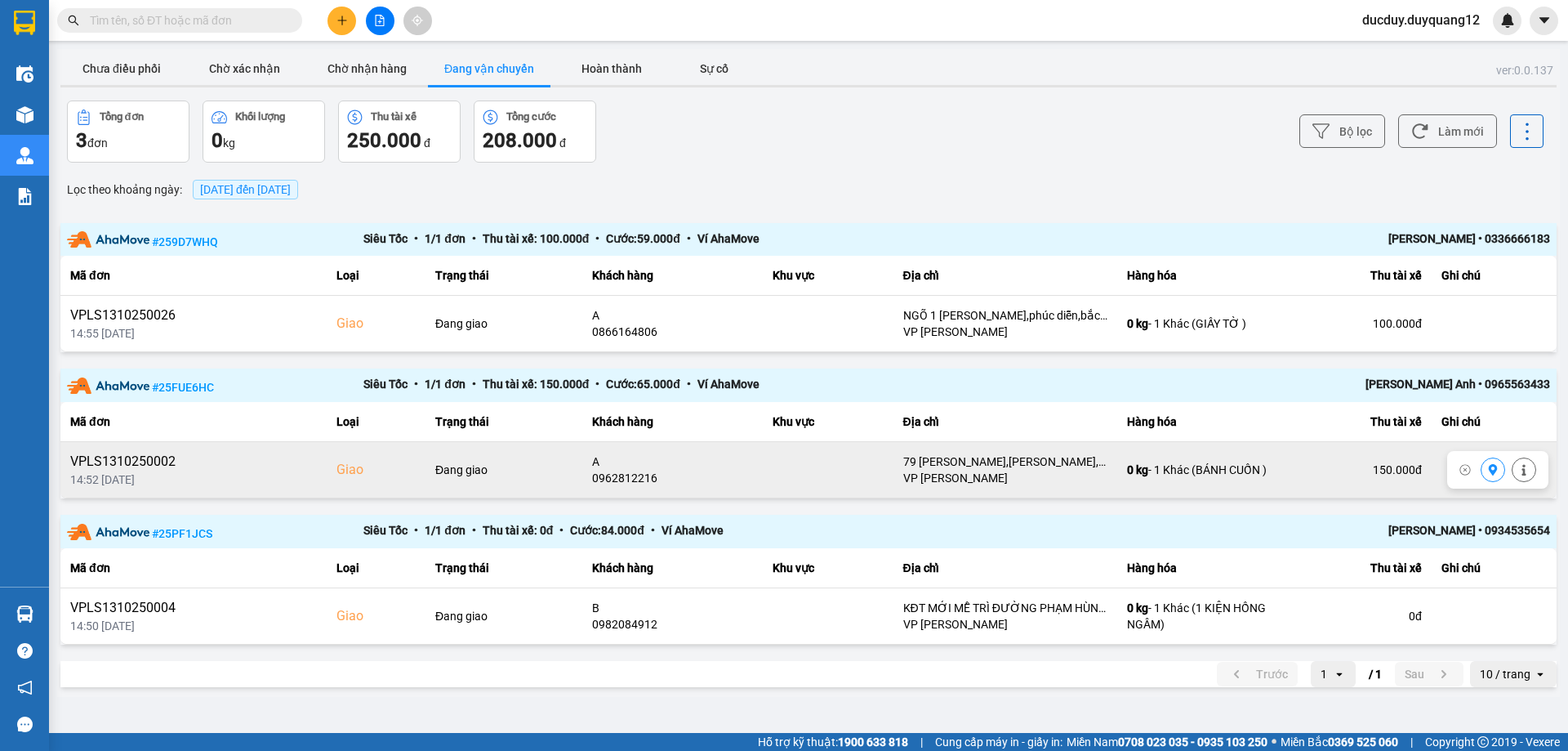
click at [1490, 467] on icon at bounding box center [1493, 469] width 9 height 11
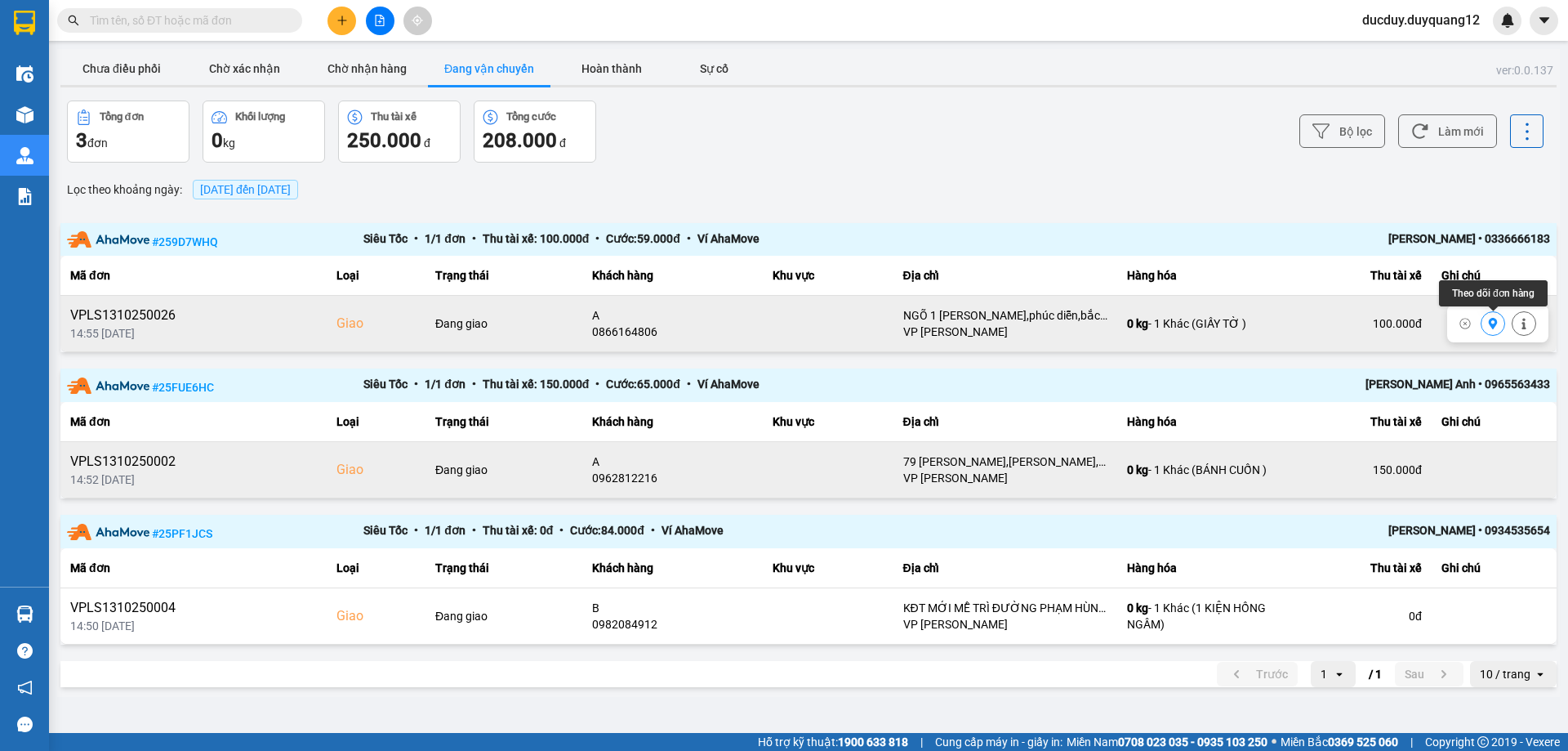
click at [1488, 321] on icon at bounding box center [1492, 323] width 11 height 11
click at [631, 63] on button "Hoàn thành" at bounding box center [612, 68] width 123 height 33
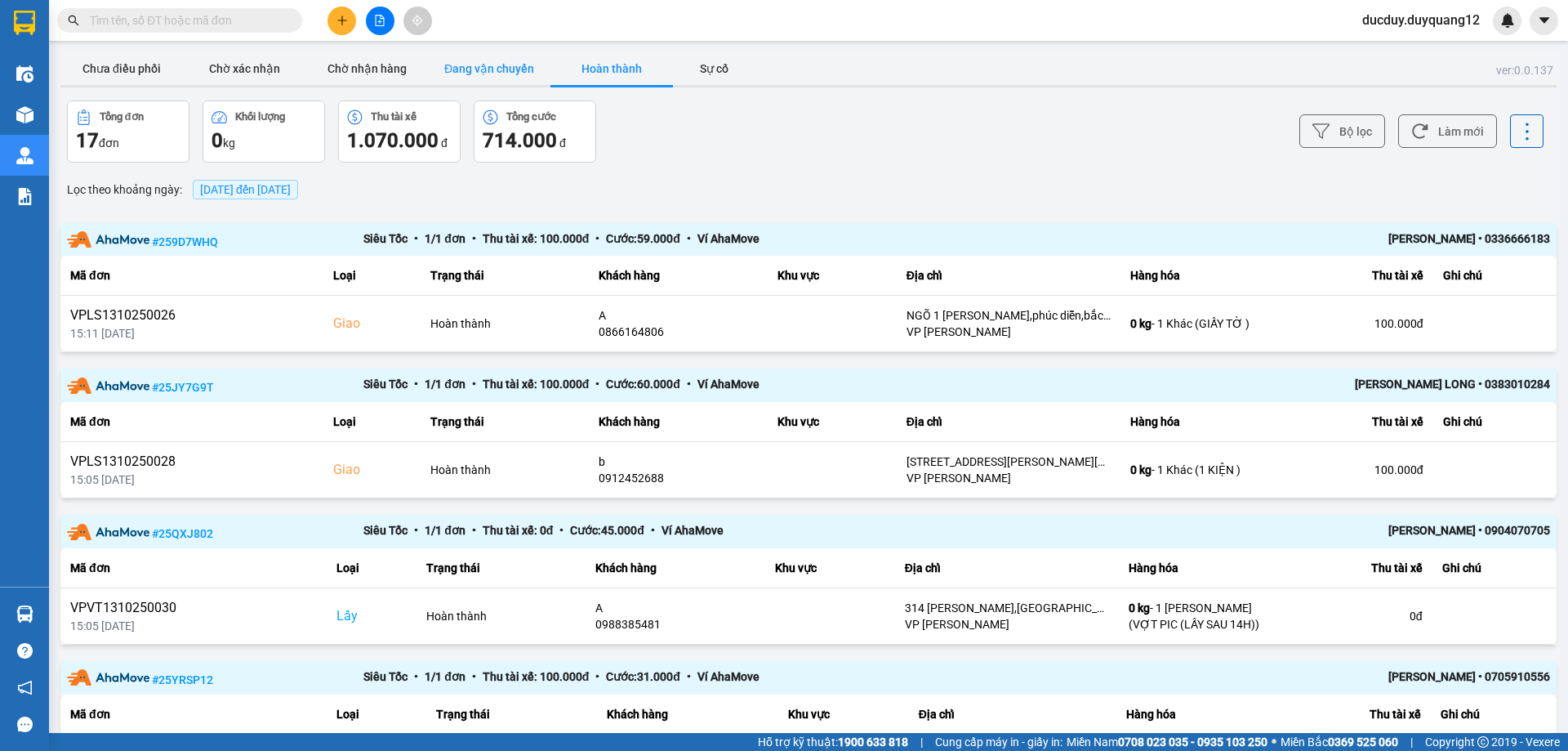
click at [505, 71] on button "Đang vận chuyển" at bounding box center [489, 68] width 123 height 33
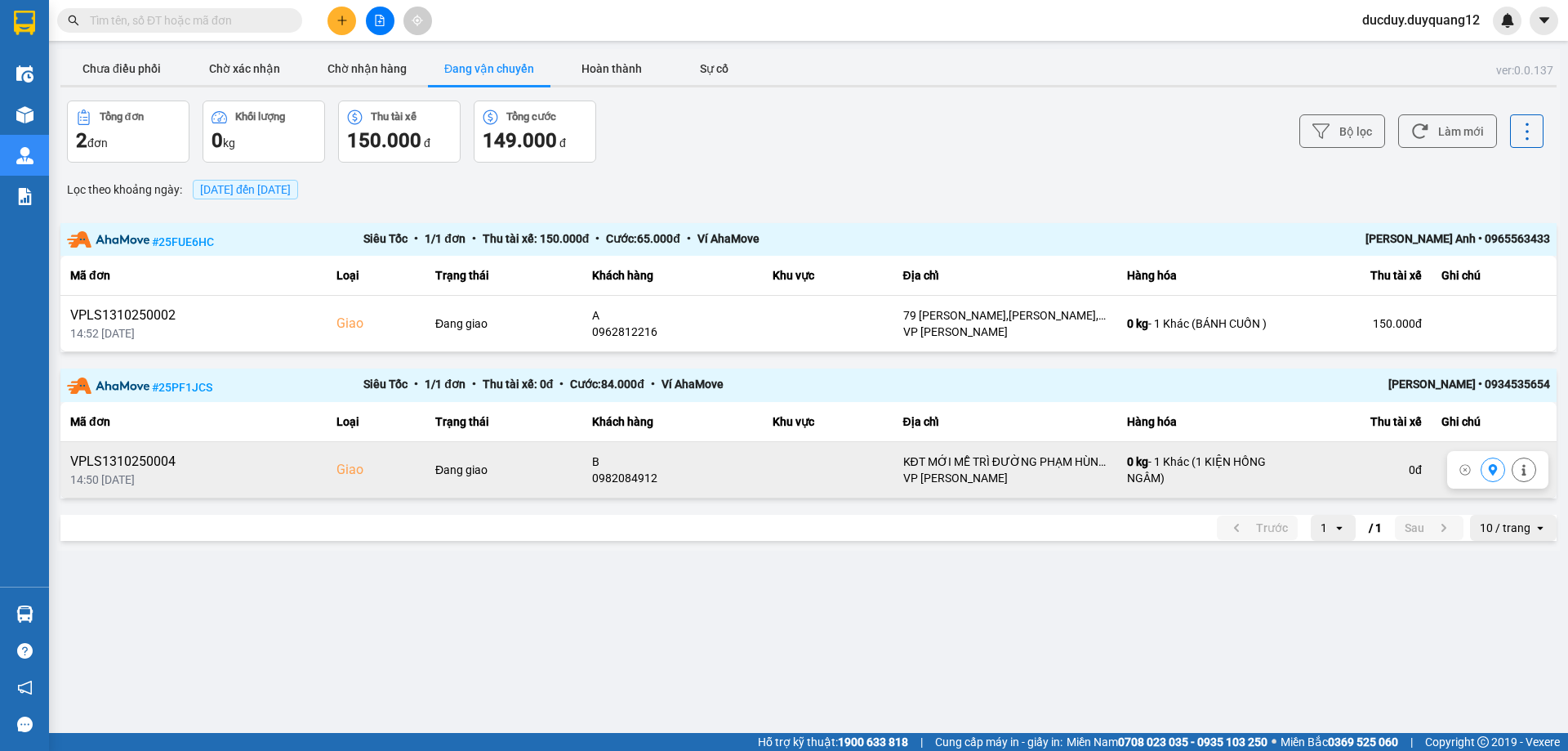
click at [1493, 466] on icon at bounding box center [1493, 469] width 9 height 11
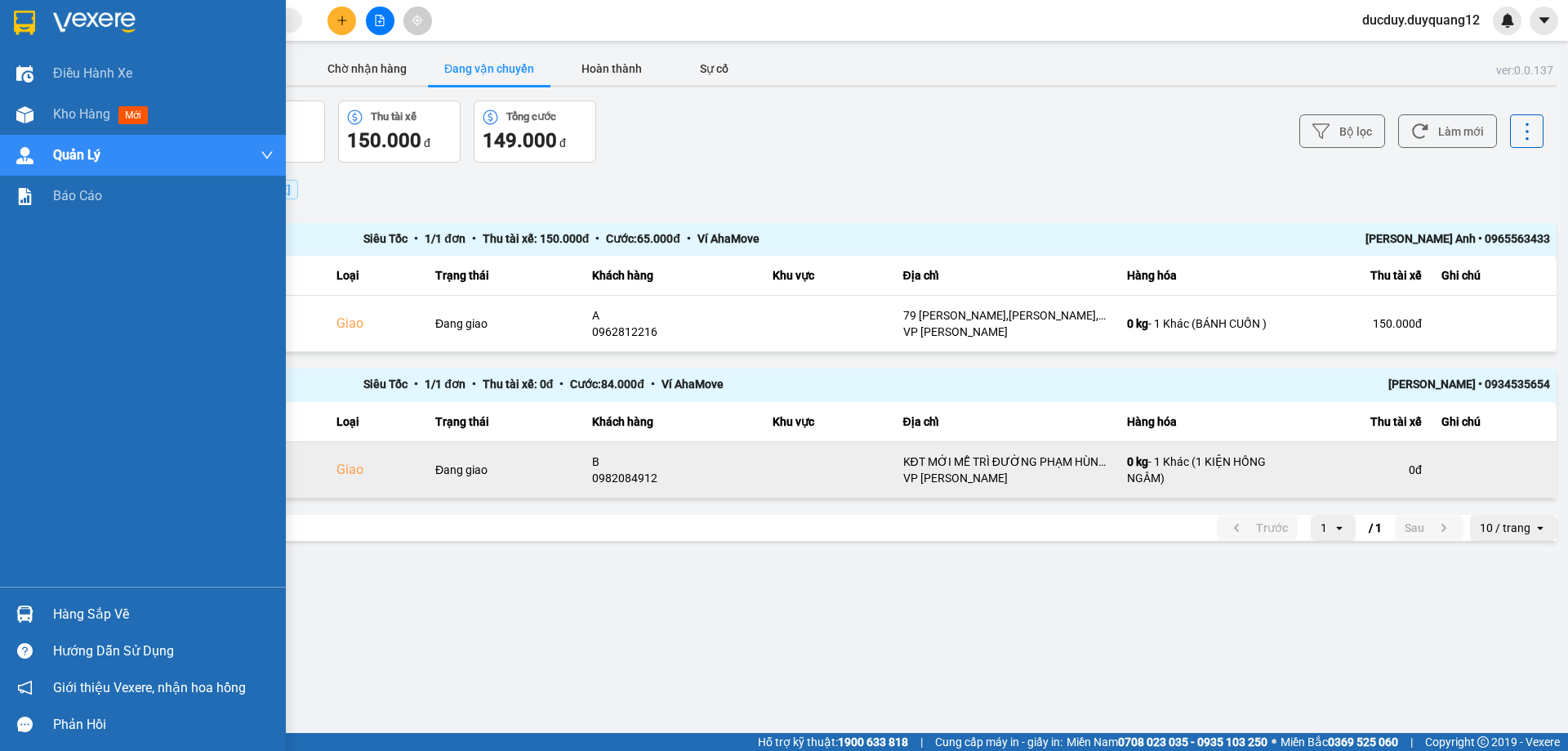
click at [47, 611] on div "Hàng sắp về" at bounding box center [143, 613] width 286 height 37
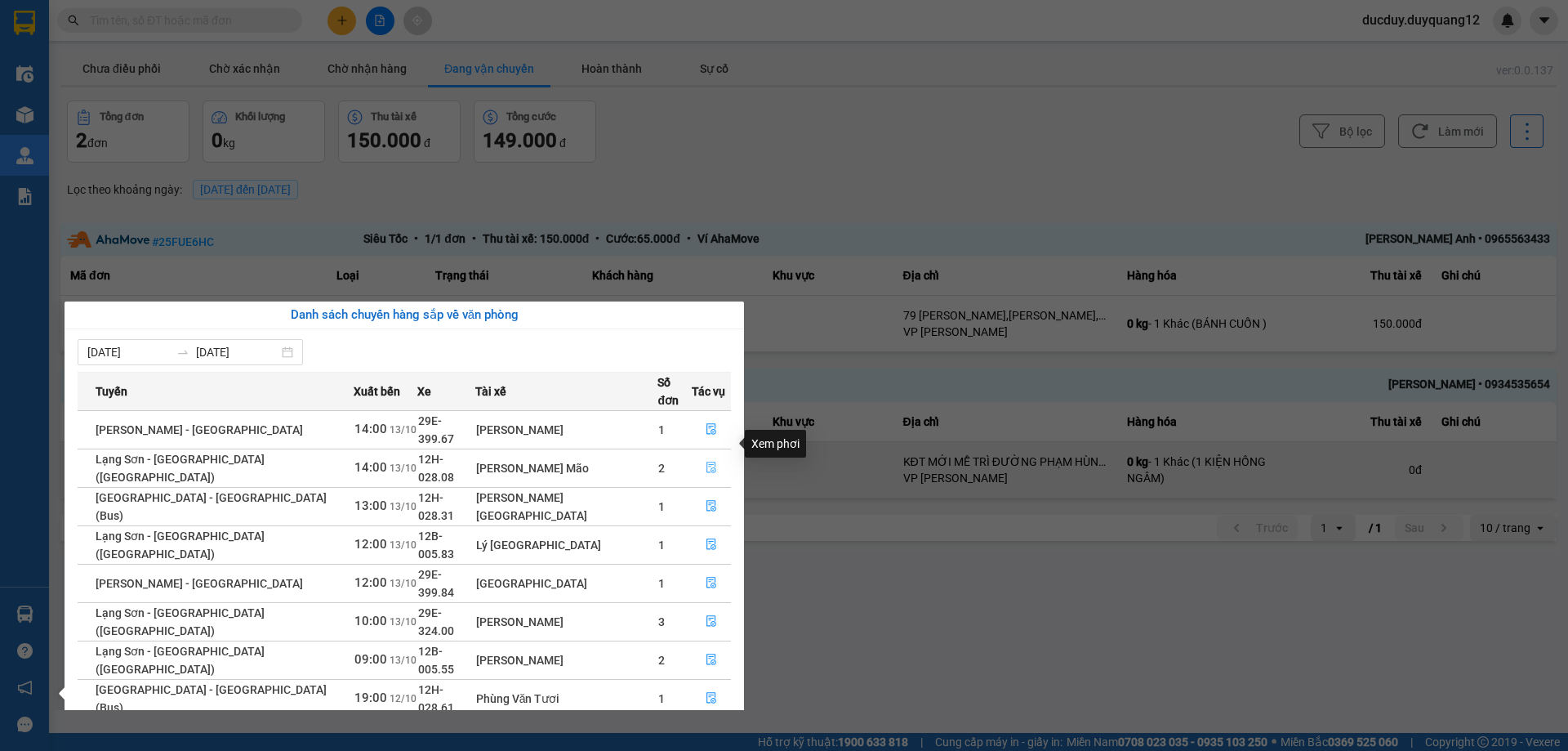
click at [706, 462] on icon "file-done" at bounding box center [710, 467] width 10 height 11
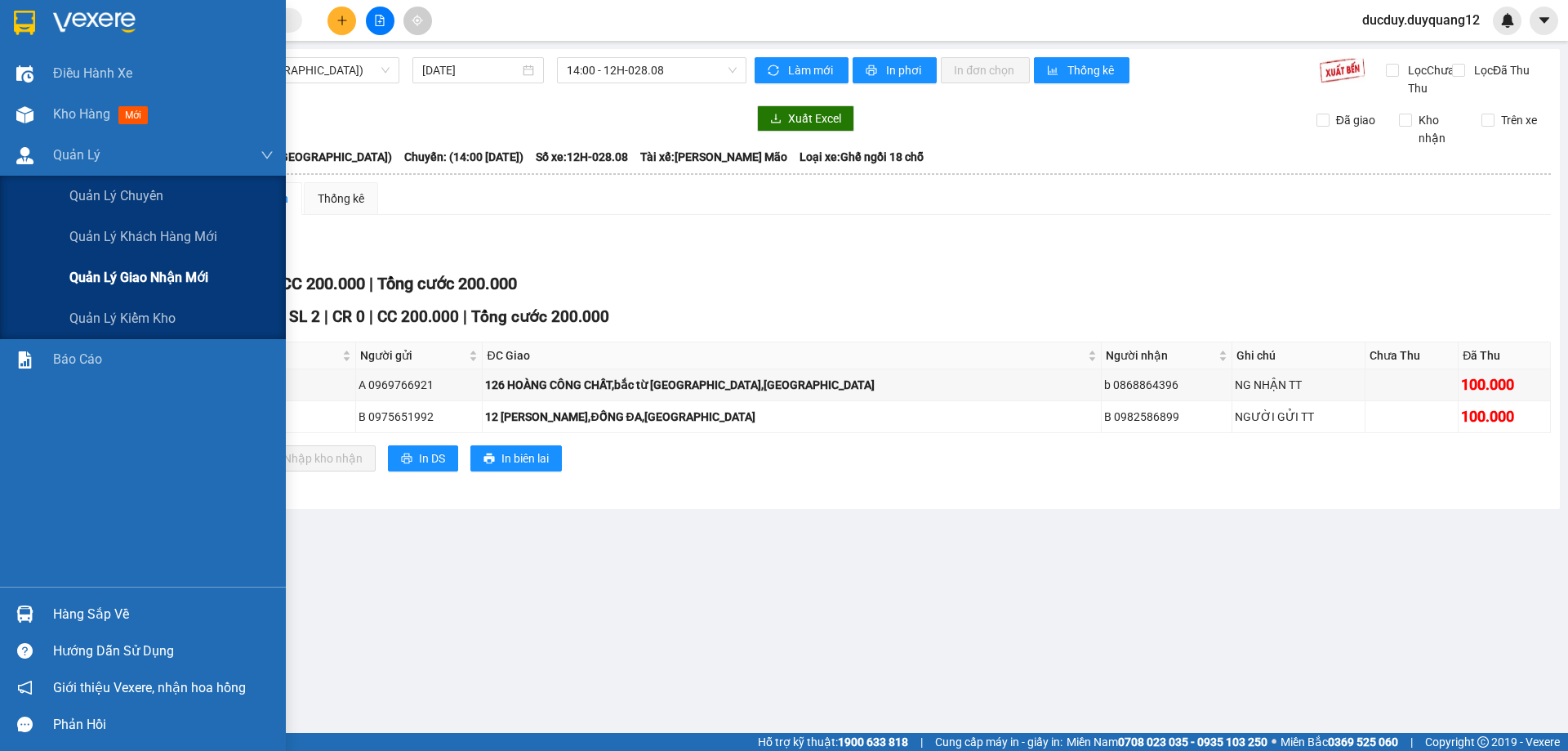
click at [103, 264] on div "Quản lý giao nhận mới" at bounding box center [172, 278] width 204 height 41
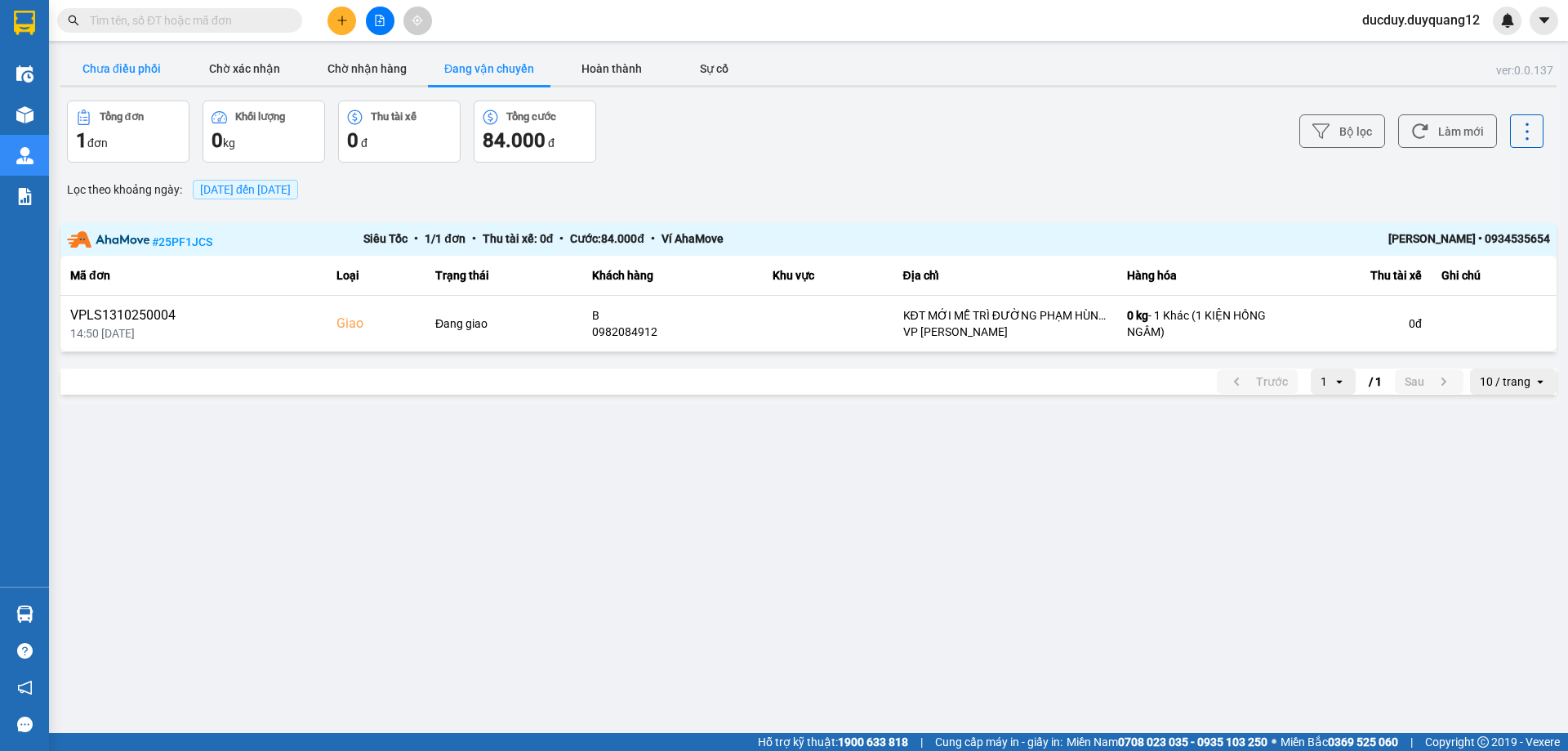
click at [108, 69] on button "Chưa điều phối" at bounding box center [122, 68] width 123 height 33
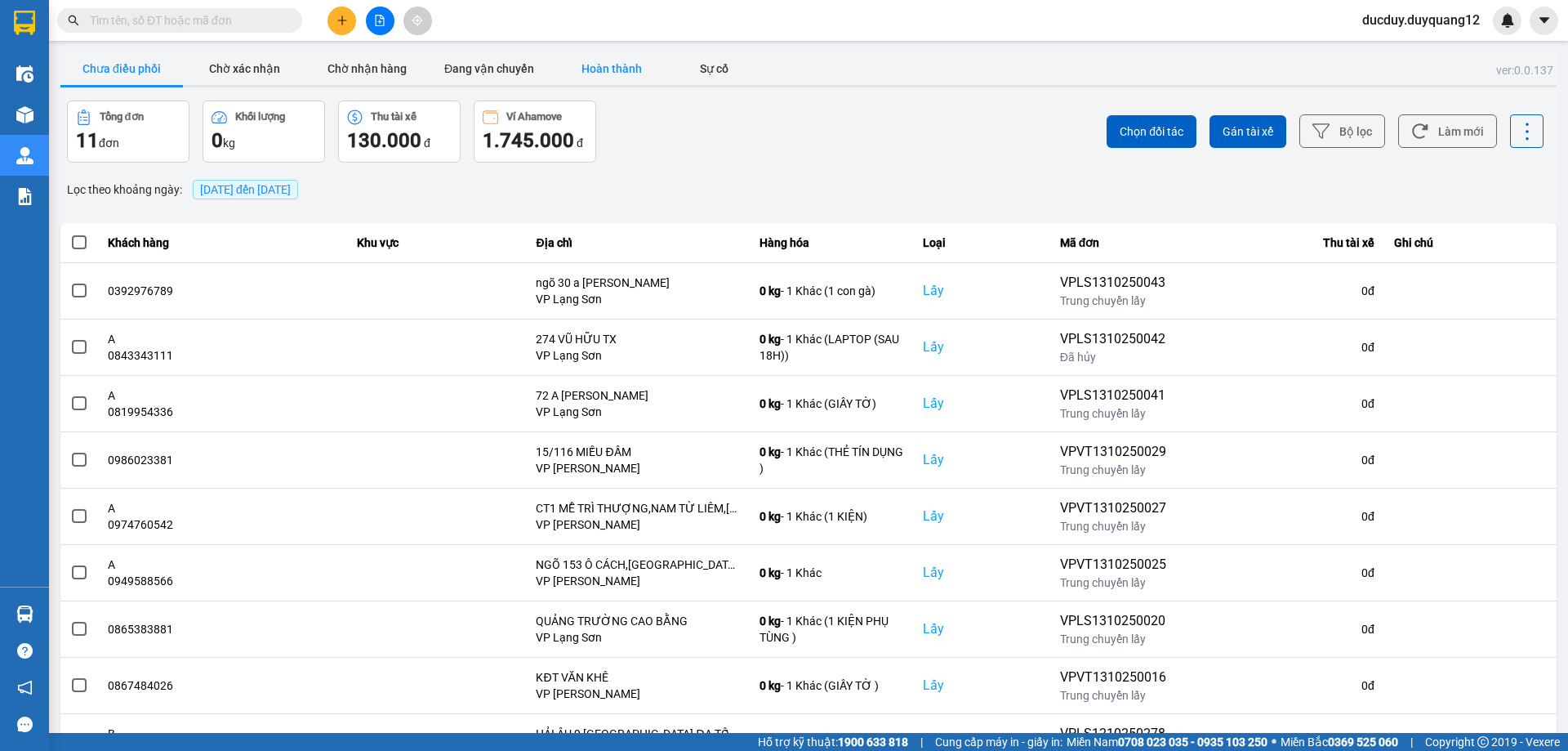
click at [602, 67] on button "Hoàn thành" at bounding box center [612, 68] width 123 height 33
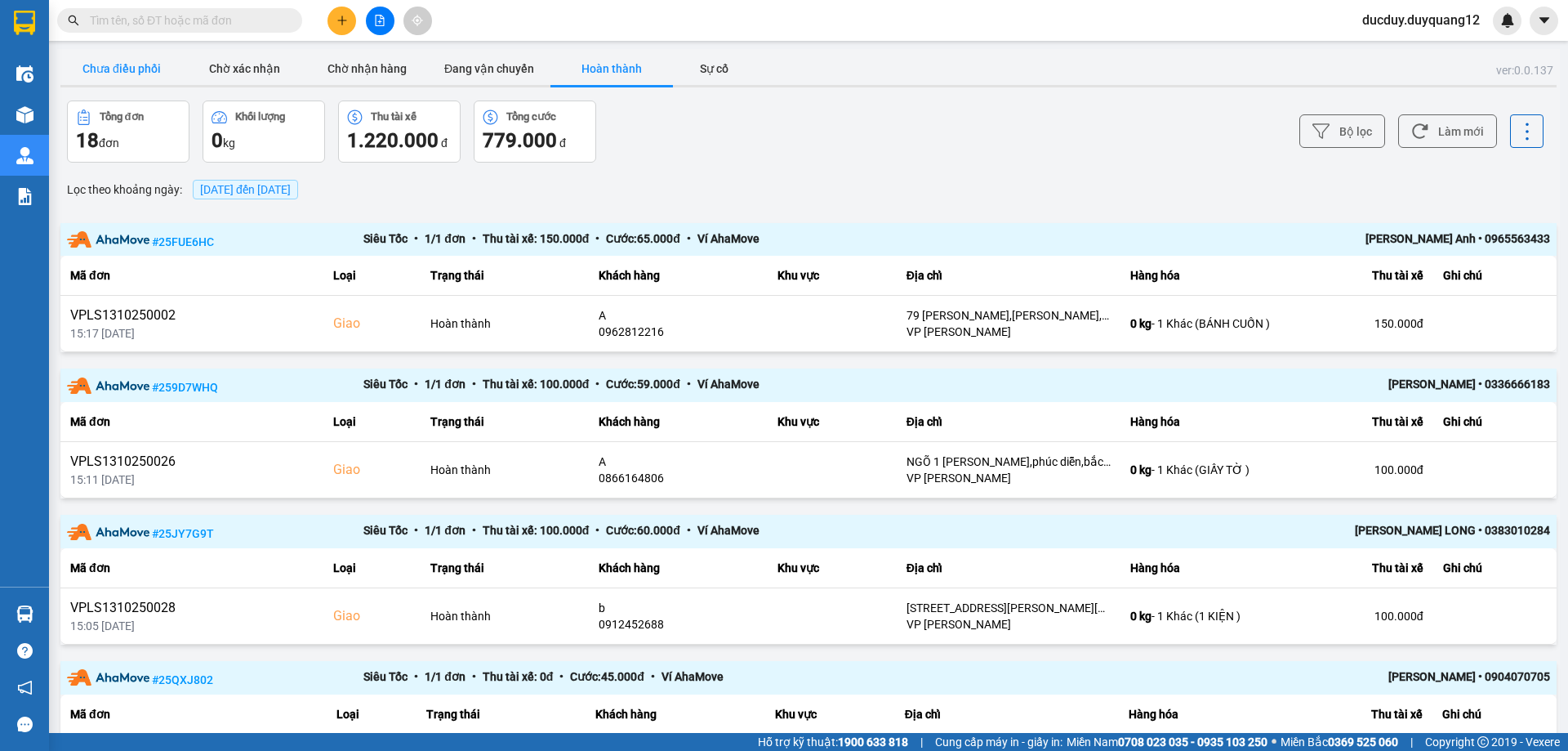
click at [140, 81] on button "Chưa điều phối" at bounding box center [122, 68] width 123 height 33
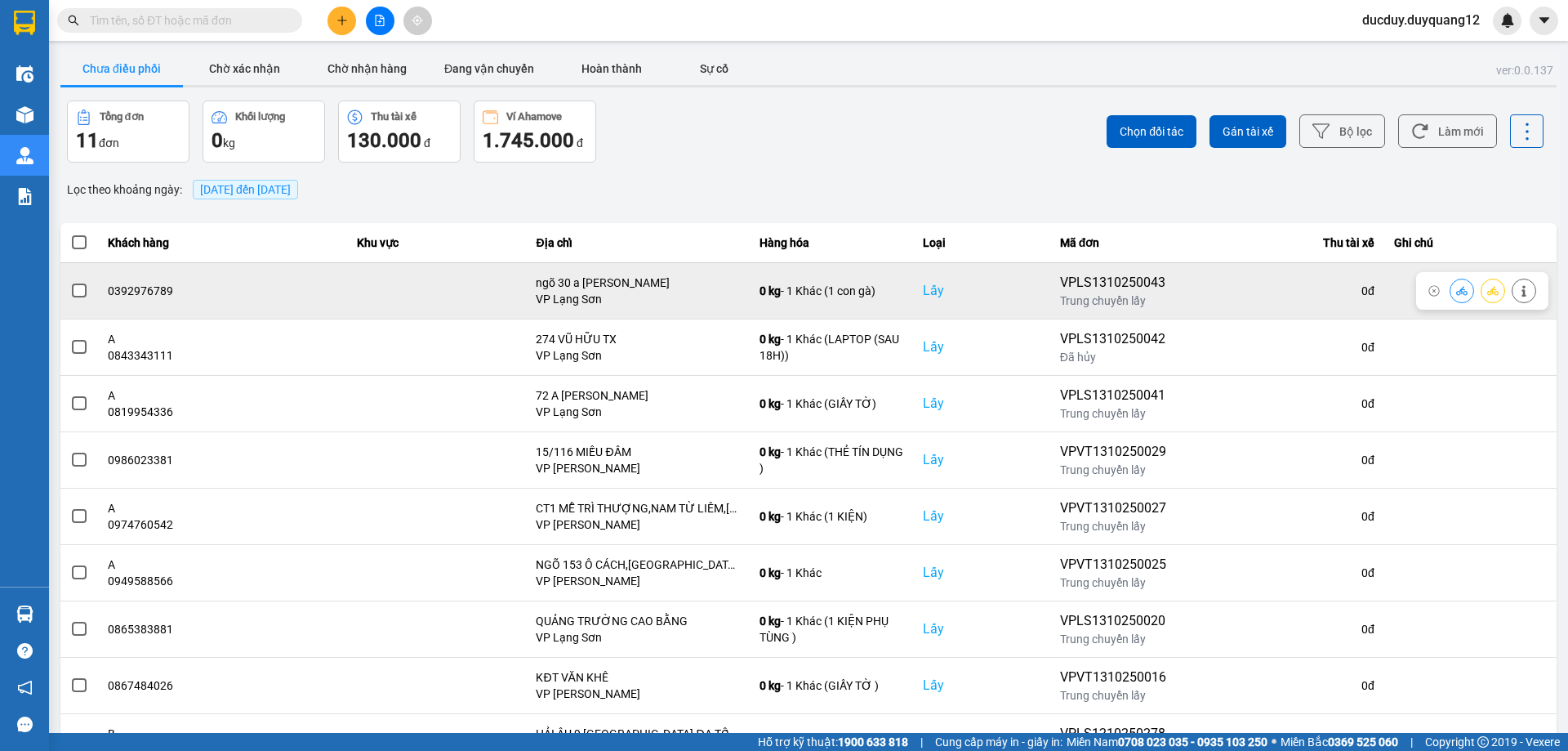
click at [1525, 290] on button at bounding box center [1524, 290] width 23 height 28
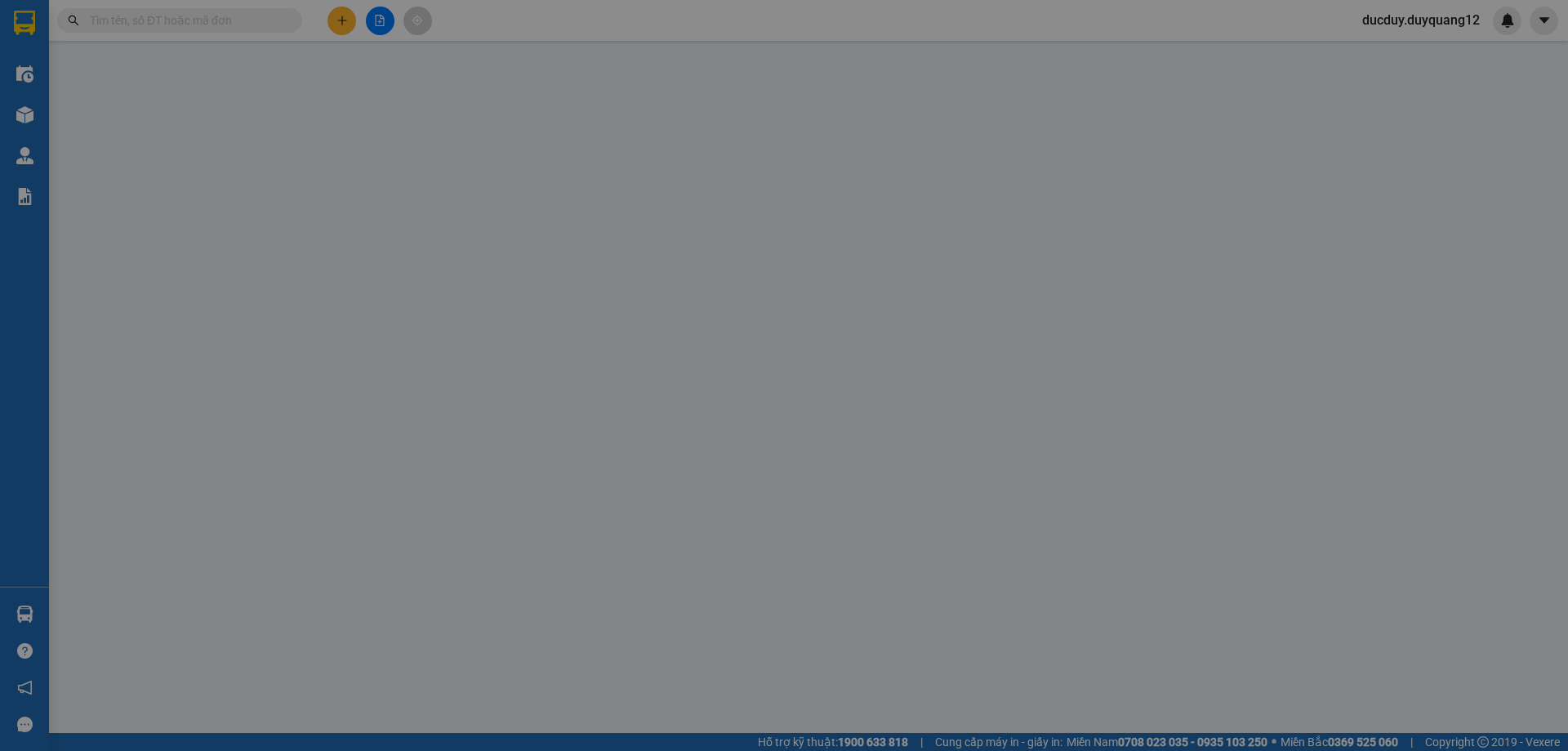
type input "0392976789"
checkbox input "true"
type input "ngõ 30 a [PERSON_NAME]"
type input "0386069982"
checkbox input "true"
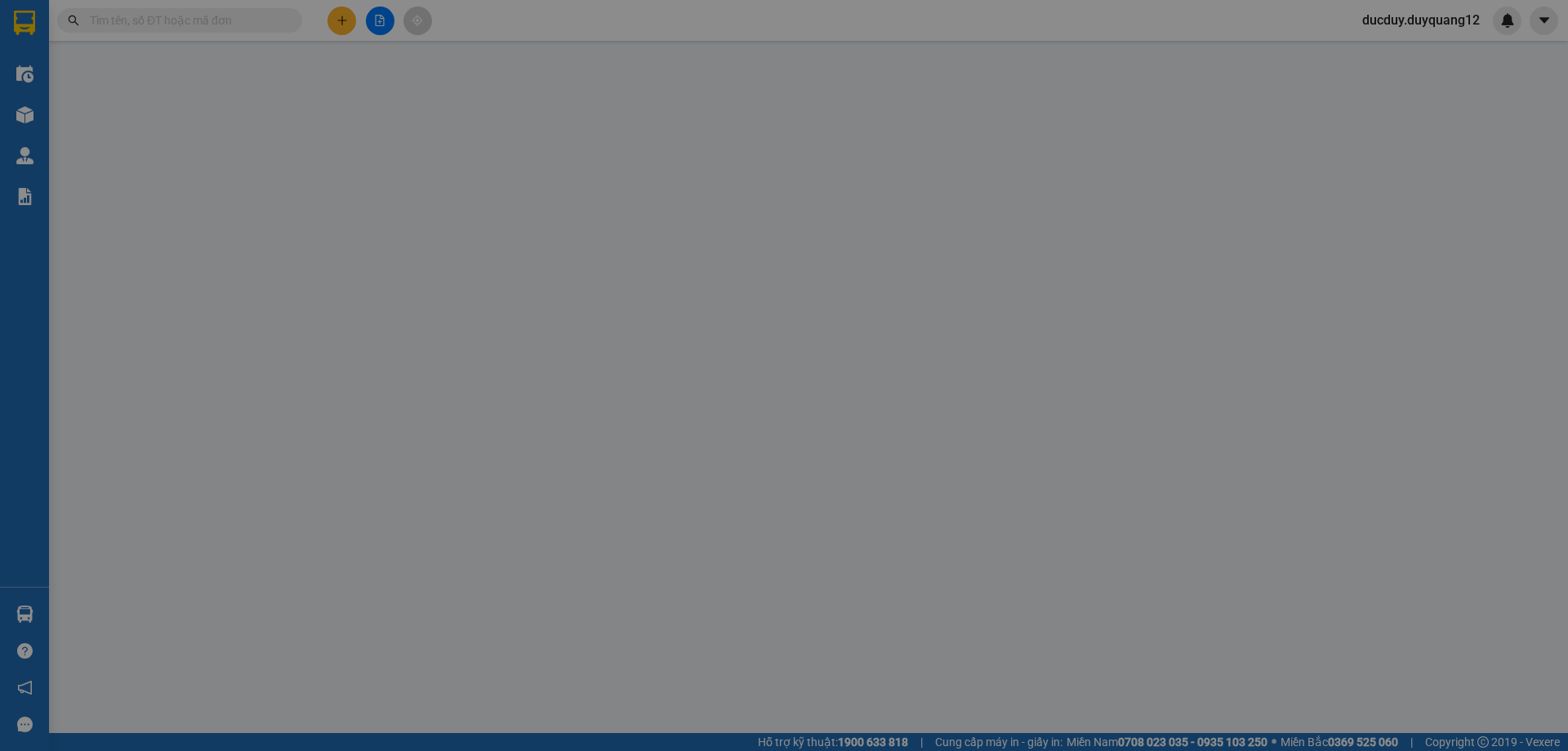
type input "ngõ 165 [GEOGRAPHIC_DATA]"
type input "100.000"
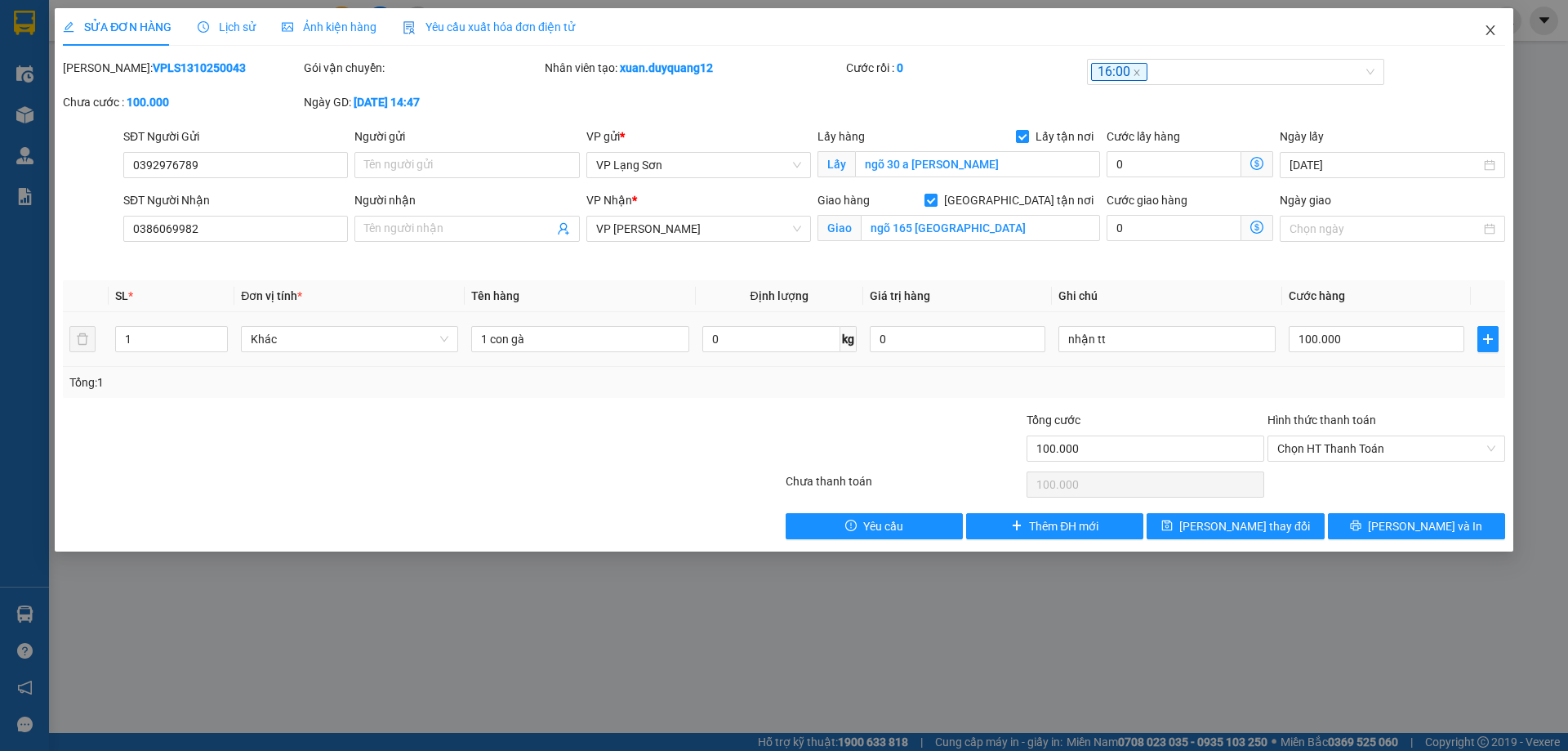
click at [1492, 25] on icon "close" at bounding box center [1490, 30] width 13 height 13
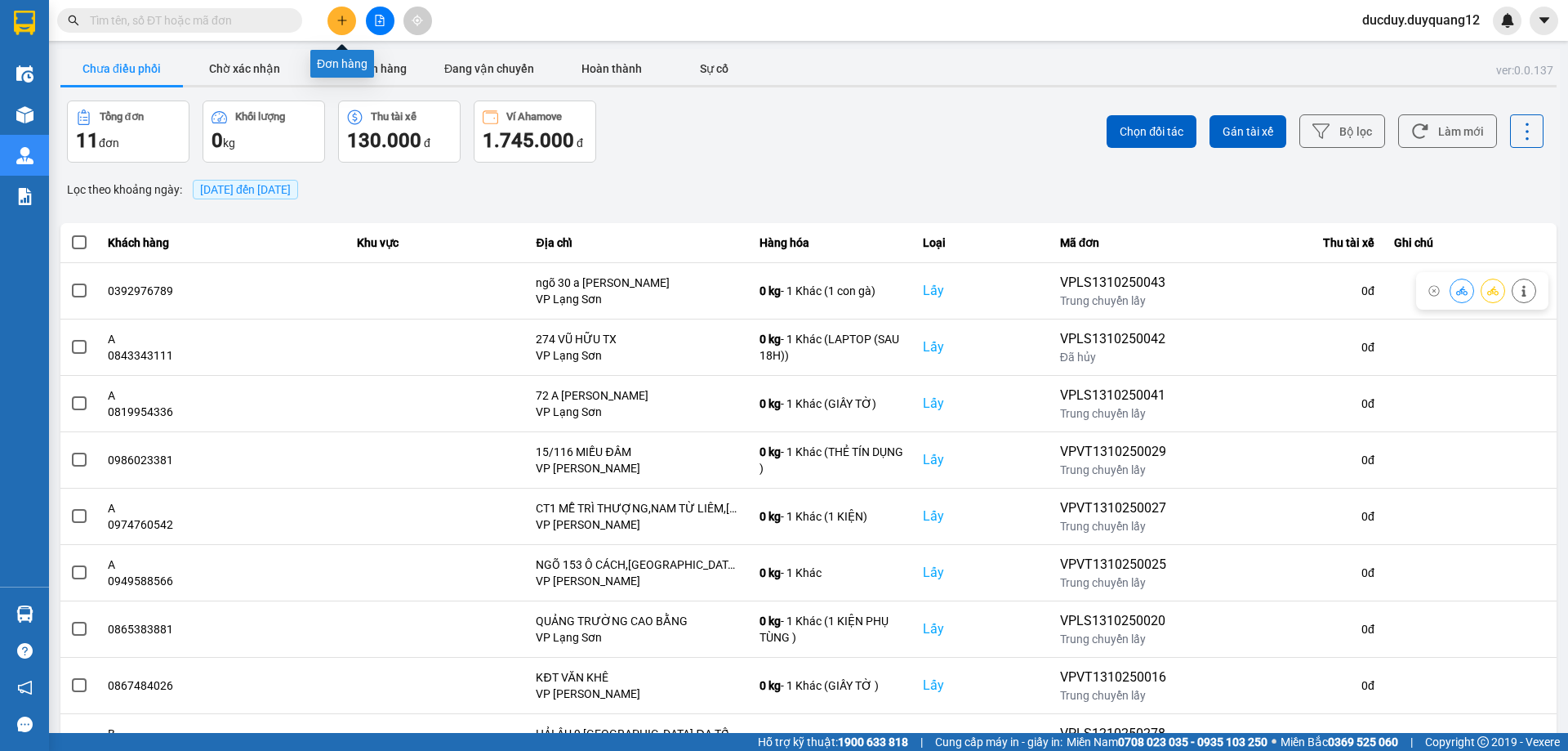
click at [344, 19] on icon "plus" at bounding box center [342, 20] width 11 height 11
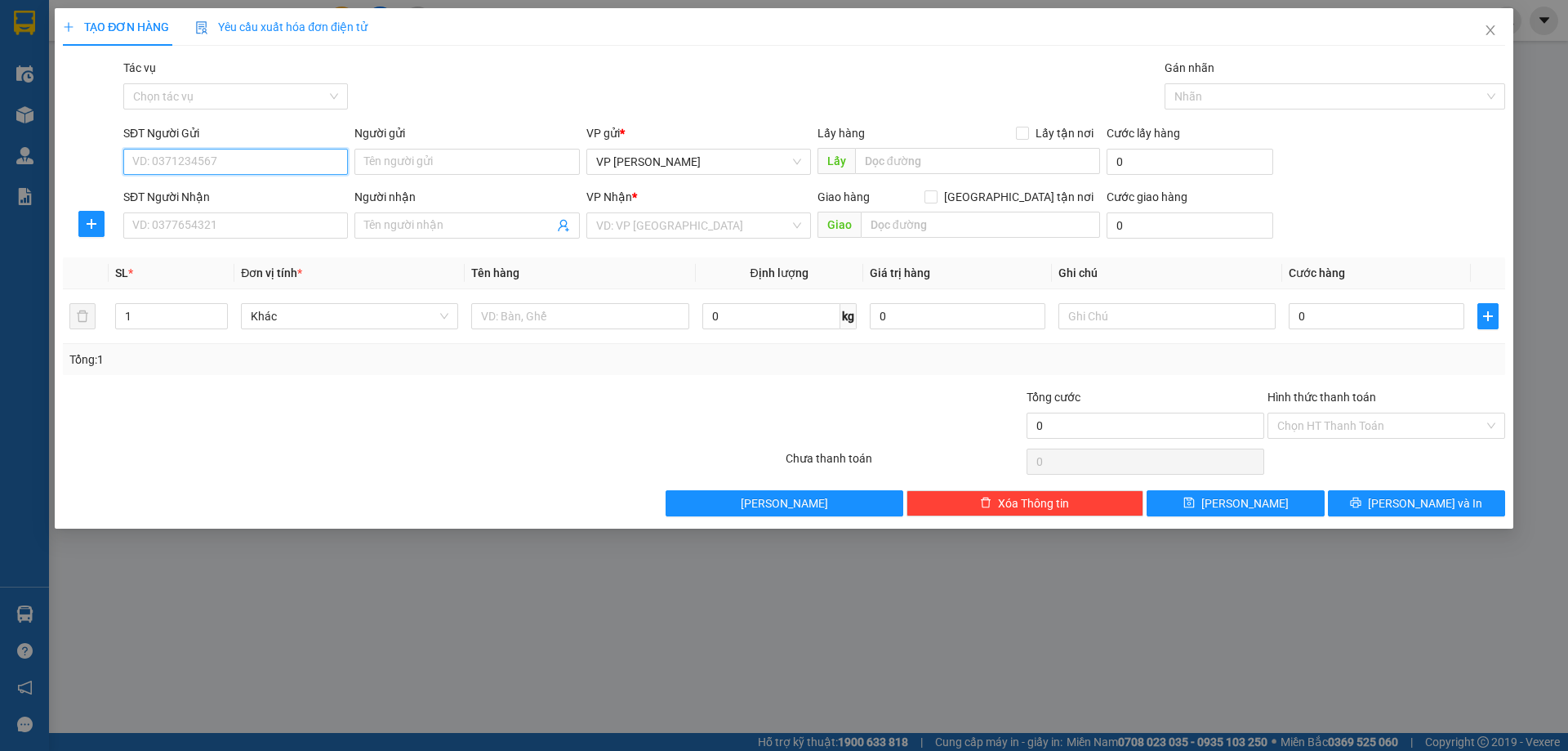
click at [284, 162] on input "SĐT Người Gửi" at bounding box center [235, 162] width 225 height 26
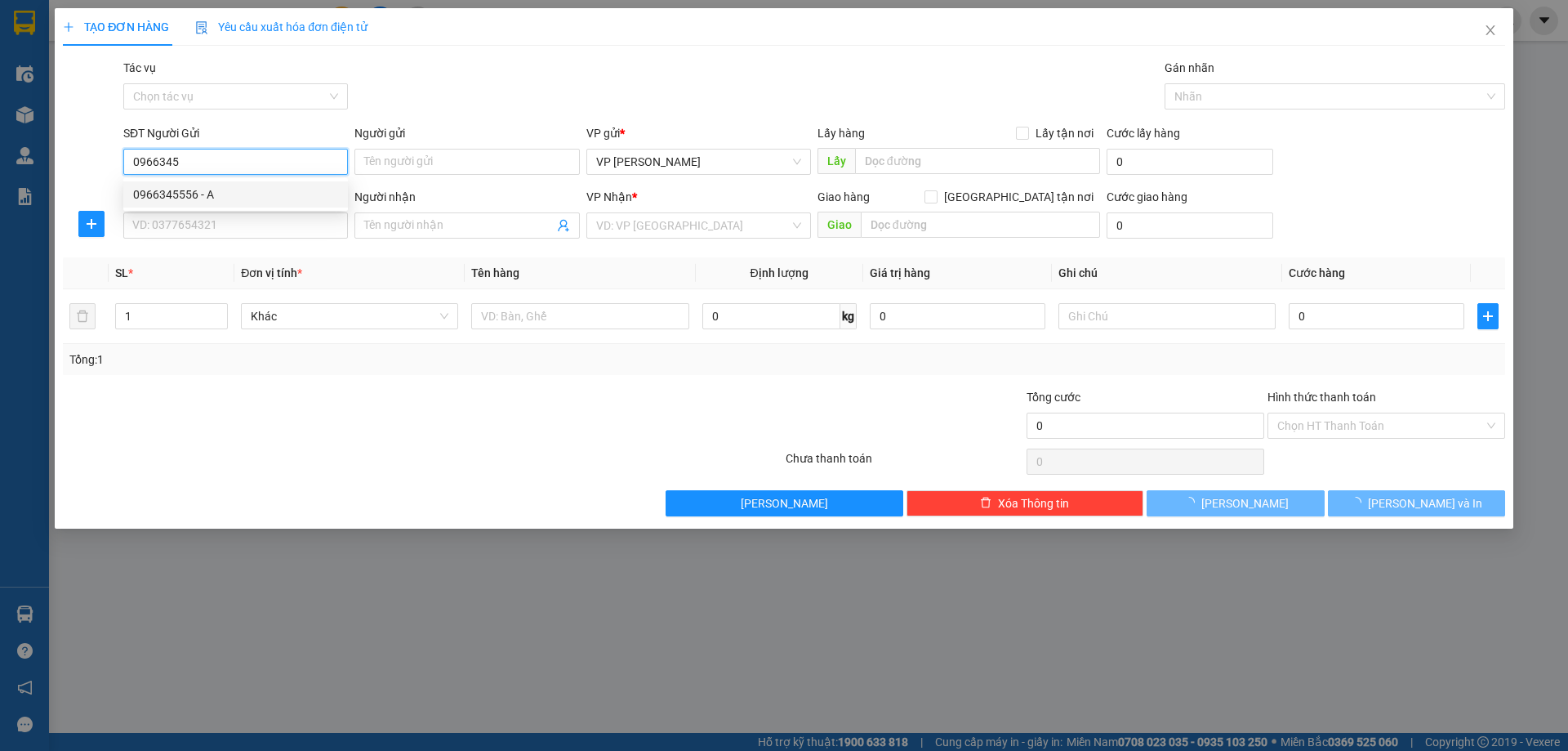
click at [290, 192] on div "0966345556 - A" at bounding box center [235, 194] width 205 height 18
type input "0966345556"
type input "A"
checkbox input "true"
type input "512 minh khai"
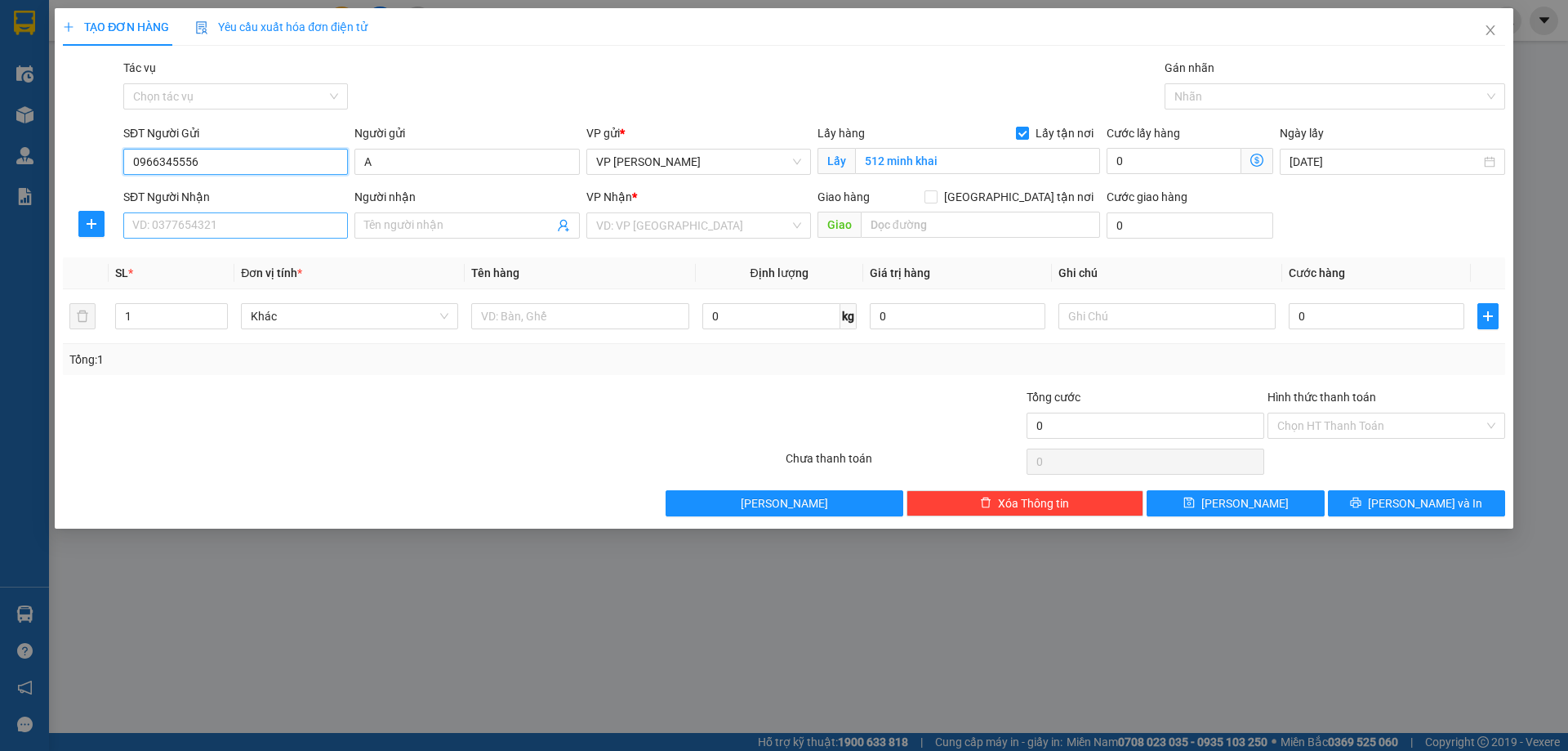
type input "0966345556"
click at [268, 229] on input "SĐT Người Nhận" at bounding box center [235, 226] width 225 height 26
click at [248, 255] on div "0398659997 - B" at bounding box center [235, 258] width 205 height 18
type input "0398659997"
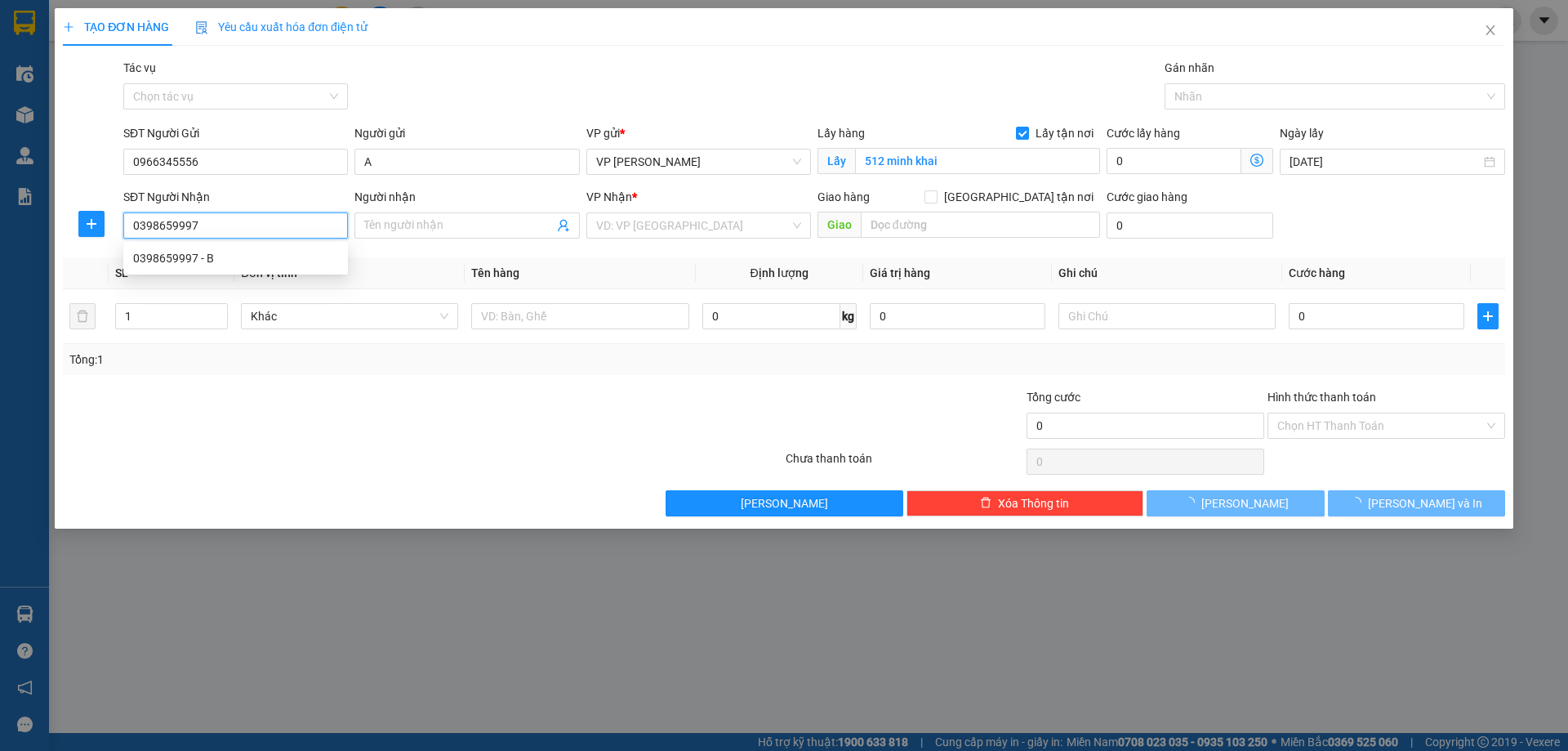
type input "B"
checkbox input "true"
type input "98 [PERSON_NAME]"
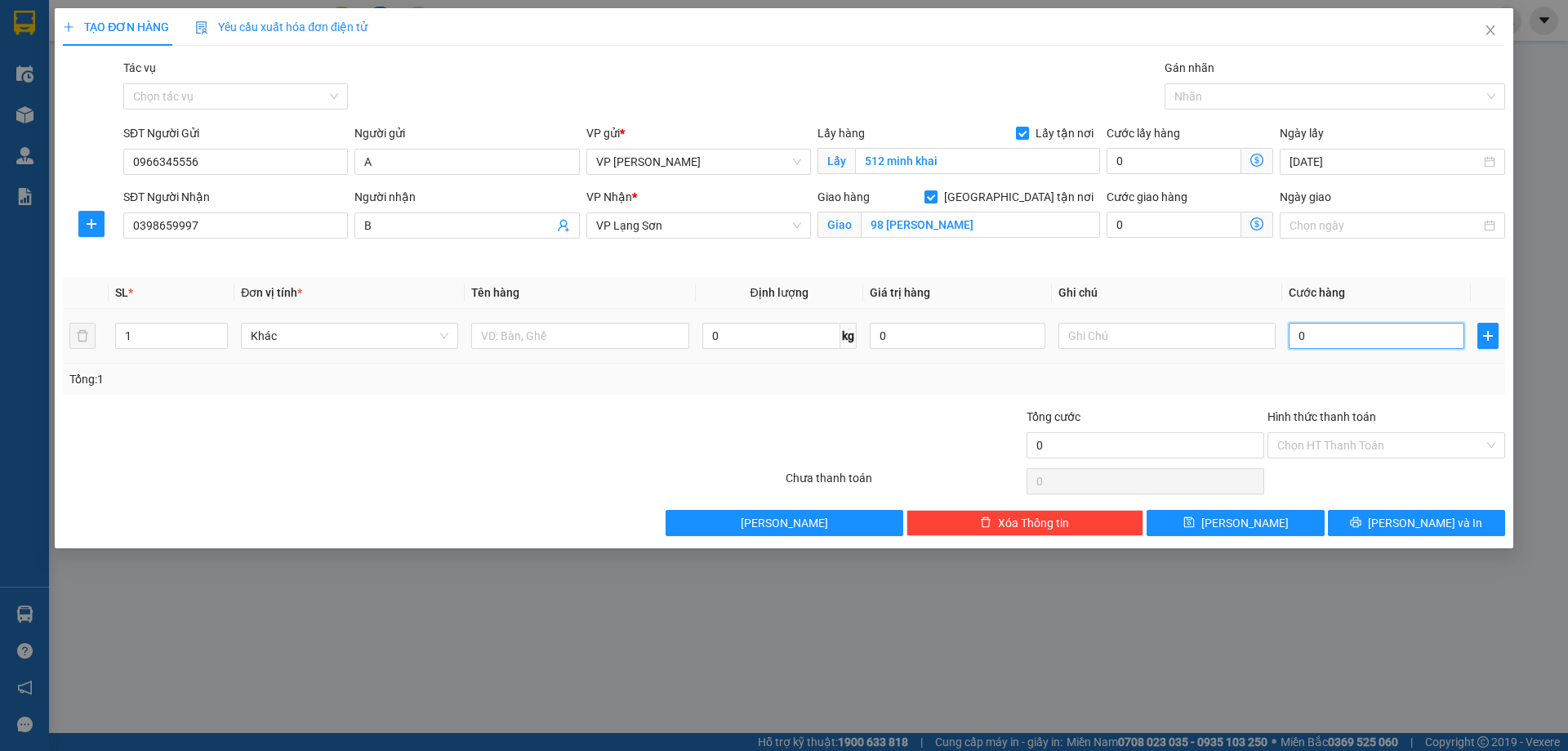
click at [1388, 341] on input "0" at bounding box center [1376, 336] width 175 height 26
type input "5"
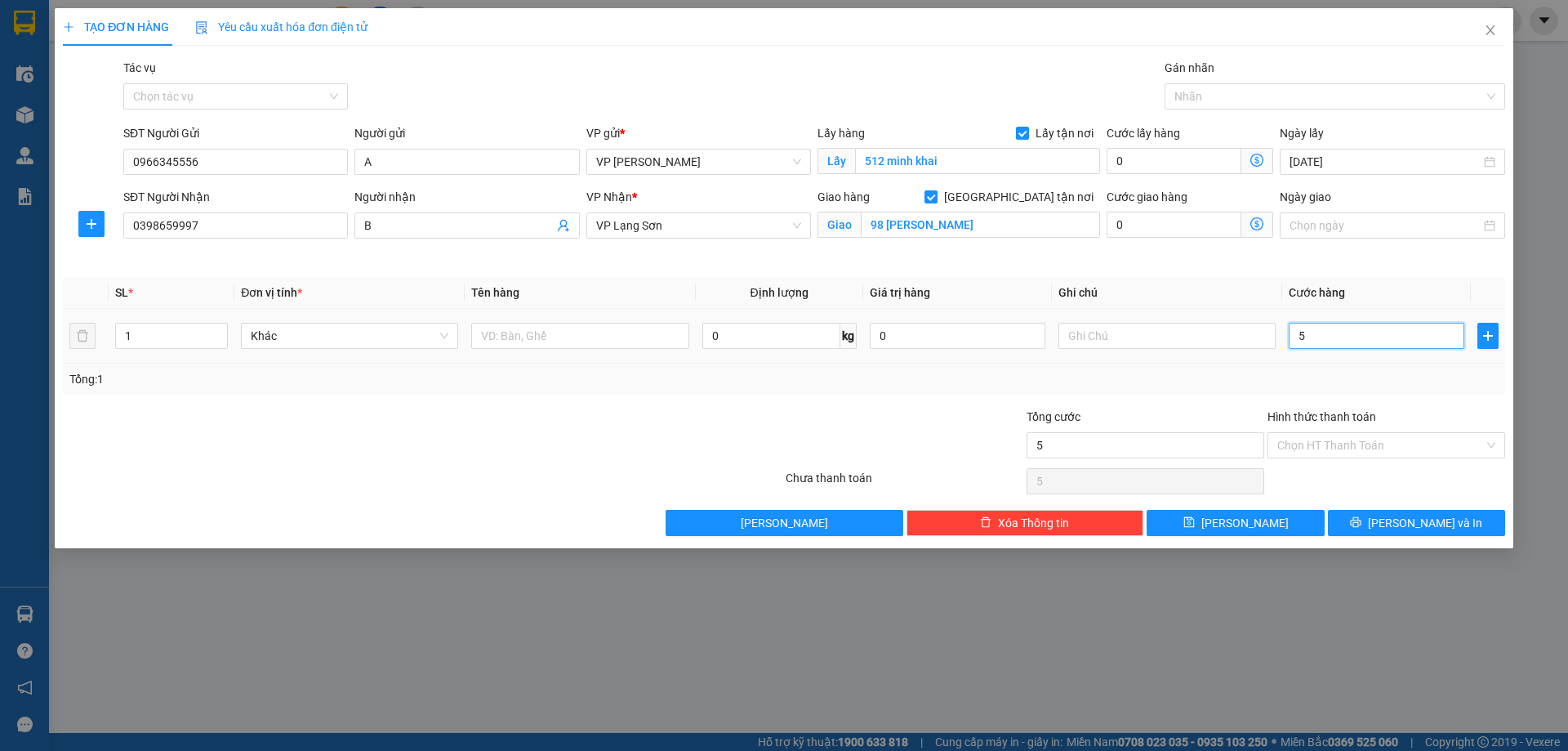
type input "55"
type input "5"
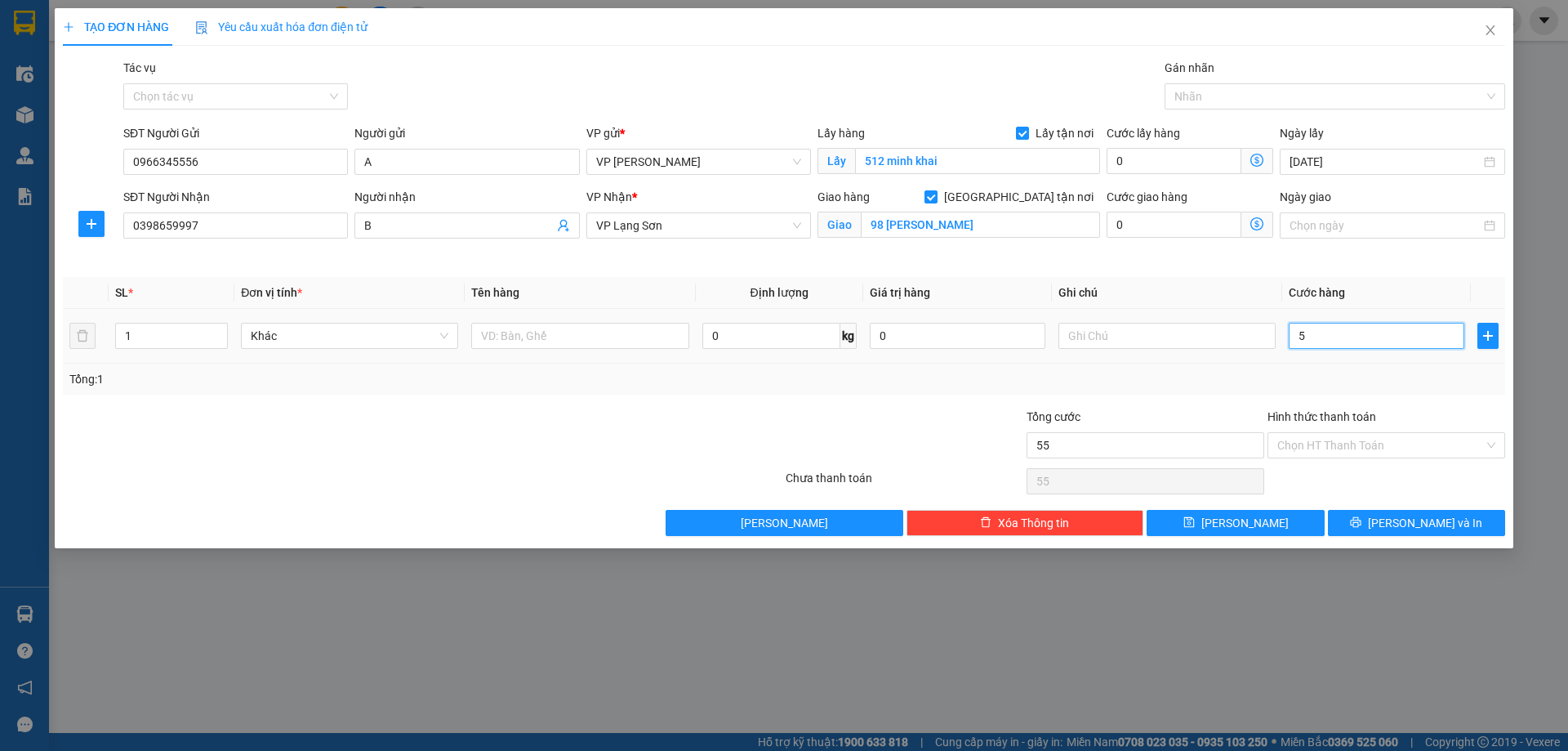
type input "5"
type input "0"
type input "06"
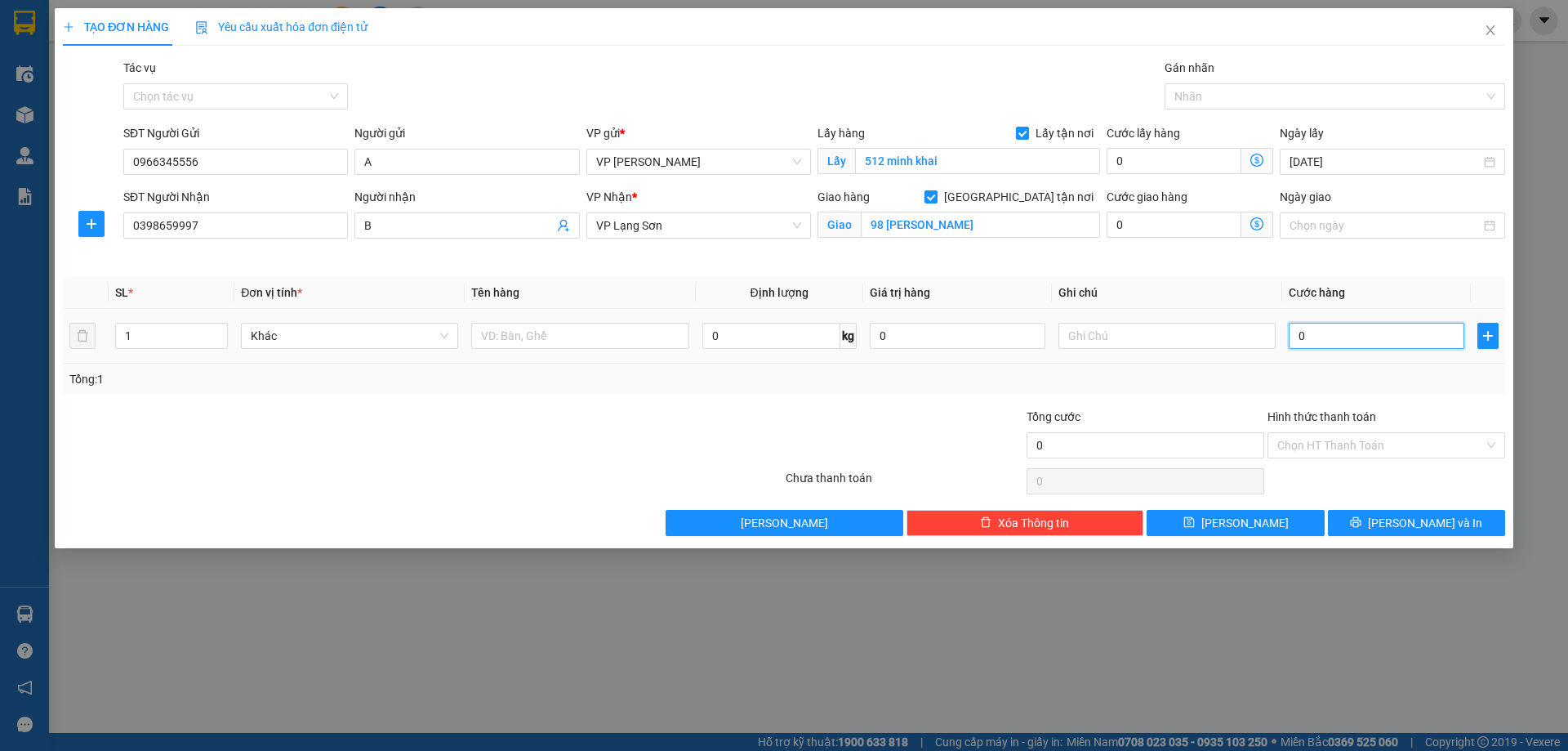
type input "6"
type input "065"
type input "65"
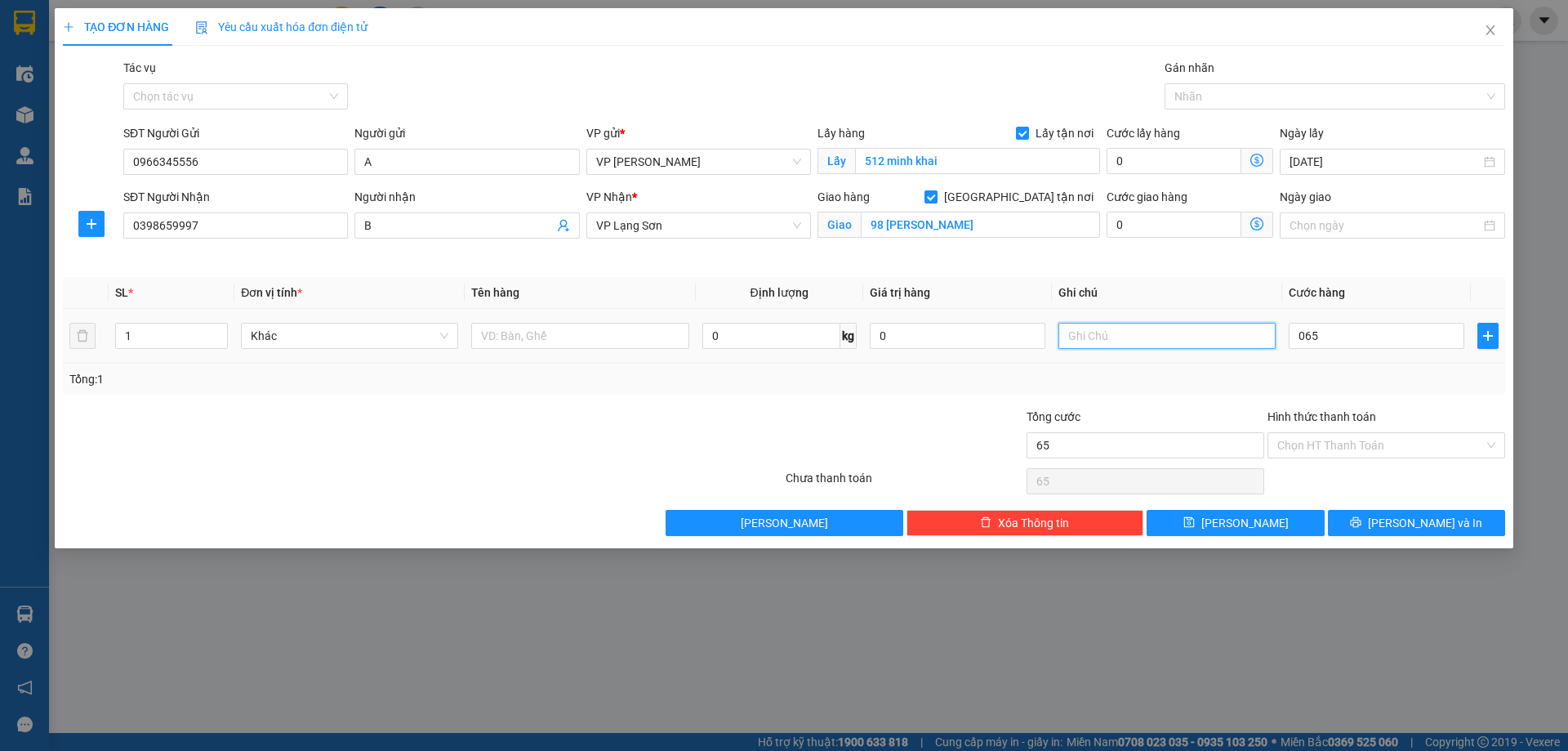
type input "65.000"
click at [1124, 339] on input "text" at bounding box center [1167, 336] width 217 height 26
type input "ng nhận tt"
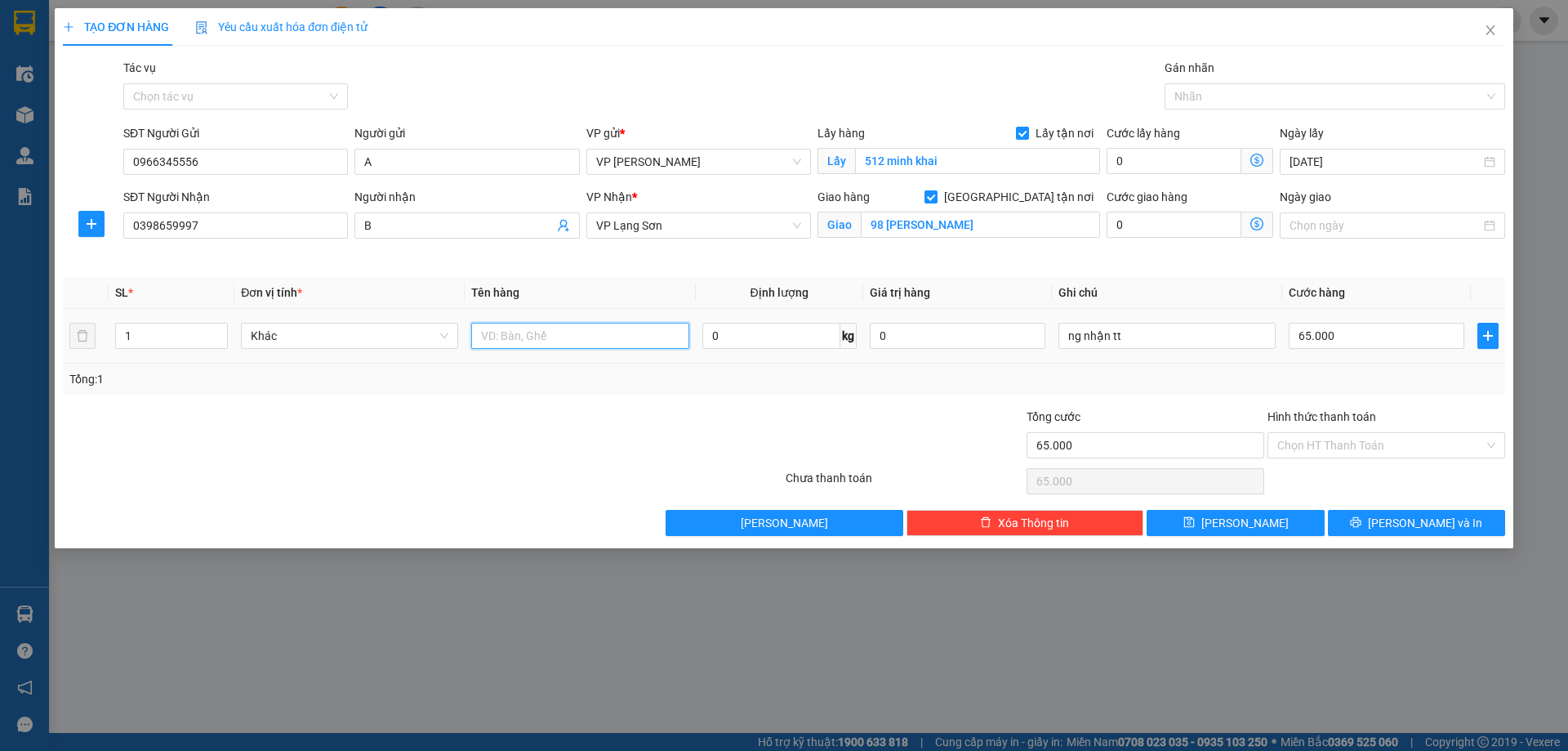
click at [527, 331] on input "text" at bounding box center [580, 336] width 217 height 26
type input "1 kiện"
click at [1268, 516] on button "[PERSON_NAME]" at bounding box center [1235, 523] width 177 height 26
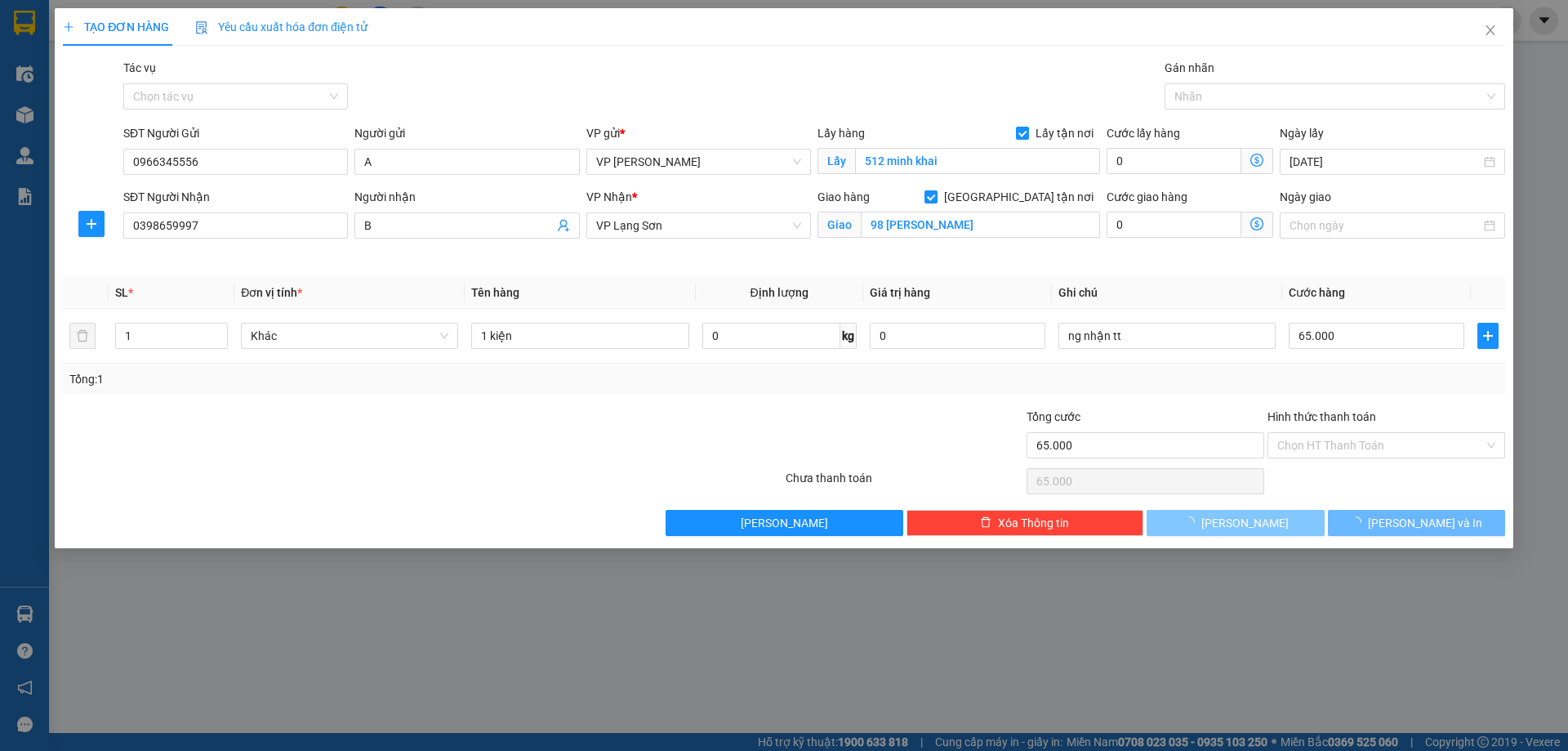
checkbox input "false"
type input "0"
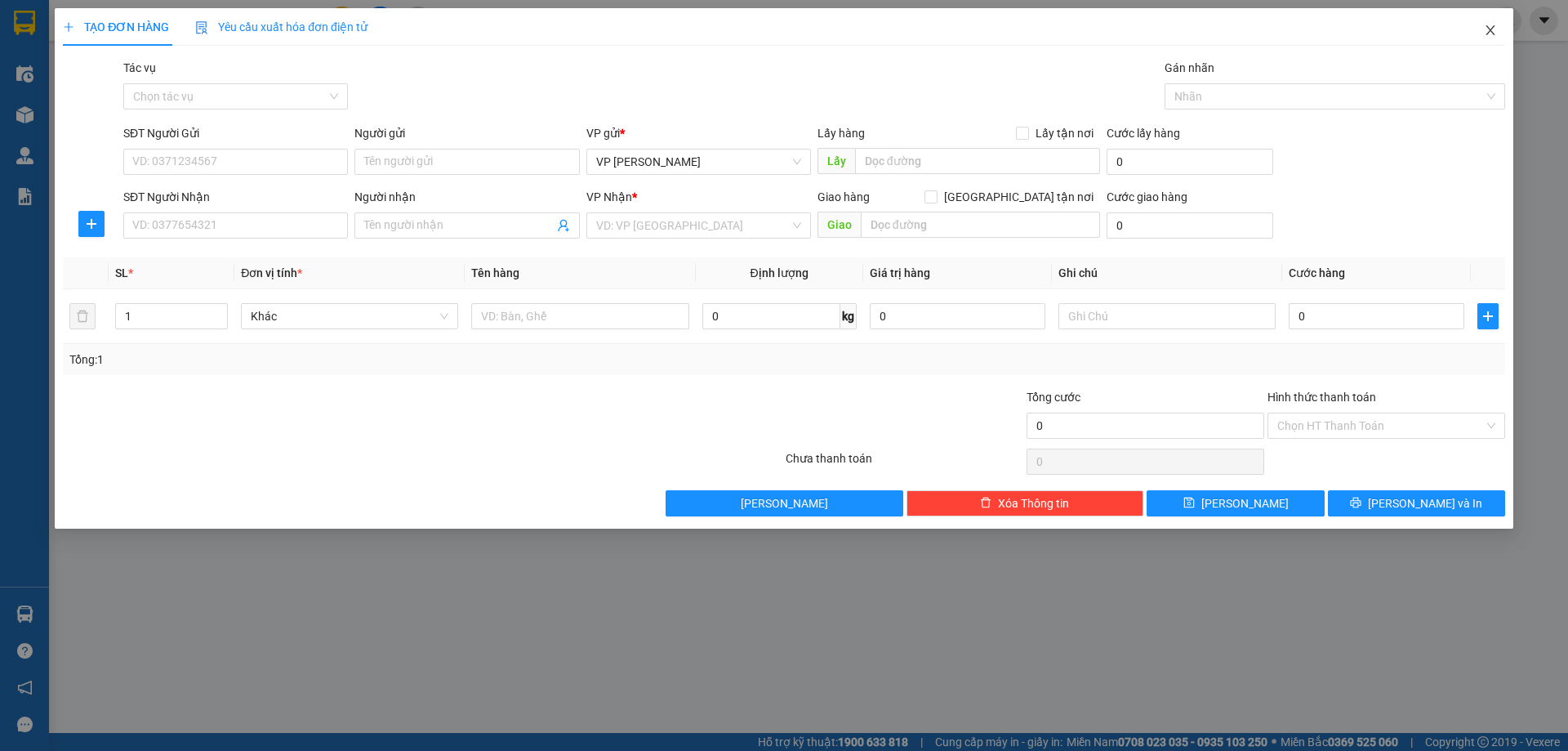
click at [1490, 30] on icon "close" at bounding box center [1490, 30] width 9 height 10
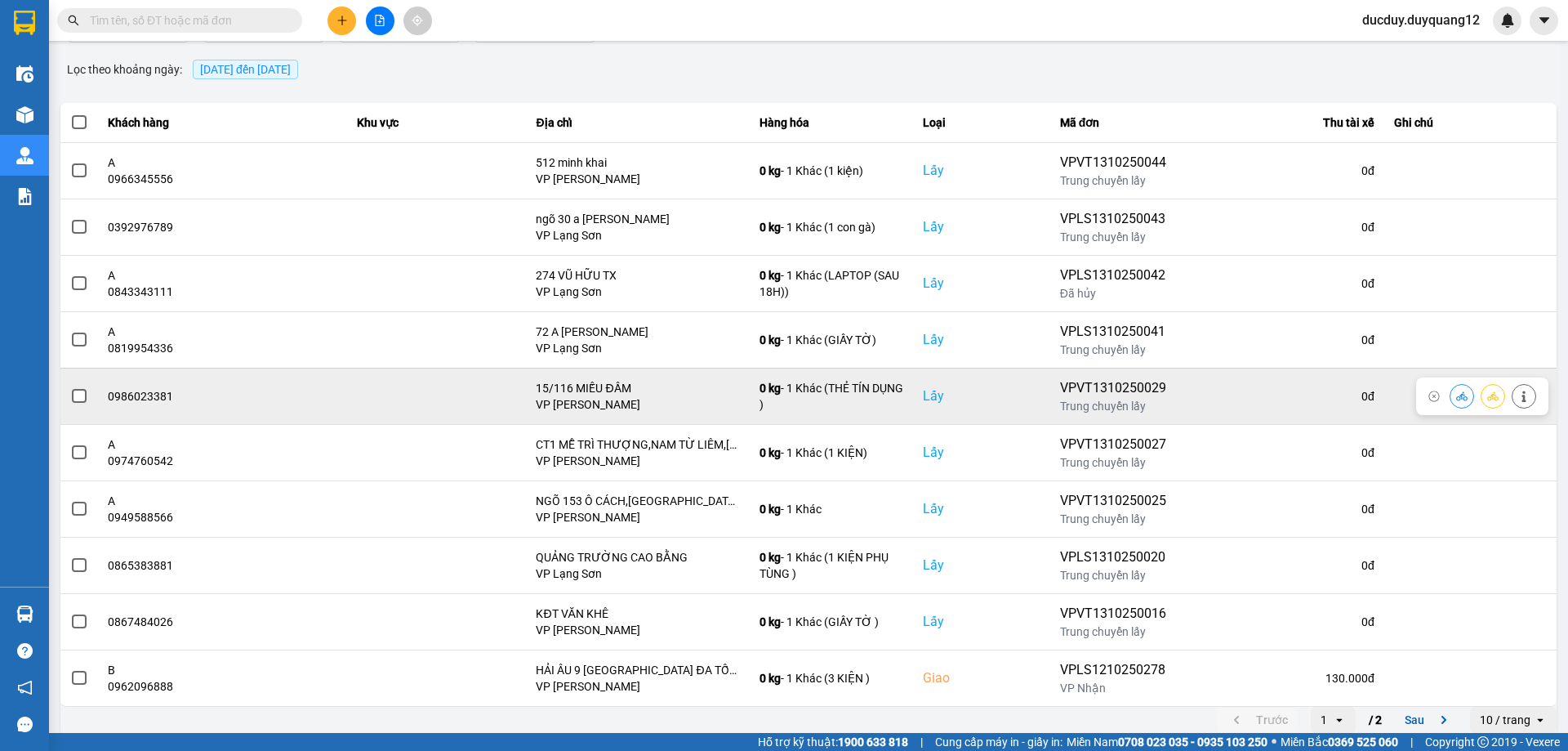
scroll to position [131, 0]
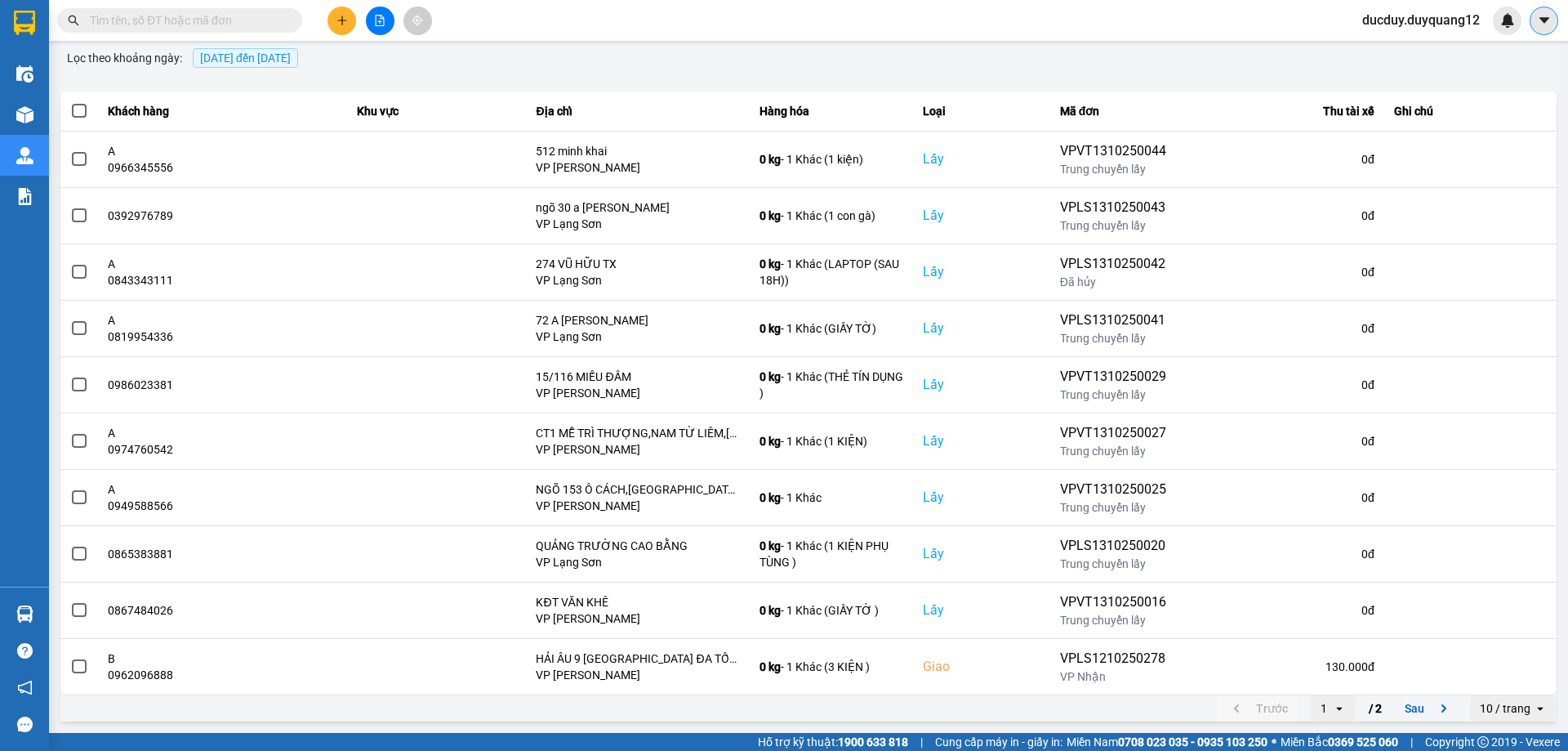
click at [1545, 15] on icon "caret-down" at bounding box center [1544, 20] width 15 height 15
click at [1504, 63] on div "Cấu hình nhà xe" at bounding box center [1501, 61] width 83 height 18
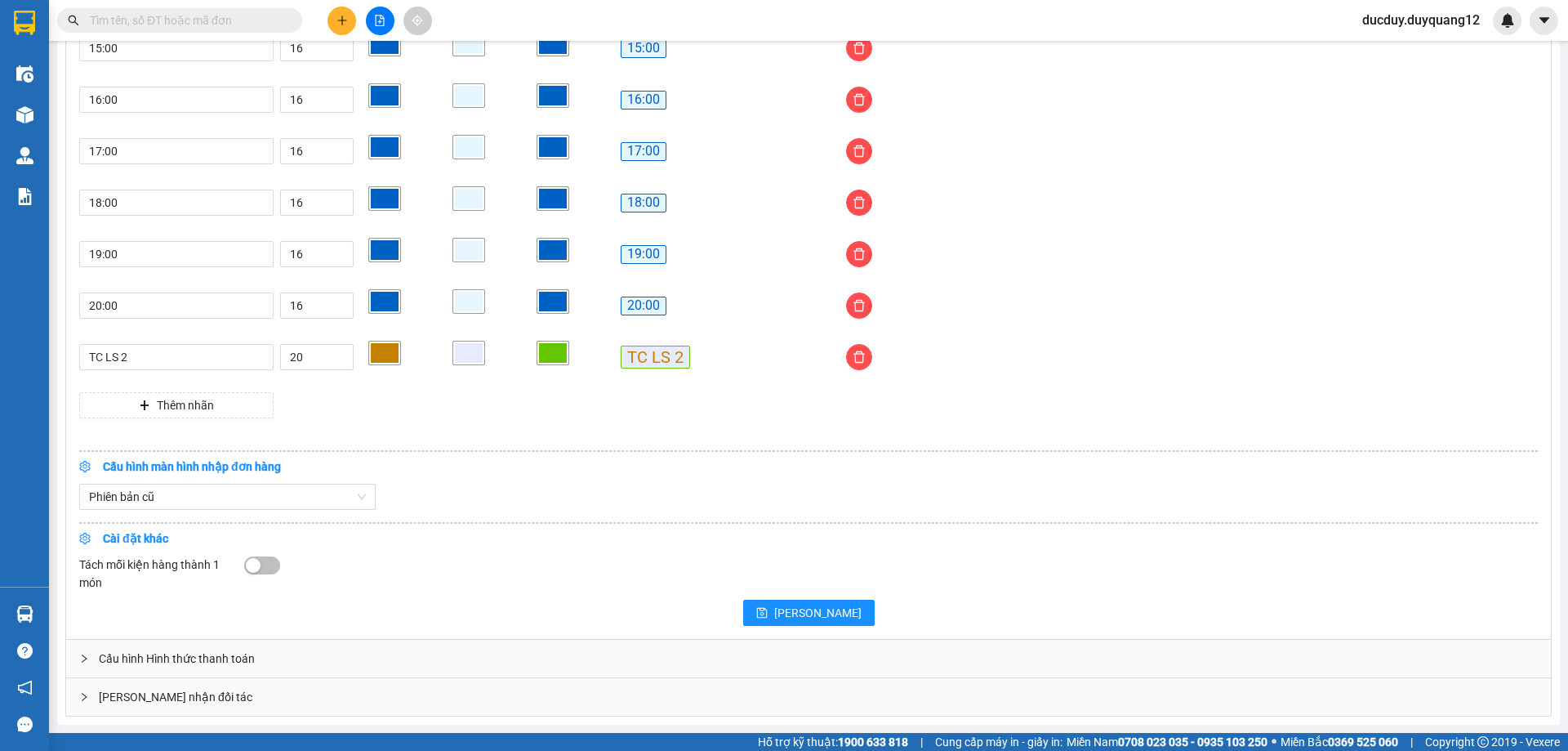
click at [309, 692] on div "[PERSON_NAME] nhận đối tác" at bounding box center [808, 696] width 1485 height 38
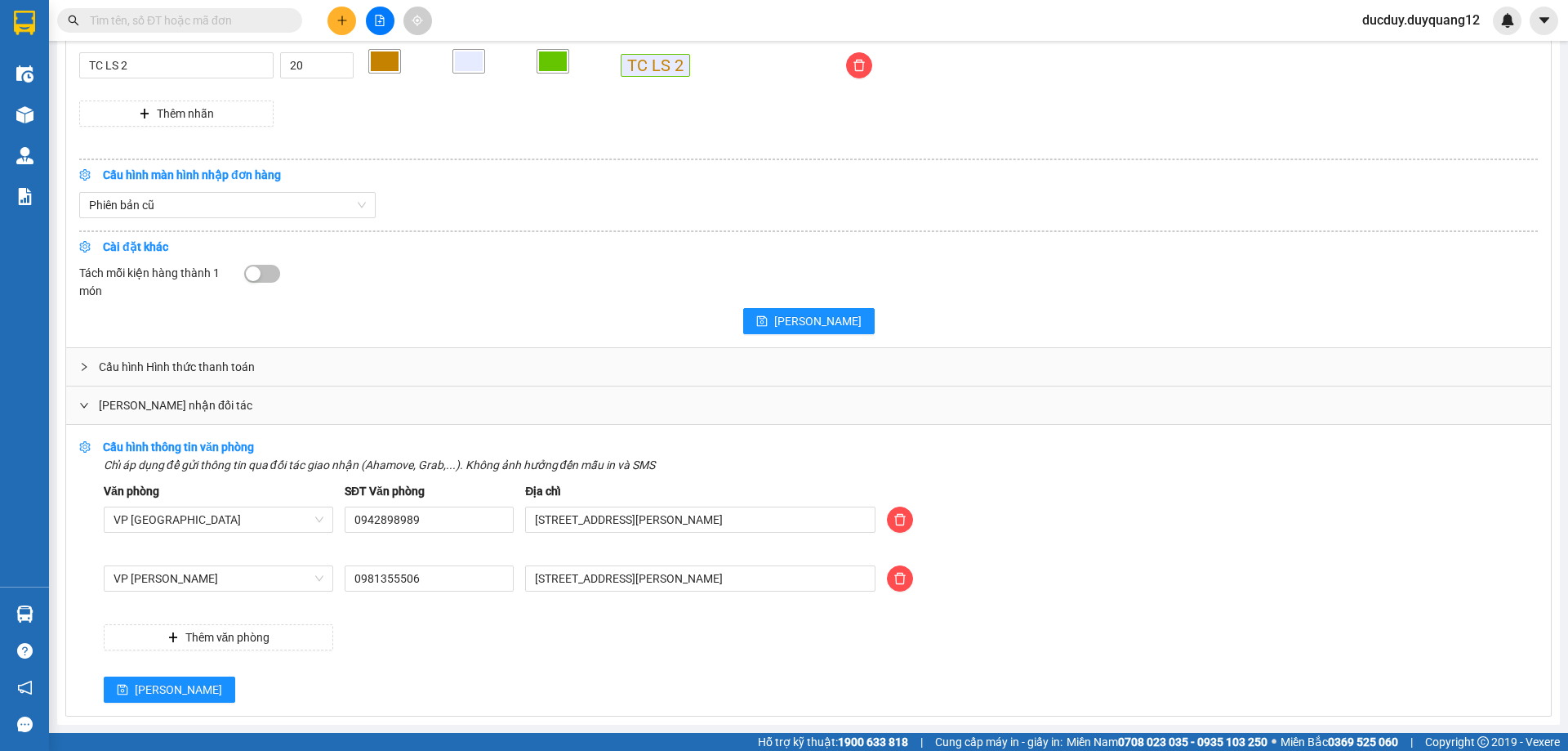
scroll to position [1640, 0]
drag, startPoint x: 778, startPoint y: 586, endPoint x: 450, endPoint y: 612, distance: 329.0
click at [450, 612] on div "Văn phòng VP [GEOGRAPHIC_DATA] SĐT Văn phòng 0942898989 Địa chỉ [STREET_ADDRESS…" at bounding box center [821, 566] width 1434 height 168
type input "[PERSON_NAME] [GEOGRAPHIC_DATA],[GEOGRAPHIC_DATA],[GEOGRAPHIC_DATA]"
drag, startPoint x: 494, startPoint y: 581, endPoint x: 292, endPoint y: 595, distance: 202.5
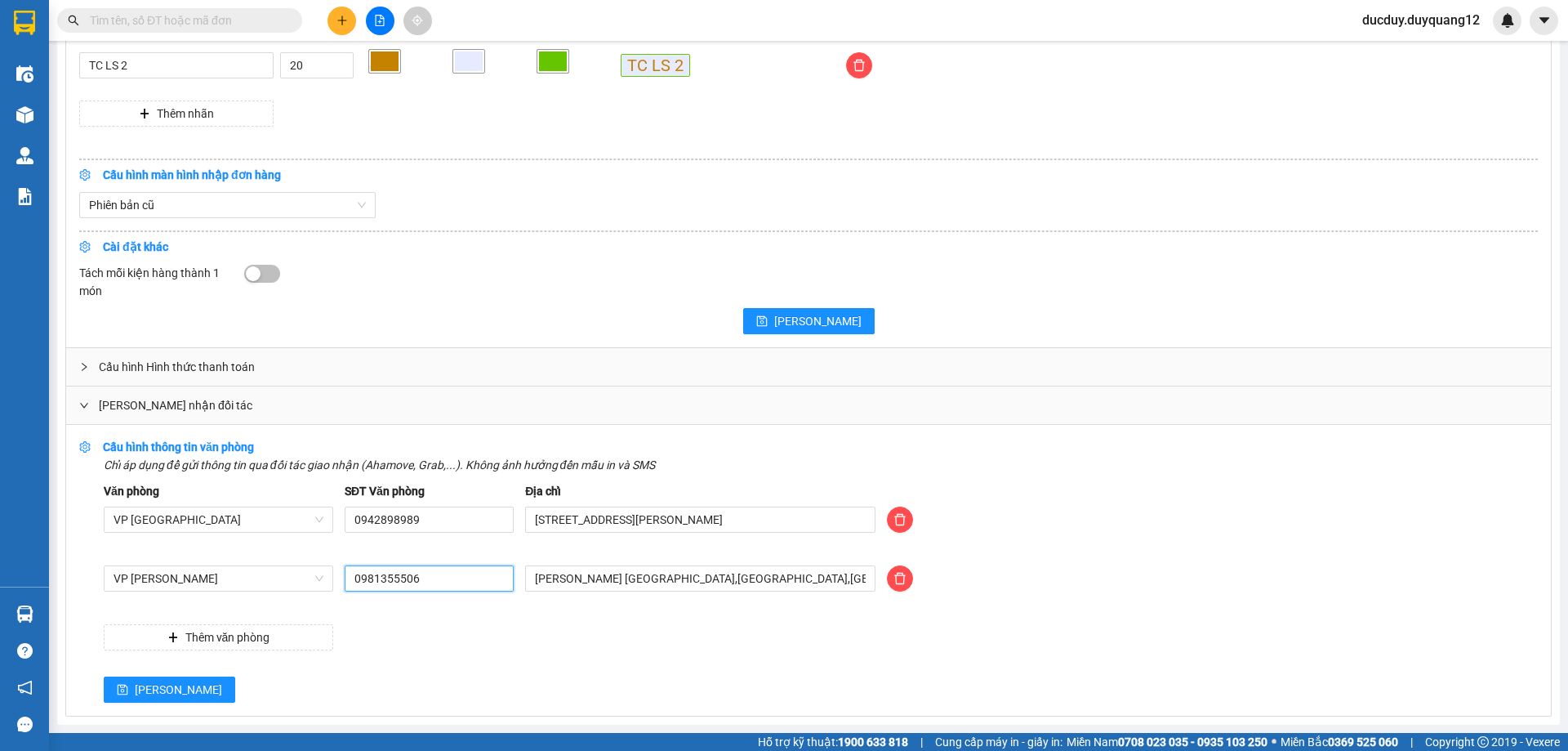
click at [292, 595] on div "VP [PERSON_NAME] 0981355506 duy quang limousine [GEOGRAPHIC_DATA],[GEOGRAPHIC_D…" at bounding box center [821, 588] width 1445 height 46
type input "0981355523"
click at [144, 682] on span "[PERSON_NAME]" at bounding box center [178, 689] width 87 height 18
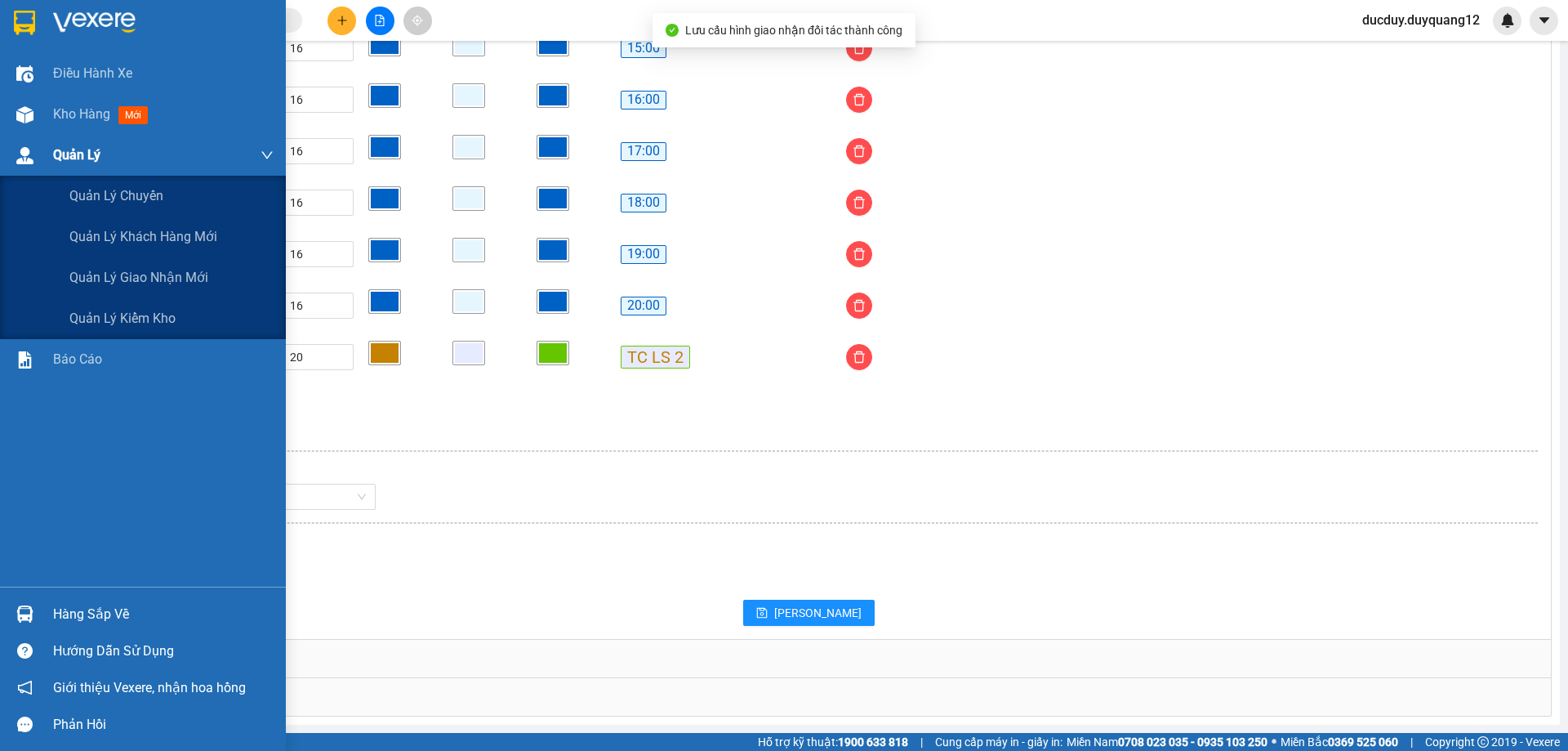
scroll to position [1350, 0]
click at [113, 284] on span "Quản lý giao nhận mới" at bounding box center [139, 277] width 139 height 20
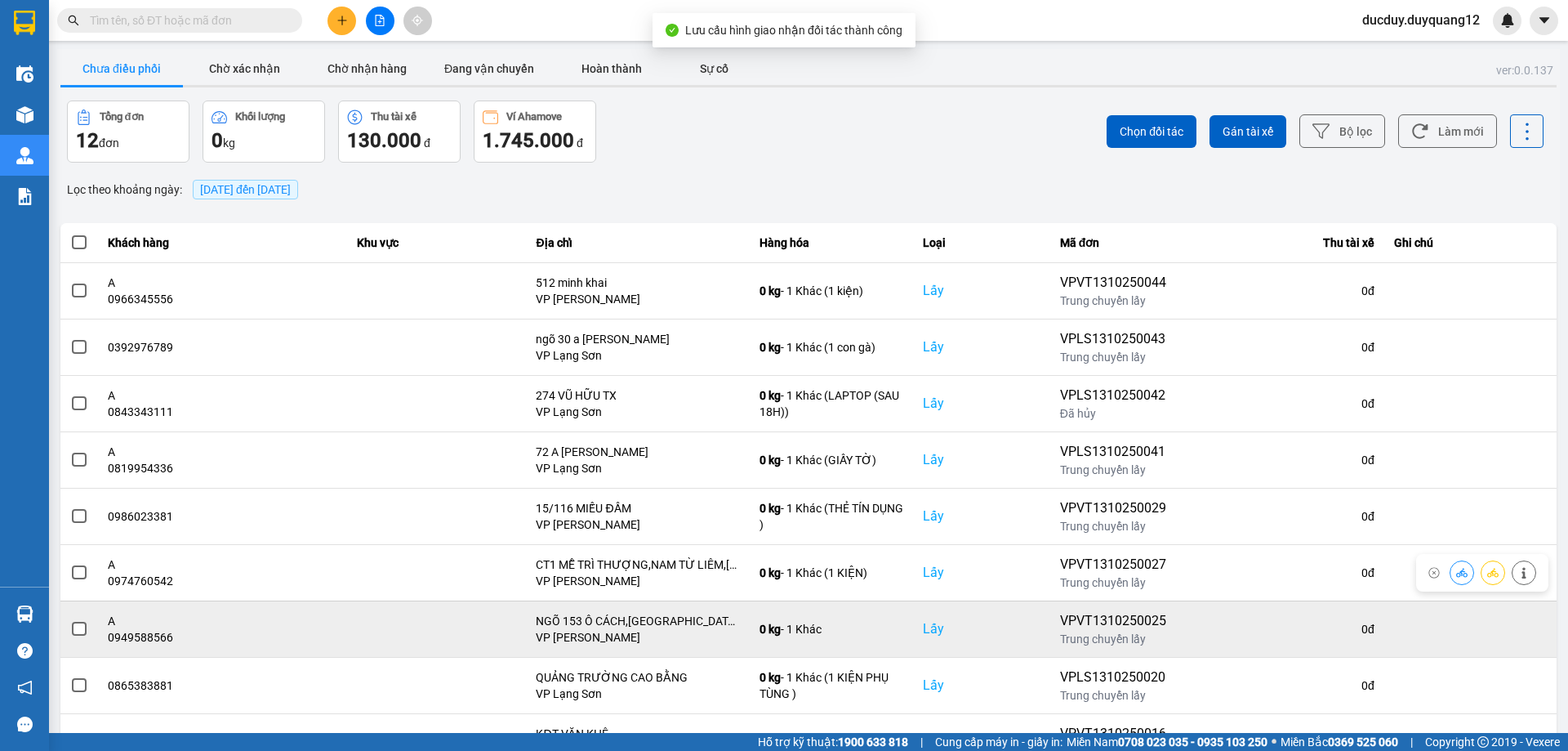
scroll to position [131, 0]
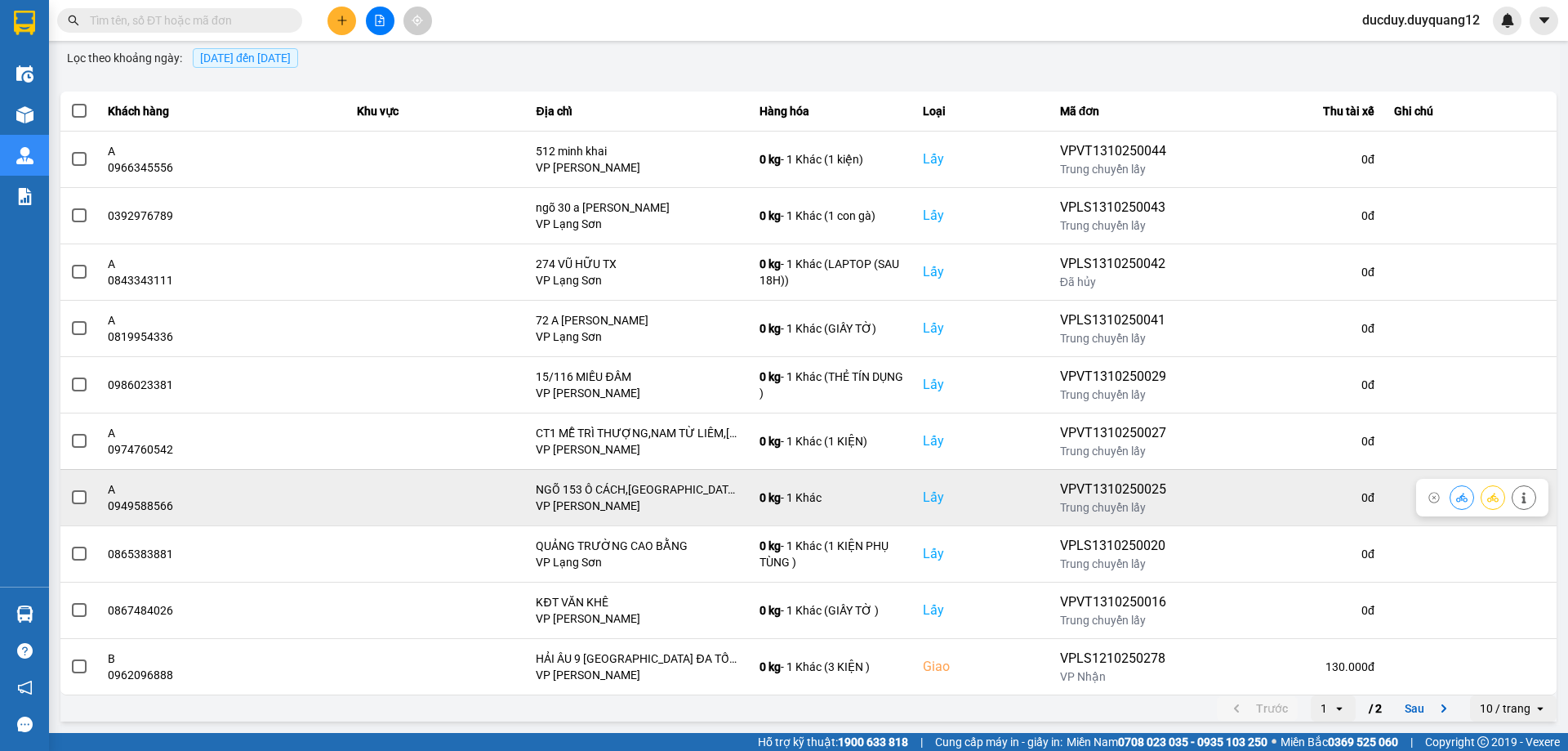
click at [67, 492] on td at bounding box center [79, 497] width 38 height 56
click at [85, 496] on span at bounding box center [79, 497] width 15 height 15
click at [71, 488] on input "checkbox" at bounding box center [71, 488] width 0 height 0
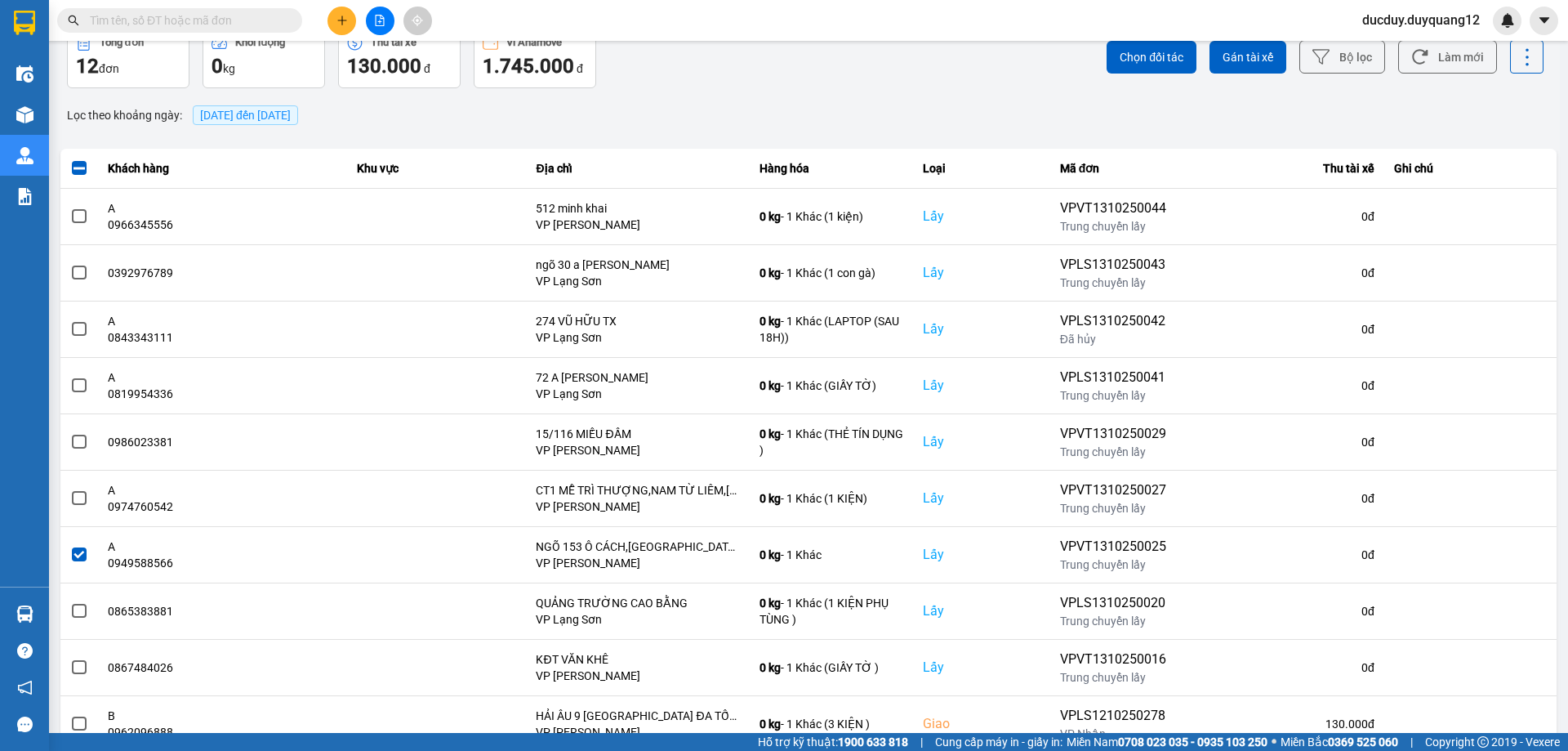
scroll to position [0, 0]
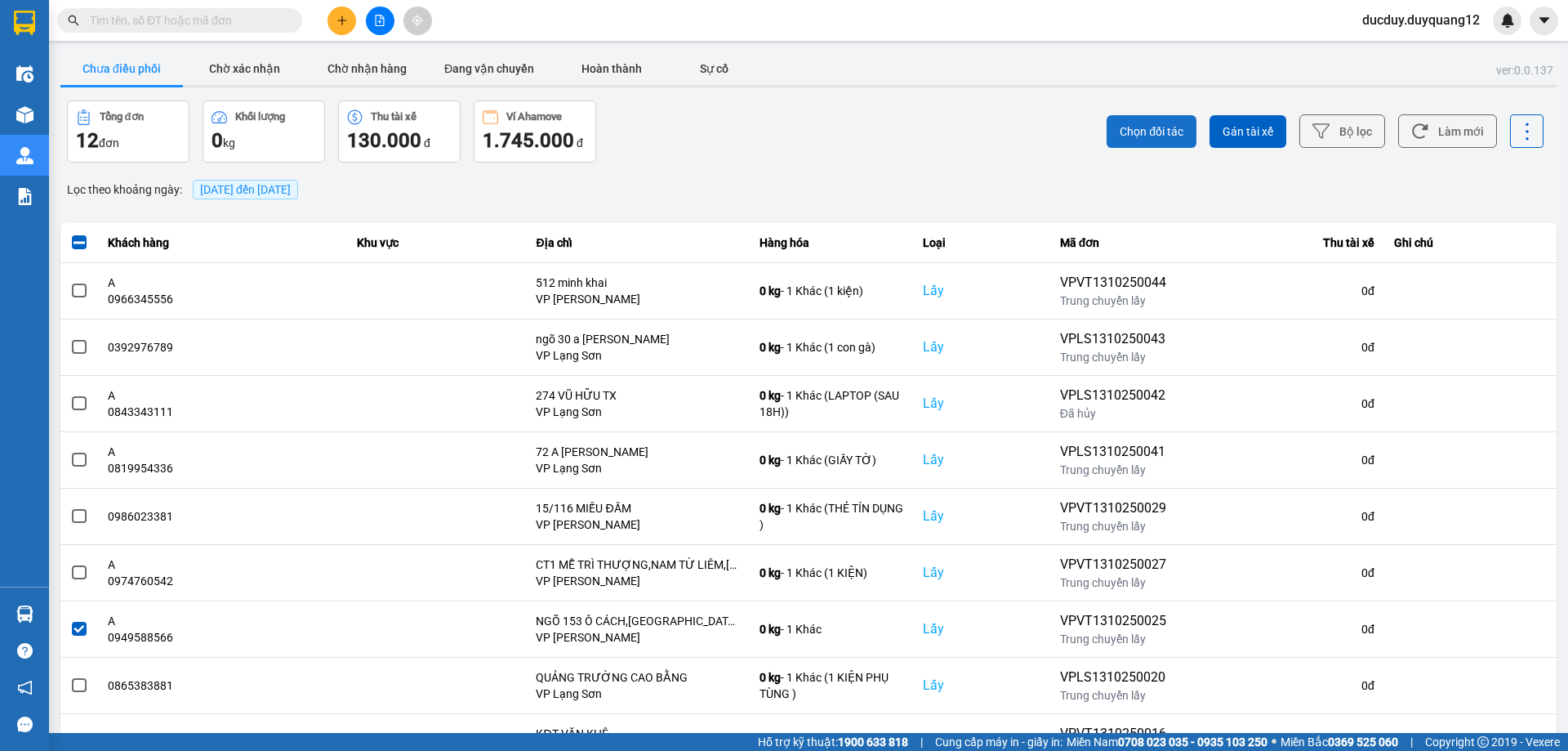
click at [1147, 125] on span "Chọn đối tác" at bounding box center [1151, 131] width 63 height 17
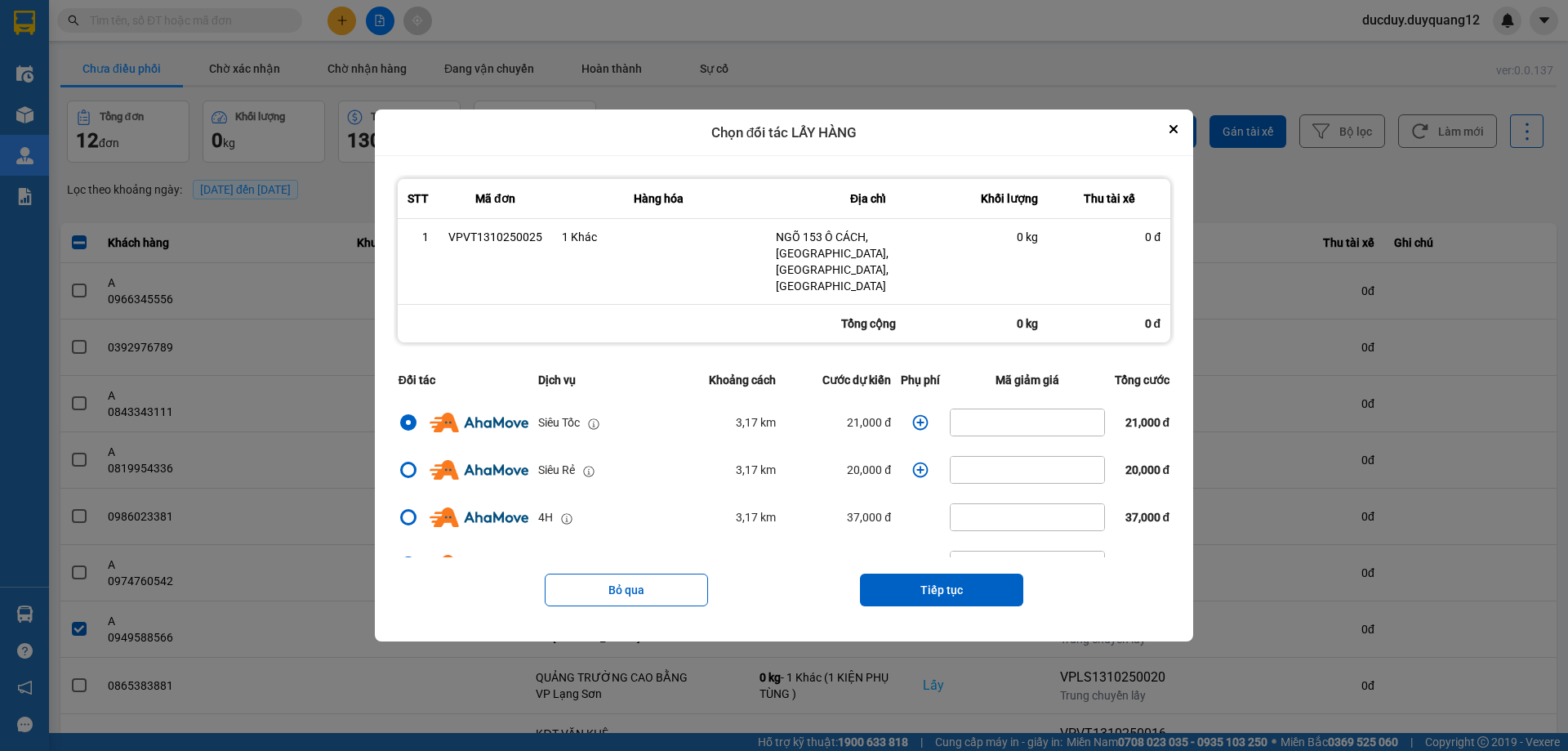
scroll to position [327, 0]
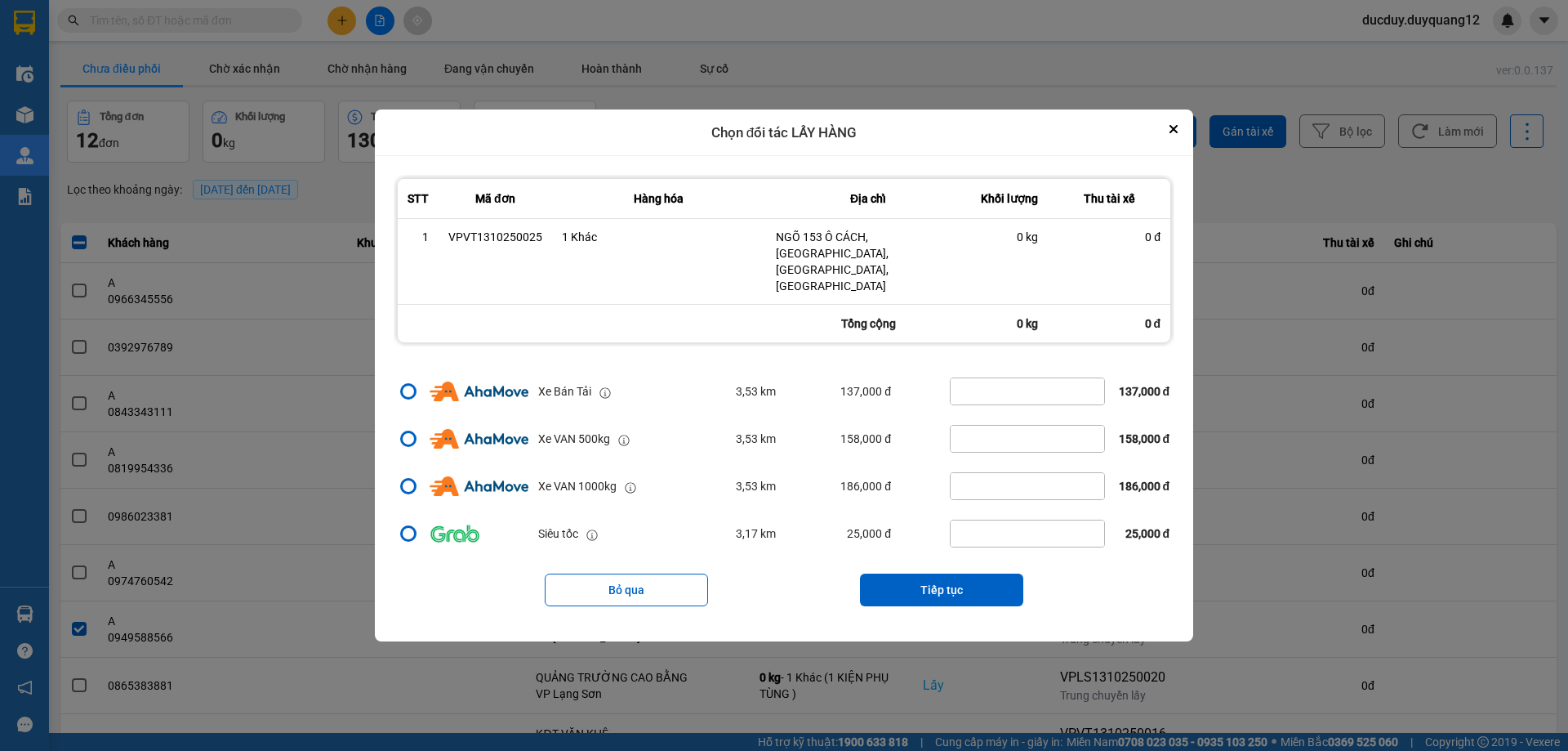
scroll to position [272, 0]
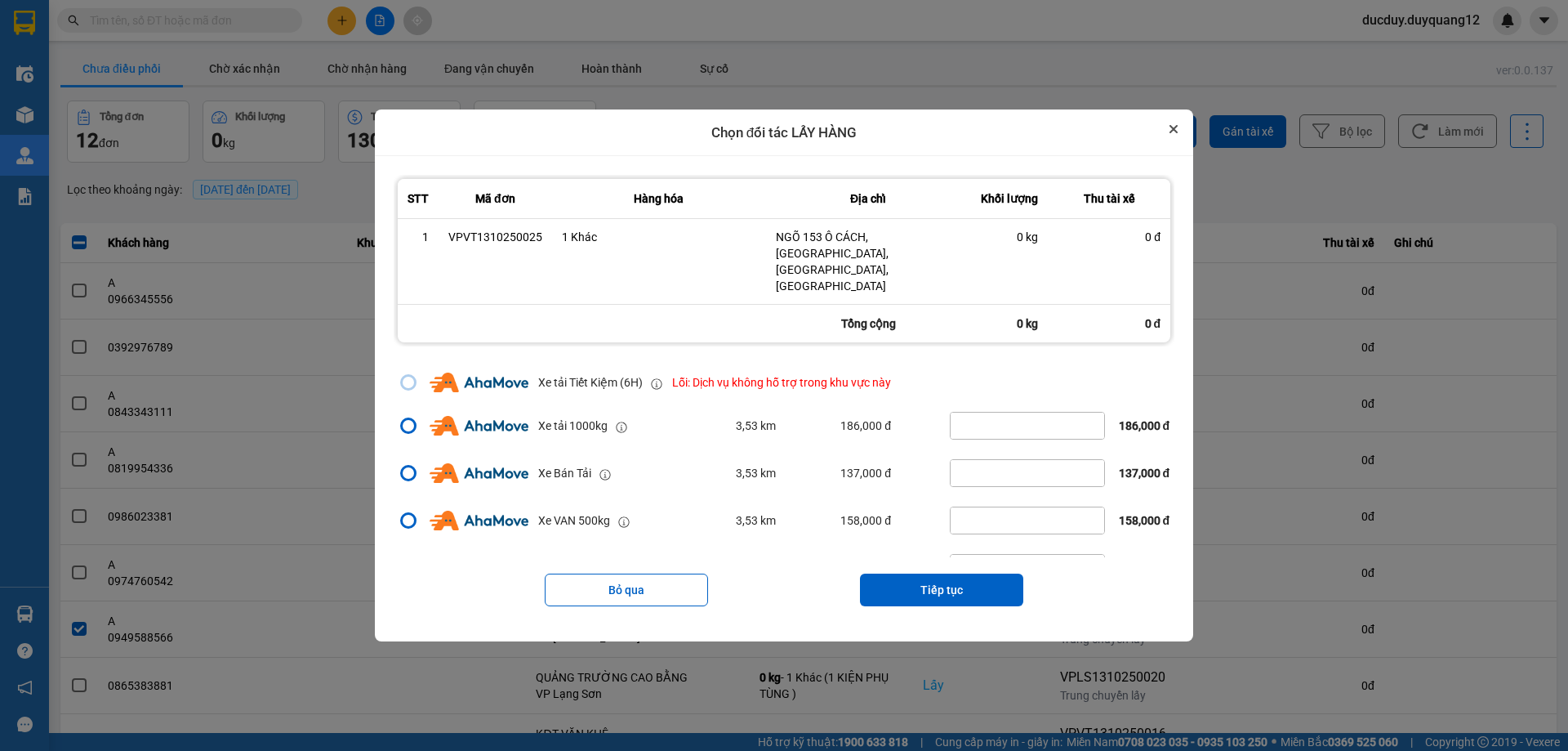
click at [1177, 132] on icon "Close" at bounding box center [1173, 129] width 6 height 6
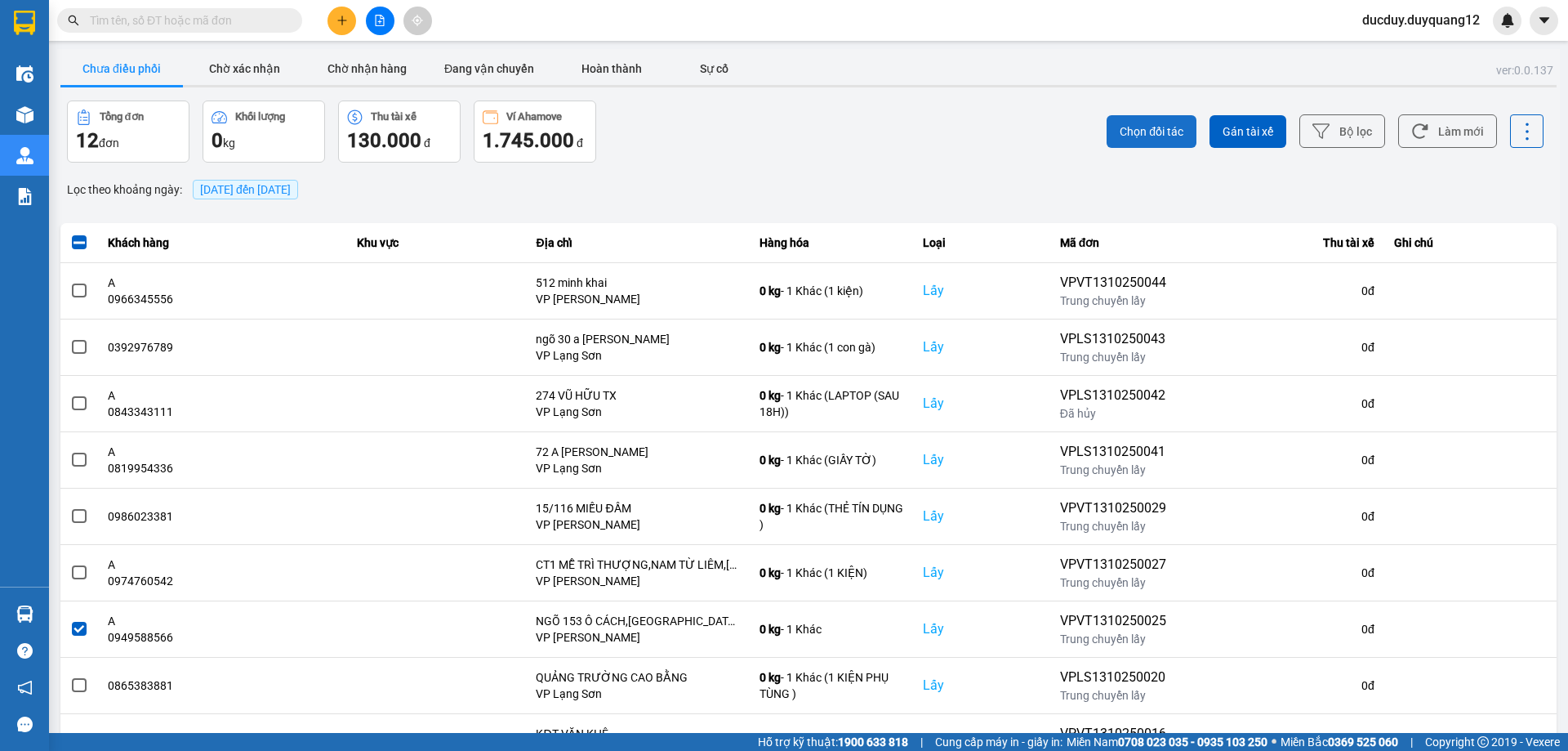
scroll to position [0, 0]
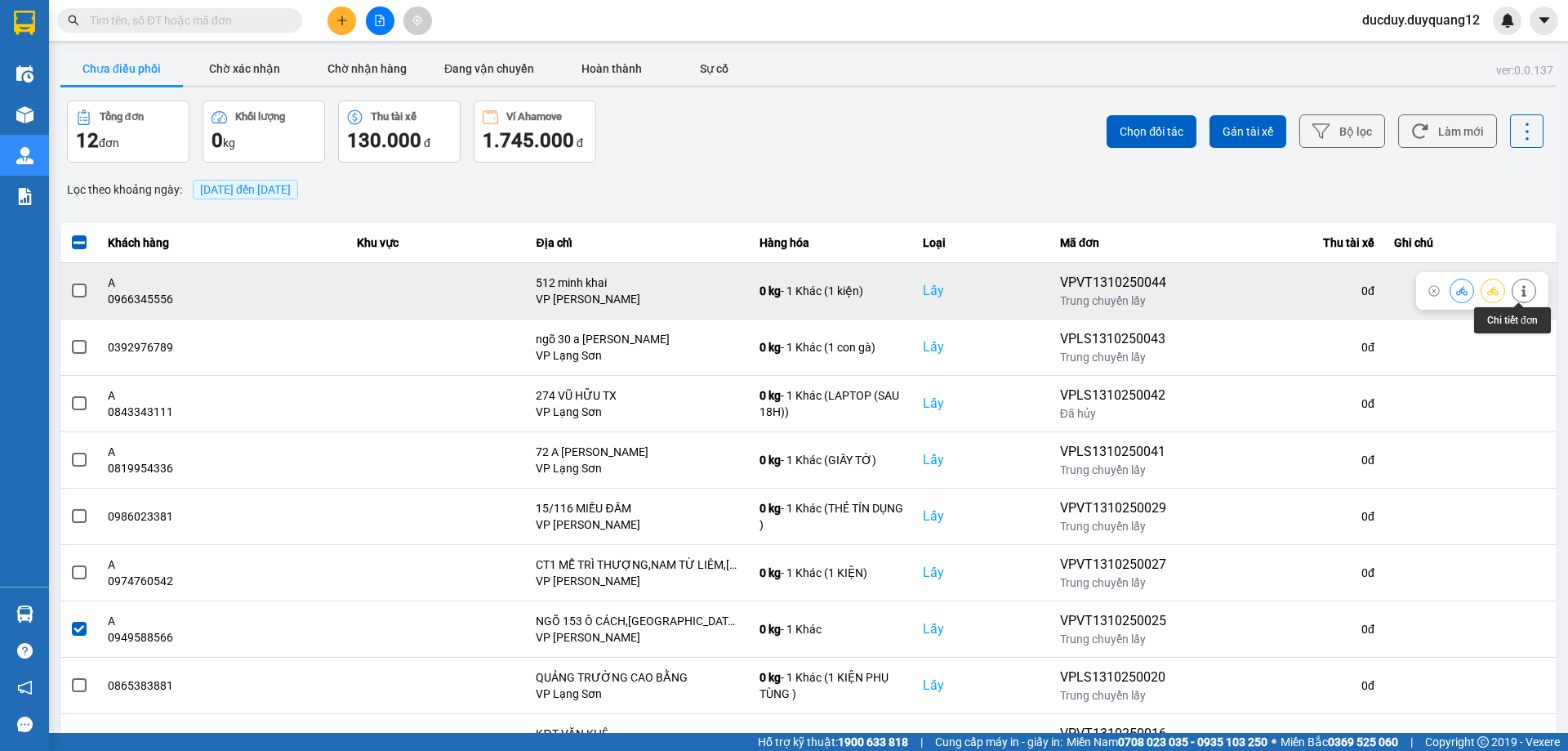
click at [1521, 291] on icon at bounding box center [1523, 290] width 4 height 11
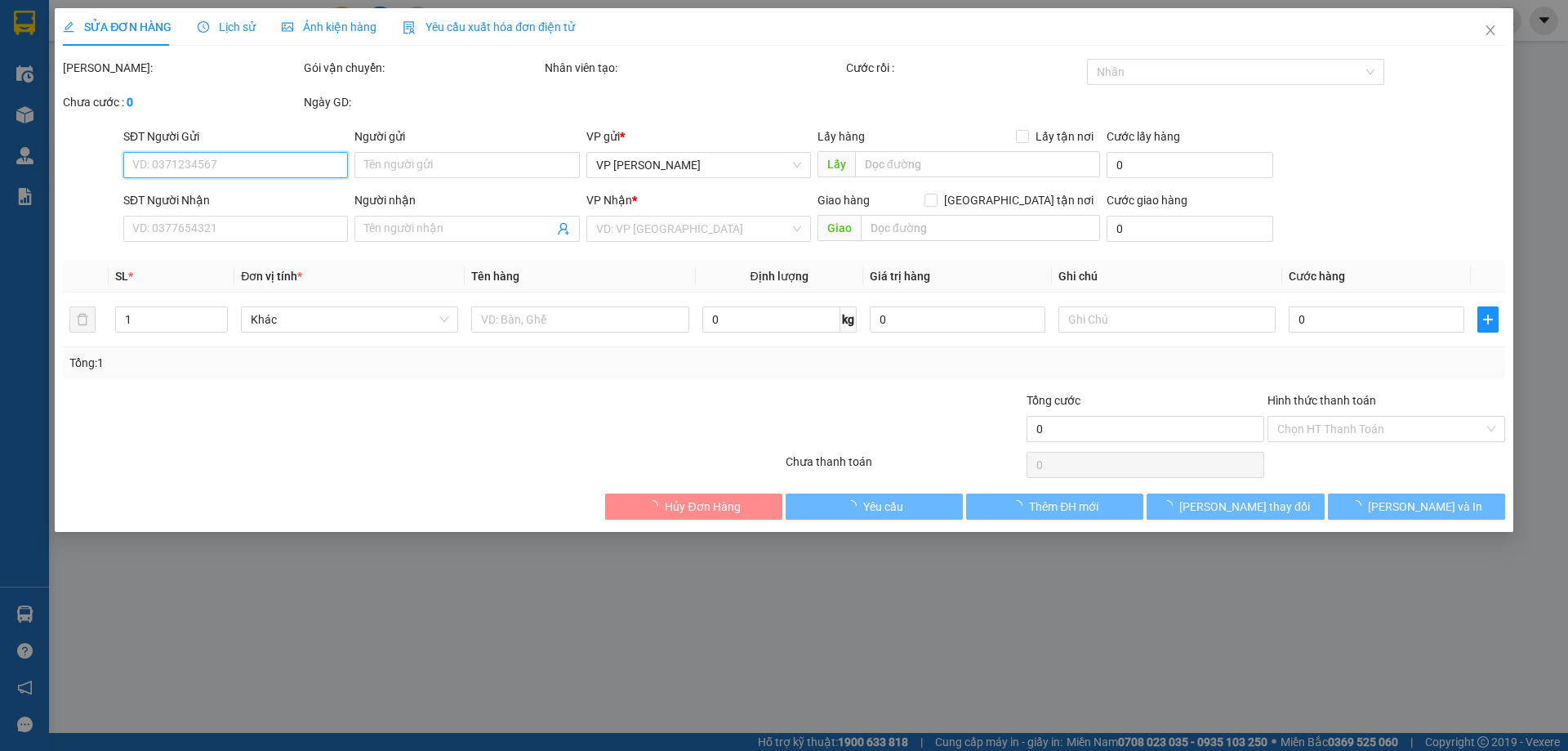
type input "0966345556"
type input "A"
checkbox input "true"
type input "512 minh khai"
type input "0398659997"
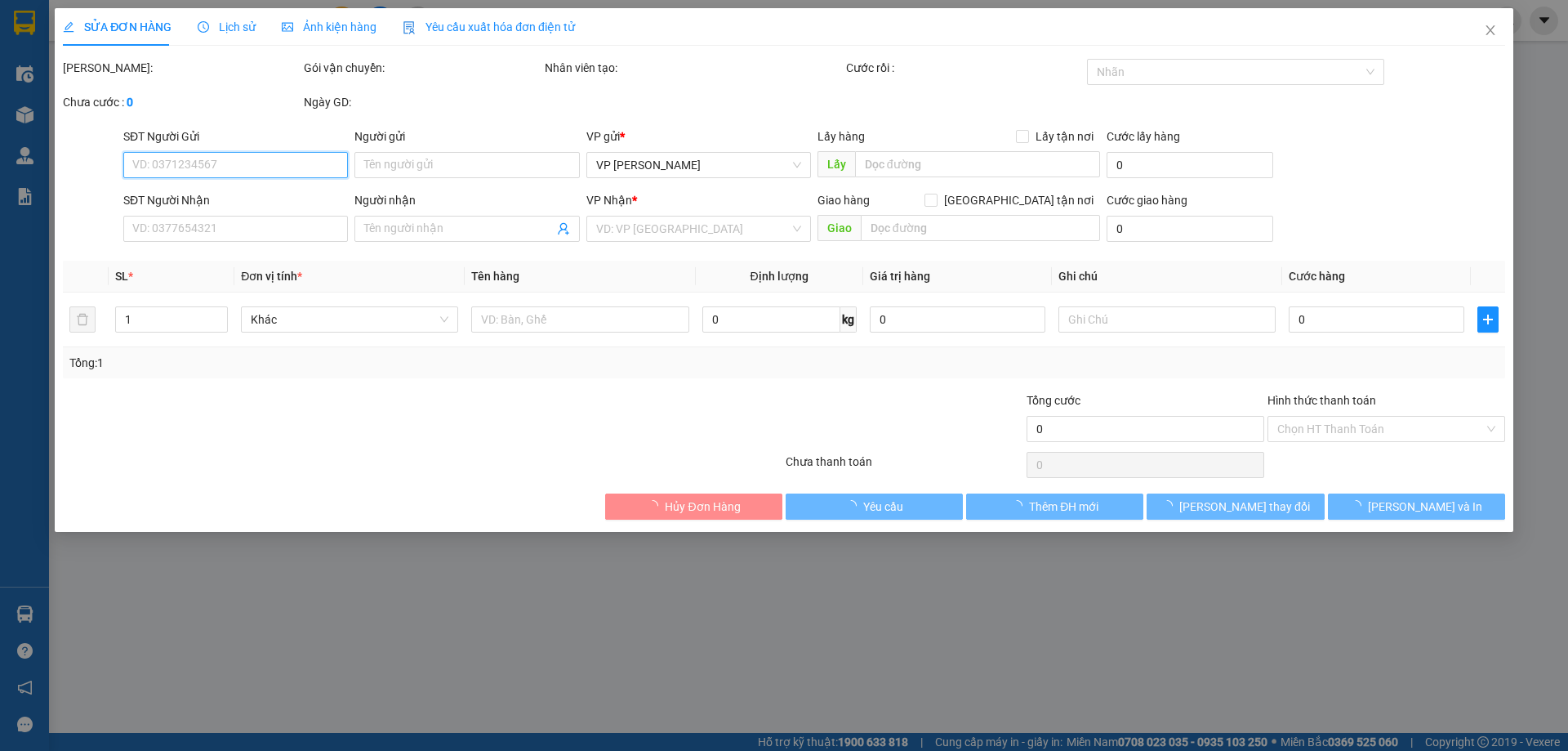
type input "B"
checkbox input "true"
type input "98 [PERSON_NAME]"
type input "65.000"
